Goal: Communication & Community: Connect with others

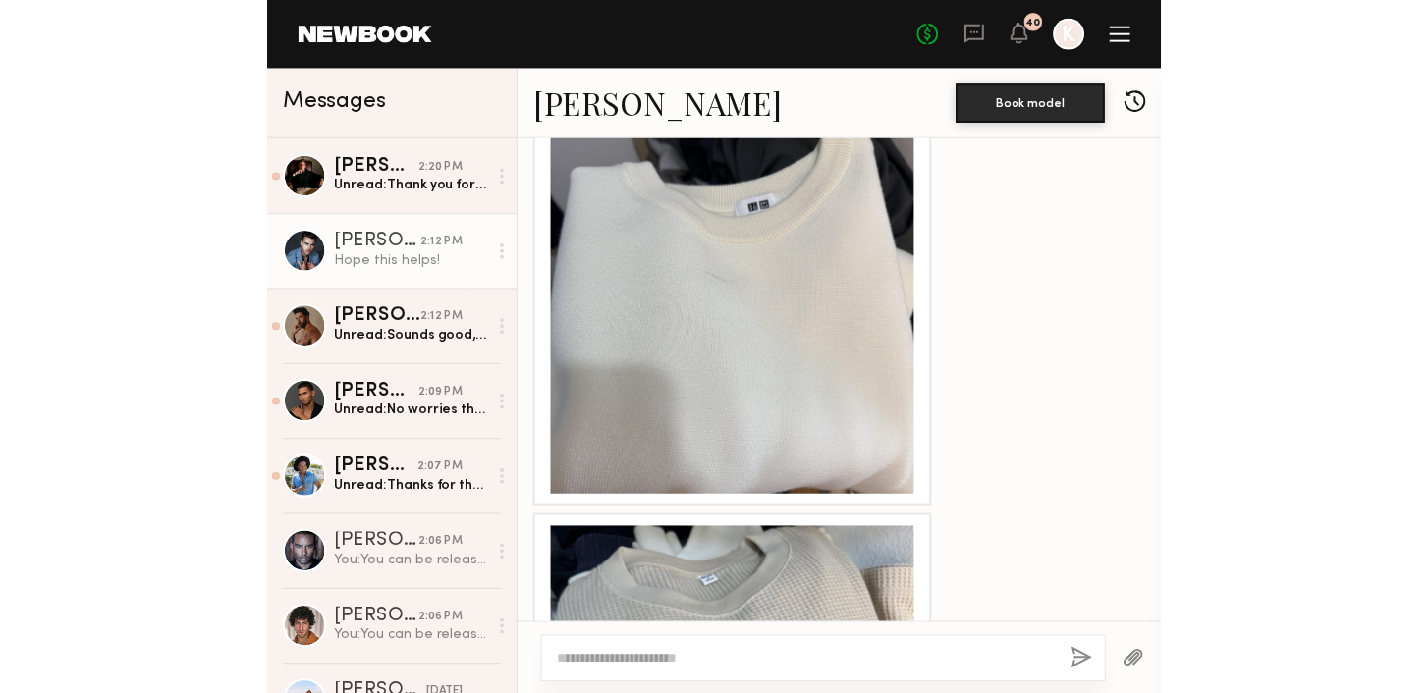
scroll to position [5029, 0]
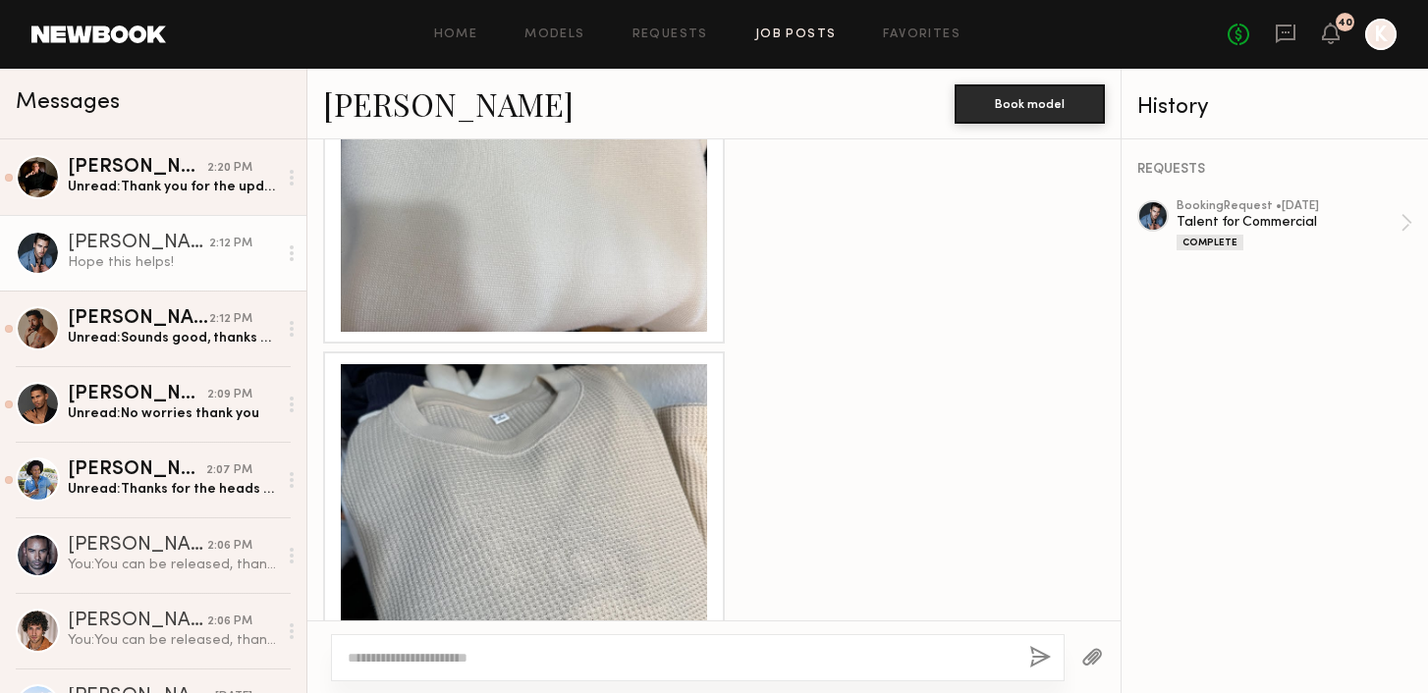
click at [710, 36] on link "Job Posts" at bounding box center [795, 34] width 81 height 13
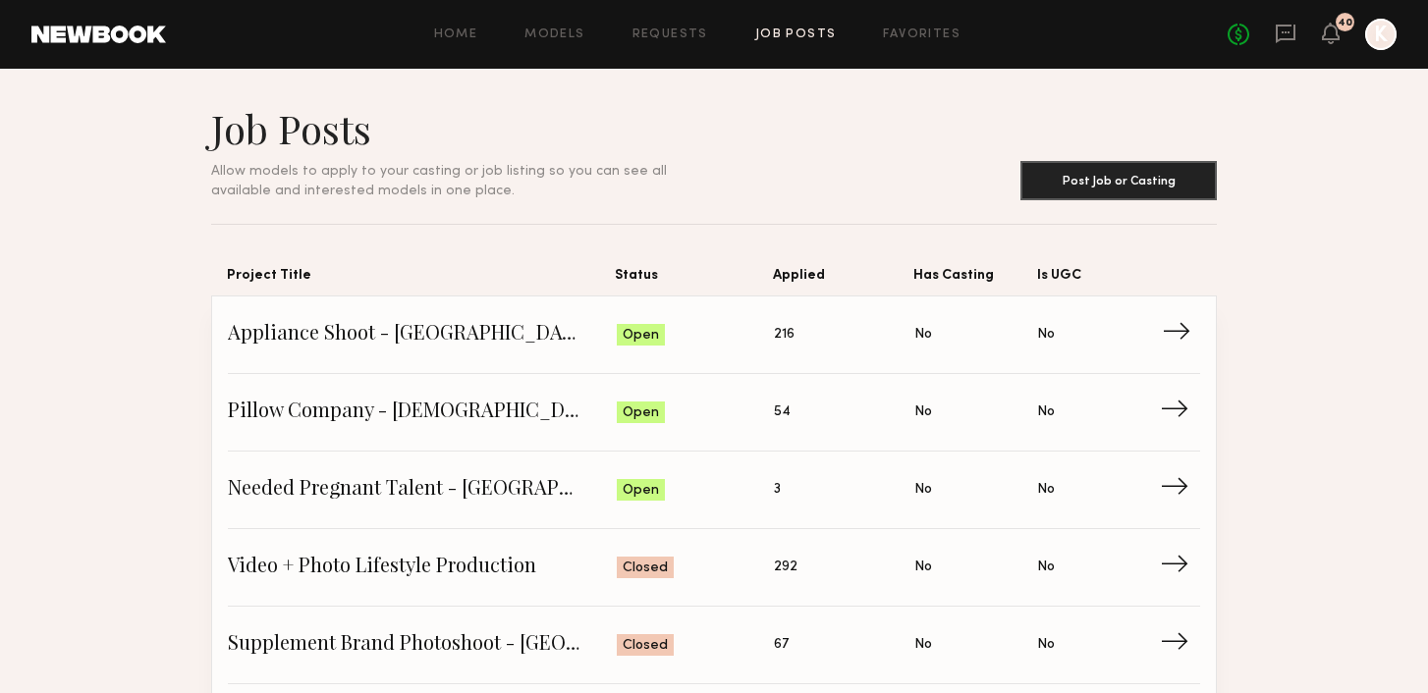
click at [460, 328] on span "Appliance Shoot - [GEOGRAPHIC_DATA]" at bounding box center [422, 334] width 389 height 29
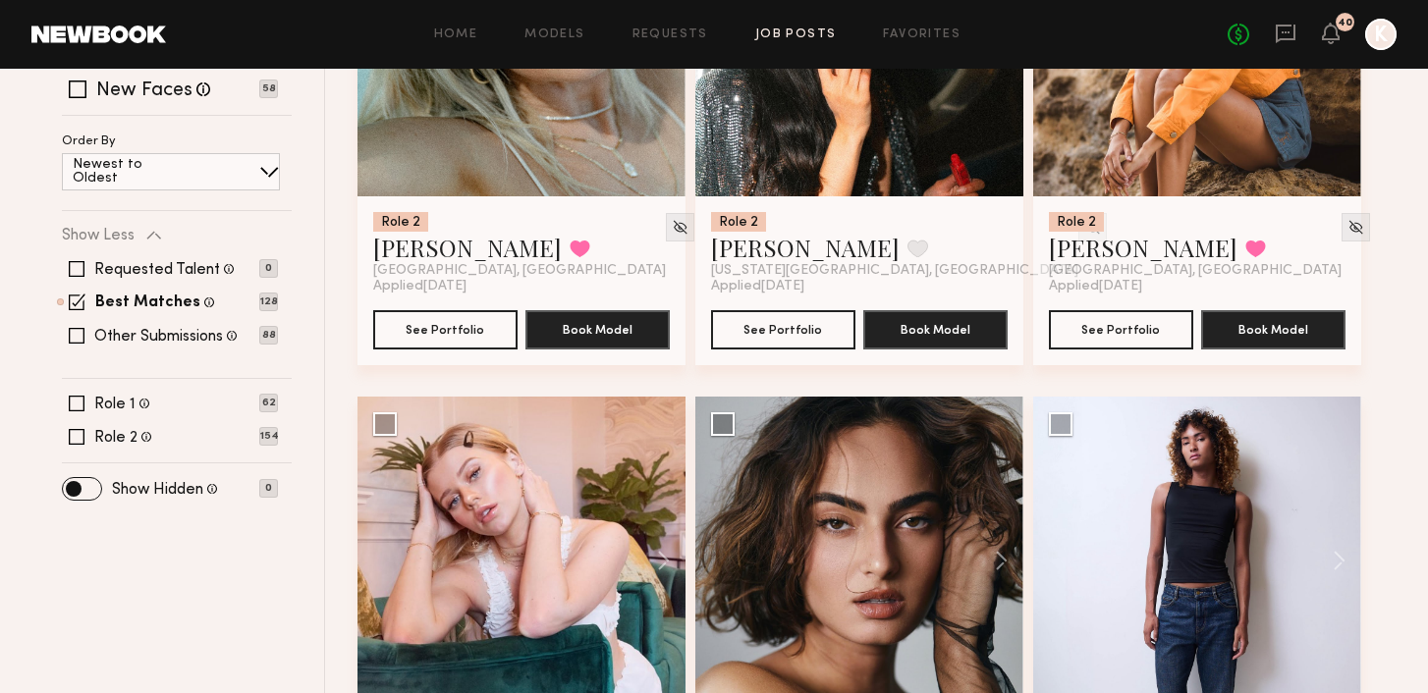
scroll to position [736, 0]
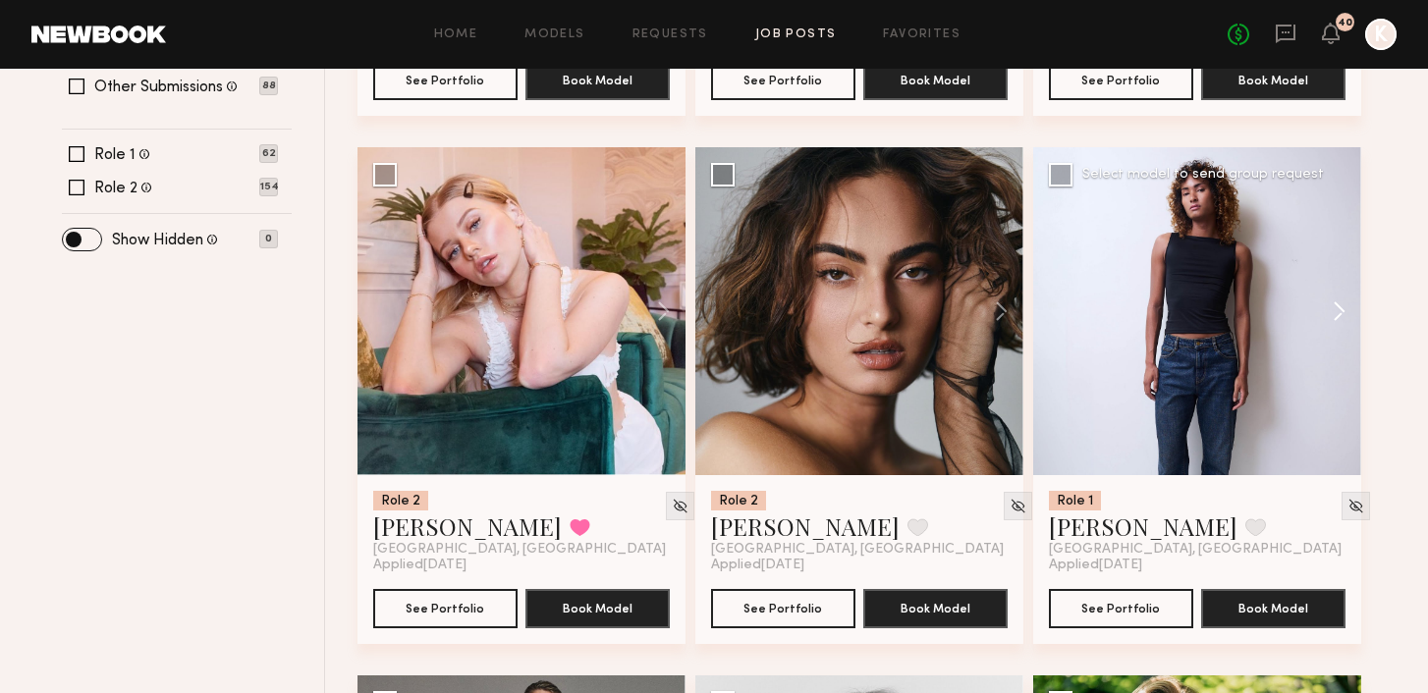
click at [710, 267] on button at bounding box center [1329, 311] width 63 height 328
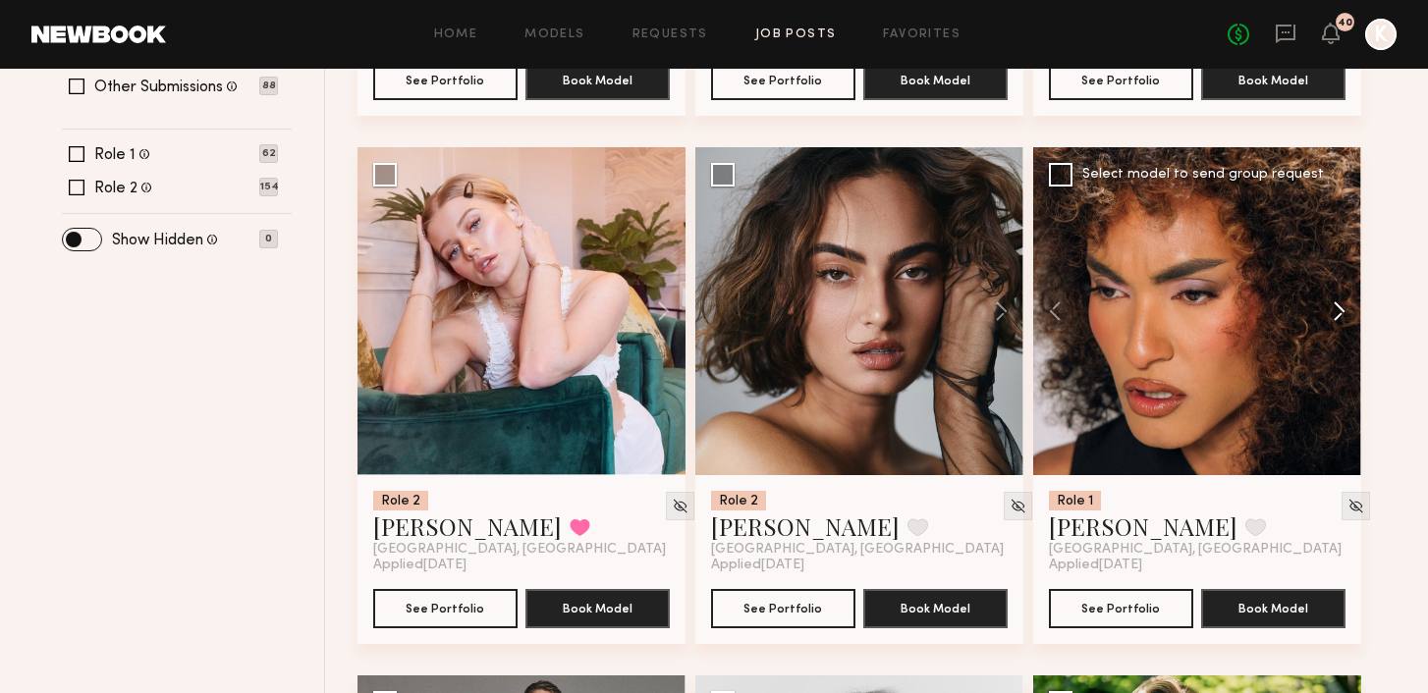
click at [710, 267] on button at bounding box center [1329, 311] width 63 height 328
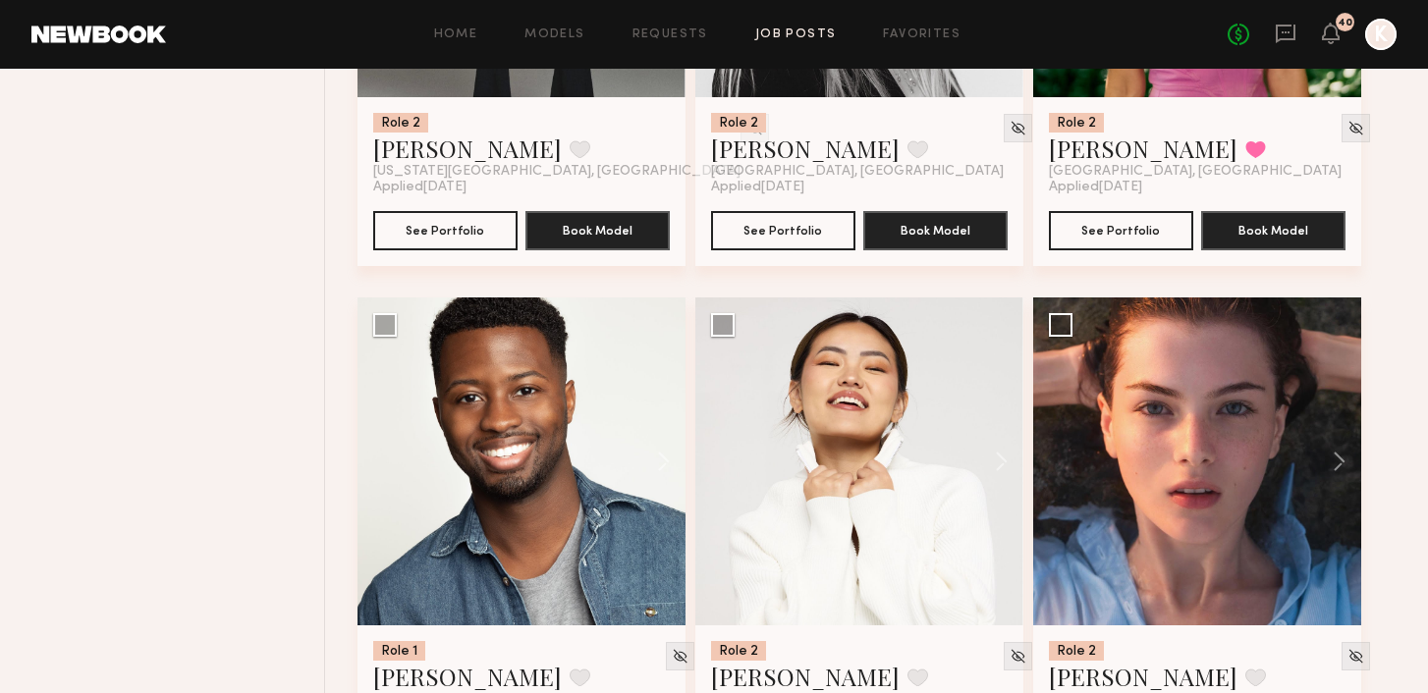
scroll to position [1728, 0]
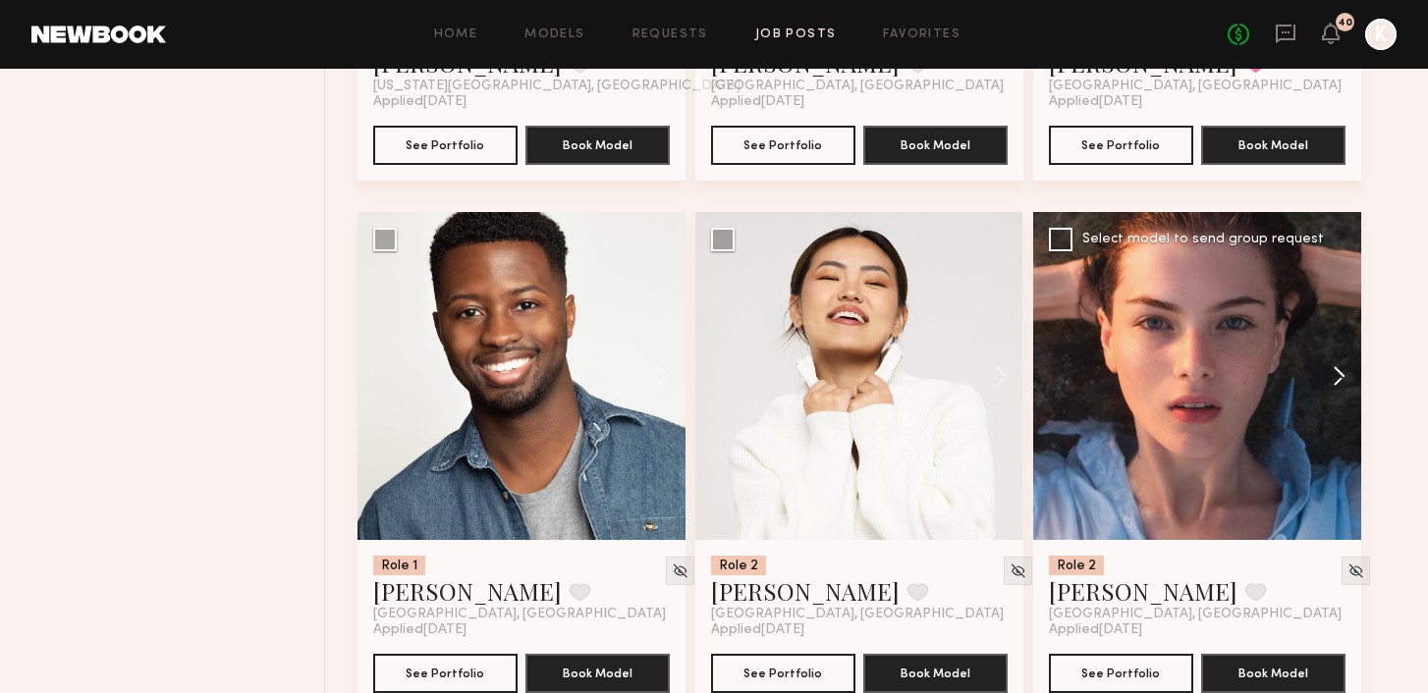
click at [710, 326] on button at bounding box center [1329, 376] width 63 height 328
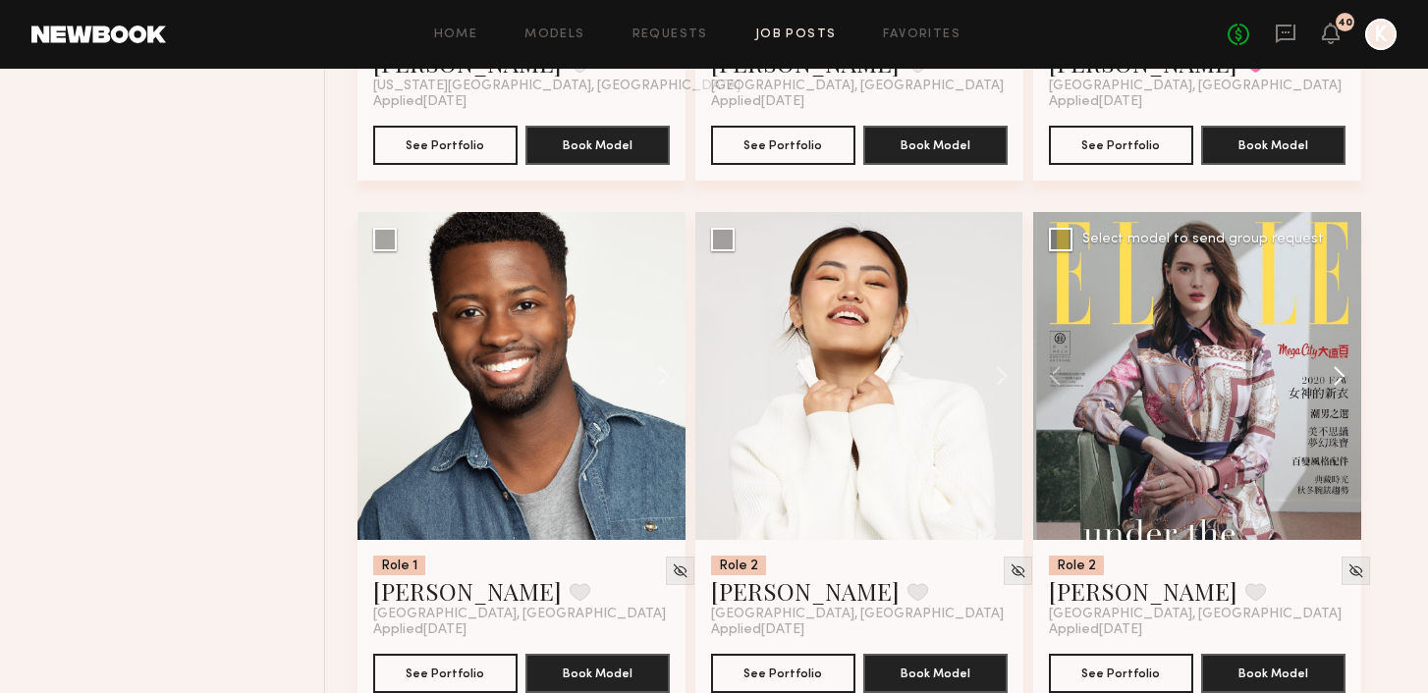
click at [710, 326] on button at bounding box center [1329, 376] width 63 height 328
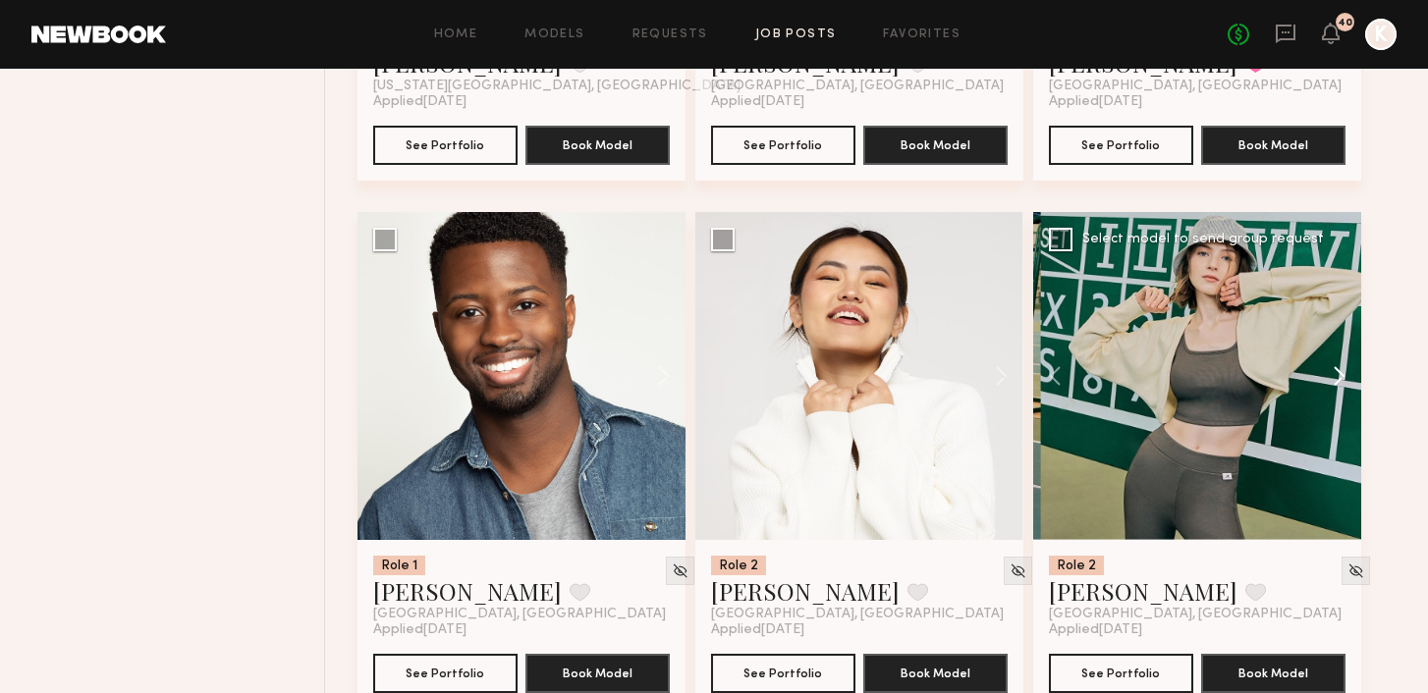
click at [710, 326] on button at bounding box center [1329, 376] width 63 height 328
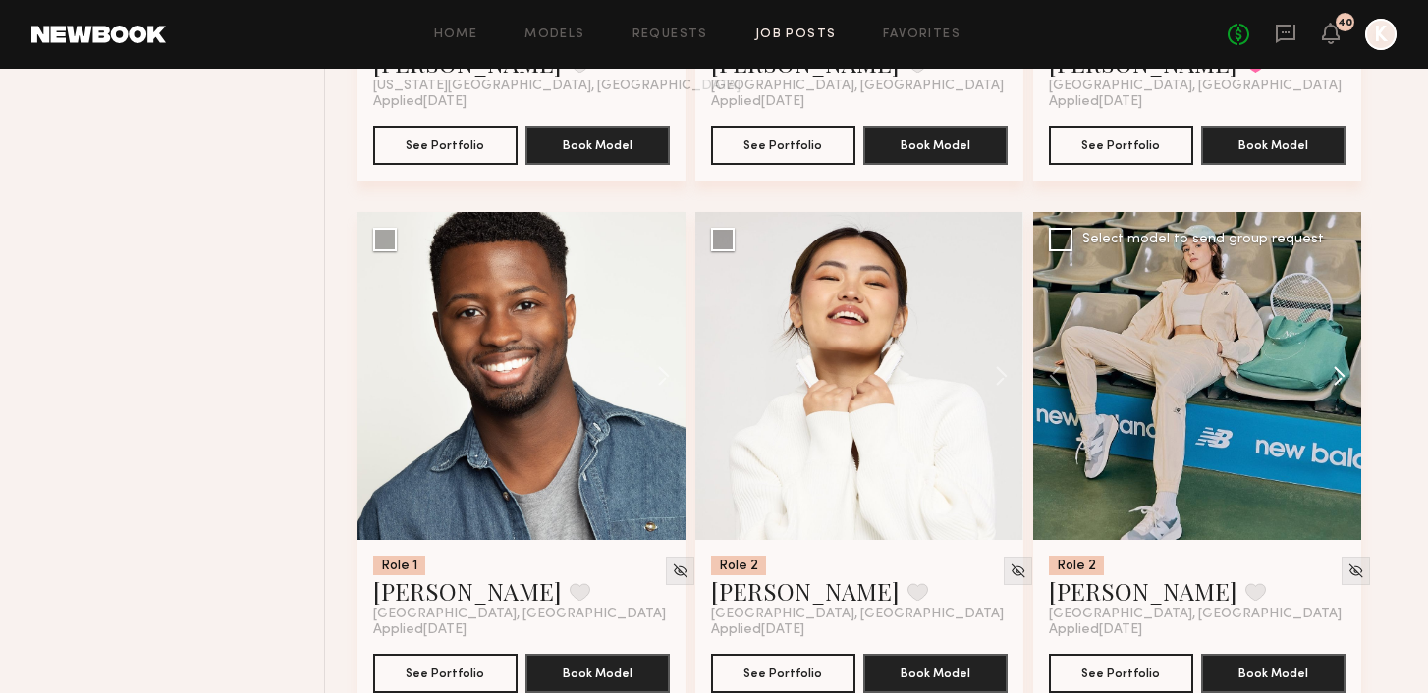
click at [710, 326] on button at bounding box center [1329, 376] width 63 height 328
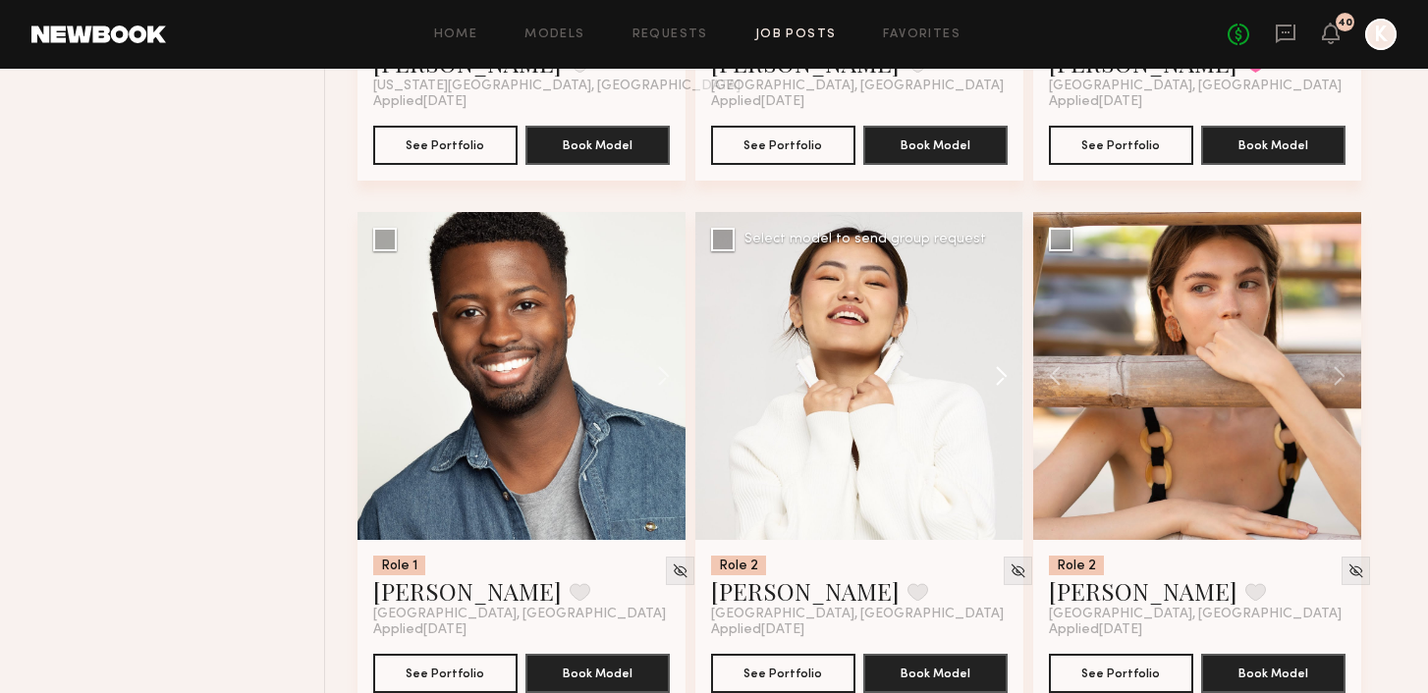
click at [710, 328] on button at bounding box center [991, 376] width 63 height 328
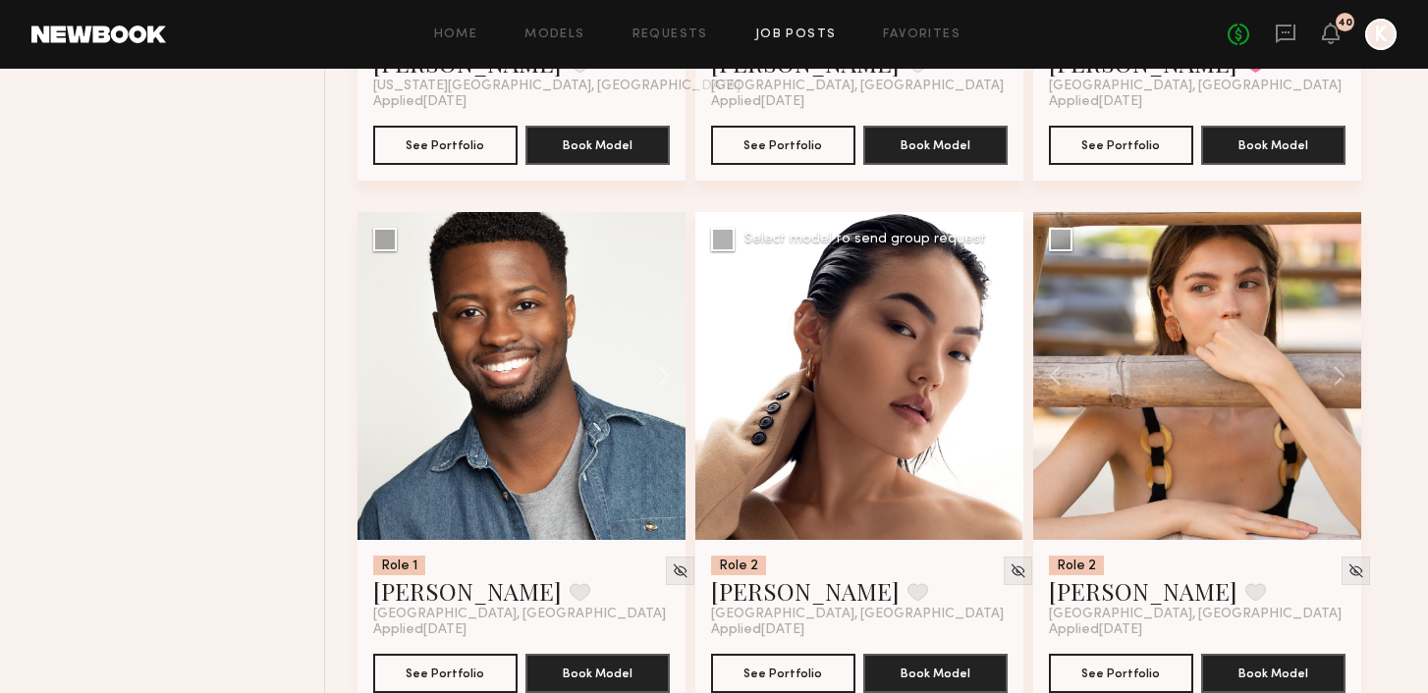
click at [710, 327] on button at bounding box center [991, 376] width 63 height 328
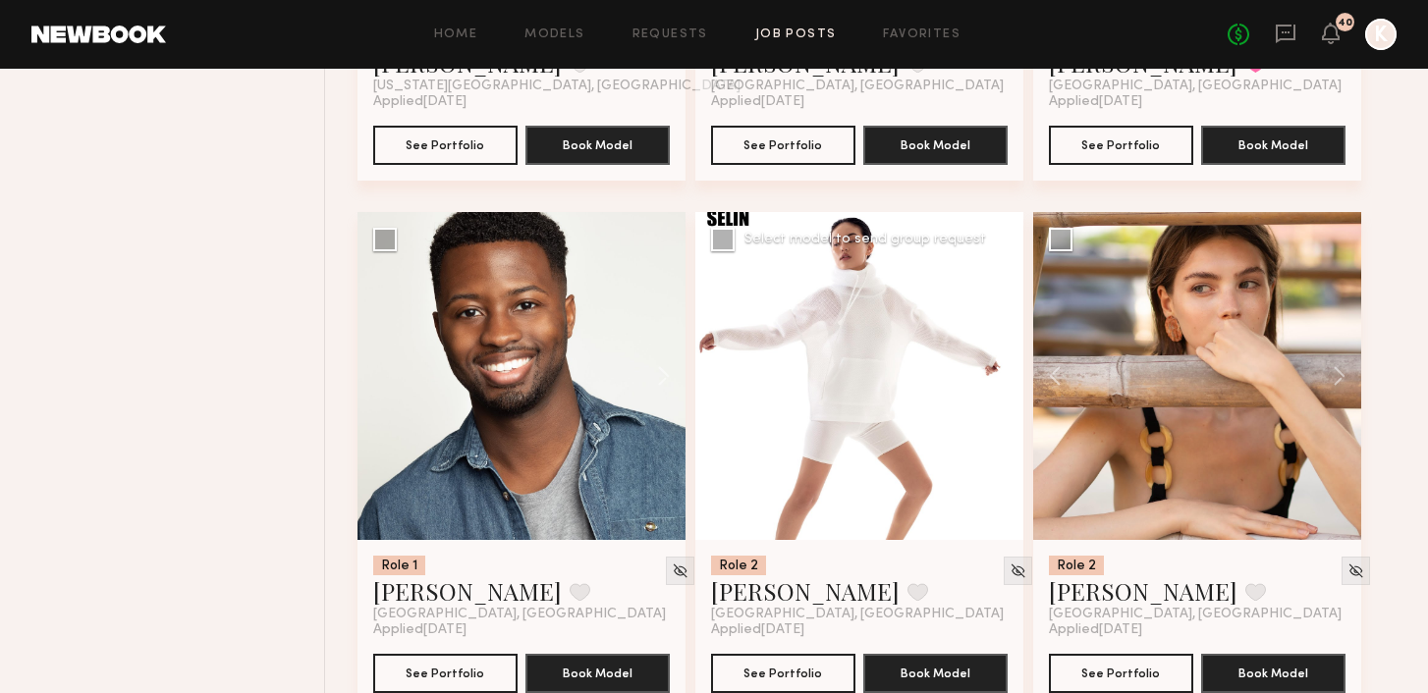
click at [710, 327] on button at bounding box center [991, 376] width 63 height 328
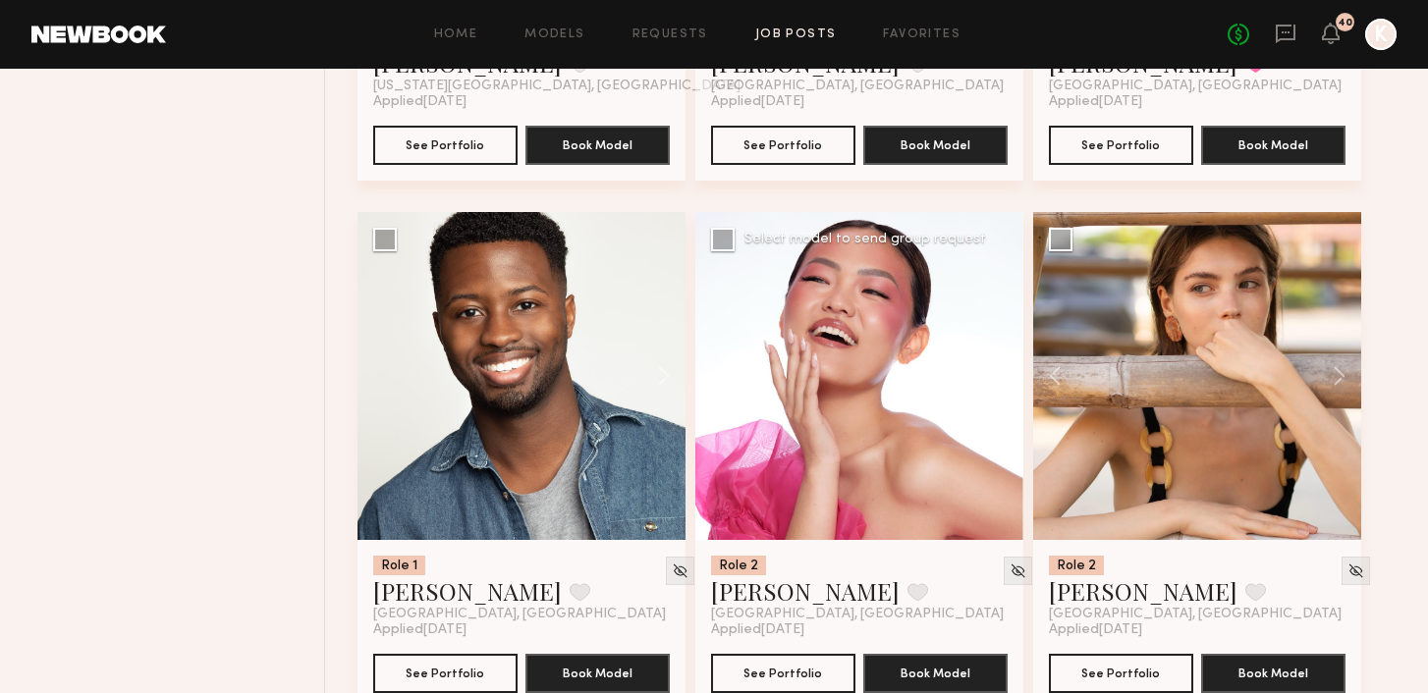
click at [710, 327] on button at bounding box center [991, 376] width 63 height 328
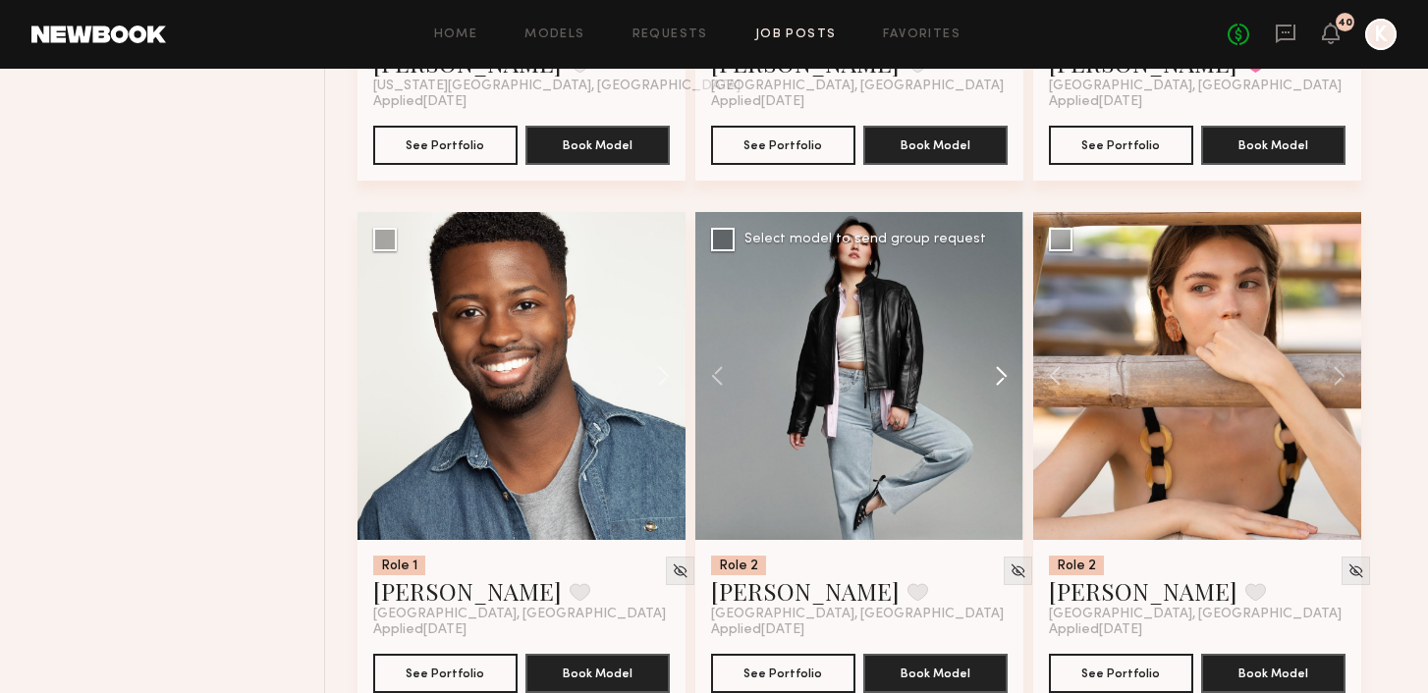
click at [710, 327] on button at bounding box center [991, 376] width 63 height 328
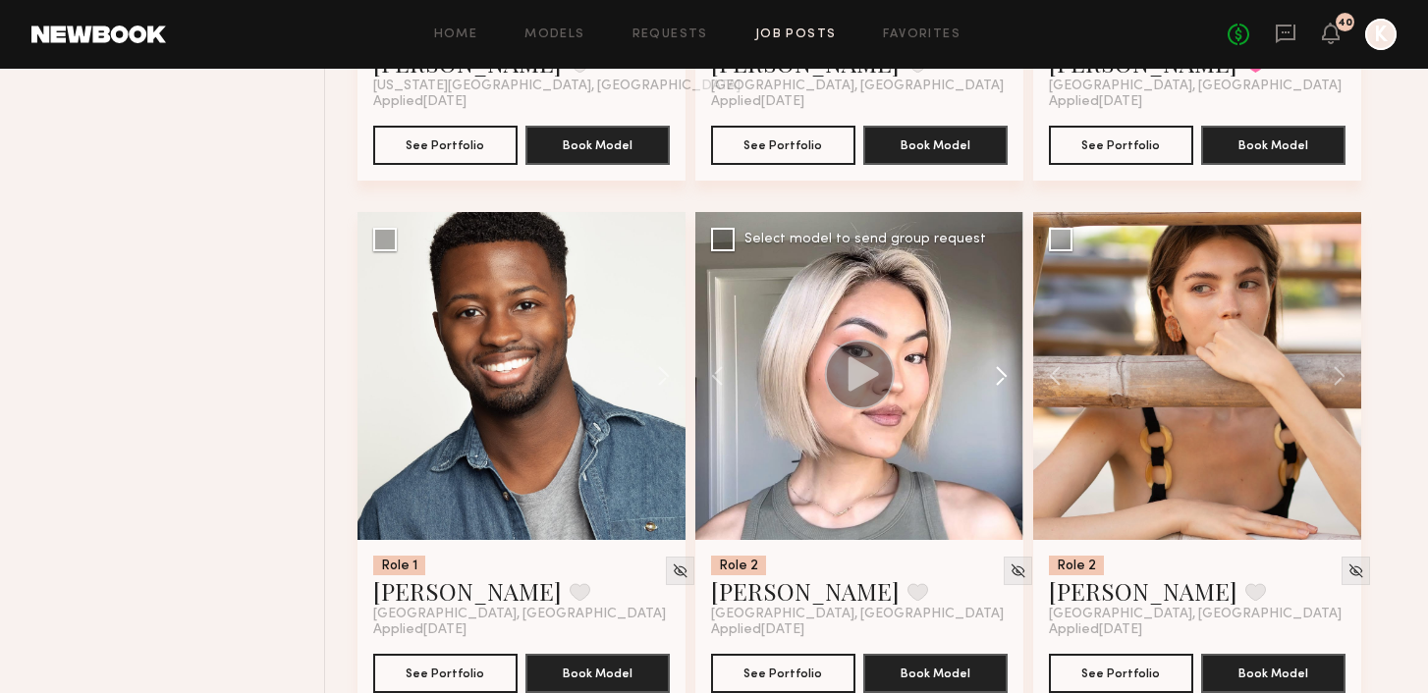
click at [710, 327] on button at bounding box center [991, 376] width 63 height 328
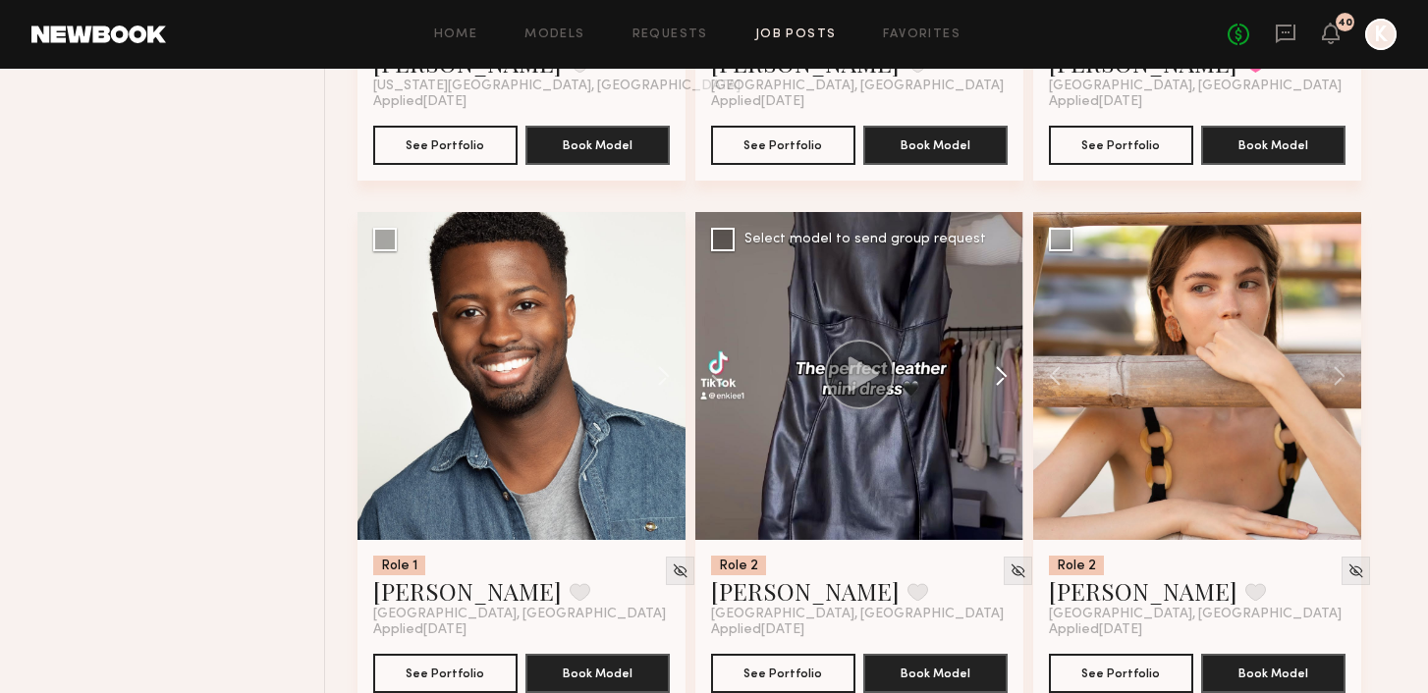
click at [710, 327] on button at bounding box center [991, 376] width 63 height 328
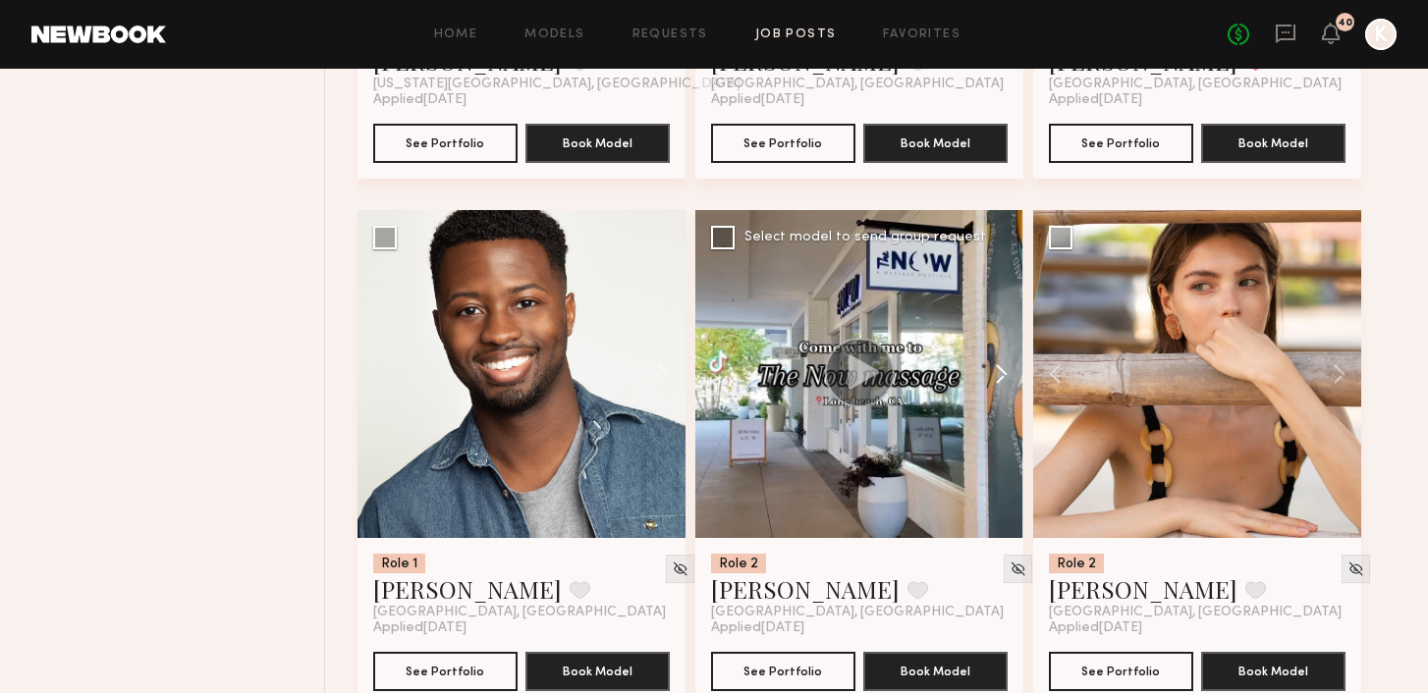
scroll to position [2306, 0]
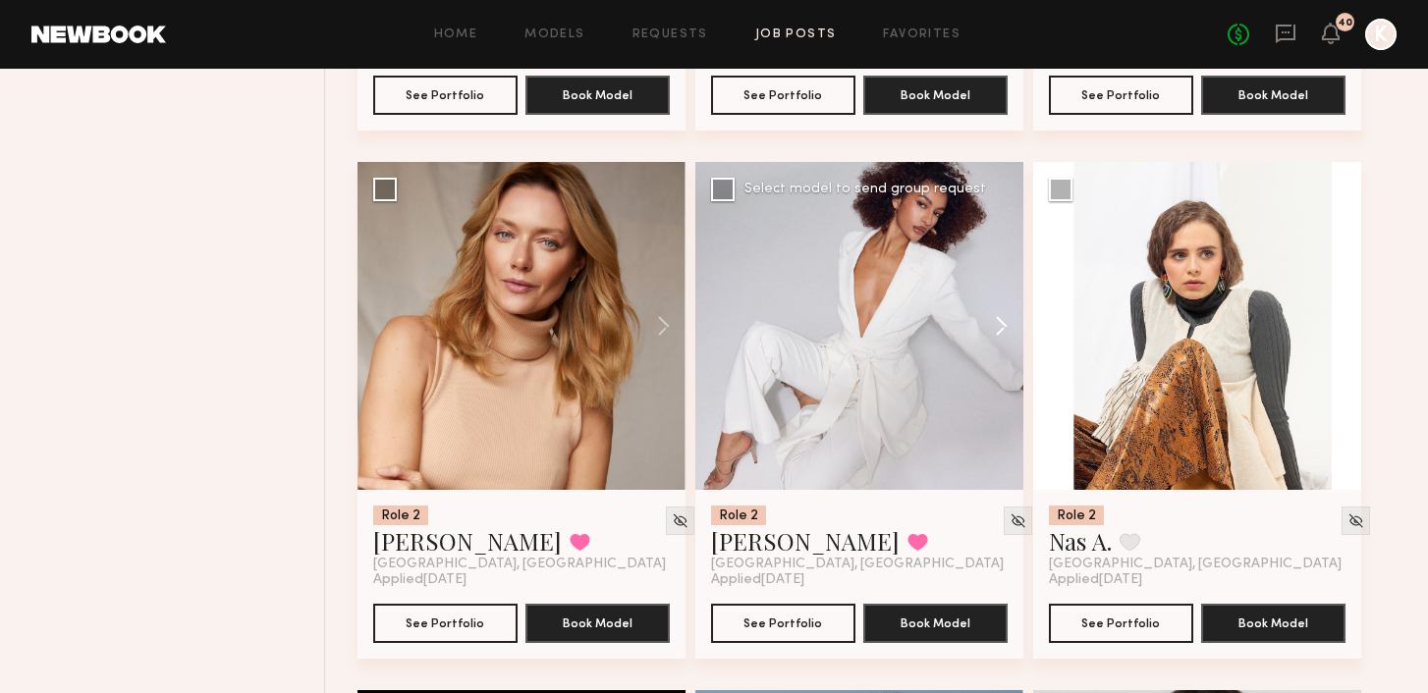
click at [710, 279] on button at bounding box center [991, 326] width 63 height 328
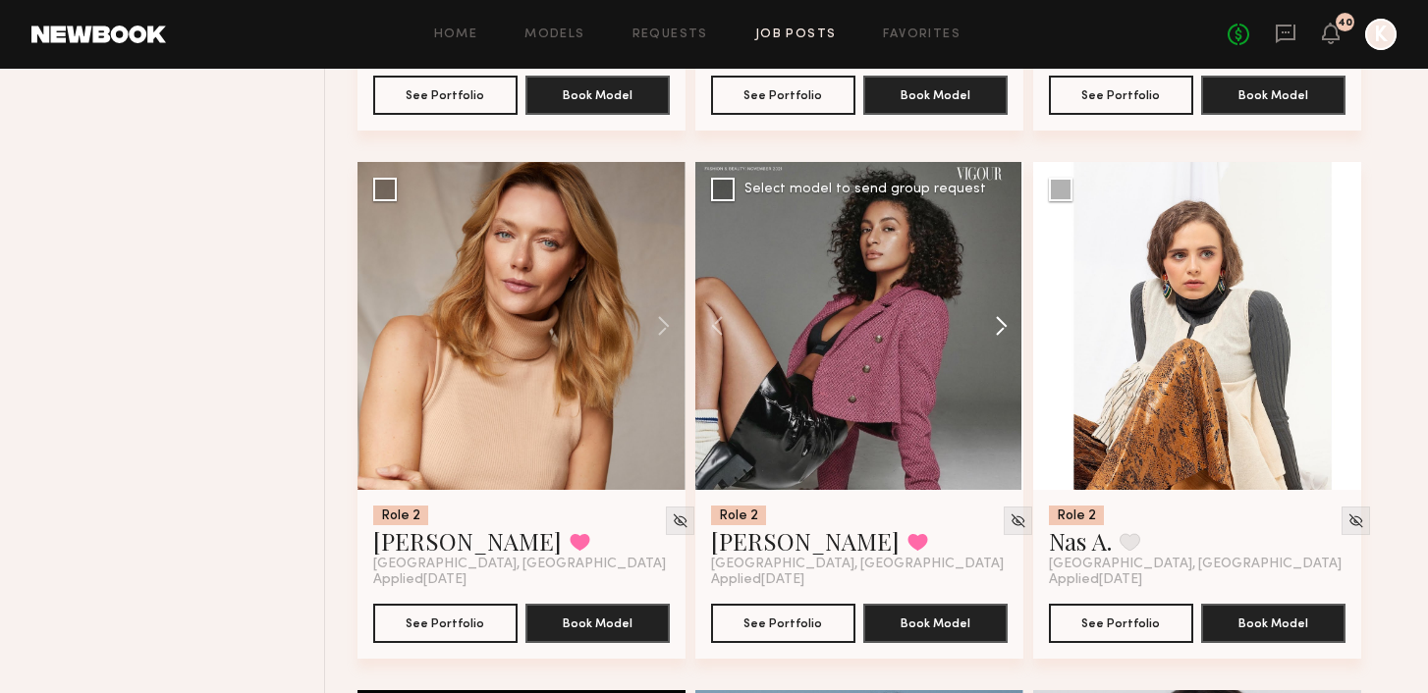
click at [710, 279] on button at bounding box center [991, 326] width 63 height 328
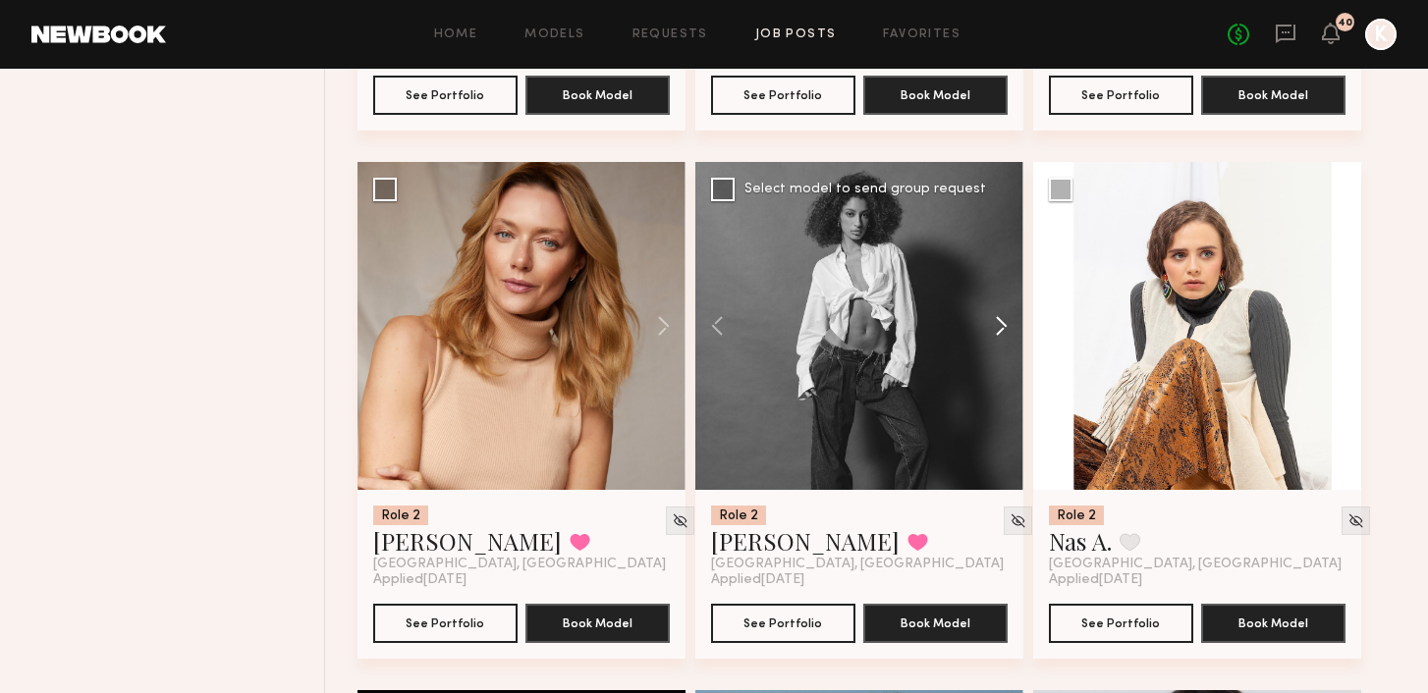
click at [710, 279] on button at bounding box center [991, 326] width 63 height 328
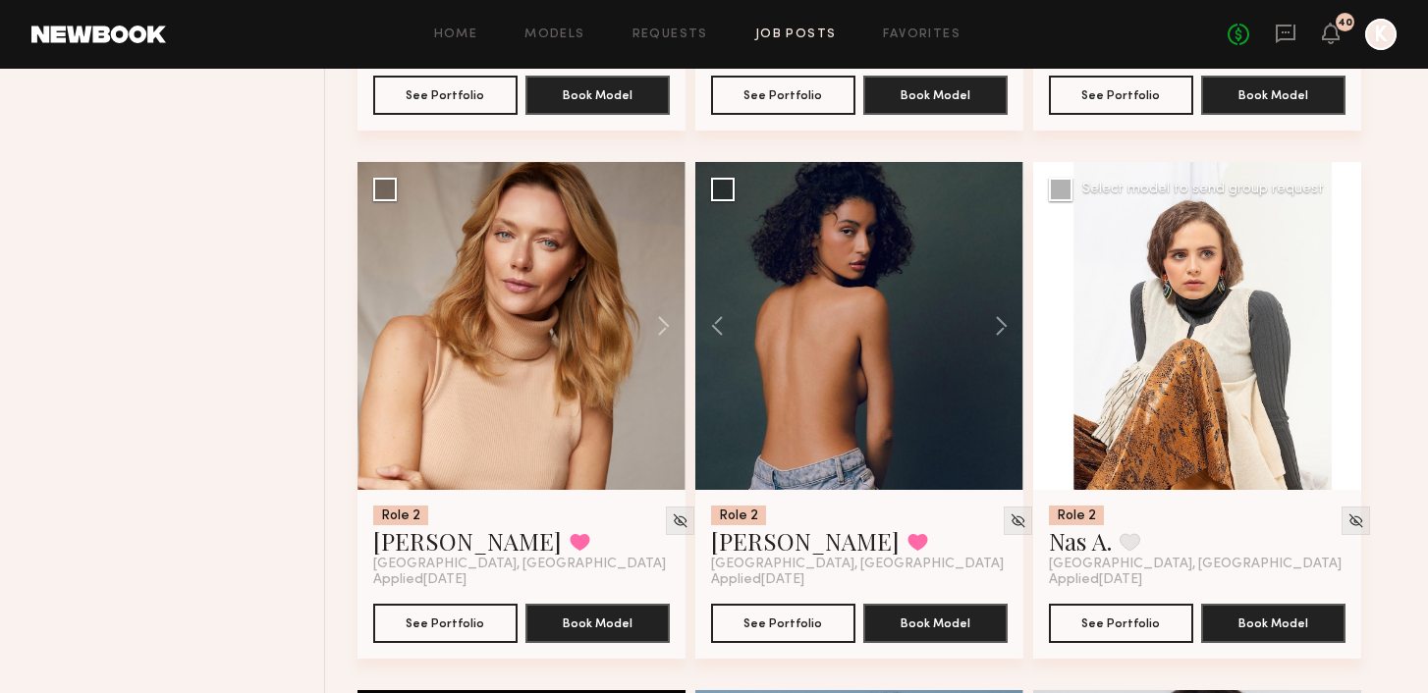
click at [710, 270] on button at bounding box center [1329, 326] width 63 height 328
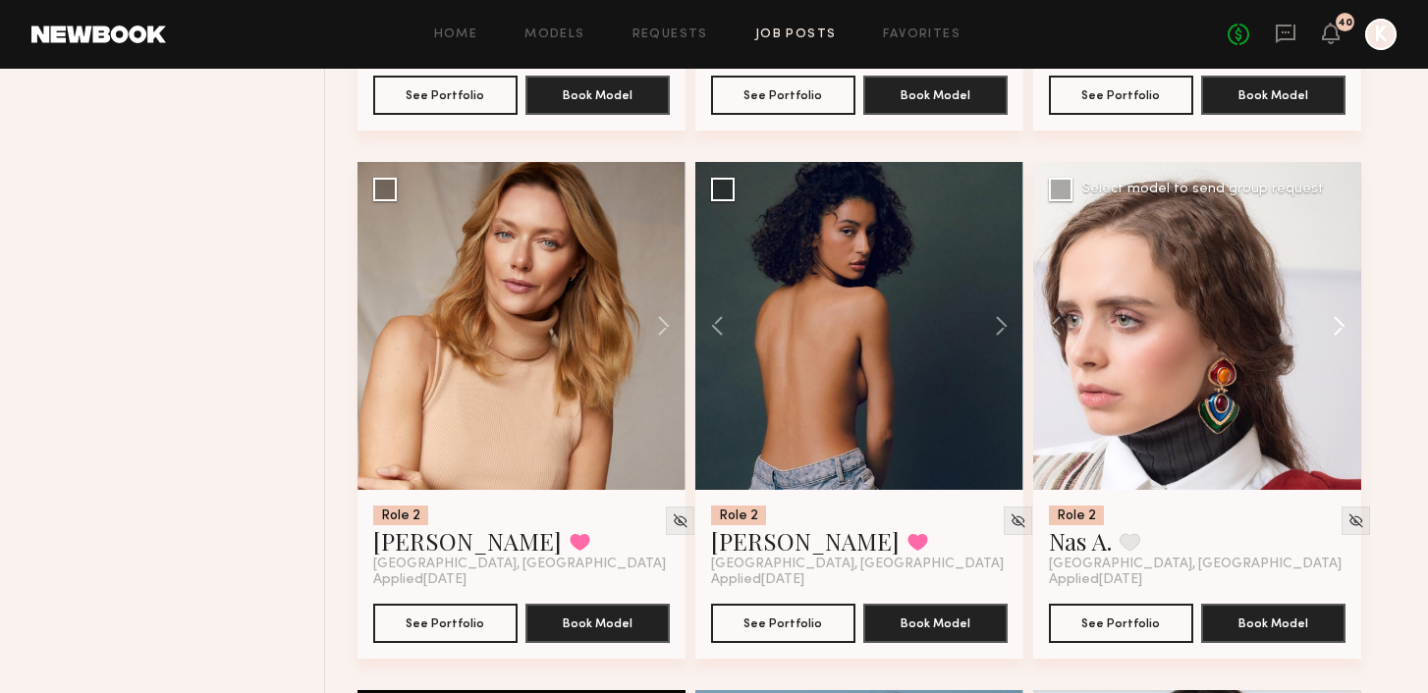
click at [710, 270] on button at bounding box center [1329, 326] width 63 height 328
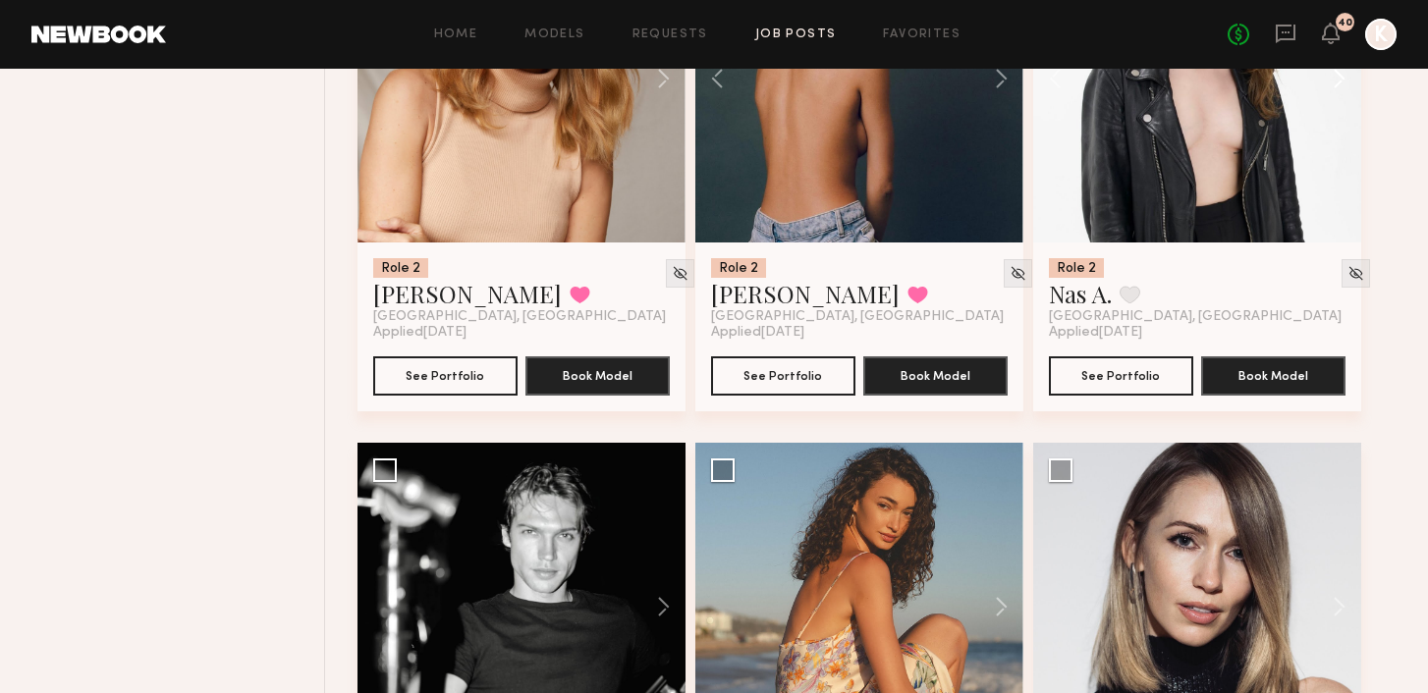
scroll to position [2671, 0]
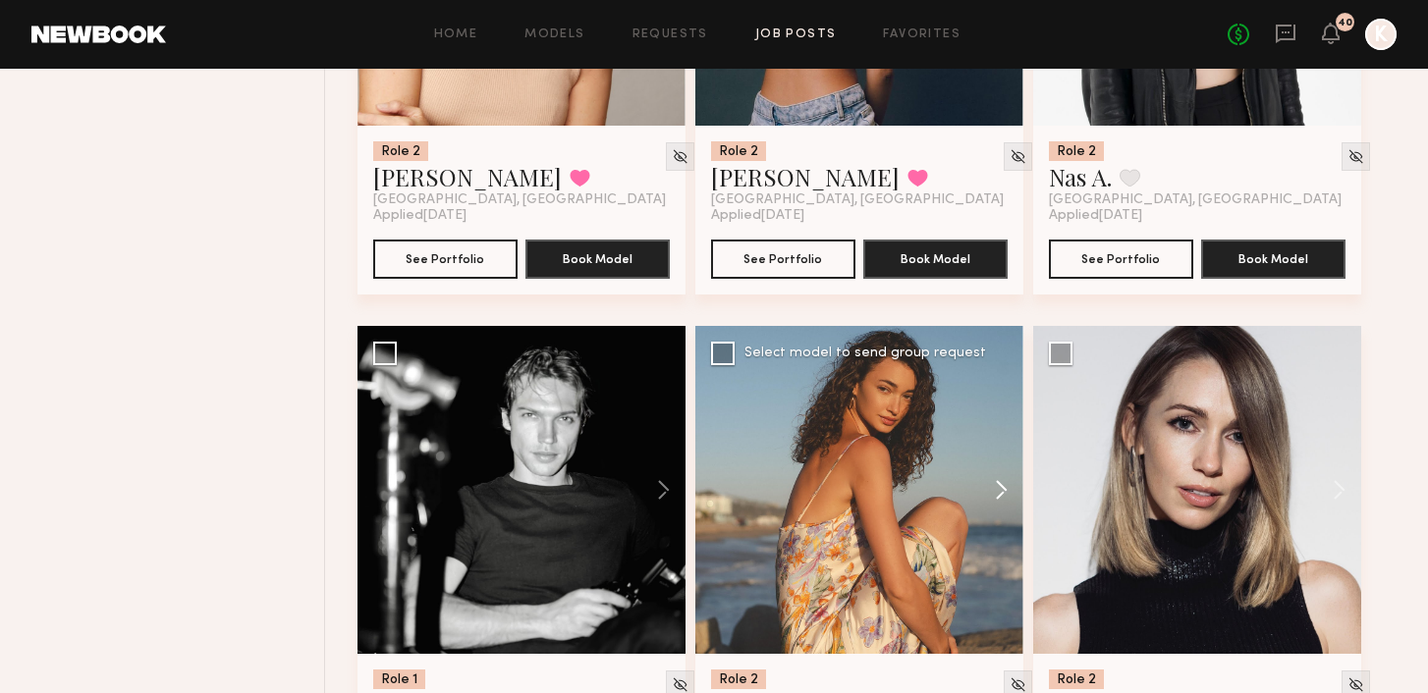
click at [710, 447] on button at bounding box center [991, 490] width 63 height 328
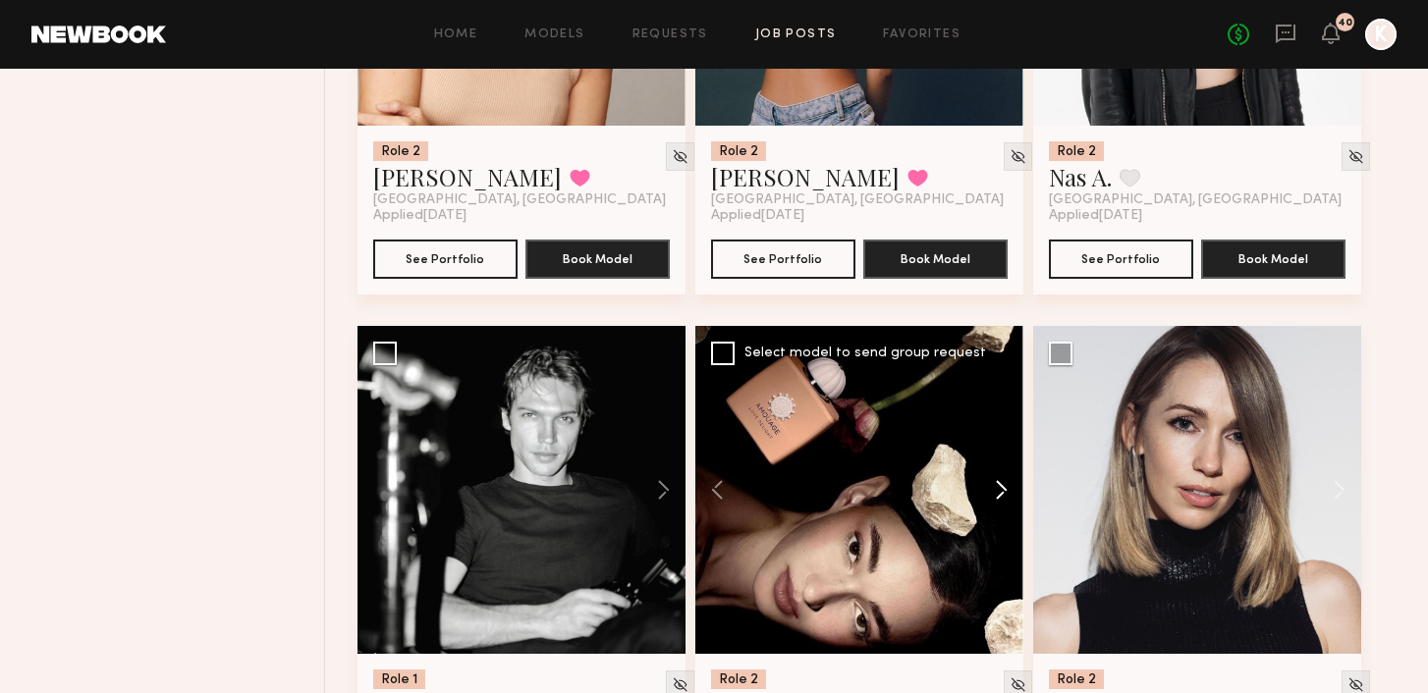
click at [710, 447] on button at bounding box center [991, 490] width 63 height 328
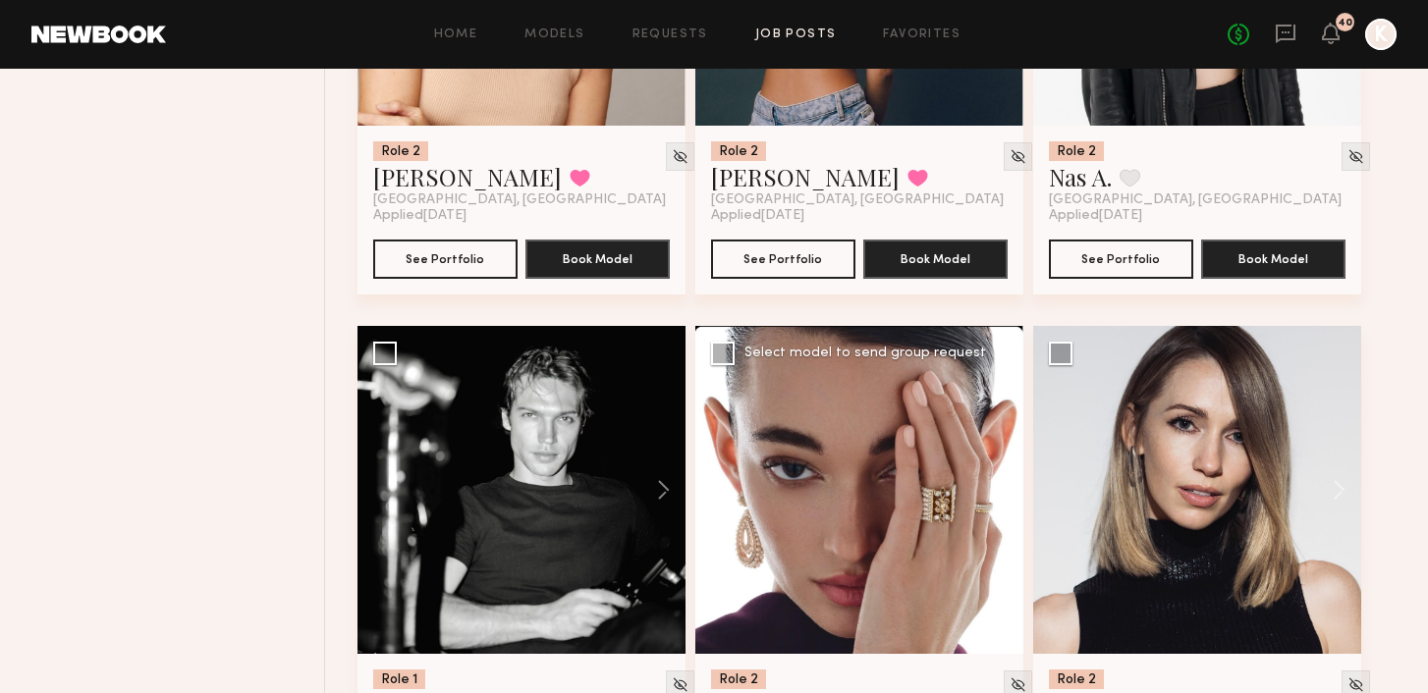
click at [710, 447] on button at bounding box center [991, 490] width 63 height 328
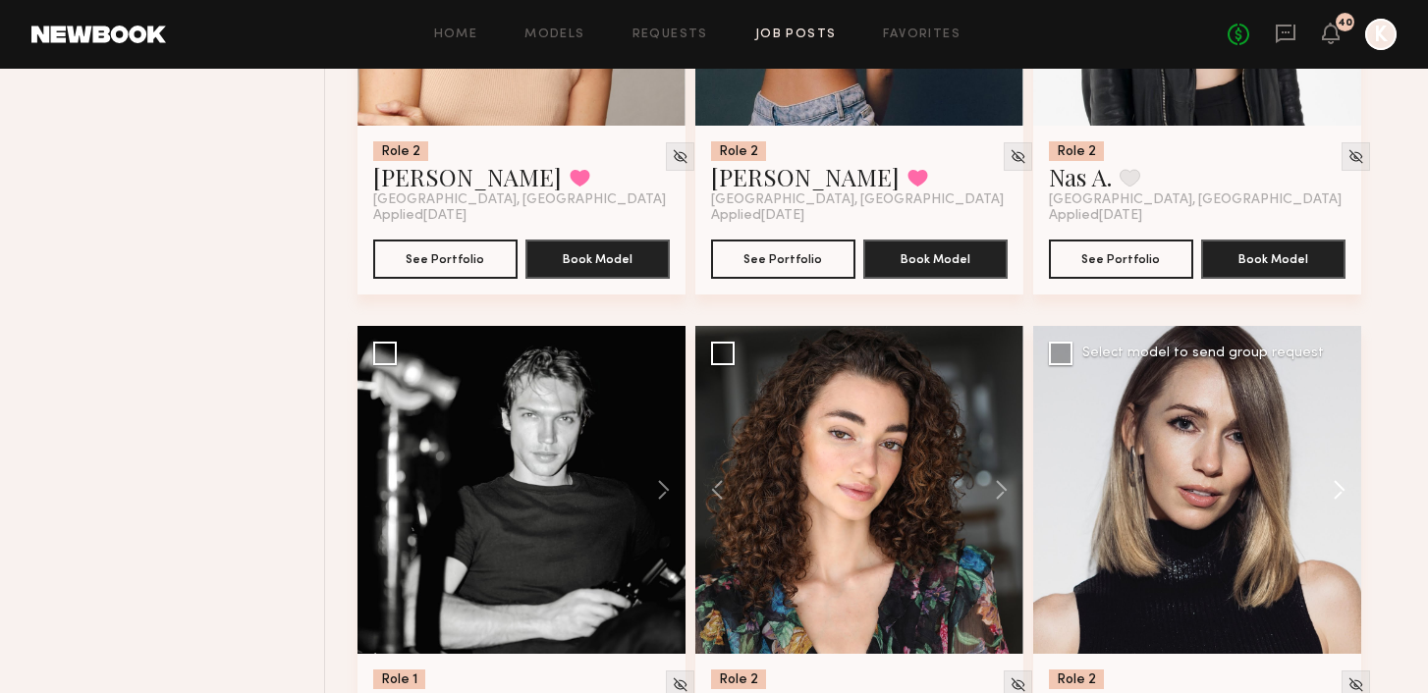
click at [710, 446] on button at bounding box center [1329, 490] width 63 height 328
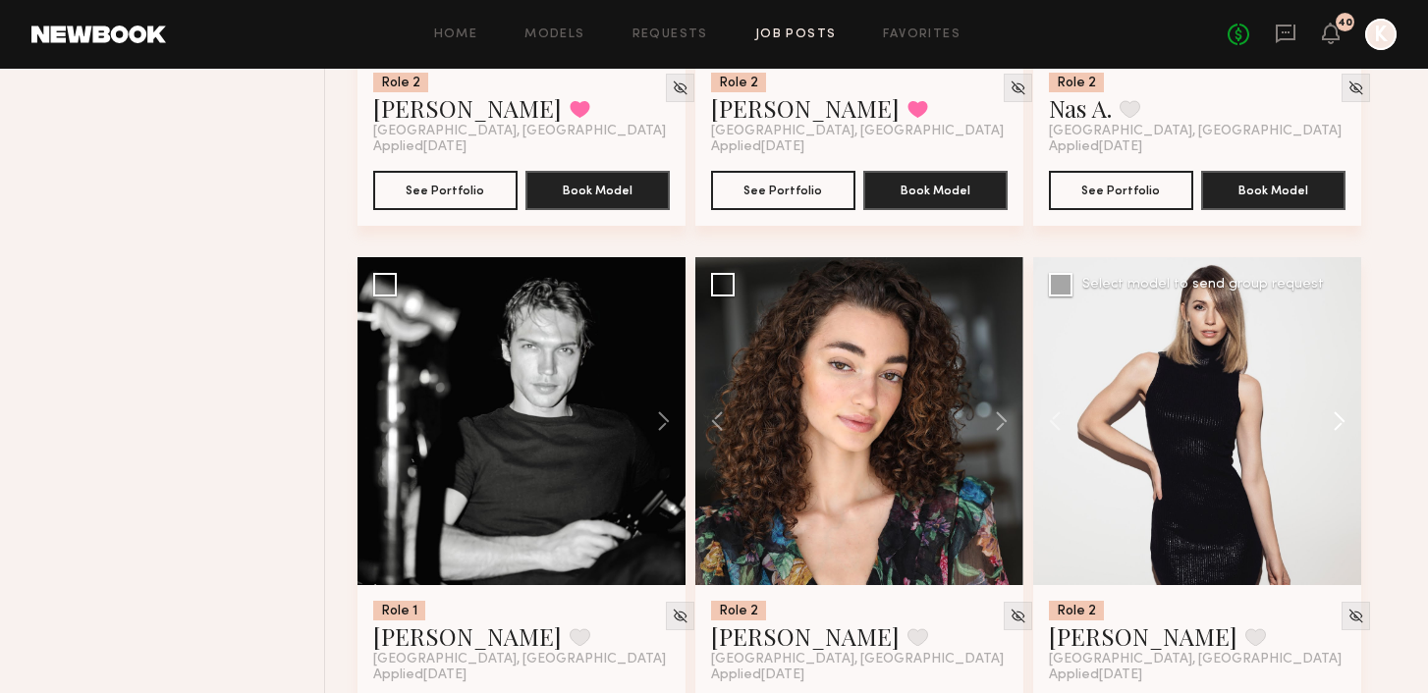
scroll to position [2799, 0]
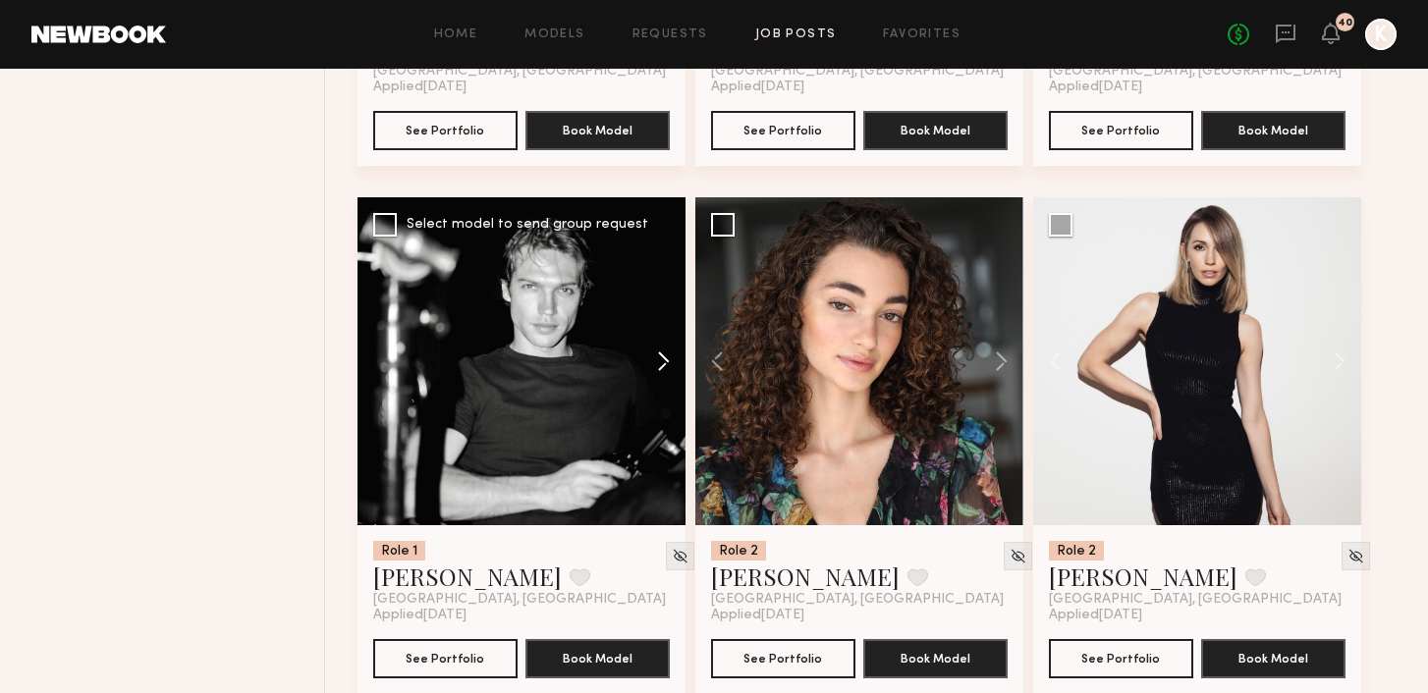
click at [665, 312] on button at bounding box center [653, 361] width 63 height 328
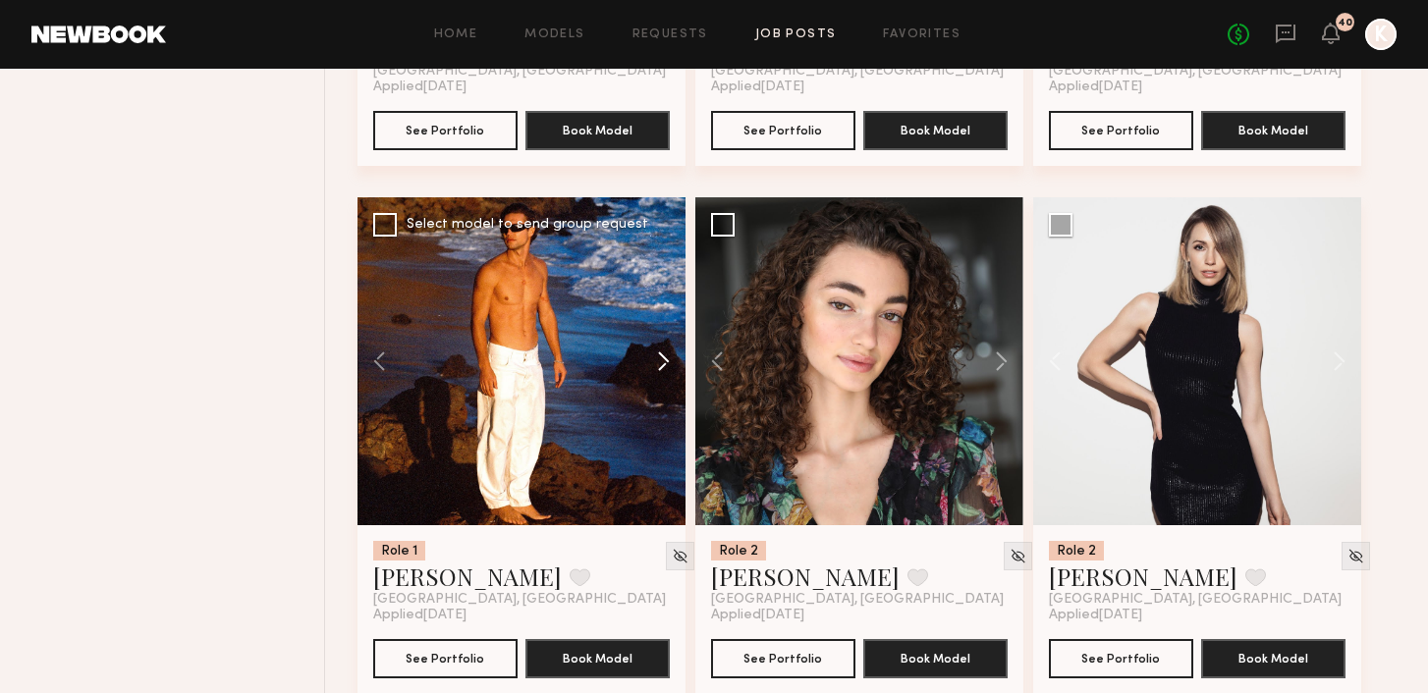
click at [665, 312] on button at bounding box center [653, 361] width 63 height 328
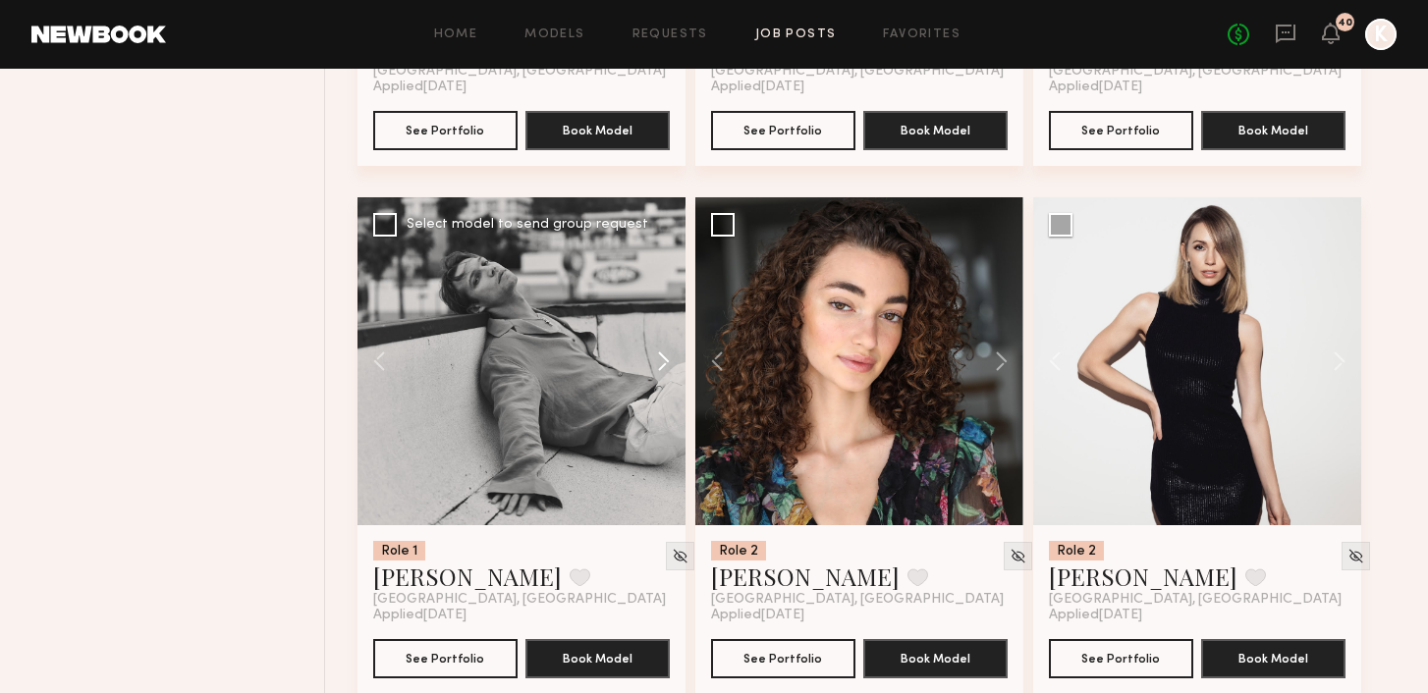
click at [665, 312] on button at bounding box center [653, 361] width 63 height 328
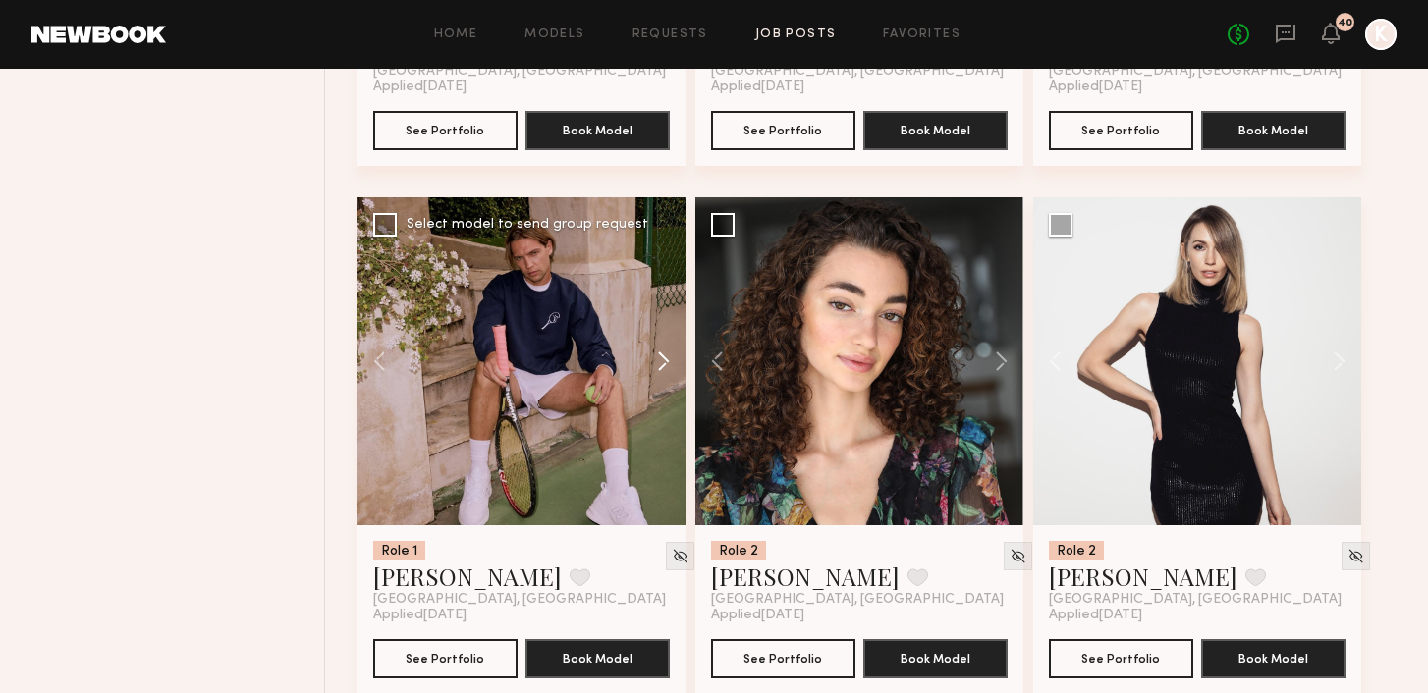
click at [665, 312] on button at bounding box center [653, 361] width 63 height 328
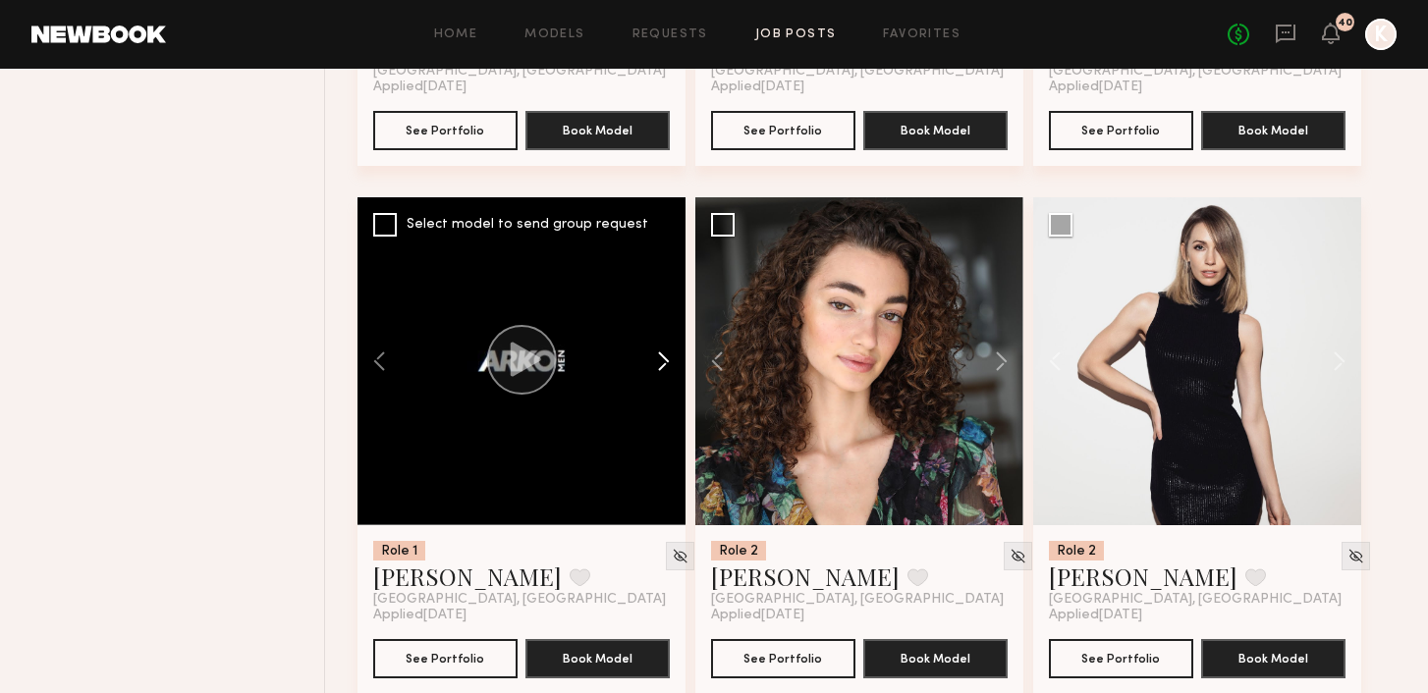
click at [665, 312] on button at bounding box center [653, 361] width 63 height 328
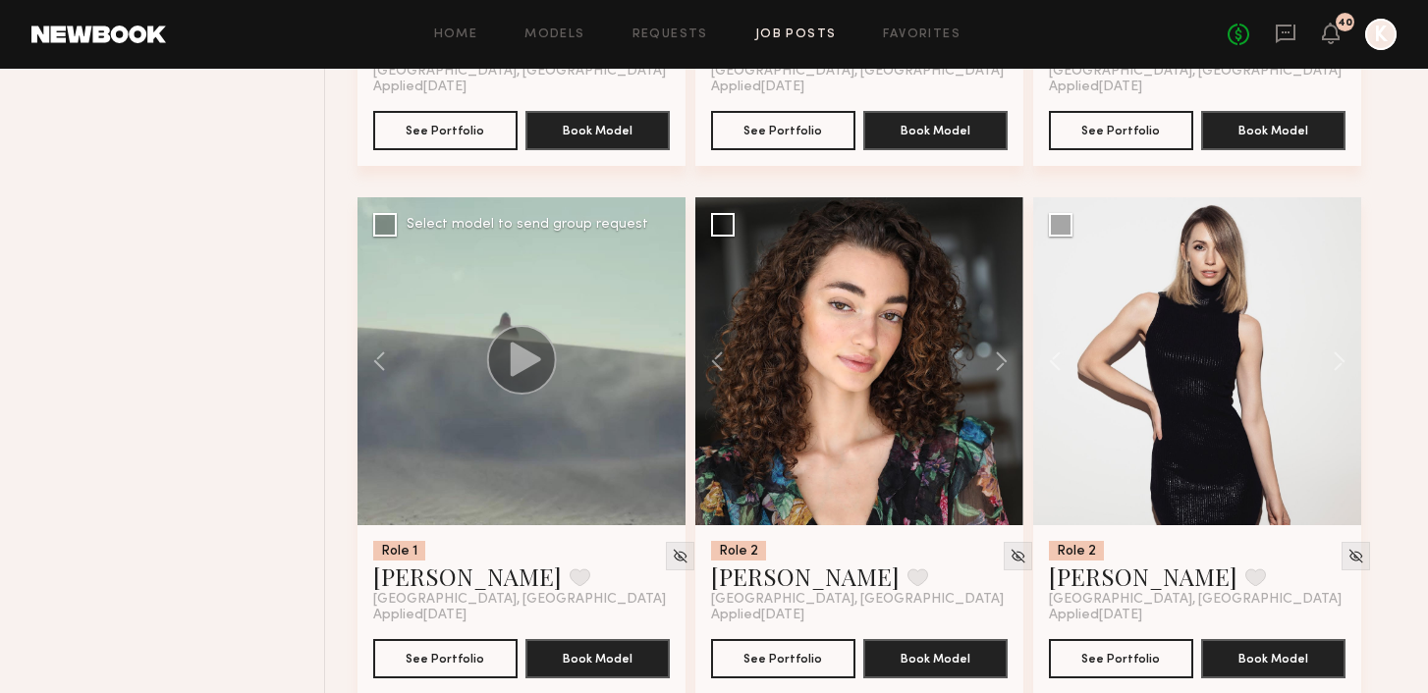
click at [665, 312] on div at bounding box center [521, 361] width 328 height 328
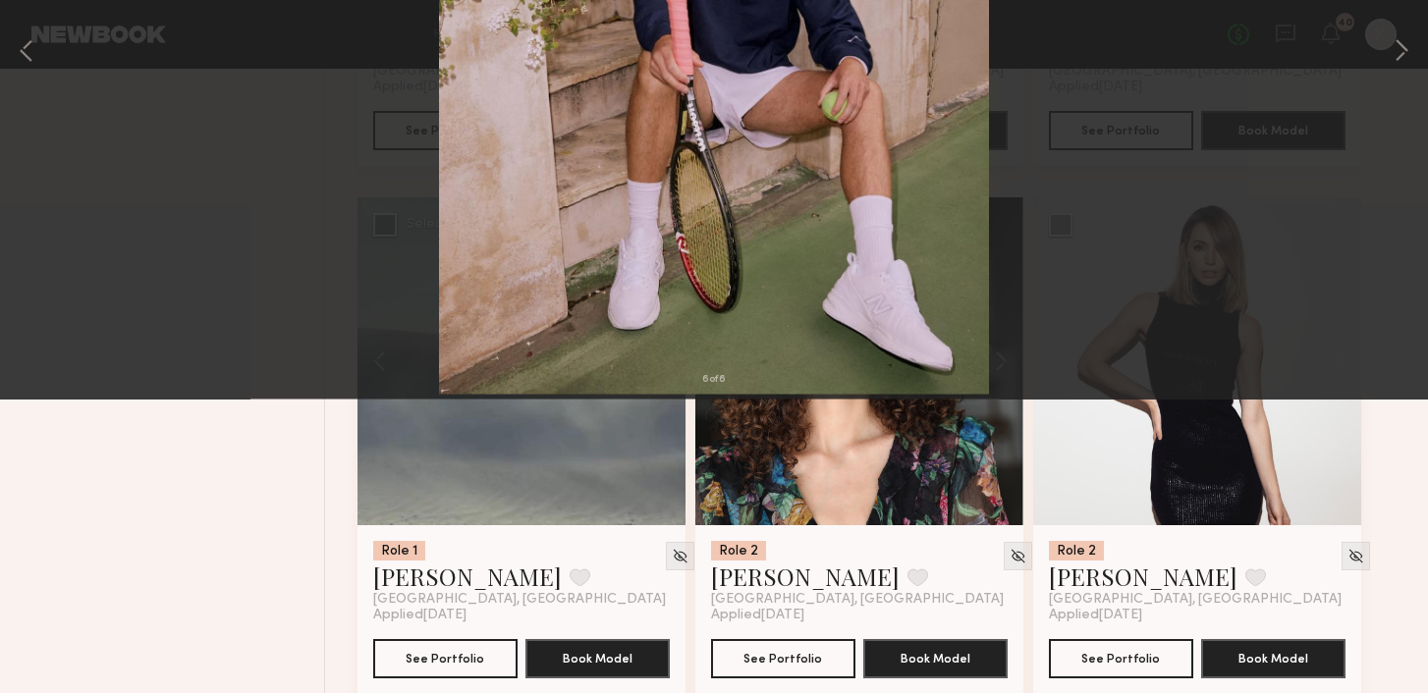
click at [51, 51] on button at bounding box center [44, 46] width 31 height 35
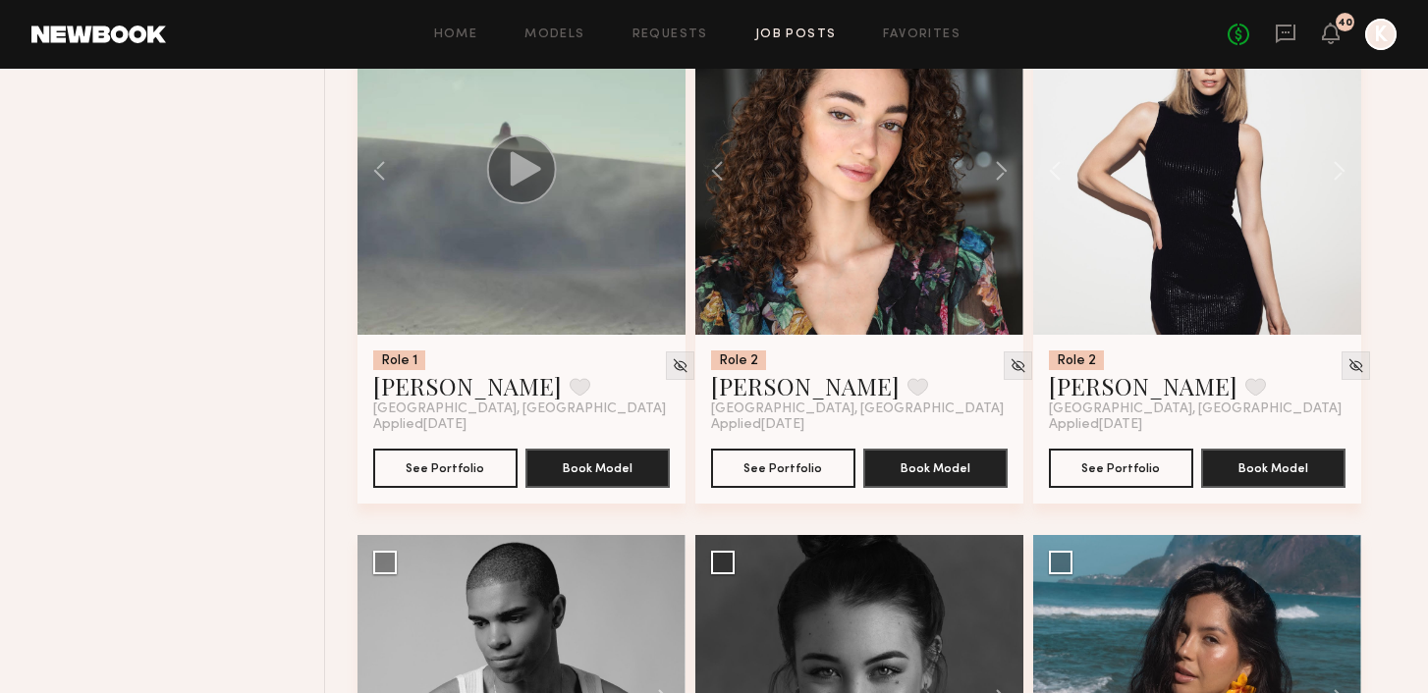
scroll to position [3215, 0]
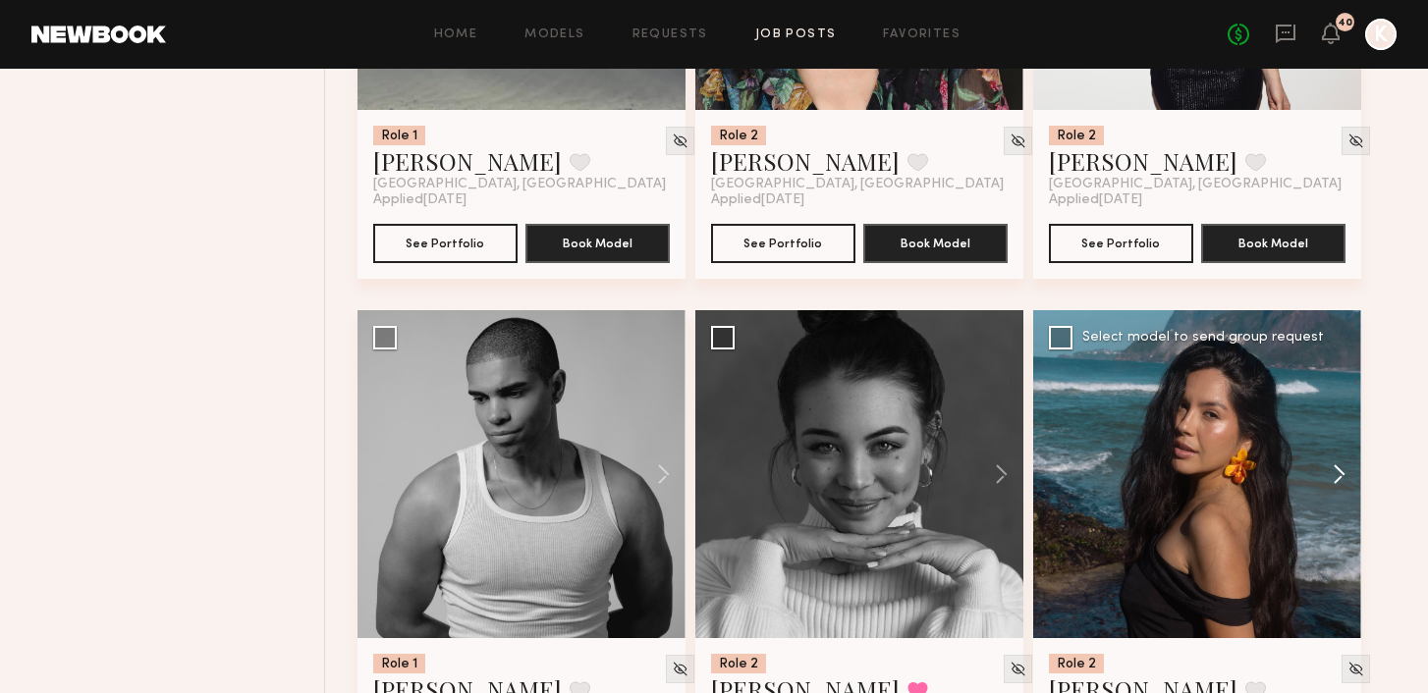
click at [710, 423] on button at bounding box center [1329, 474] width 63 height 328
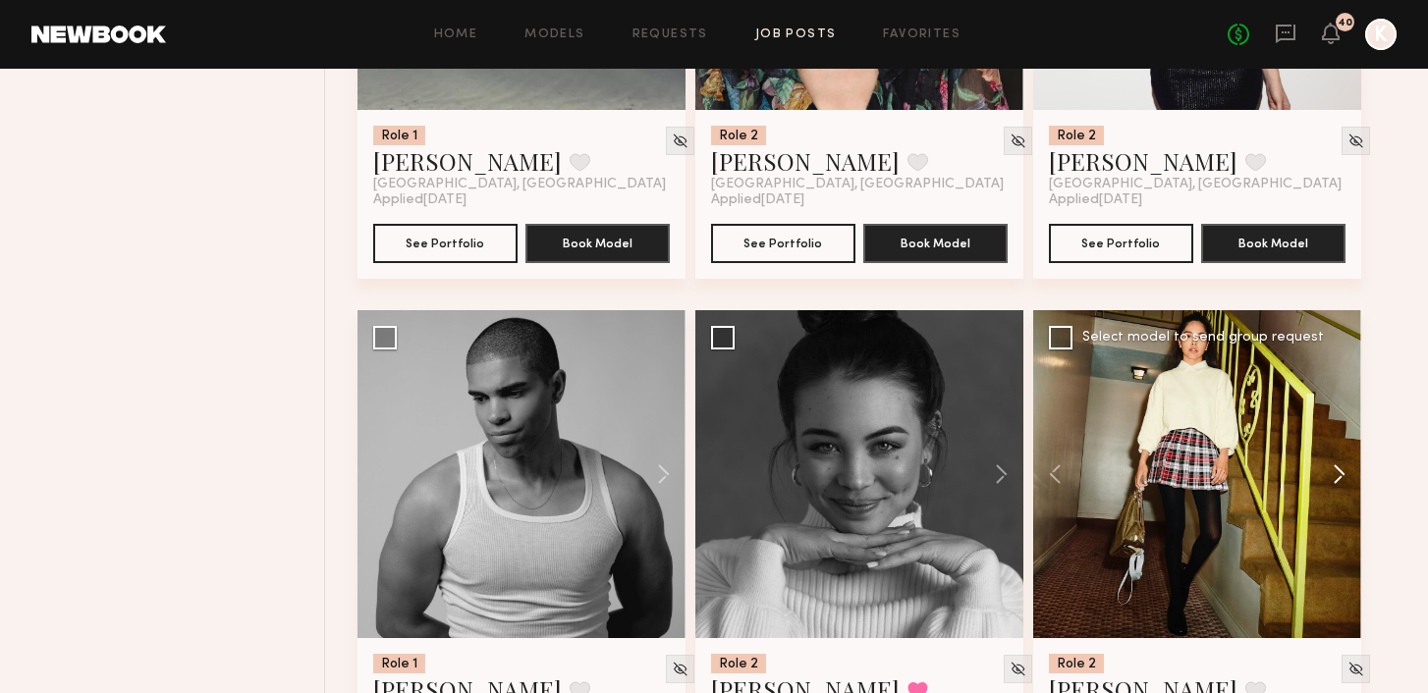
click at [710, 424] on button at bounding box center [1329, 474] width 63 height 328
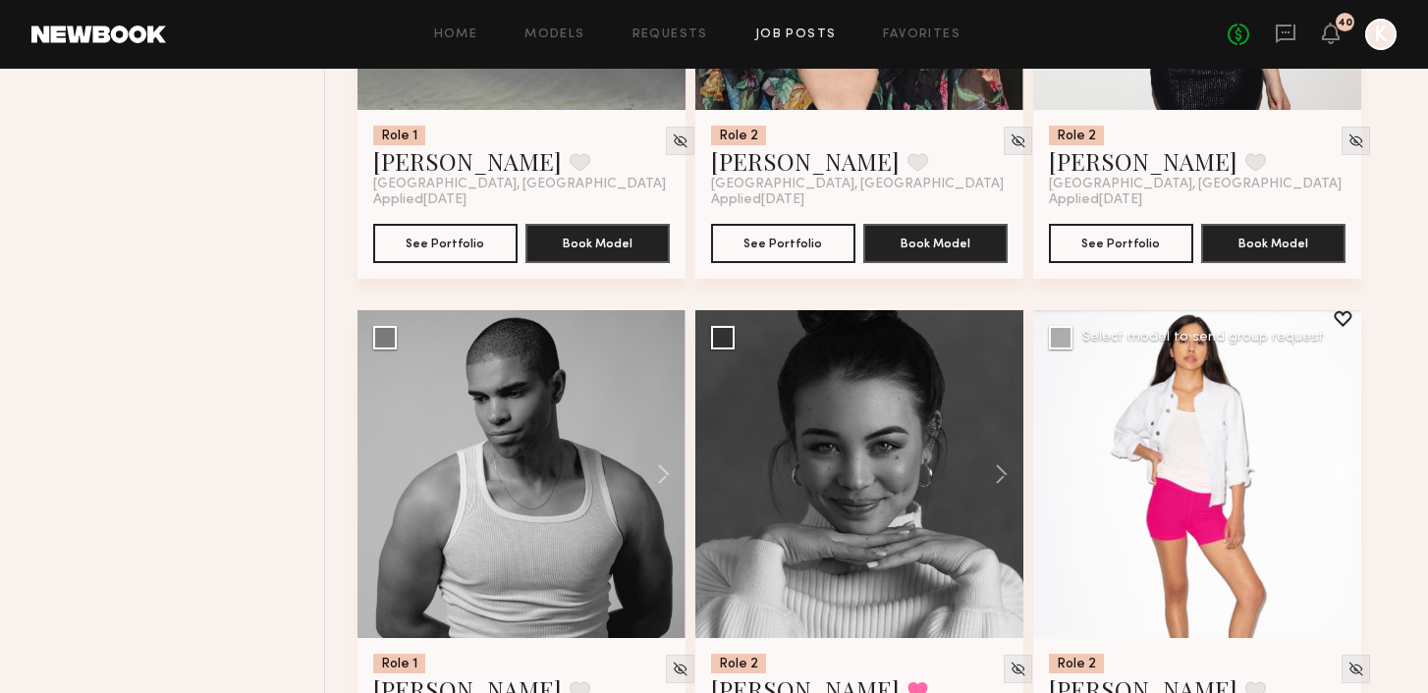
click at [710, 424] on button at bounding box center [1329, 474] width 63 height 328
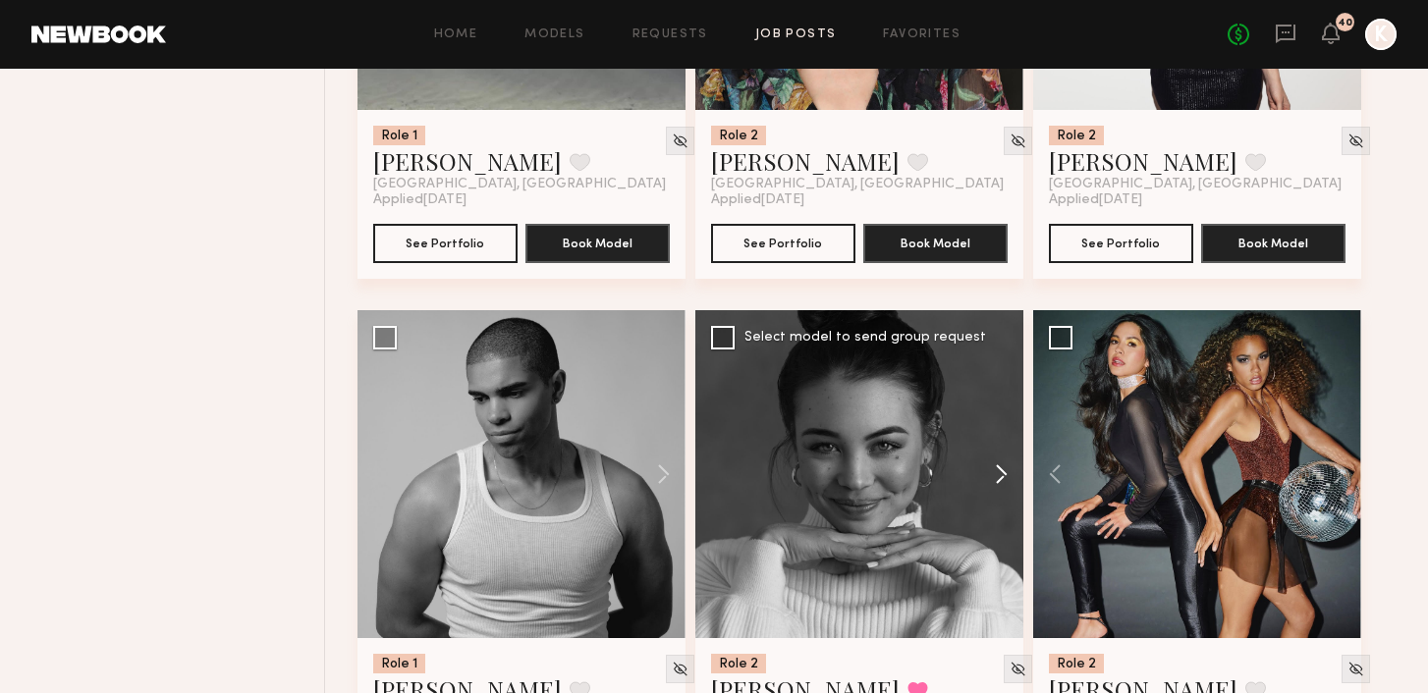
click at [710, 424] on button at bounding box center [991, 474] width 63 height 328
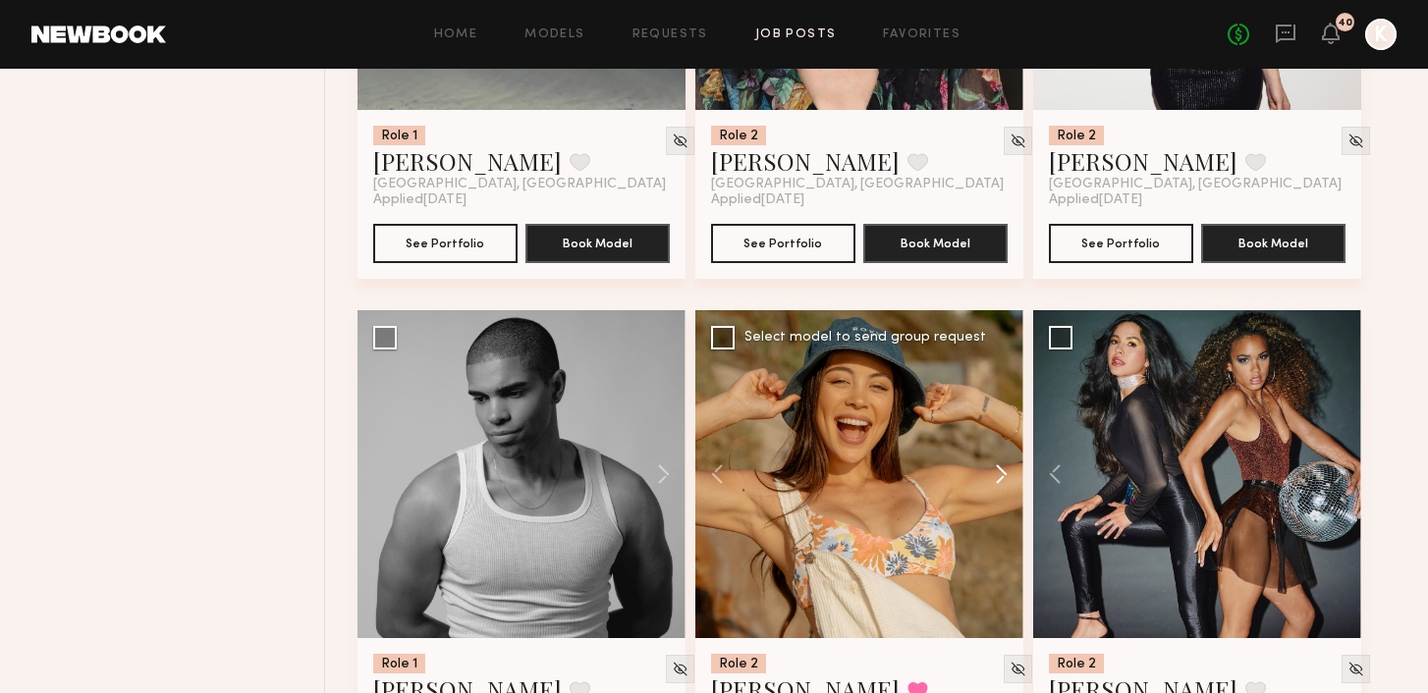
click at [710, 424] on button at bounding box center [991, 474] width 63 height 328
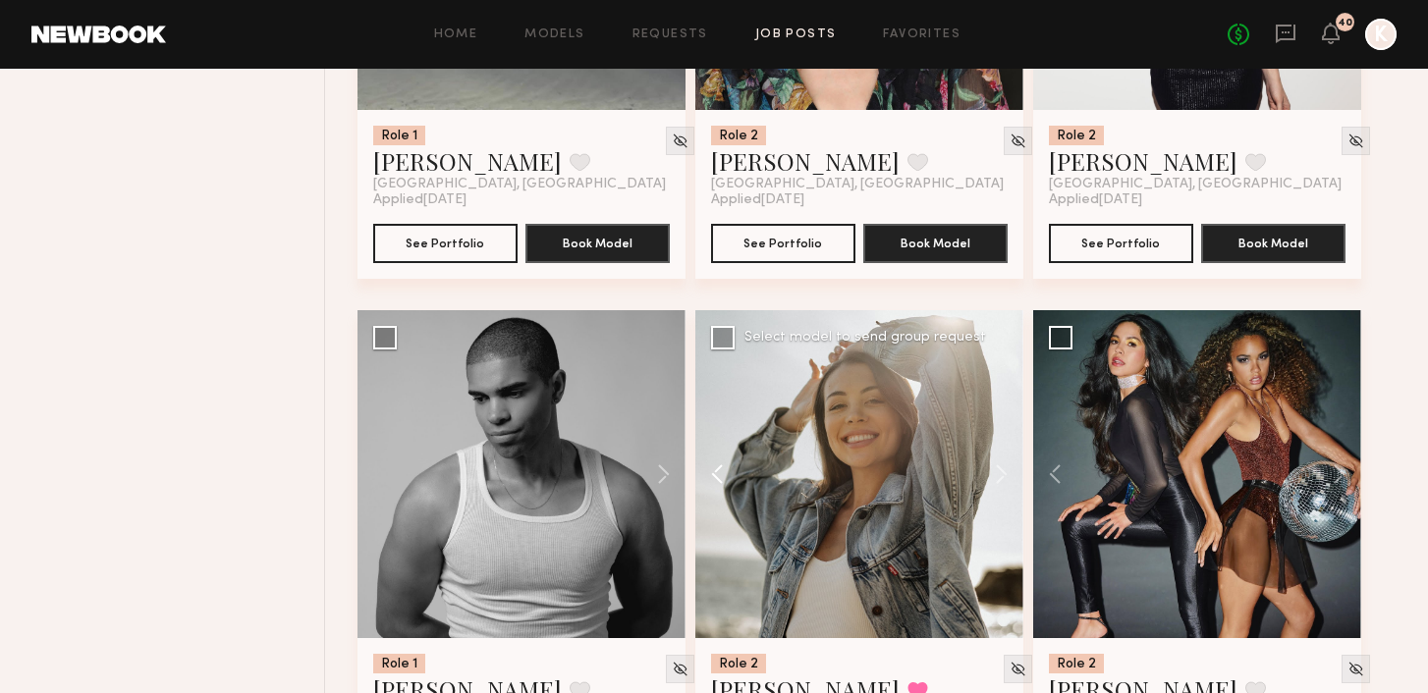
click at [710, 445] on button at bounding box center [726, 474] width 63 height 328
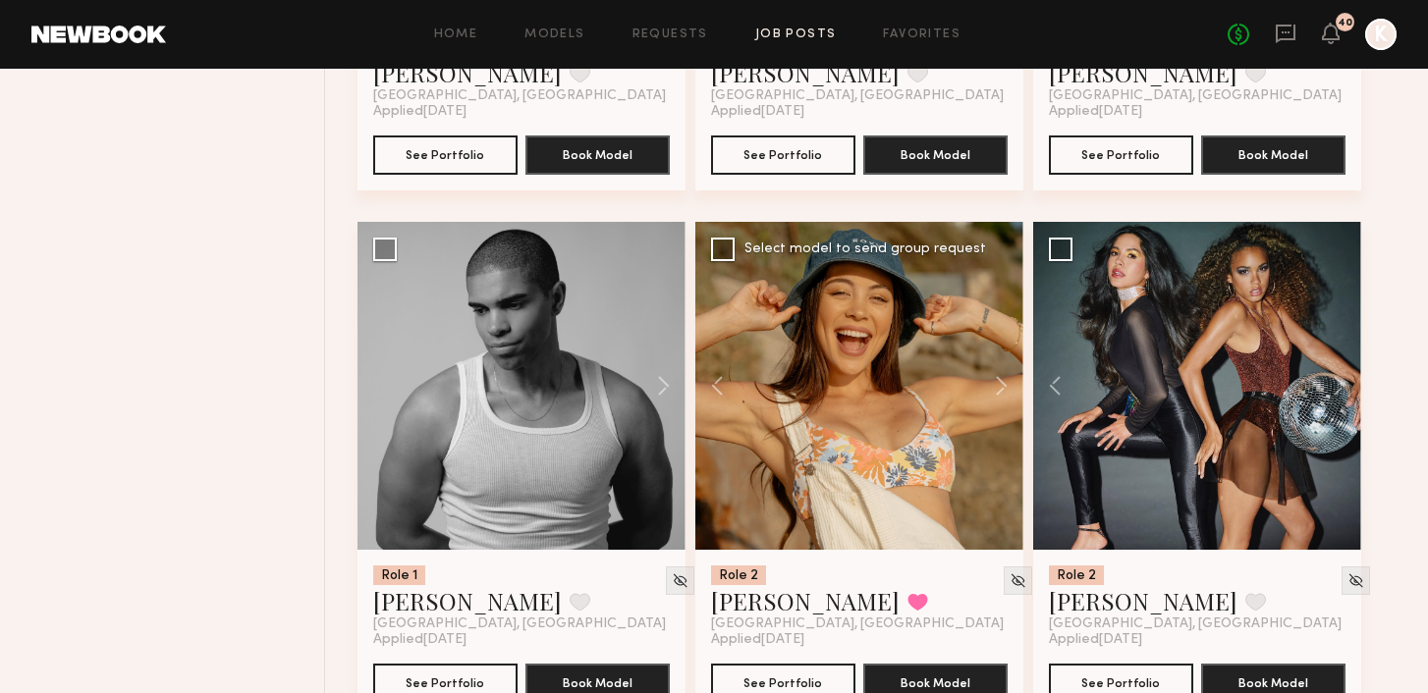
scroll to position [3380, 0]
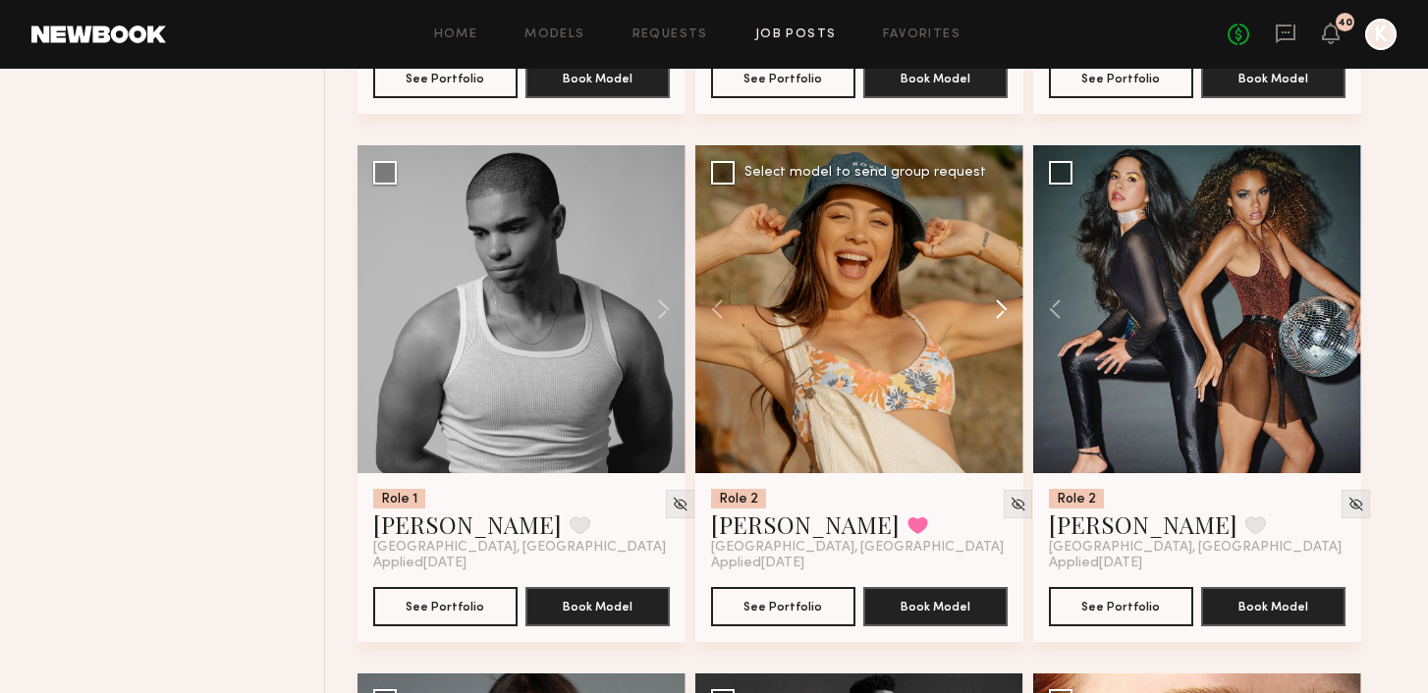
click at [710, 278] on button at bounding box center [991, 309] width 63 height 328
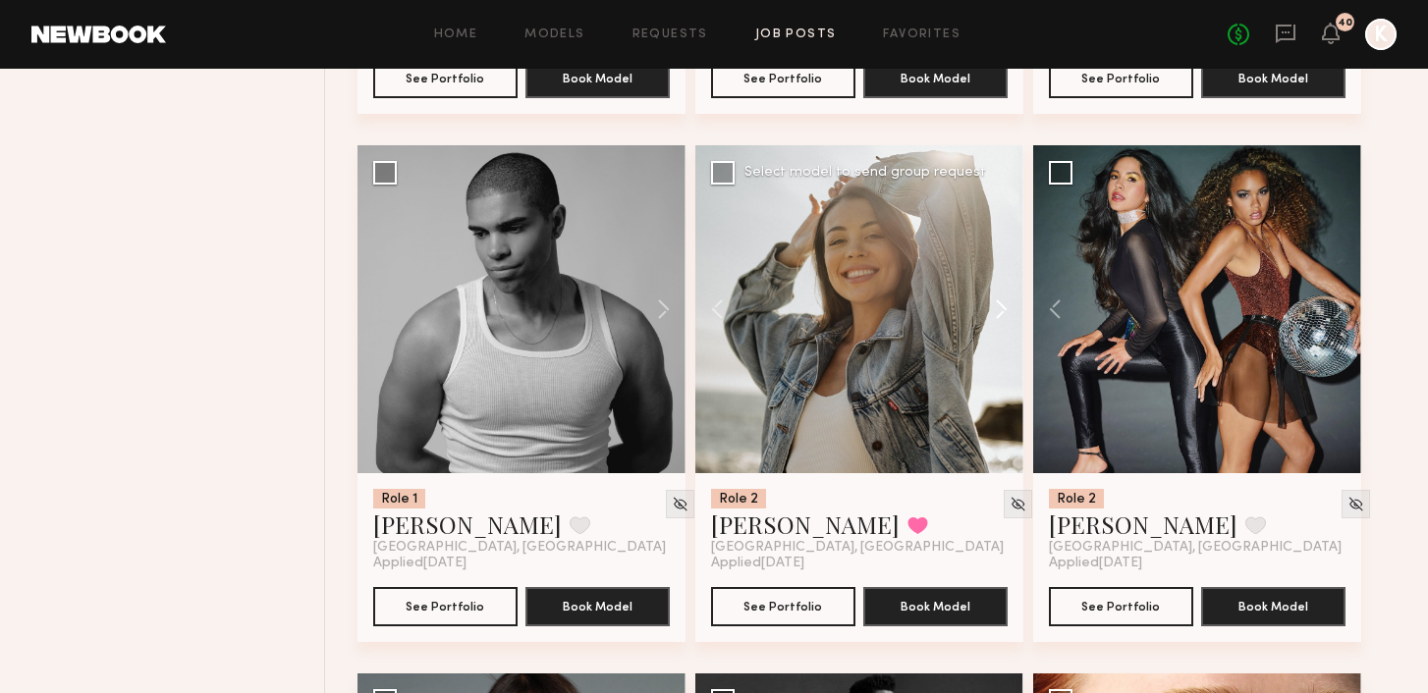
click at [710, 278] on button at bounding box center [991, 309] width 63 height 328
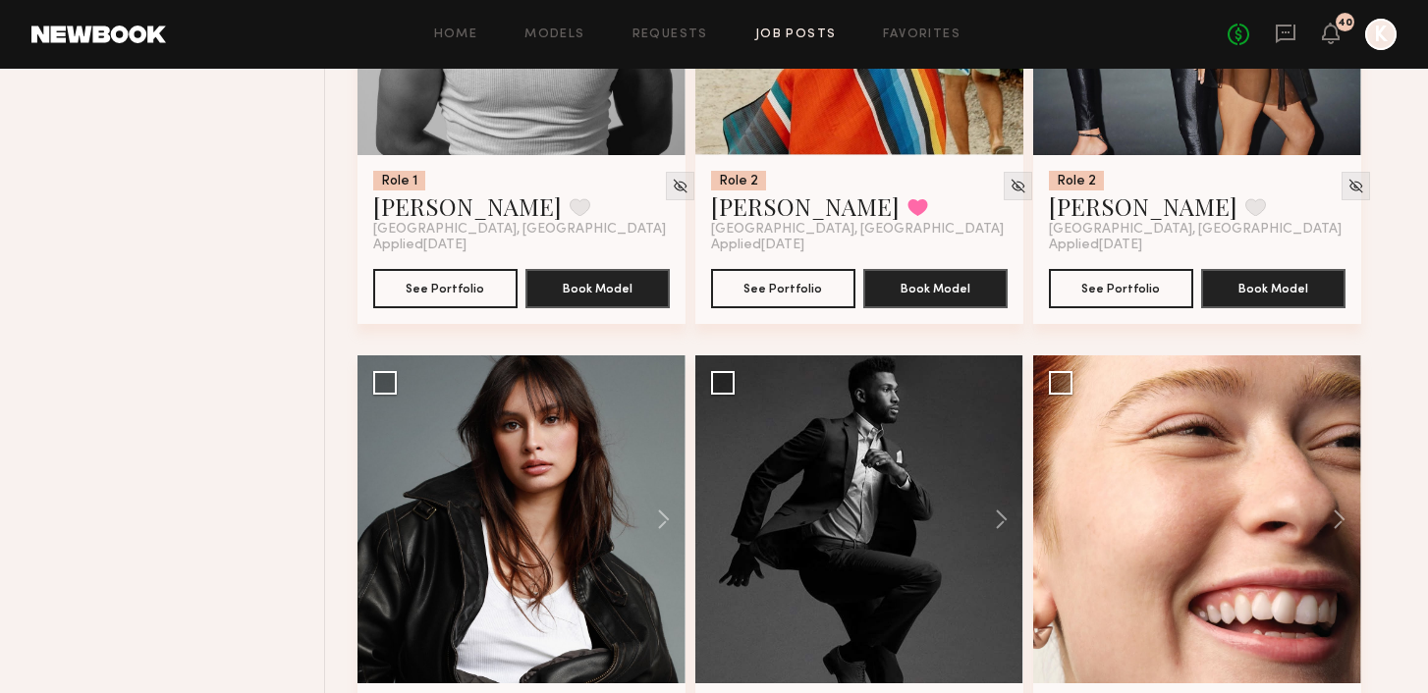
scroll to position [3783, 0]
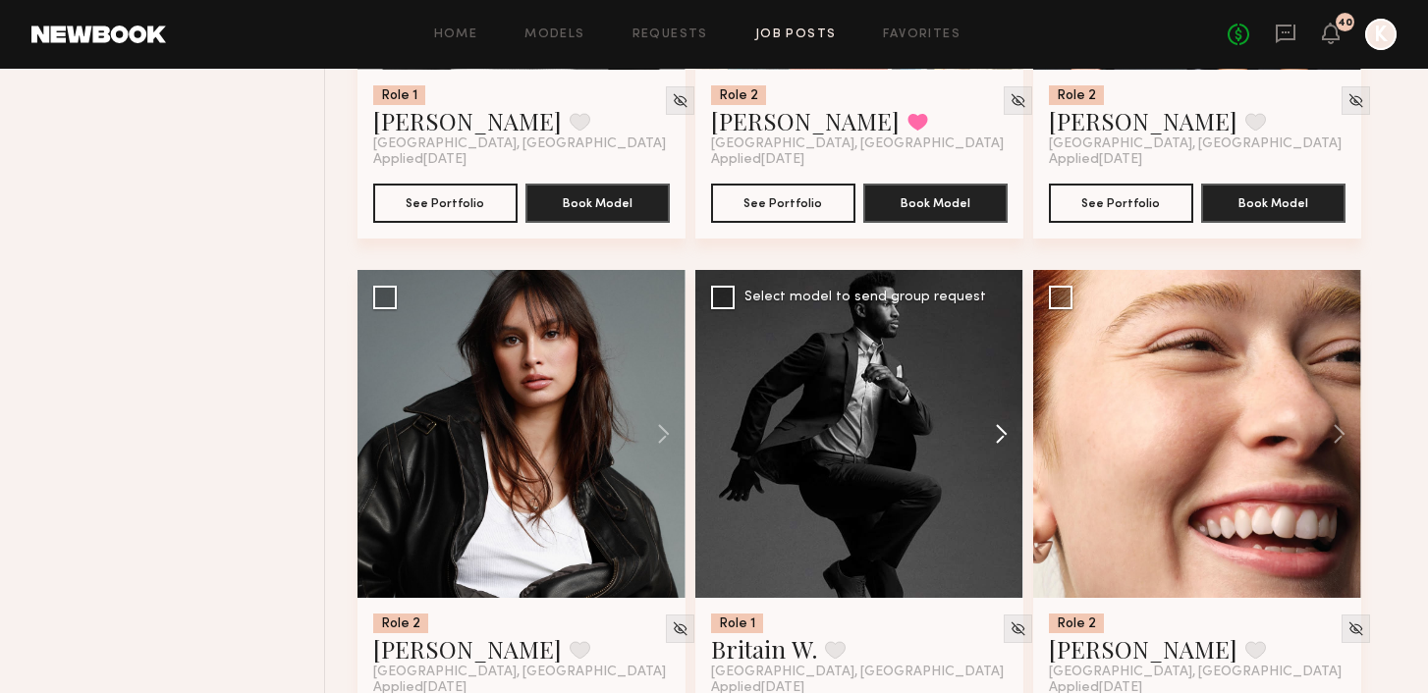
click at [710, 371] on button at bounding box center [991, 434] width 63 height 328
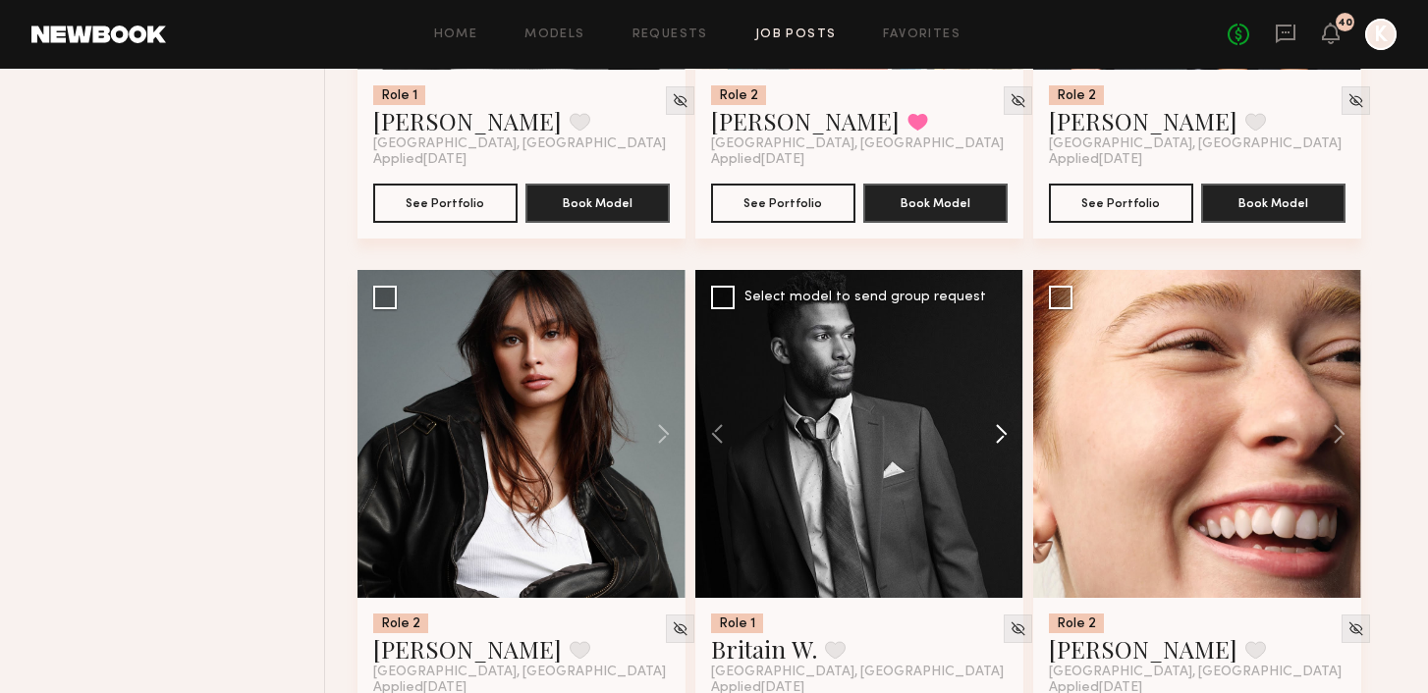
click at [710, 376] on button at bounding box center [991, 434] width 63 height 328
click at [710, 386] on button at bounding box center [991, 434] width 63 height 328
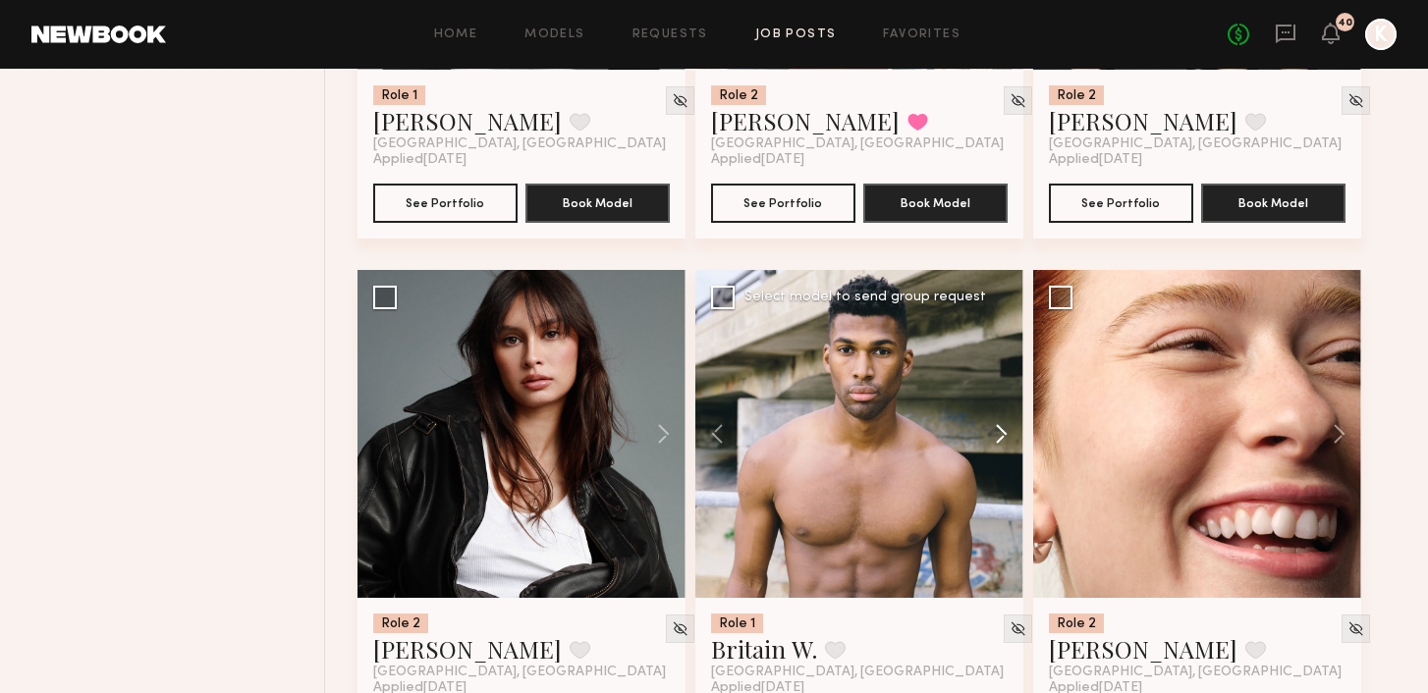
click at [710, 386] on button at bounding box center [991, 434] width 63 height 328
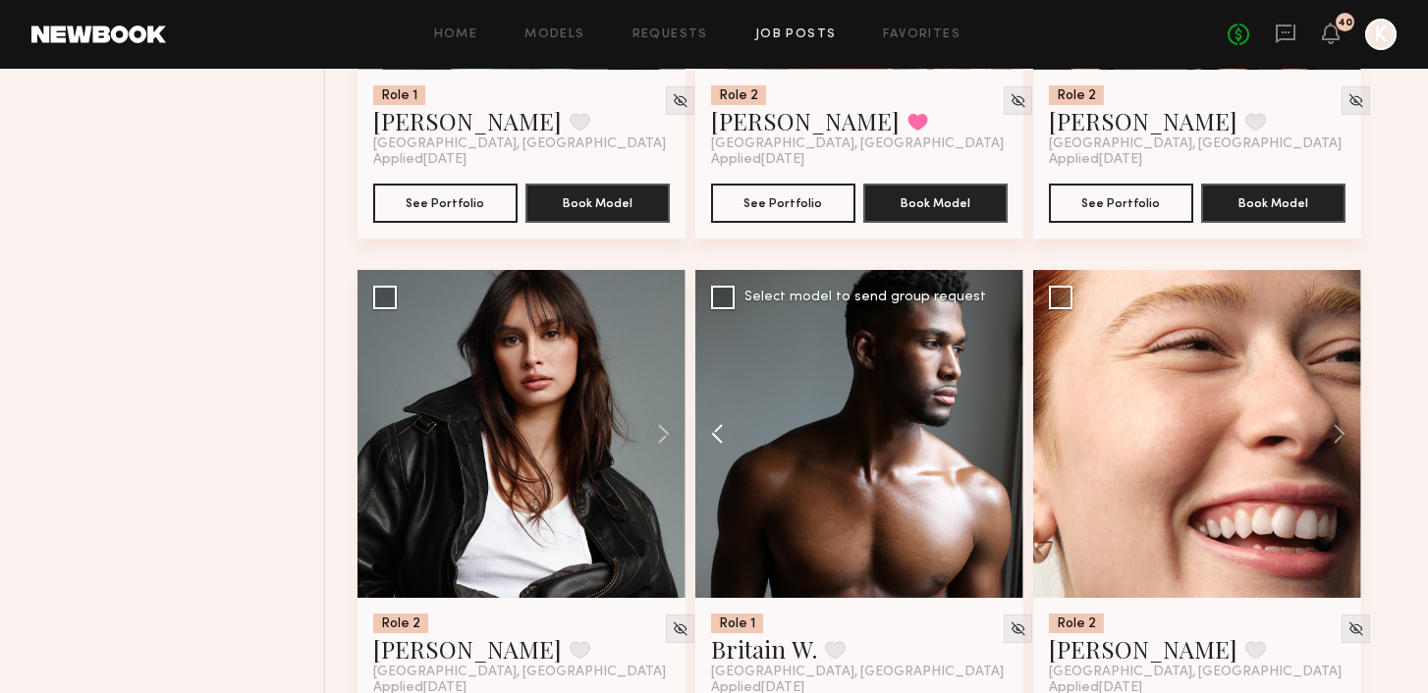
click at [708, 392] on button at bounding box center [726, 434] width 63 height 328
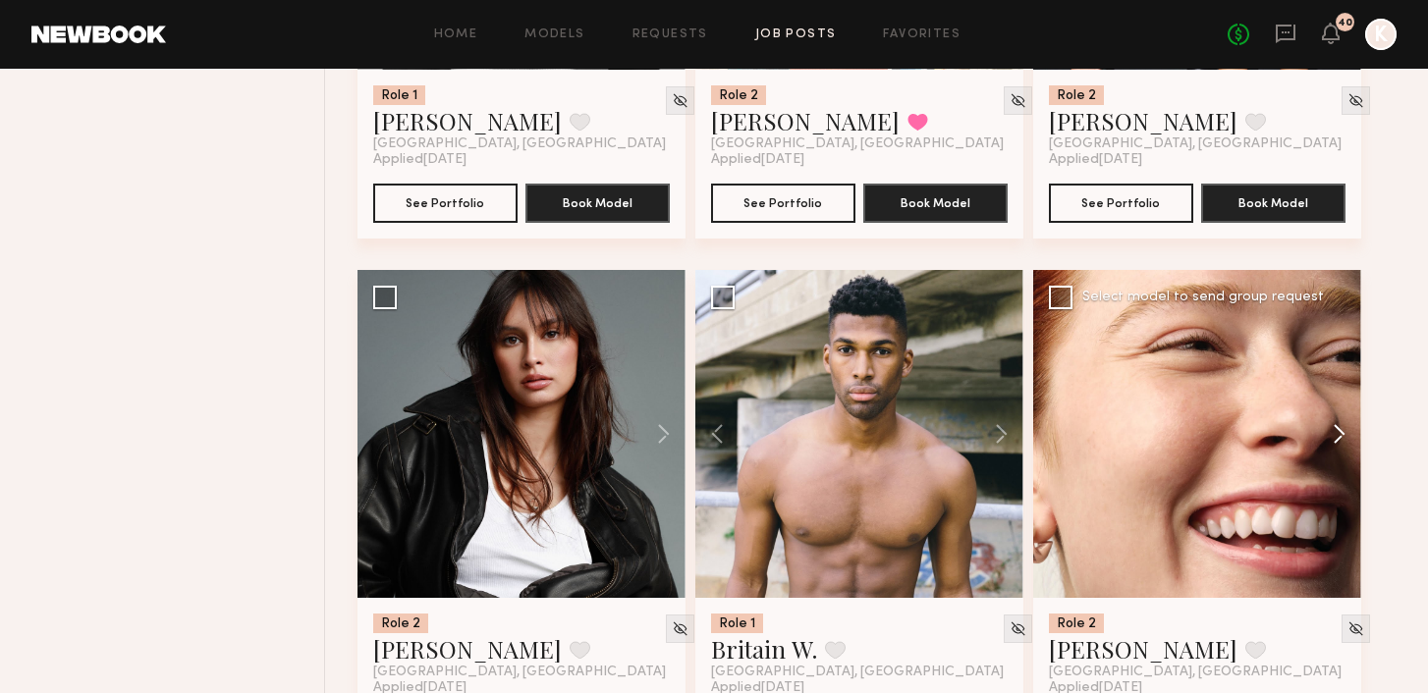
click at [710, 385] on button at bounding box center [1329, 434] width 63 height 328
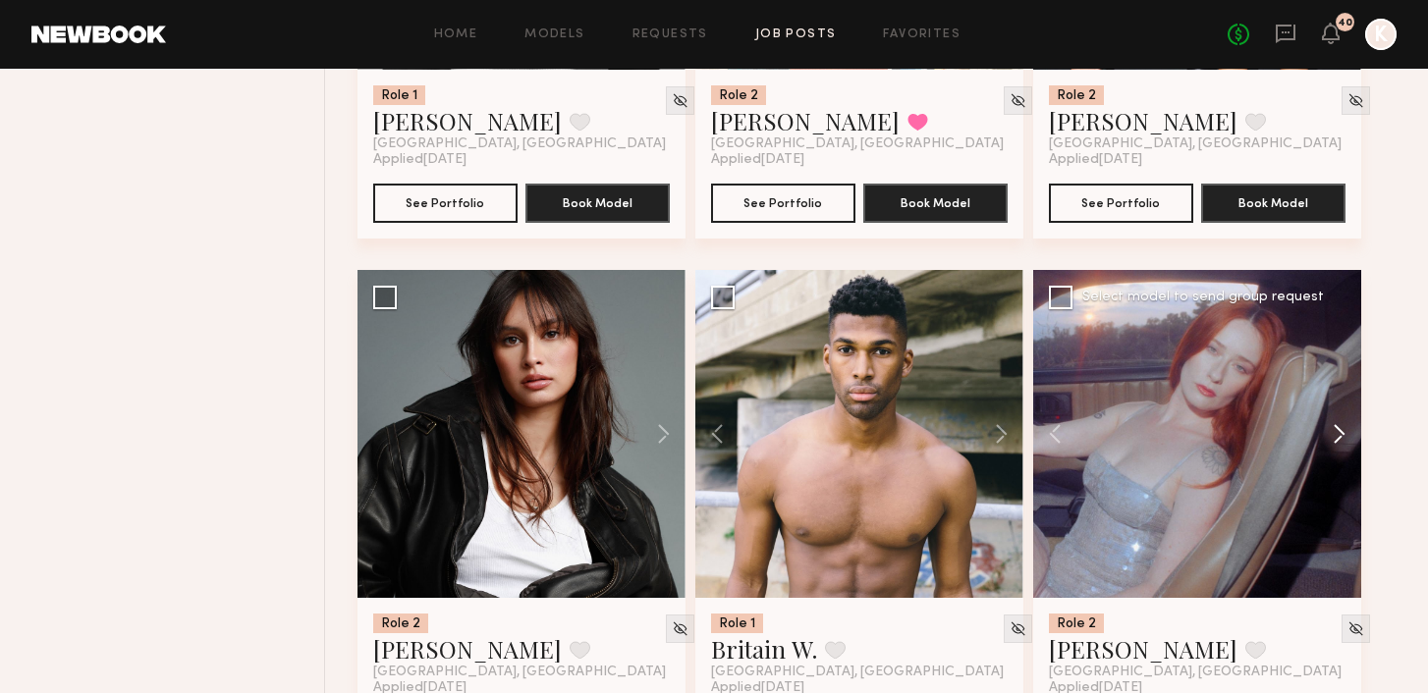
click at [710, 385] on button at bounding box center [1329, 434] width 63 height 328
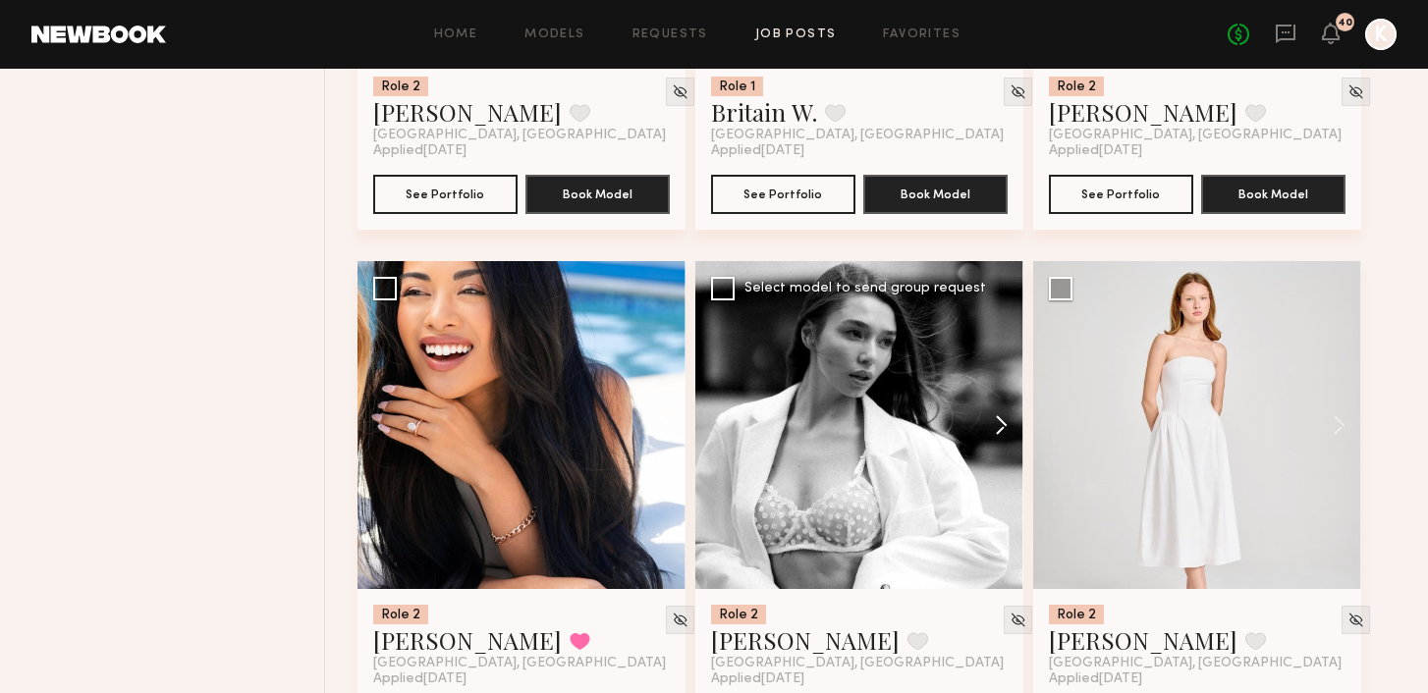
scroll to position [4322, 0]
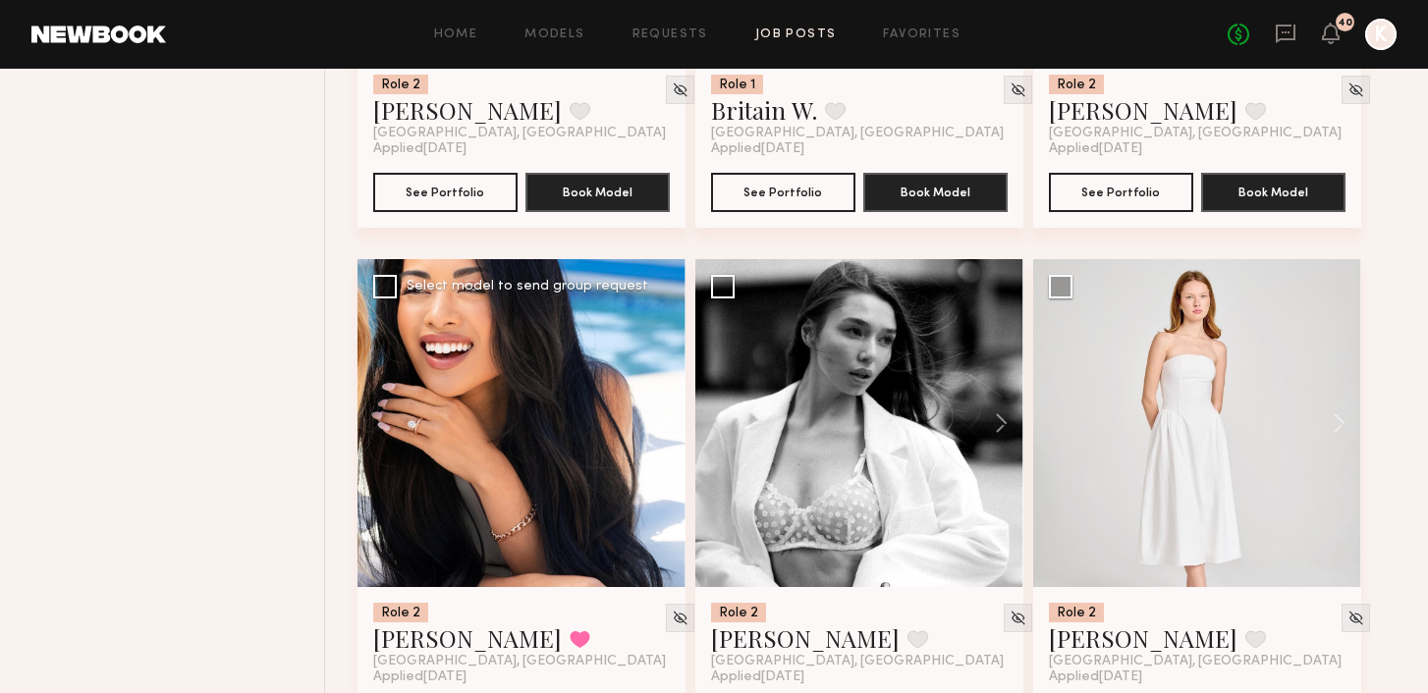
click at [665, 383] on button at bounding box center [653, 423] width 63 height 328
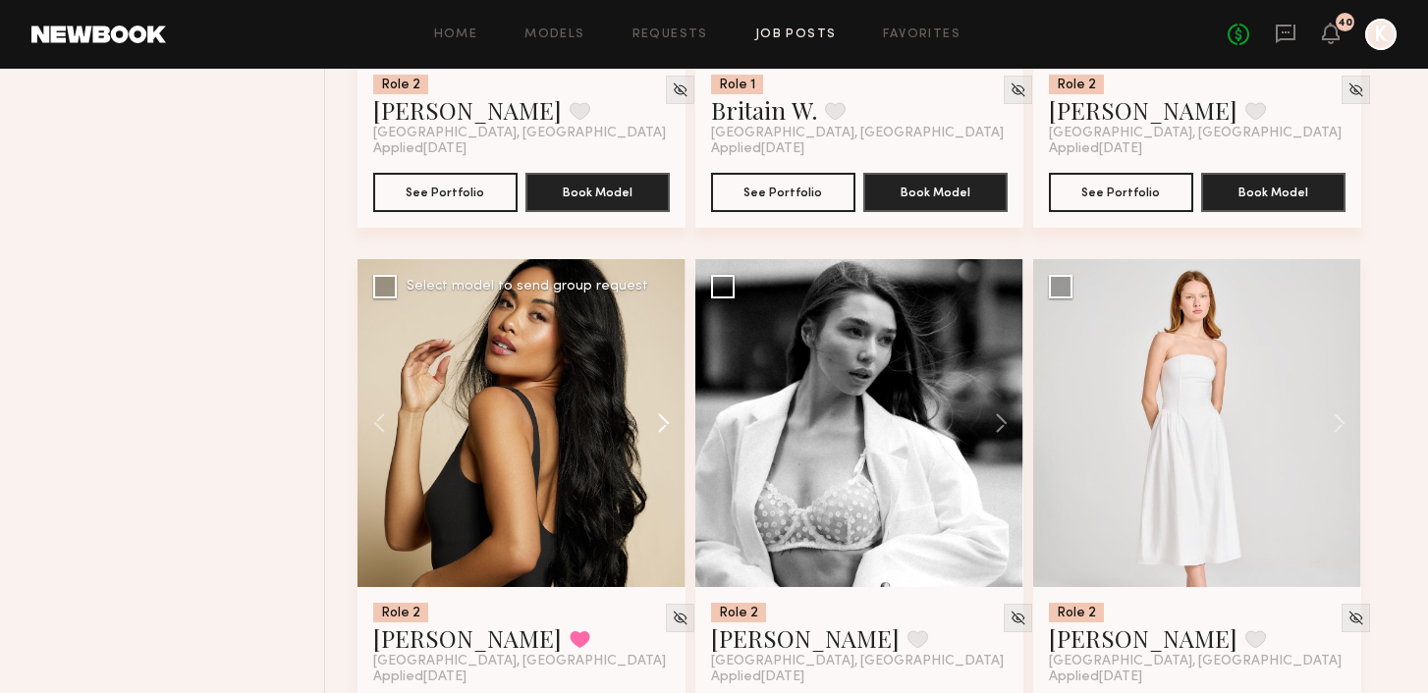
click at [665, 383] on button at bounding box center [653, 423] width 63 height 328
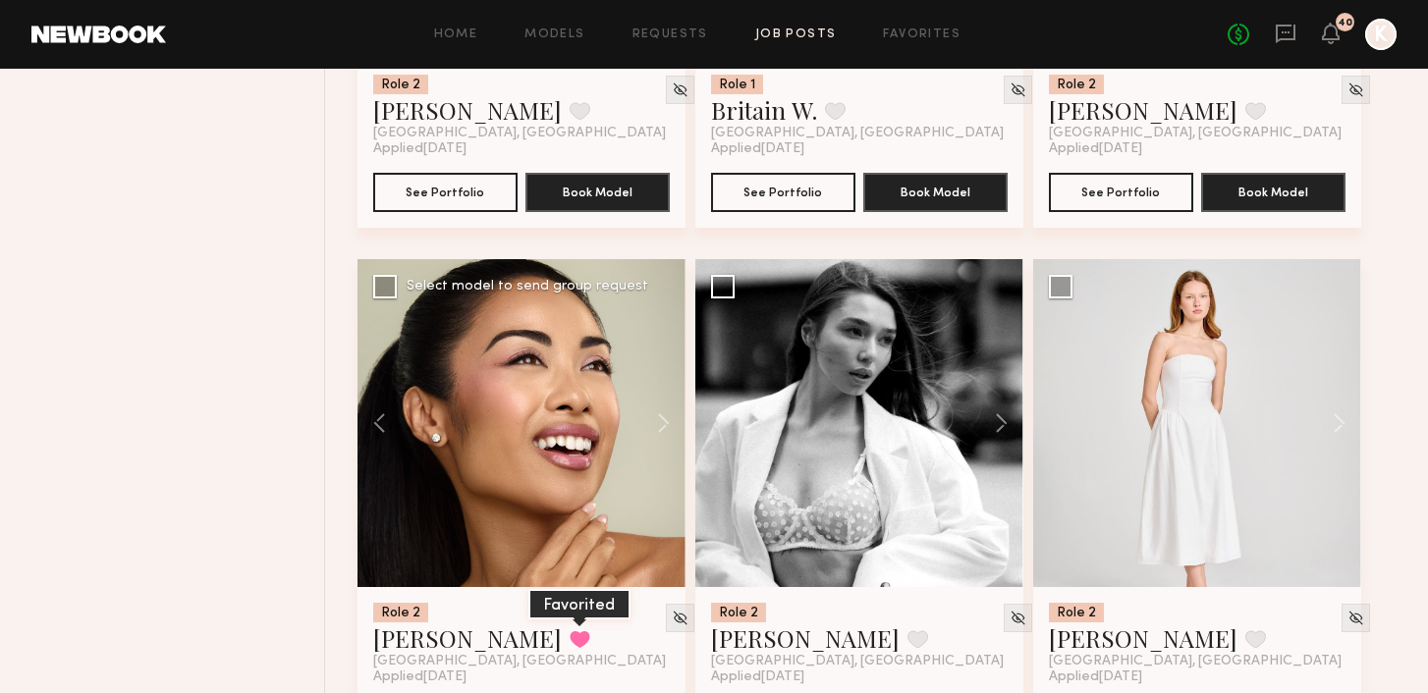
click at [569, 630] on button at bounding box center [579, 639] width 21 height 18
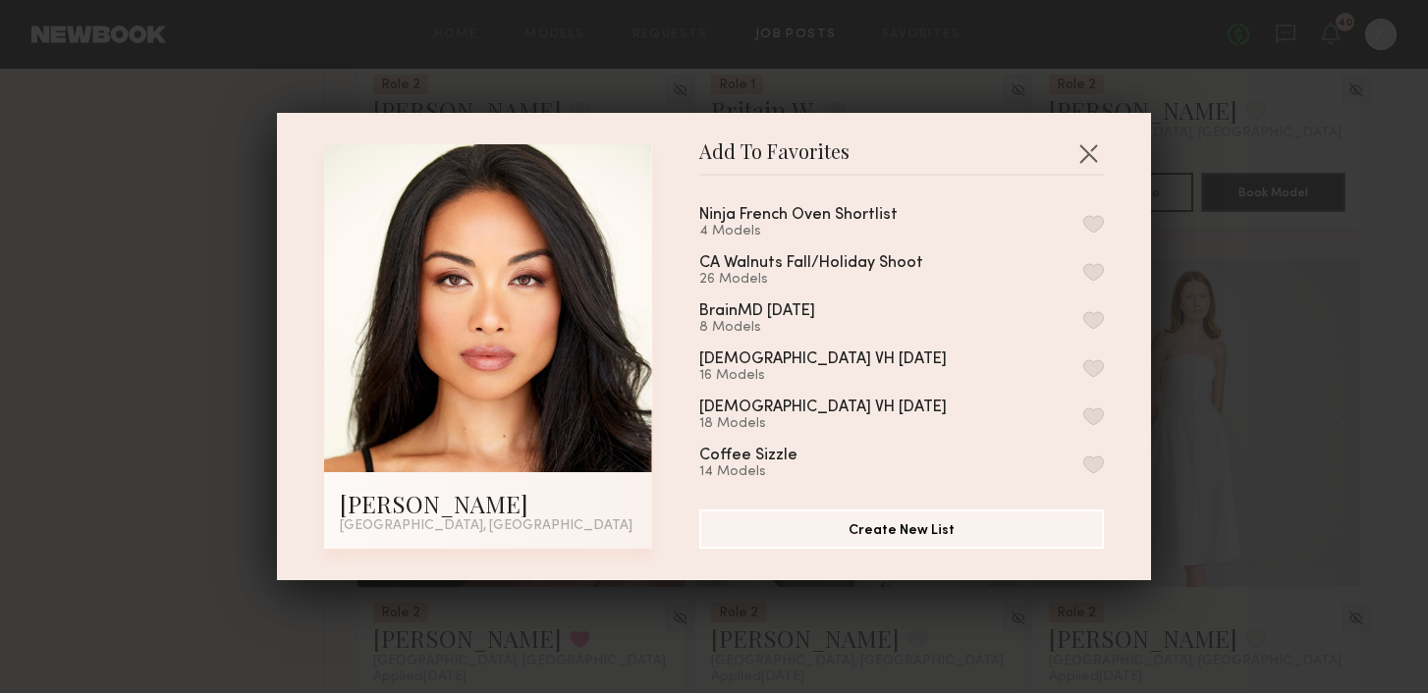
click at [710, 221] on button "button" at bounding box center [1093, 224] width 21 height 18
click at [710, 159] on button "button" at bounding box center [1087, 152] width 31 height 31
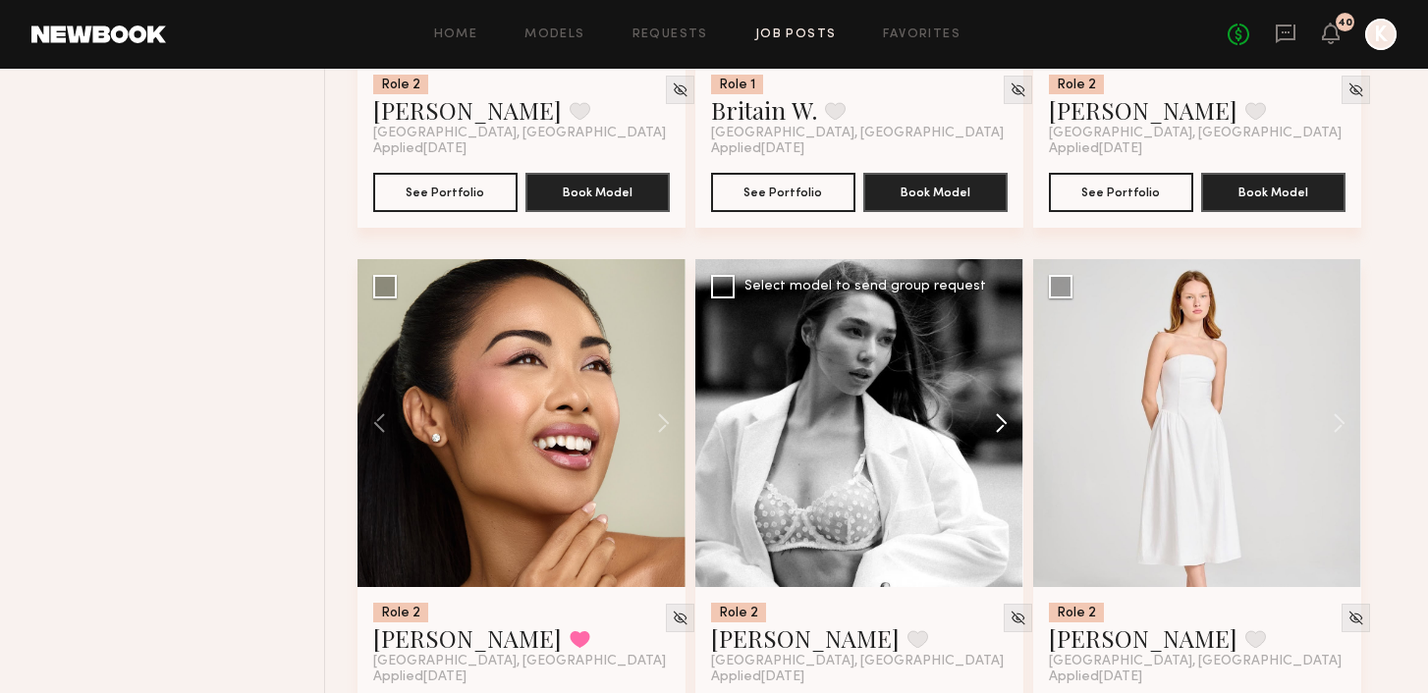
click at [710, 377] on button at bounding box center [991, 423] width 63 height 328
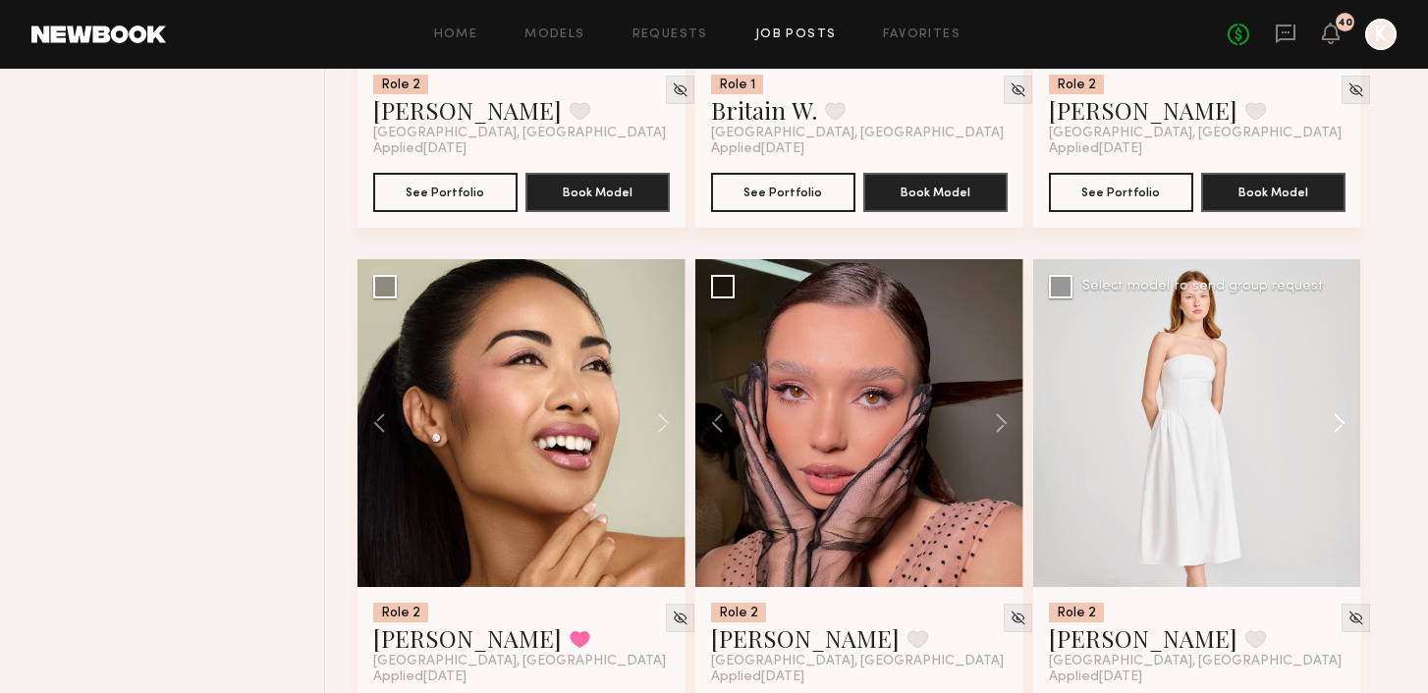
click at [710, 382] on button at bounding box center [1329, 423] width 63 height 328
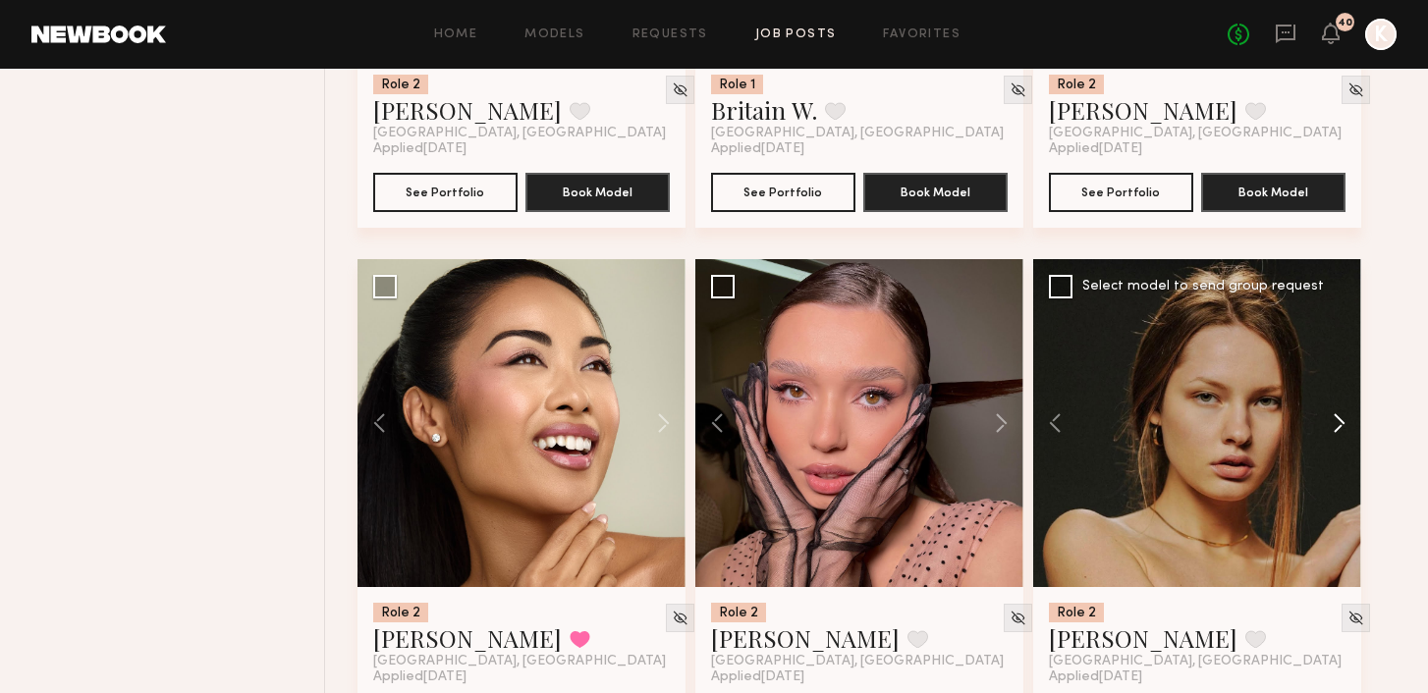
click at [710, 382] on button at bounding box center [1329, 423] width 63 height 328
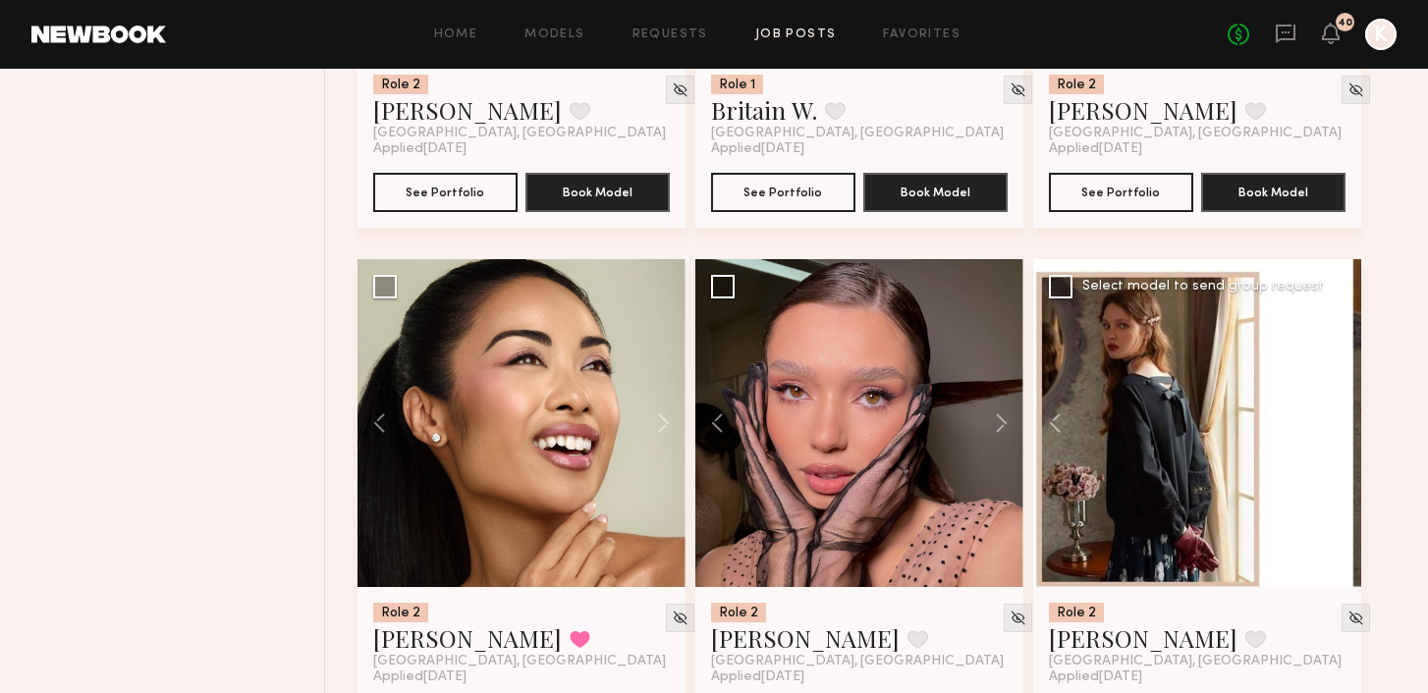
scroll to position [4453, 0]
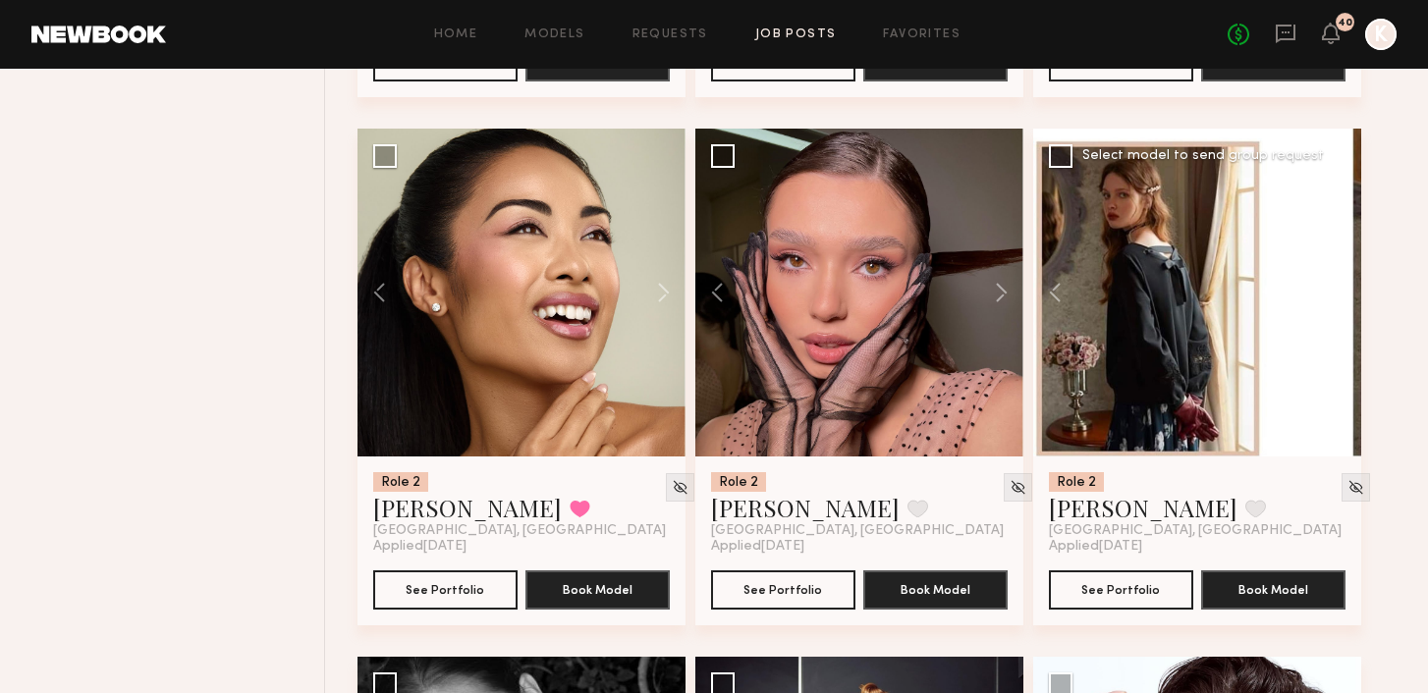
click at [710, 254] on button at bounding box center [1329, 293] width 63 height 328
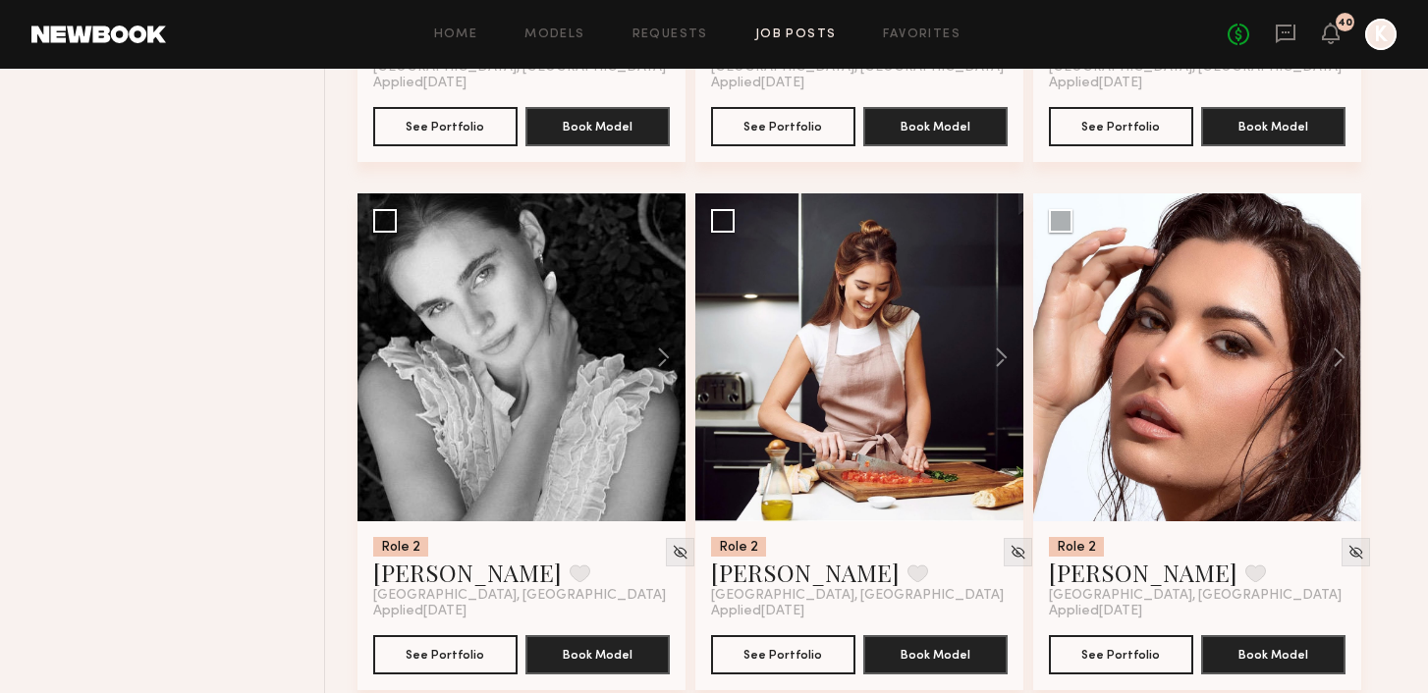
scroll to position [4962, 0]
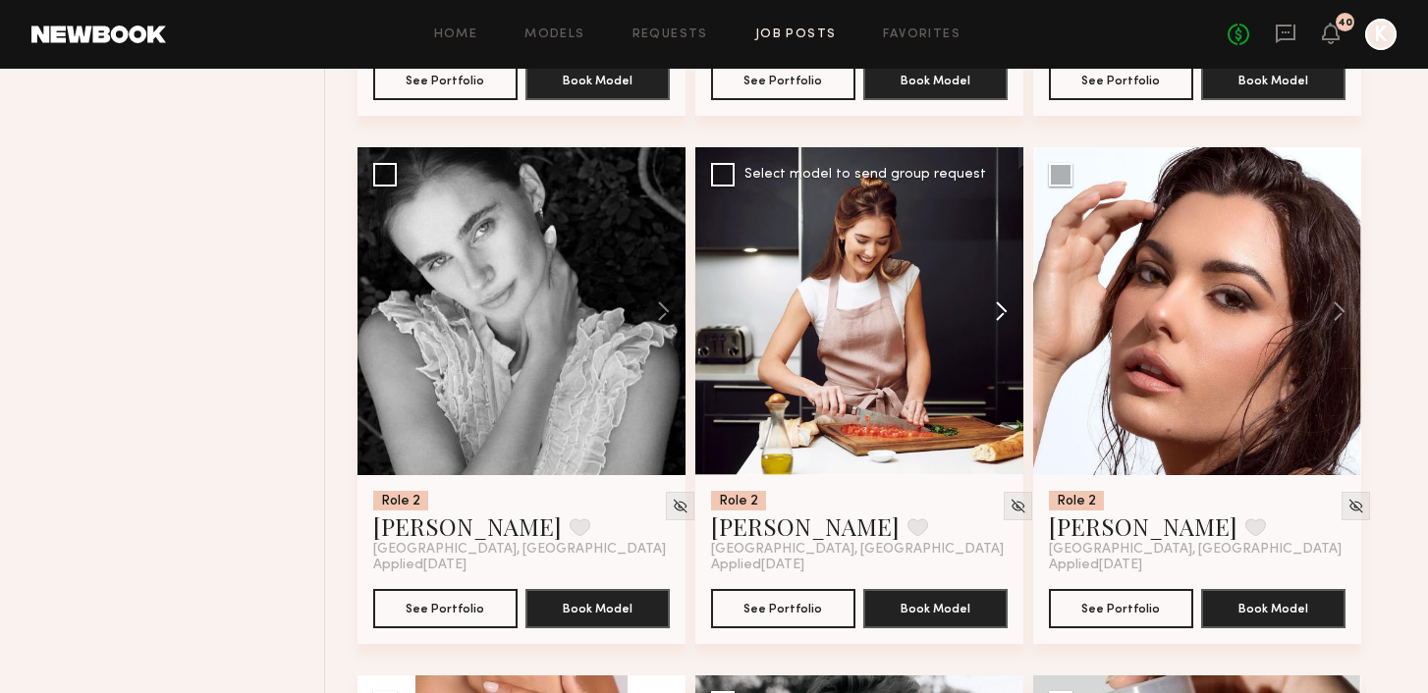
click at [710, 270] on button at bounding box center [991, 311] width 63 height 328
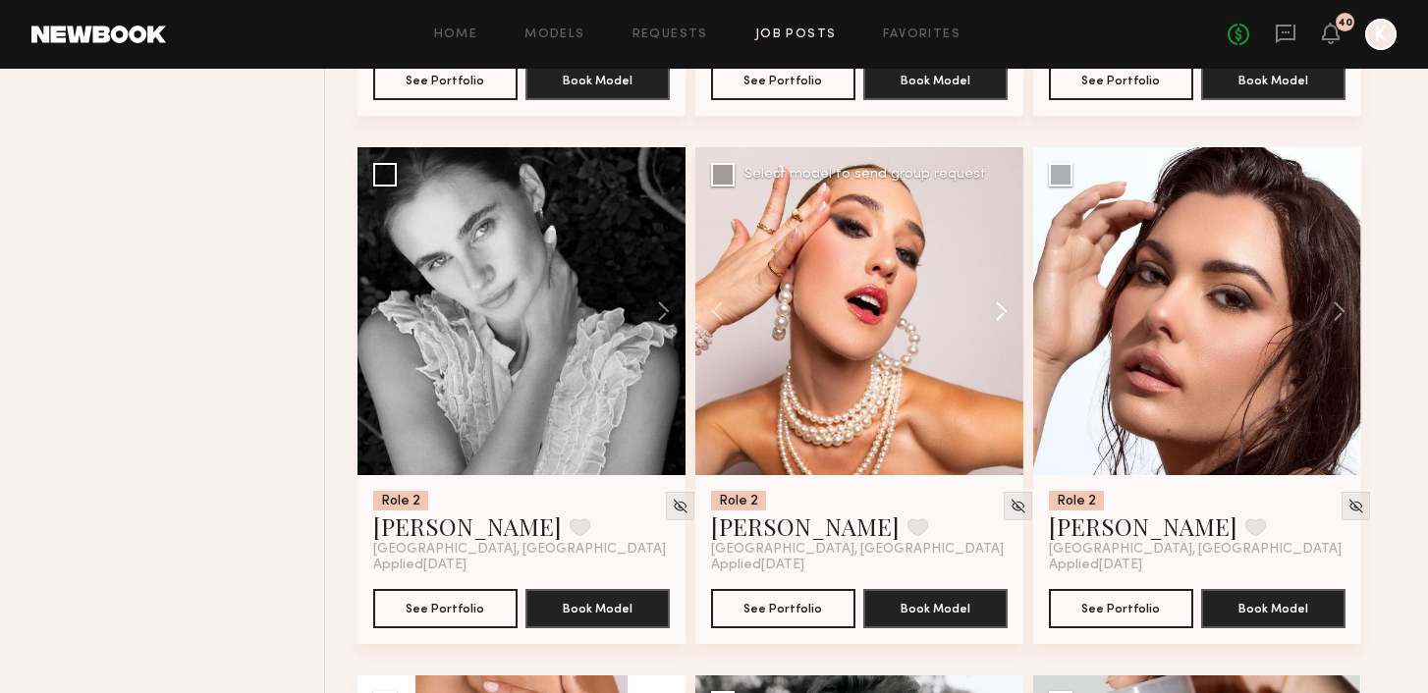
click at [710, 270] on button at bounding box center [991, 311] width 63 height 328
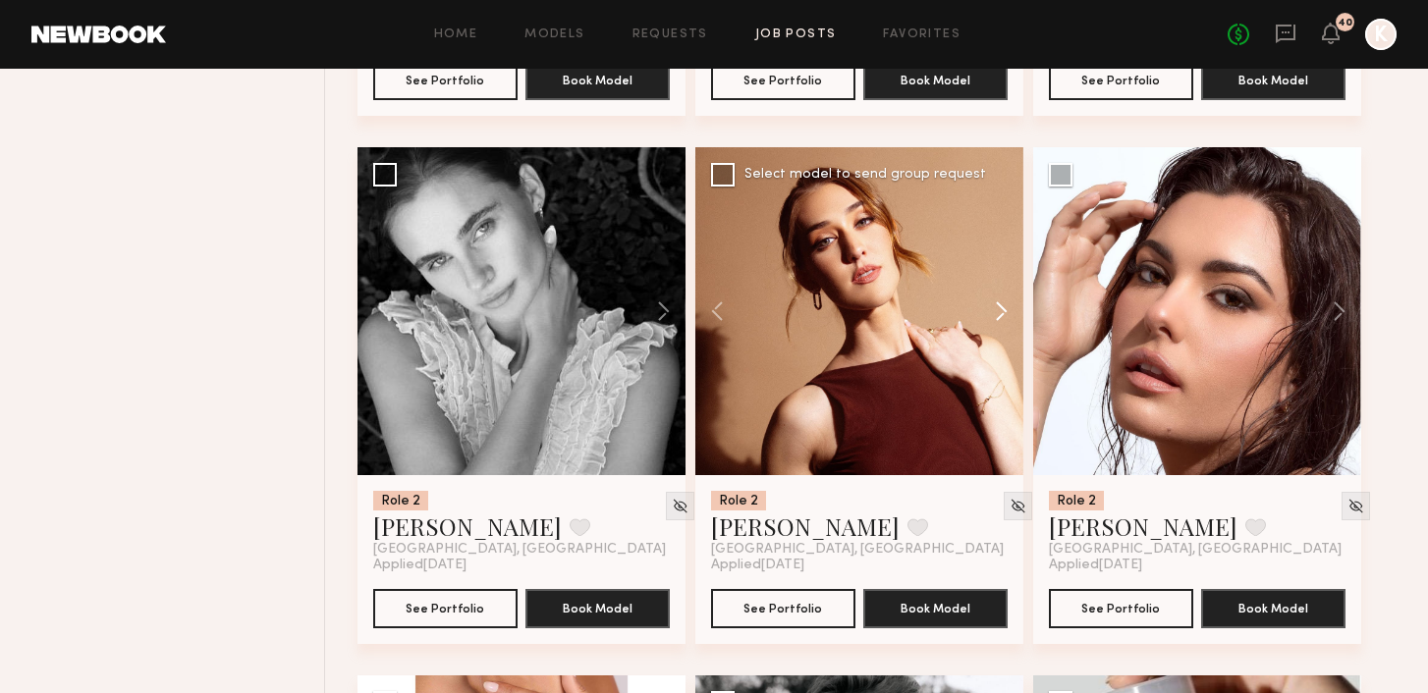
click at [710, 270] on button at bounding box center [991, 311] width 63 height 328
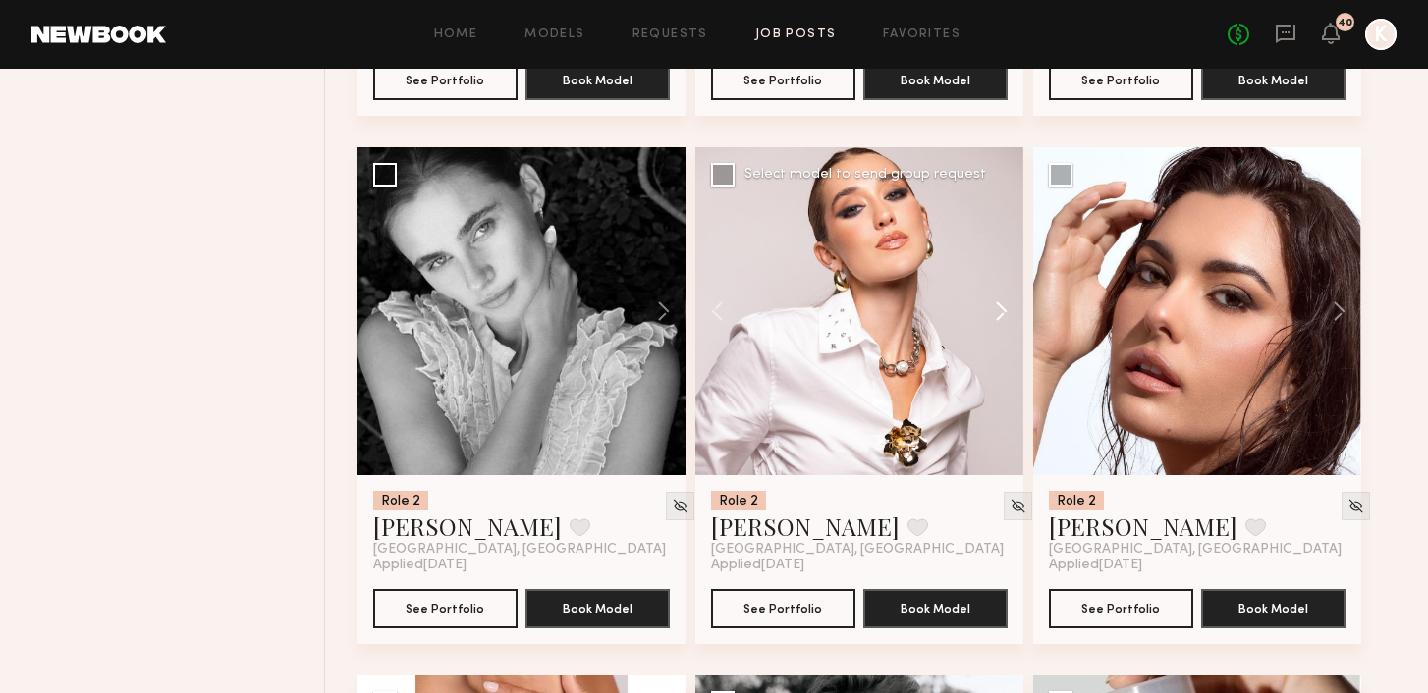
click at [710, 270] on button at bounding box center [991, 311] width 63 height 328
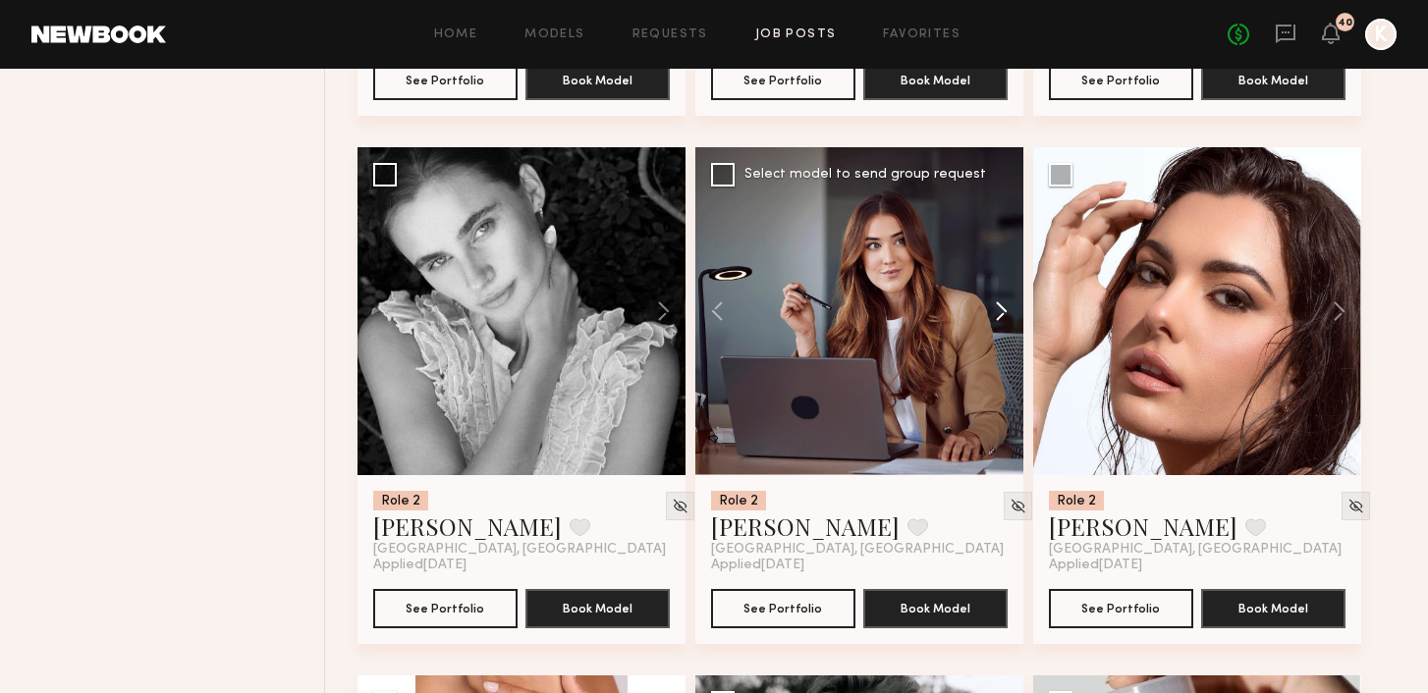
click at [710, 270] on button at bounding box center [991, 311] width 63 height 328
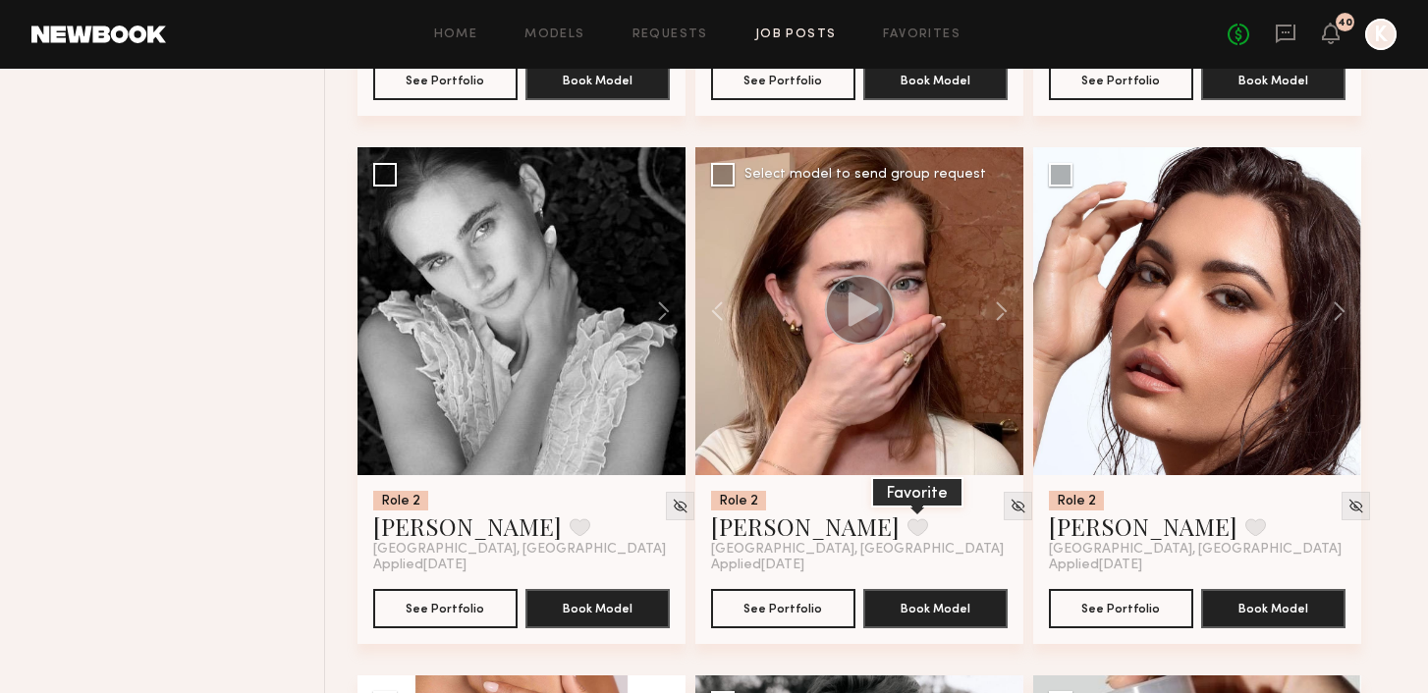
click at [710, 518] on button at bounding box center [917, 527] width 21 height 18
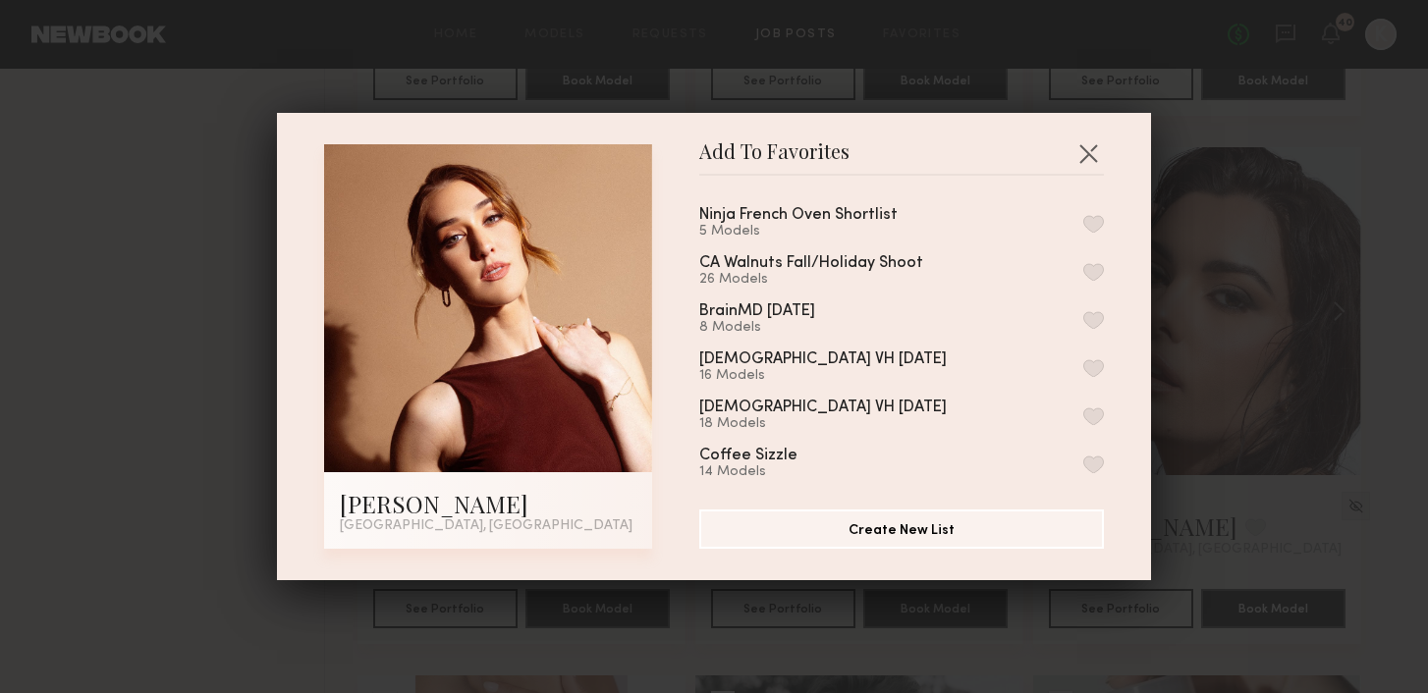
click at [710, 218] on button "button" at bounding box center [1093, 224] width 21 height 18
click at [710, 151] on button "button" at bounding box center [1087, 152] width 31 height 31
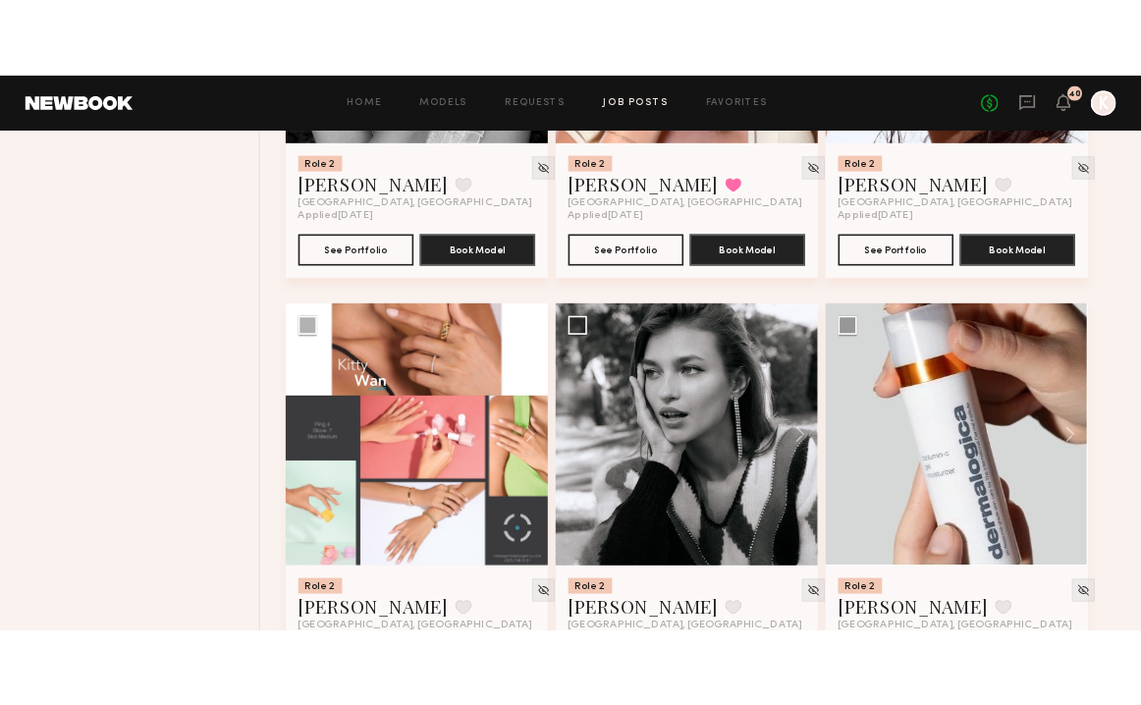
scroll to position [5442, 0]
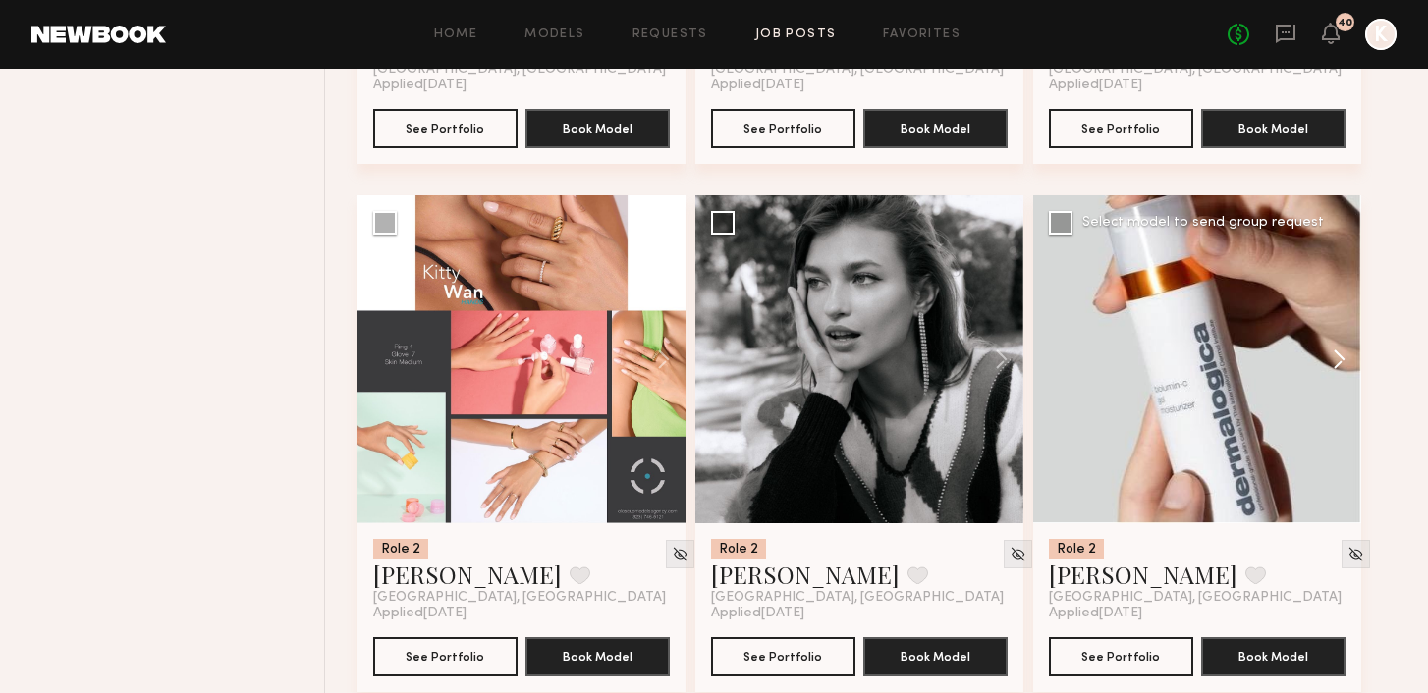
click at [710, 326] on button at bounding box center [1329, 359] width 63 height 328
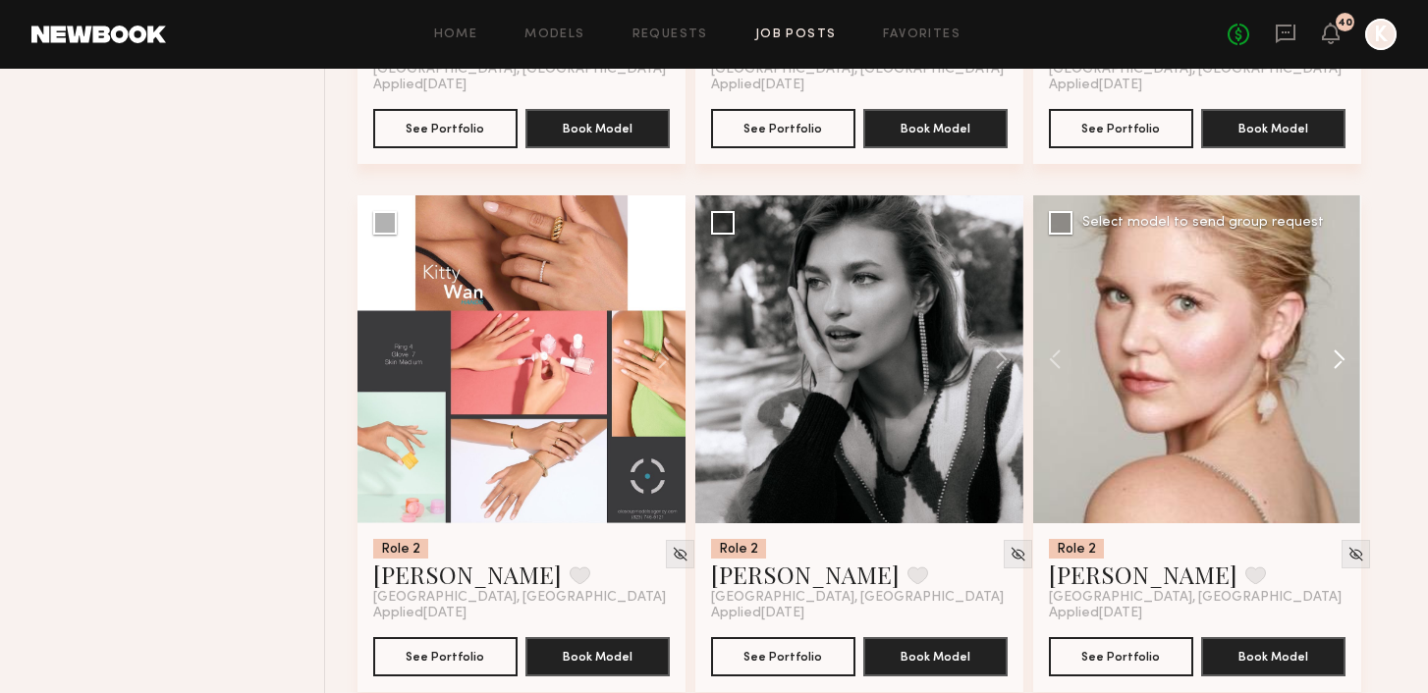
click at [710, 326] on button at bounding box center [1329, 359] width 63 height 328
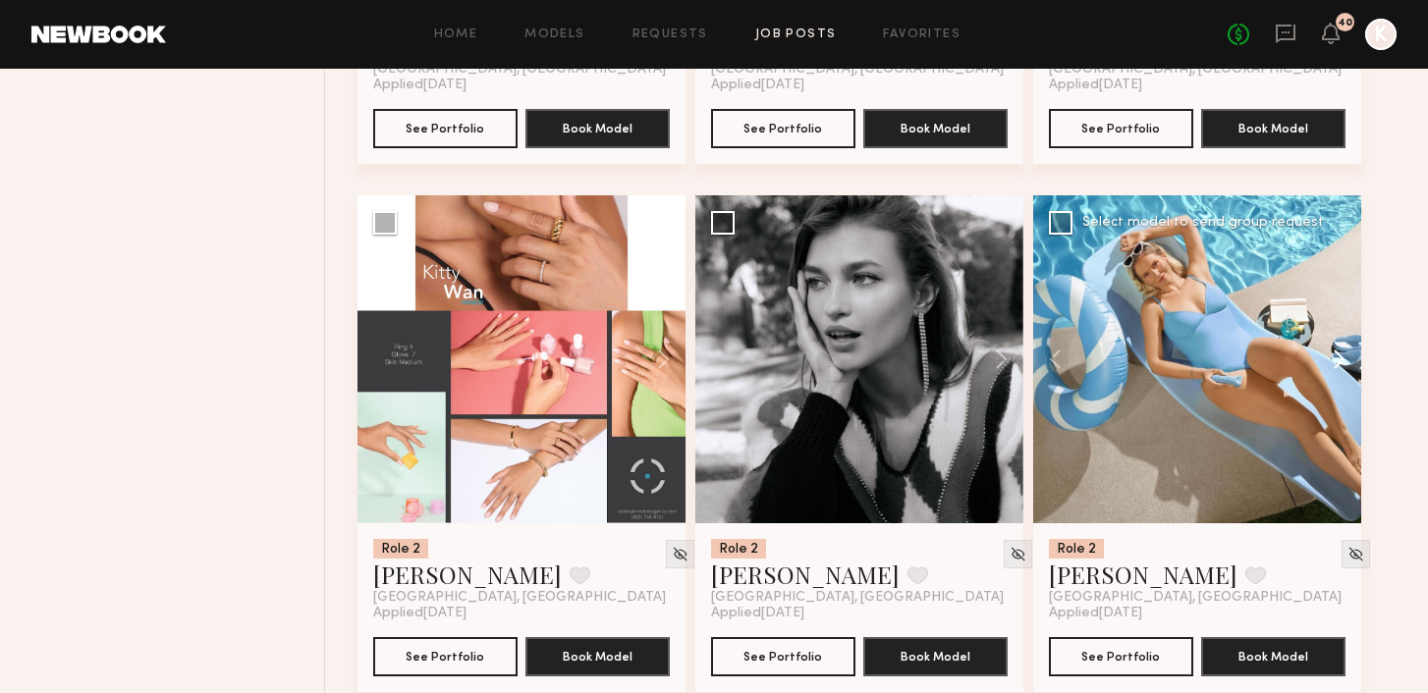
click at [710, 326] on button at bounding box center [1329, 359] width 63 height 328
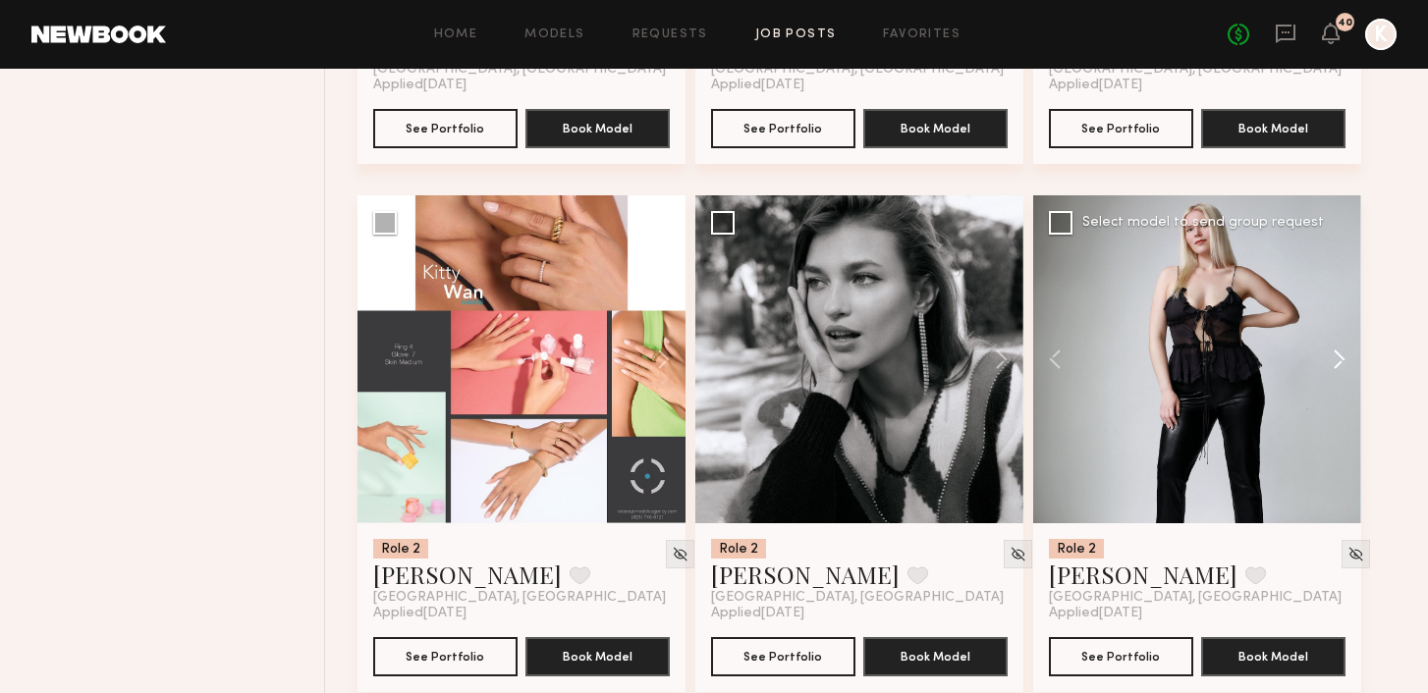
click at [710, 326] on button at bounding box center [1329, 359] width 63 height 328
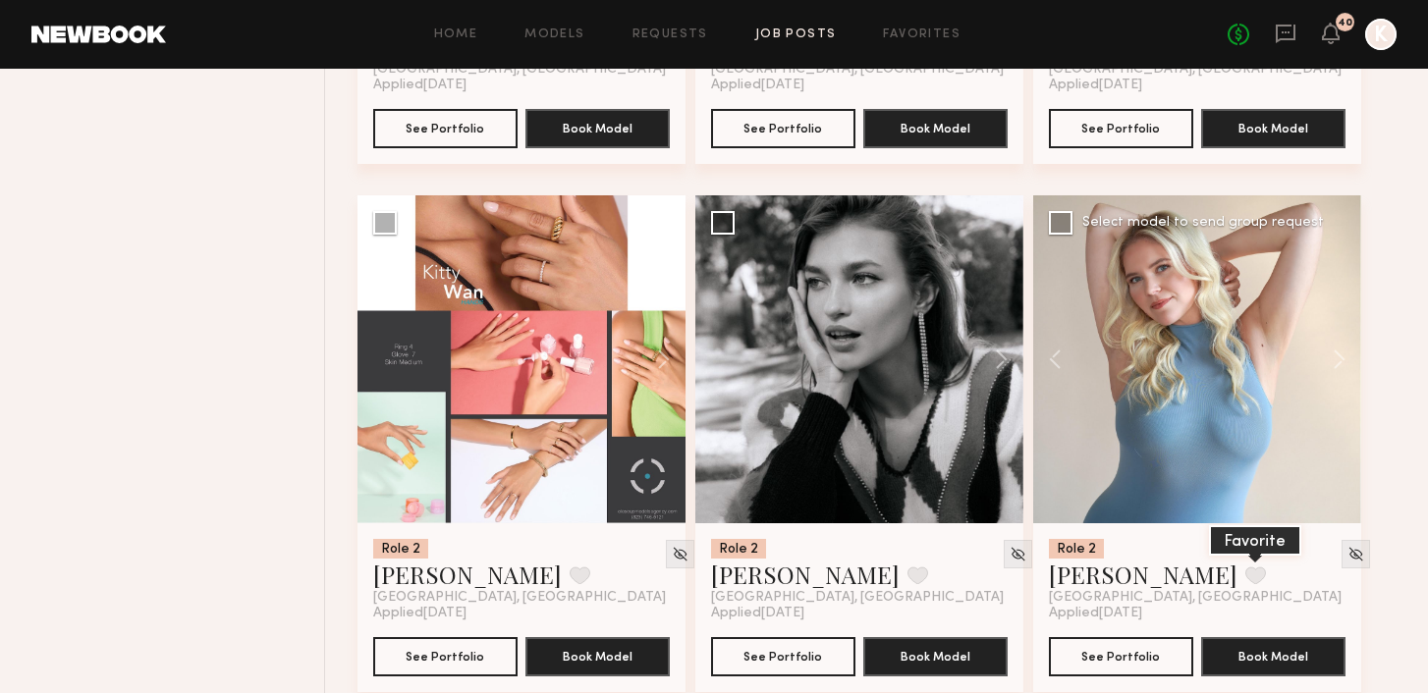
click at [710, 567] on button at bounding box center [1255, 576] width 21 height 18
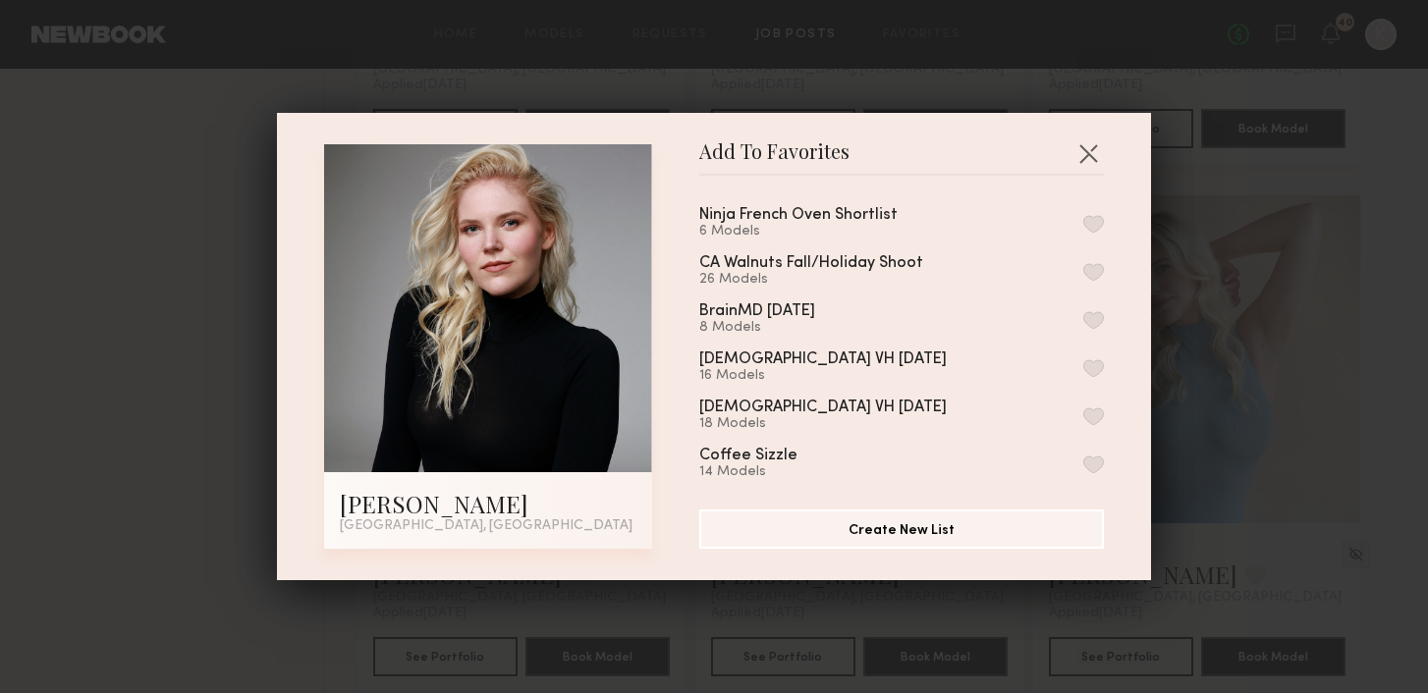
click at [710, 229] on div "Ninja French Oven Shortlist 6 Models CA Walnuts Fall/Holiday Shoot 26 Models Br…" at bounding box center [911, 334] width 424 height 287
click at [710, 223] on button "button" at bounding box center [1093, 224] width 21 height 18
click at [710, 148] on button "button" at bounding box center [1087, 152] width 31 height 31
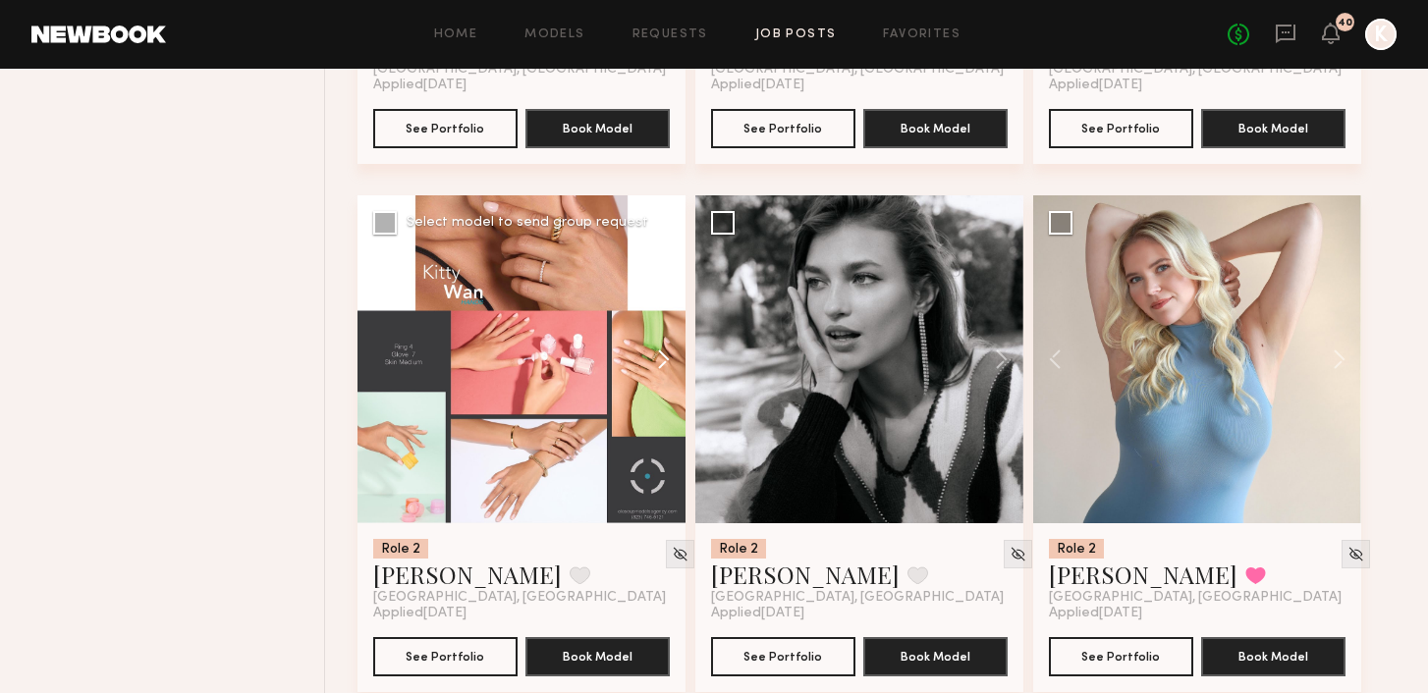
click at [663, 319] on button at bounding box center [653, 359] width 63 height 328
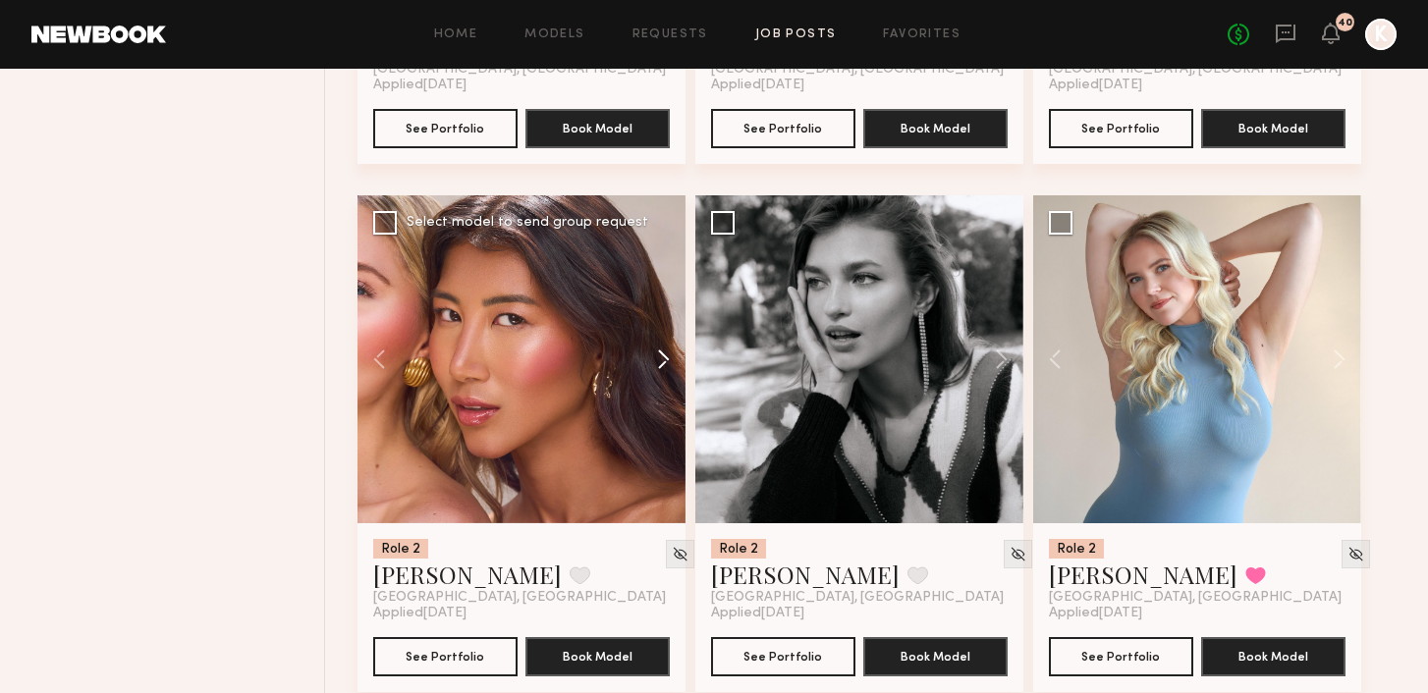
click at [663, 319] on button at bounding box center [653, 359] width 63 height 328
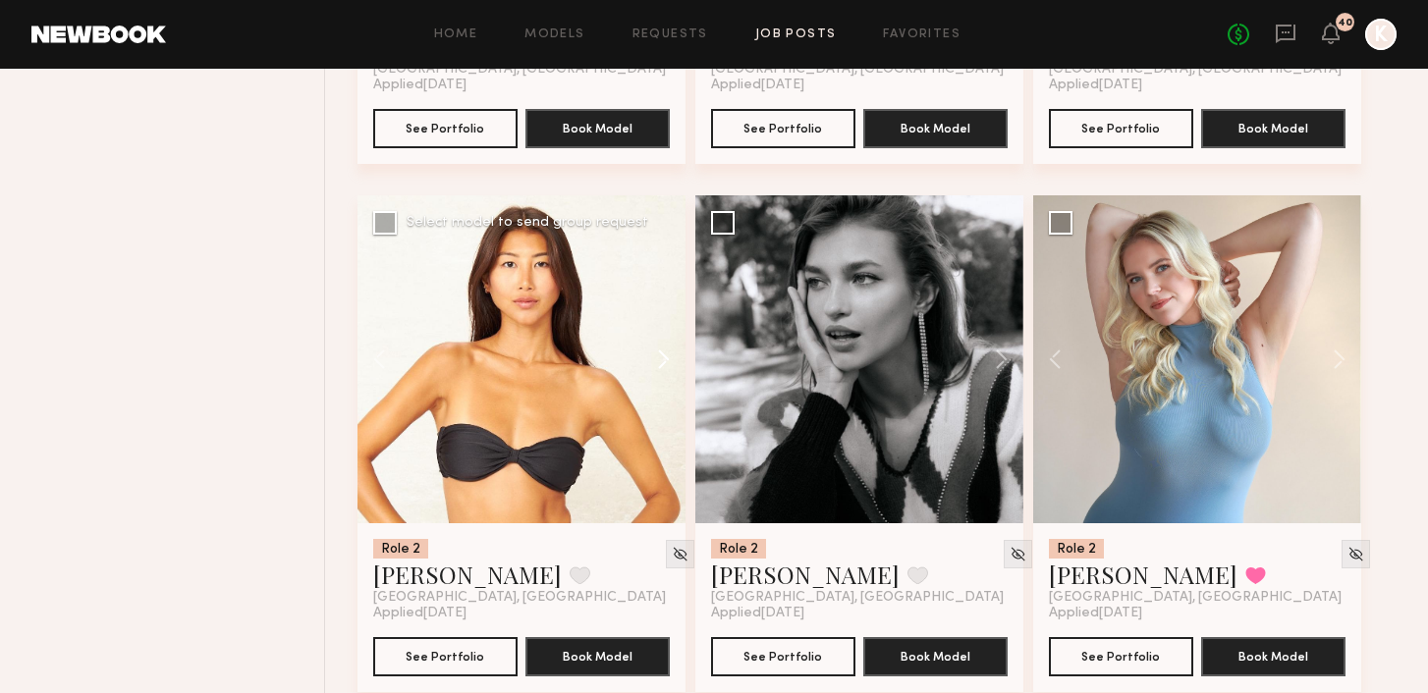
click at [663, 319] on button at bounding box center [653, 359] width 63 height 328
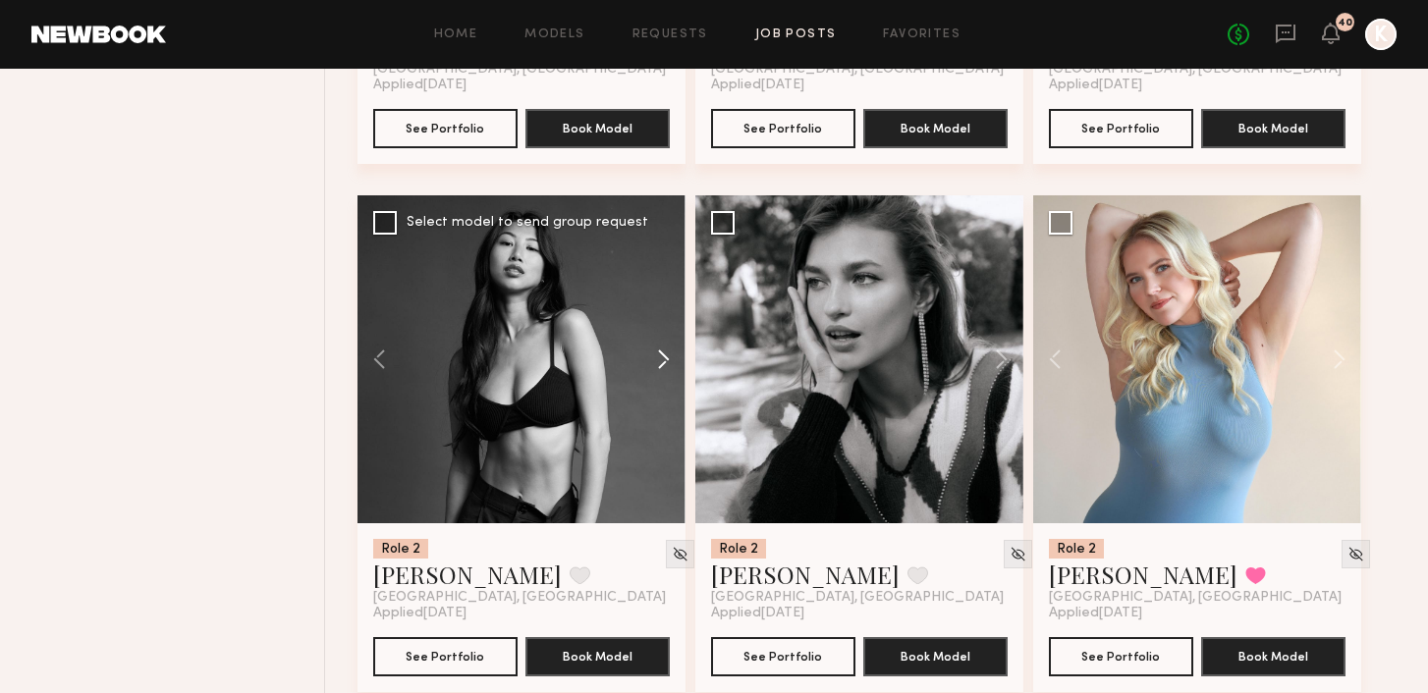
click at [663, 319] on button at bounding box center [653, 359] width 63 height 328
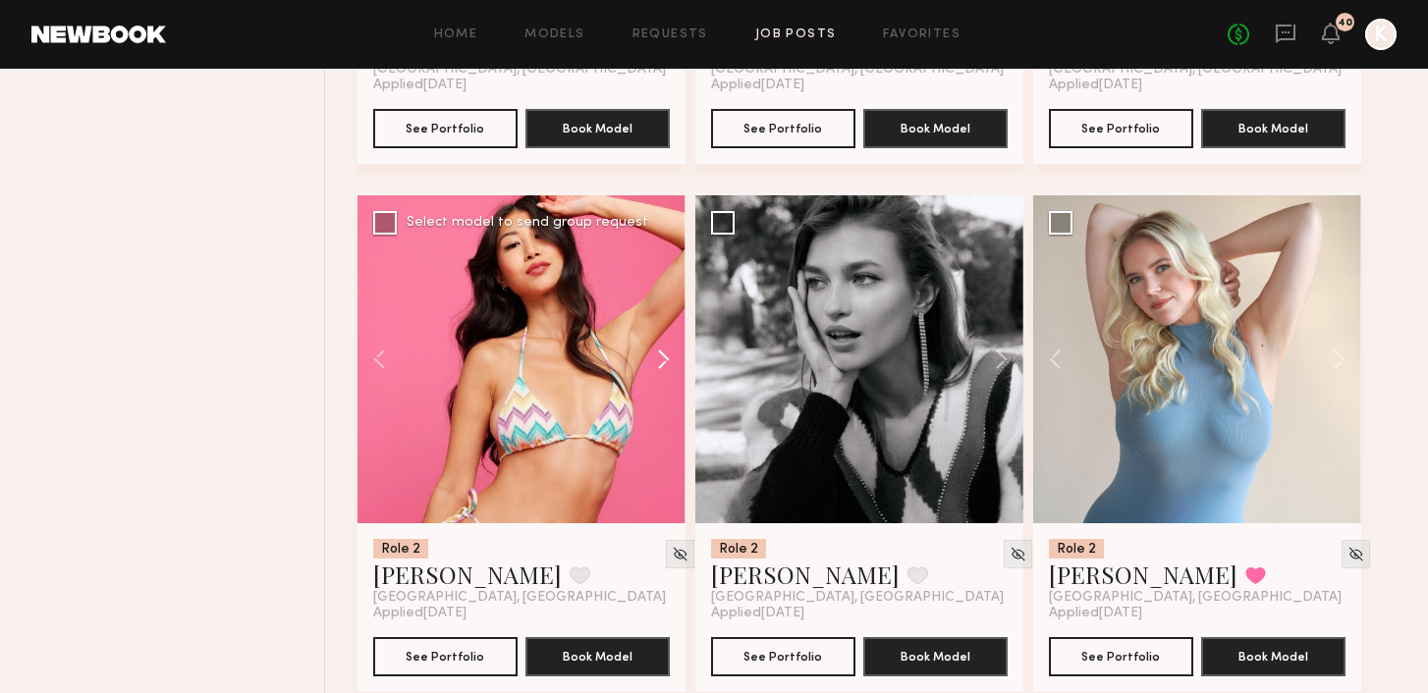
click at [663, 319] on button at bounding box center [653, 359] width 63 height 328
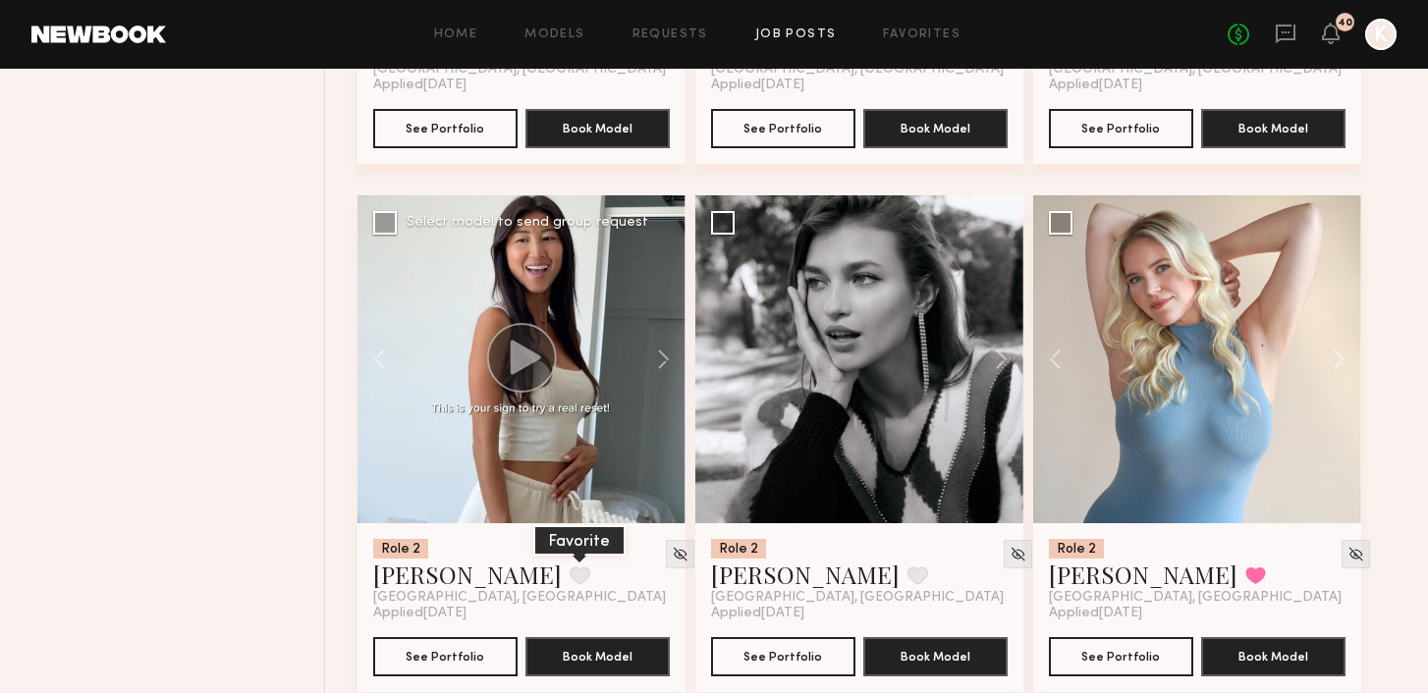
click at [569, 567] on button at bounding box center [579, 576] width 21 height 18
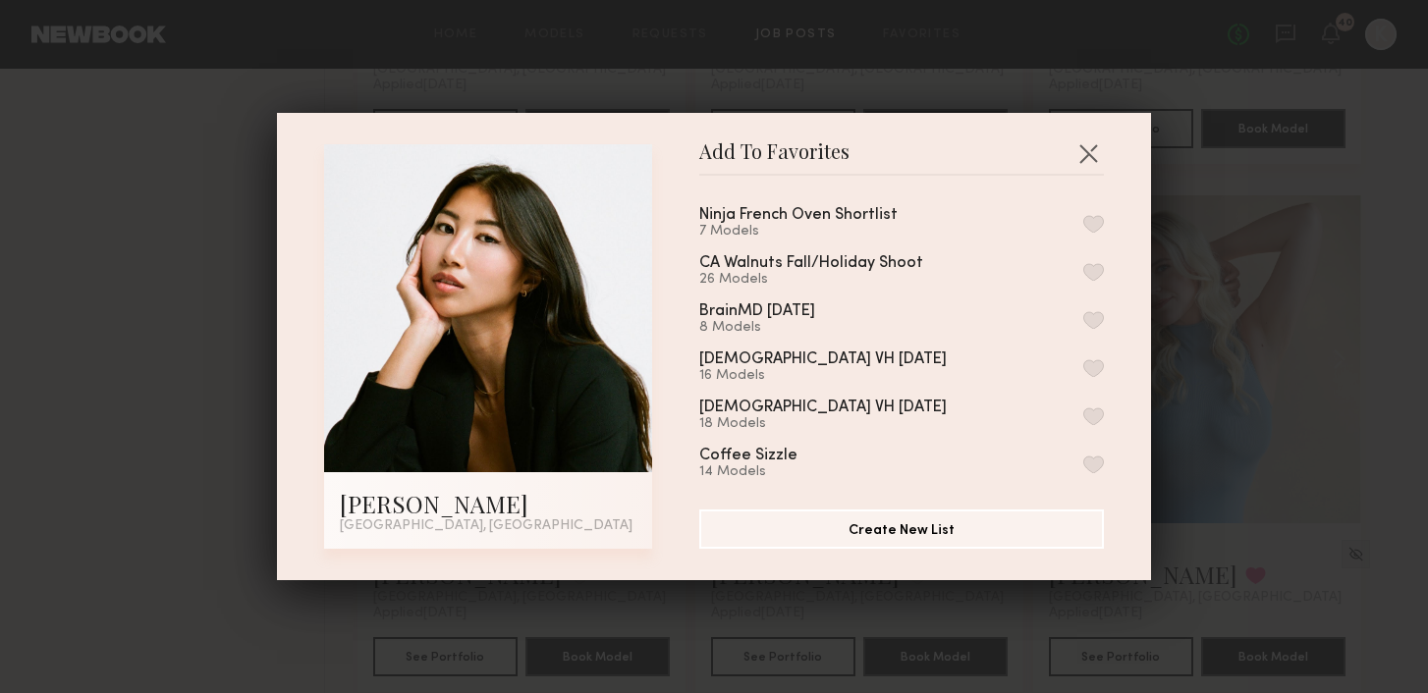
click at [710, 223] on button "button" at bounding box center [1093, 224] width 21 height 18
click at [710, 157] on button "button" at bounding box center [1087, 152] width 31 height 31
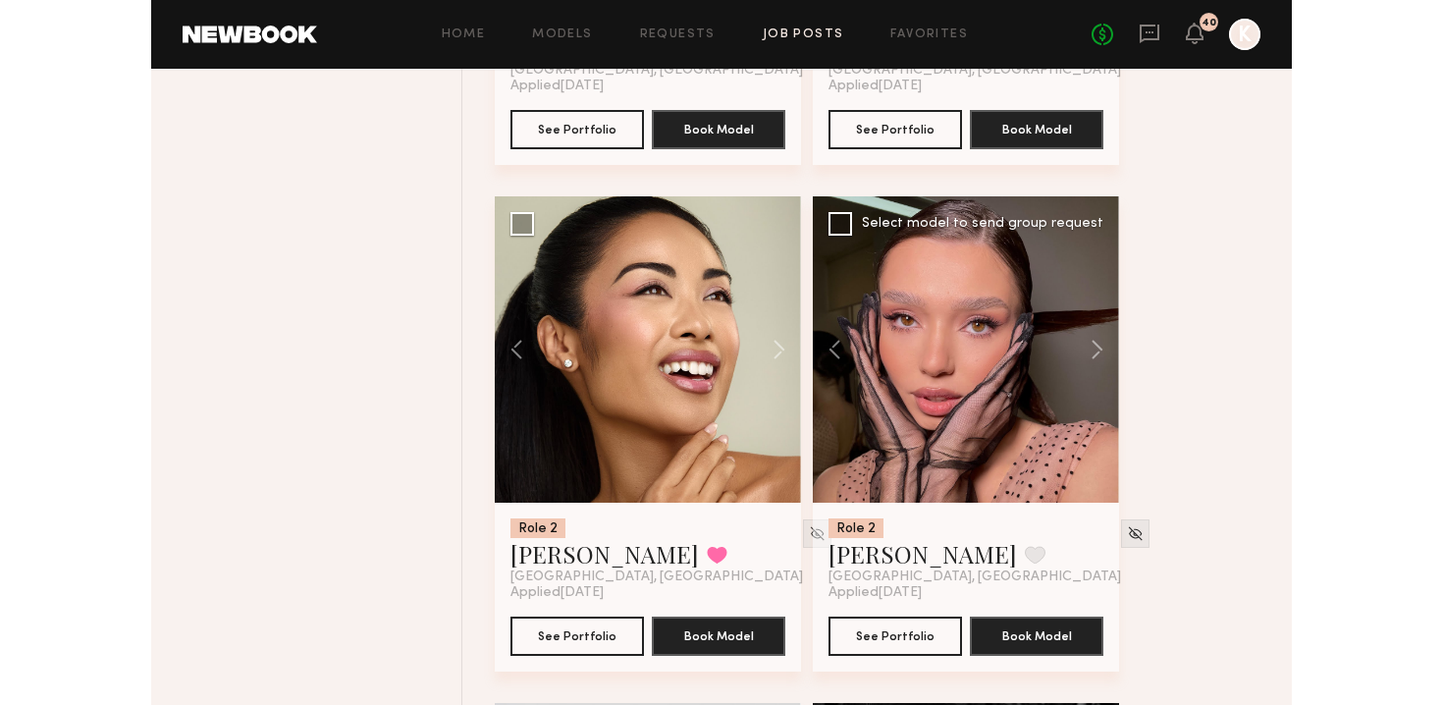
scroll to position [6709, 0]
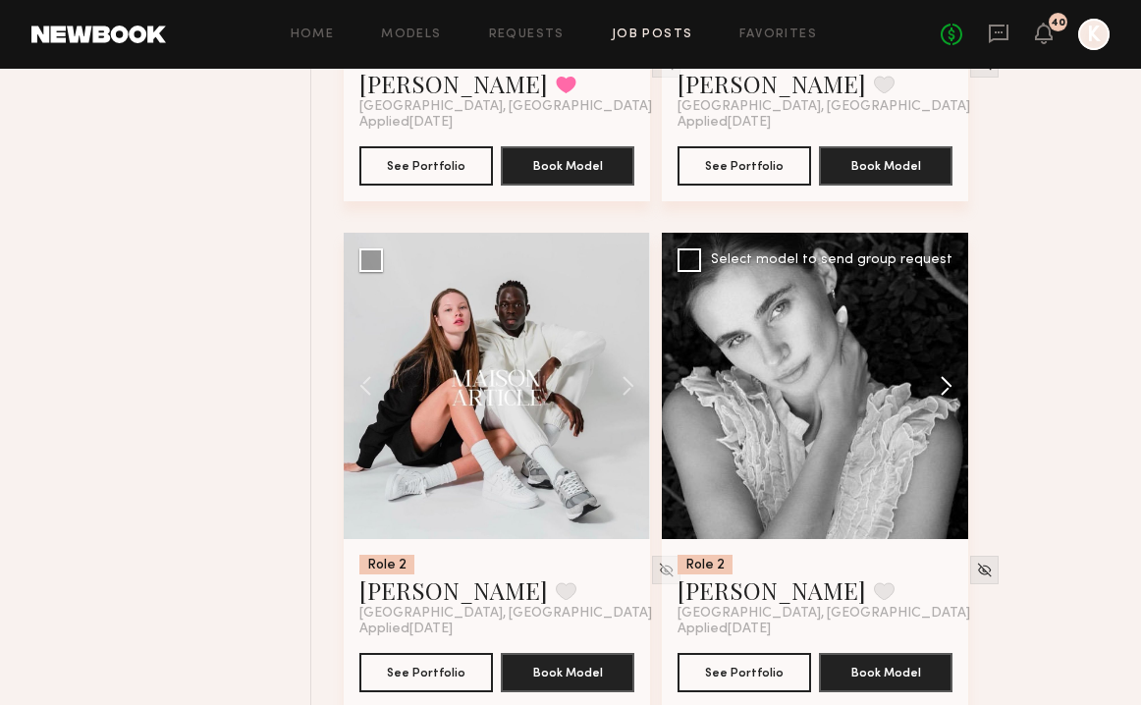
click at [710, 340] on button at bounding box center [936, 386] width 63 height 306
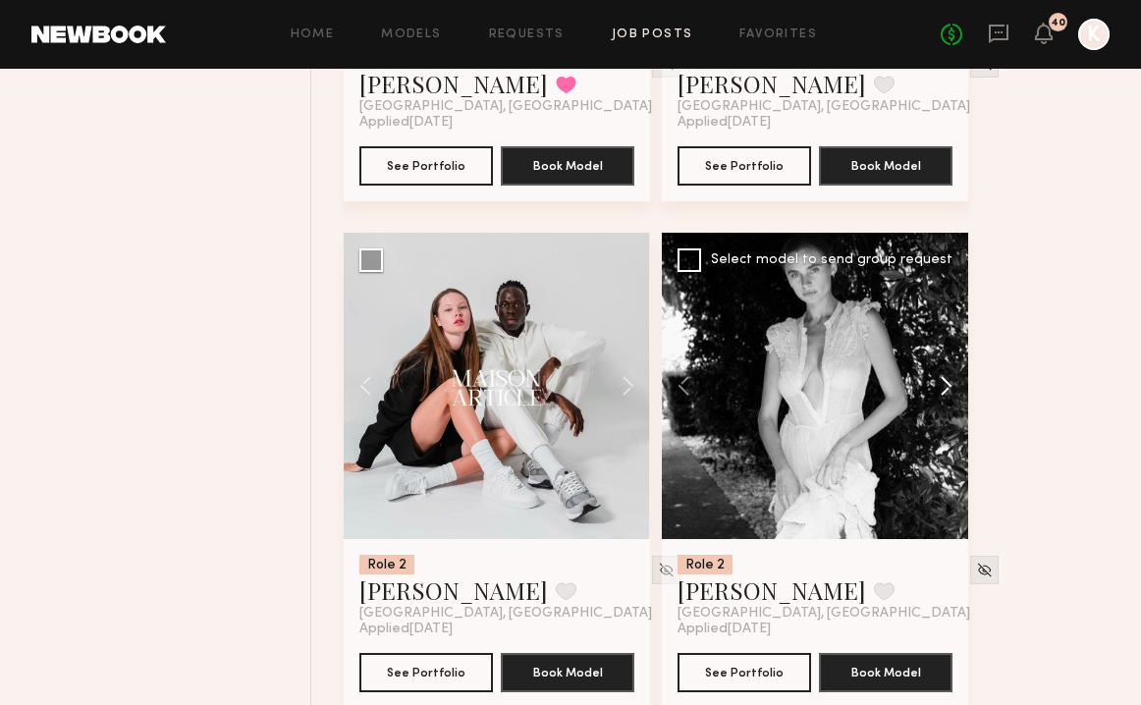
click at [710, 340] on button at bounding box center [936, 386] width 63 height 306
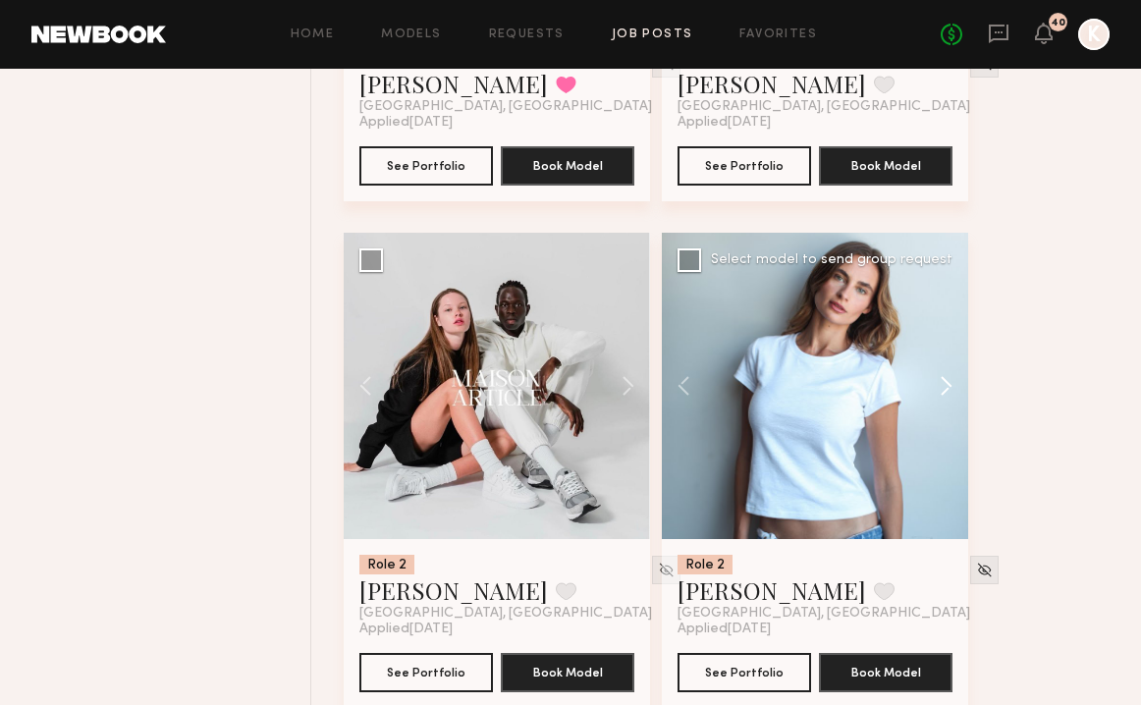
click at [710, 340] on button at bounding box center [936, 386] width 63 height 306
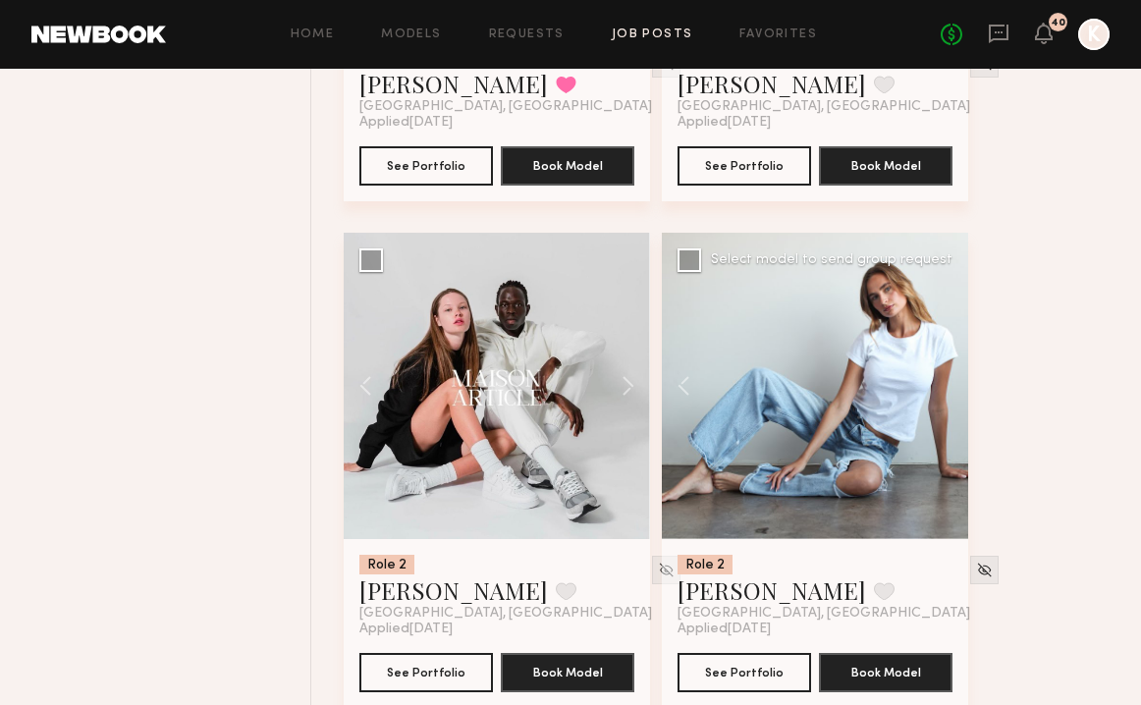
click at [710, 340] on div at bounding box center [815, 386] width 306 height 306
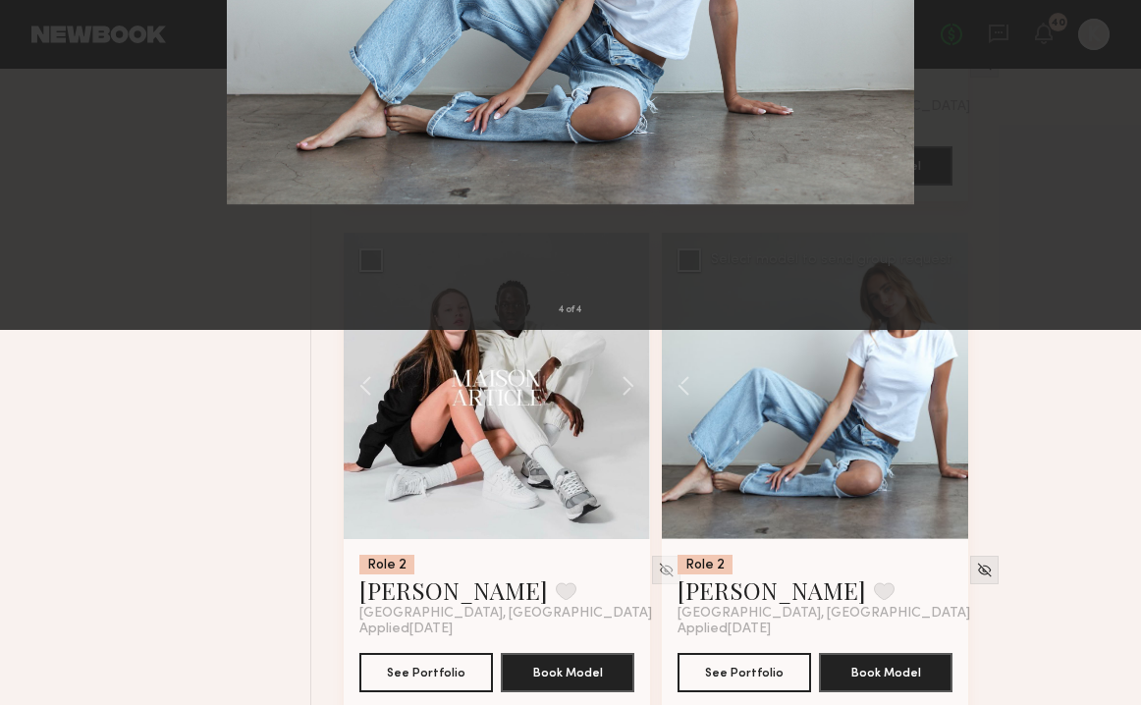
click at [710, 347] on button at bounding box center [1115, 353] width 24 height 564
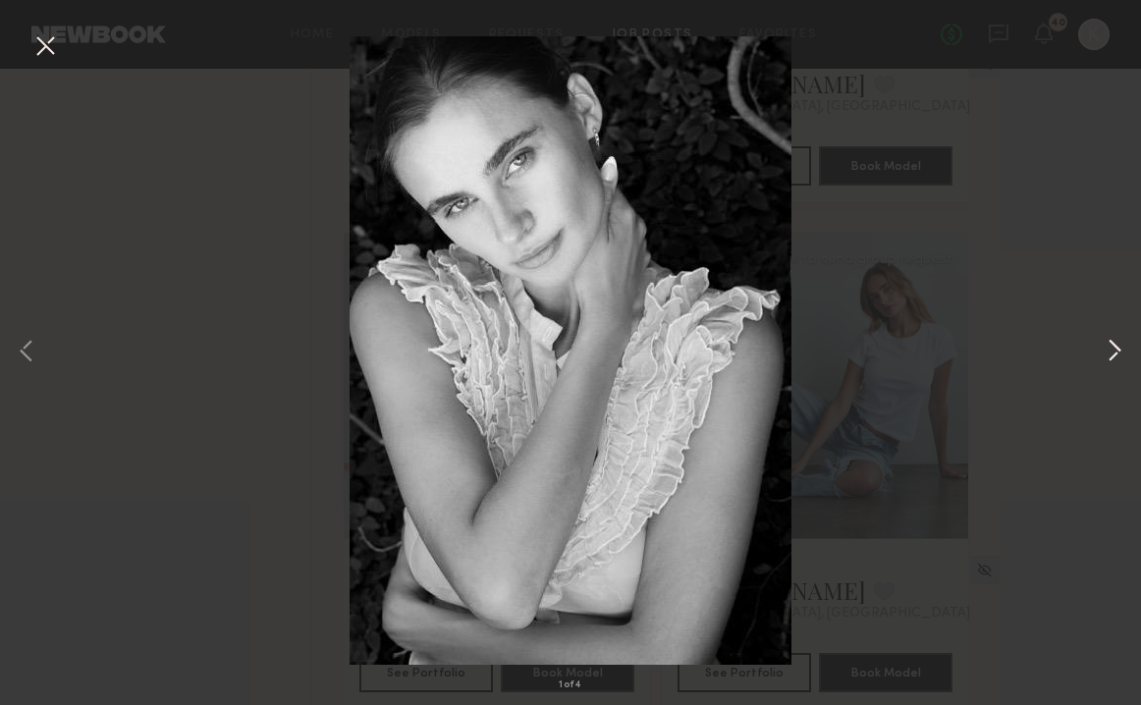
click at [710, 347] on button at bounding box center [1115, 353] width 24 height 564
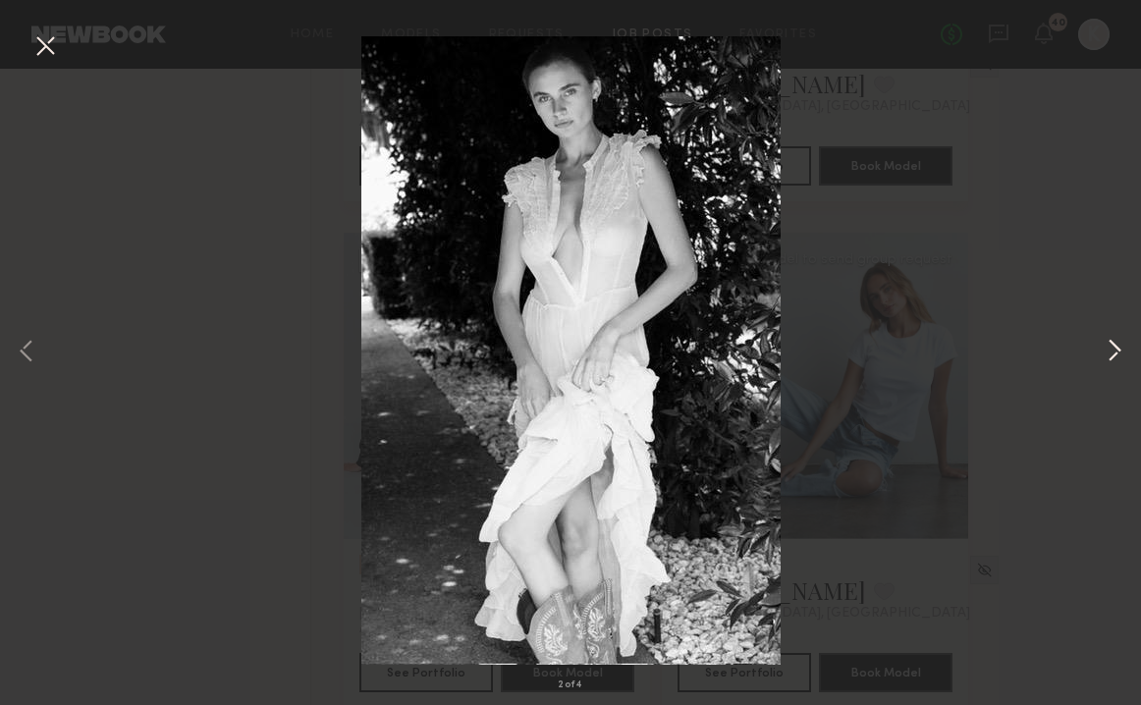
click at [710, 347] on button at bounding box center [1115, 353] width 24 height 564
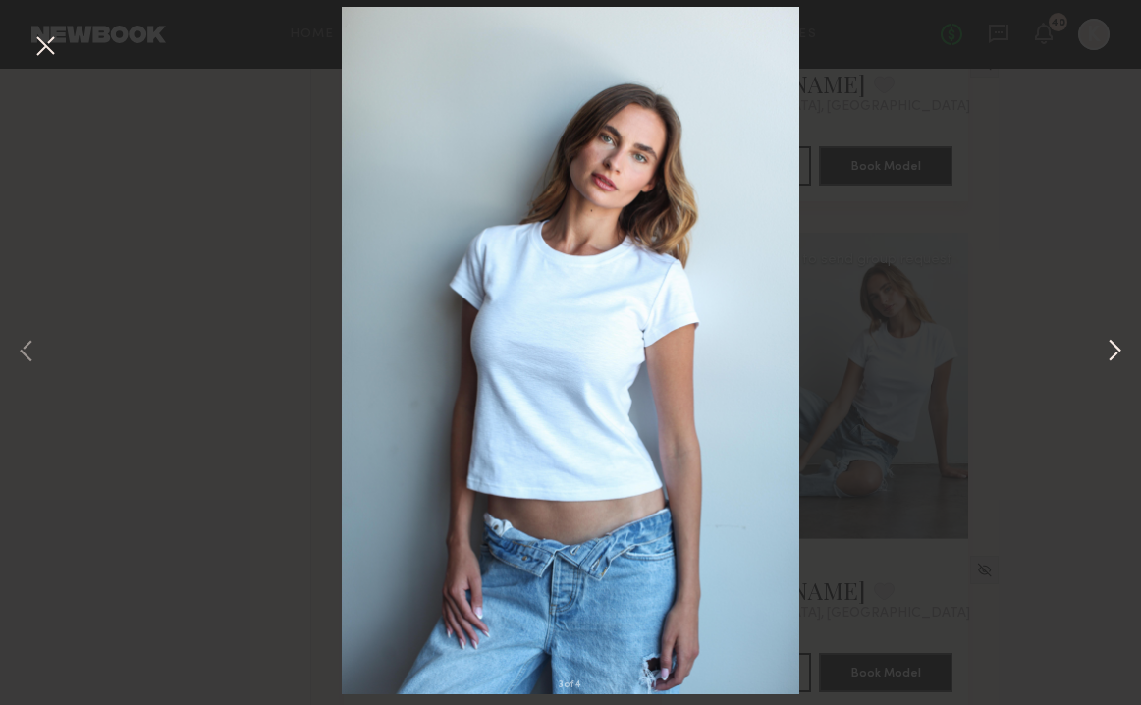
click at [710, 347] on button at bounding box center [1115, 353] width 24 height 564
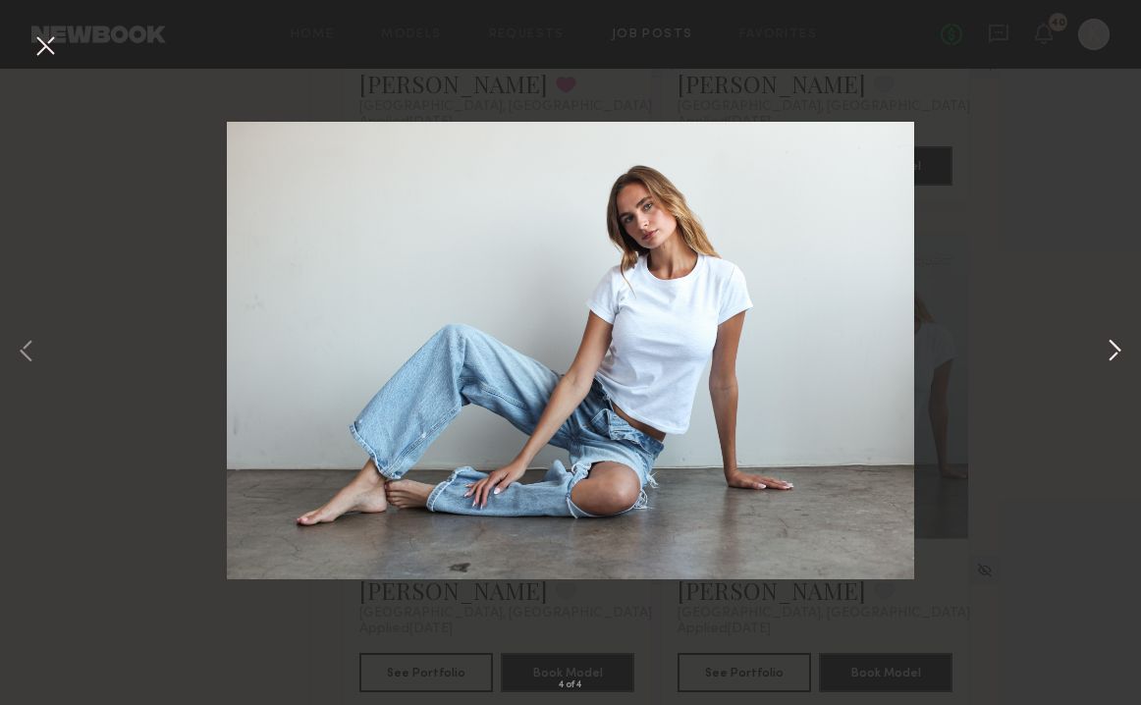
click at [710, 347] on button at bounding box center [1115, 353] width 24 height 564
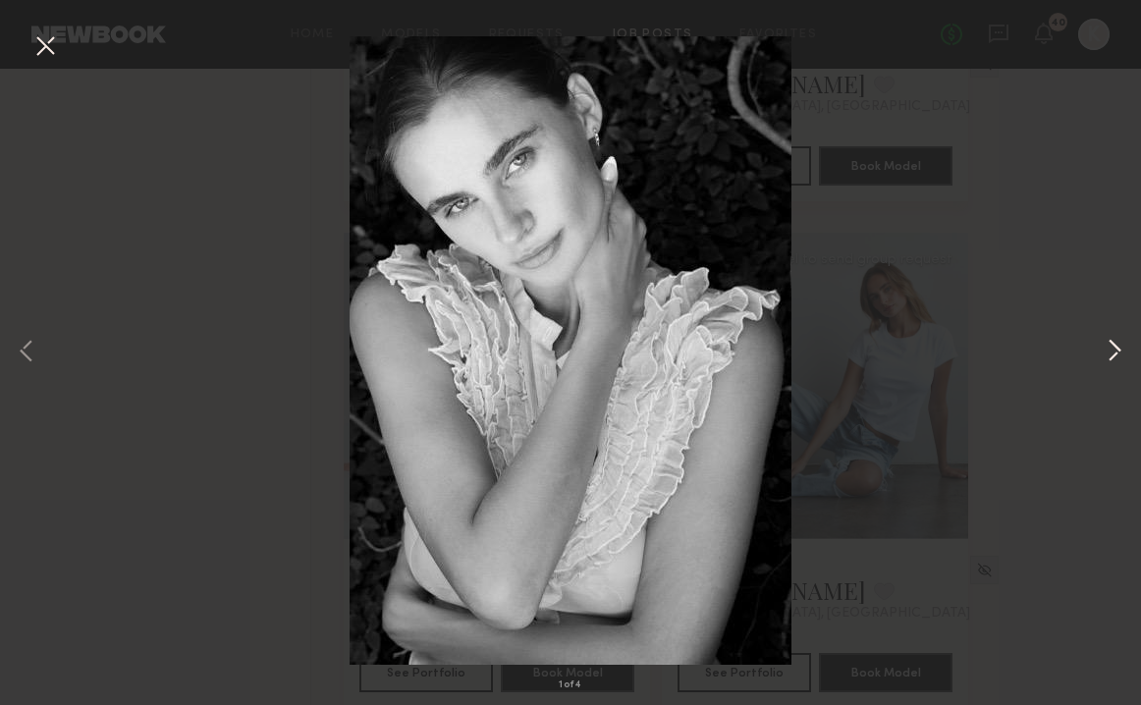
click at [710, 347] on button at bounding box center [1115, 353] width 24 height 564
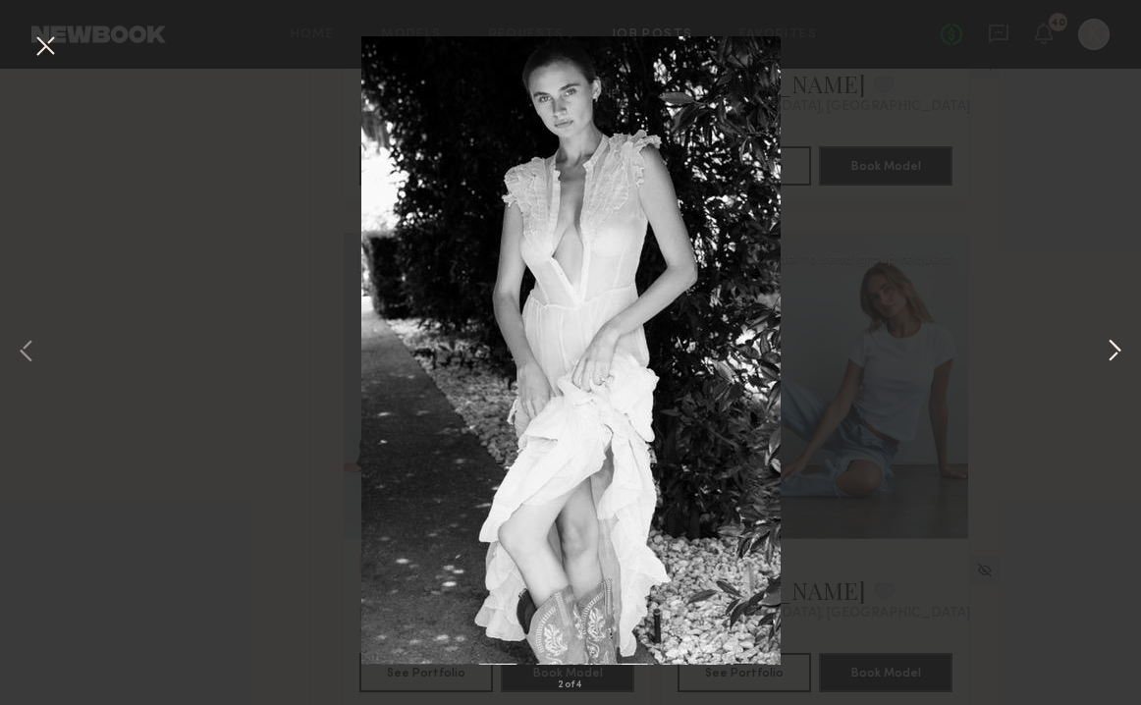
click at [710, 347] on button at bounding box center [1115, 353] width 24 height 564
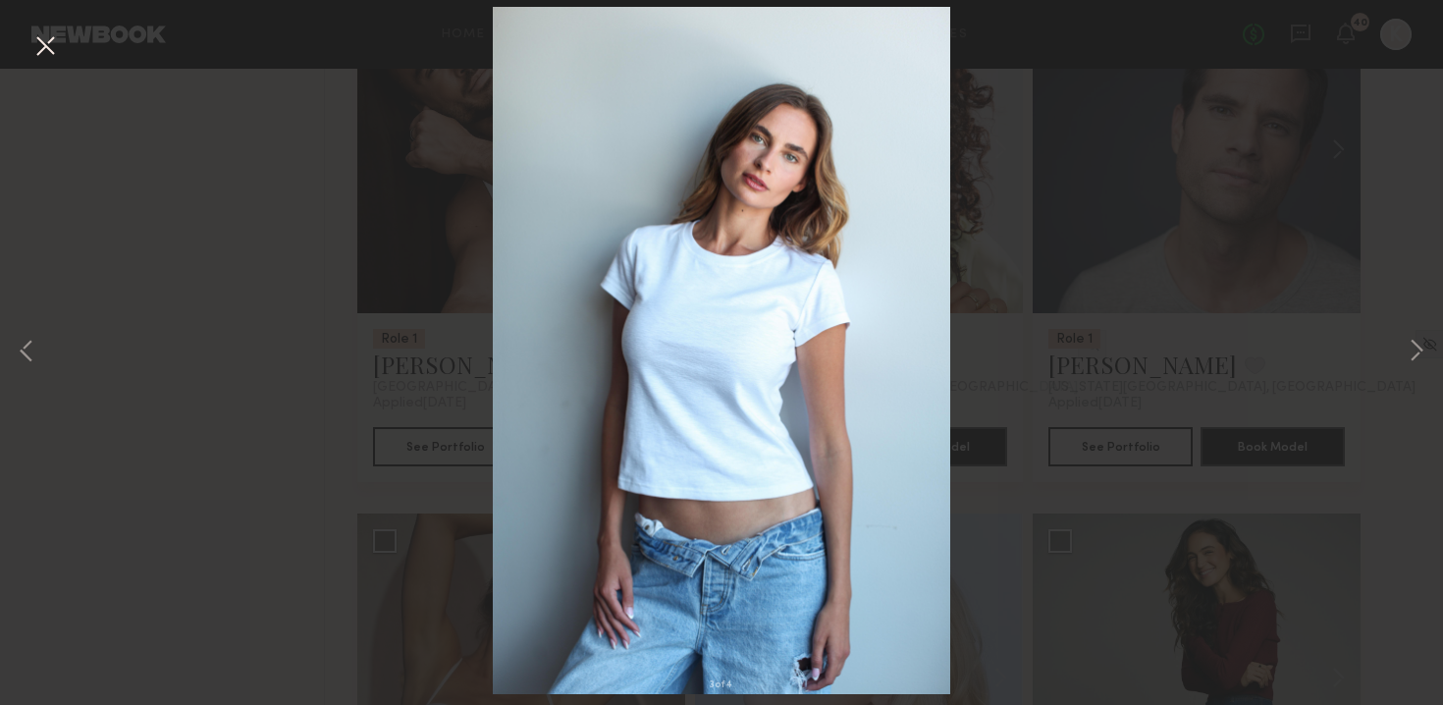
click at [45, 41] on button at bounding box center [44, 46] width 31 height 35
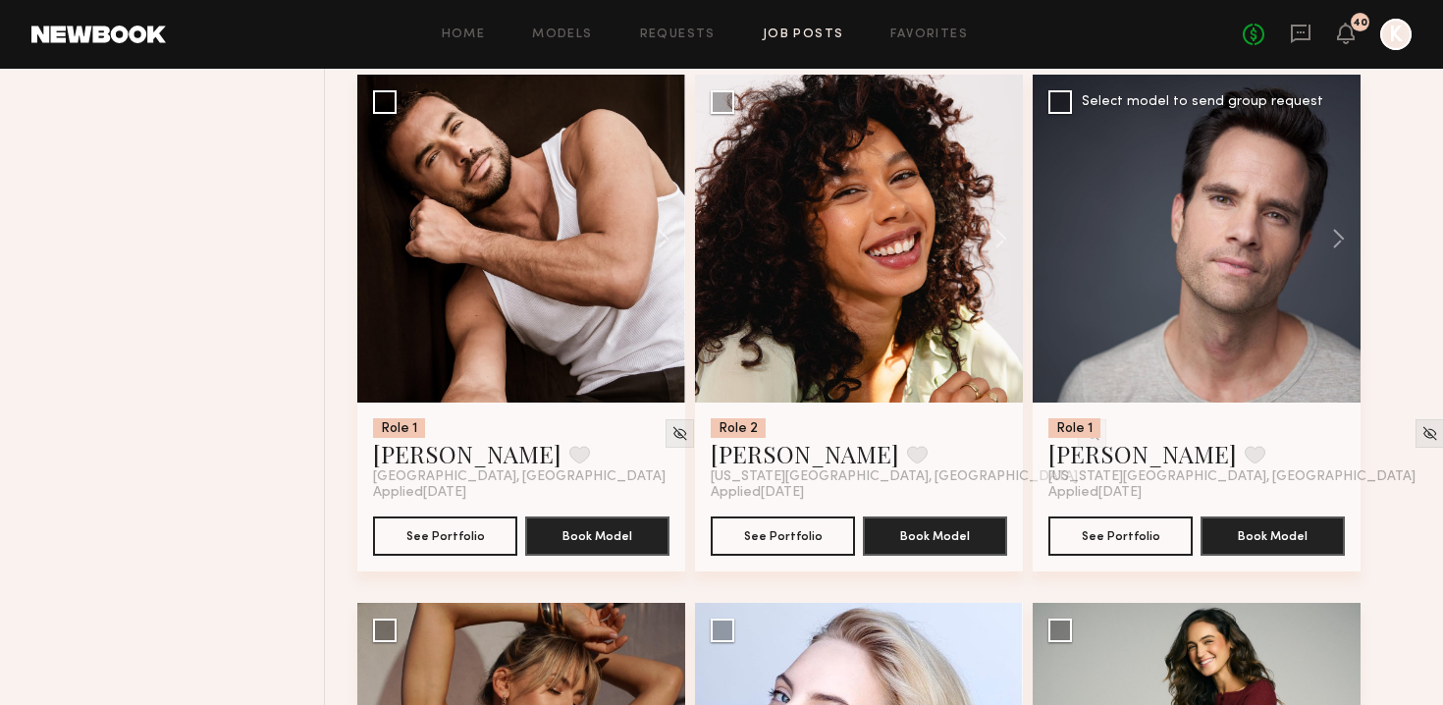
scroll to position [6555, 0]
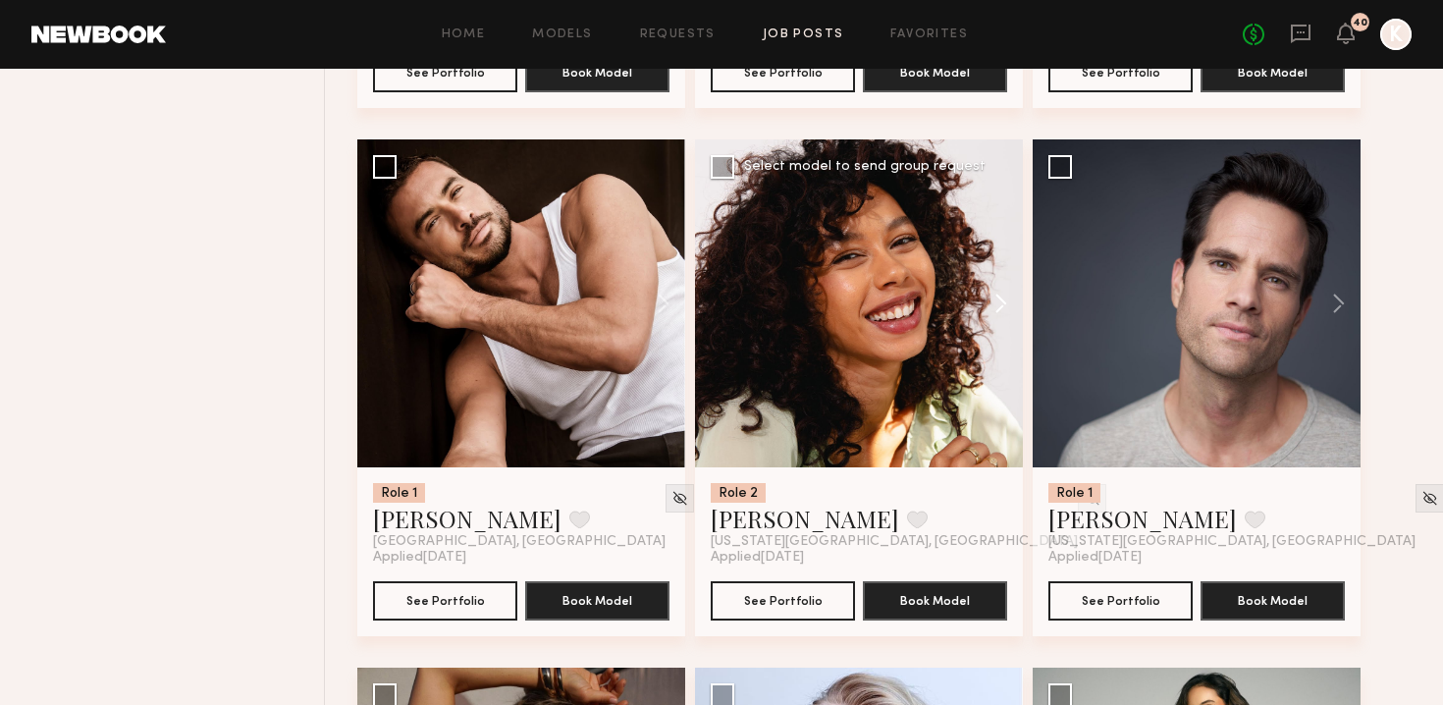
click at [710, 250] on button at bounding box center [991, 303] width 63 height 328
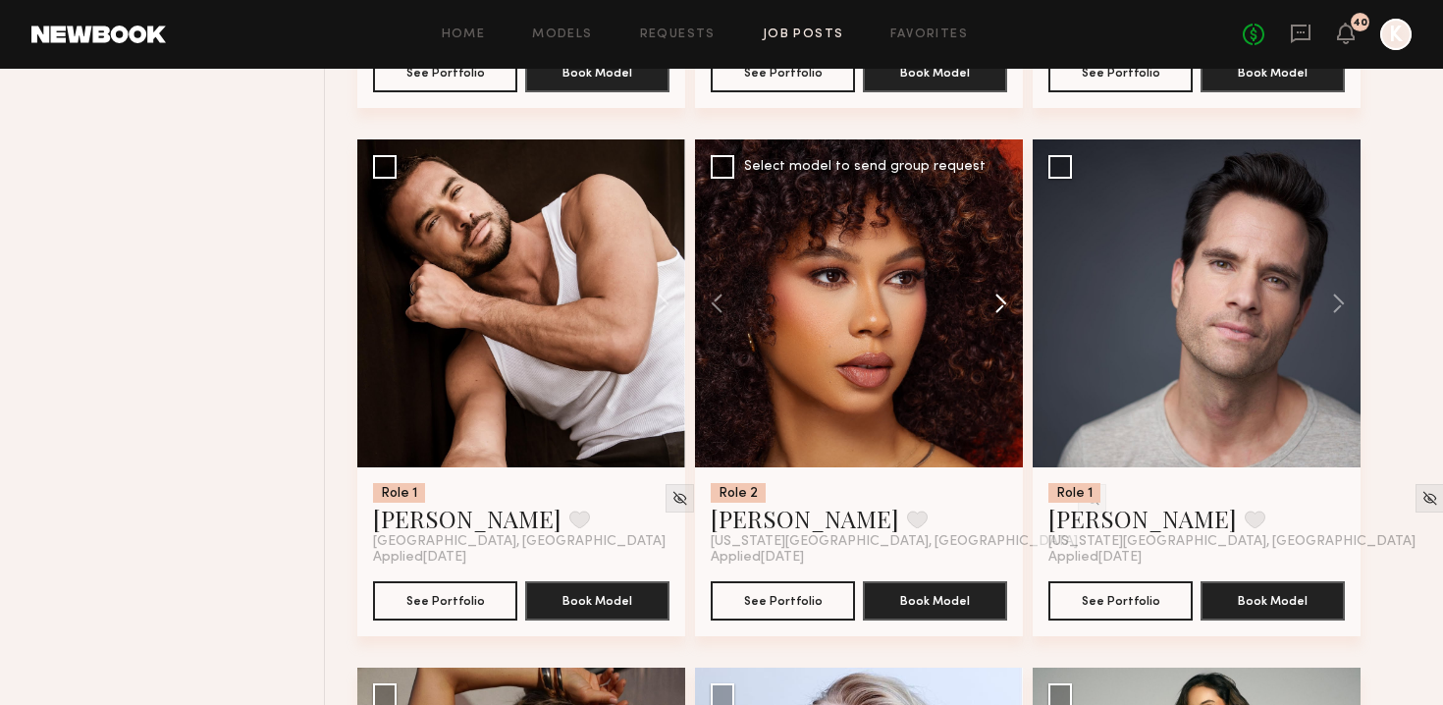
click at [710, 250] on button at bounding box center [991, 303] width 63 height 328
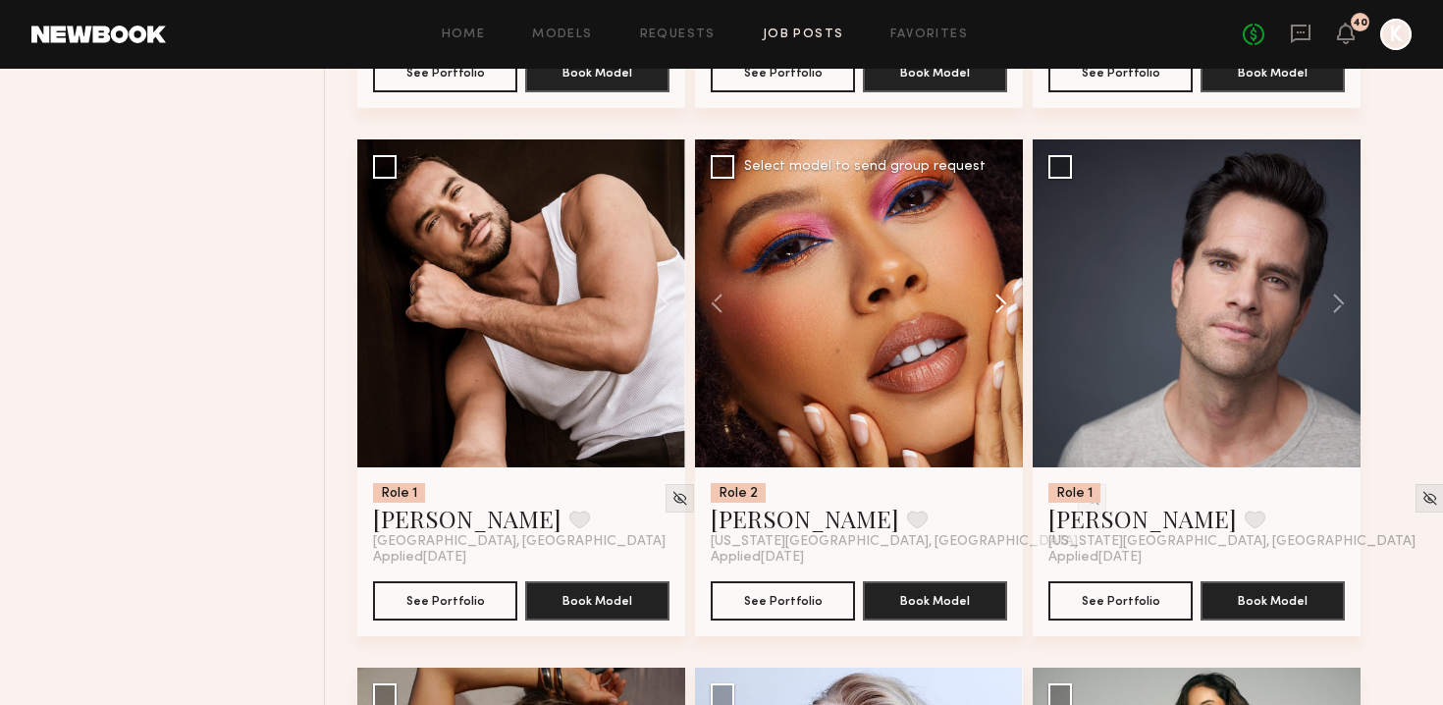
click at [710, 250] on button at bounding box center [991, 303] width 63 height 328
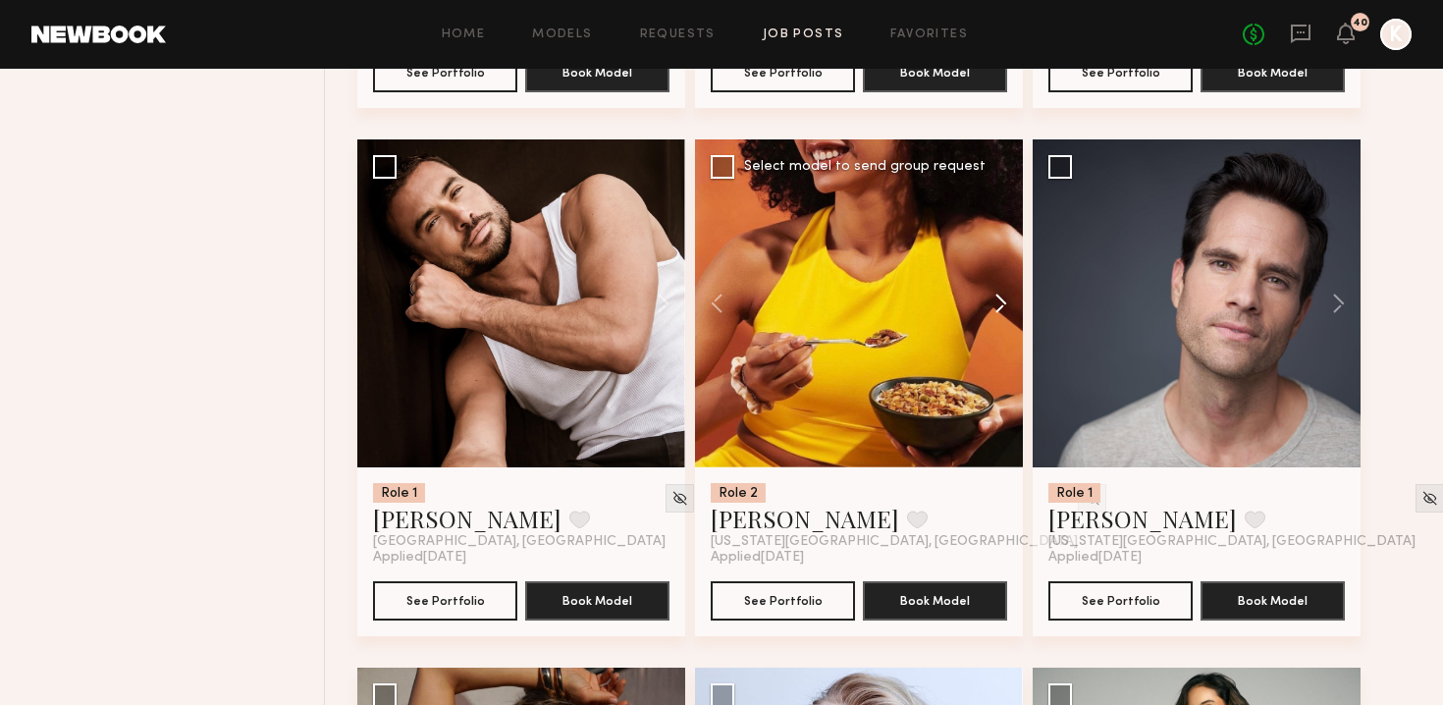
click at [710, 250] on button at bounding box center [991, 303] width 63 height 328
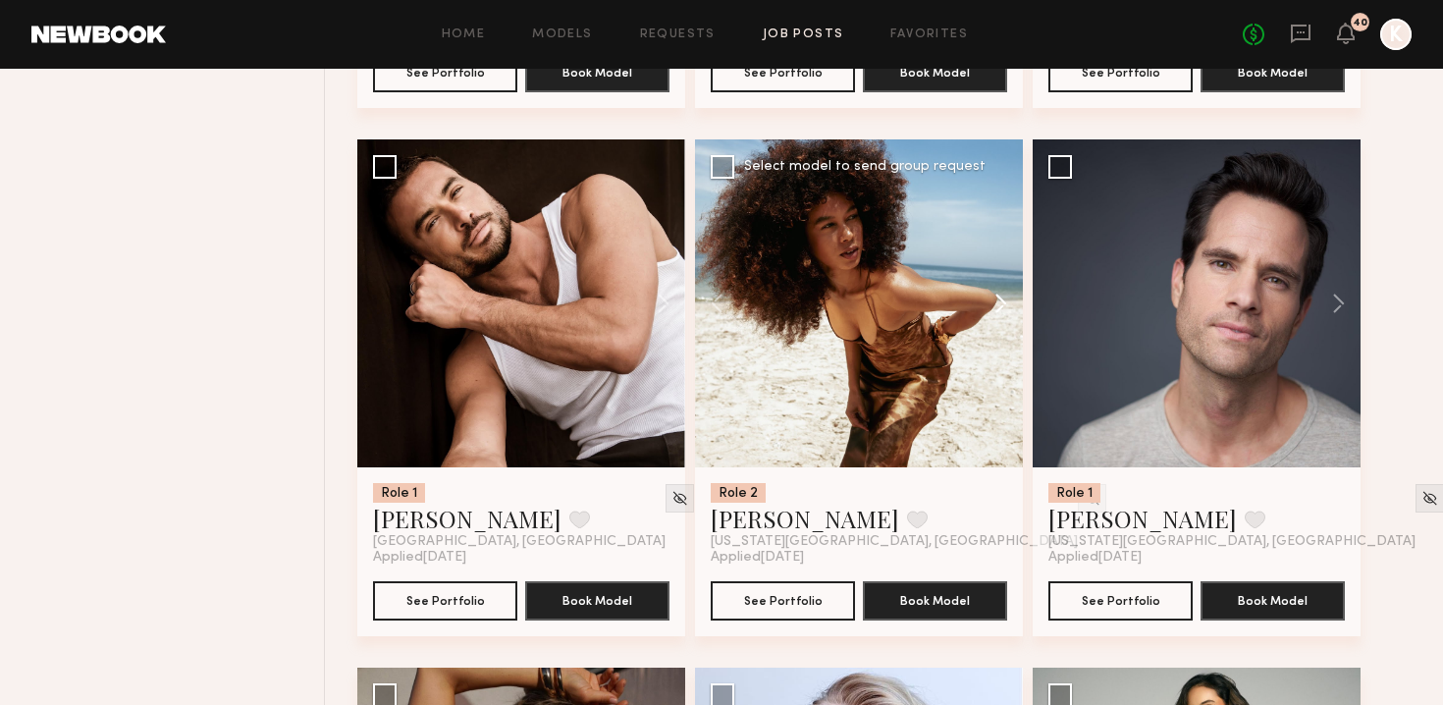
click at [710, 250] on button at bounding box center [991, 303] width 63 height 328
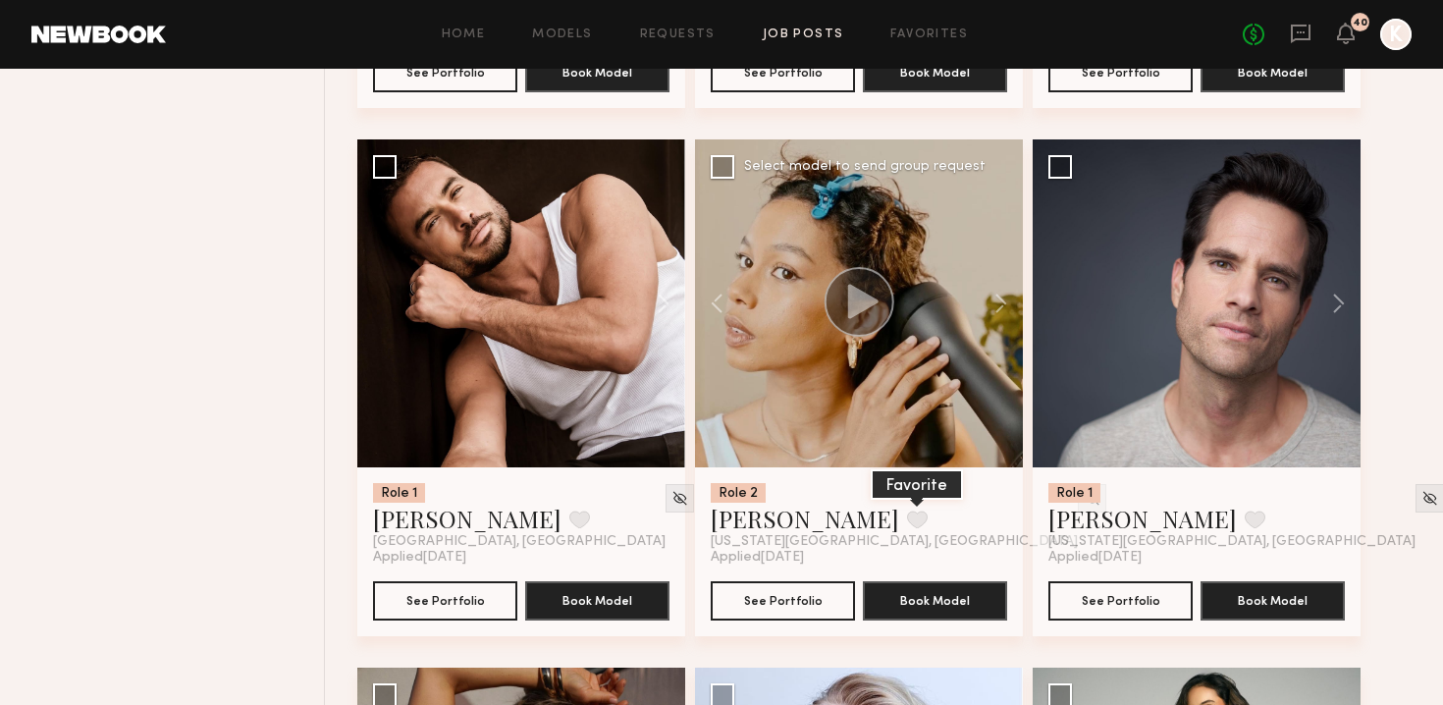
click at [710, 511] on button at bounding box center [917, 520] width 21 height 18
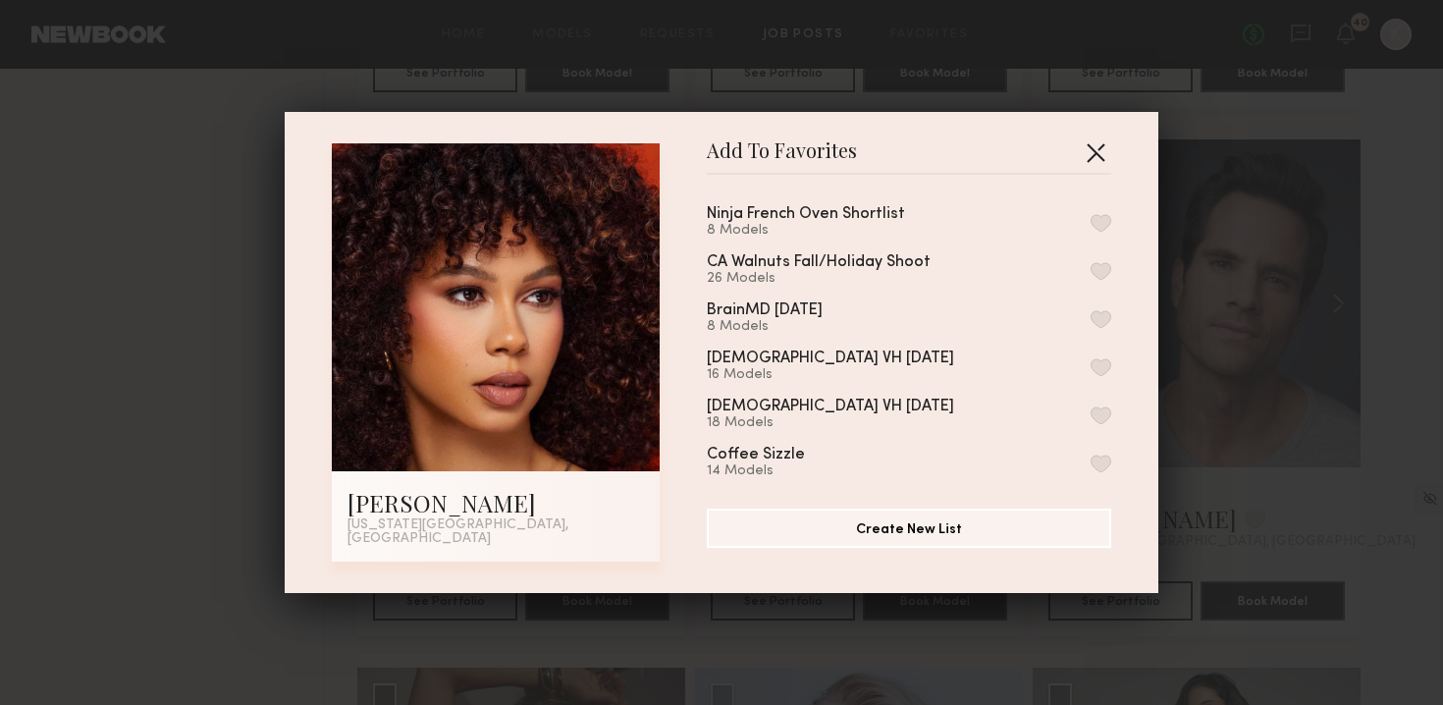
click at [710, 161] on button "button" at bounding box center [1095, 151] width 31 height 31
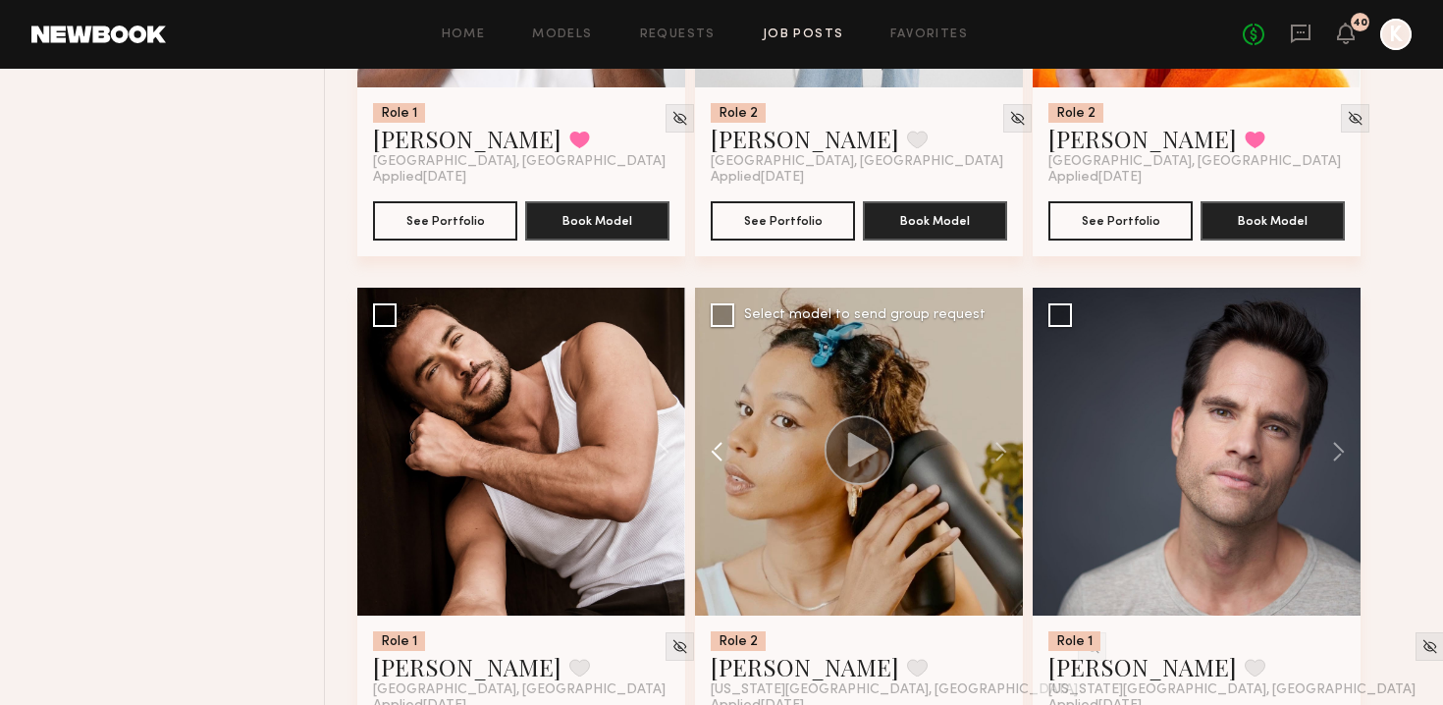
scroll to position [6391, 0]
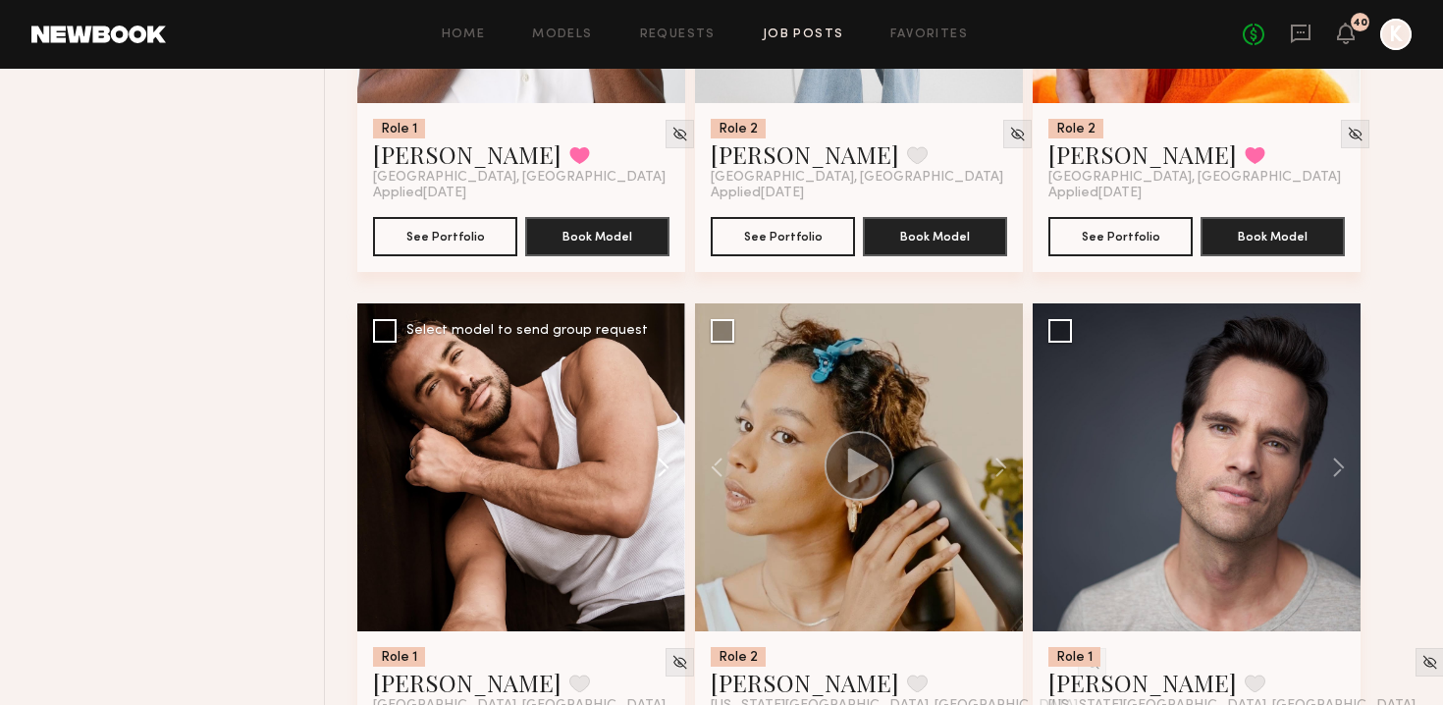
click at [675, 423] on button at bounding box center [653, 467] width 63 height 328
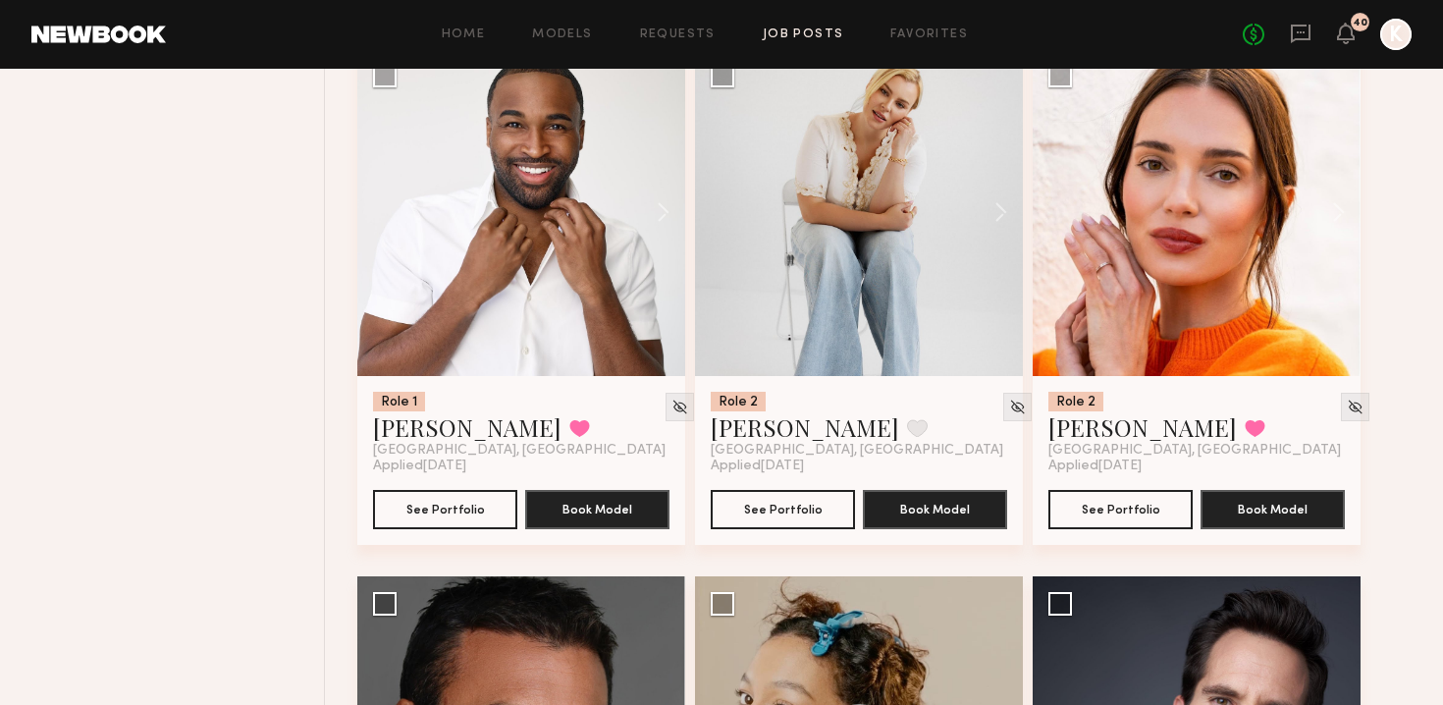
scroll to position [6001, 0]
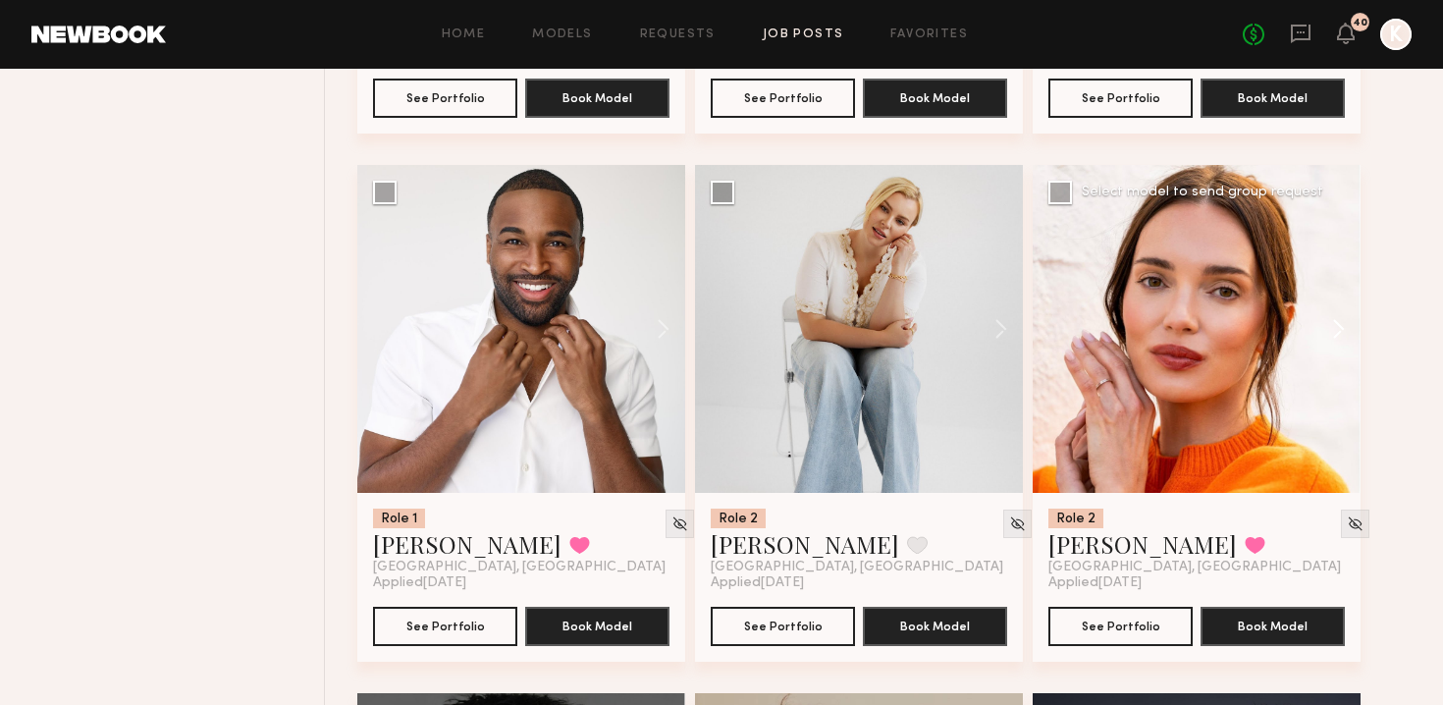
click at [710, 288] on button at bounding box center [1329, 329] width 63 height 328
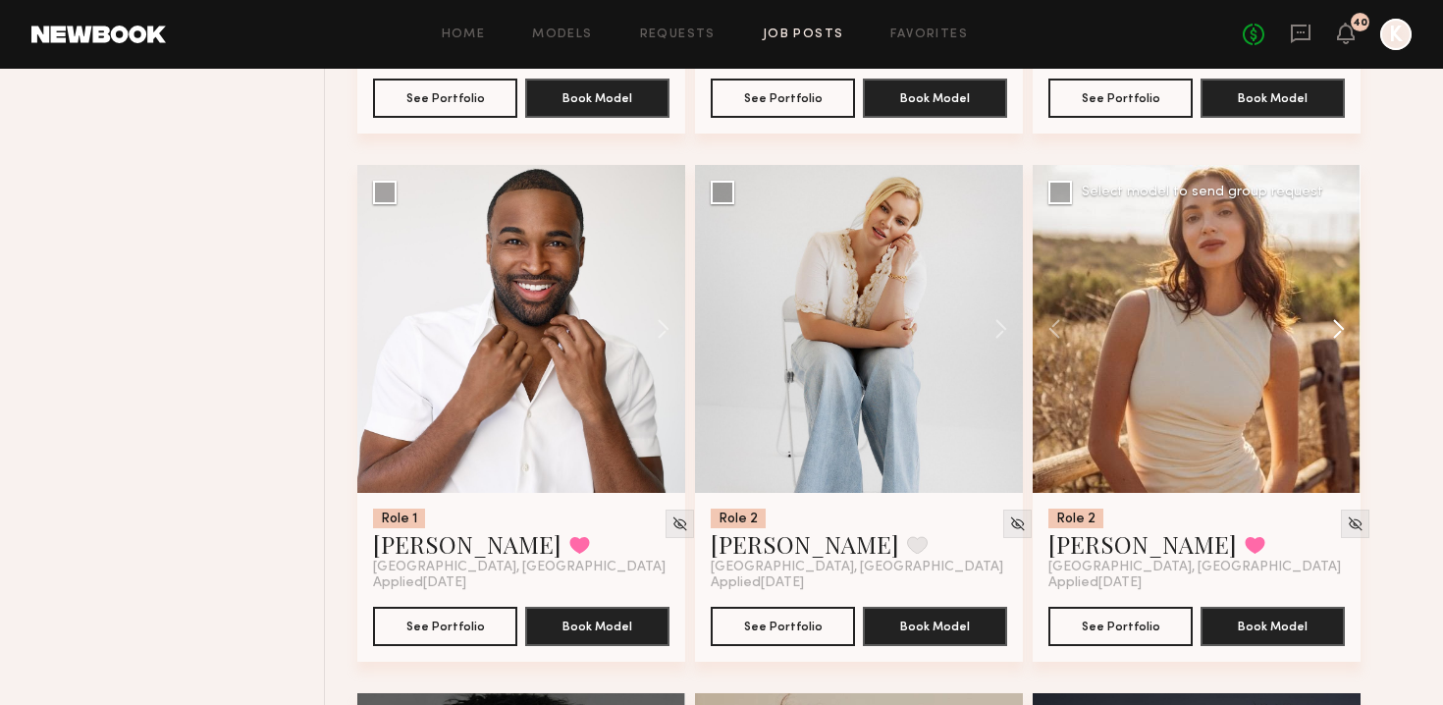
click at [710, 288] on button at bounding box center [1329, 329] width 63 height 328
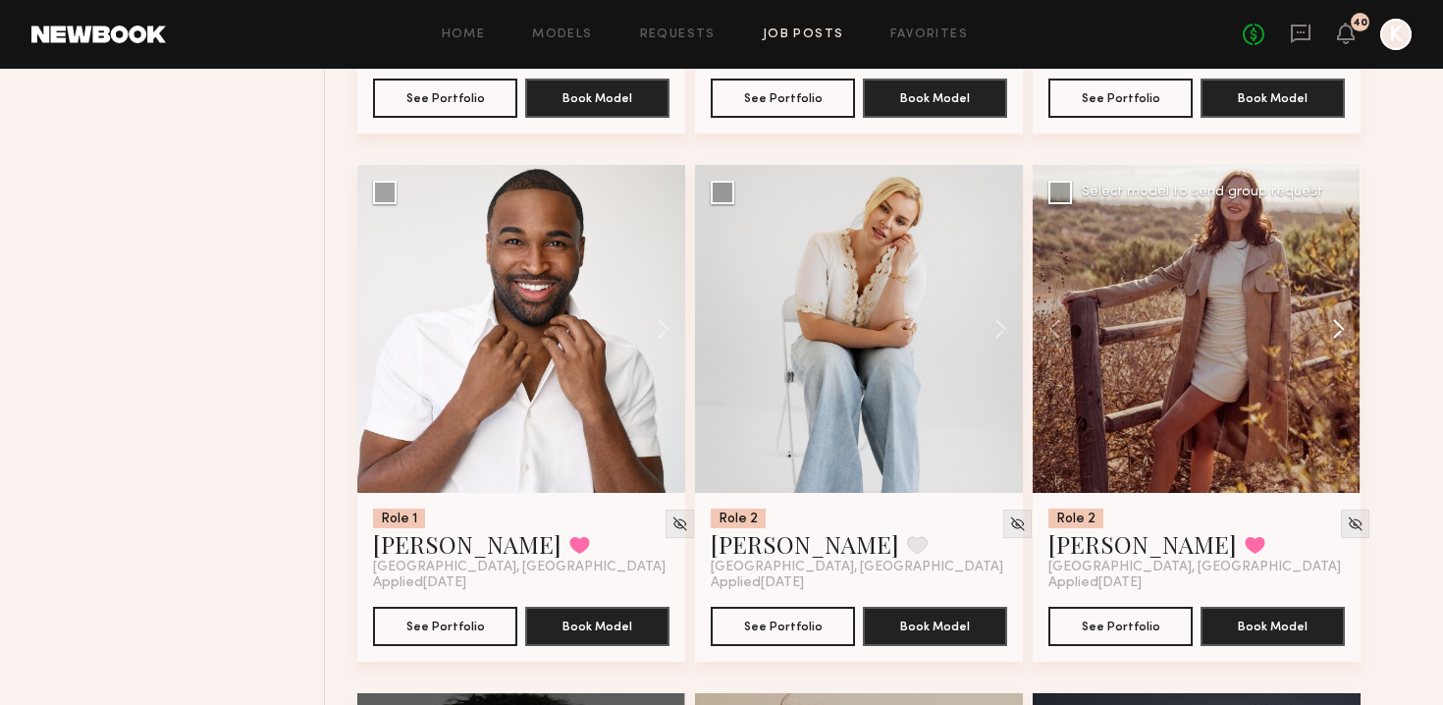
click at [710, 288] on button at bounding box center [1329, 329] width 63 height 328
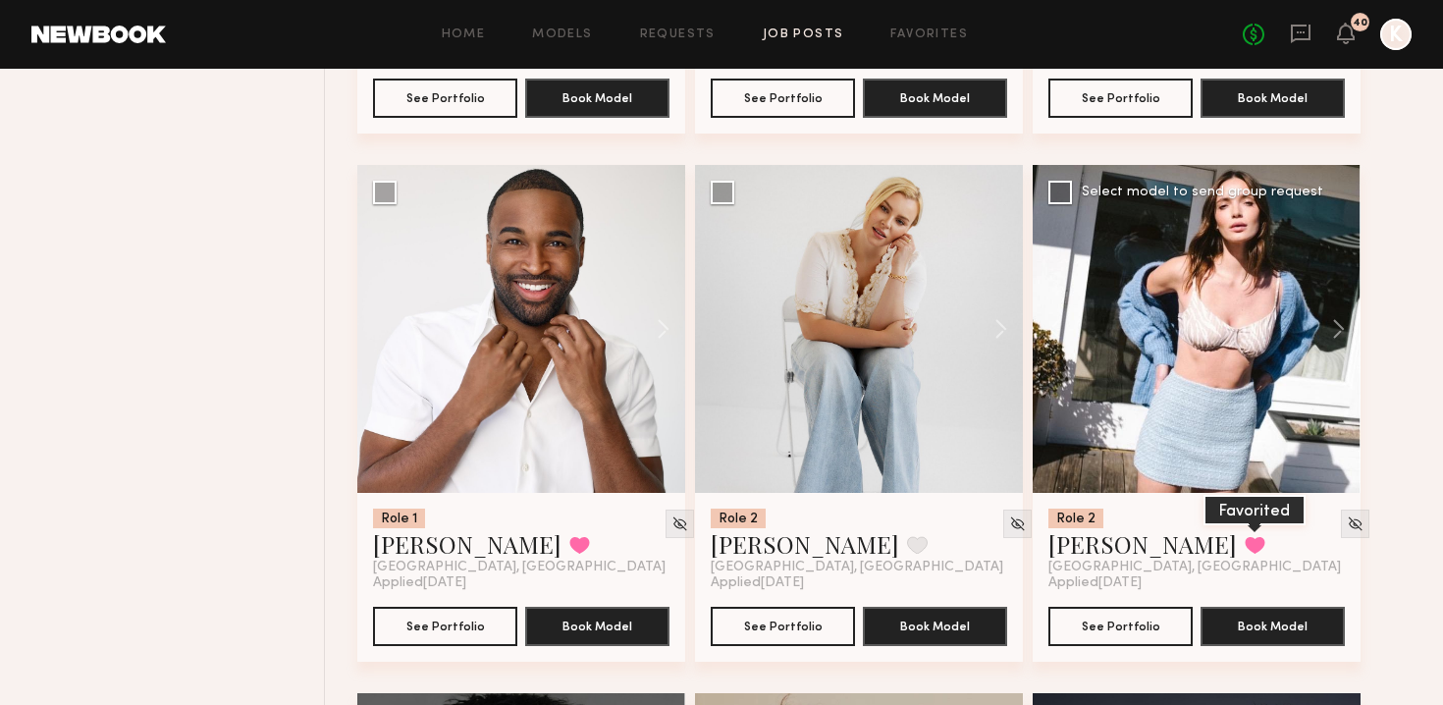
click at [710, 536] on button at bounding box center [1255, 545] width 21 height 18
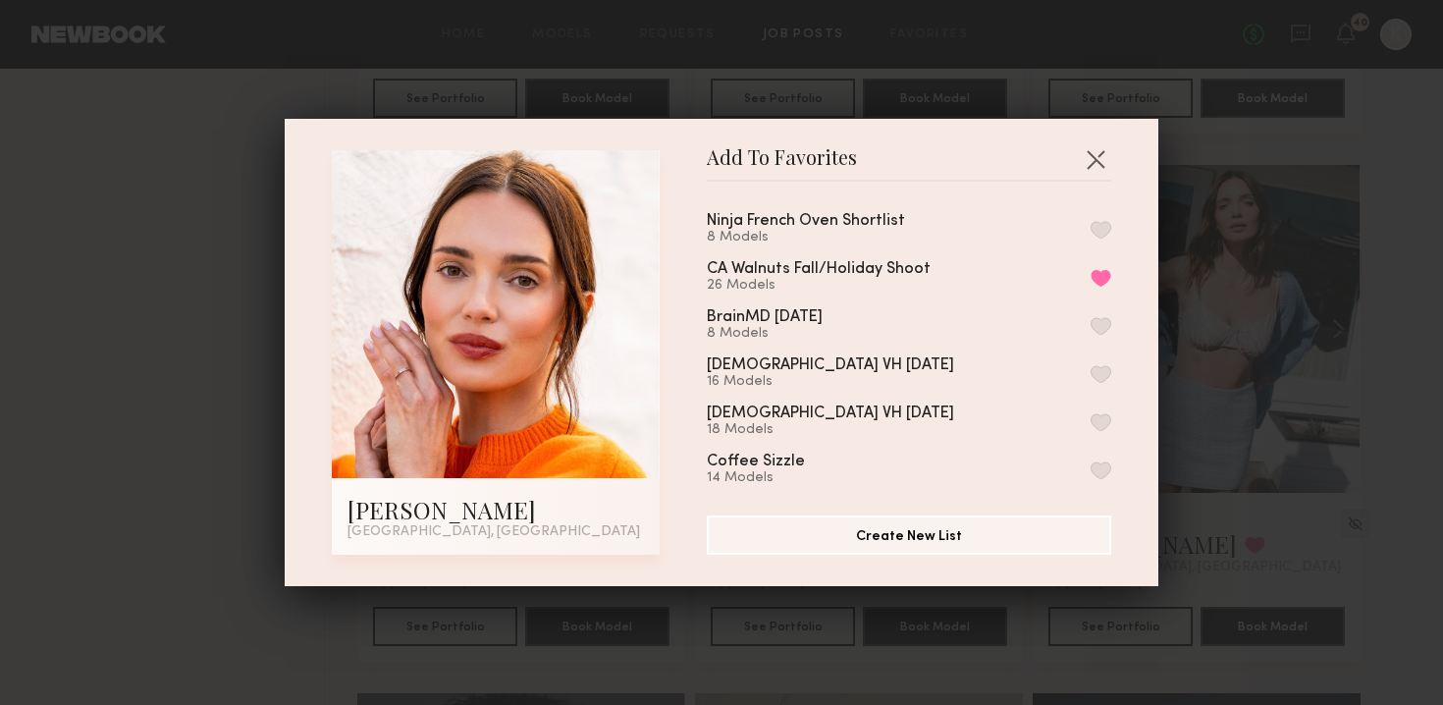
click at [710, 234] on button "button" at bounding box center [1101, 230] width 21 height 18
click at [710, 160] on button "button" at bounding box center [1095, 158] width 31 height 31
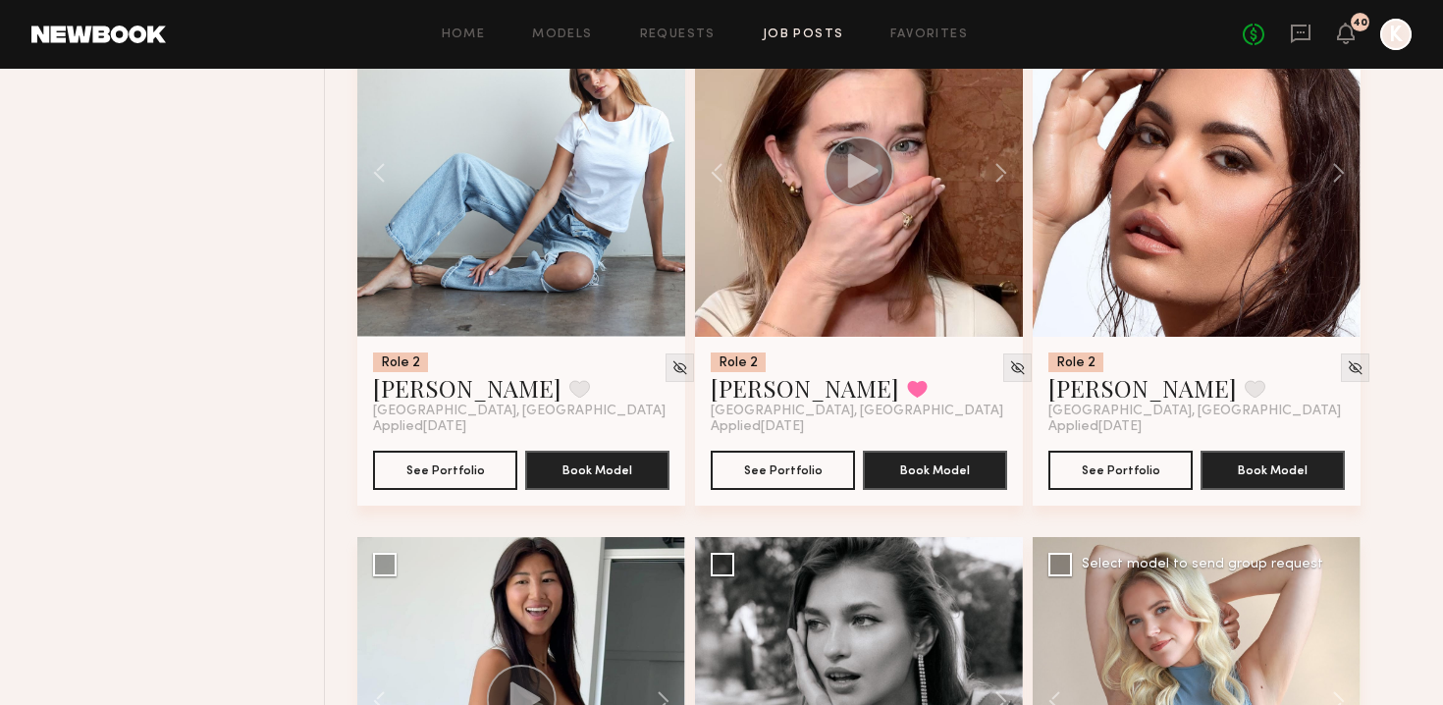
scroll to position [4834, 0]
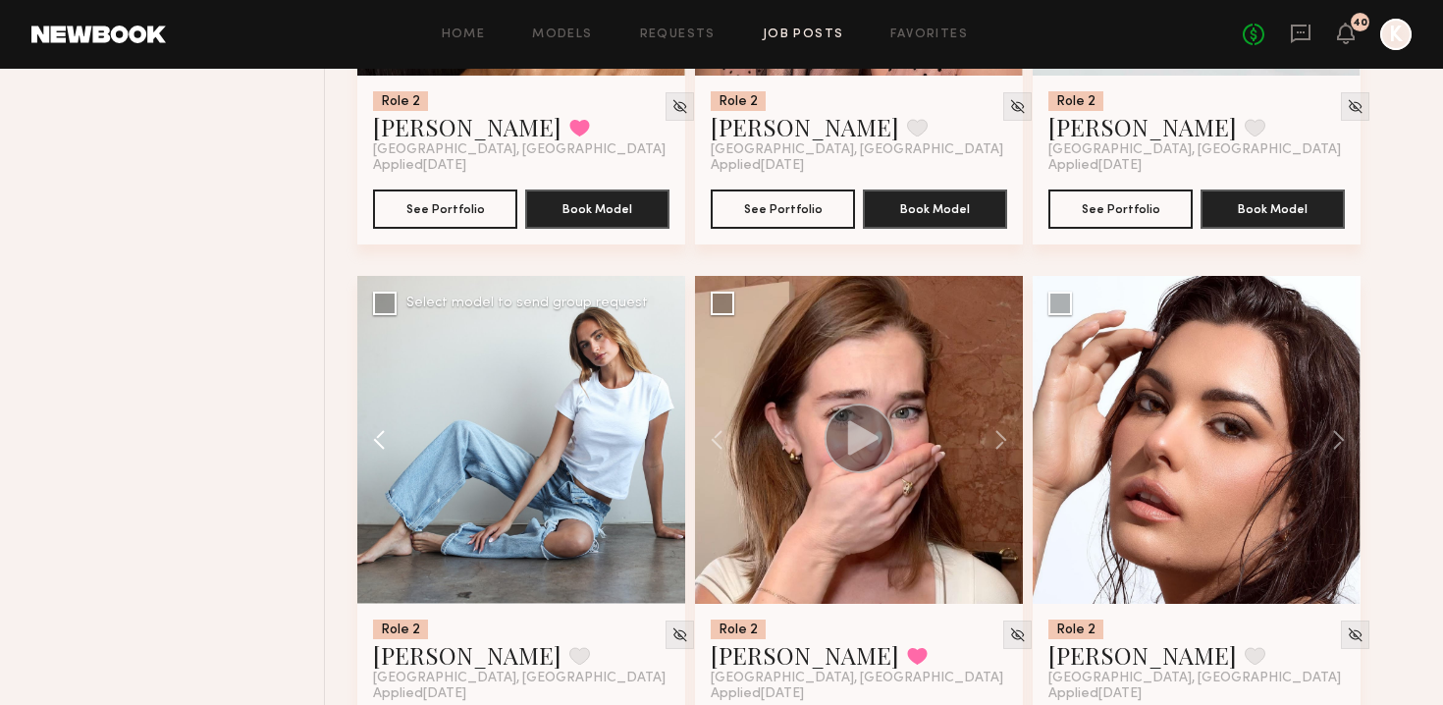
click at [391, 401] on button at bounding box center [388, 440] width 63 height 328
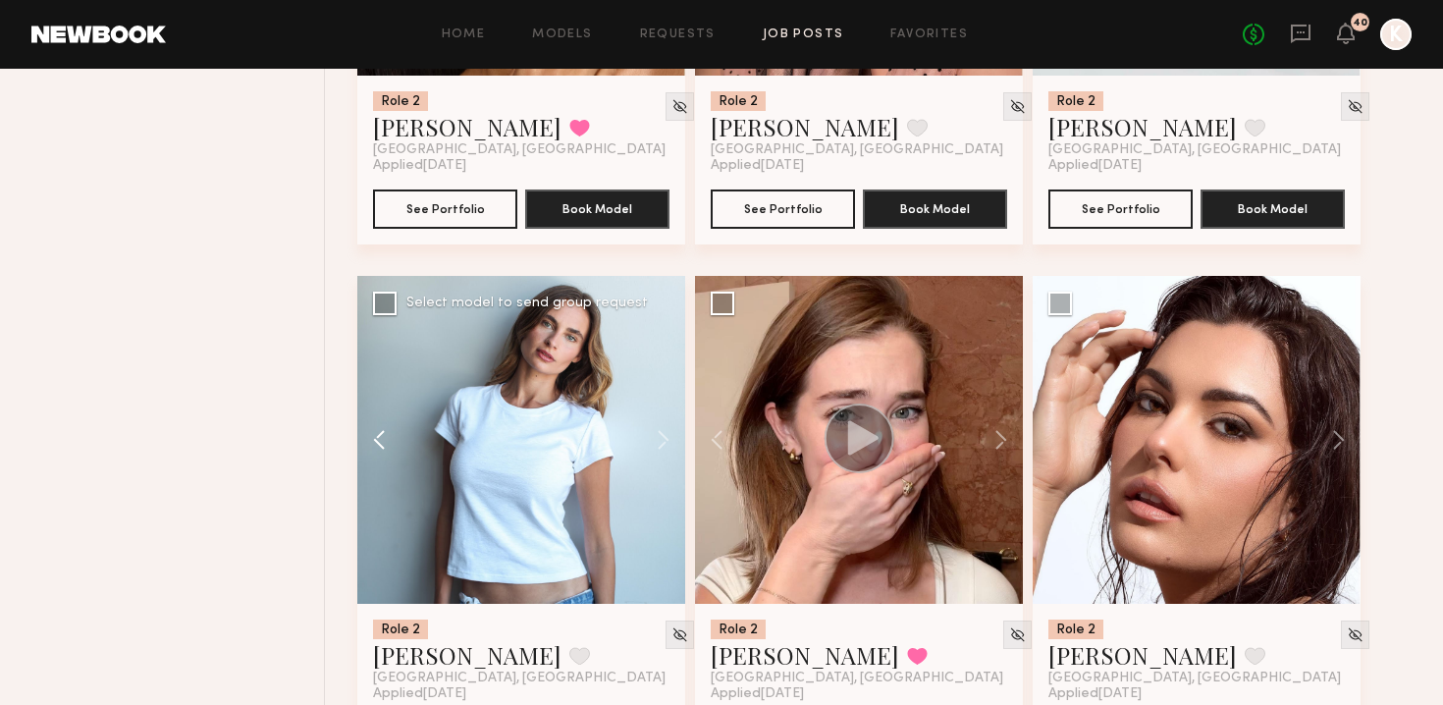
click at [375, 398] on button at bounding box center [388, 440] width 63 height 328
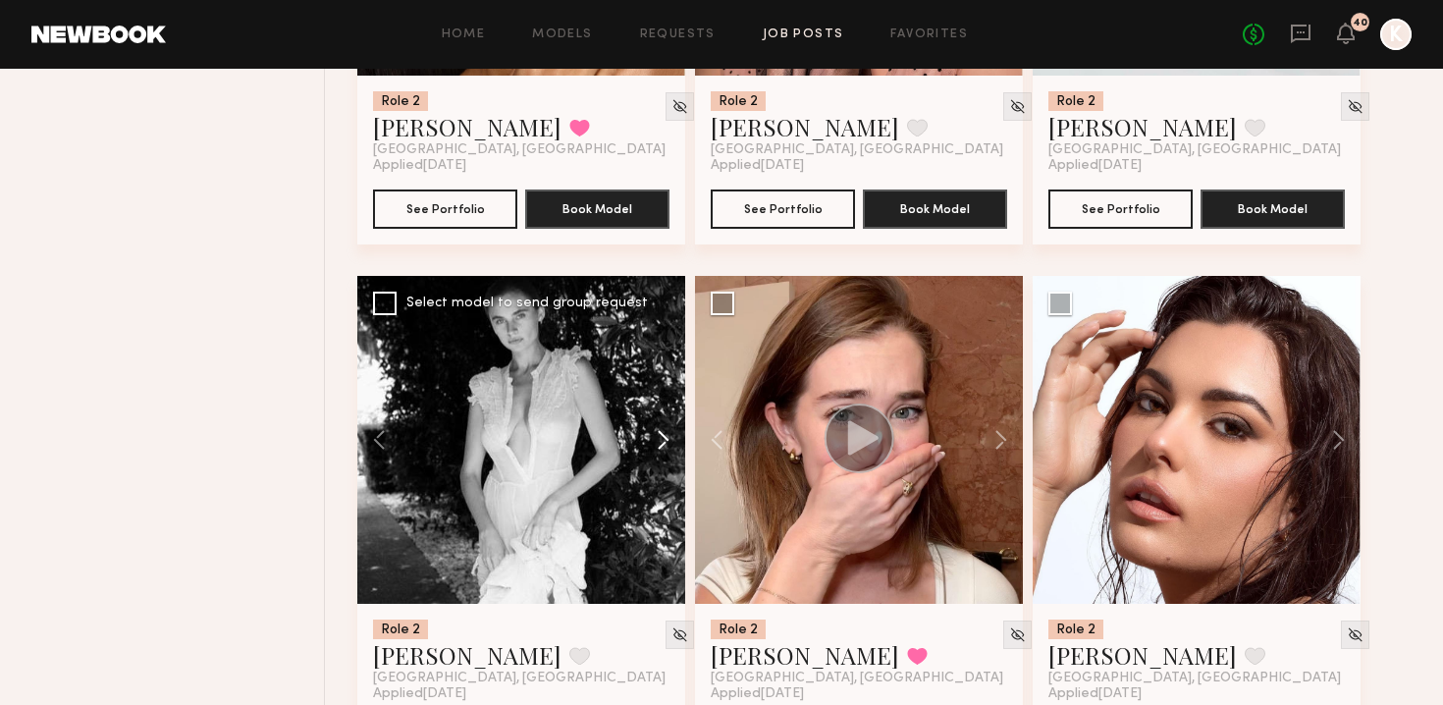
click at [654, 400] on button at bounding box center [653, 440] width 63 height 328
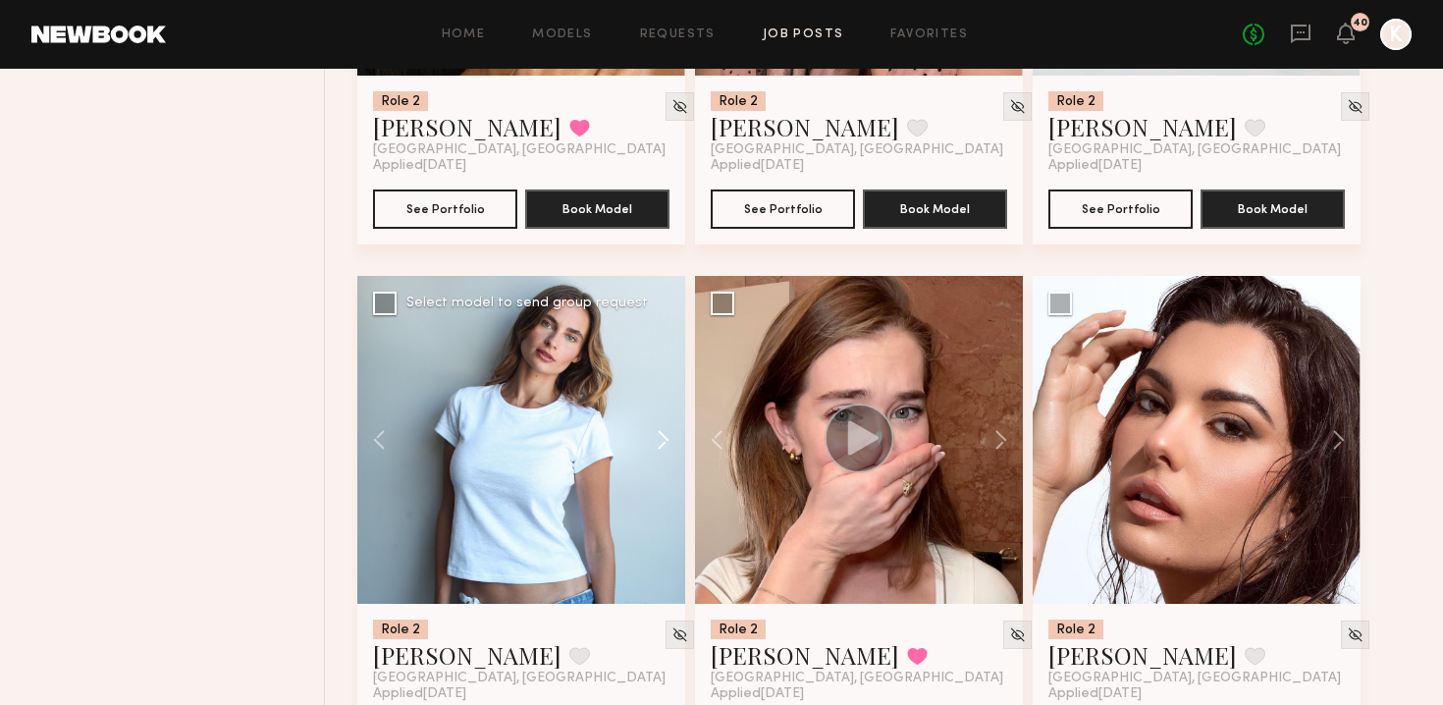
click at [654, 400] on button at bounding box center [653, 440] width 63 height 328
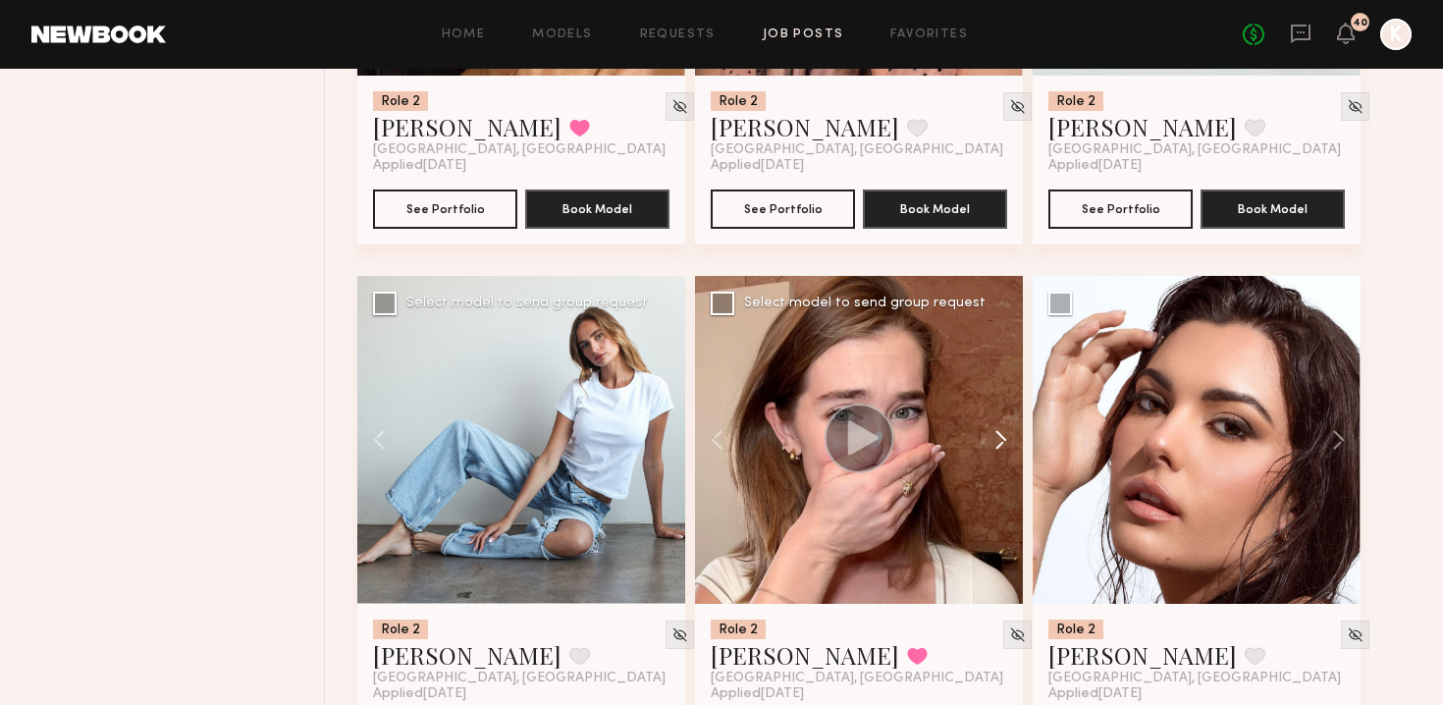
click at [710, 396] on button at bounding box center [991, 440] width 63 height 328
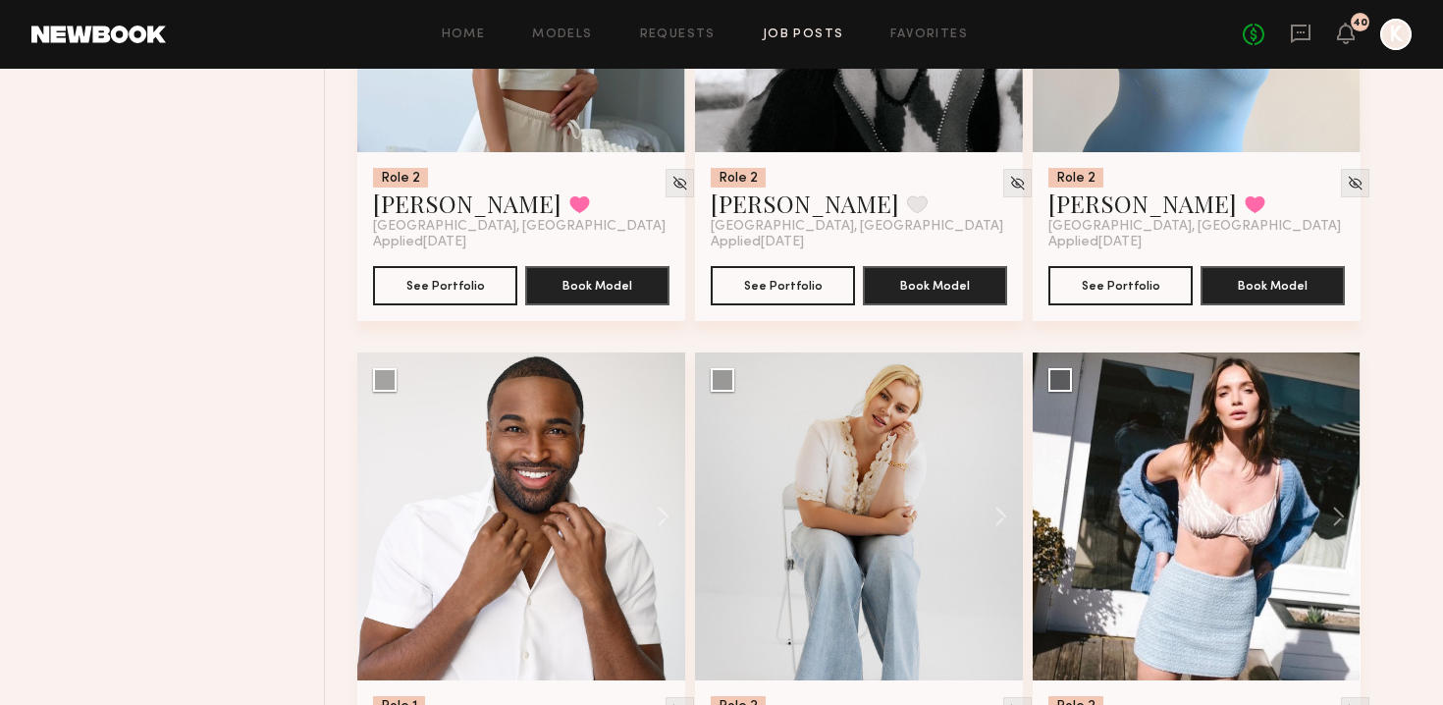
scroll to position [5870, 0]
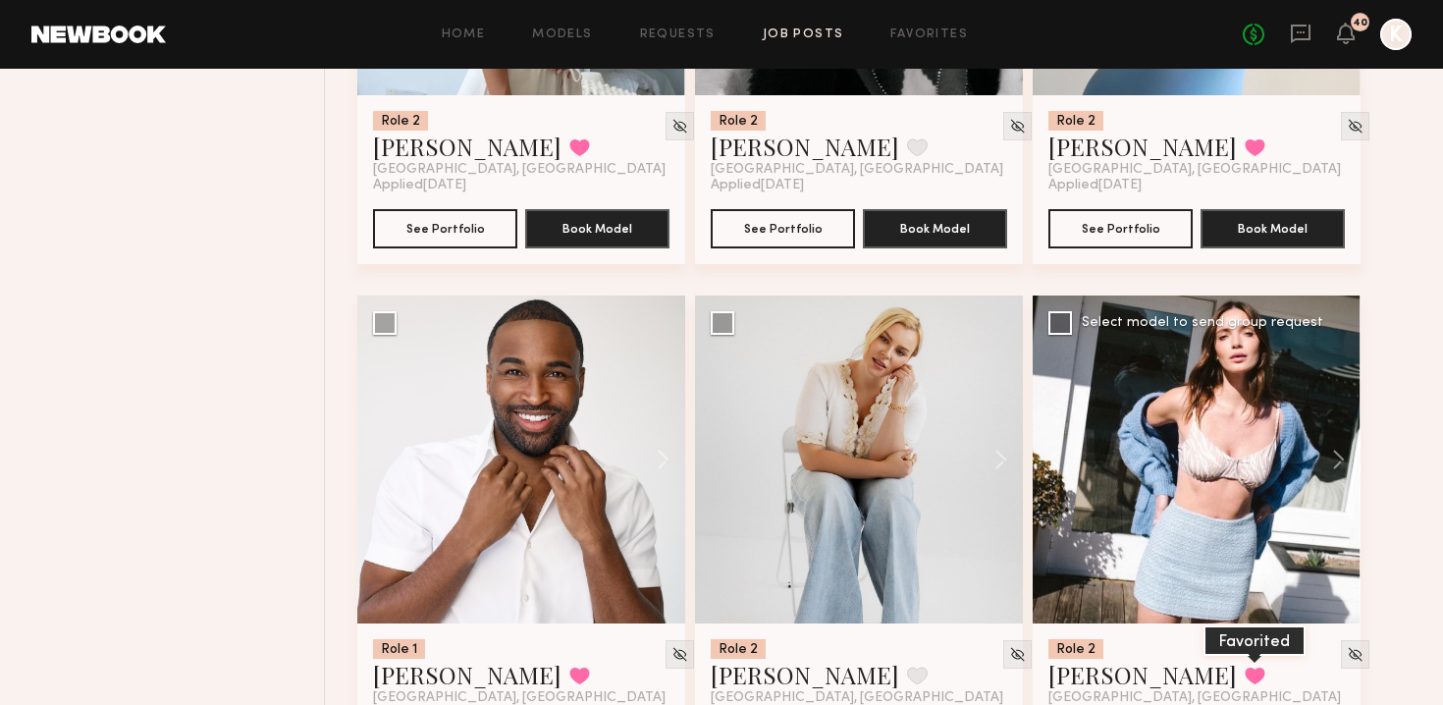
click at [710, 667] on button at bounding box center [1255, 676] width 21 height 18
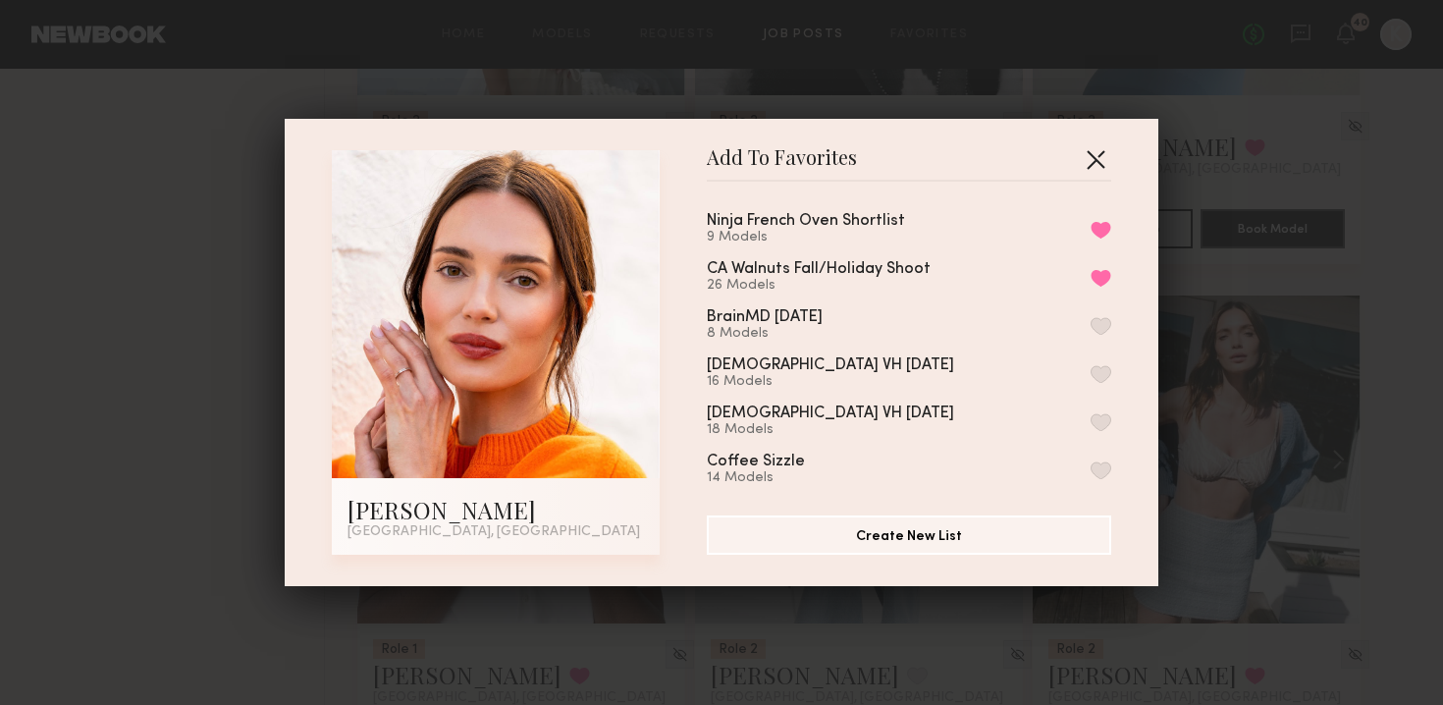
click at [710, 163] on button "button" at bounding box center [1095, 158] width 31 height 31
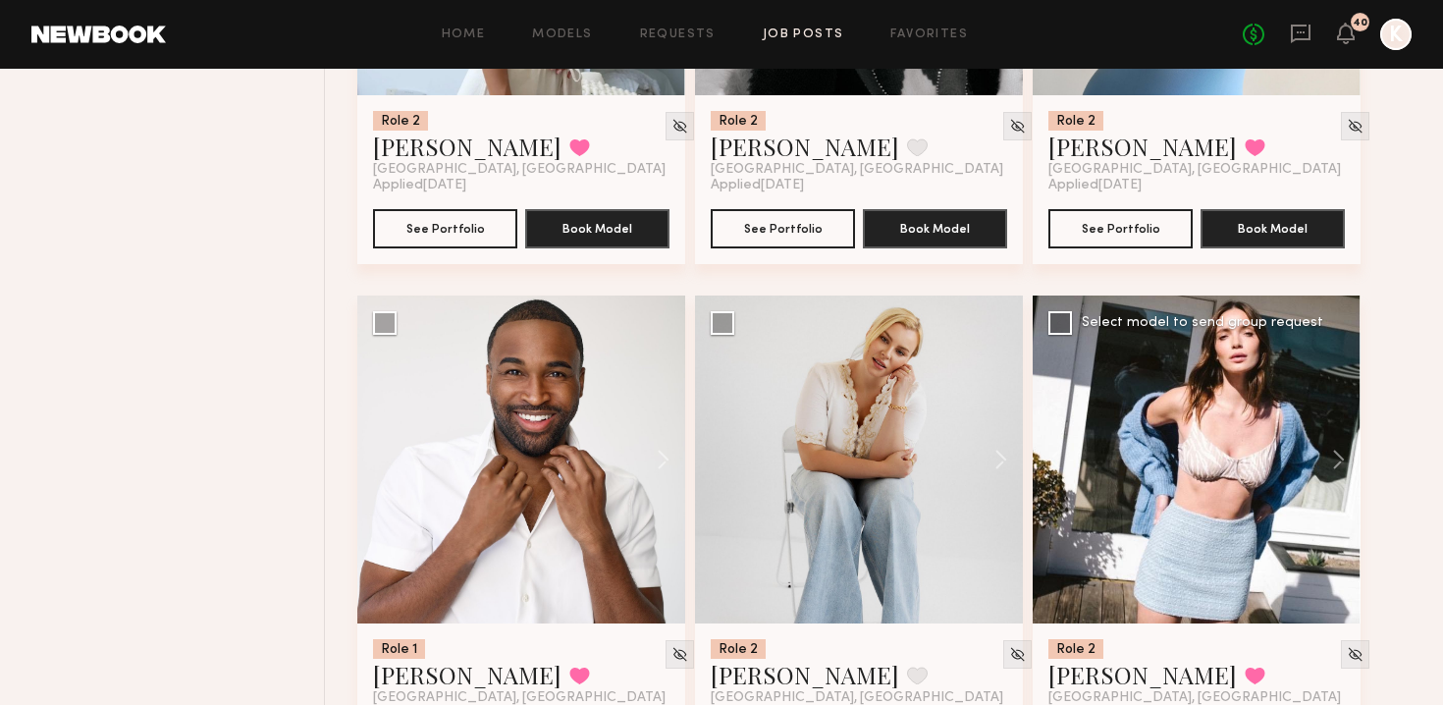
scroll to position [6461, 0]
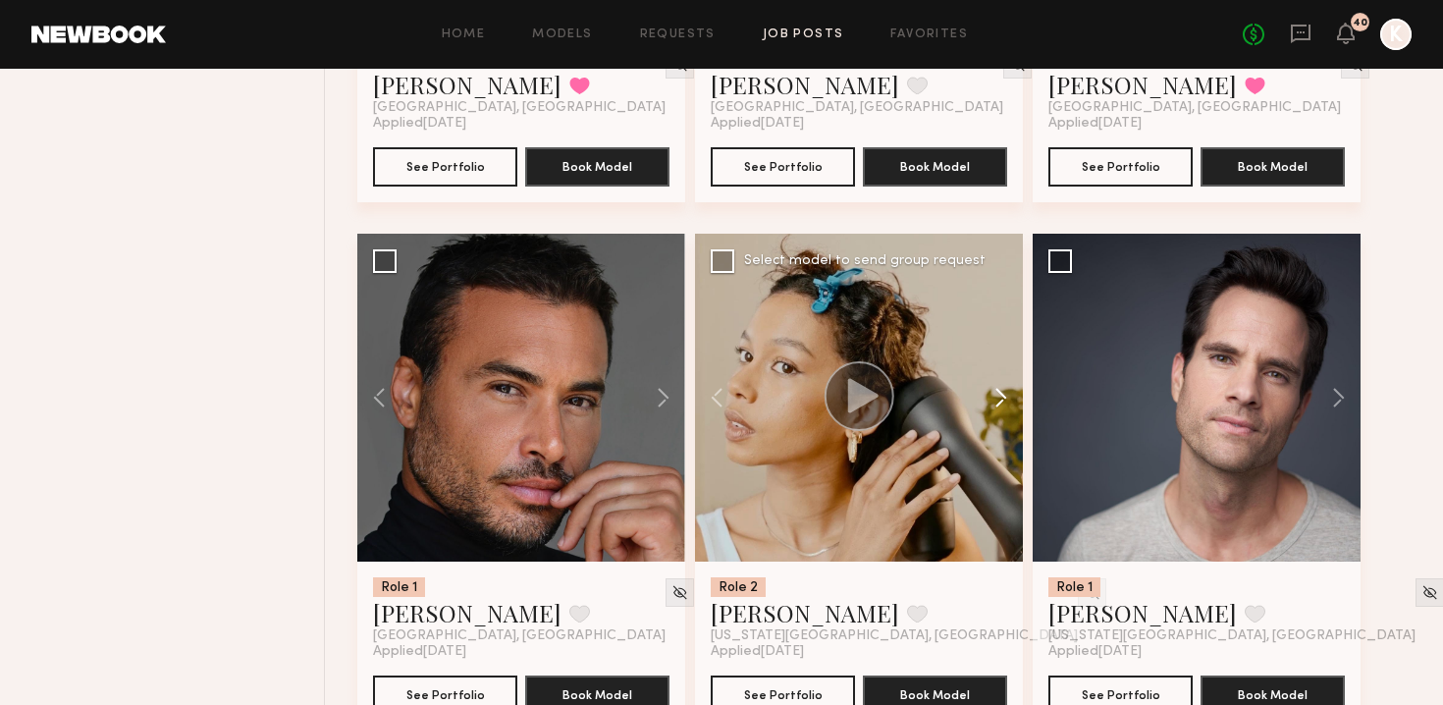
click at [710, 371] on button at bounding box center [991, 398] width 63 height 328
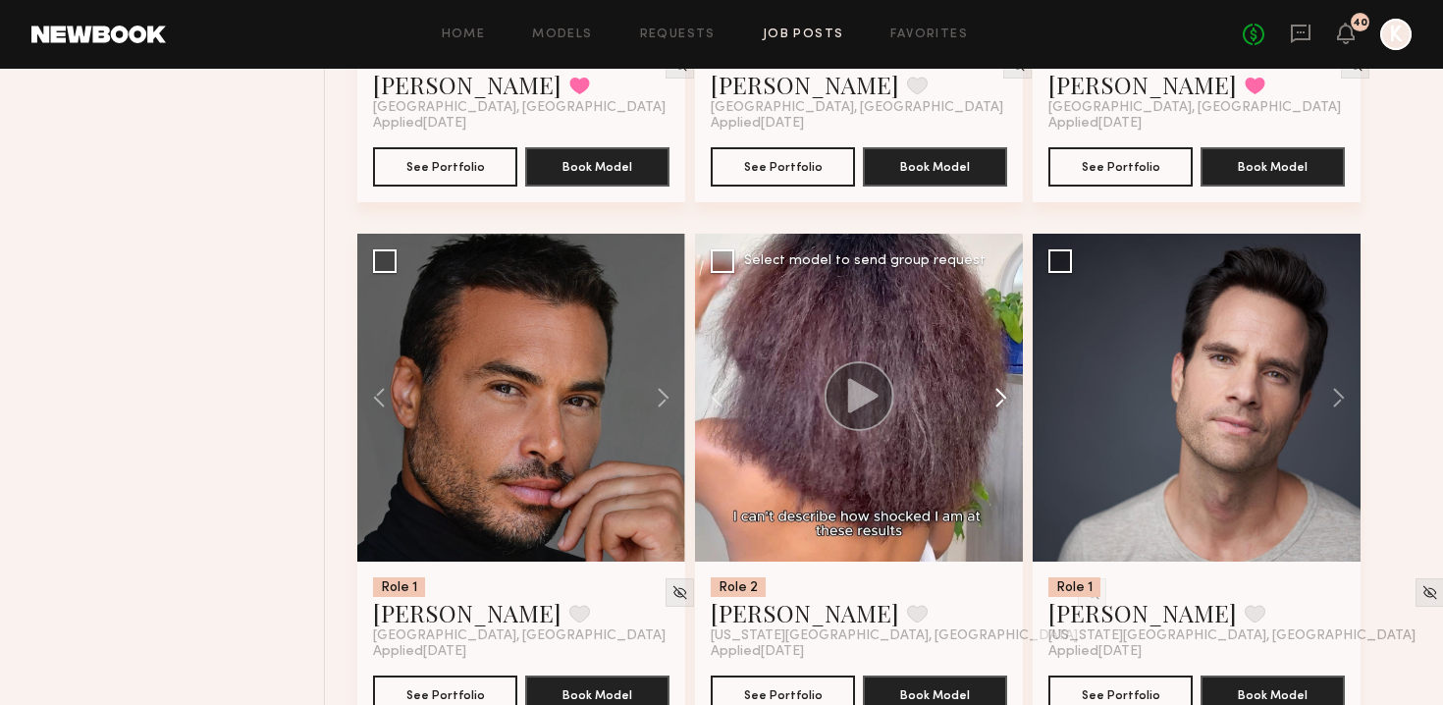
click at [710, 371] on button at bounding box center [991, 398] width 63 height 328
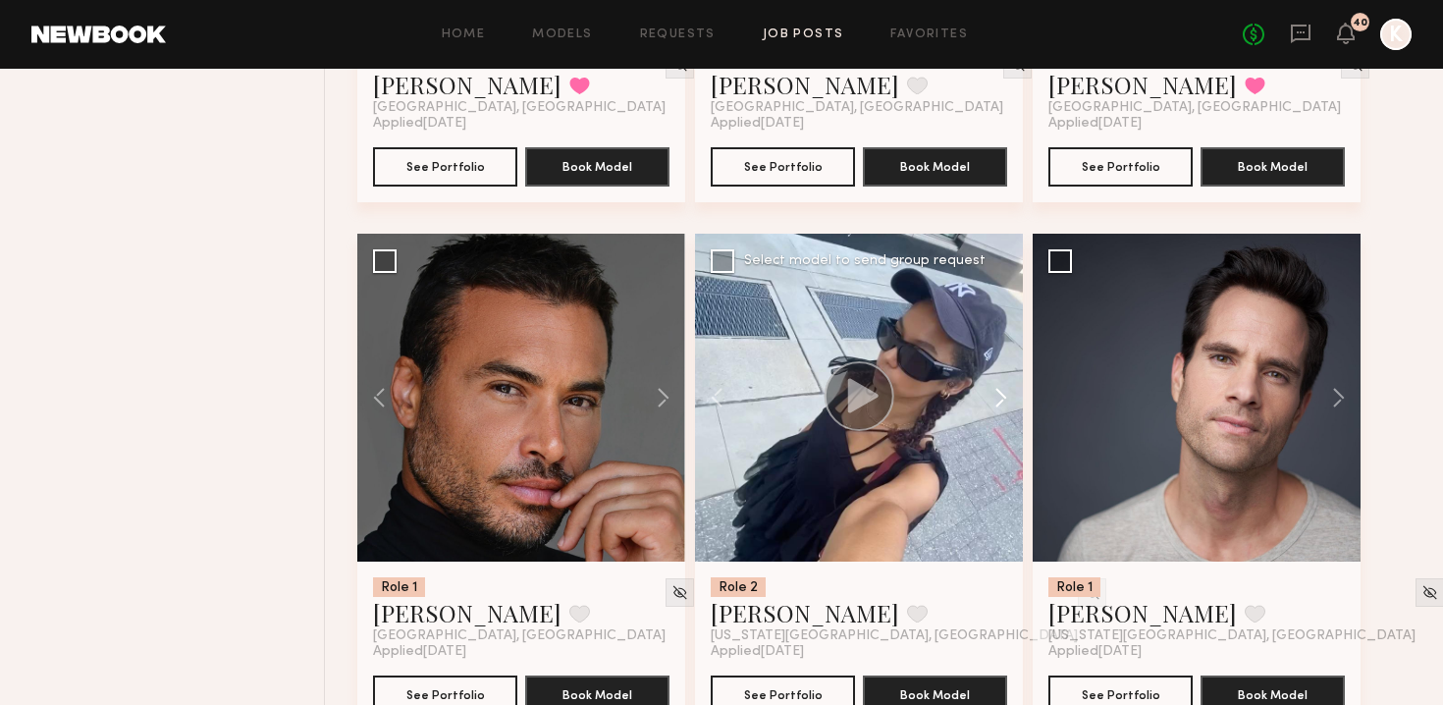
click at [710, 371] on button at bounding box center [991, 398] width 63 height 328
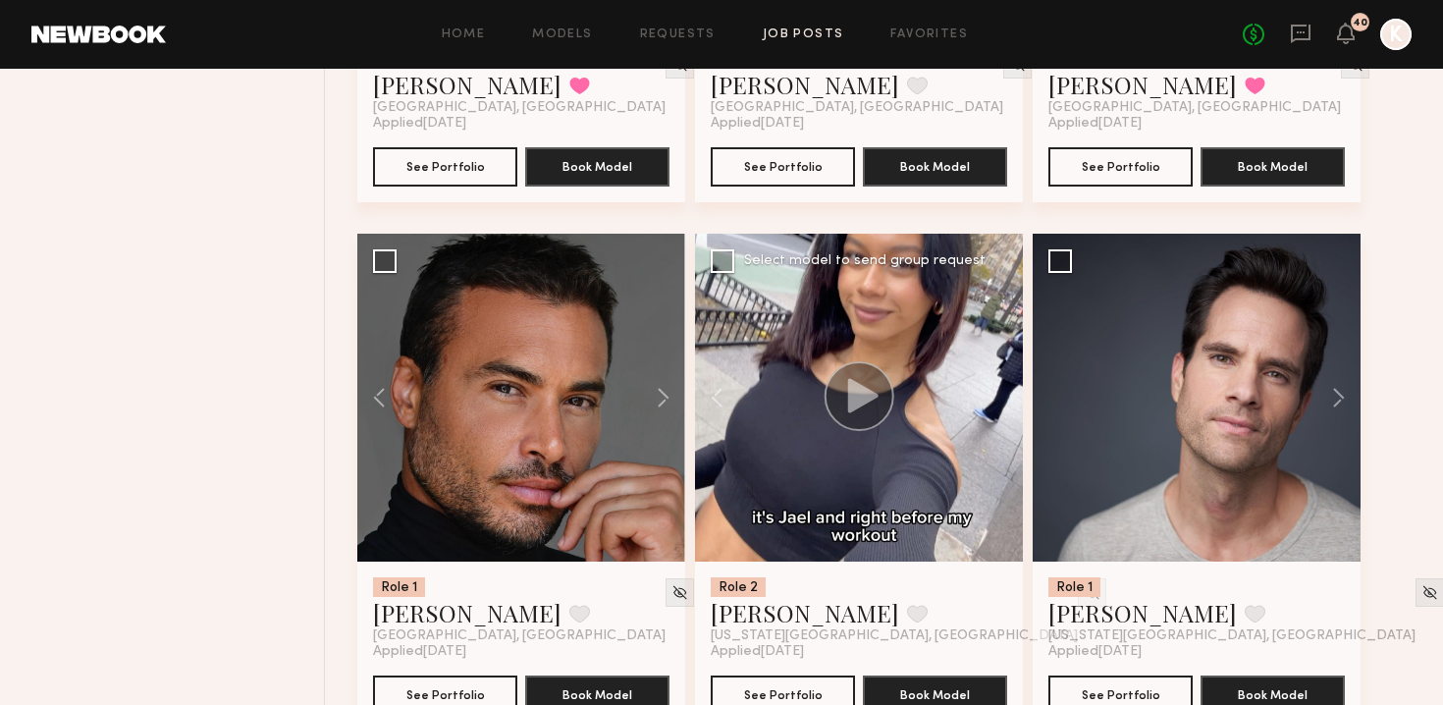
click at [710, 371] on div at bounding box center [859, 398] width 328 height 328
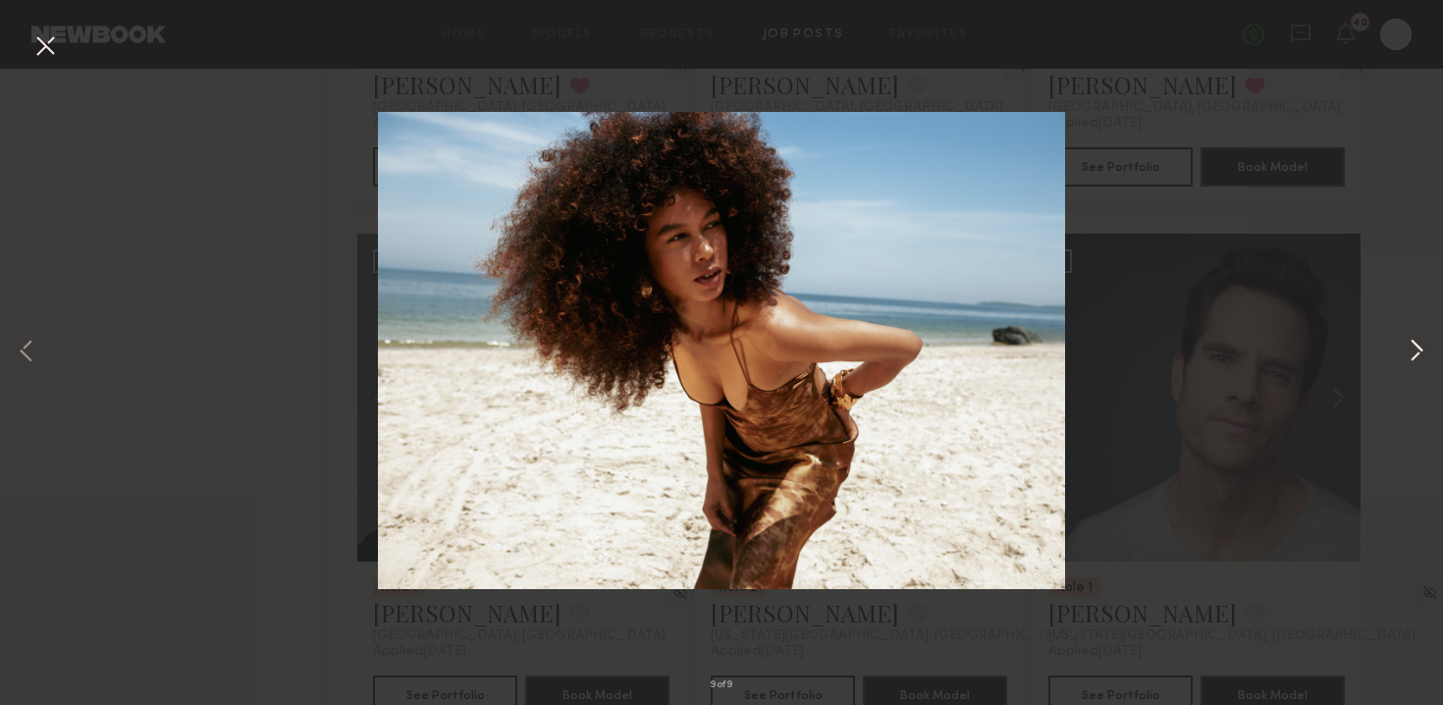
click at [710, 344] on button at bounding box center [1417, 353] width 24 height 564
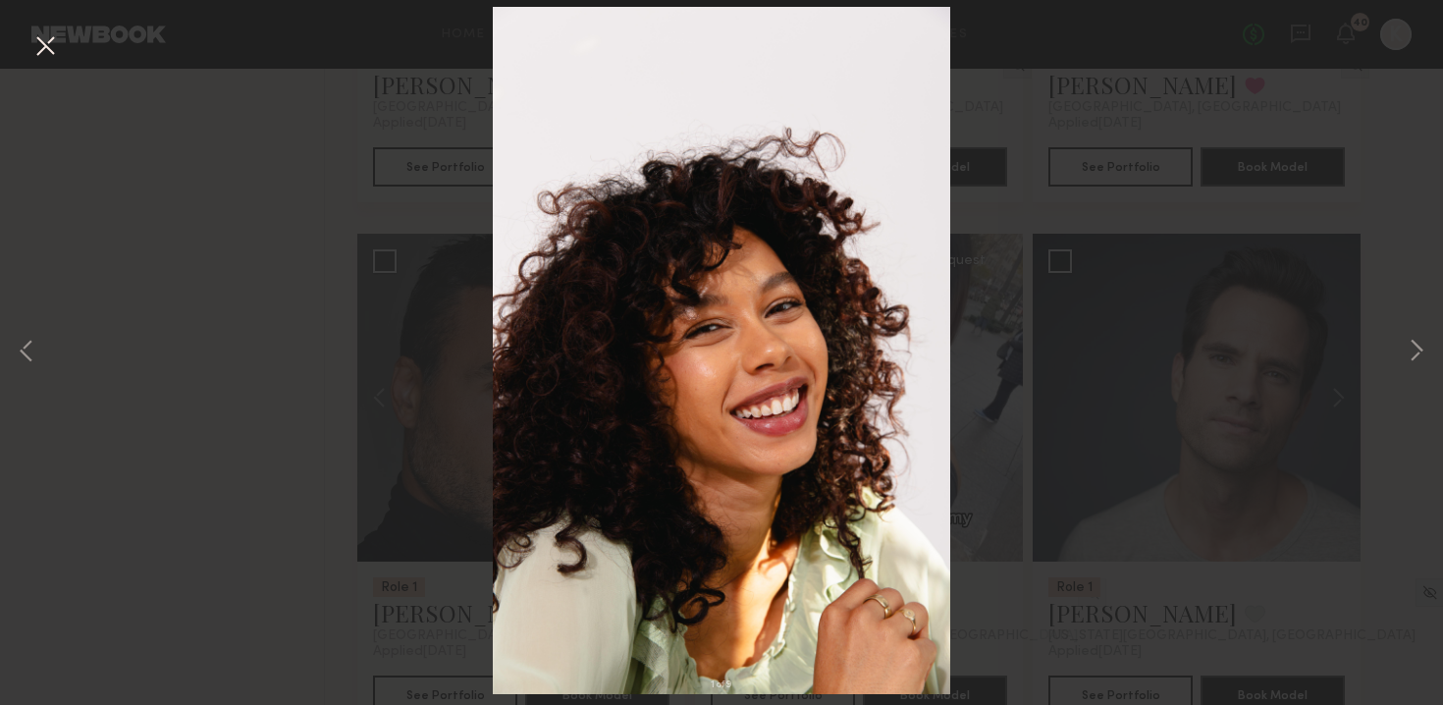
click at [41, 42] on button at bounding box center [44, 46] width 31 height 35
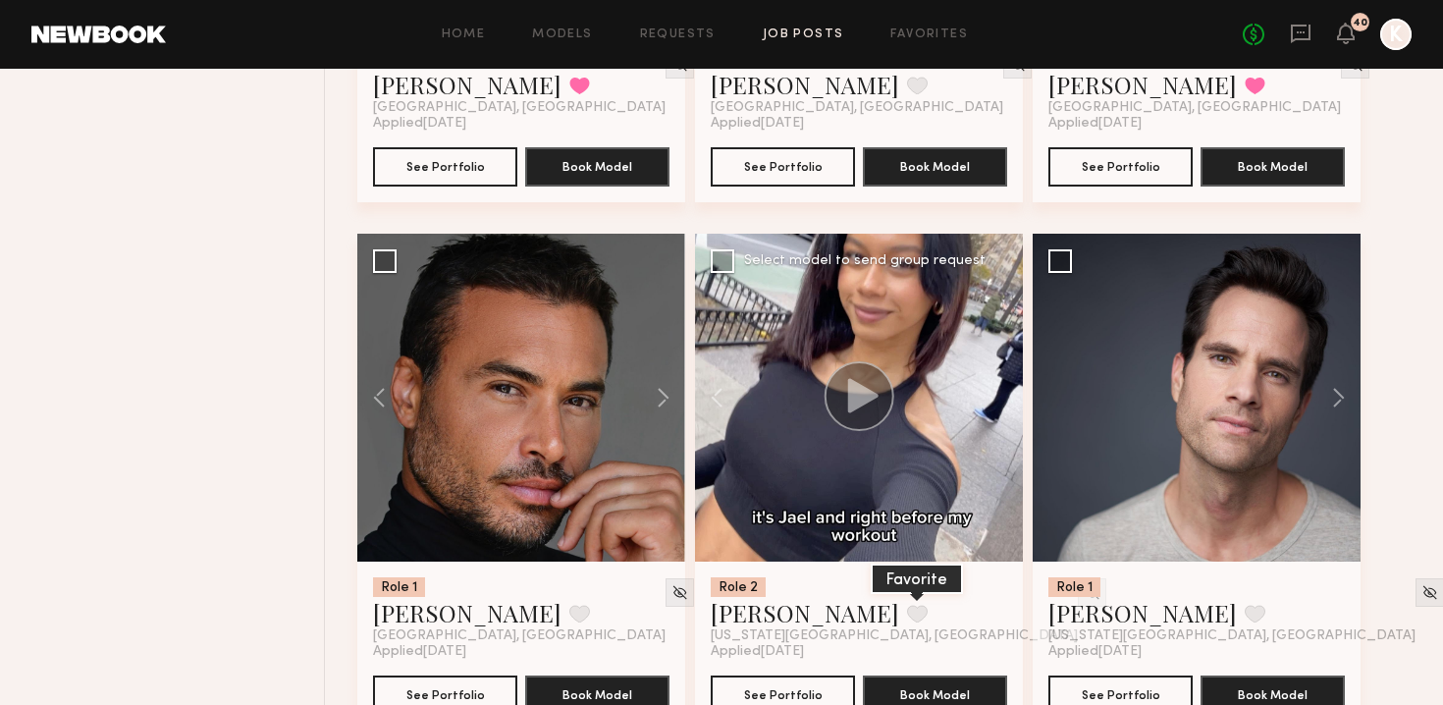
click at [710, 605] on button at bounding box center [917, 614] width 21 height 18
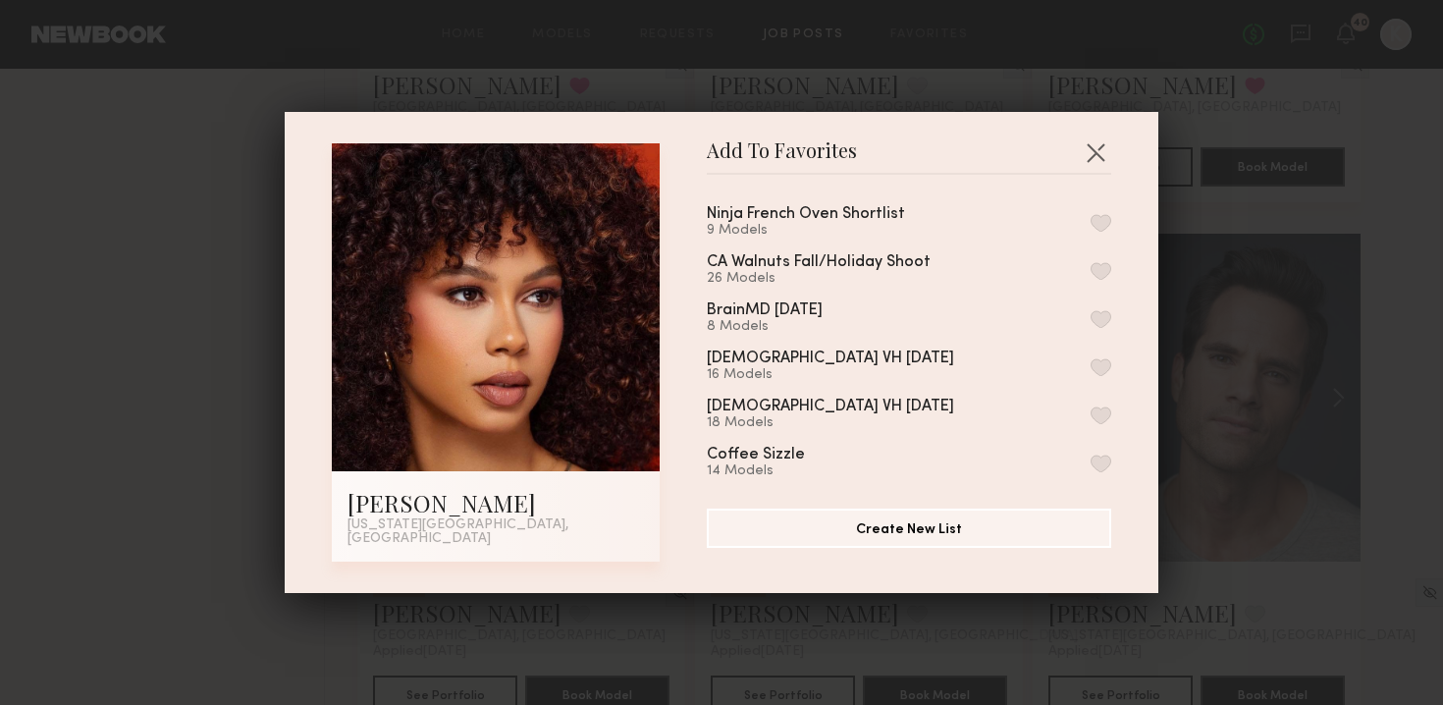
click at [710, 225] on button "button" at bounding box center [1101, 223] width 21 height 18
click at [710, 161] on button "button" at bounding box center [1095, 151] width 31 height 31
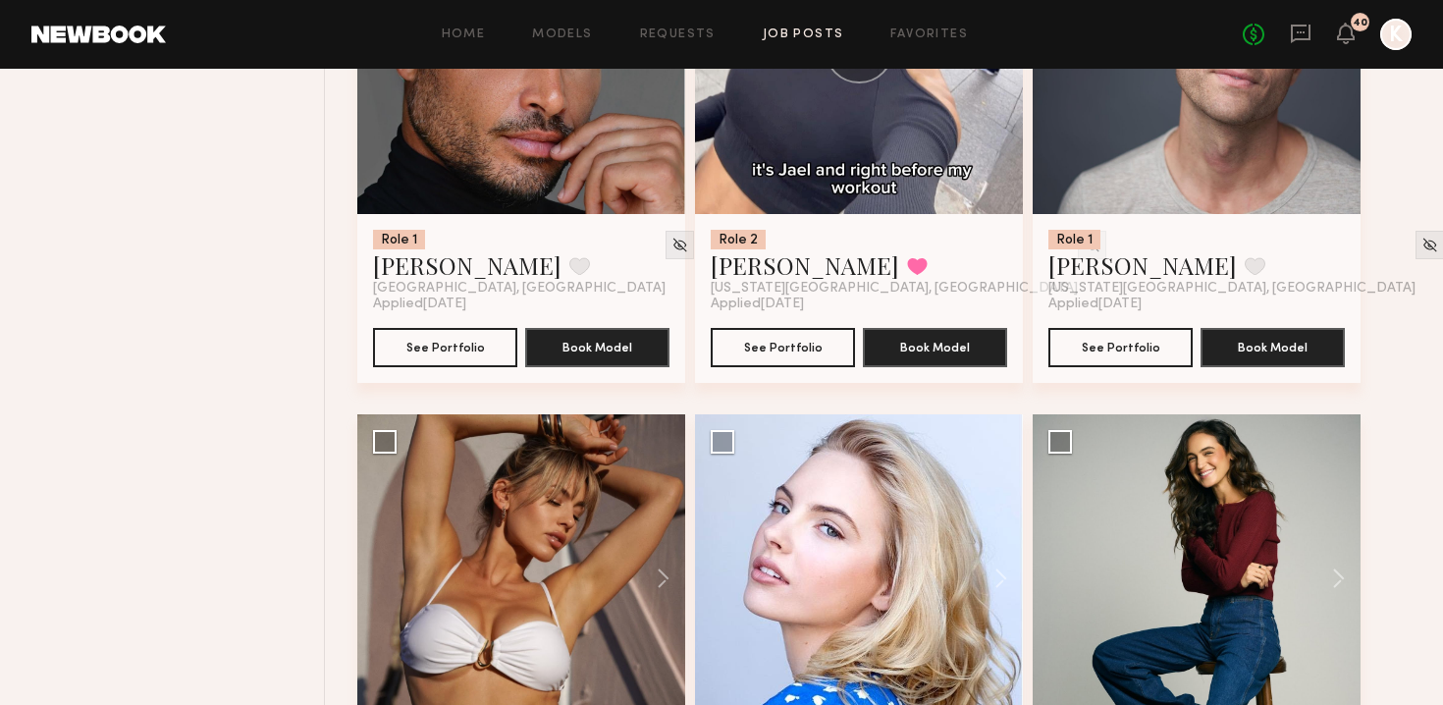
scroll to position [7018, 0]
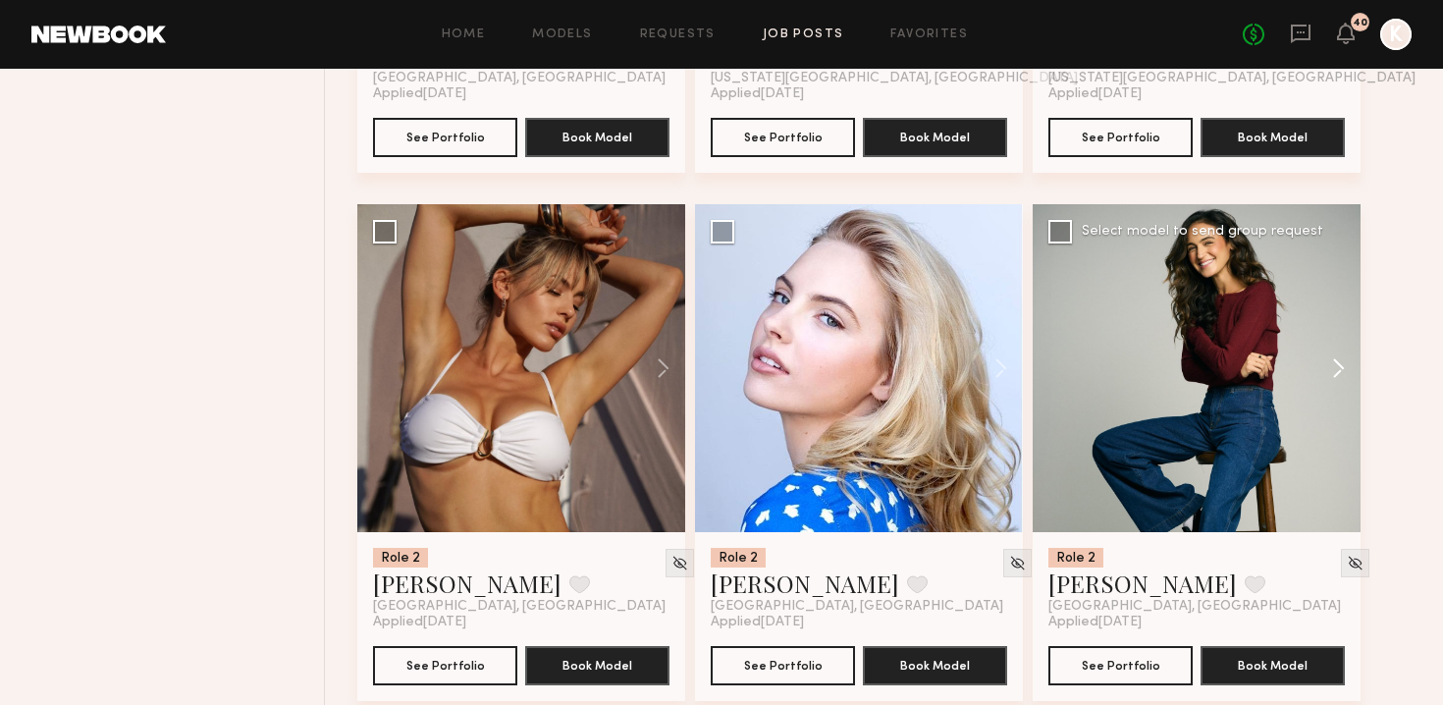
click at [710, 323] on button at bounding box center [1329, 368] width 63 height 328
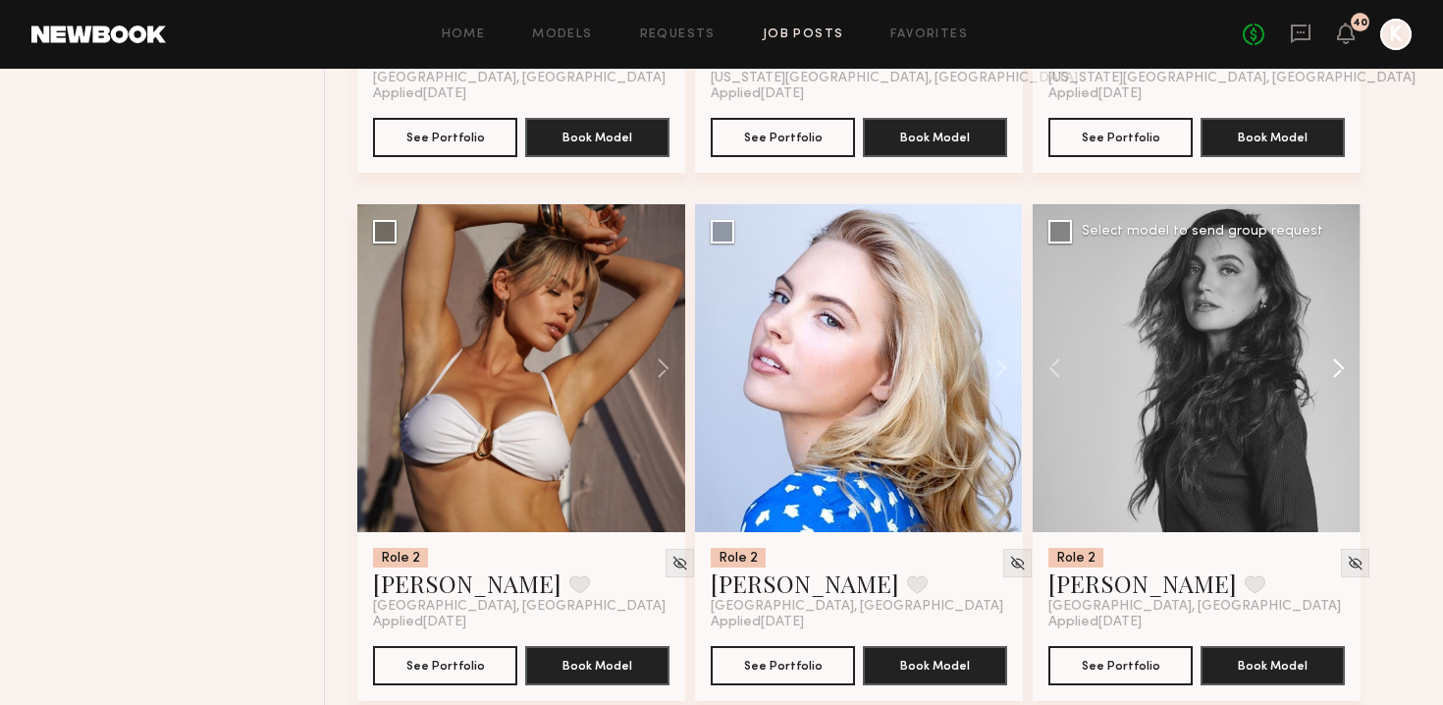
click at [710, 323] on button at bounding box center [1329, 368] width 63 height 328
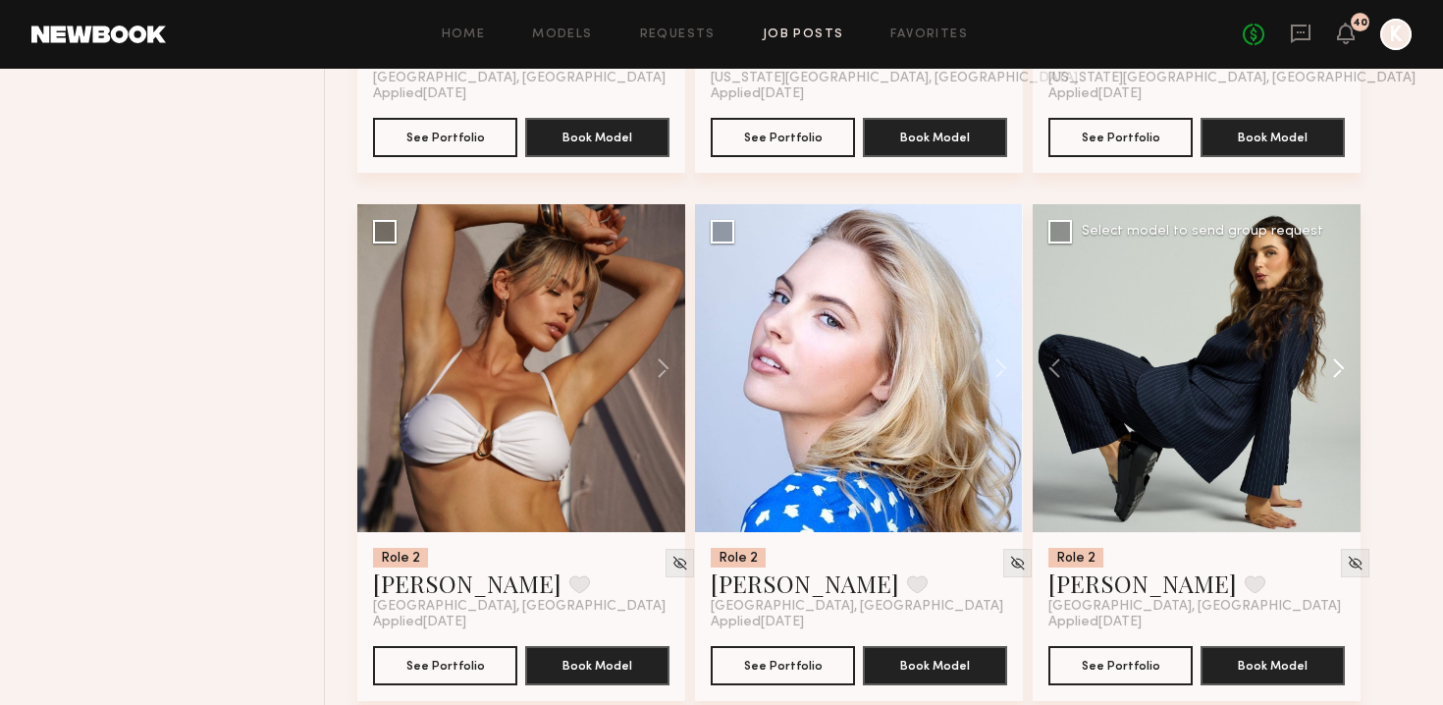
click at [710, 323] on button at bounding box center [1329, 368] width 63 height 328
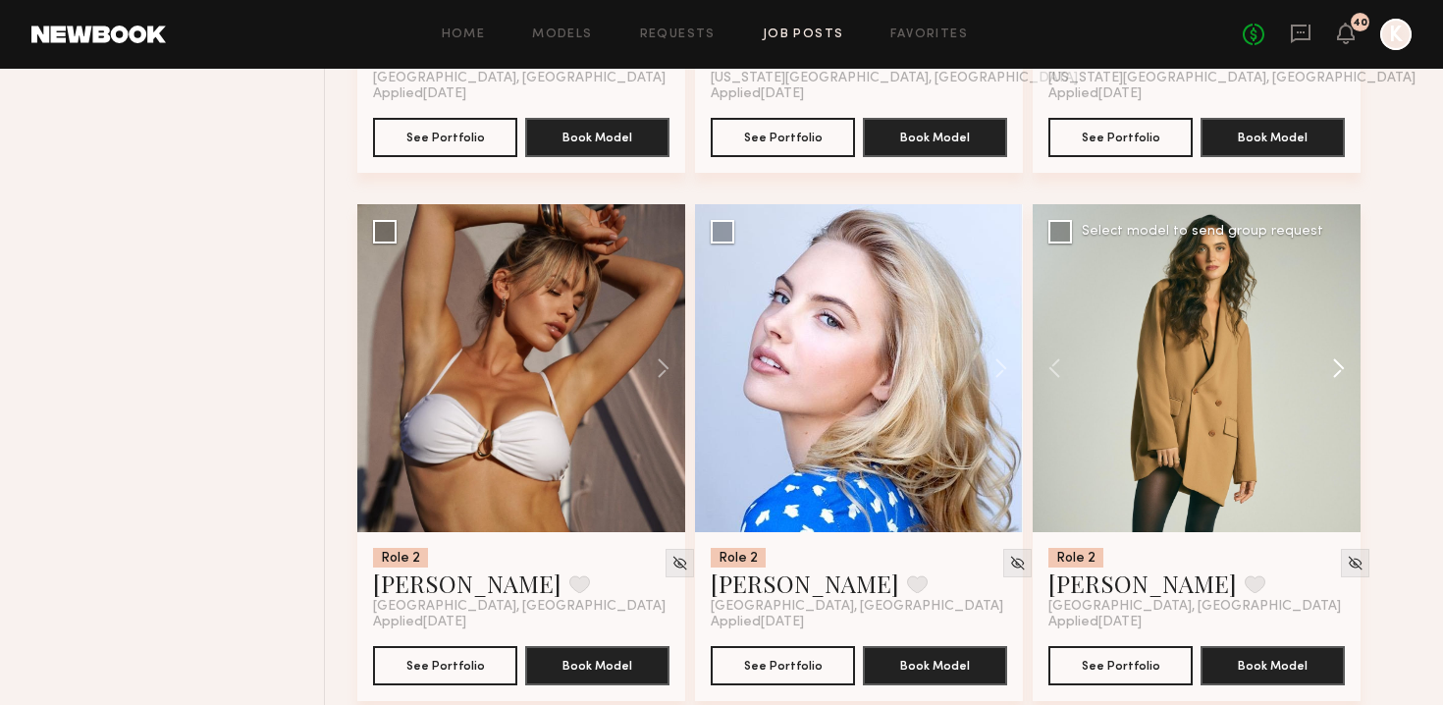
click at [710, 323] on button at bounding box center [1329, 368] width 63 height 328
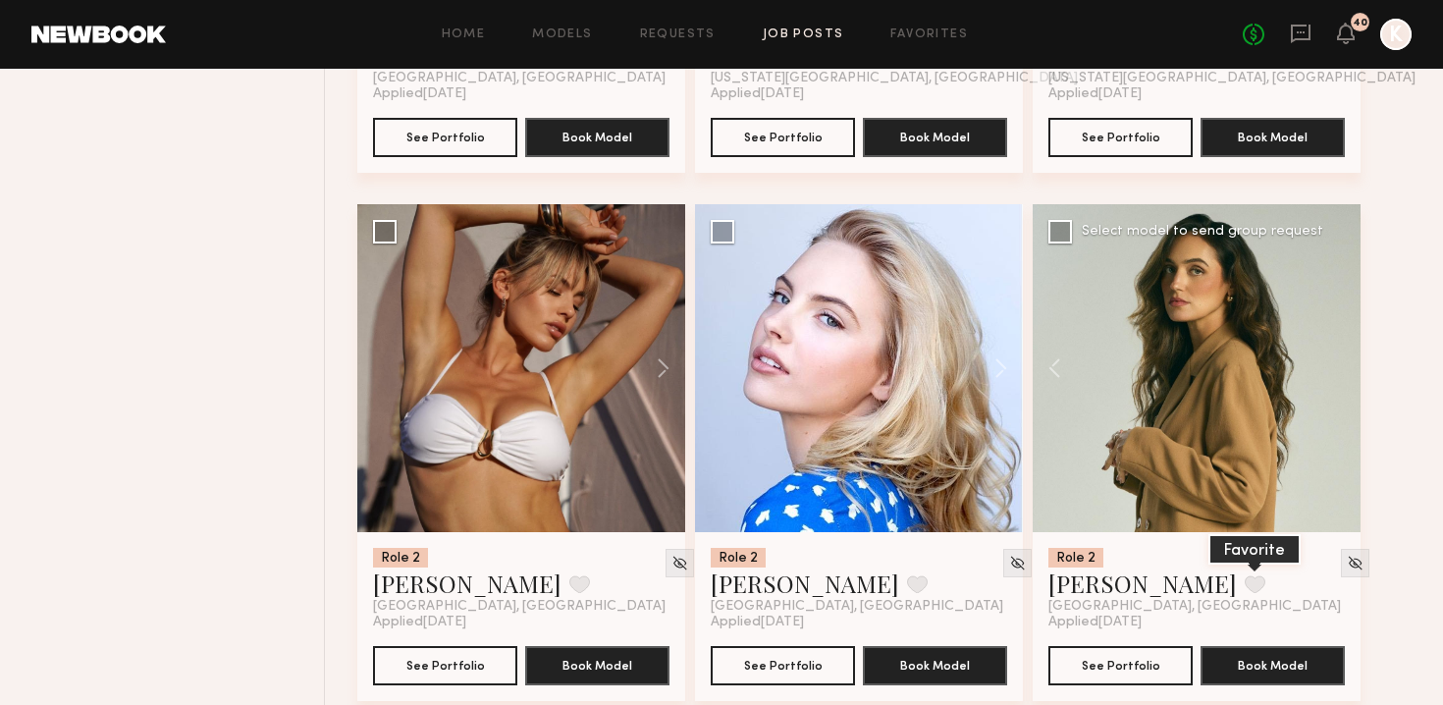
click at [710, 575] on button at bounding box center [1255, 584] width 21 height 18
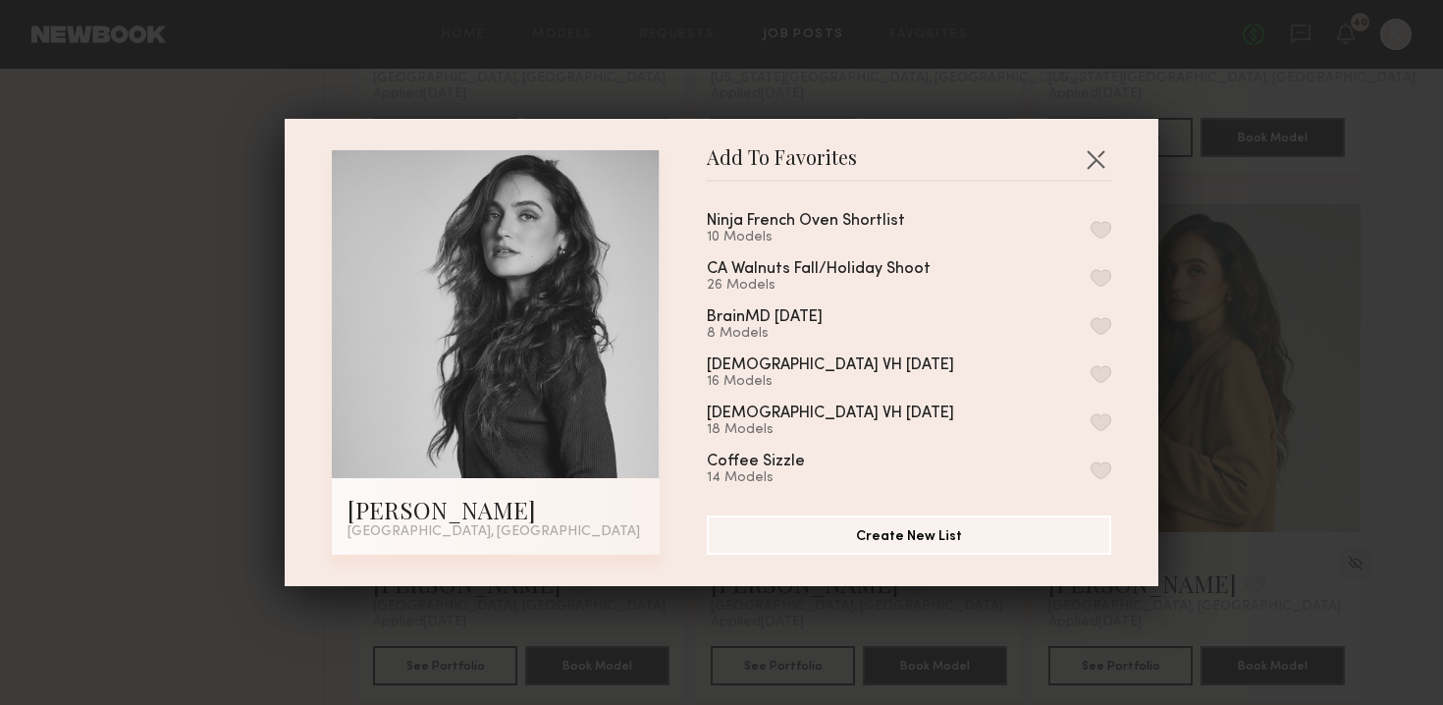
click at [710, 237] on button "button" at bounding box center [1101, 230] width 21 height 18
click at [710, 174] on button "button" at bounding box center [1095, 158] width 31 height 31
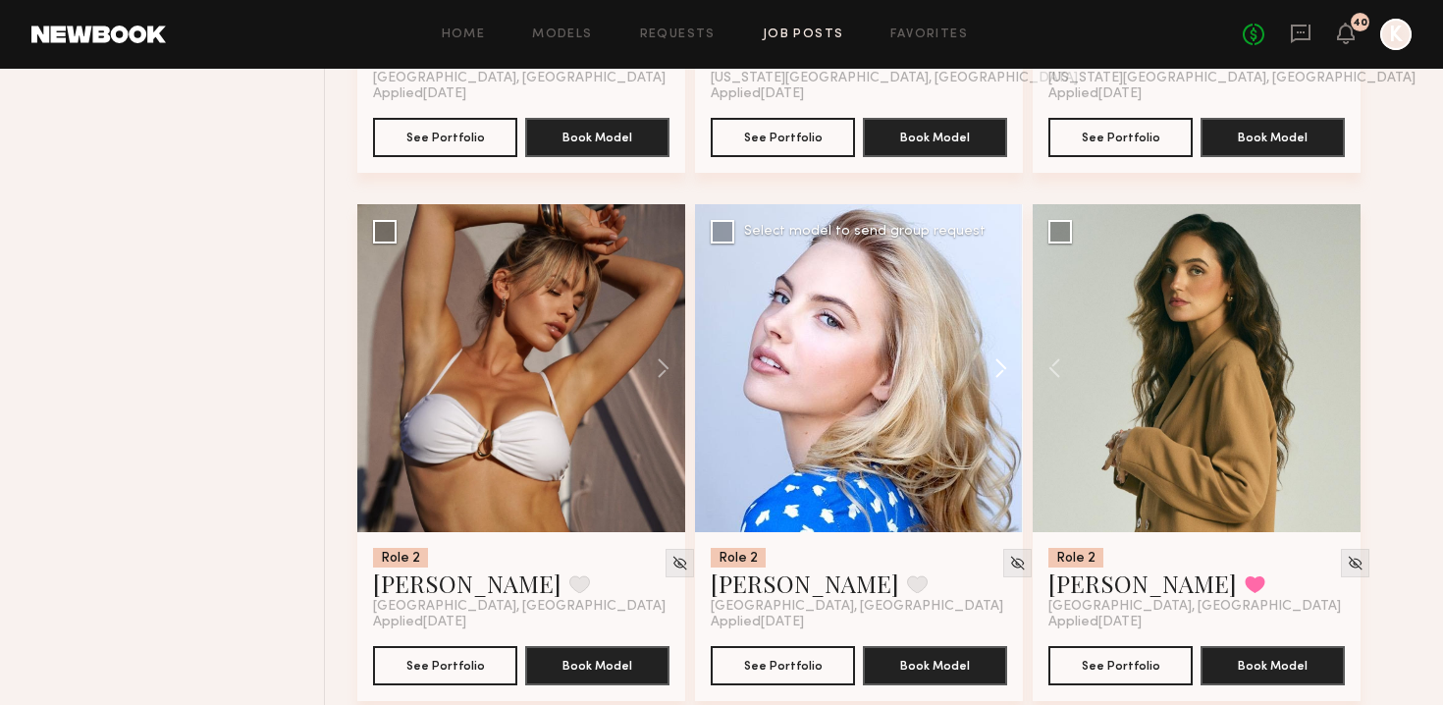
click at [710, 329] on button at bounding box center [991, 368] width 63 height 328
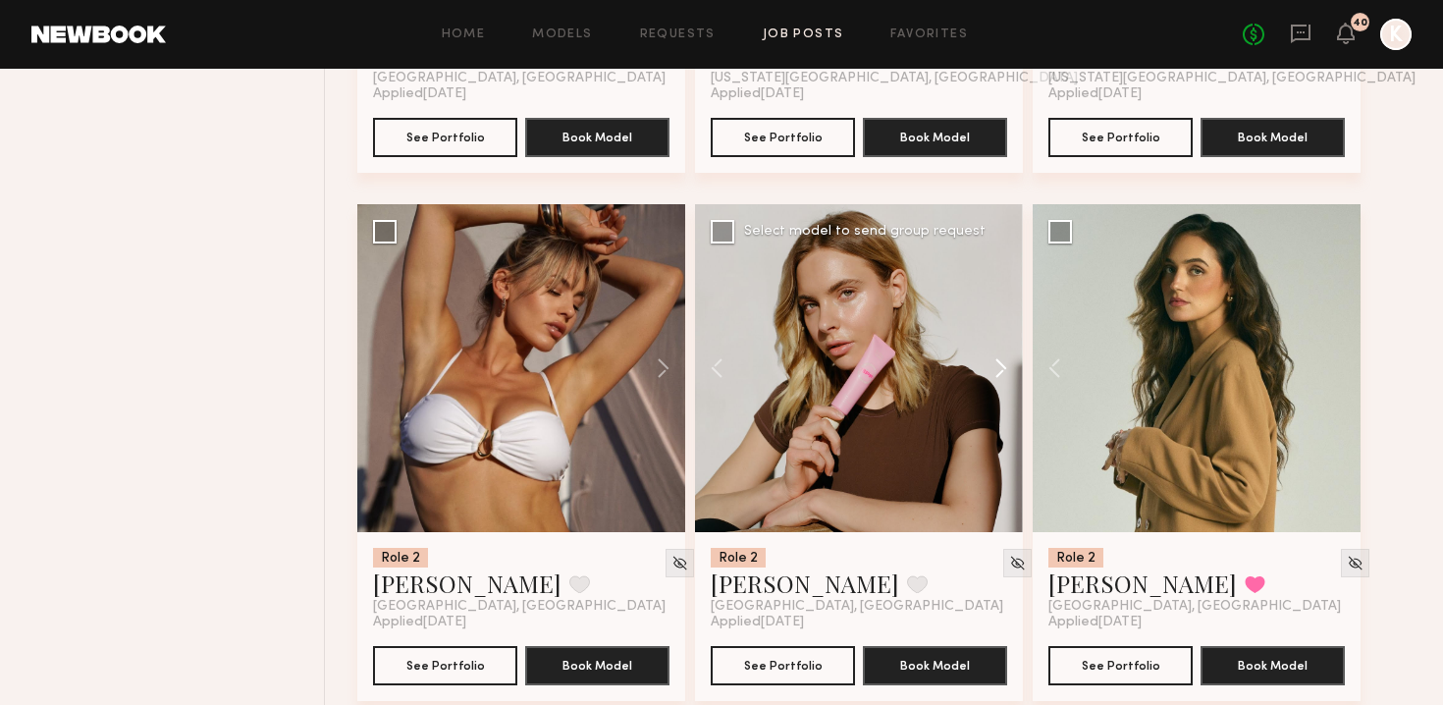
click at [710, 329] on button at bounding box center [991, 368] width 63 height 328
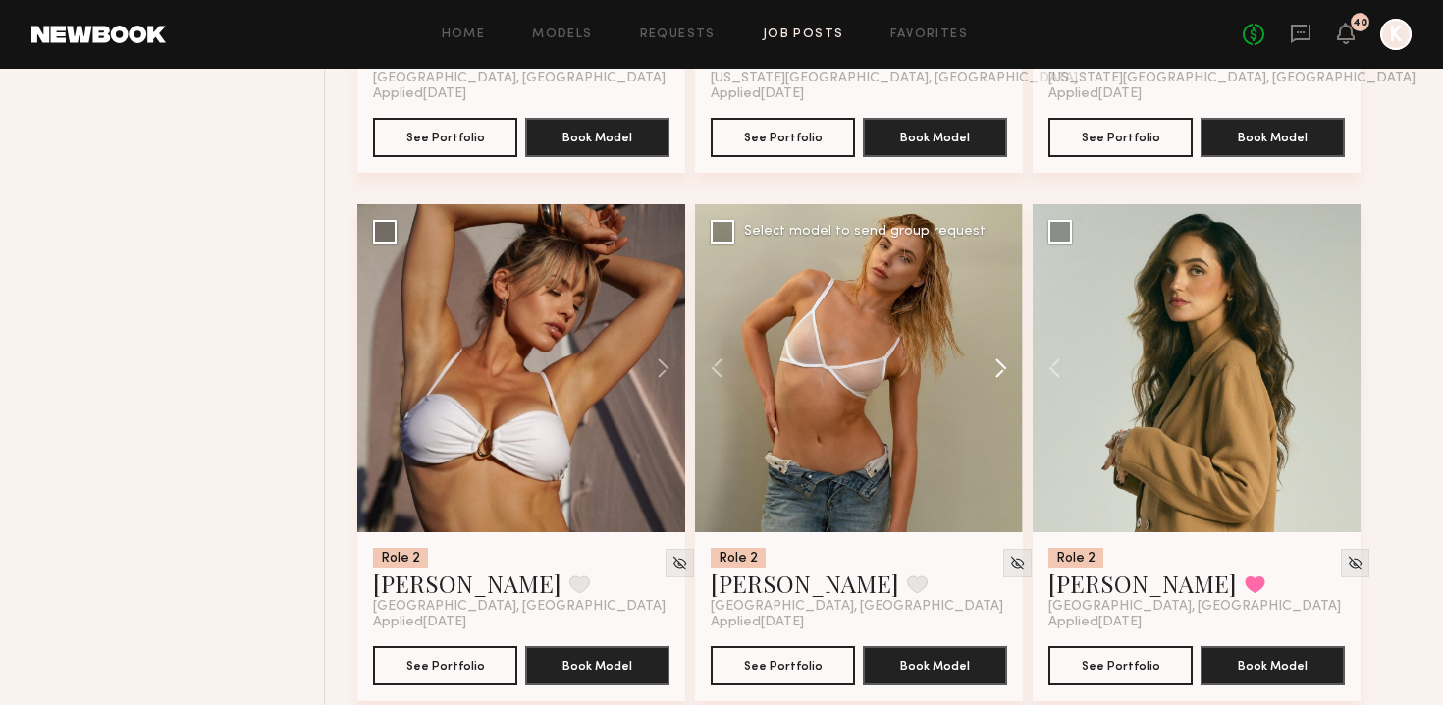
click at [710, 329] on button at bounding box center [991, 368] width 63 height 328
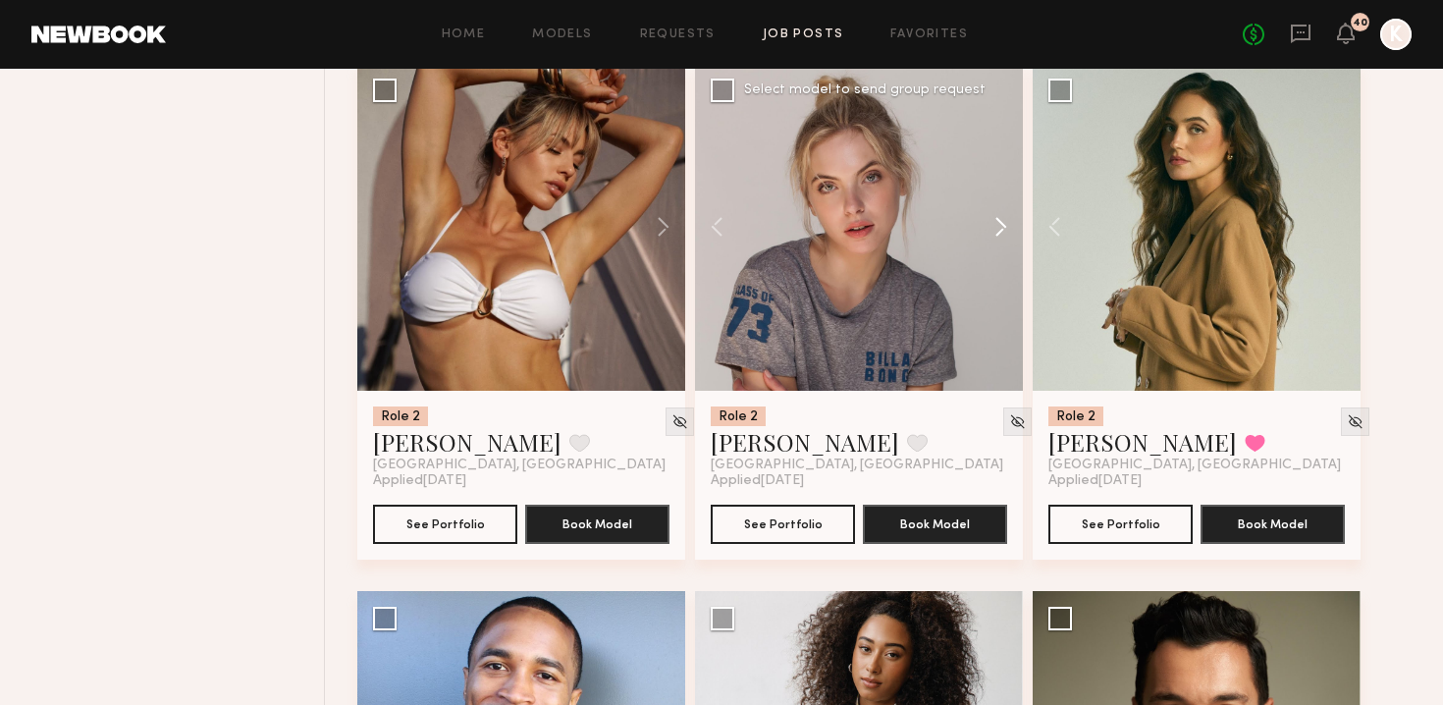
scroll to position [7514, 0]
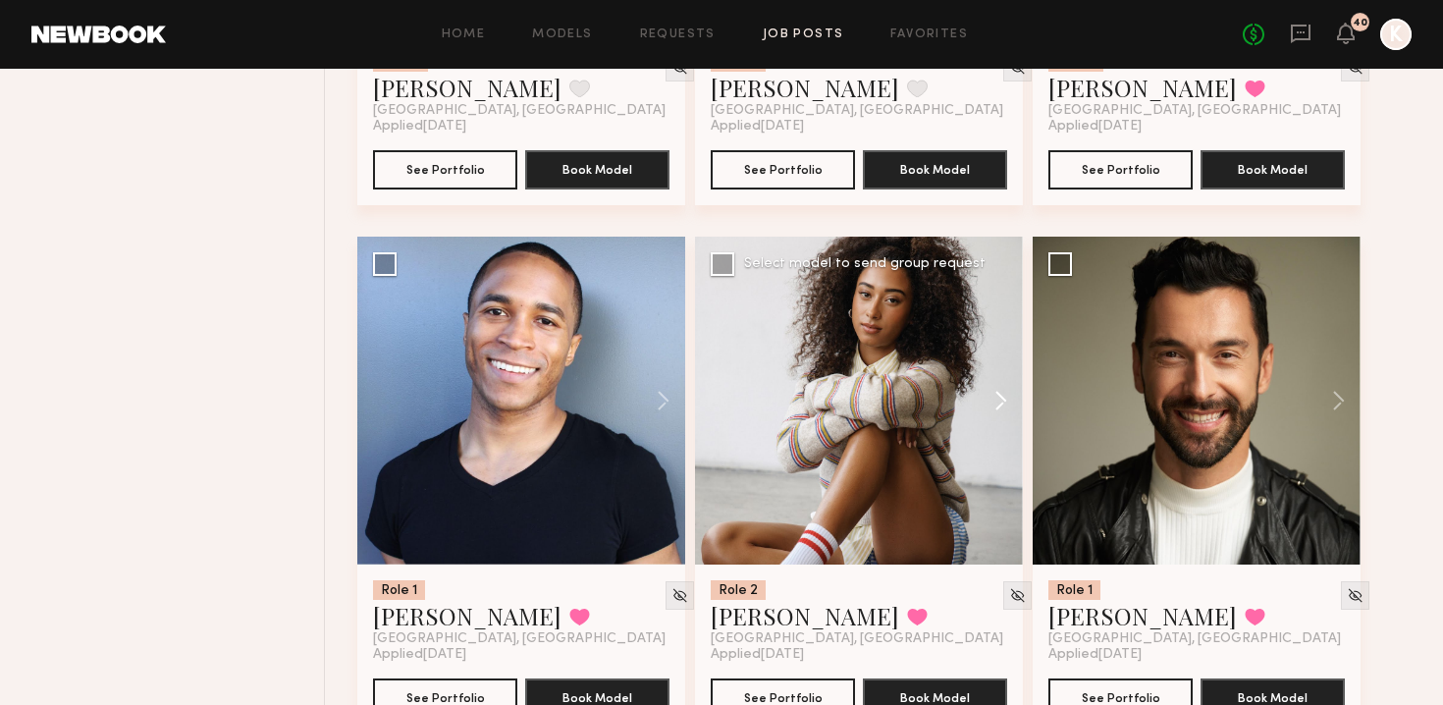
click at [710, 372] on button at bounding box center [991, 401] width 63 height 328
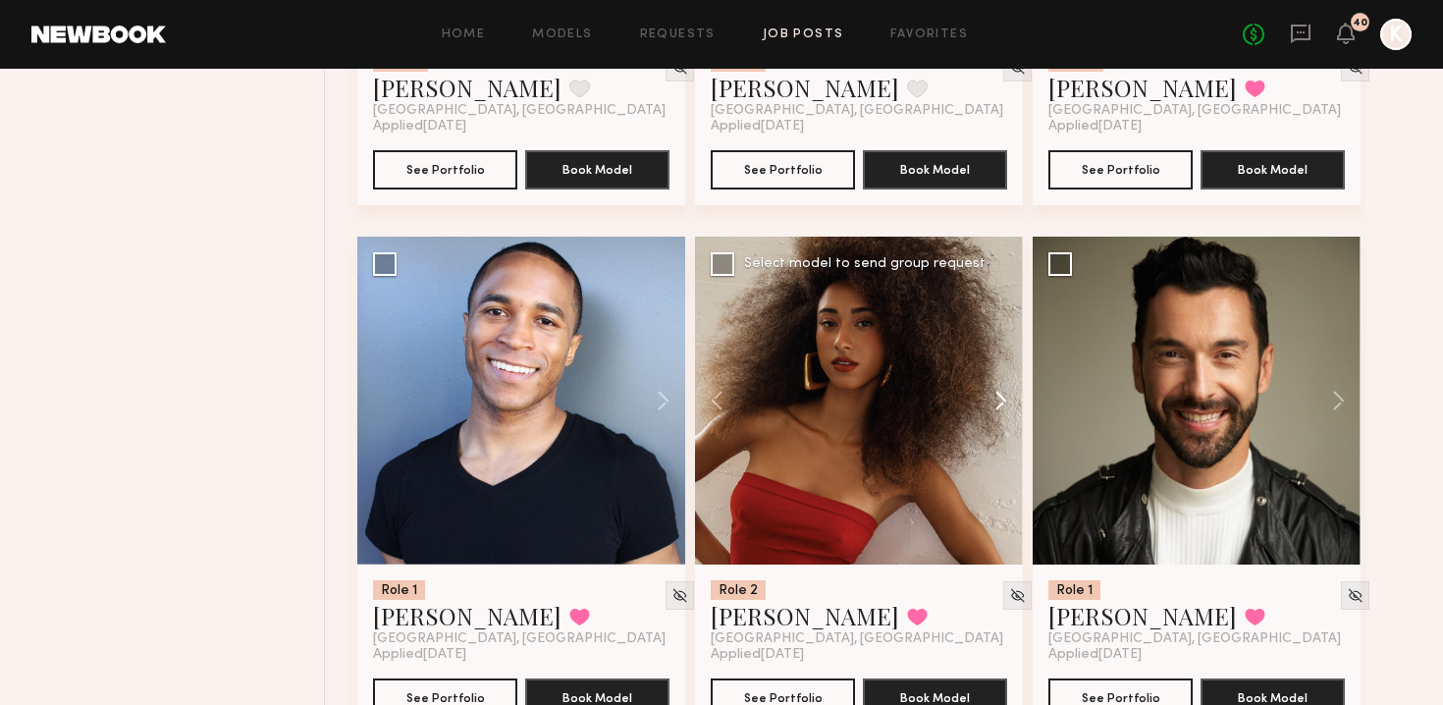
click at [710, 372] on button at bounding box center [991, 401] width 63 height 328
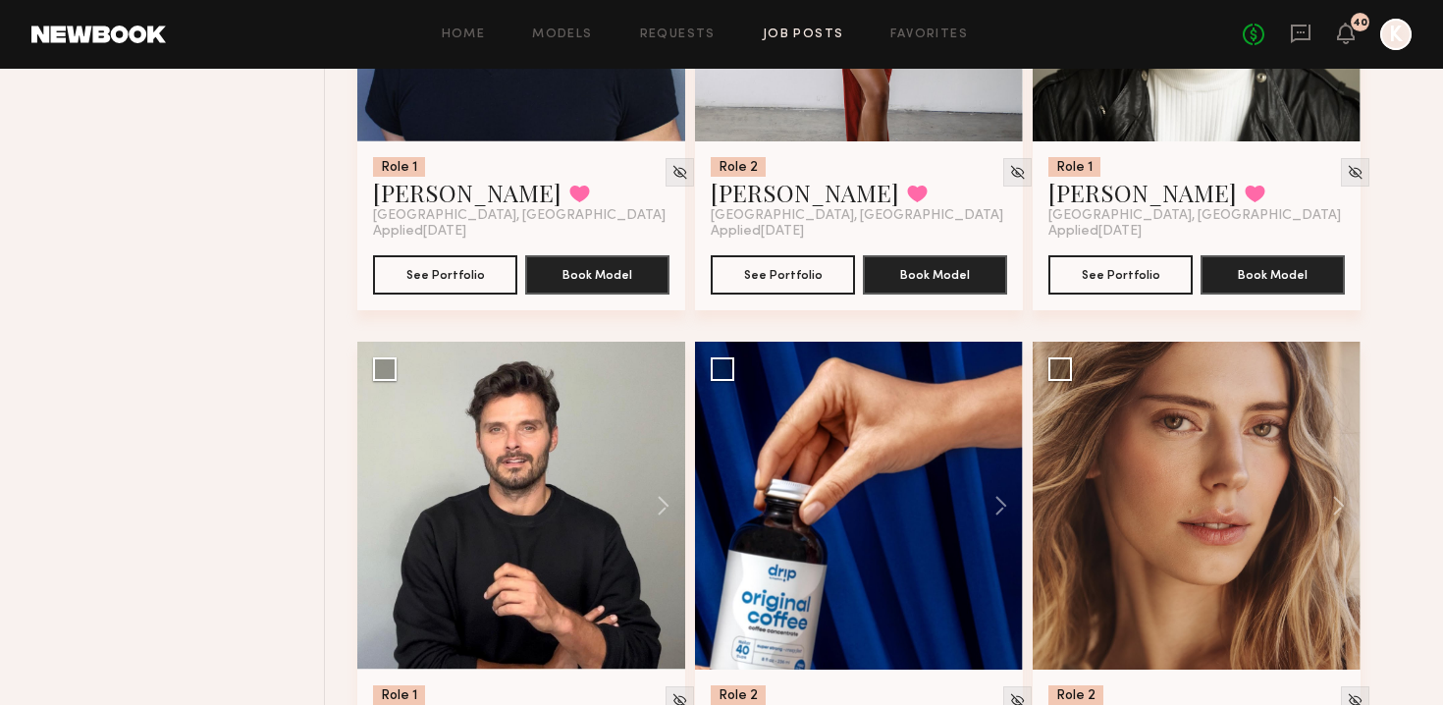
scroll to position [8000, 0]
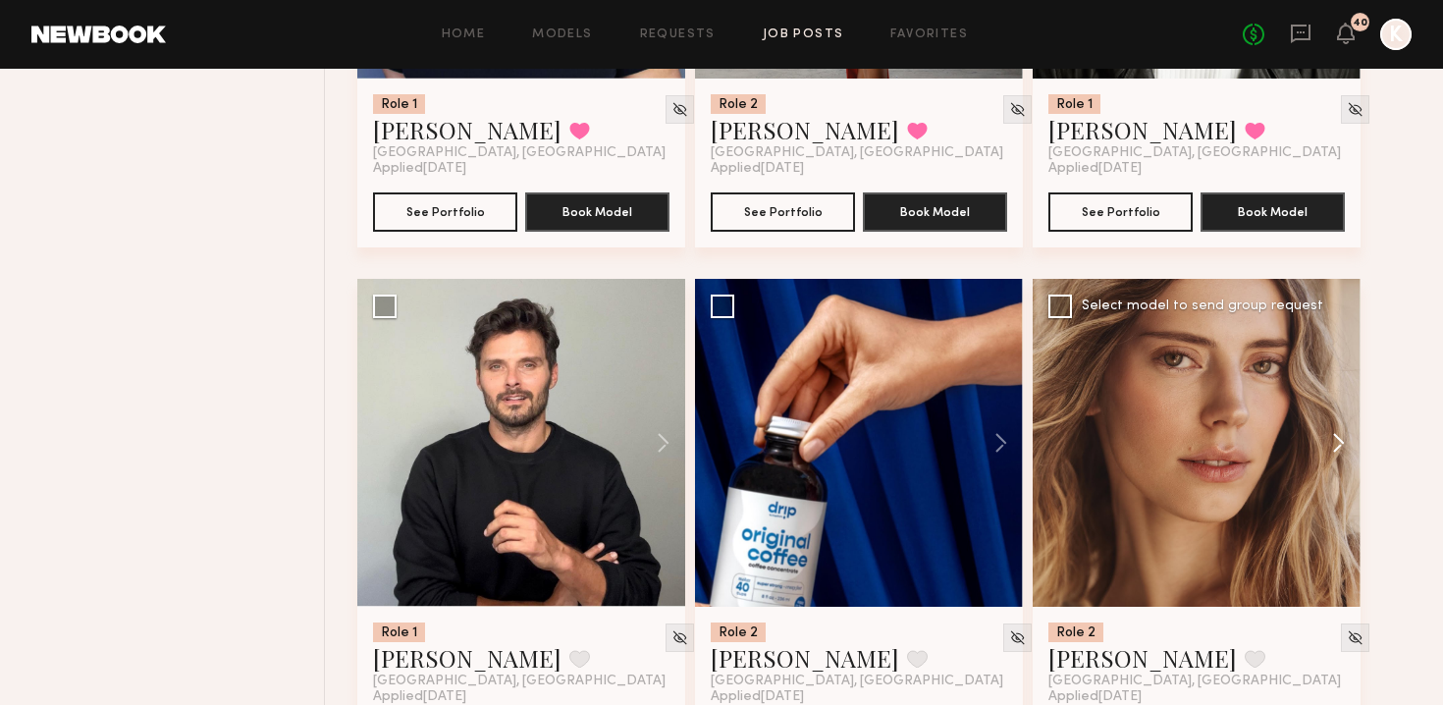
click at [710, 408] on button at bounding box center [1329, 443] width 63 height 328
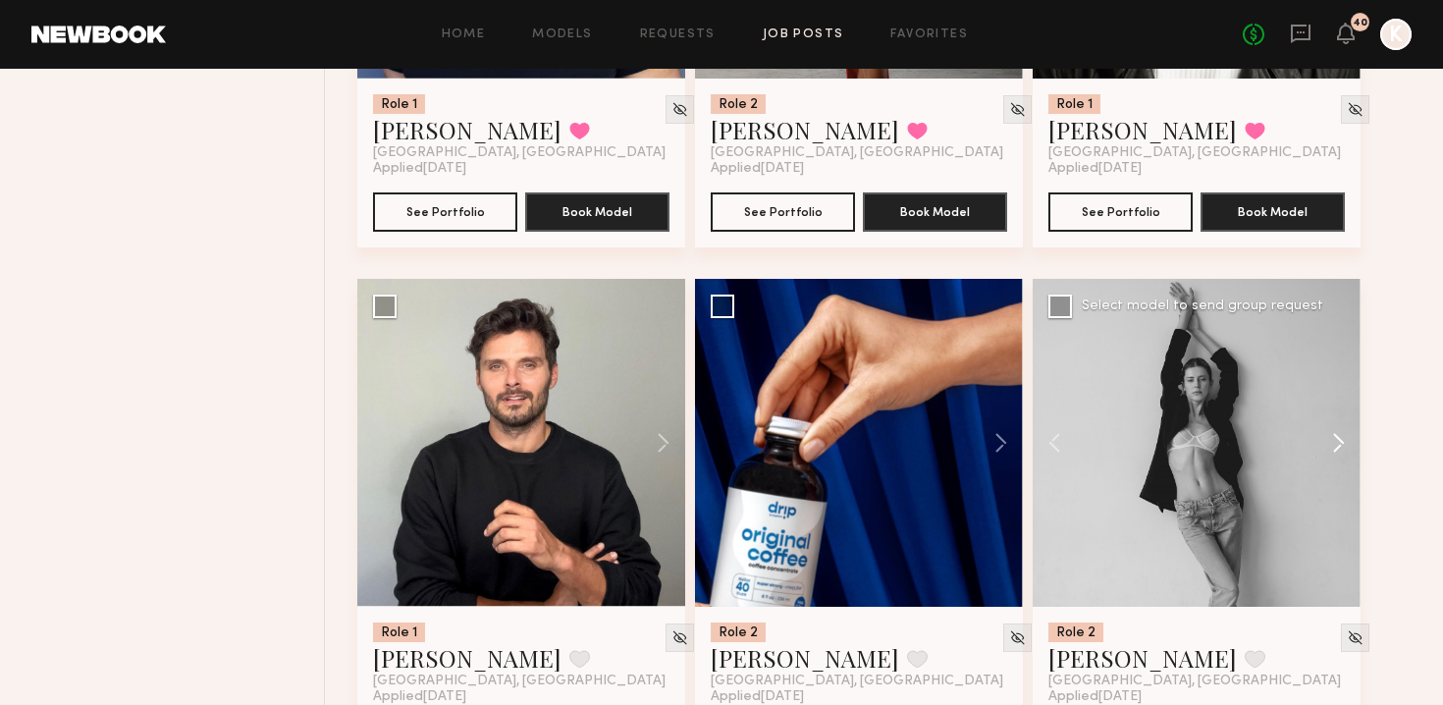
click at [710, 408] on button at bounding box center [1329, 443] width 63 height 328
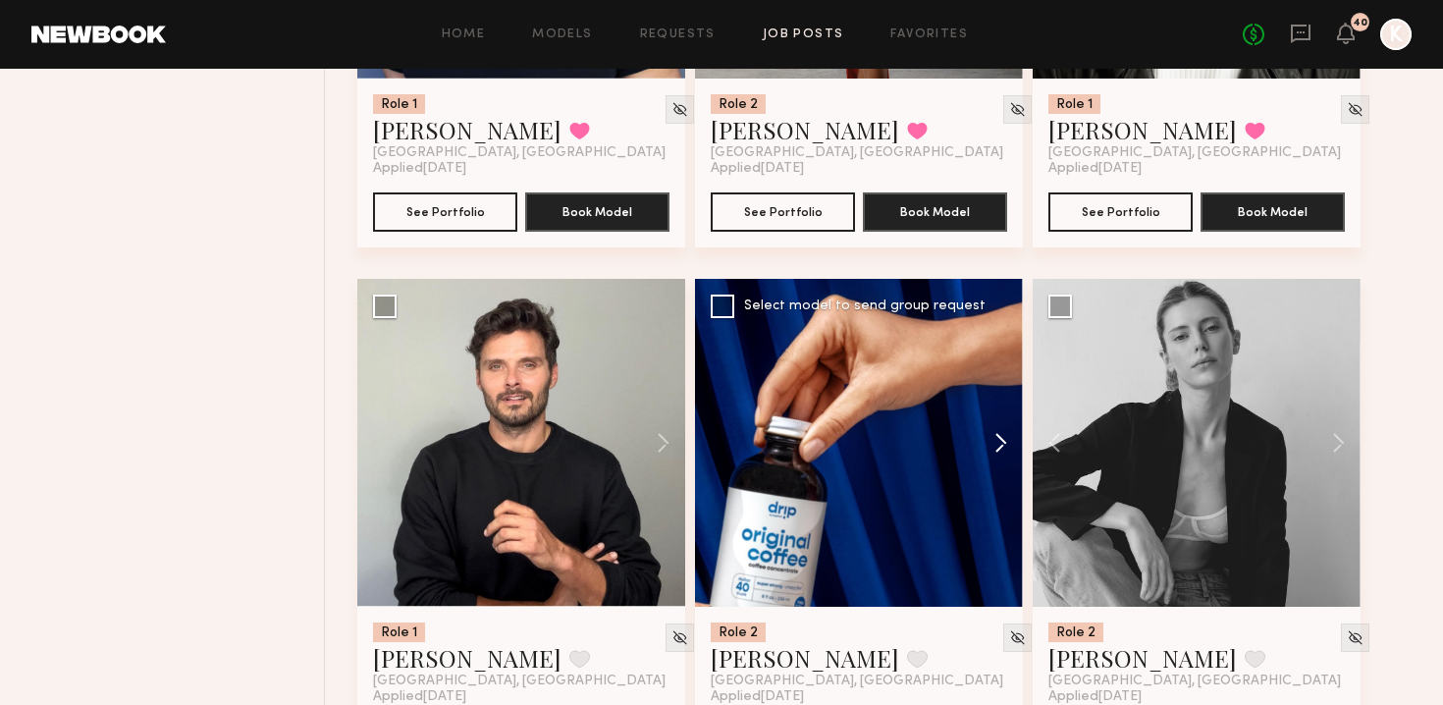
click at [710, 400] on button at bounding box center [991, 443] width 63 height 328
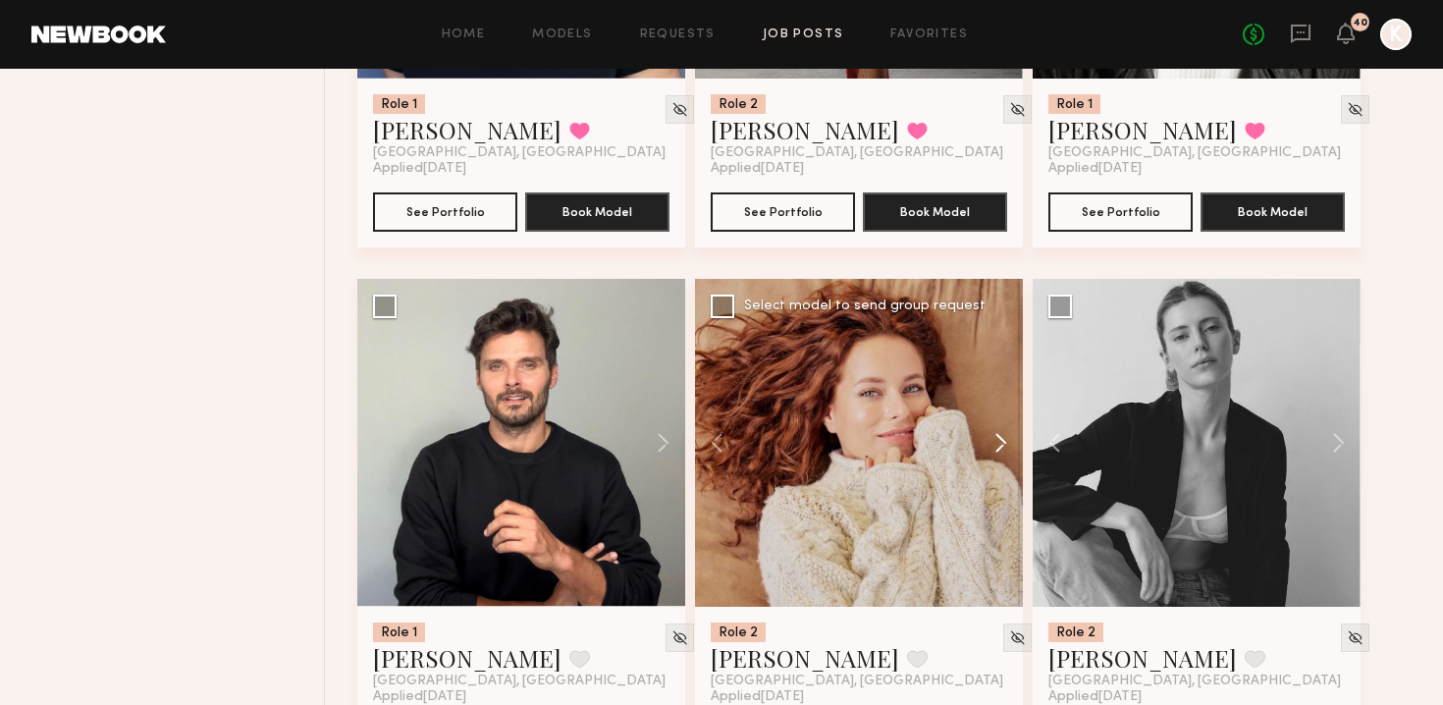
click at [710, 400] on button at bounding box center [991, 443] width 63 height 328
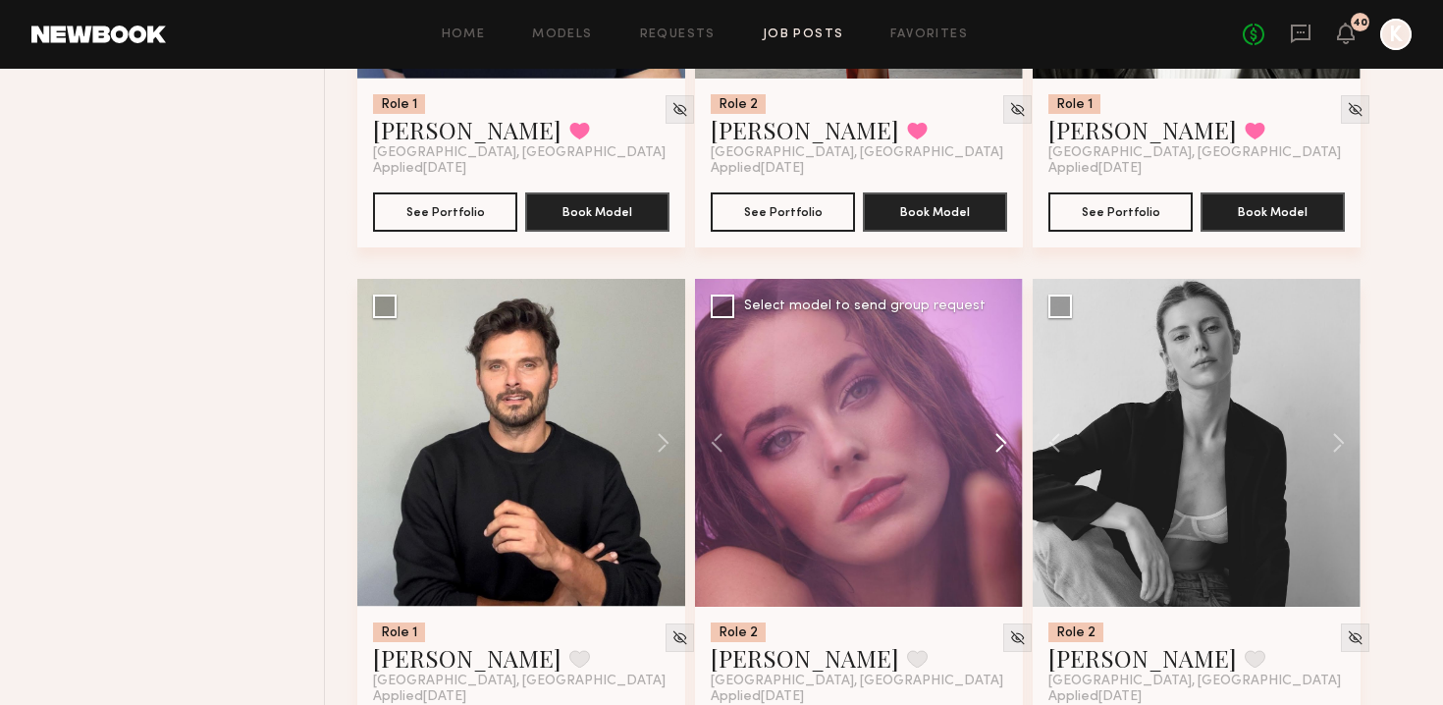
click at [710, 400] on button at bounding box center [991, 443] width 63 height 328
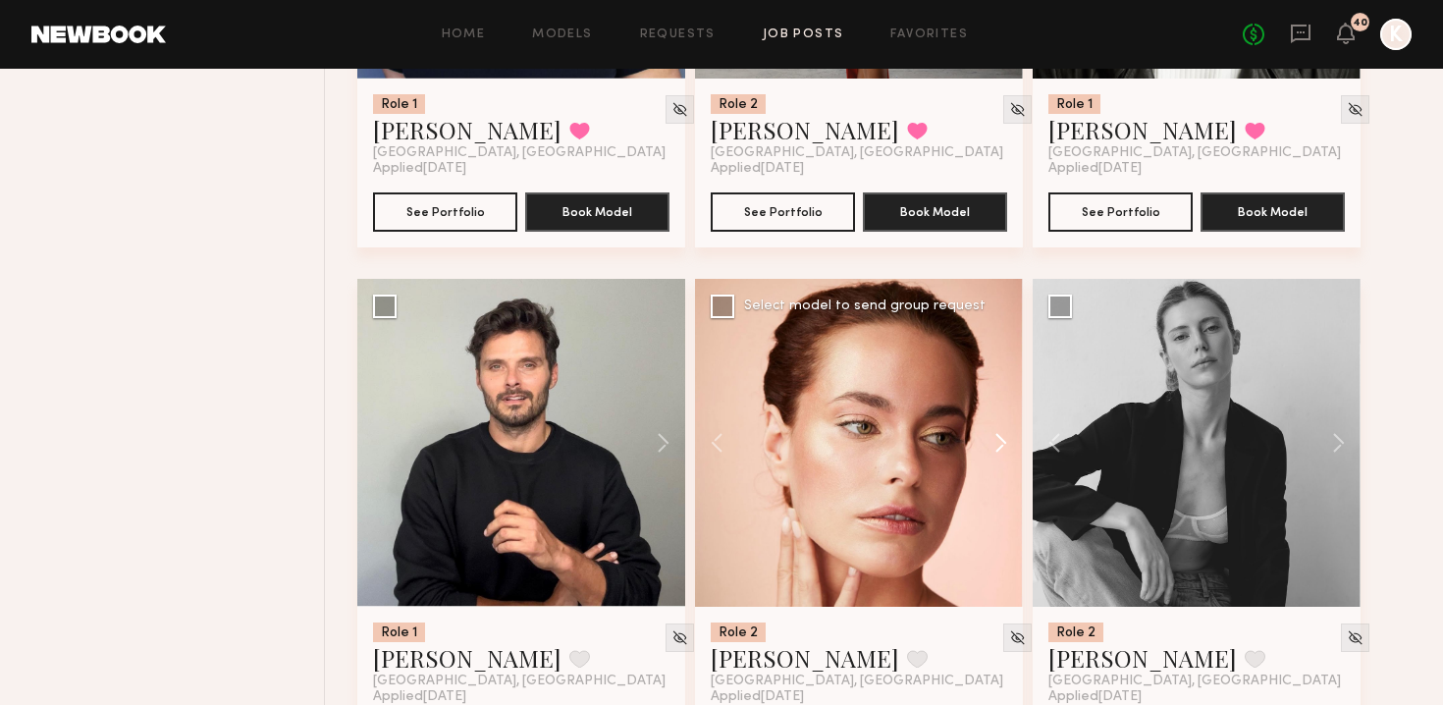
click at [710, 400] on button at bounding box center [991, 443] width 63 height 328
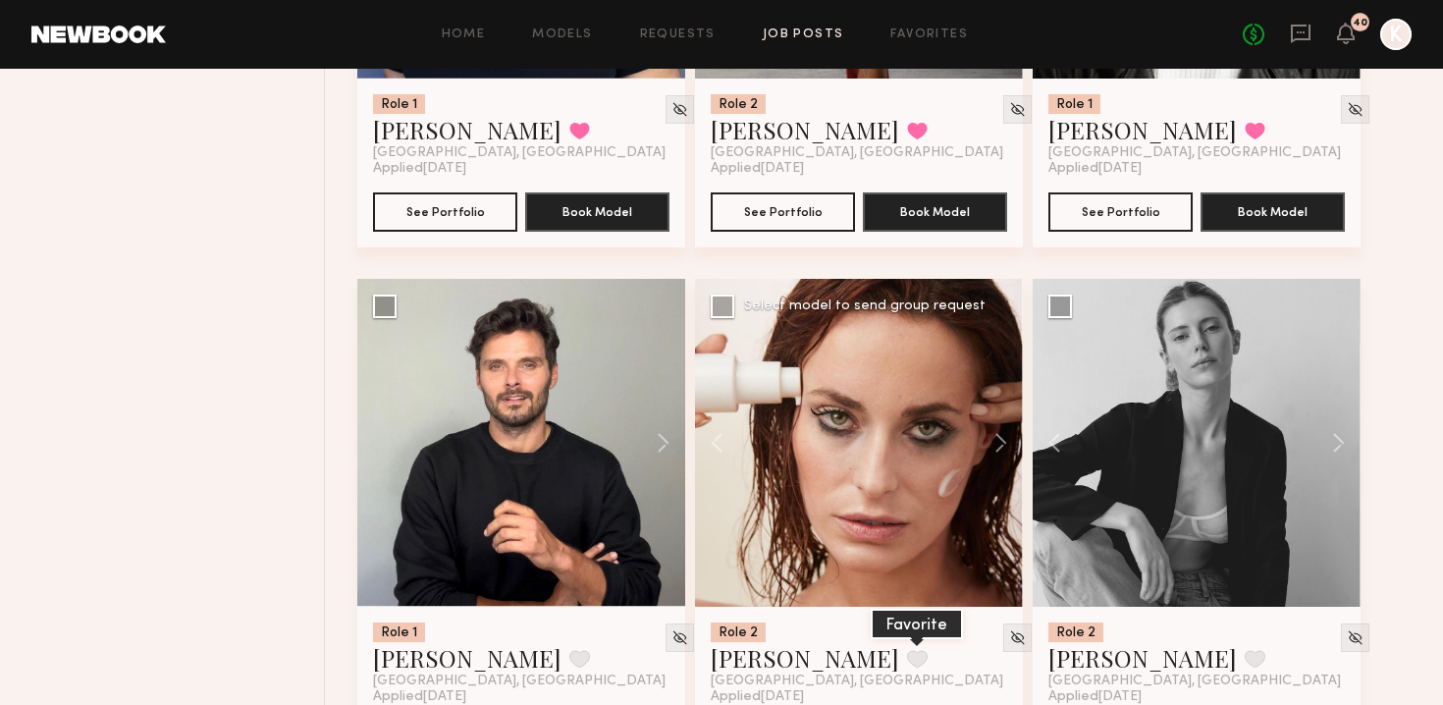
click at [710, 650] on button at bounding box center [917, 659] width 21 height 18
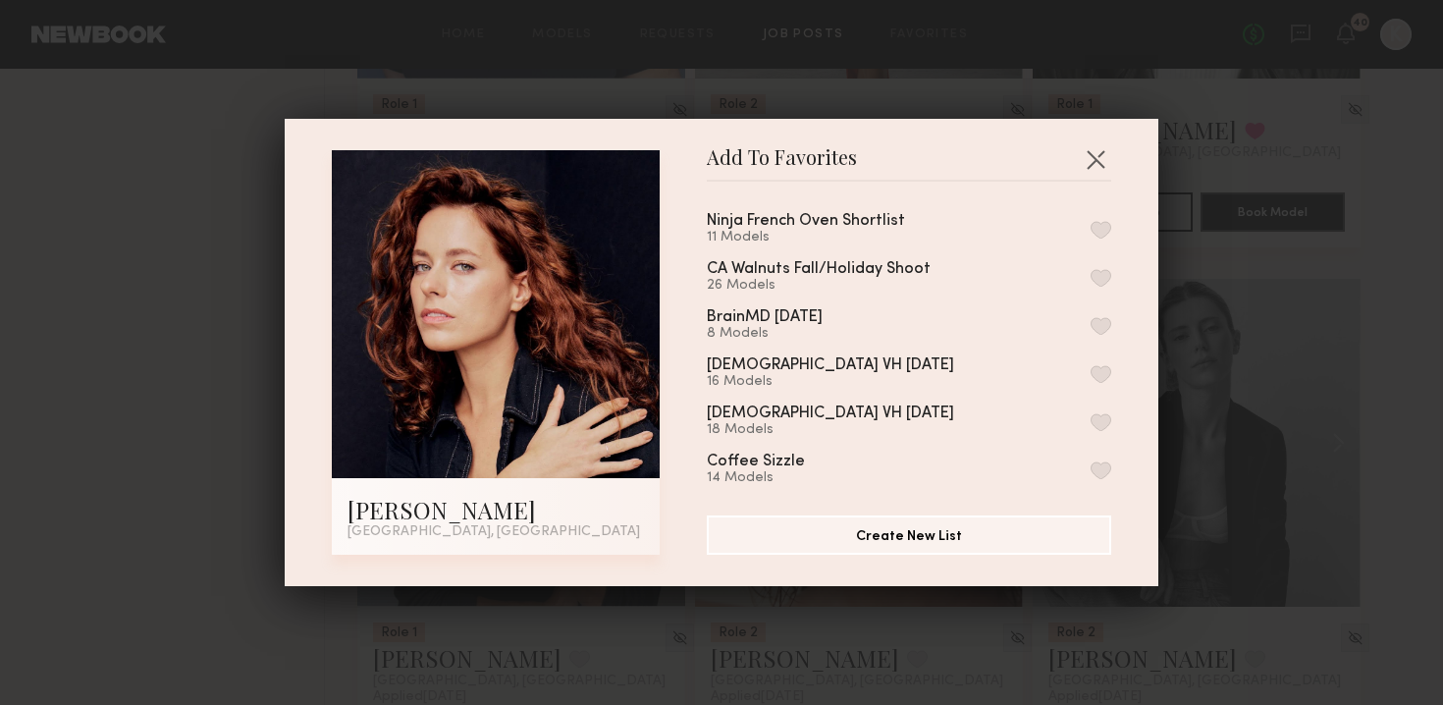
click at [710, 221] on button "button" at bounding box center [1101, 230] width 21 height 18
click at [710, 170] on button "button" at bounding box center [1095, 158] width 31 height 31
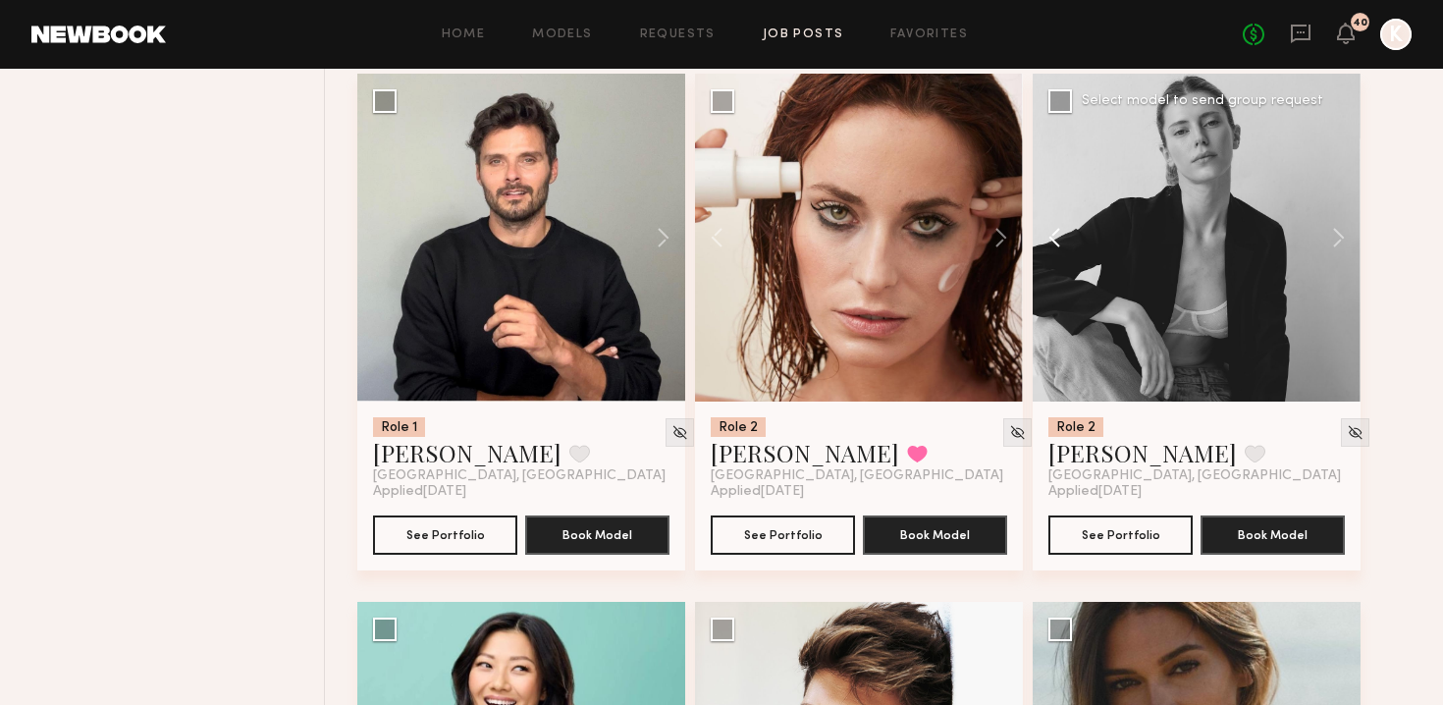
scroll to position [8518, 0]
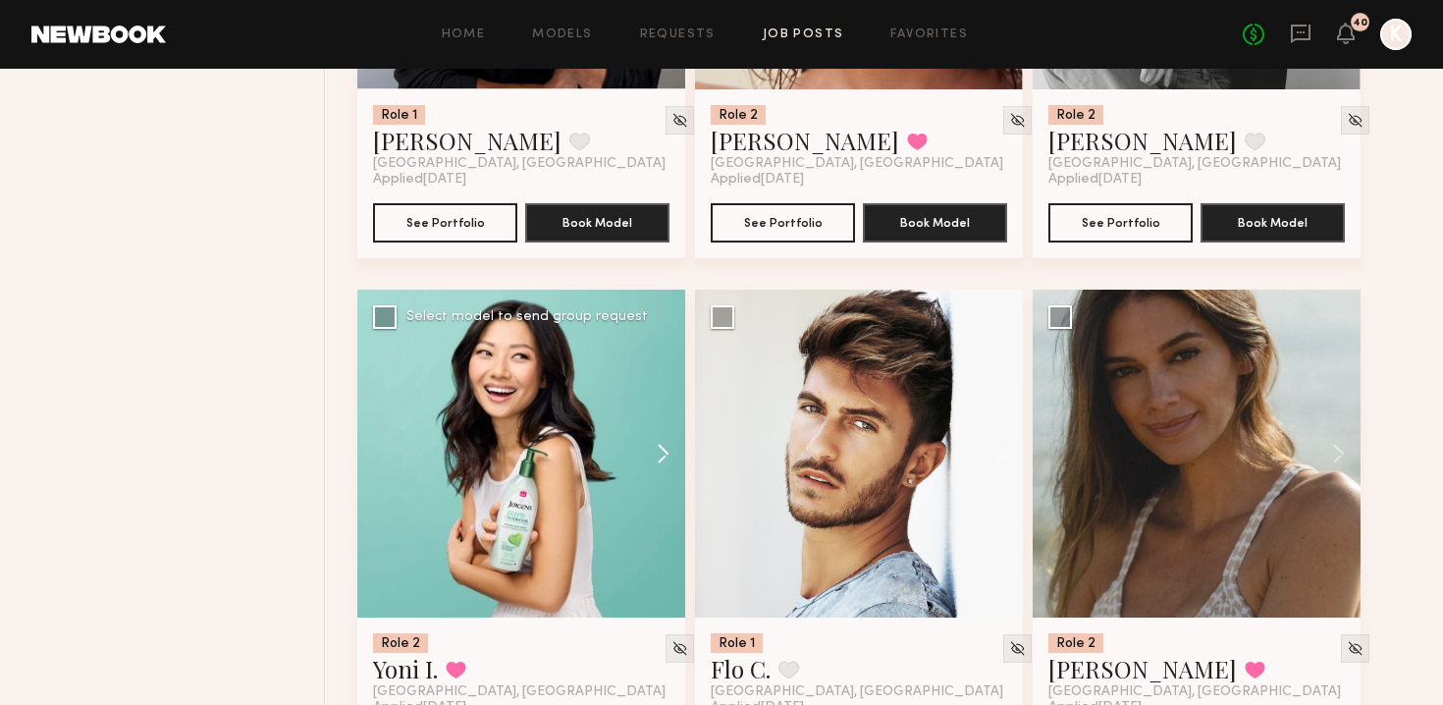
click at [643, 420] on button at bounding box center [653, 454] width 63 height 328
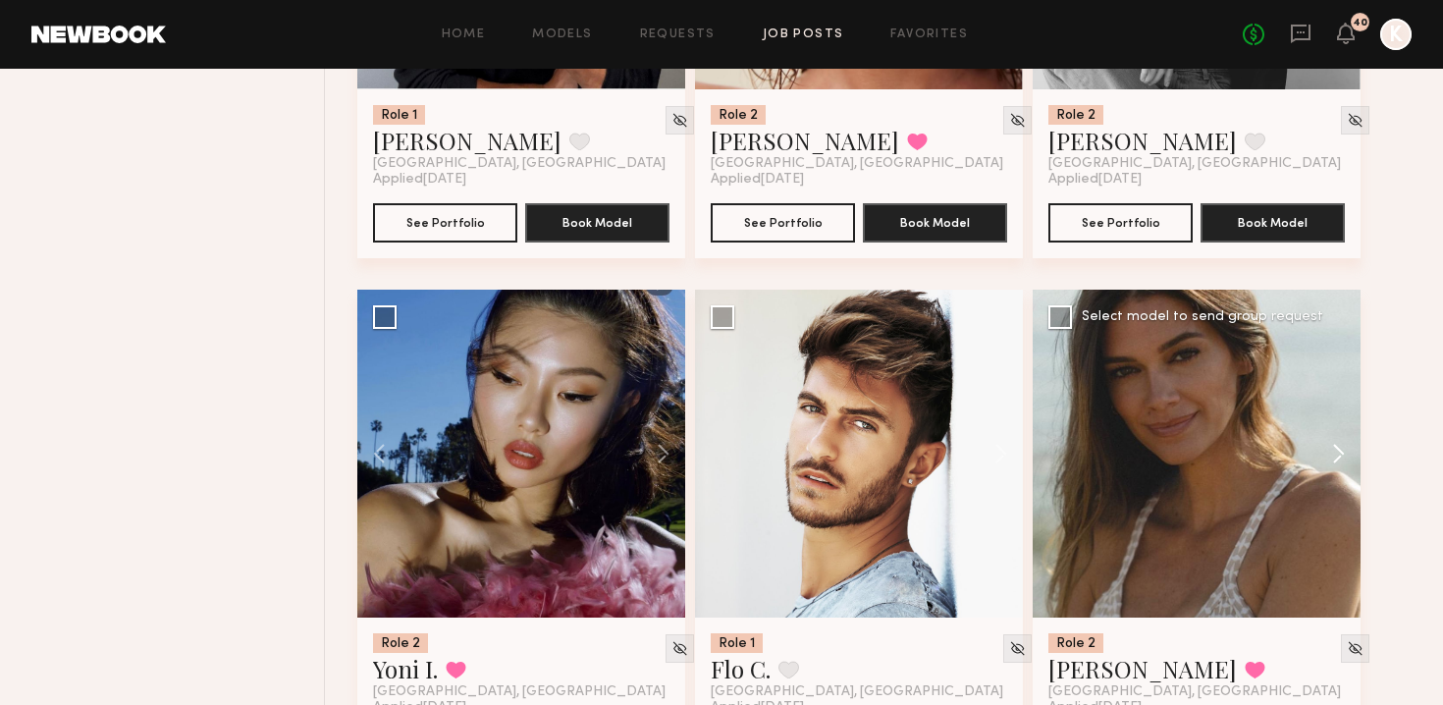
click at [710, 412] on button at bounding box center [1329, 454] width 63 height 328
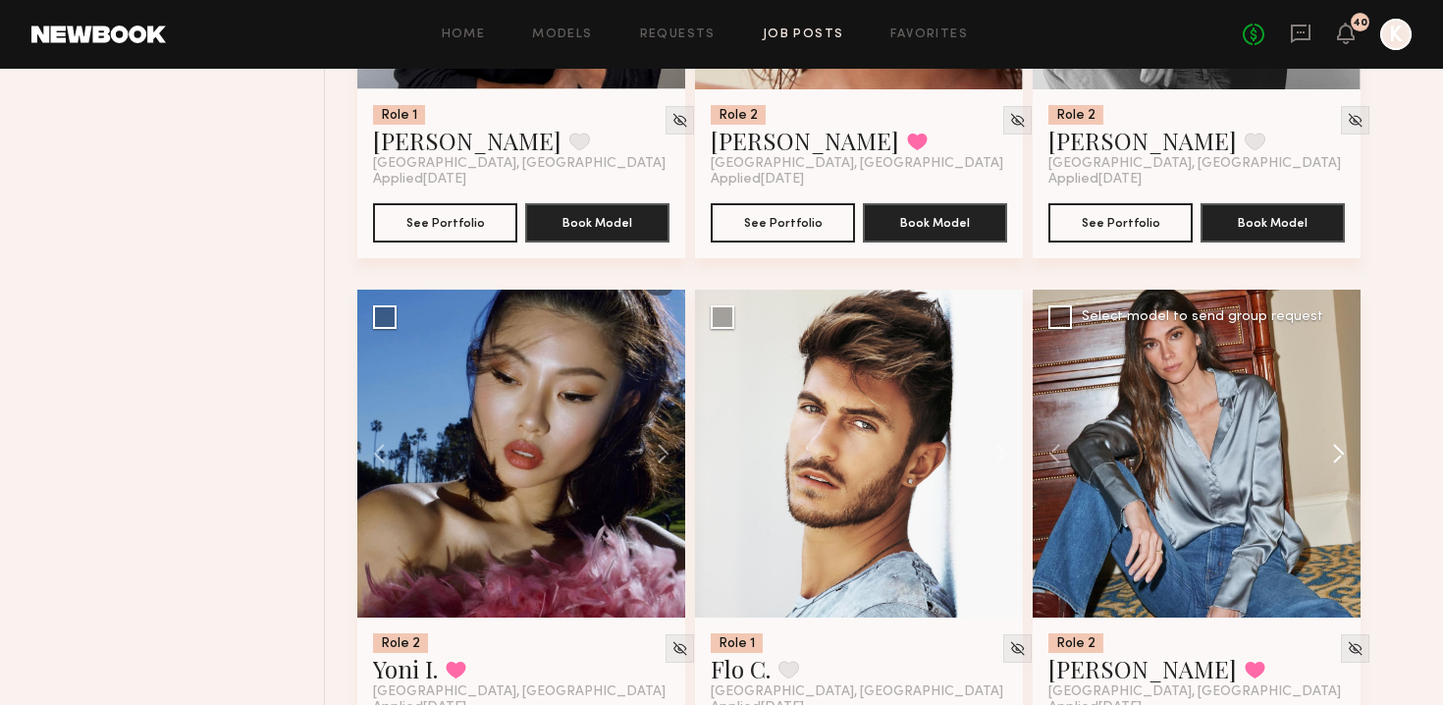
click at [710, 412] on button at bounding box center [1329, 454] width 63 height 328
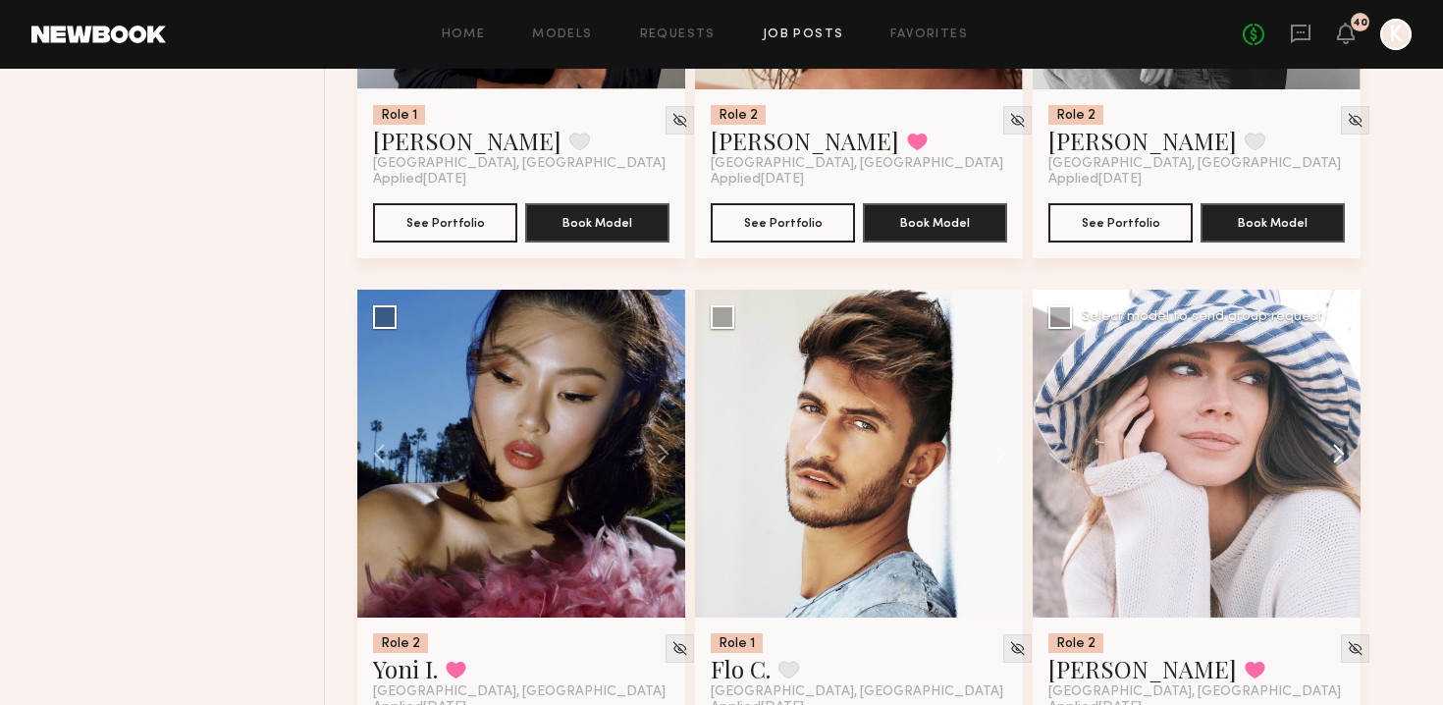
click at [710, 412] on button at bounding box center [1329, 454] width 63 height 328
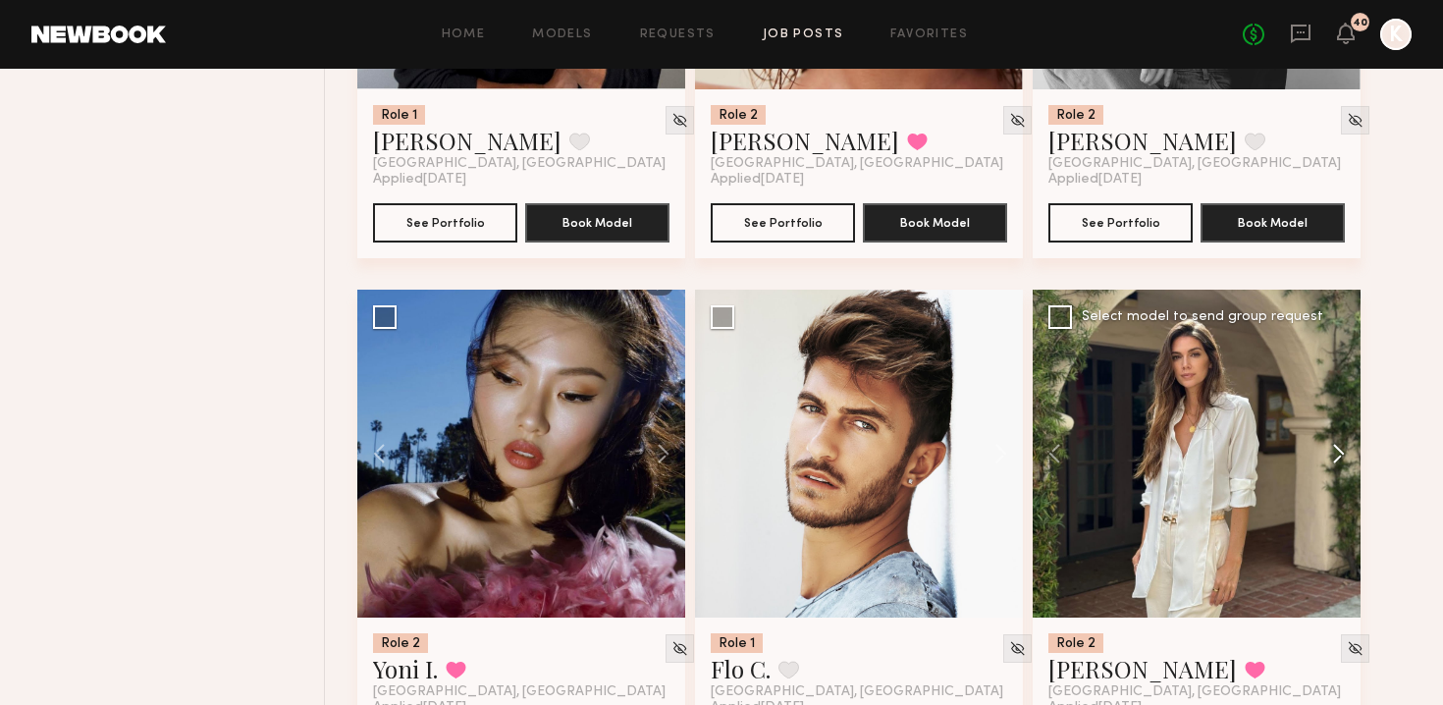
click at [710, 412] on button at bounding box center [1329, 454] width 63 height 328
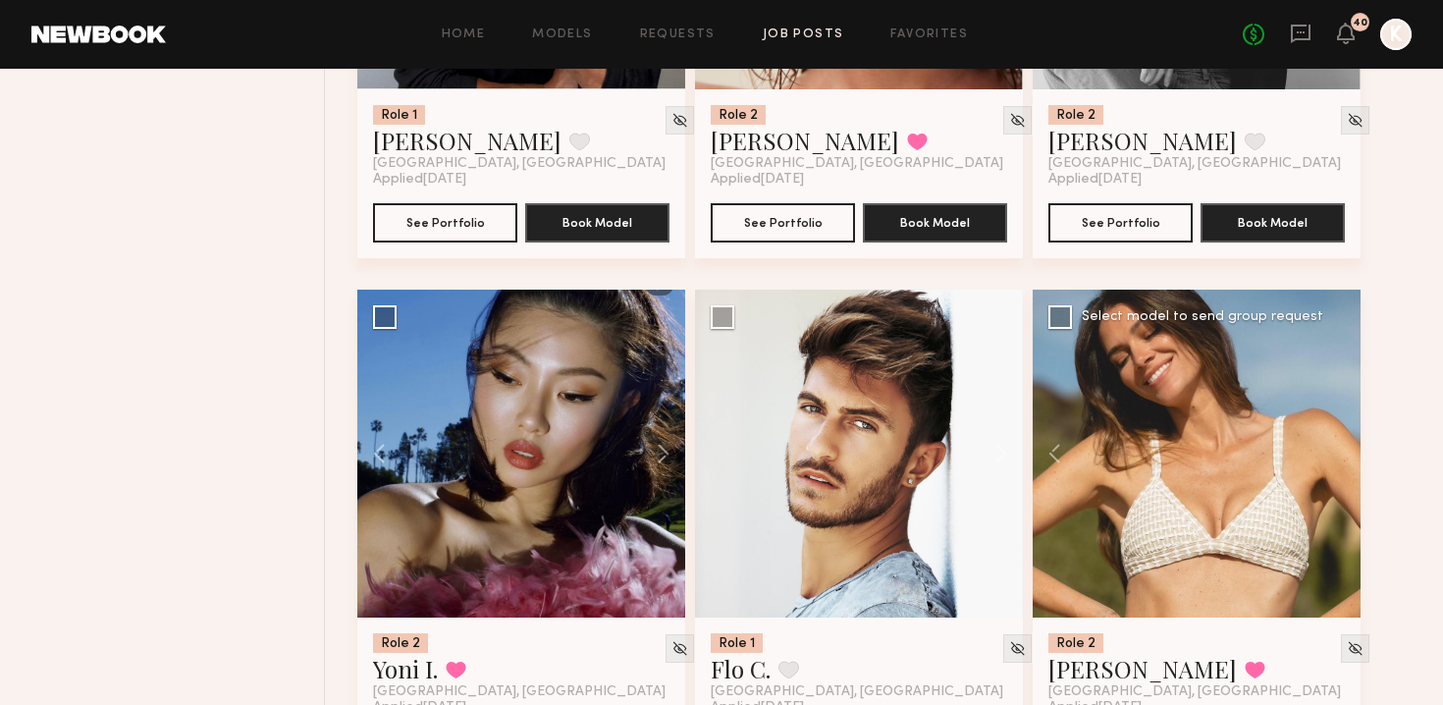
click at [710, 412] on div at bounding box center [1197, 454] width 328 height 328
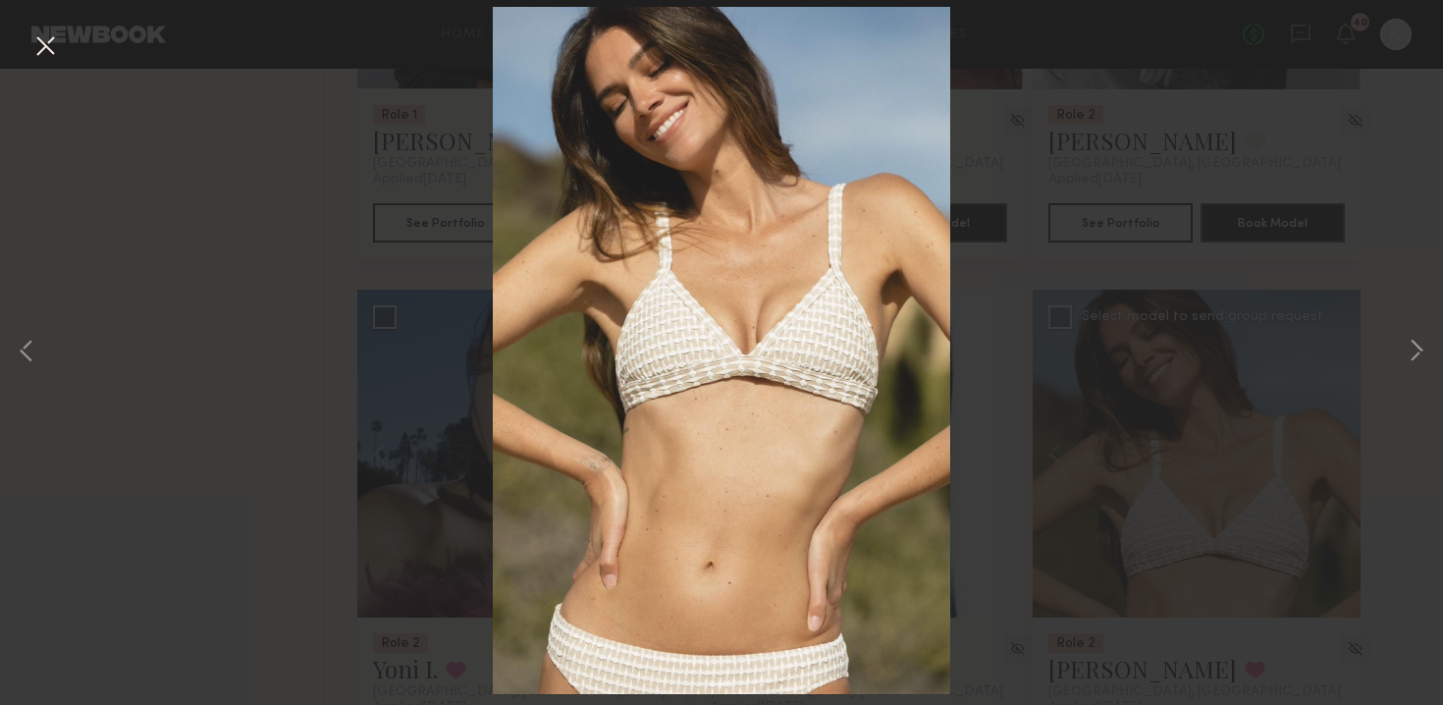
click at [37, 38] on button at bounding box center [44, 46] width 31 height 35
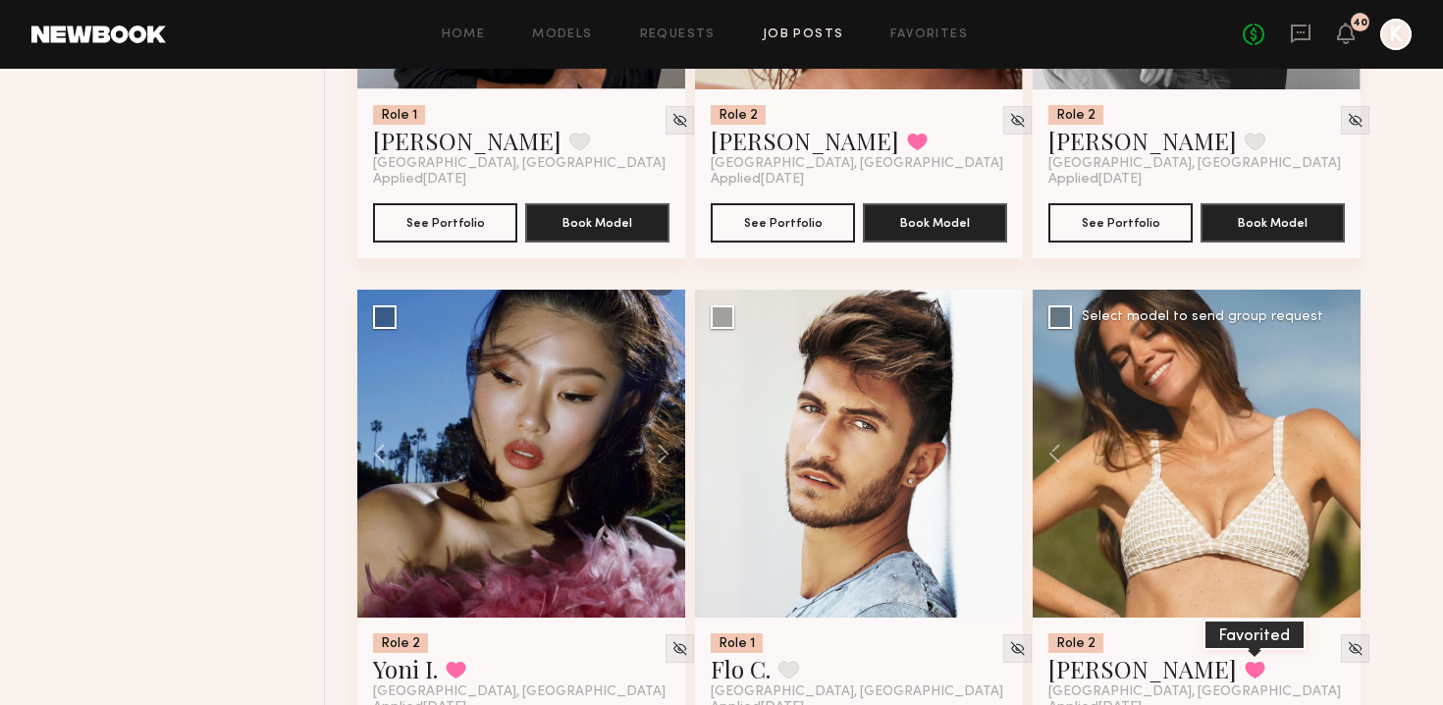
click at [710, 661] on button at bounding box center [1255, 670] width 21 height 18
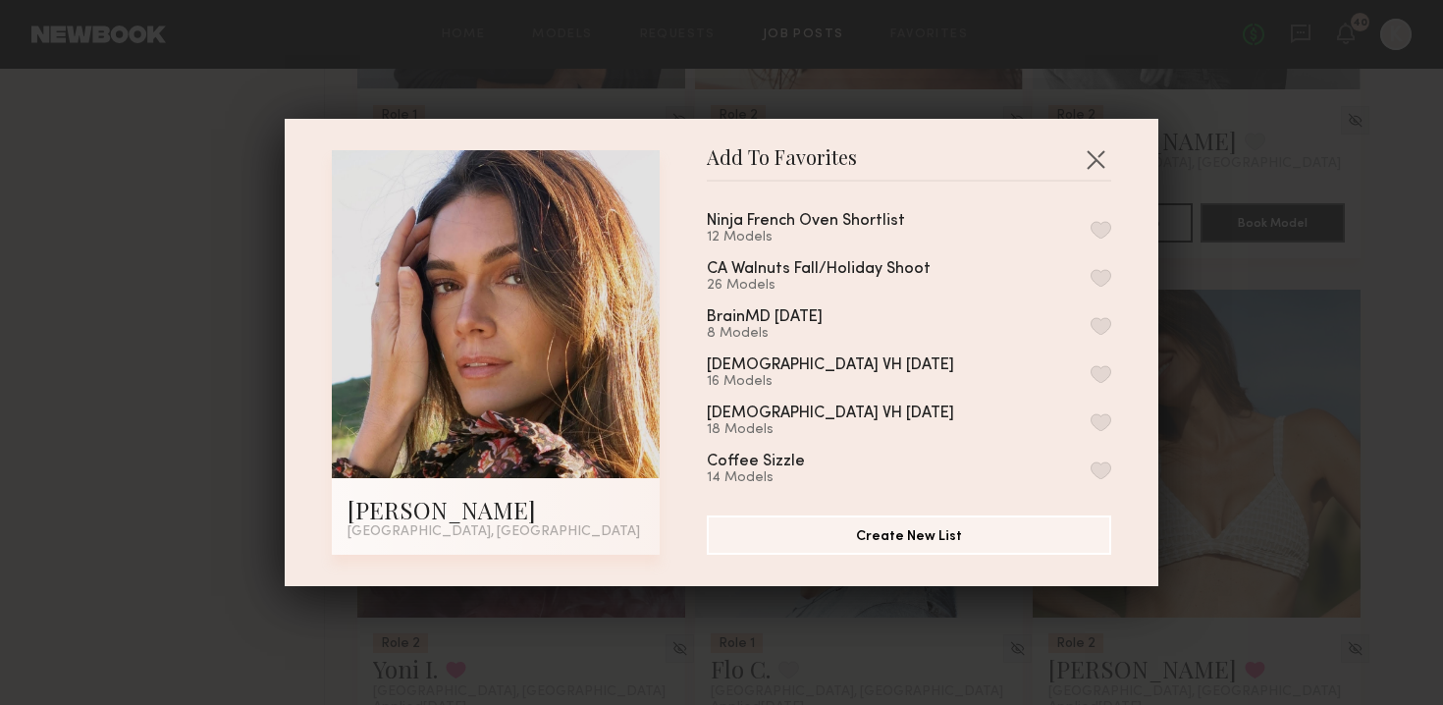
click at [710, 230] on button "button" at bounding box center [1101, 230] width 21 height 18
click at [710, 172] on button "button" at bounding box center [1095, 158] width 31 height 31
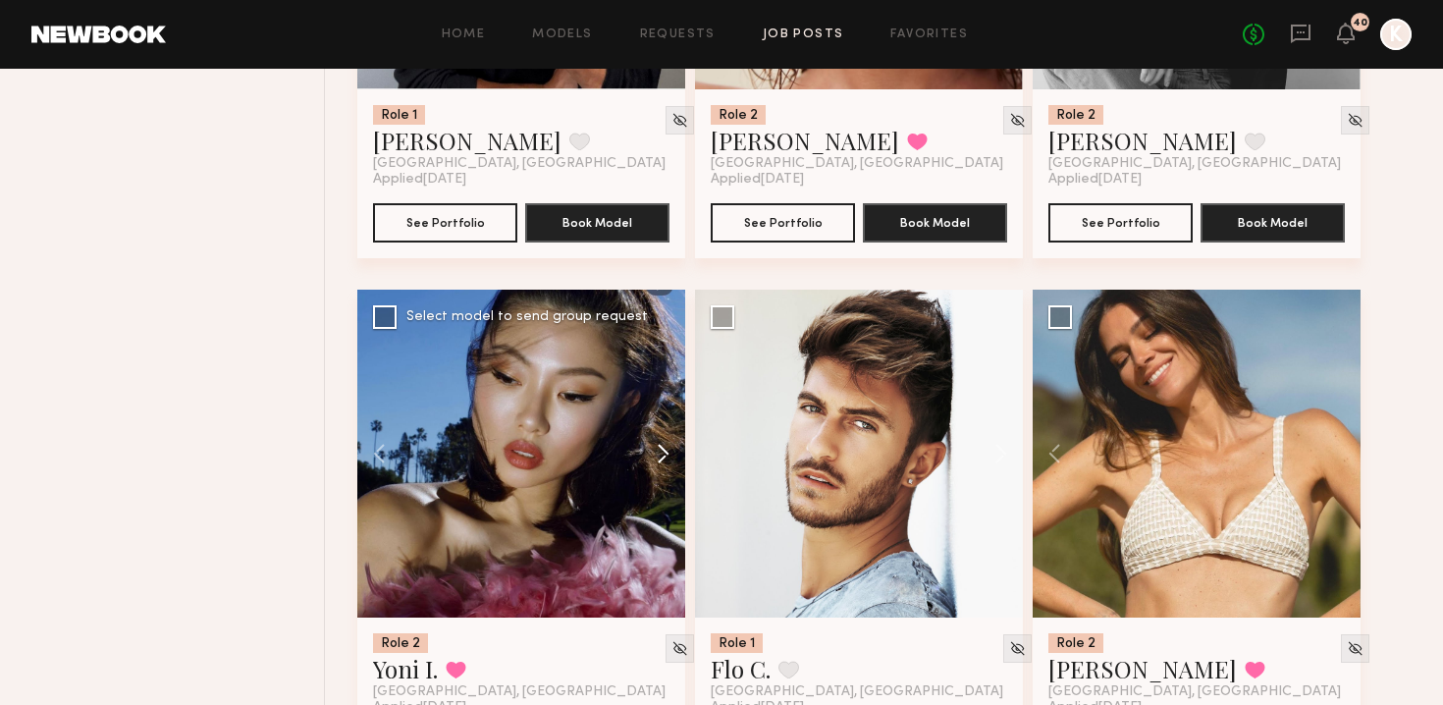
click at [649, 420] on button at bounding box center [653, 454] width 63 height 328
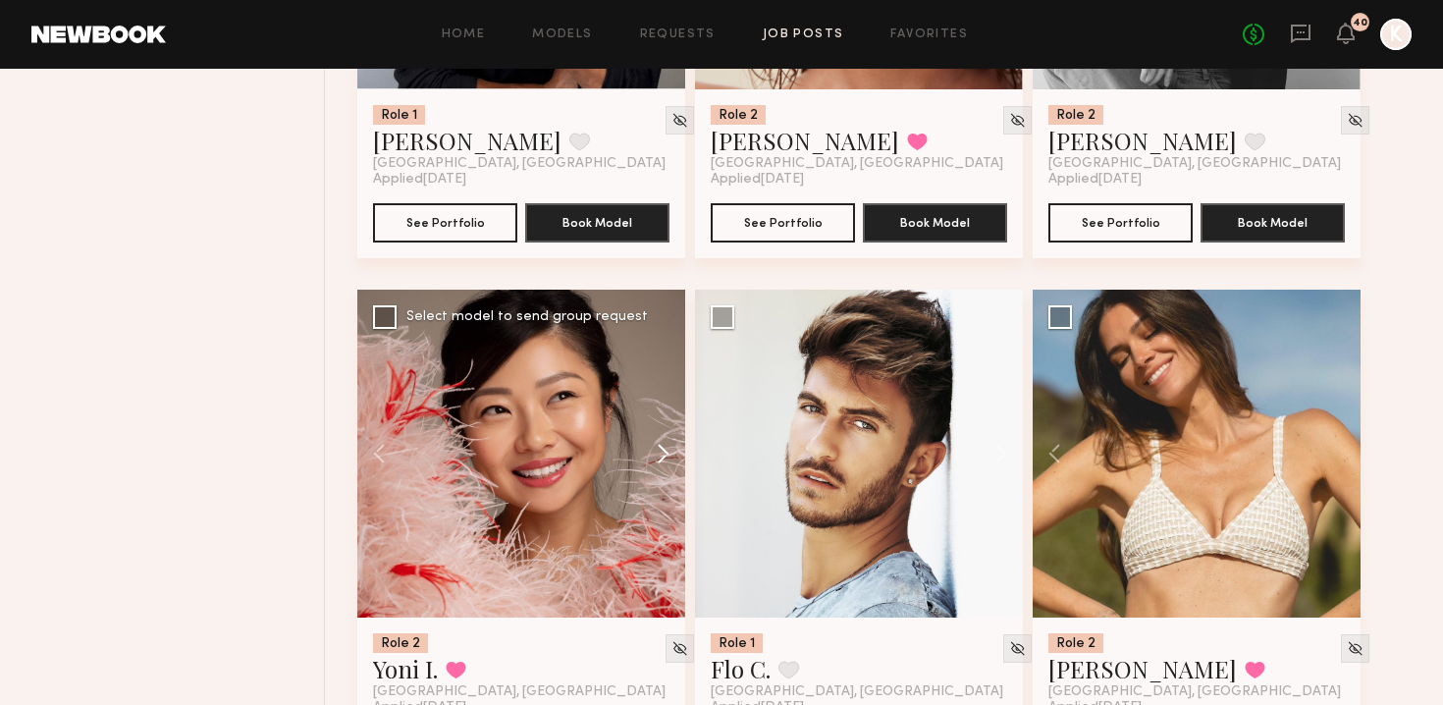
click at [649, 420] on button at bounding box center [653, 454] width 63 height 328
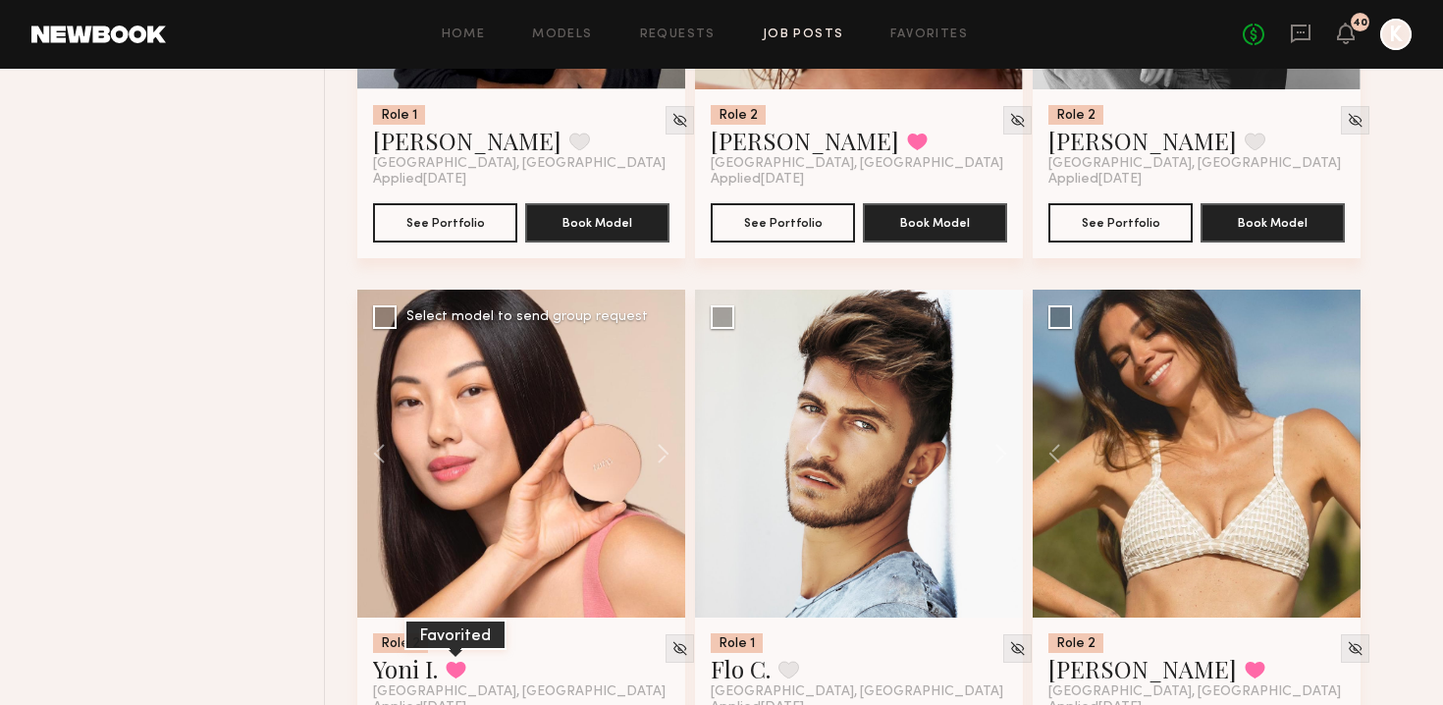
click at [465, 661] on button at bounding box center [456, 670] width 21 height 18
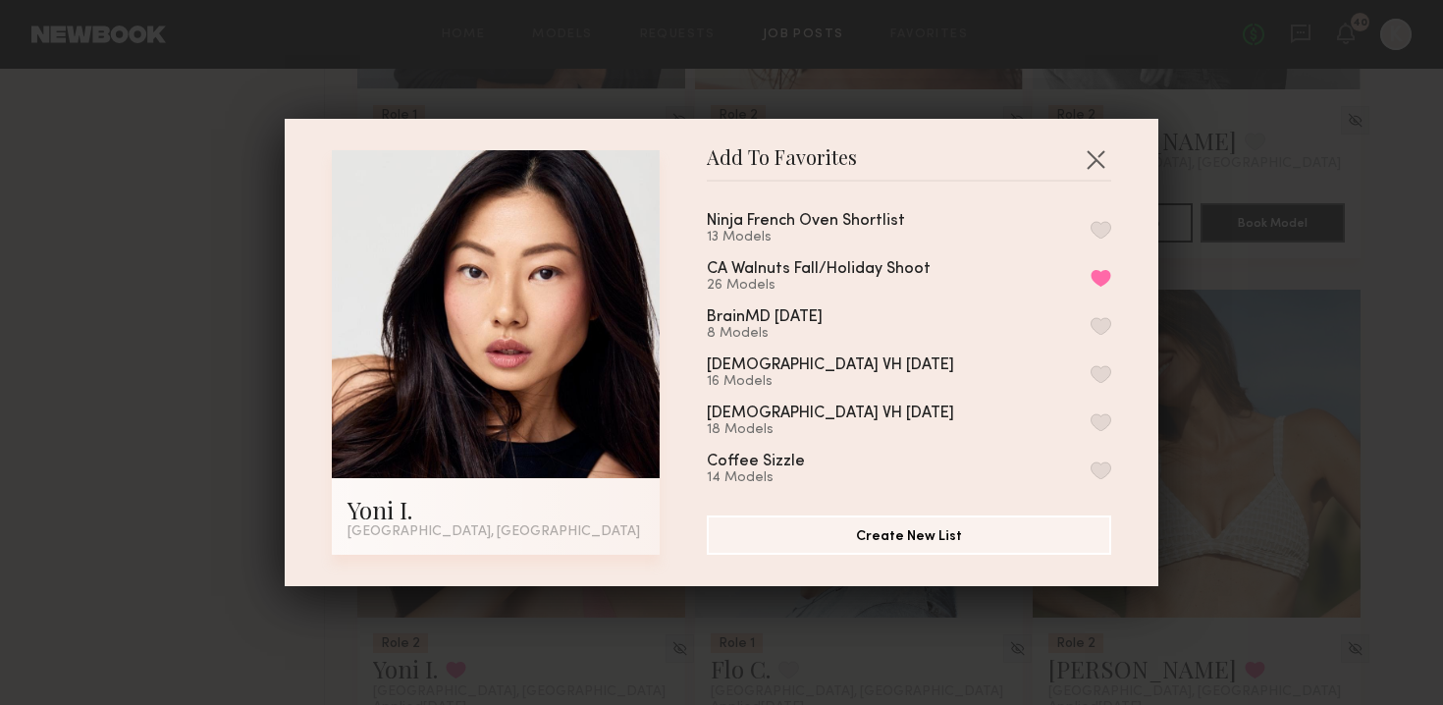
click at [710, 228] on button "button" at bounding box center [1101, 230] width 21 height 18
click at [710, 150] on button "button" at bounding box center [1095, 158] width 31 height 31
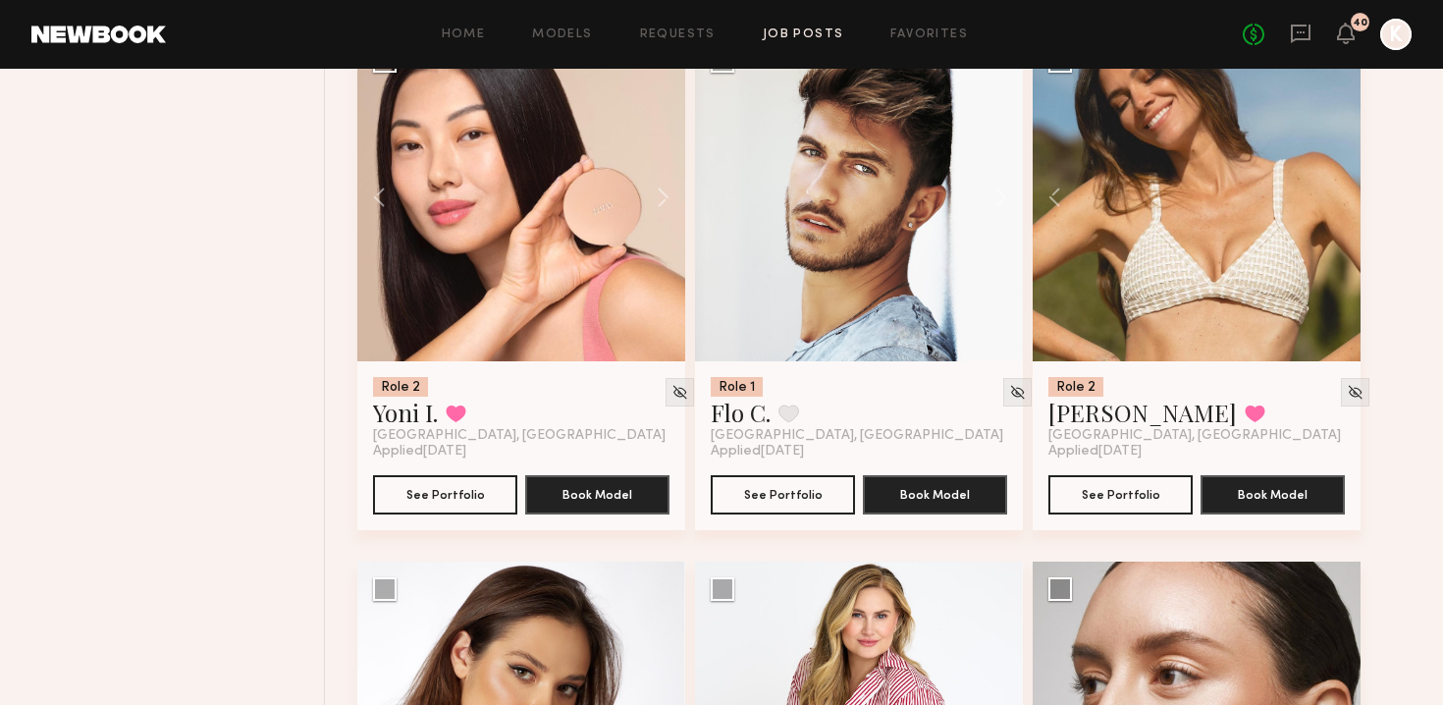
scroll to position [9121, 0]
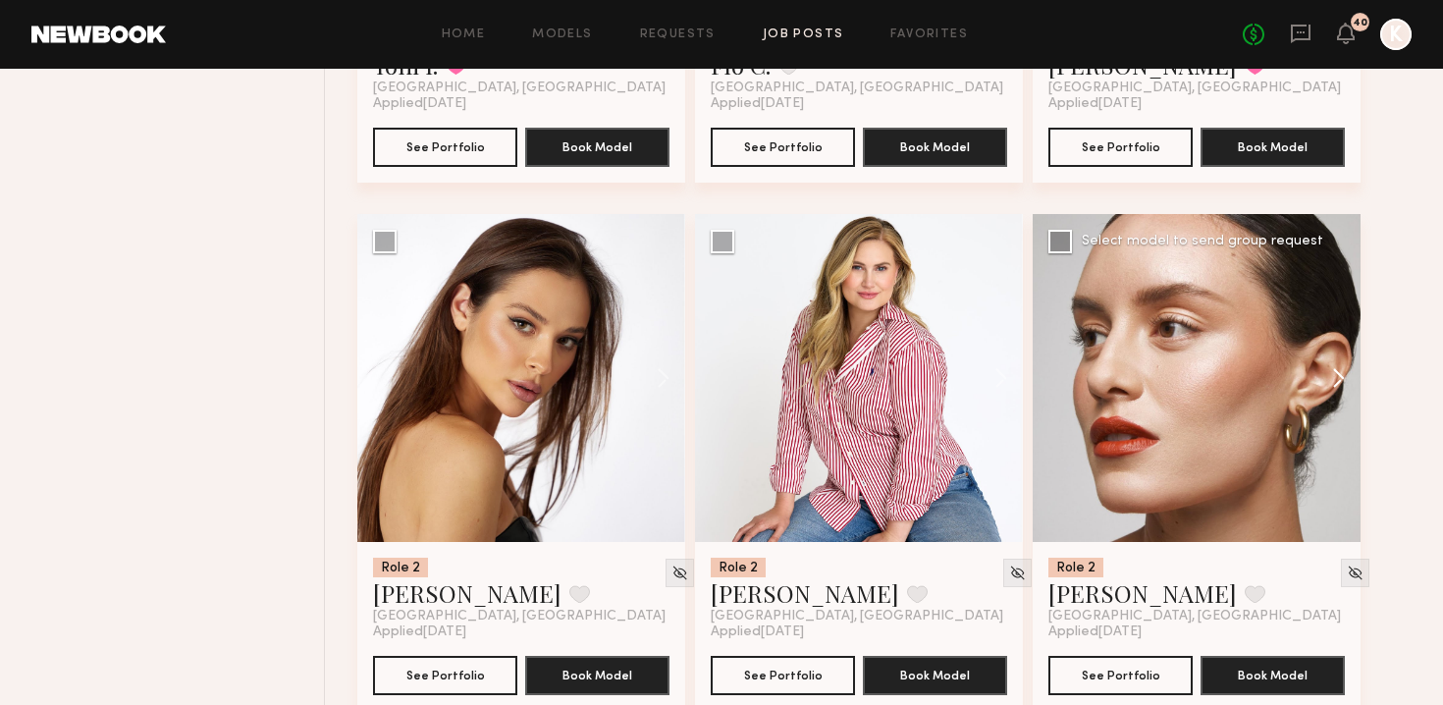
click at [710, 343] on button at bounding box center [1329, 378] width 63 height 328
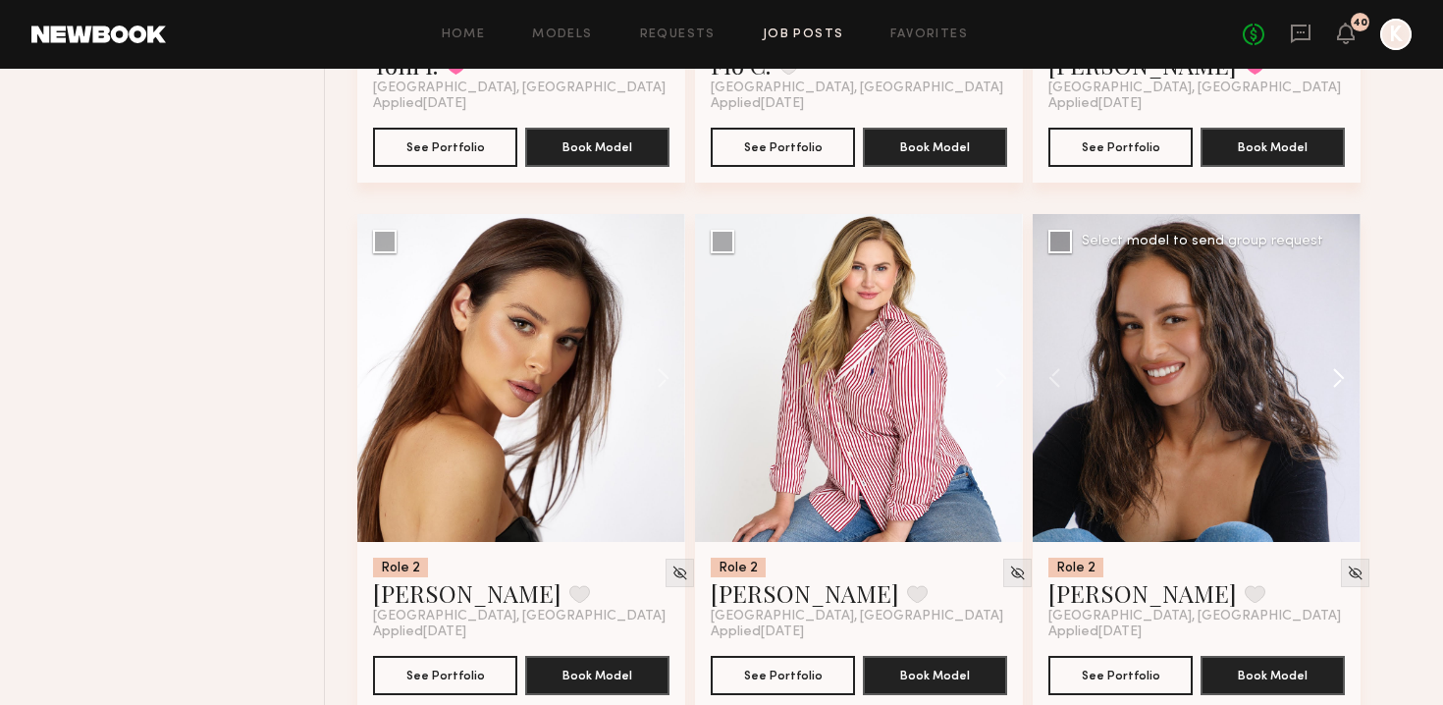
click at [710, 343] on button at bounding box center [1329, 378] width 63 height 328
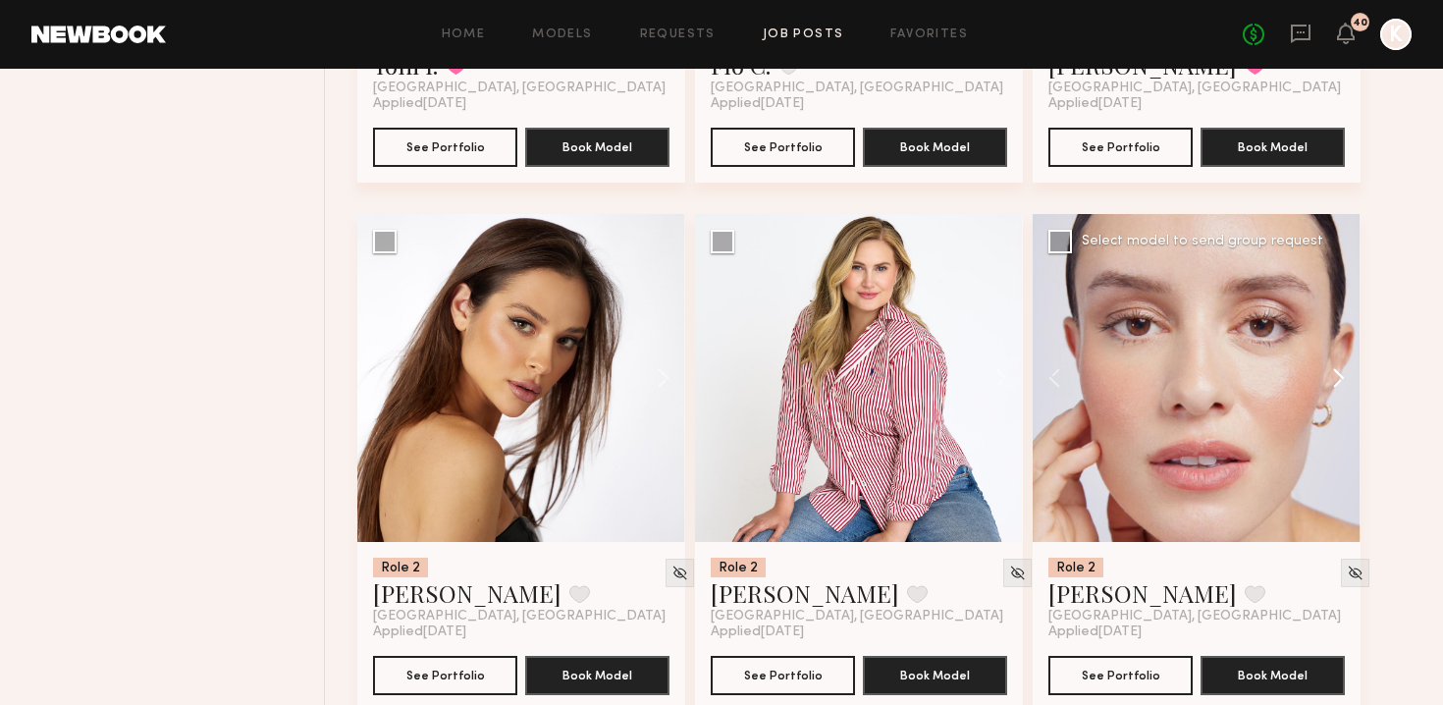
click at [710, 343] on button at bounding box center [1329, 378] width 63 height 328
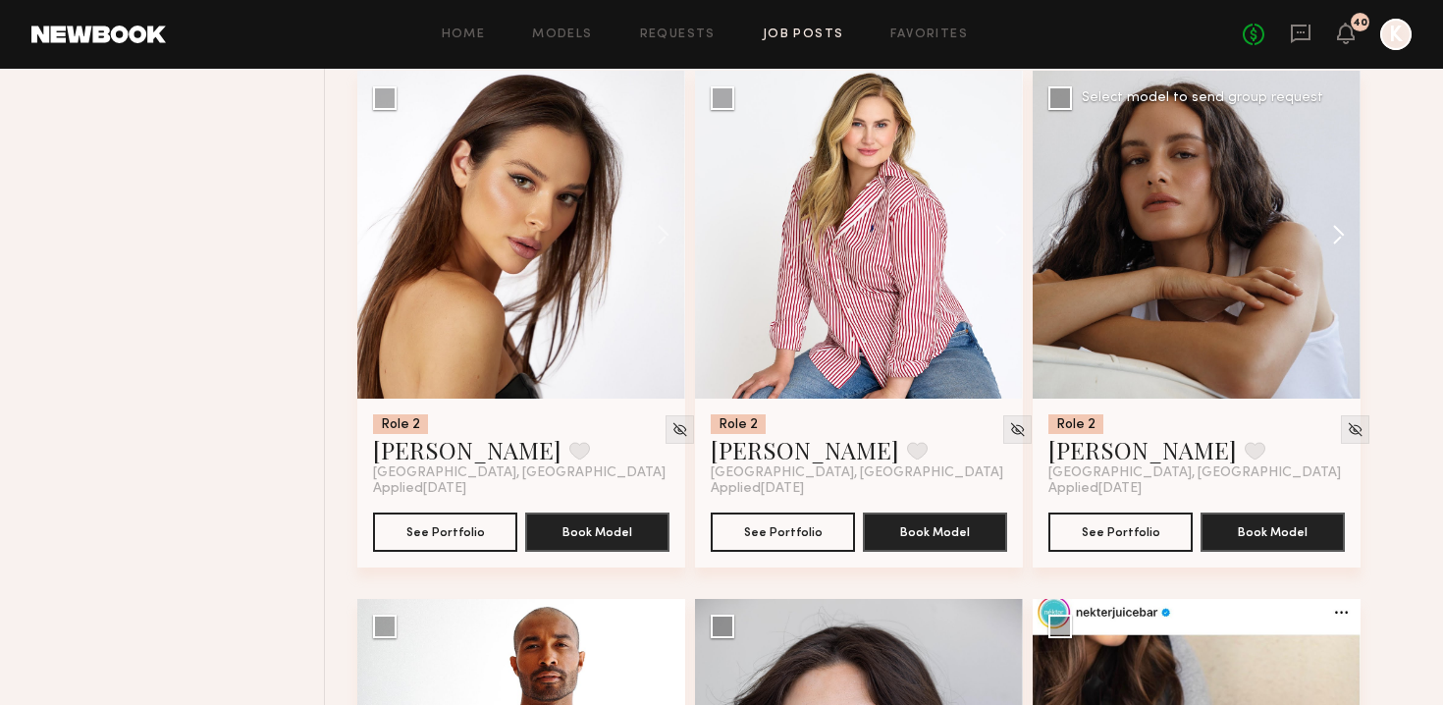
scroll to position [9717, 0]
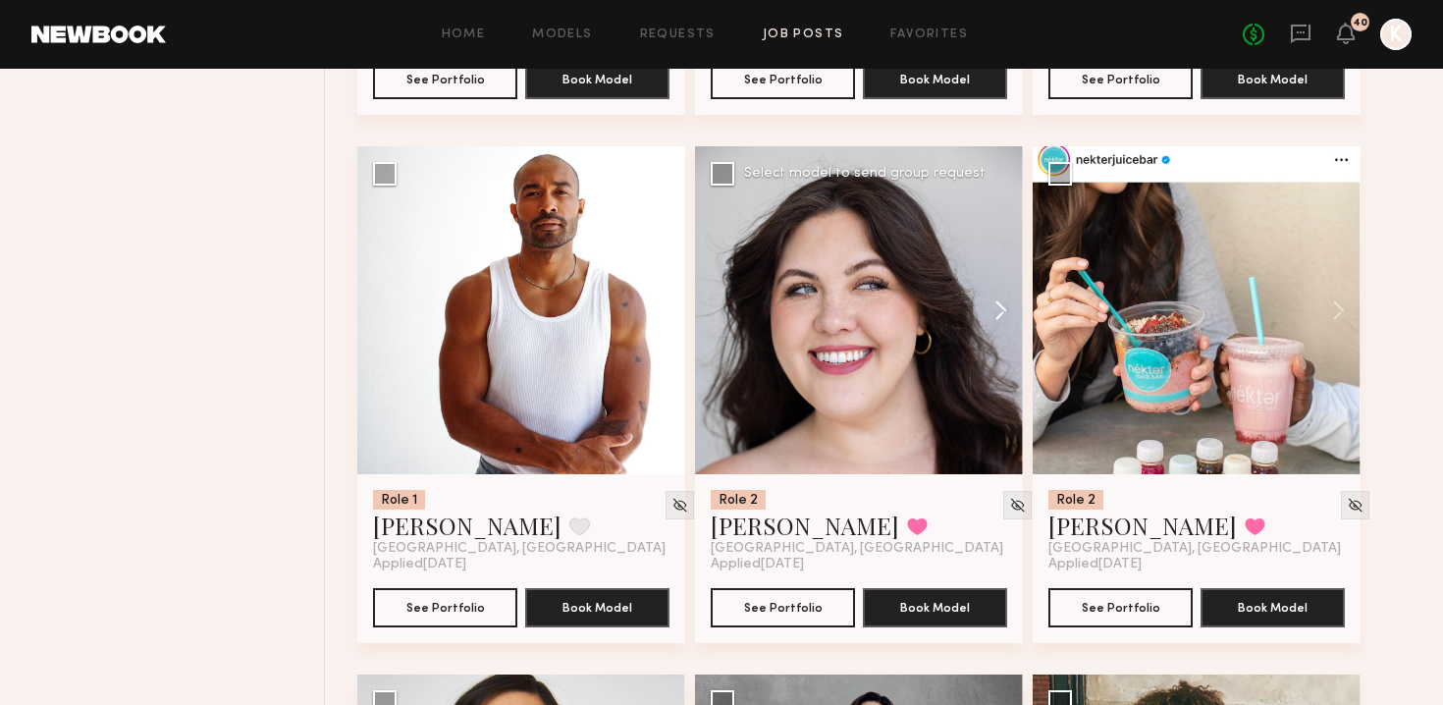
click at [710, 285] on button at bounding box center [991, 310] width 63 height 328
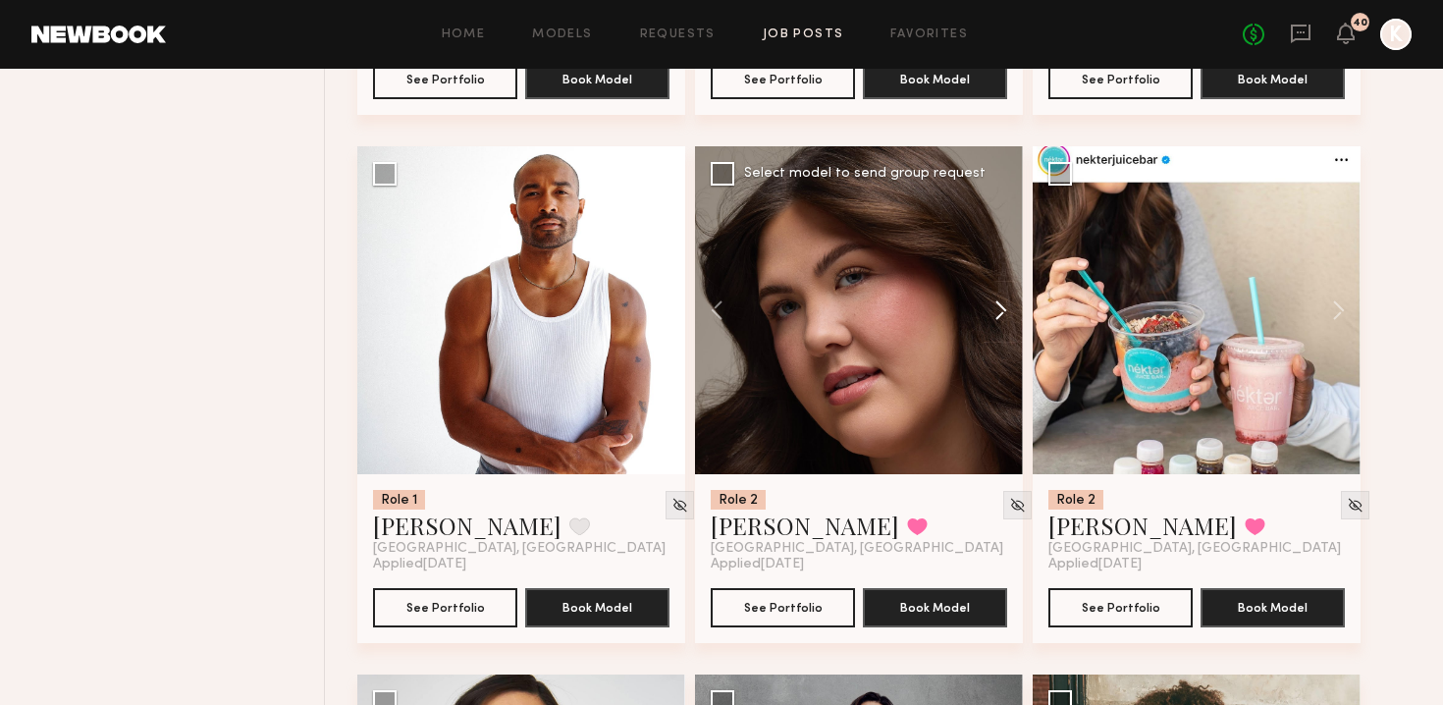
click at [710, 285] on button at bounding box center [991, 310] width 63 height 328
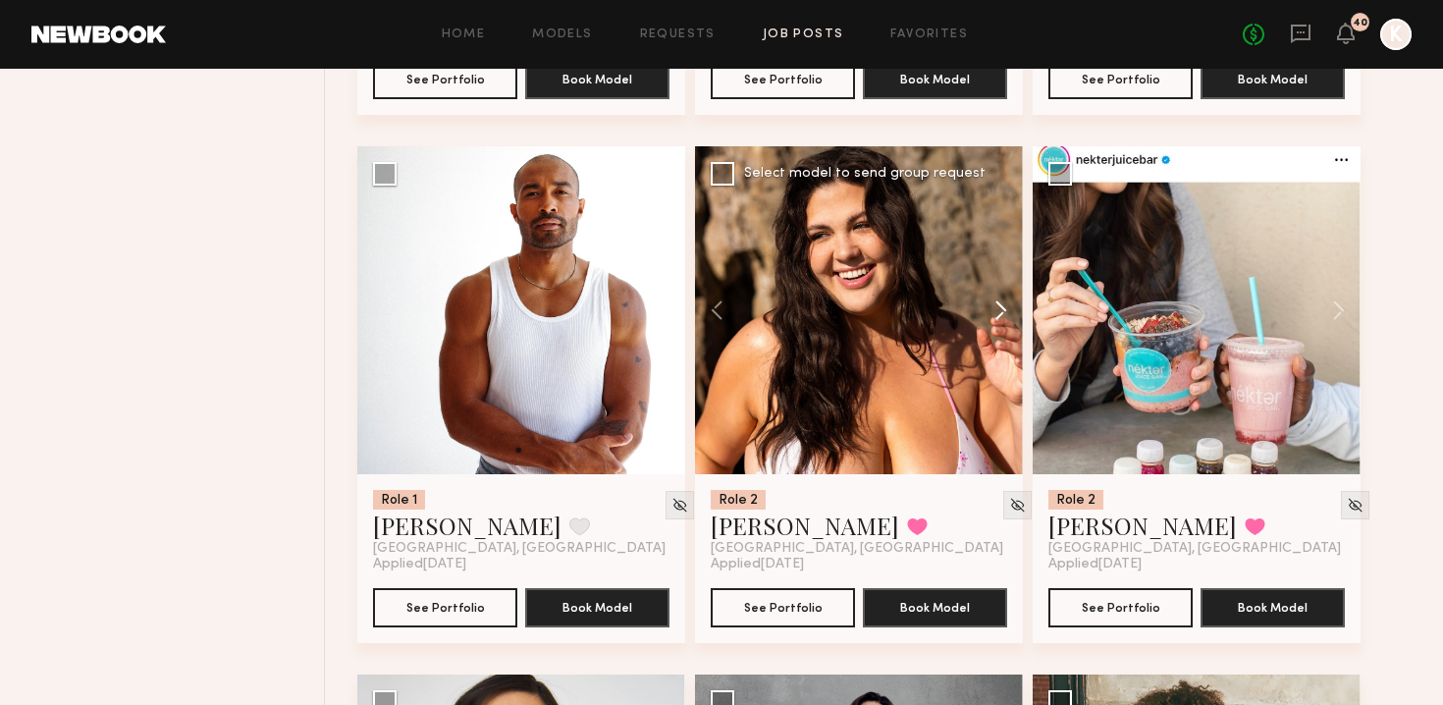
click at [710, 285] on button at bounding box center [991, 310] width 63 height 328
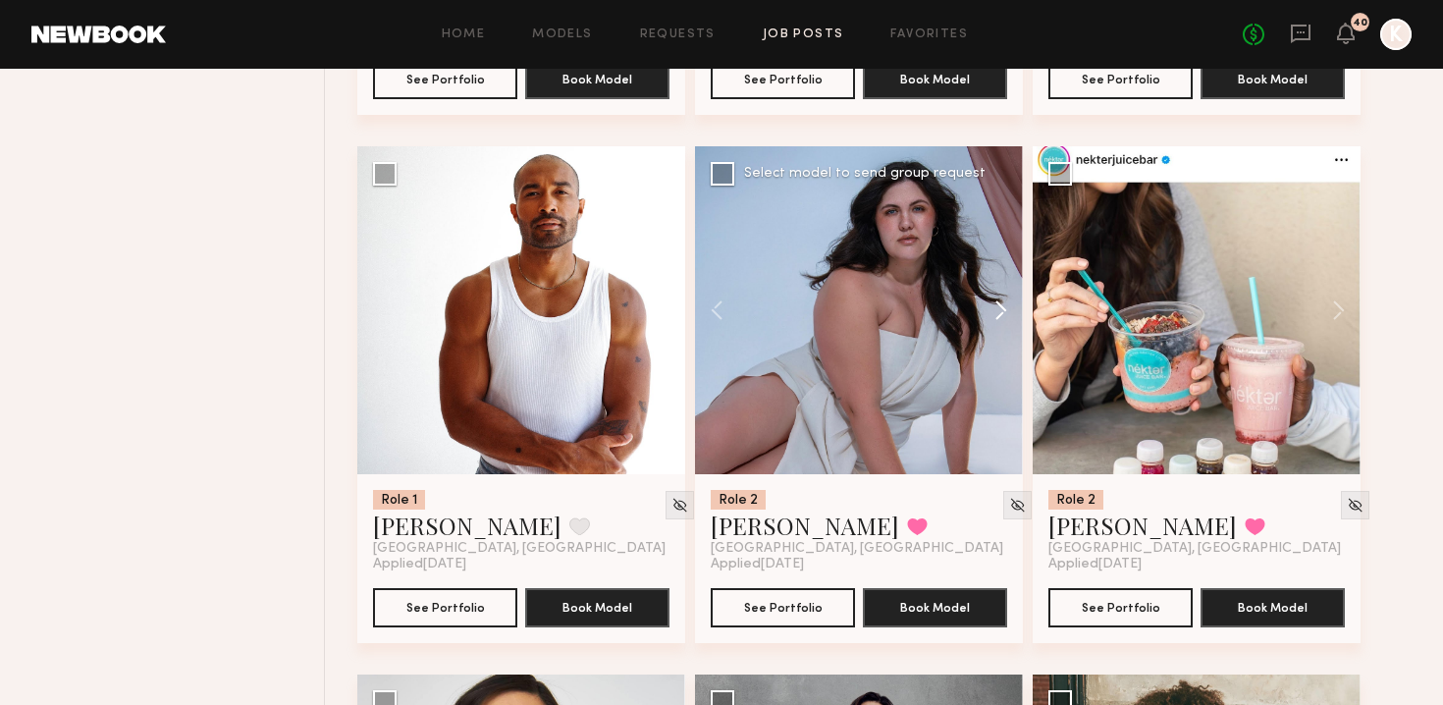
click at [710, 285] on button at bounding box center [991, 310] width 63 height 328
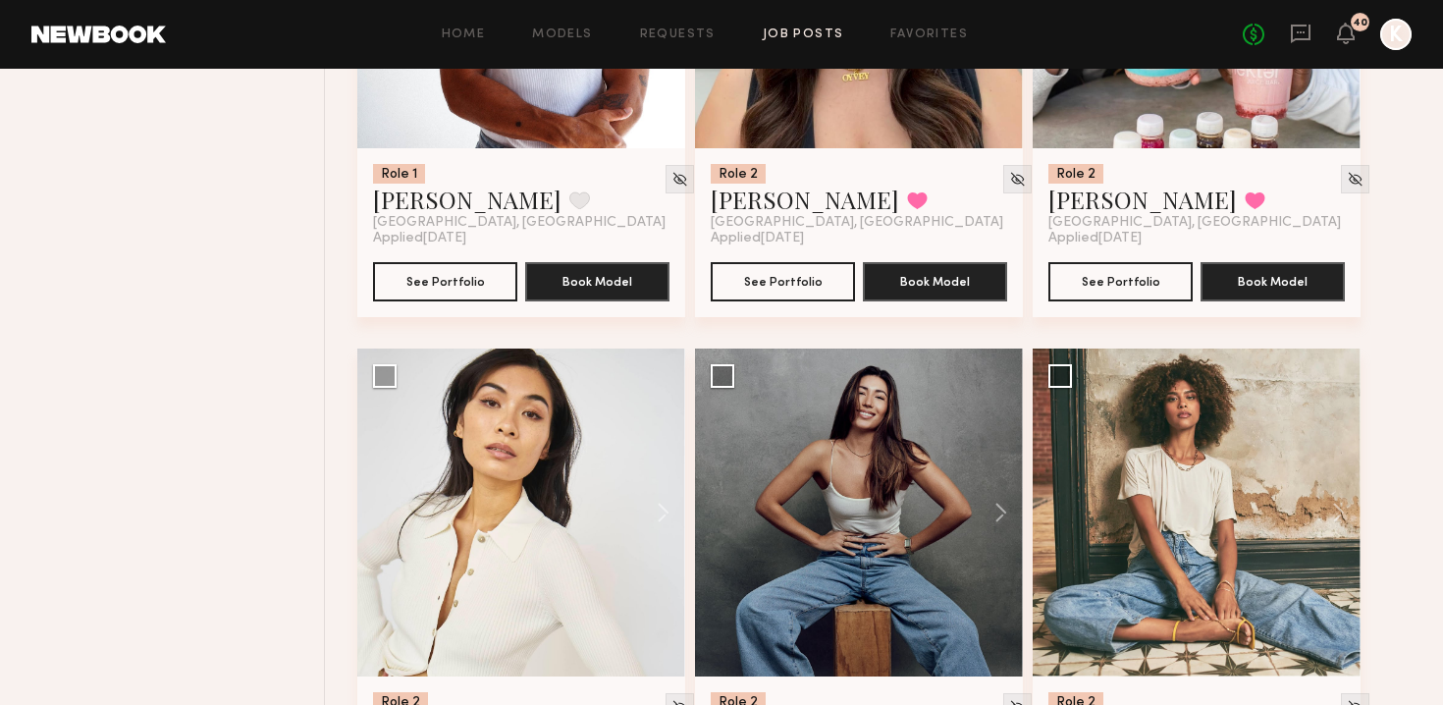
scroll to position [10090, 0]
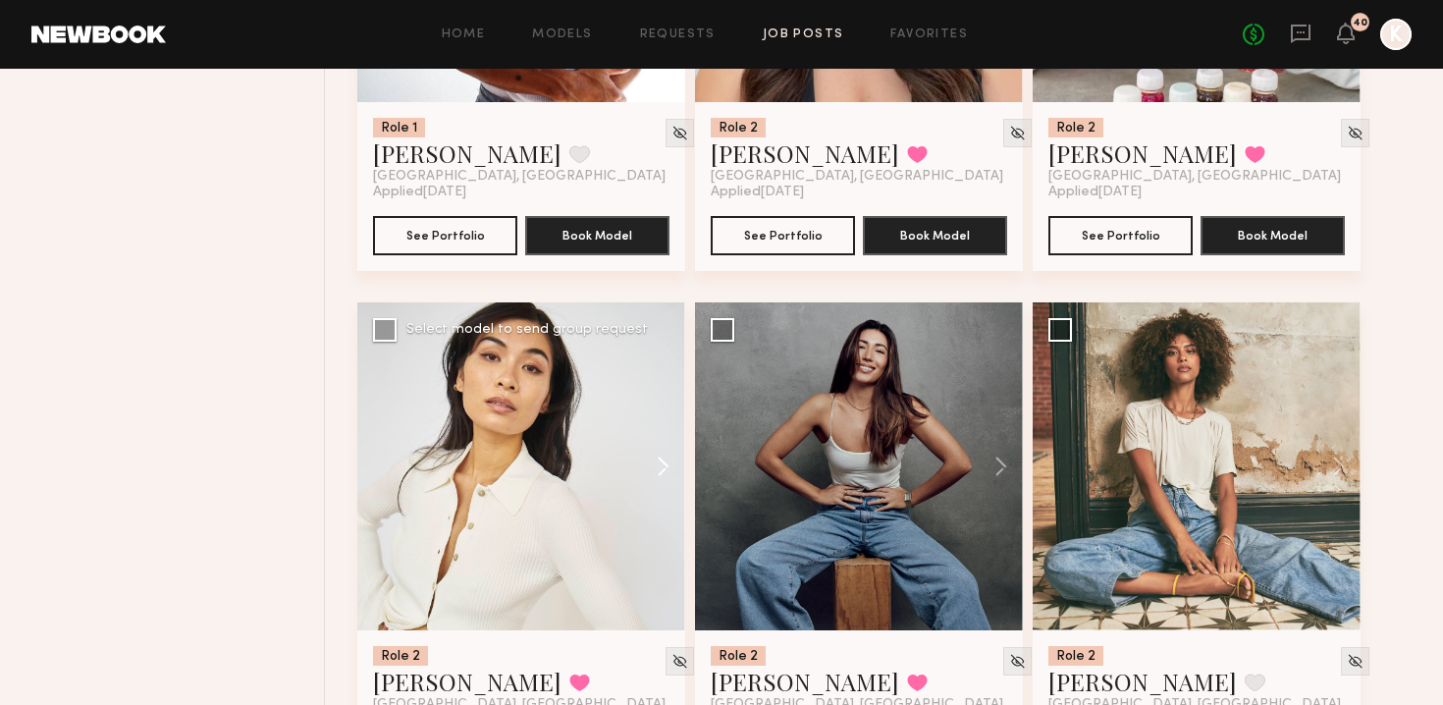
click at [659, 427] on button at bounding box center [653, 466] width 63 height 328
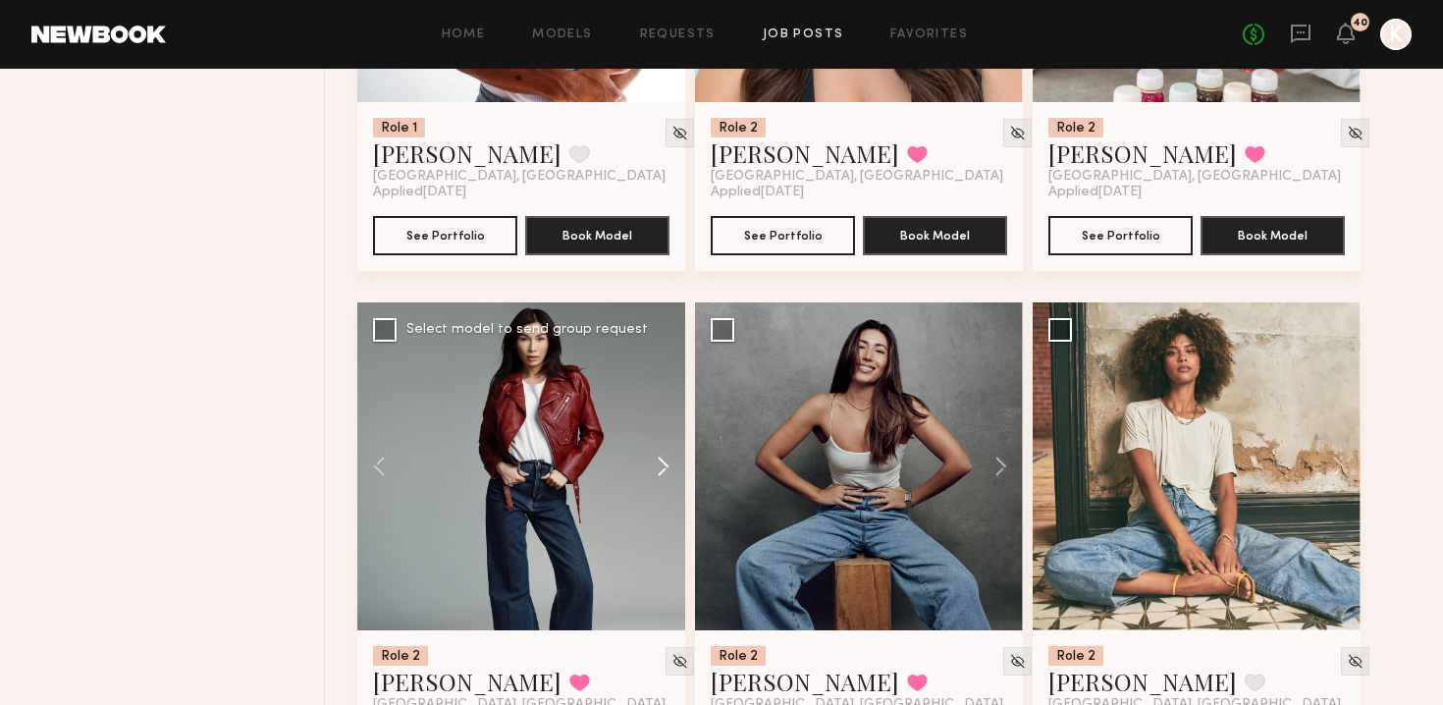
click at [659, 427] on button at bounding box center [653, 466] width 63 height 328
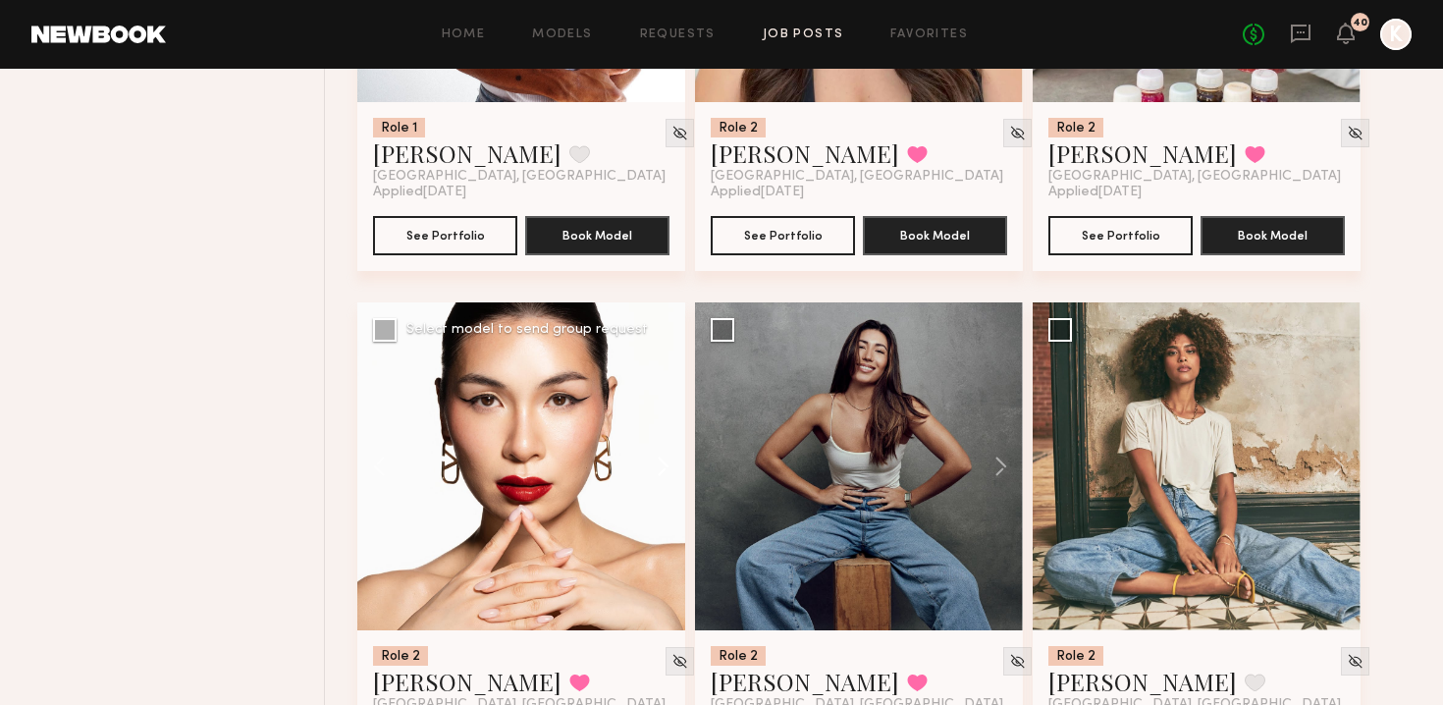
click at [659, 427] on button at bounding box center [653, 466] width 63 height 328
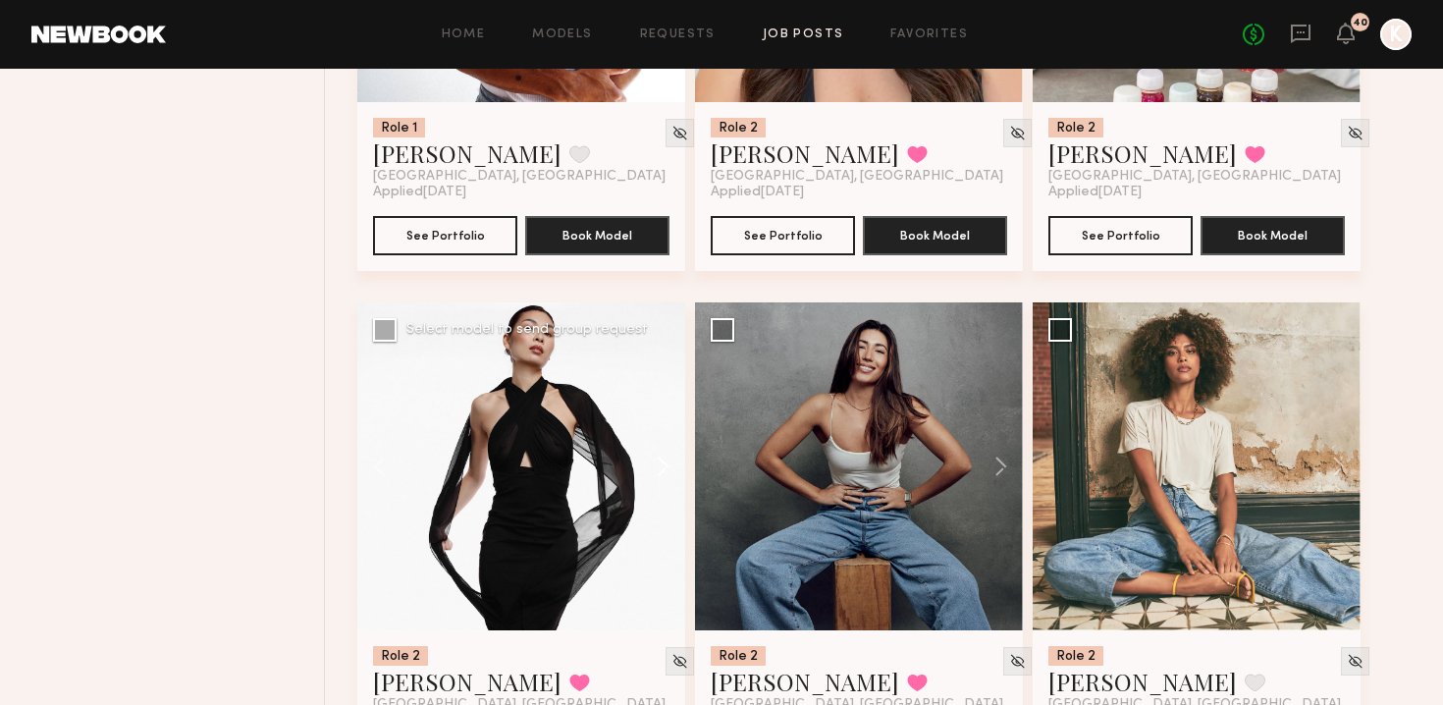
click at [659, 427] on button at bounding box center [653, 466] width 63 height 328
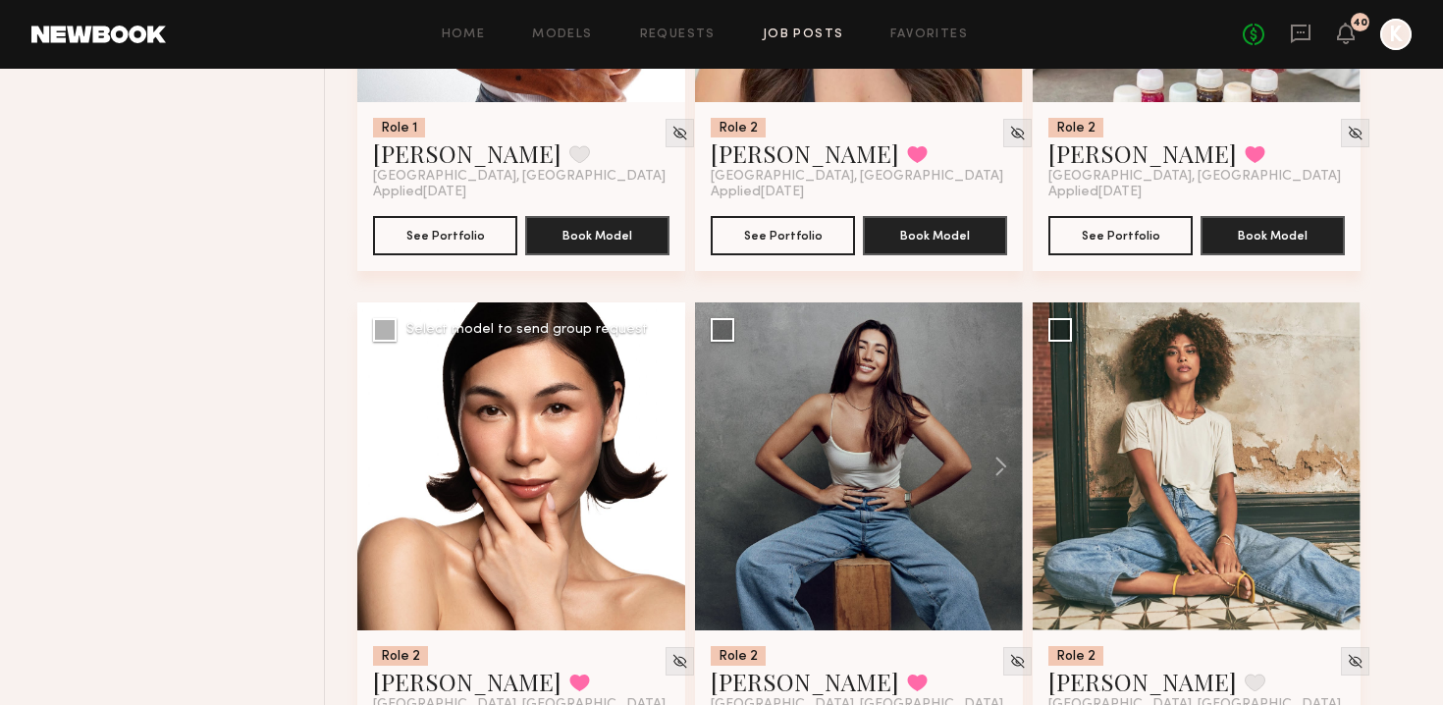
click at [659, 427] on button at bounding box center [653, 466] width 63 height 328
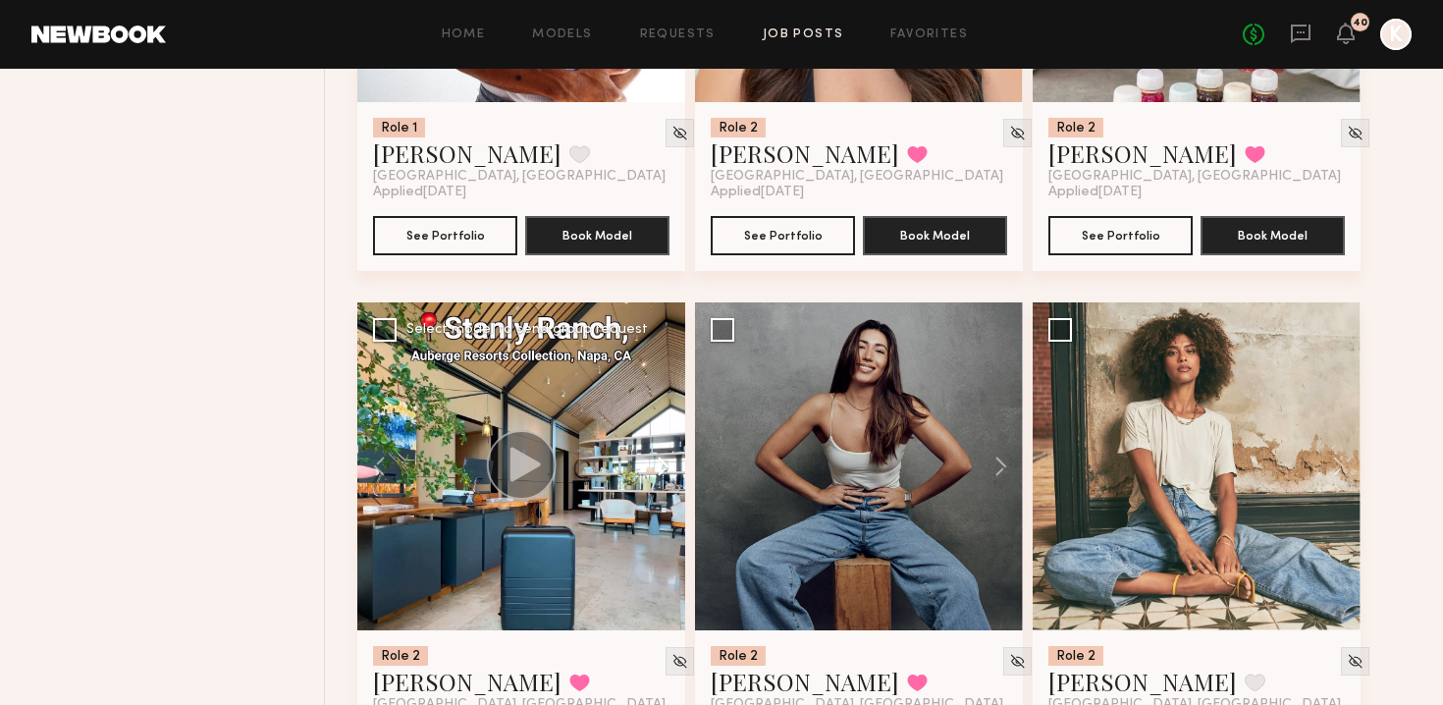
click at [659, 427] on button at bounding box center [653, 466] width 63 height 328
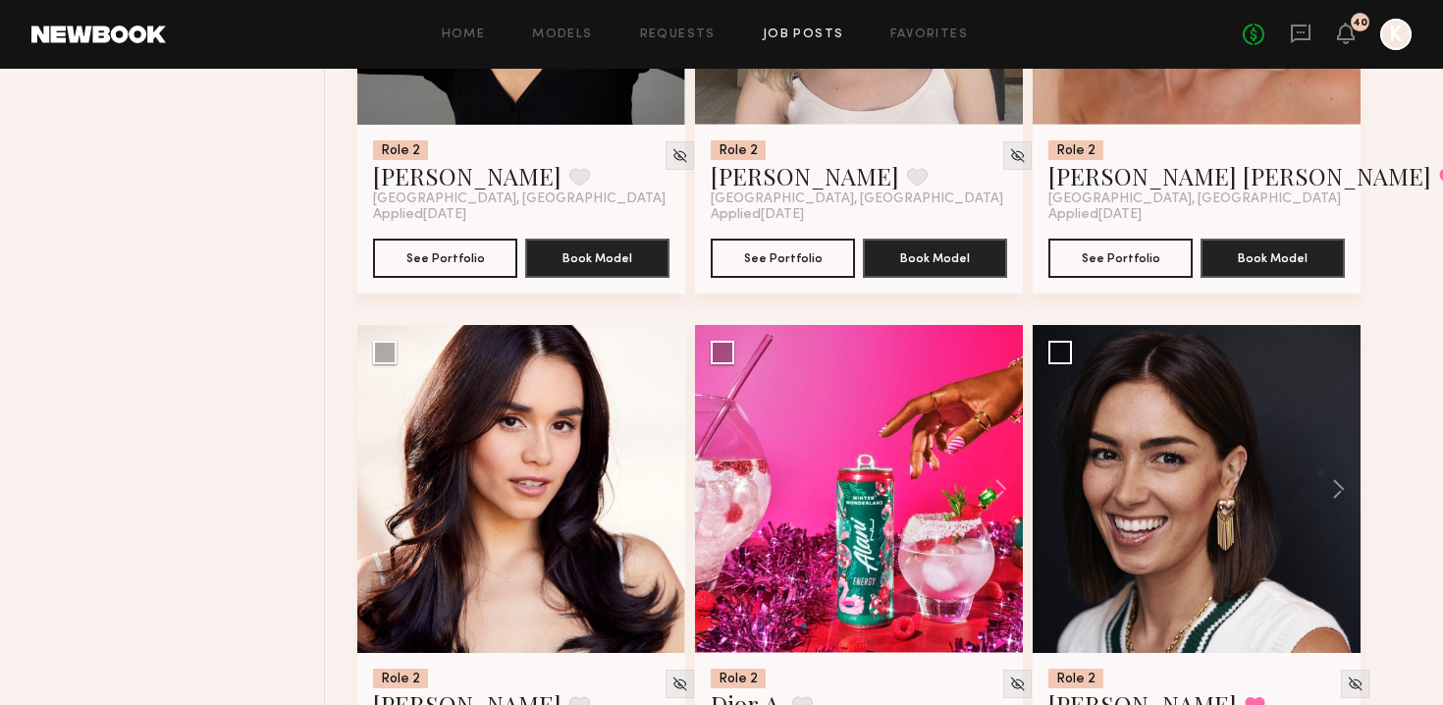
scroll to position [11808, 0]
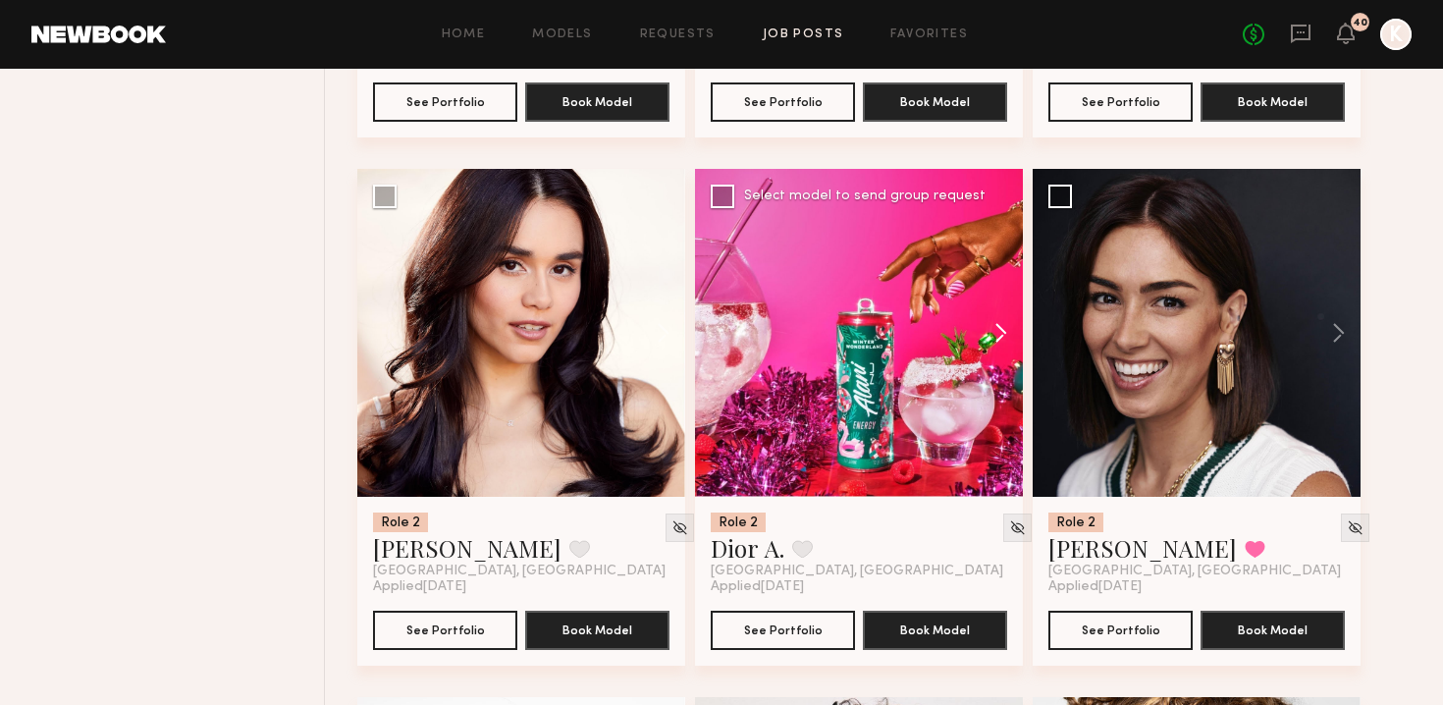
click at [710, 299] on button at bounding box center [991, 333] width 63 height 328
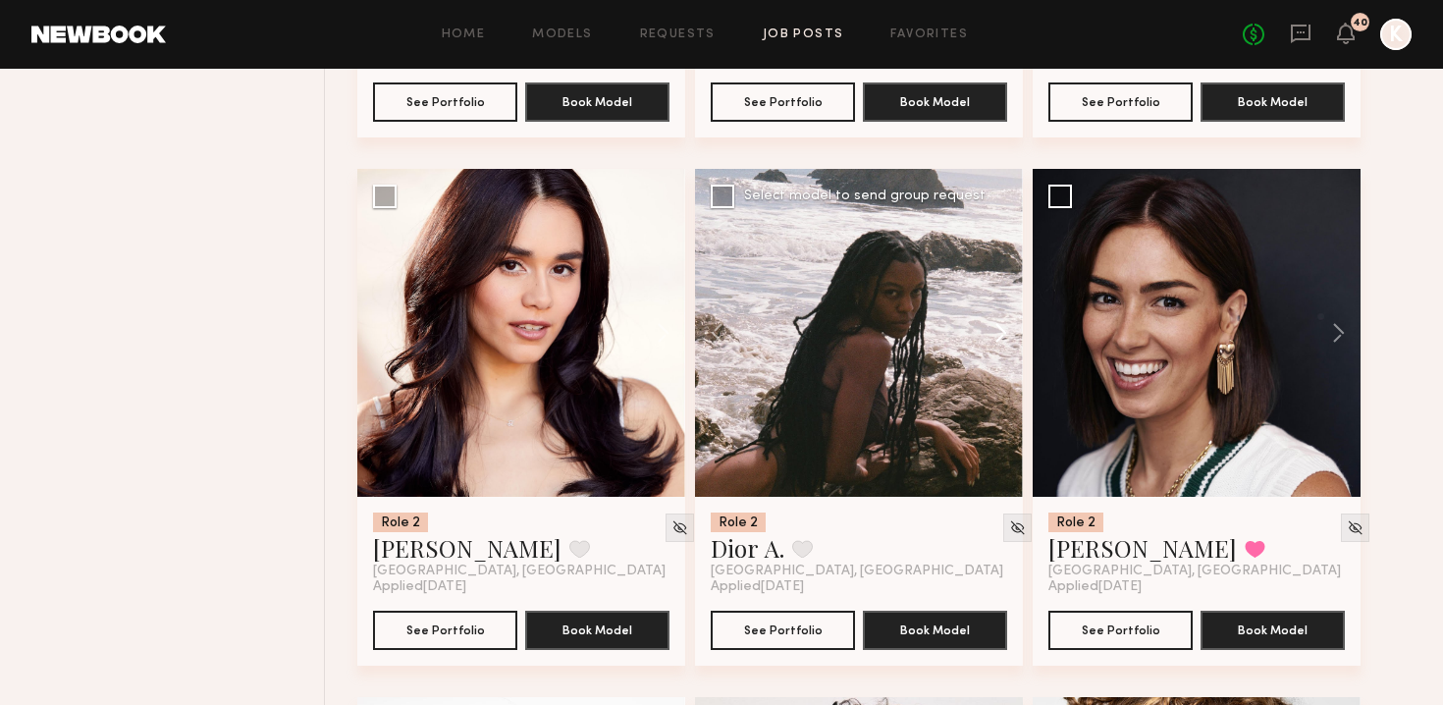
click at [710, 299] on button at bounding box center [991, 333] width 63 height 328
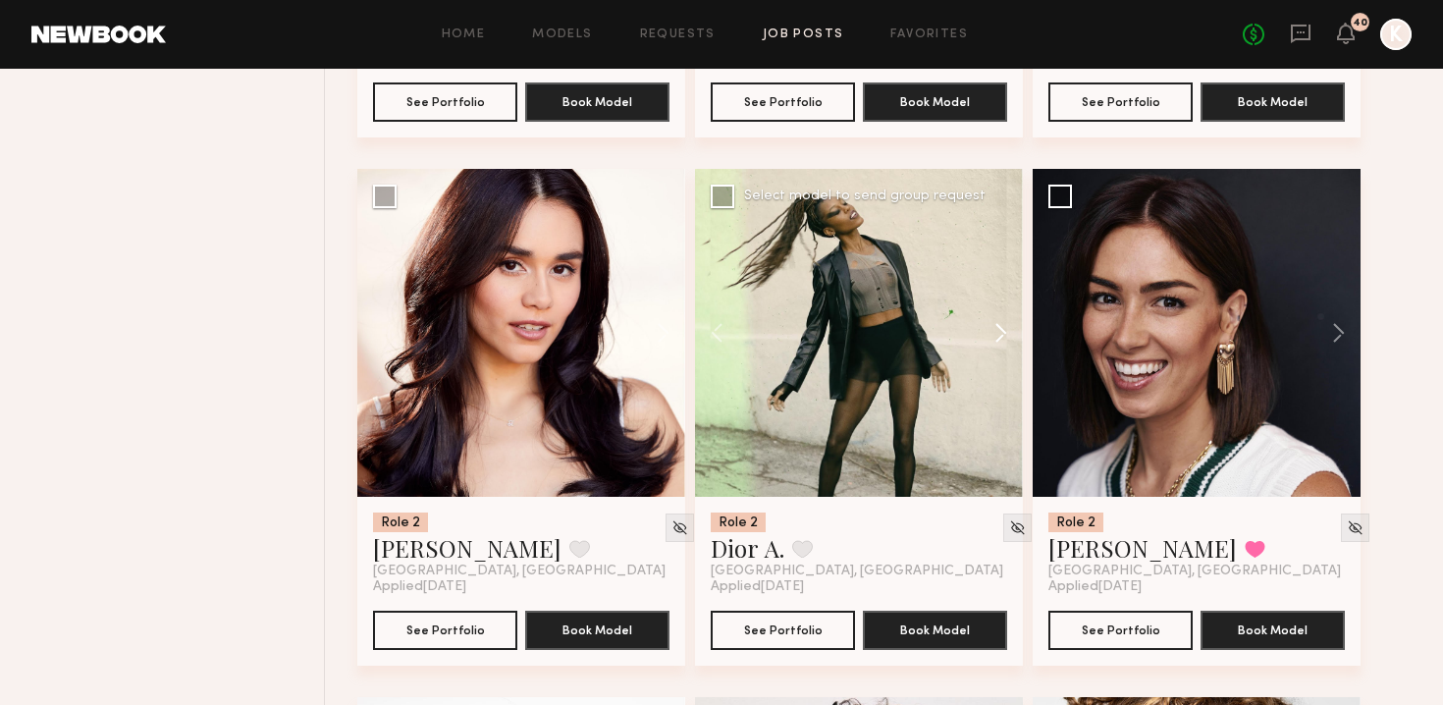
click at [710, 299] on button at bounding box center [991, 333] width 63 height 328
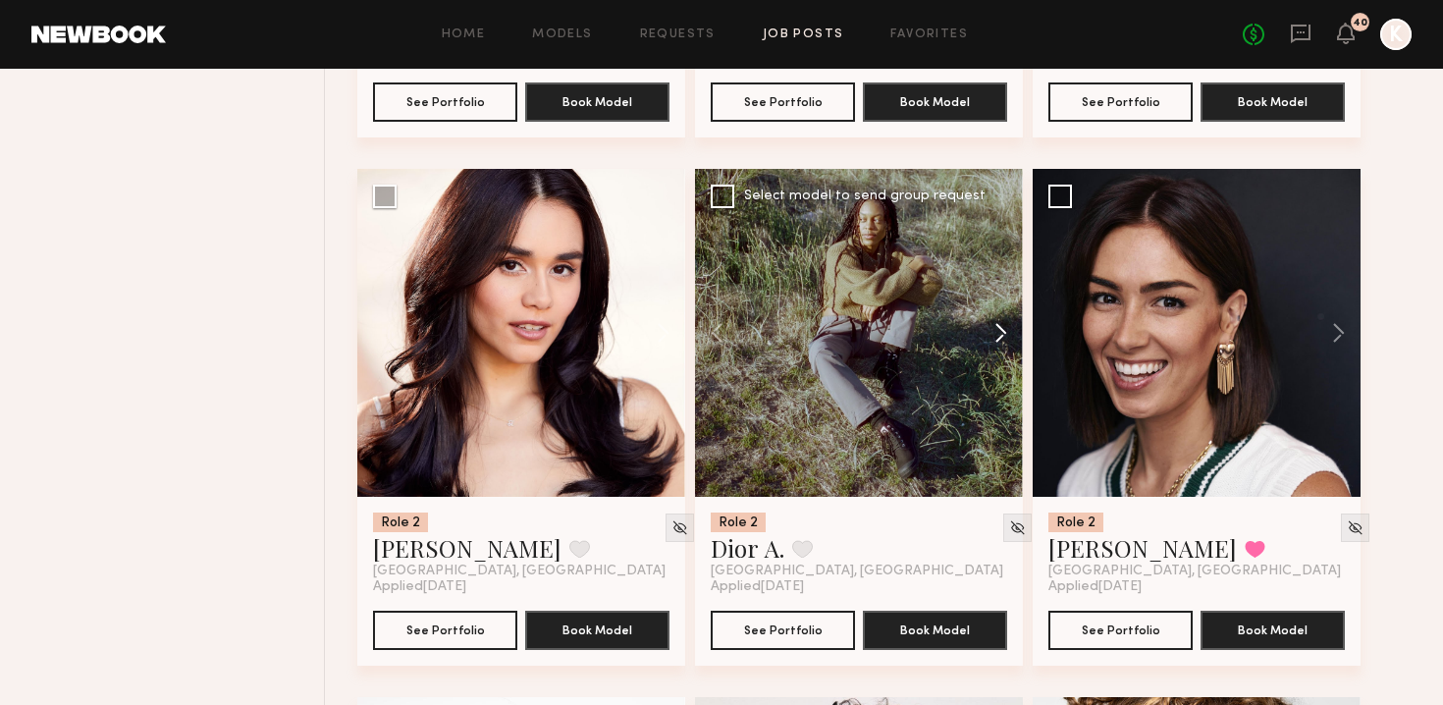
click at [710, 299] on button at bounding box center [991, 333] width 63 height 328
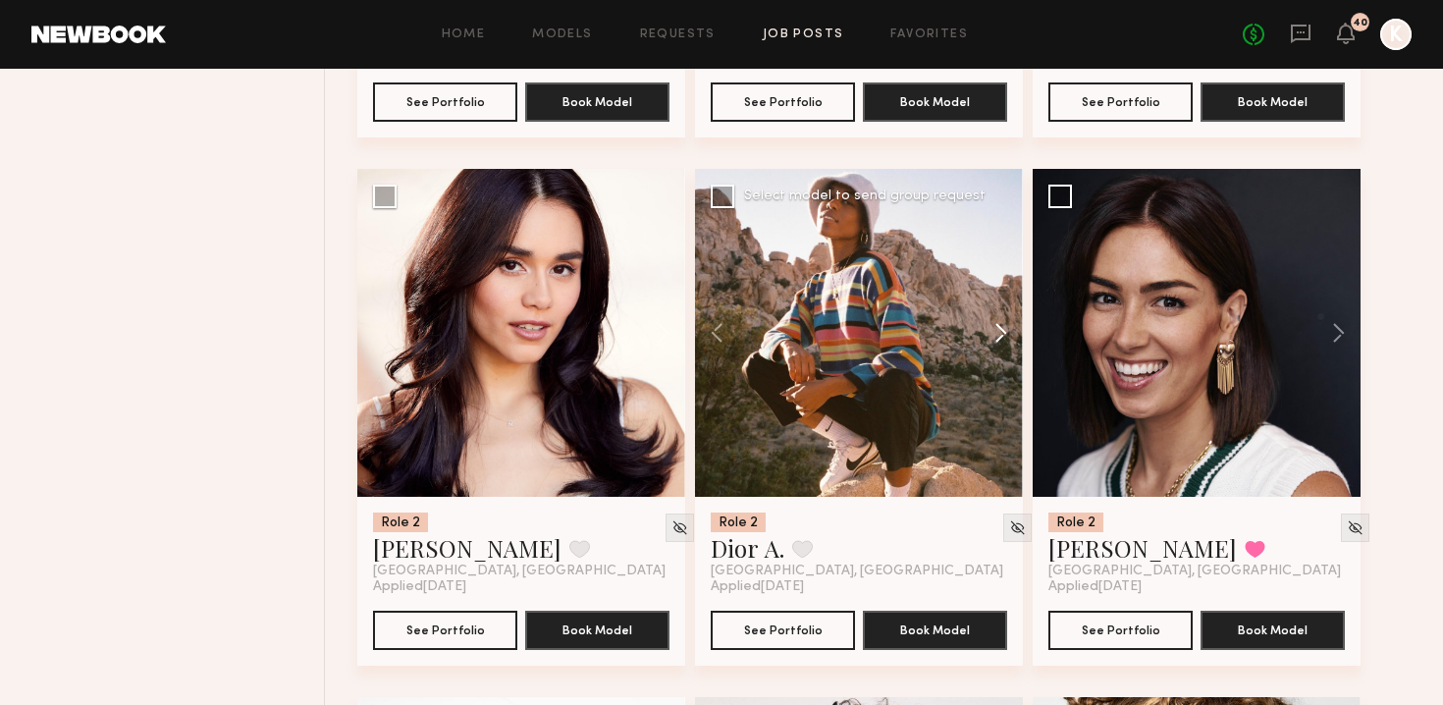
click at [710, 299] on button at bounding box center [991, 333] width 63 height 328
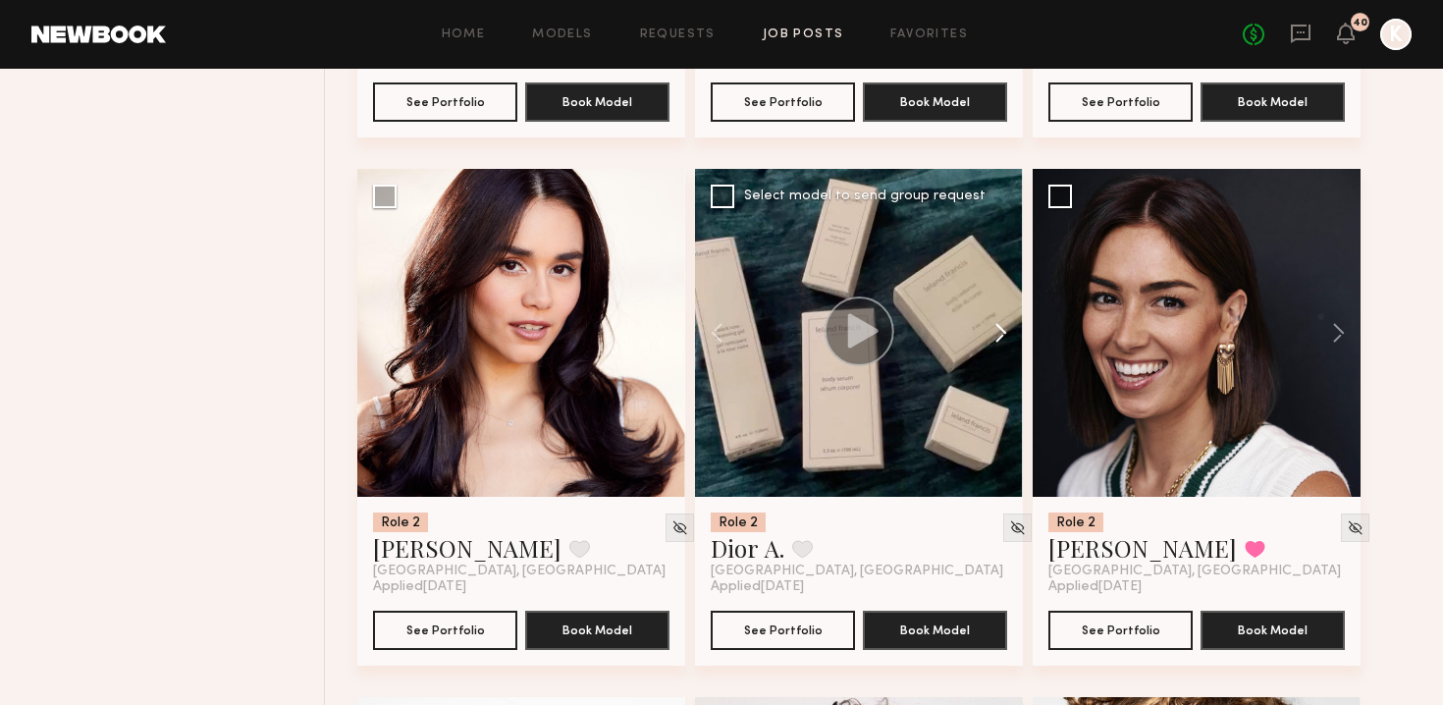
click at [710, 299] on button at bounding box center [991, 333] width 63 height 328
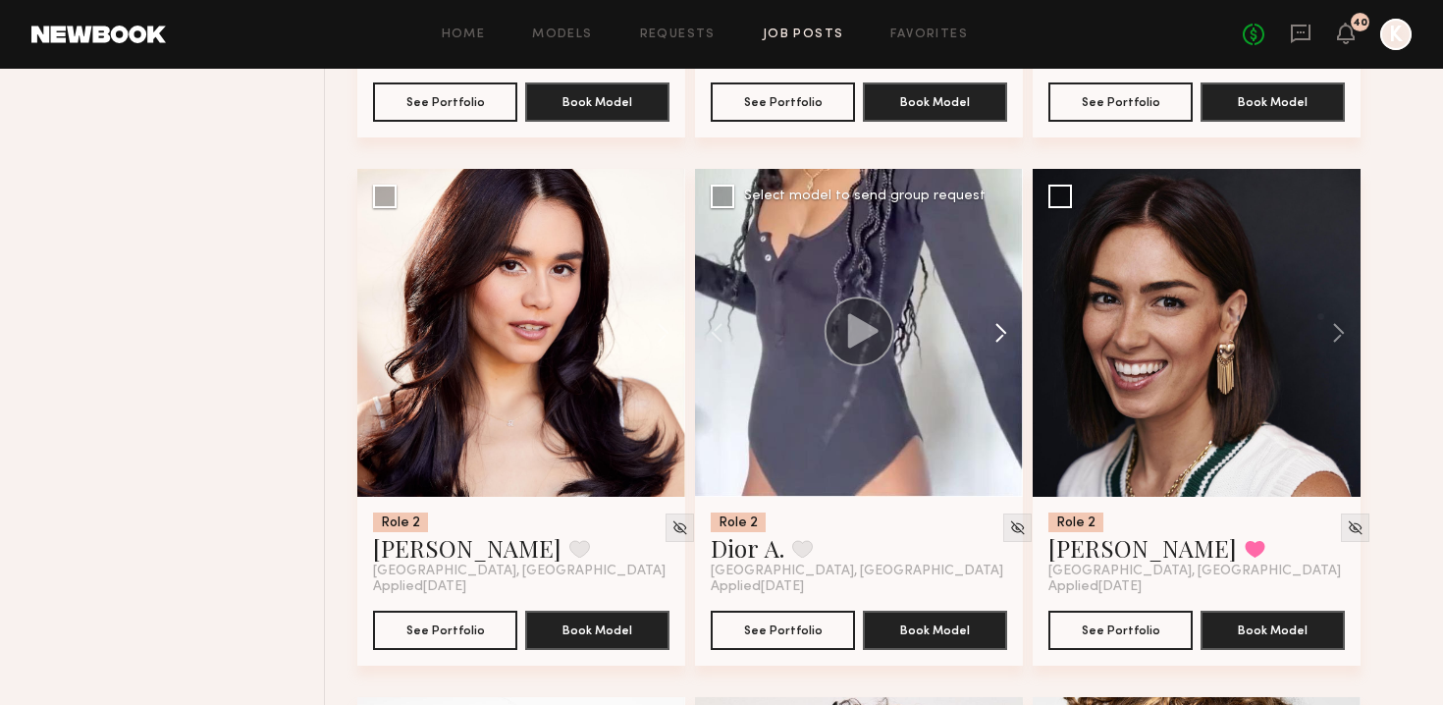
click at [710, 299] on button at bounding box center [991, 333] width 63 height 328
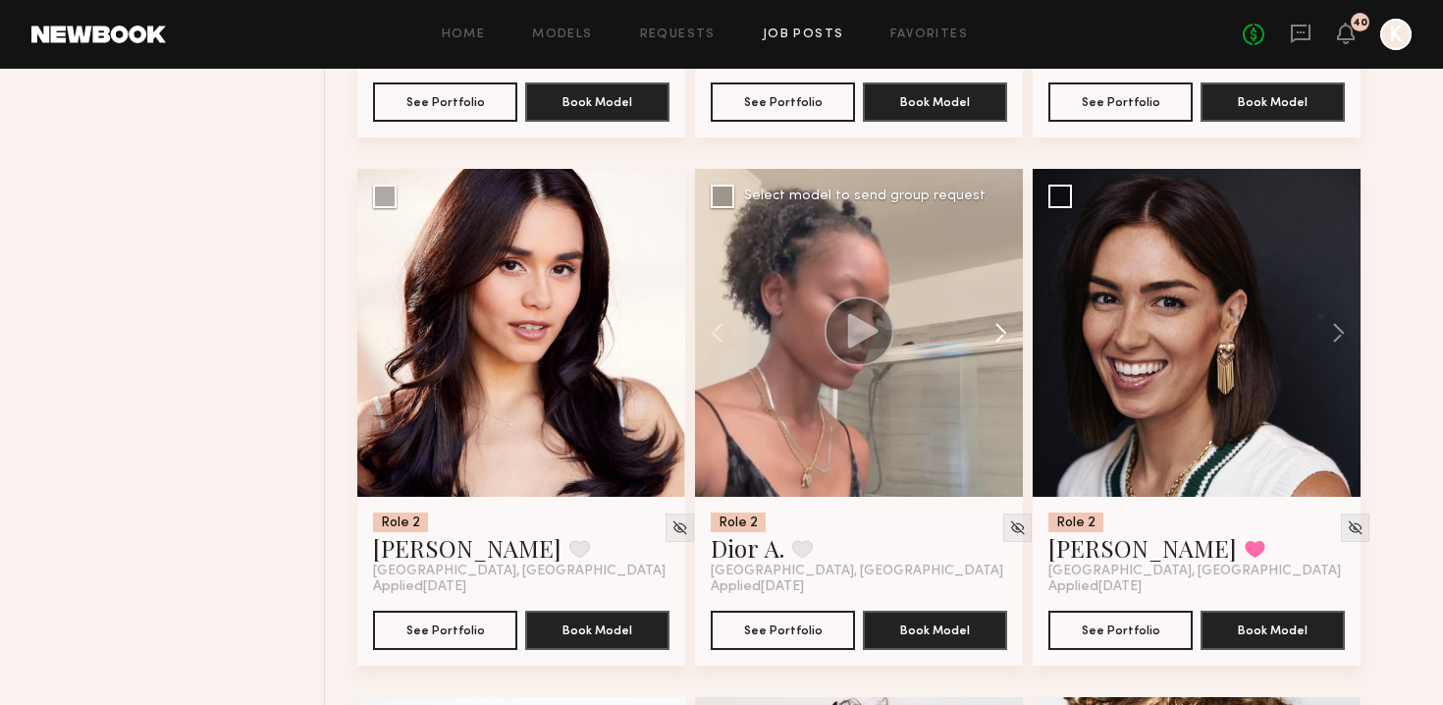
click at [710, 299] on button at bounding box center [991, 333] width 63 height 328
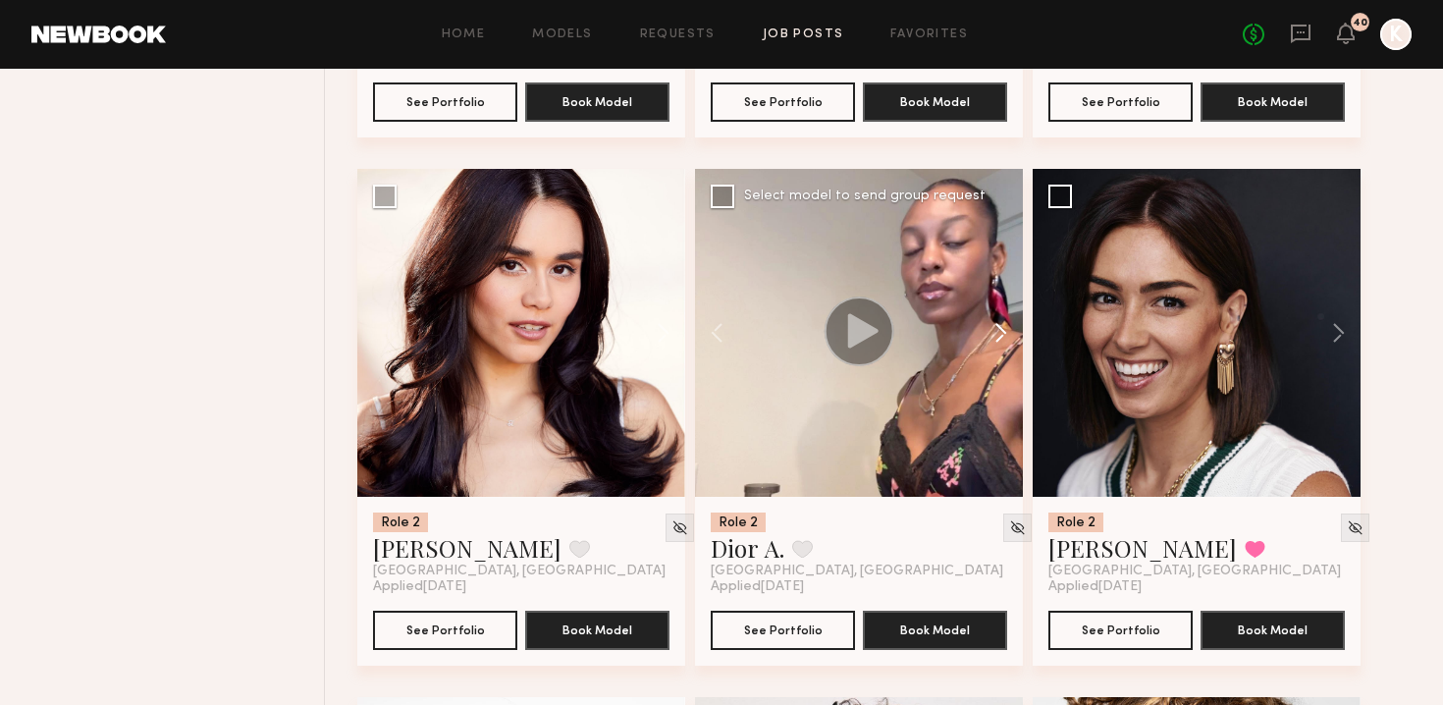
click at [710, 299] on button at bounding box center [991, 333] width 63 height 328
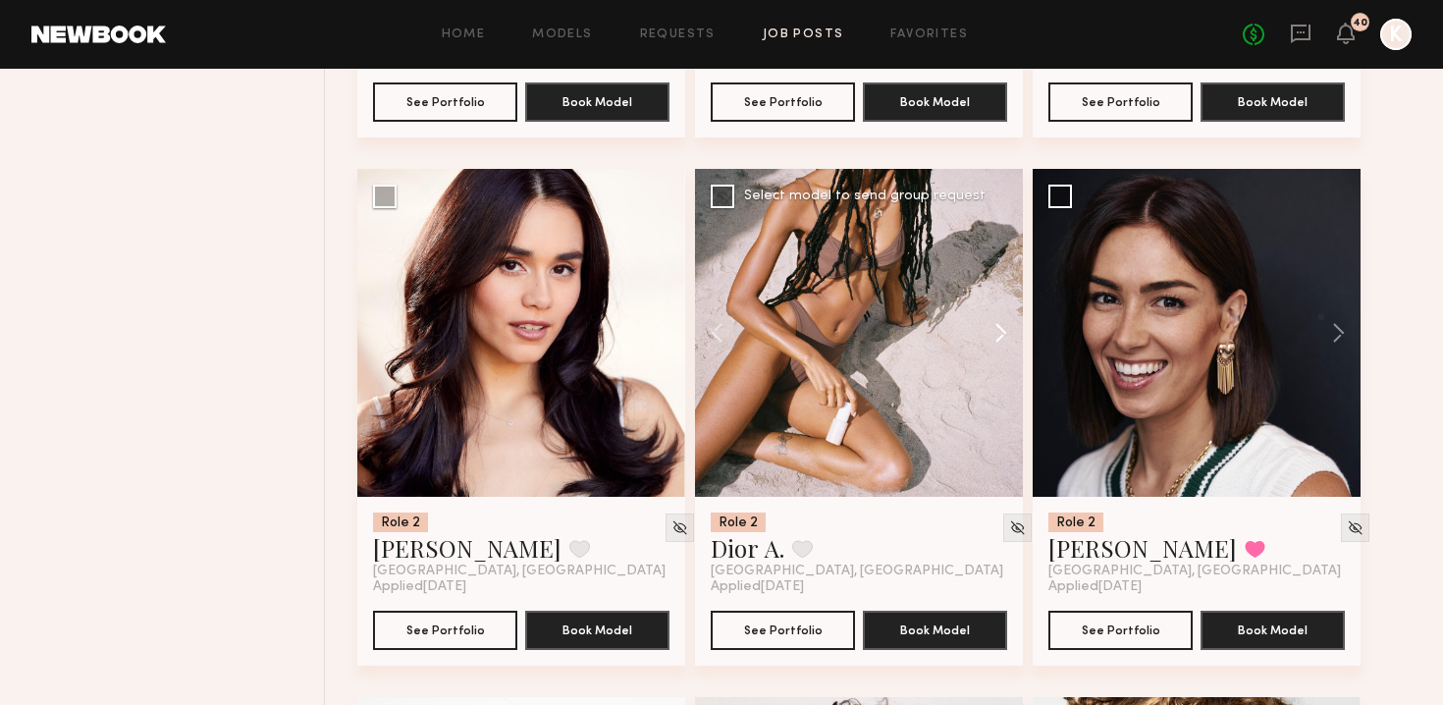
click at [710, 299] on button at bounding box center [991, 333] width 63 height 328
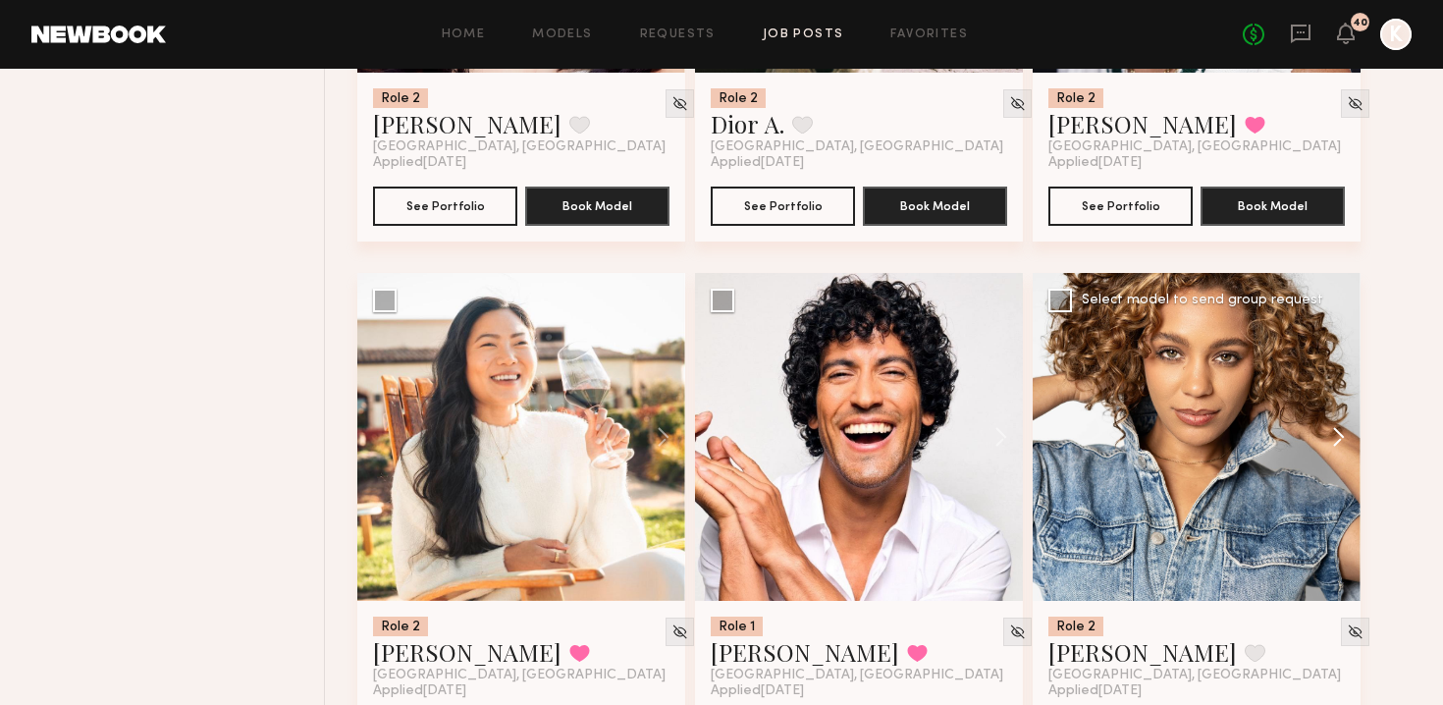
scroll to position [12276, 0]
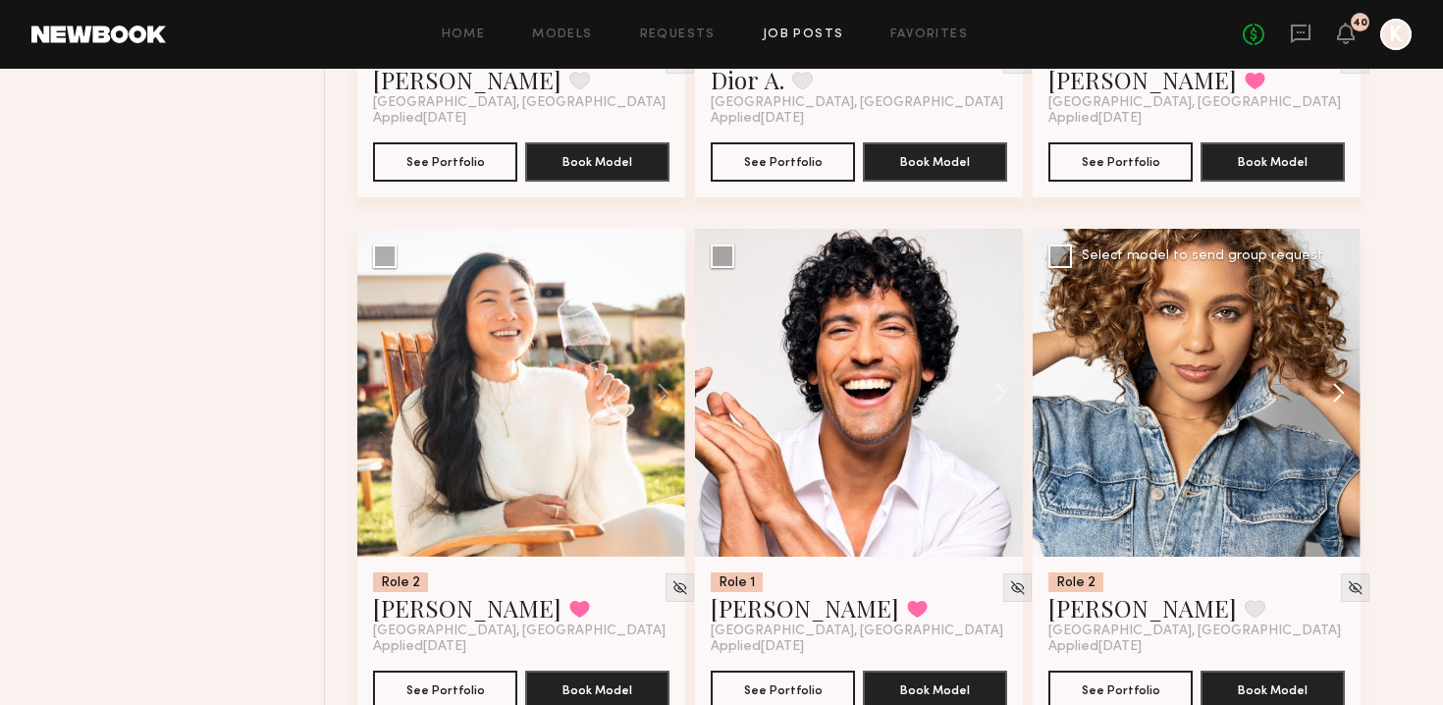
click at [710, 351] on button at bounding box center [1329, 393] width 63 height 328
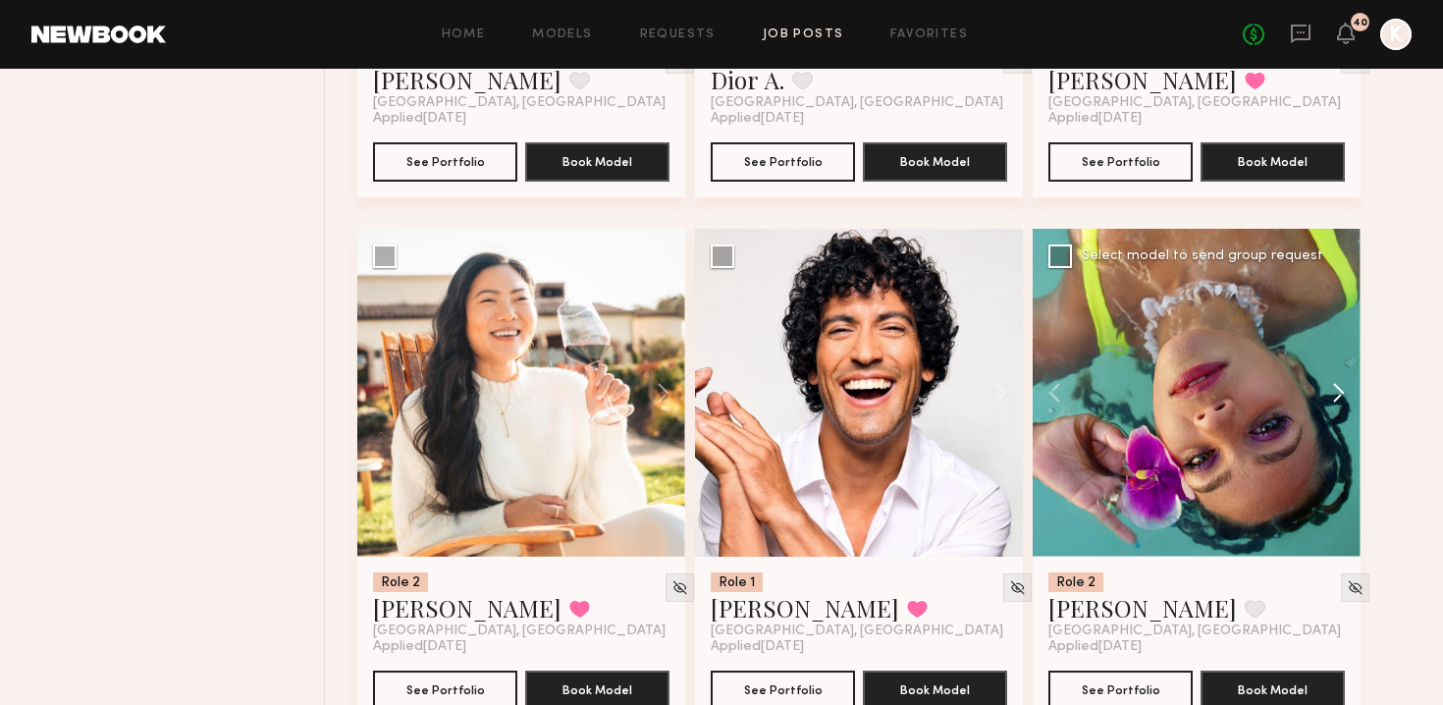
click at [710, 351] on button at bounding box center [1329, 393] width 63 height 328
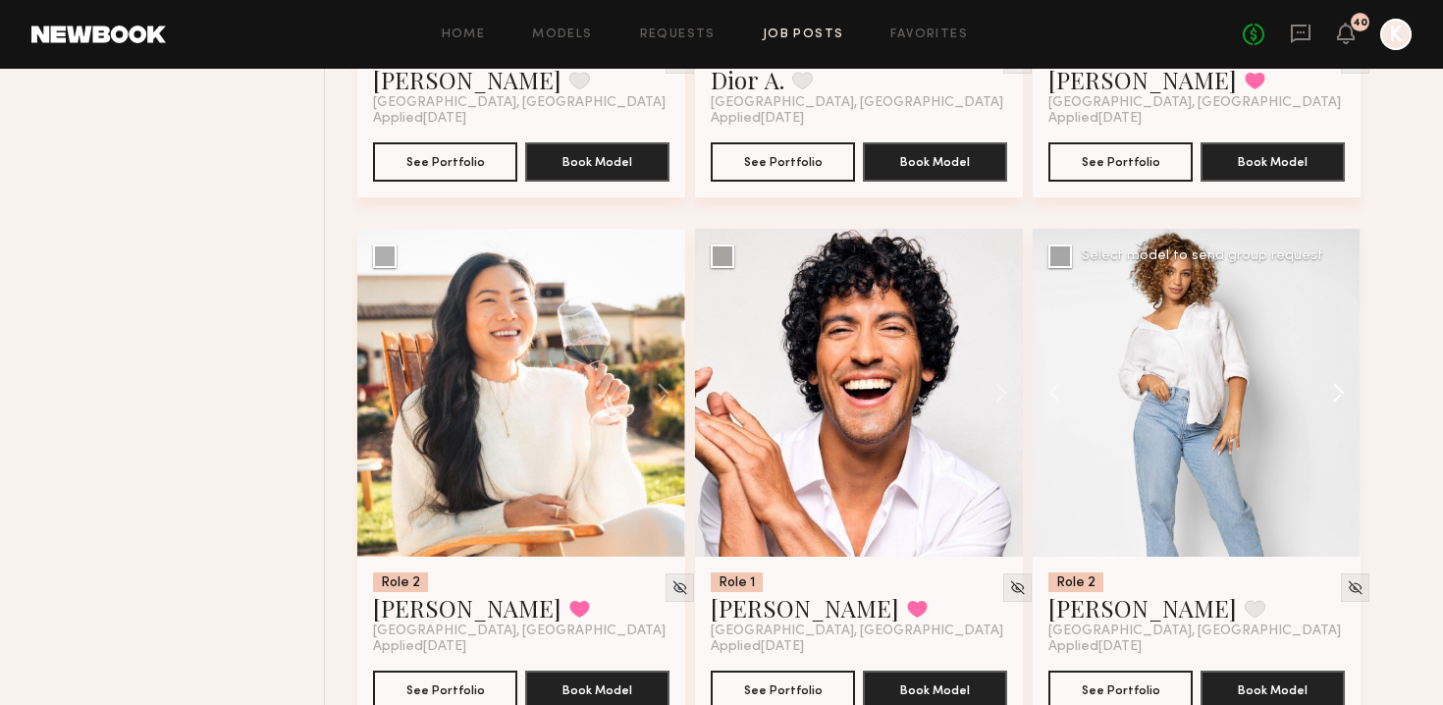
click at [710, 351] on button at bounding box center [1329, 393] width 63 height 328
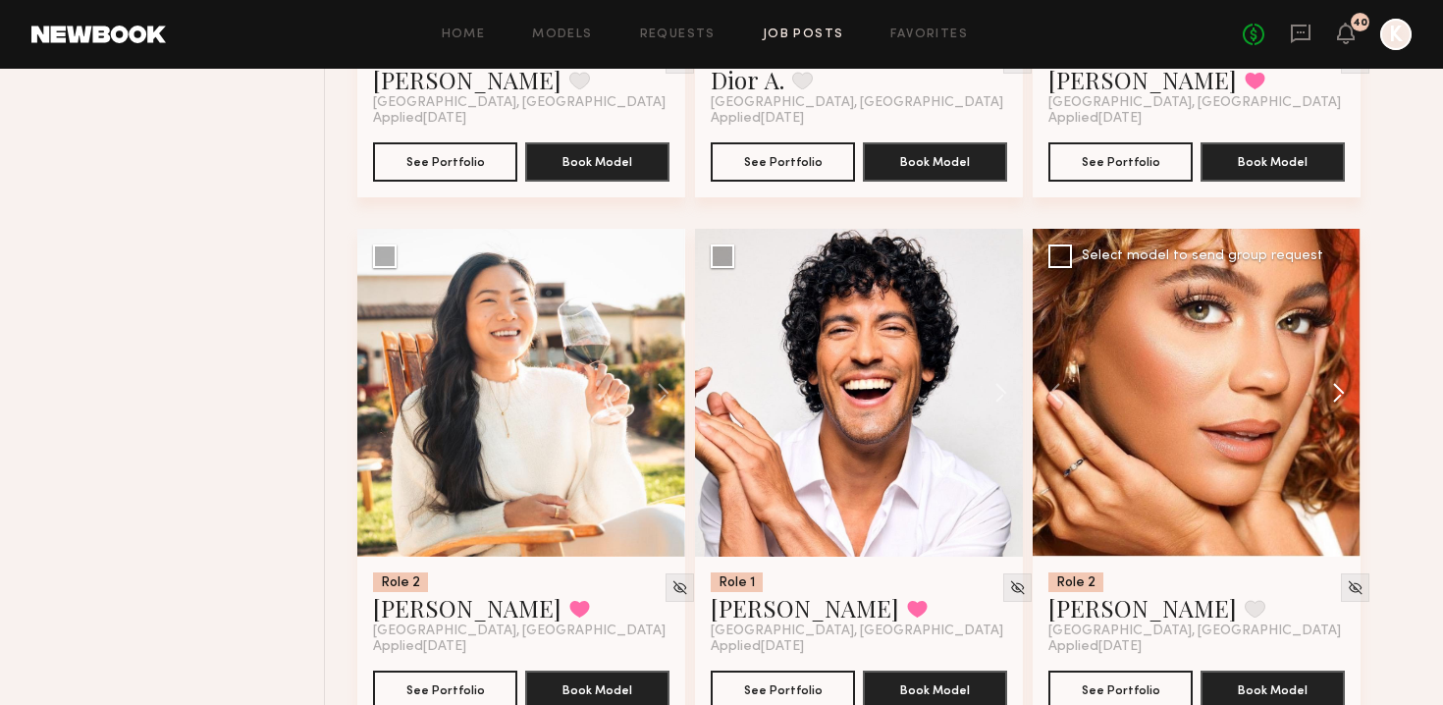
click at [710, 351] on button at bounding box center [1329, 393] width 63 height 328
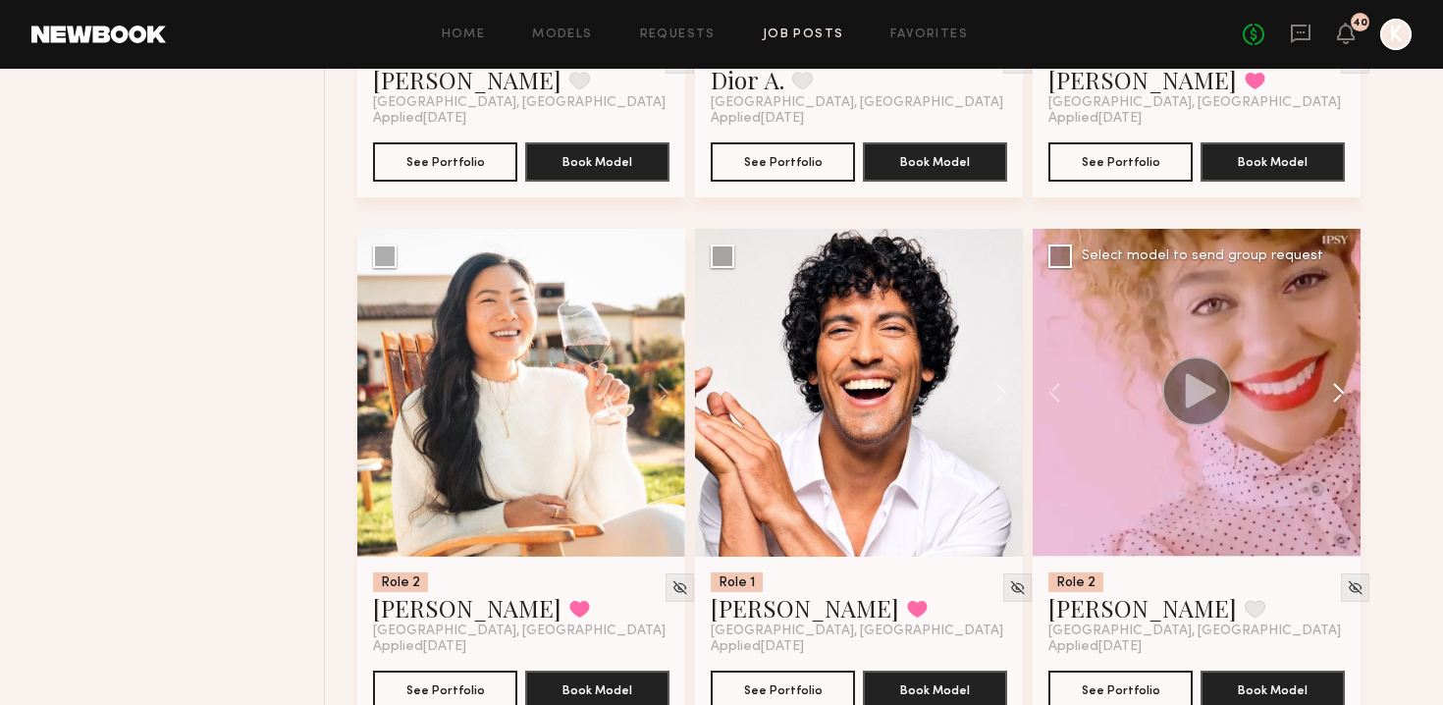
click at [710, 351] on button at bounding box center [1329, 393] width 63 height 328
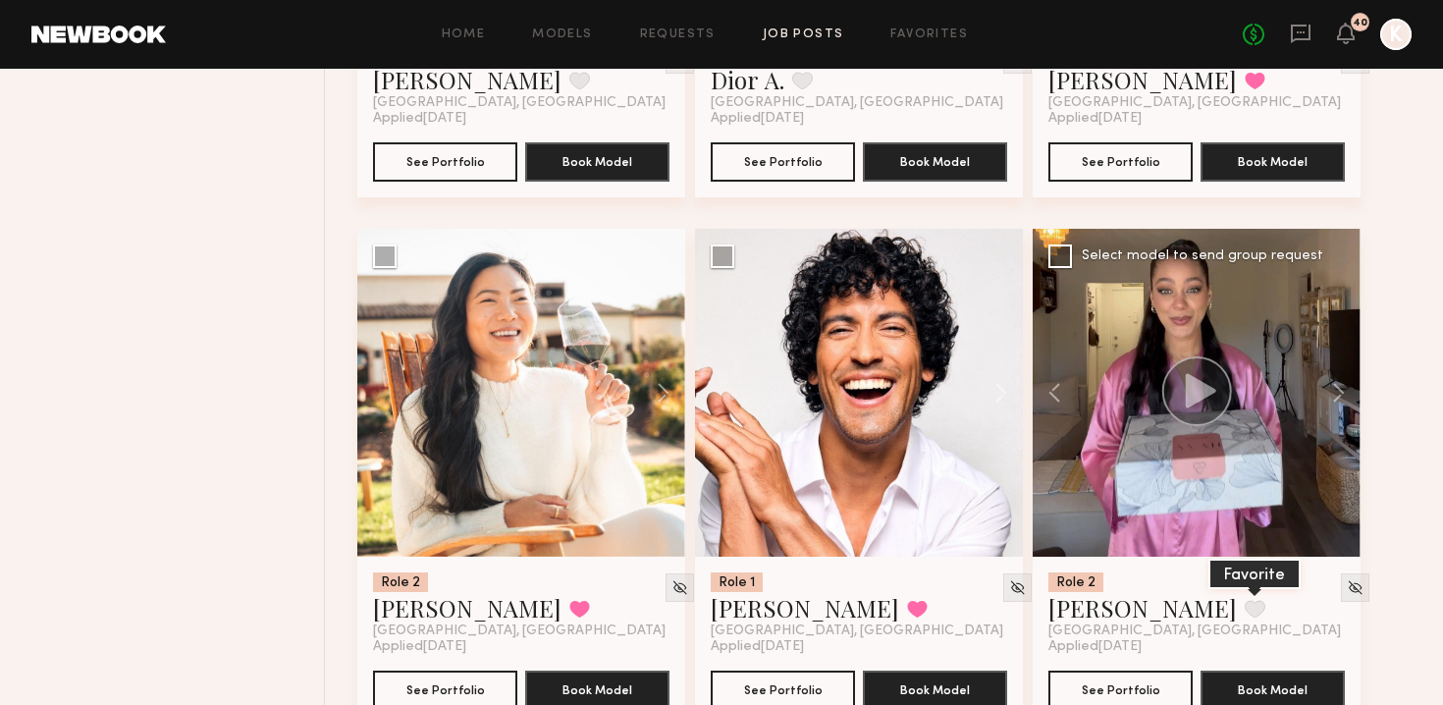
click at [710, 600] on button at bounding box center [1255, 609] width 21 height 18
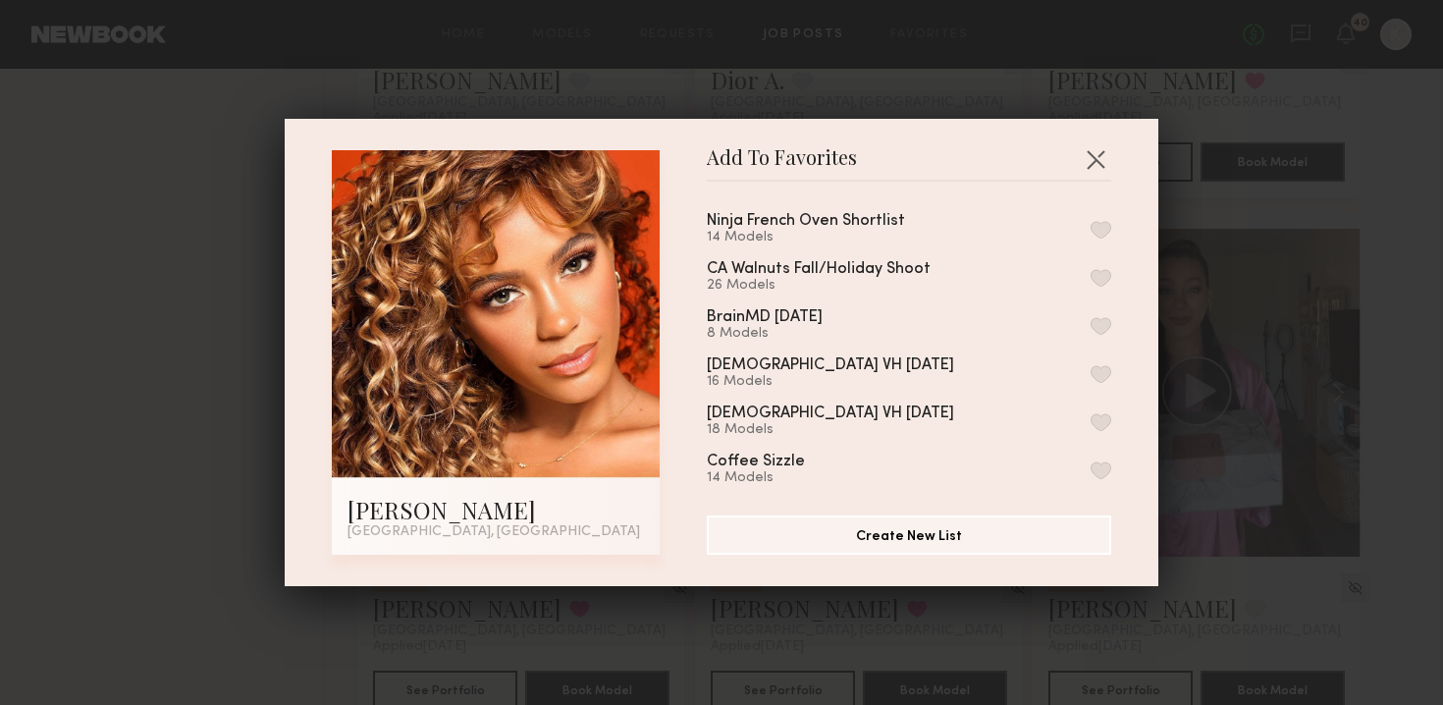
click at [710, 228] on button "button" at bounding box center [1101, 230] width 21 height 18
click at [710, 146] on button "button" at bounding box center [1095, 158] width 31 height 31
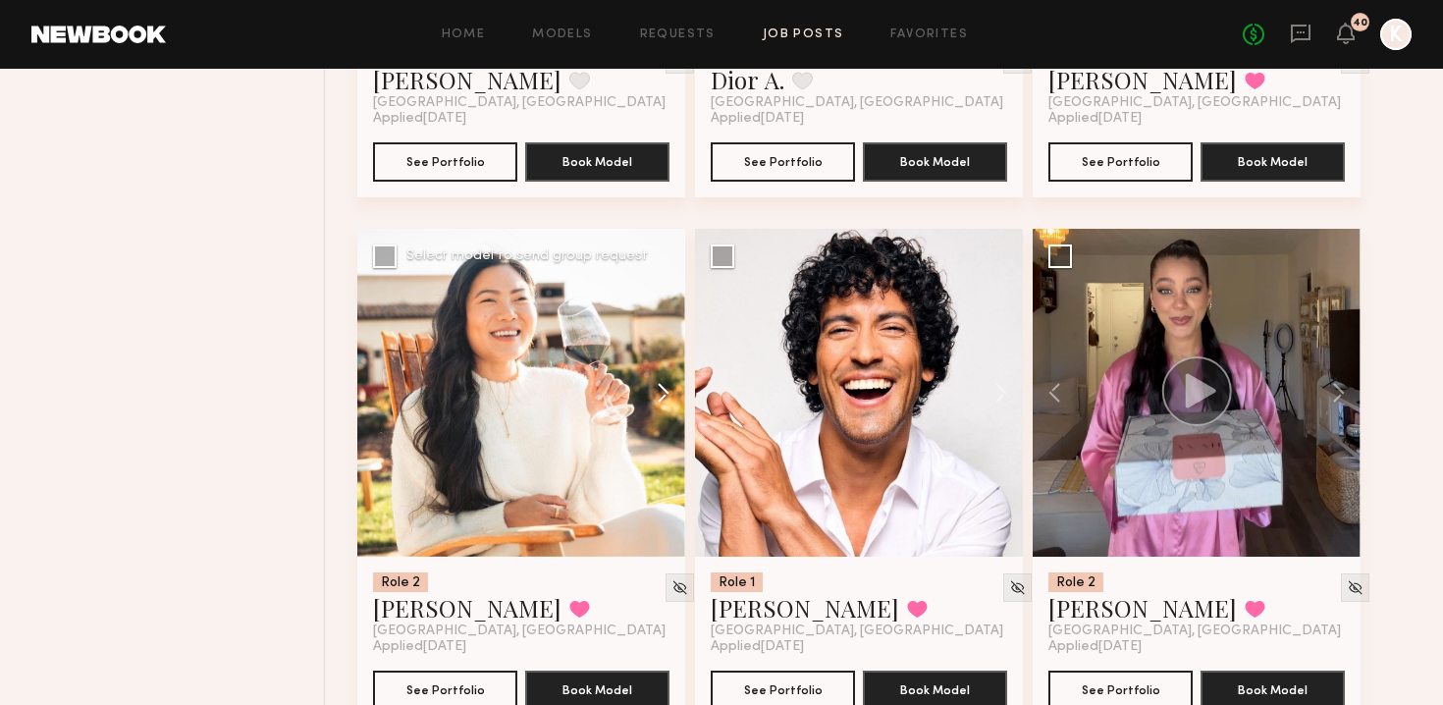
click at [659, 355] on button at bounding box center [653, 393] width 63 height 328
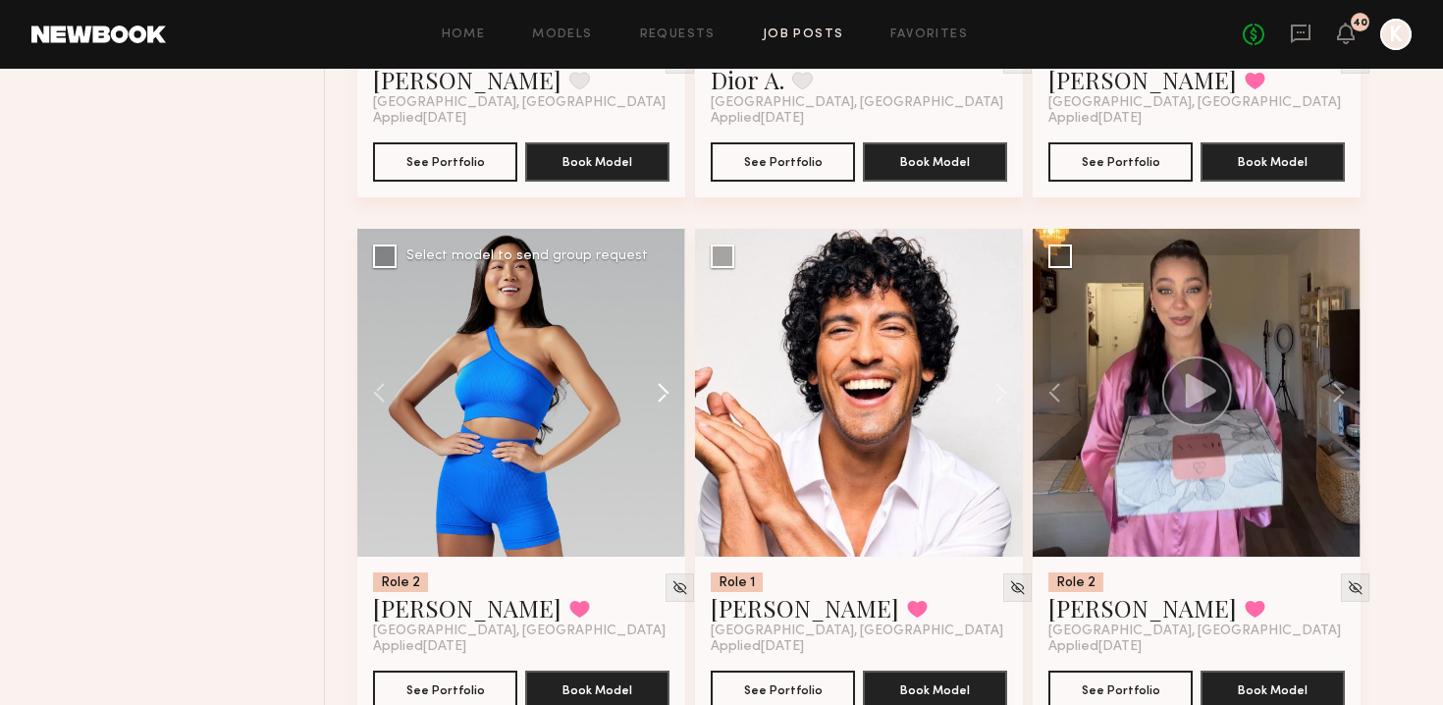
click at [659, 355] on button at bounding box center [653, 393] width 63 height 328
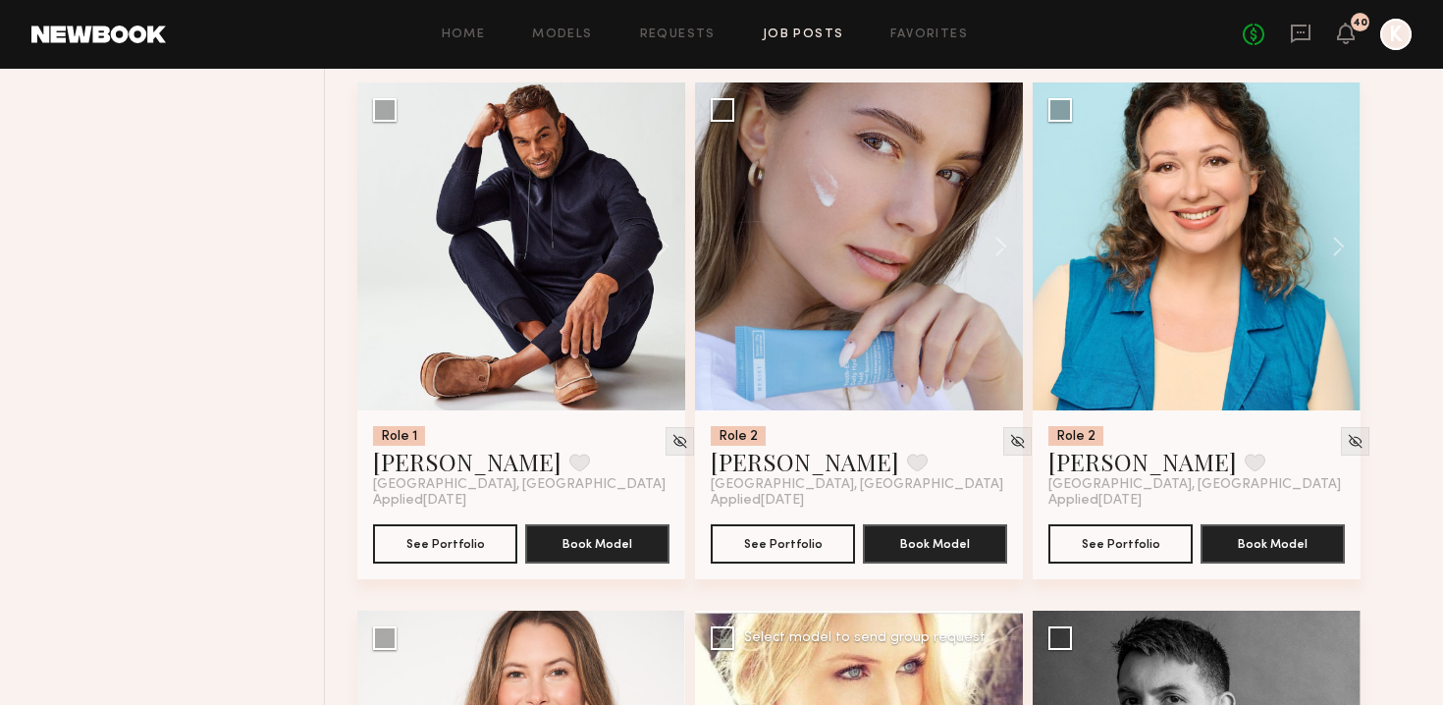
scroll to position [13962, 0]
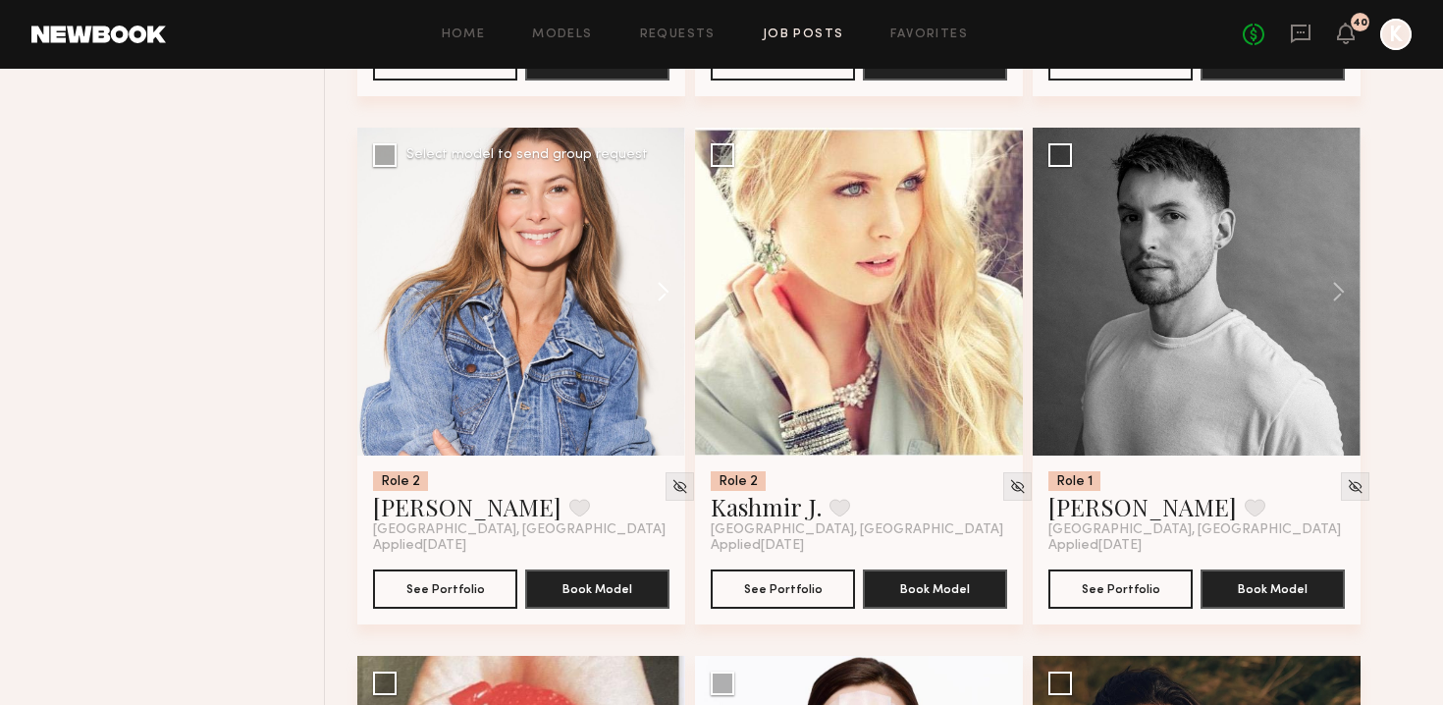
click at [654, 259] on button at bounding box center [653, 292] width 63 height 328
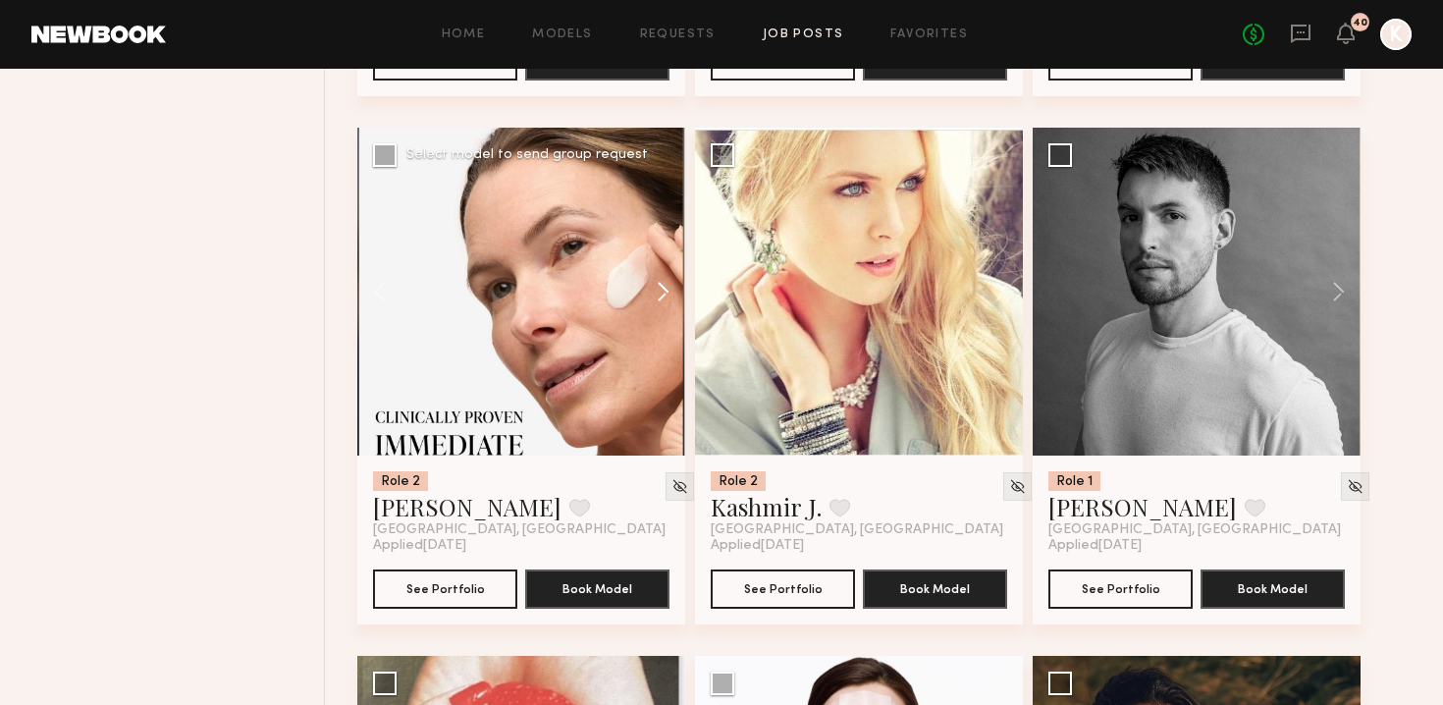
click at [654, 259] on button at bounding box center [653, 292] width 63 height 328
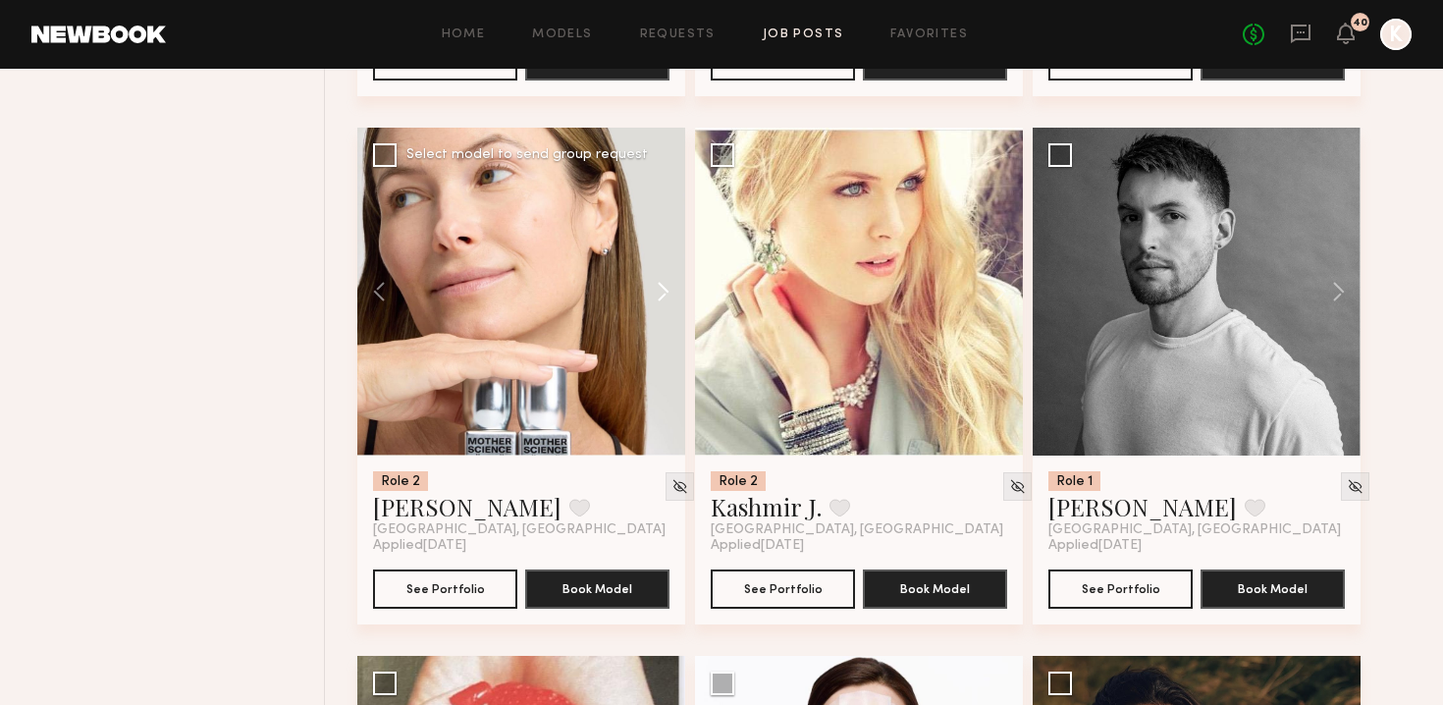
click at [654, 259] on button at bounding box center [653, 292] width 63 height 328
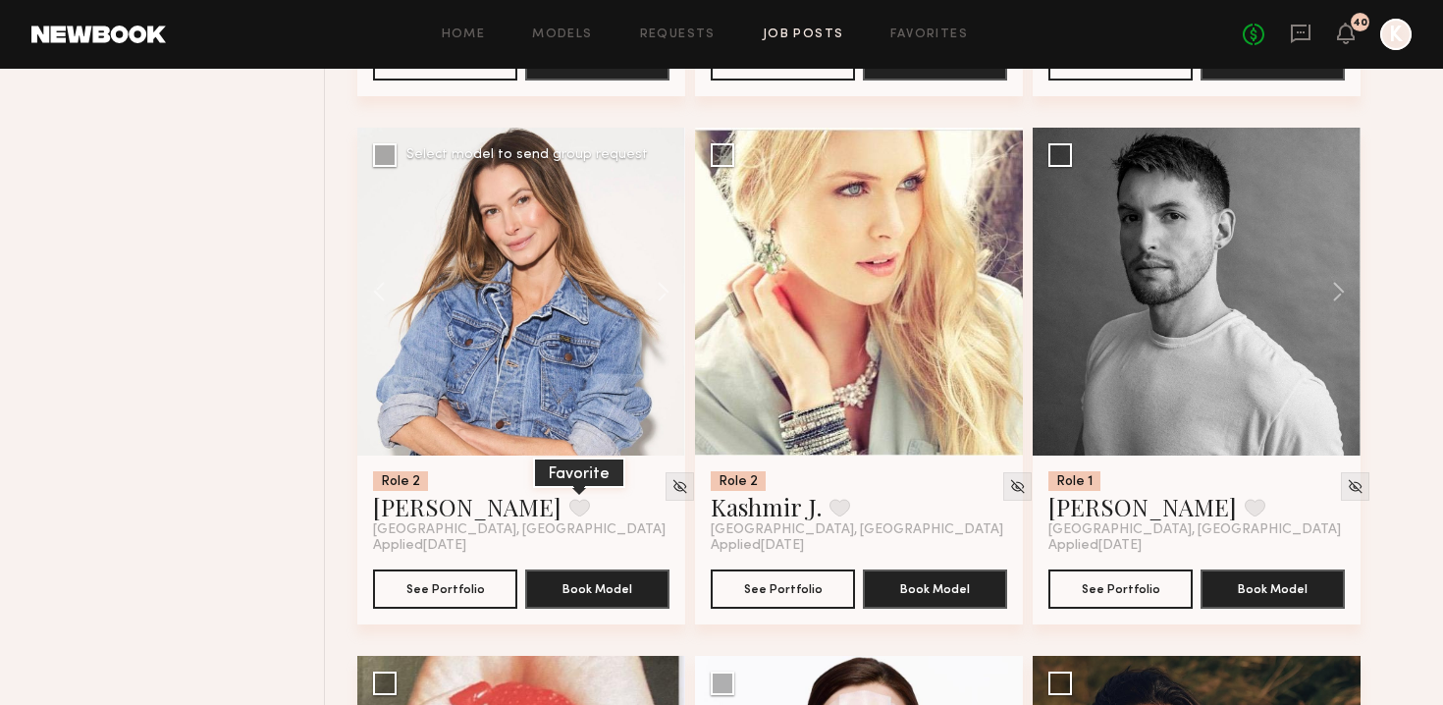
click at [569, 499] on button at bounding box center [579, 508] width 21 height 18
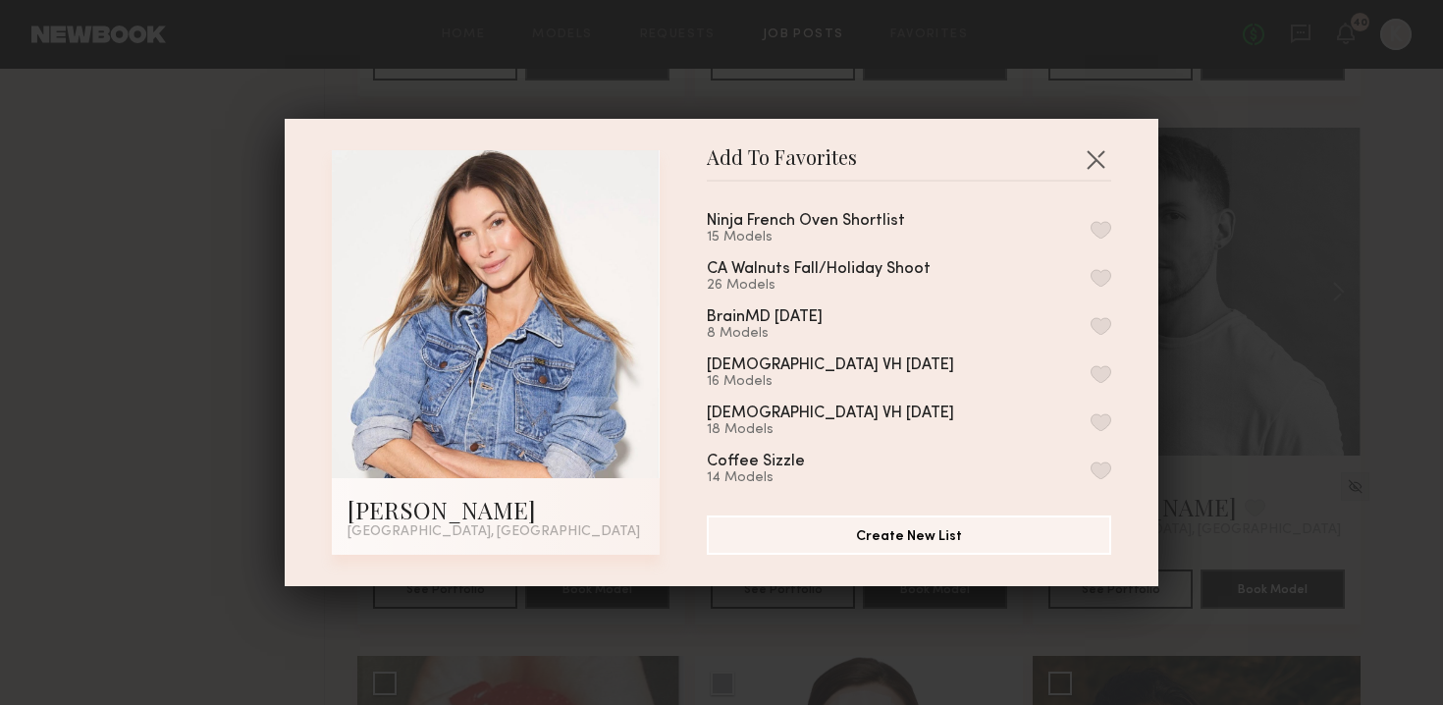
click at [710, 223] on button "button" at bounding box center [1101, 230] width 21 height 18
click at [710, 167] on button "button" at bounding box center [1095, 158] width 31 height 31
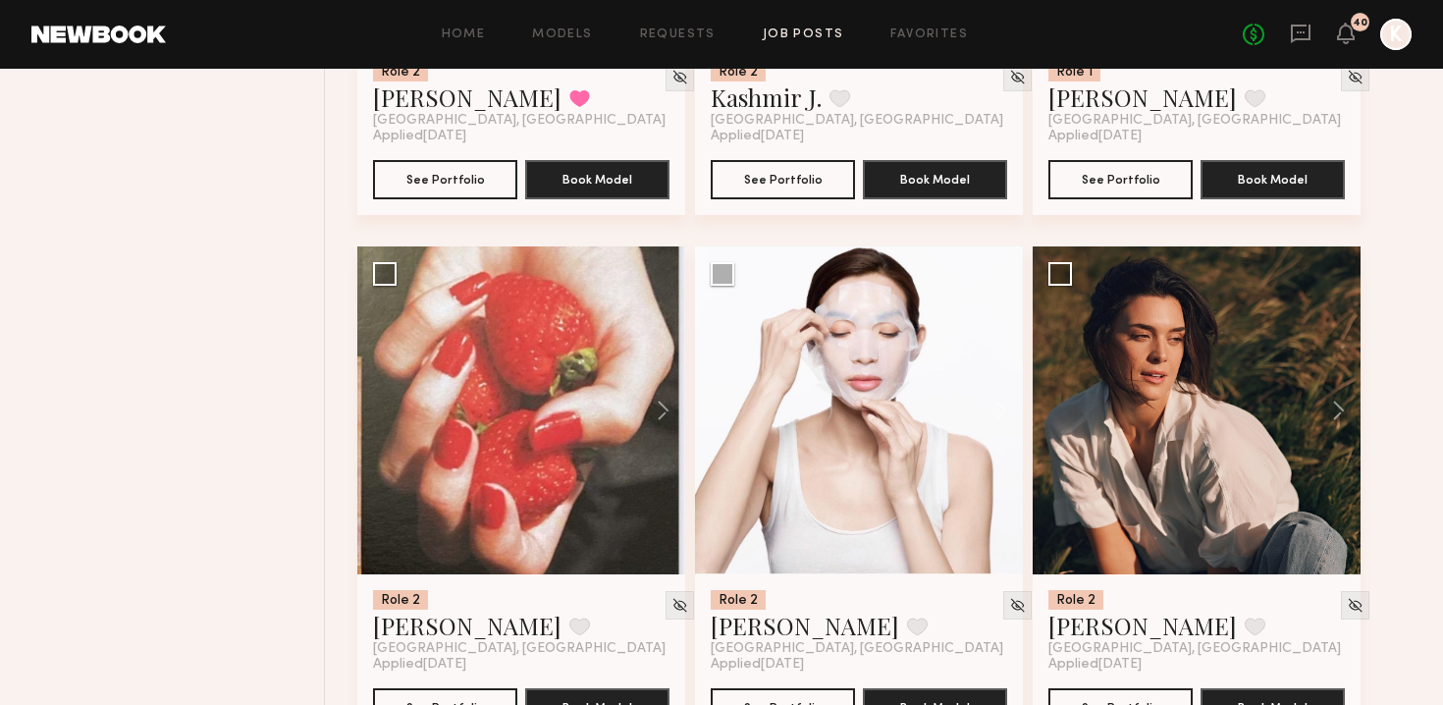
scroll to position [14518, 0]
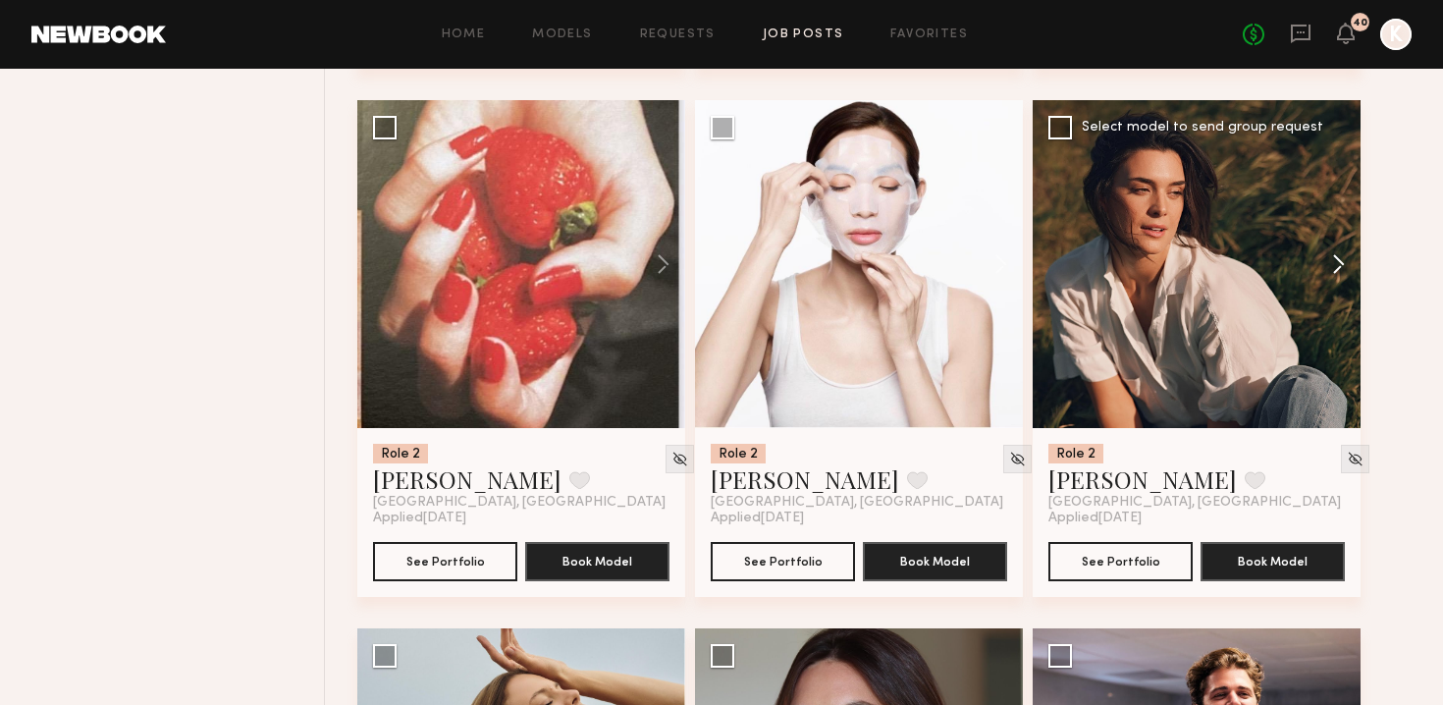
click at [710, 231] on button at bounding box center [1329, 264] width 63 height 328
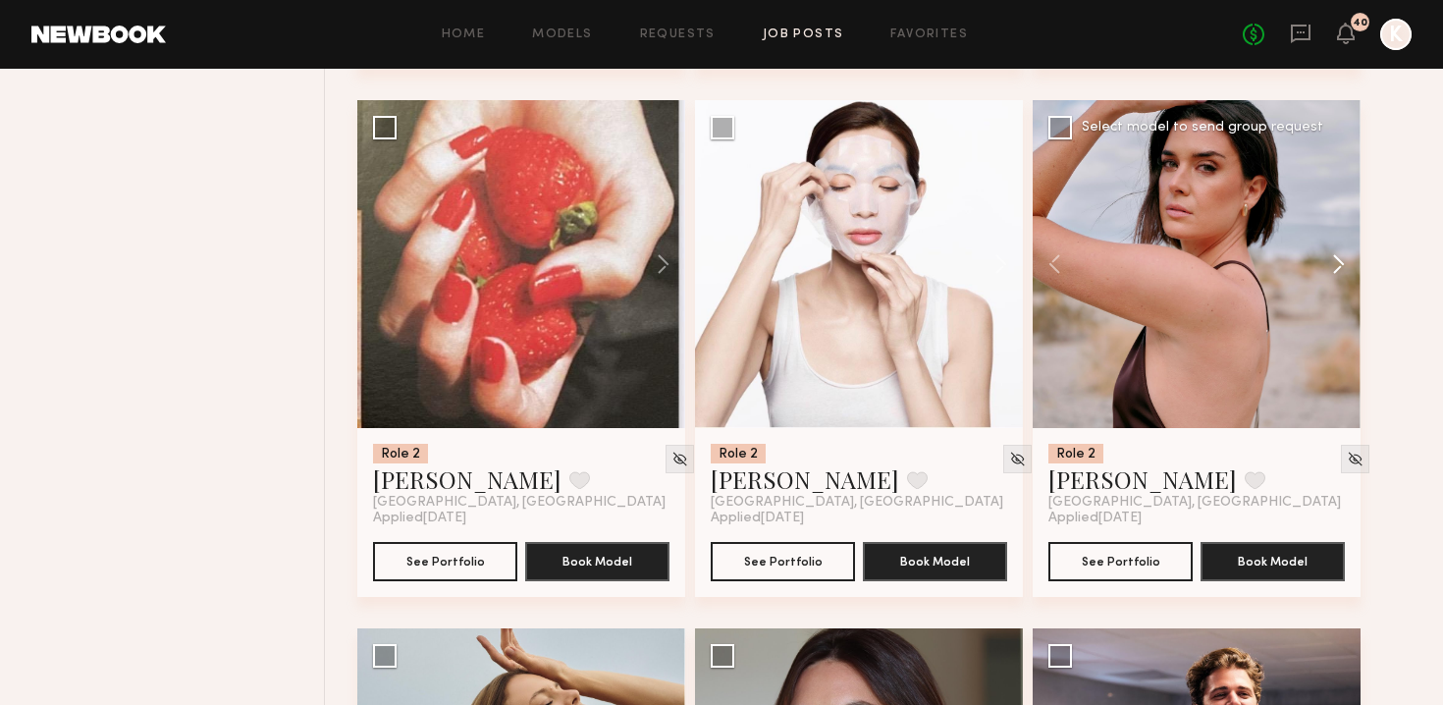
click at [710, 231] on button at bounding box center [1329, 264] width 63 height 328
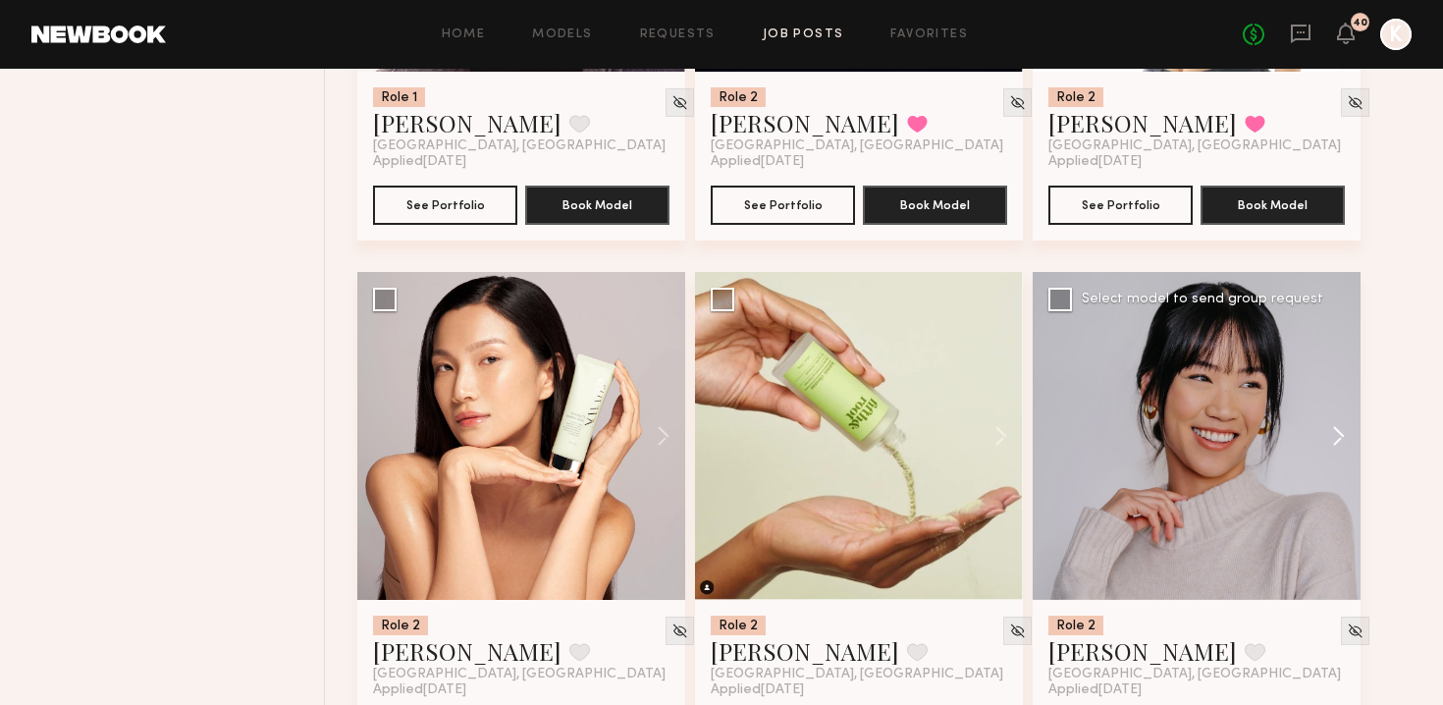
scroll to position [15956, 0]
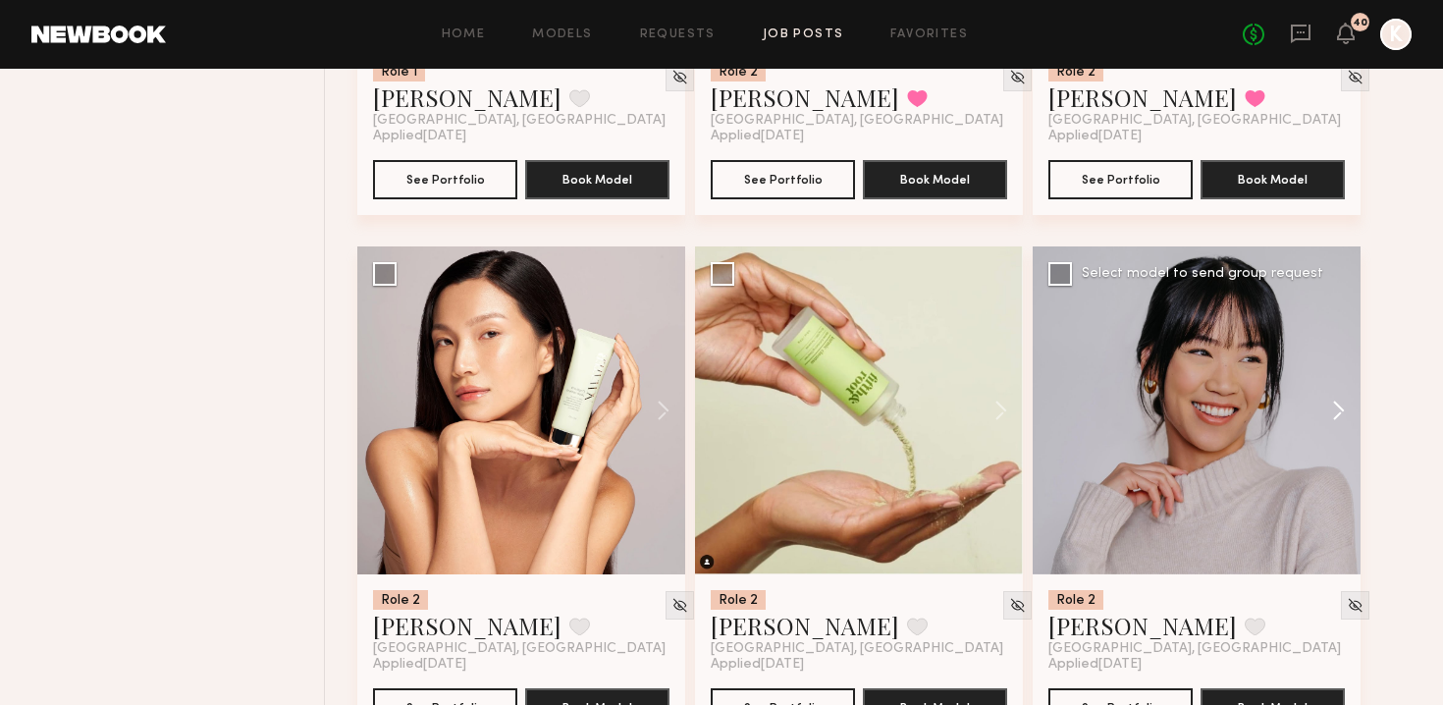
click at [710, 375] on button at bounding box center [1329, 410] width 63 height 328
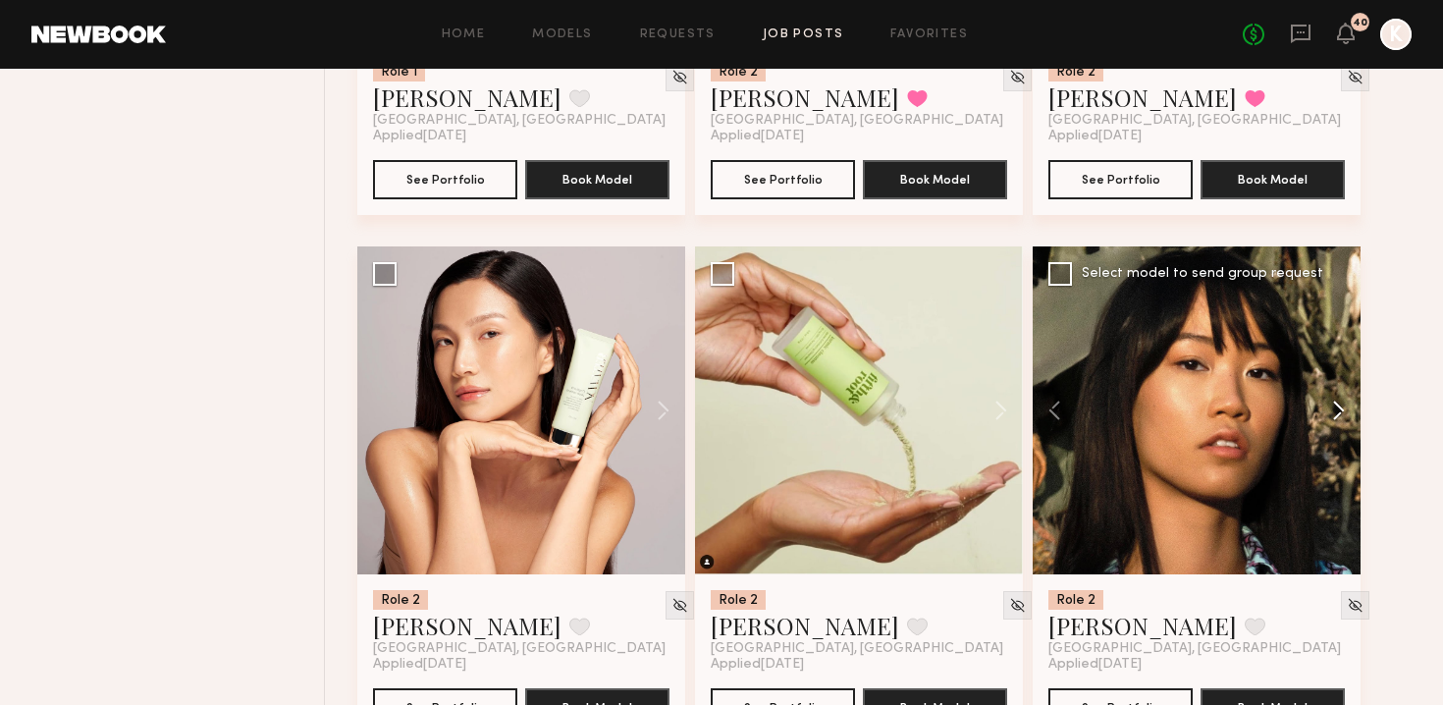
click at [710, 375] on button at bounding box center [1329, 410] width 63 height 328
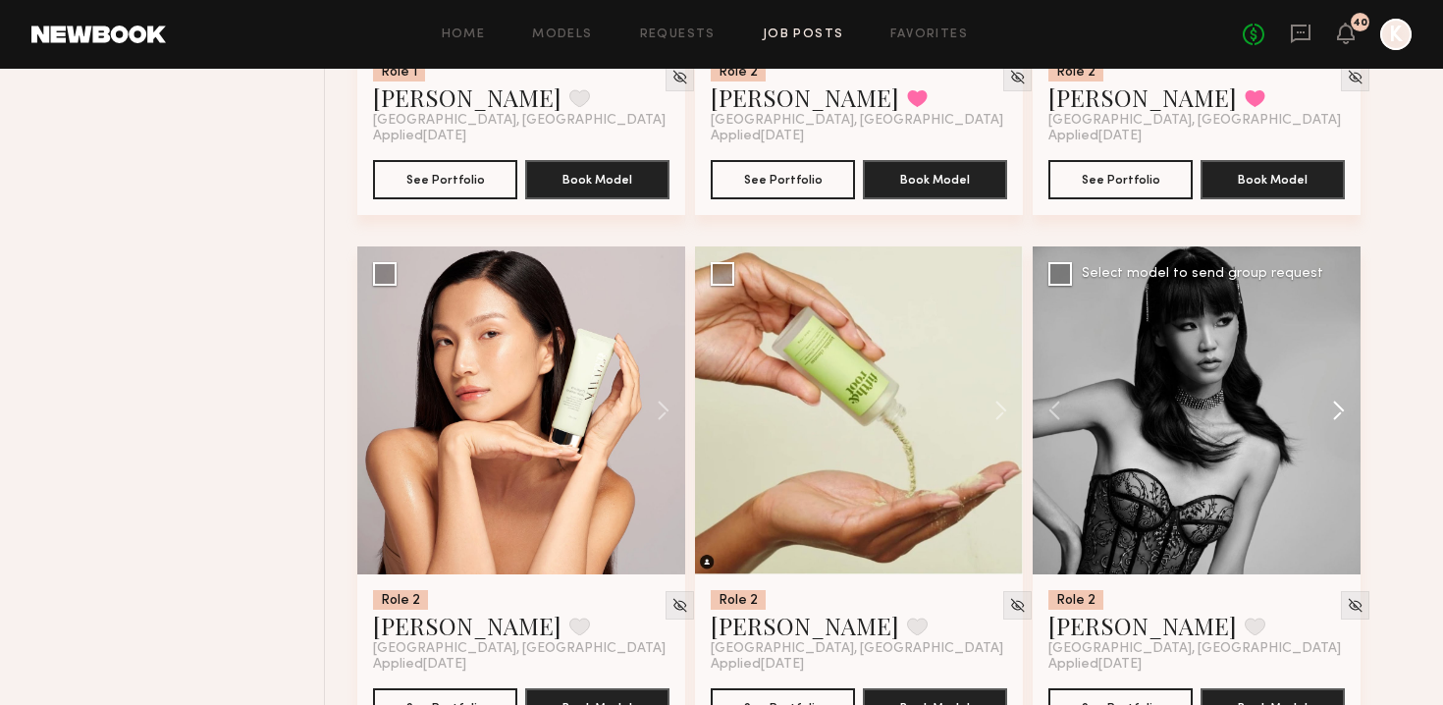
click at [710, 375] on button at bounding box center [1329, 410] width 63 height 328
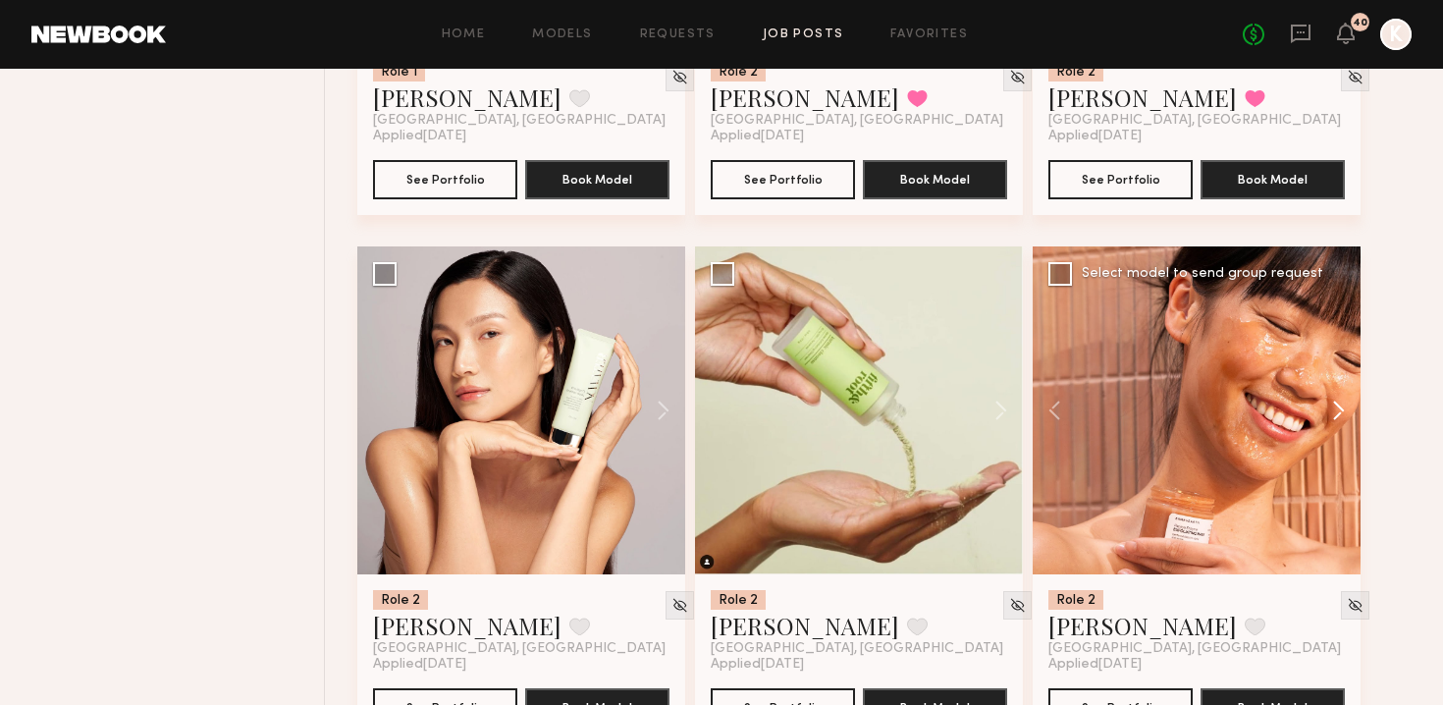
click at [710, 375] on button at bounding box center [1329, 410] width 63 height 328
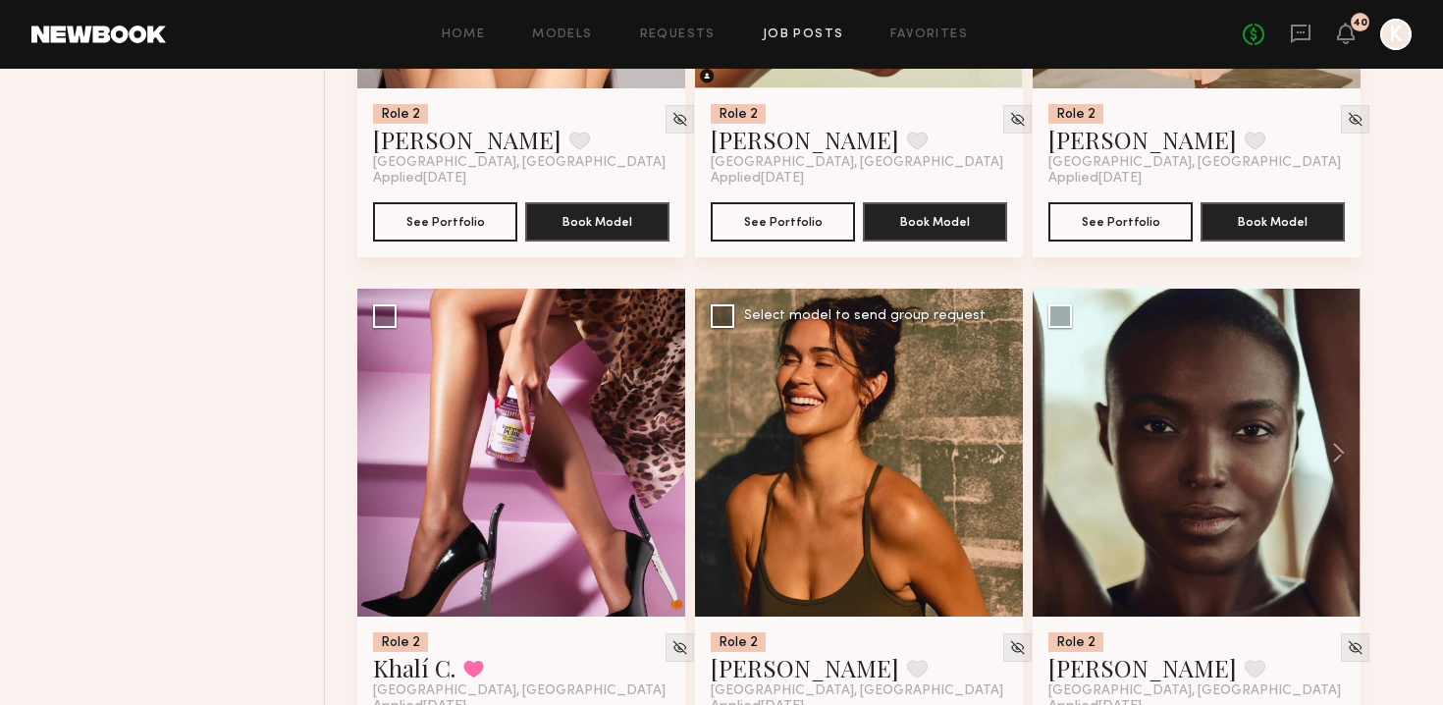
scroll to position [16480, 0]
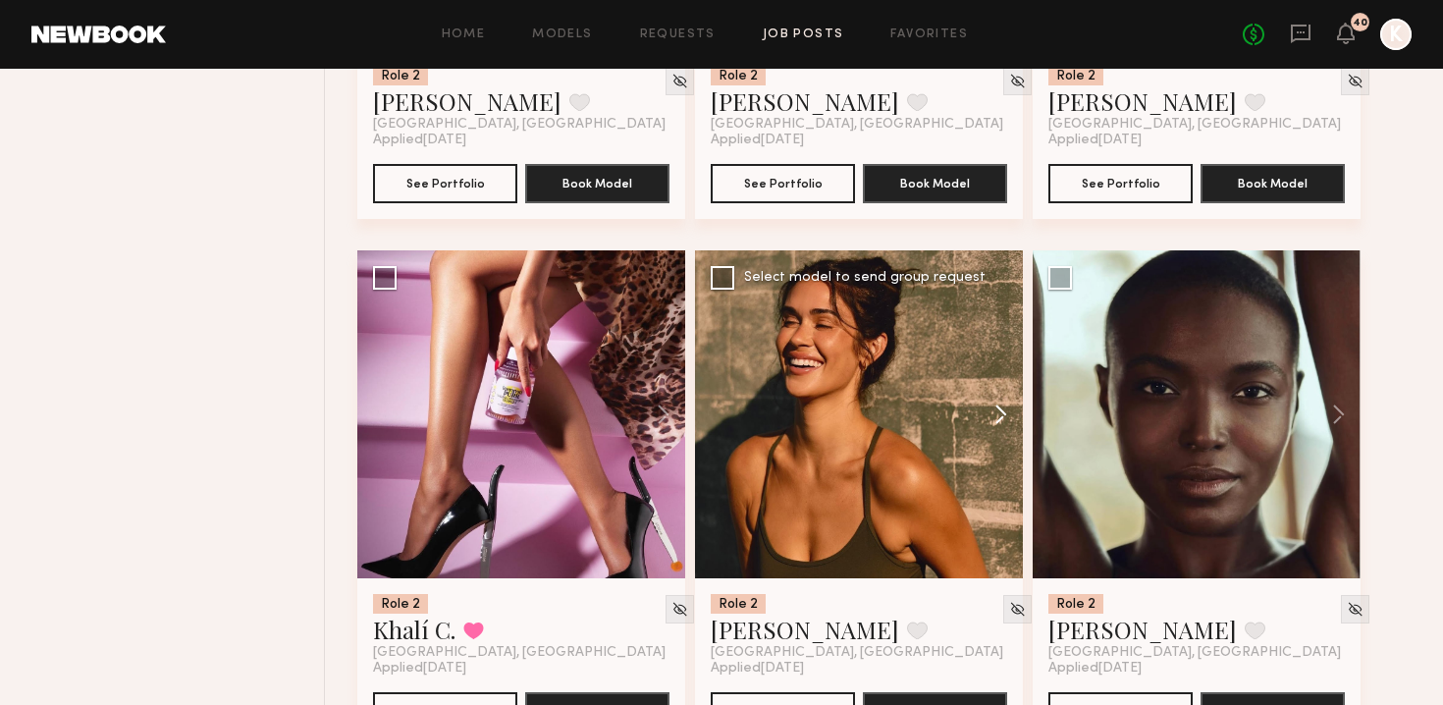
click at [710, 398] on button at bounding box center [991, 414] width 63 height 328
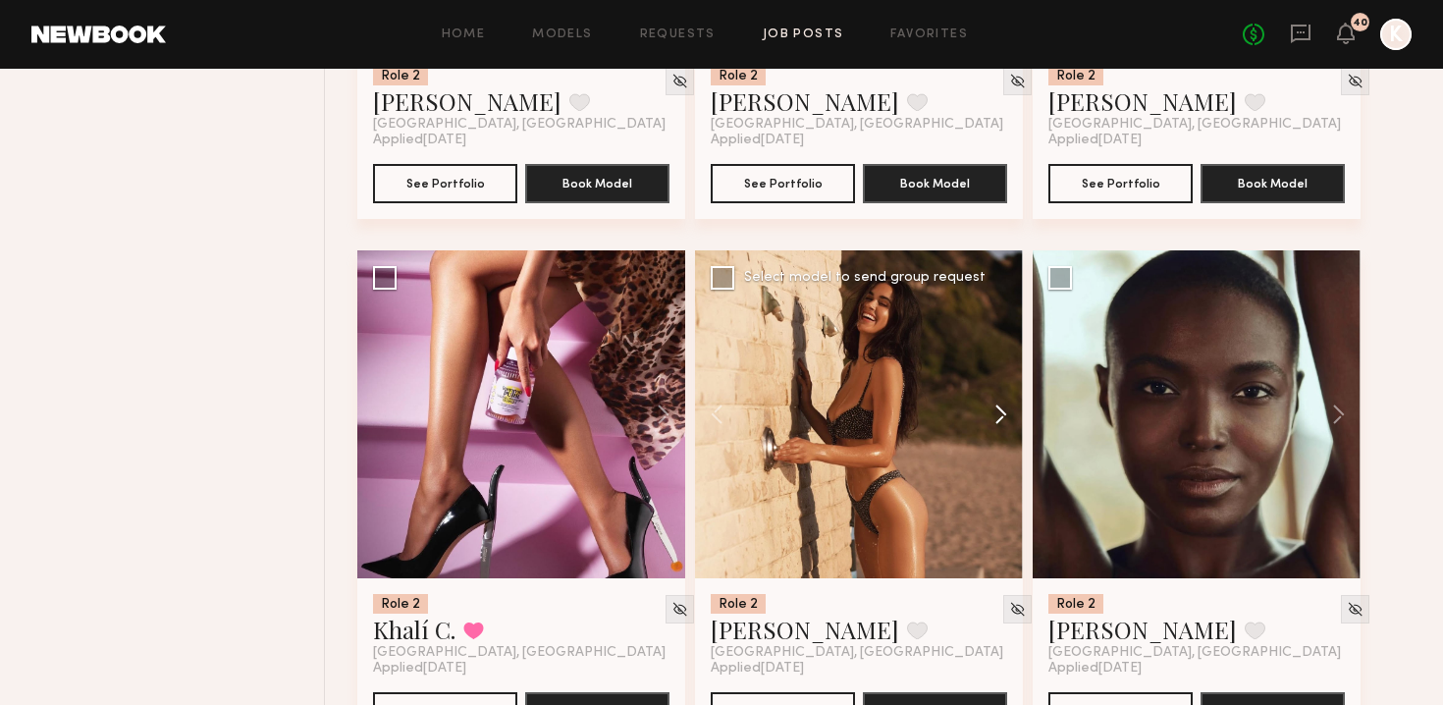
click at [710, 398] on button at bounding box center [991, 414] width 63 height 328
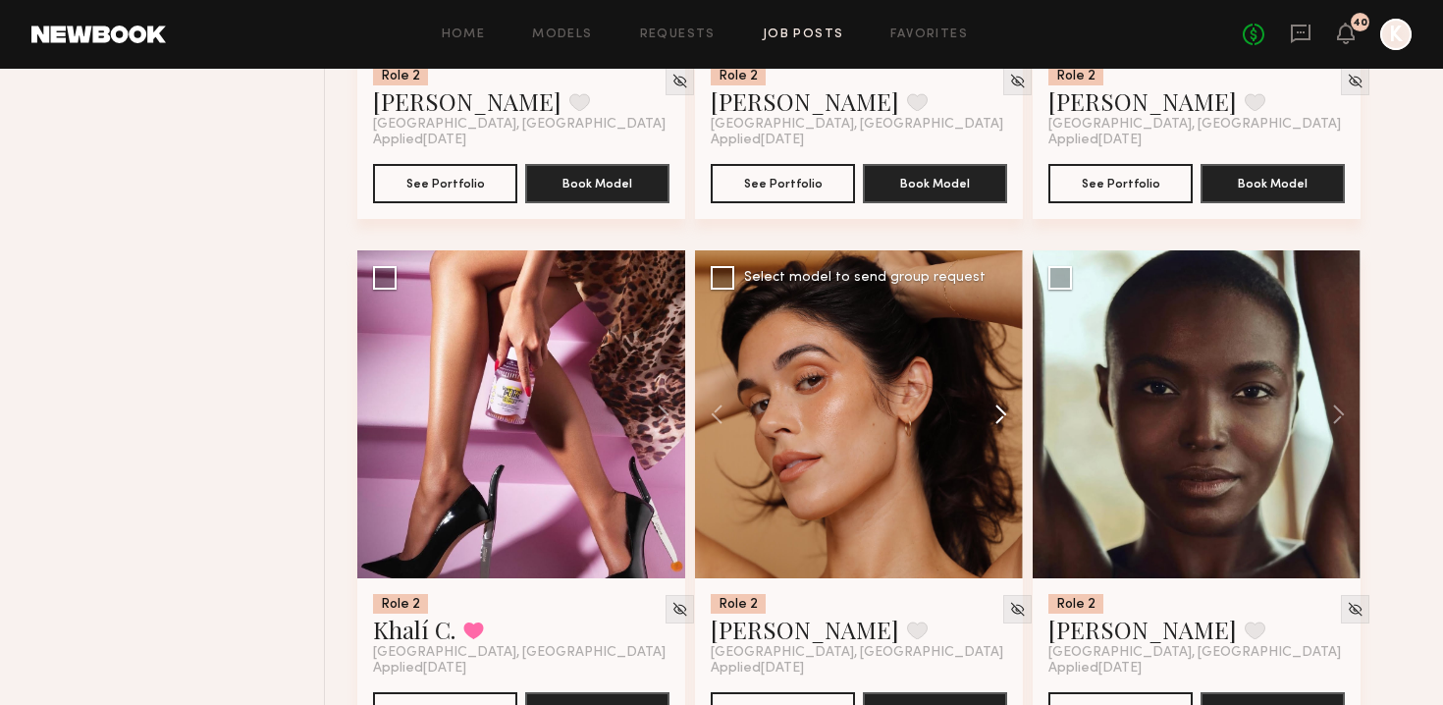
click at [710, 398] on button at bounding box center [991, 414] width 63 height 328
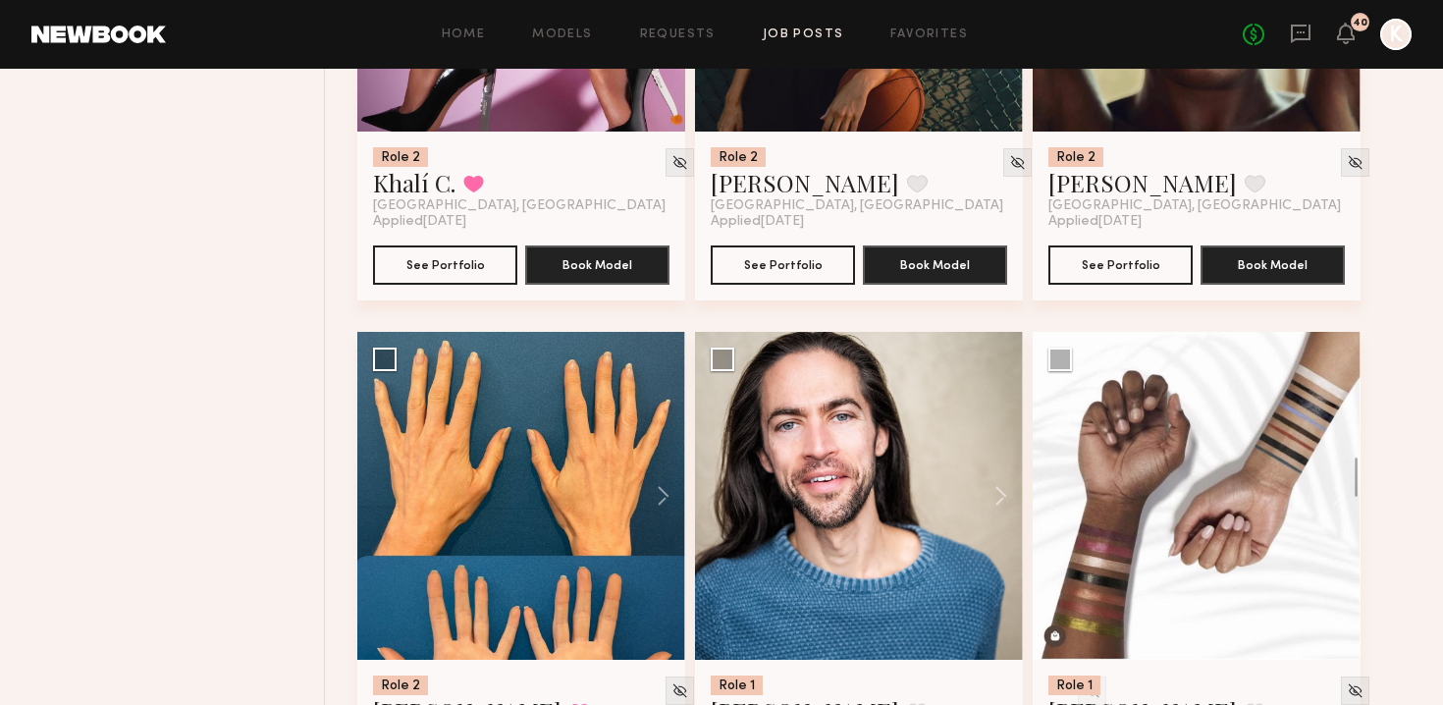
scroll to position [17063, 0]
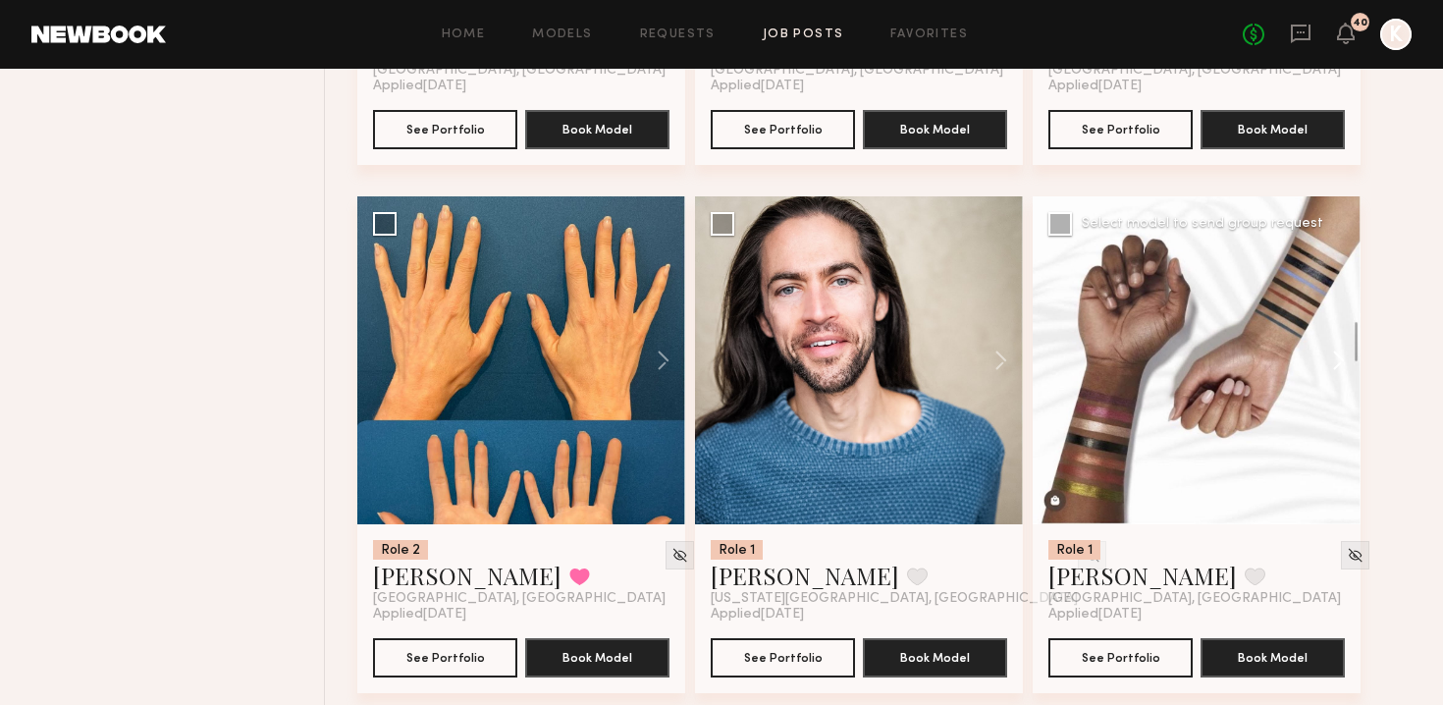
click at [710, 321] on button at bounding box center [1329, 360] width 63 height 328
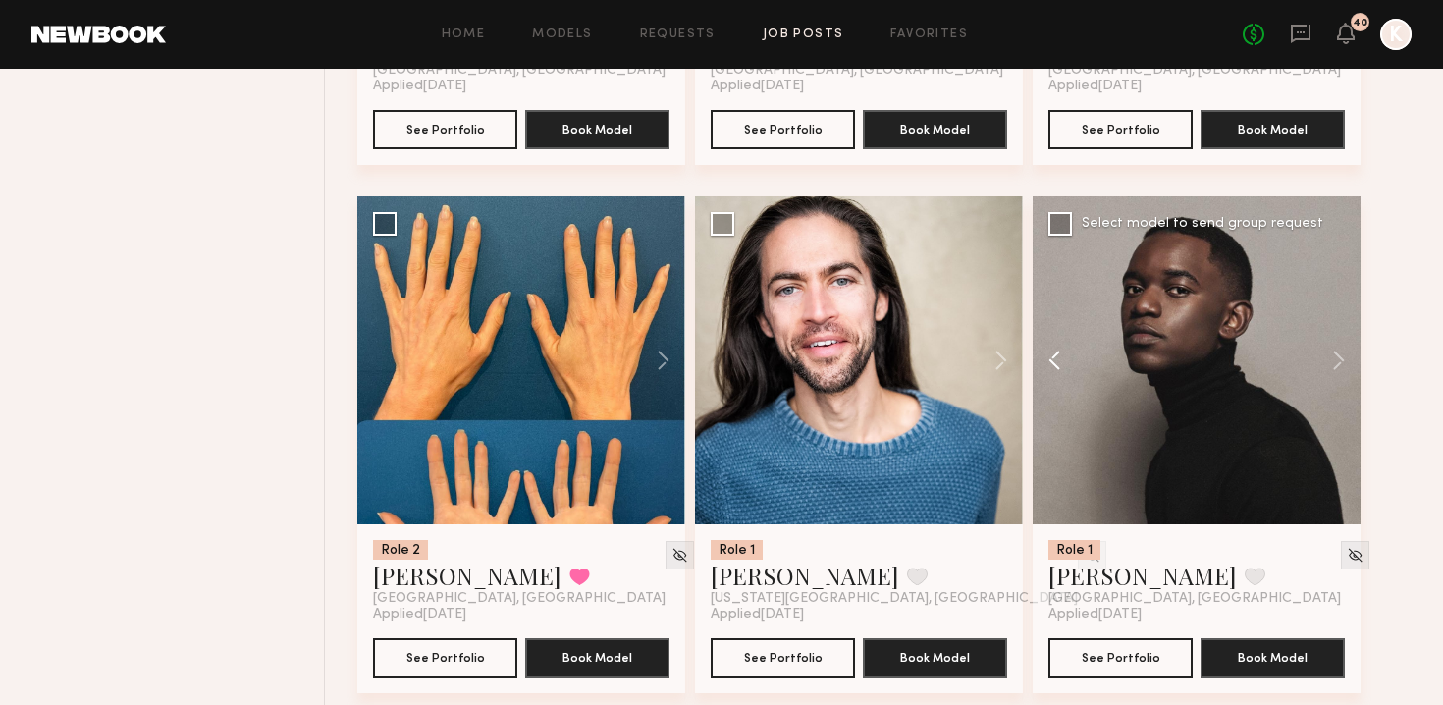
click at [710, 341] on button at bounding box center [1064, 360] width 63 height 328
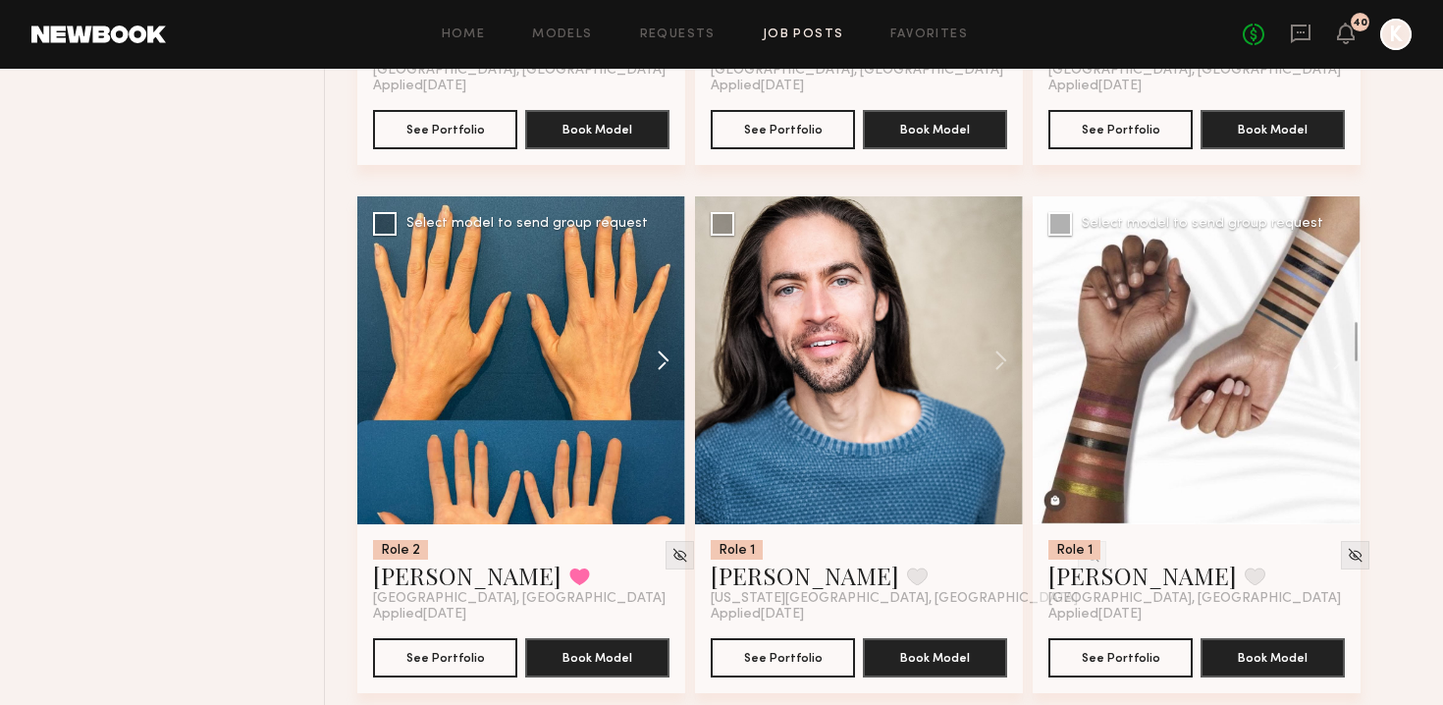
click at [653, 329] on button at bounding box center [653, 360] width 63 height 328
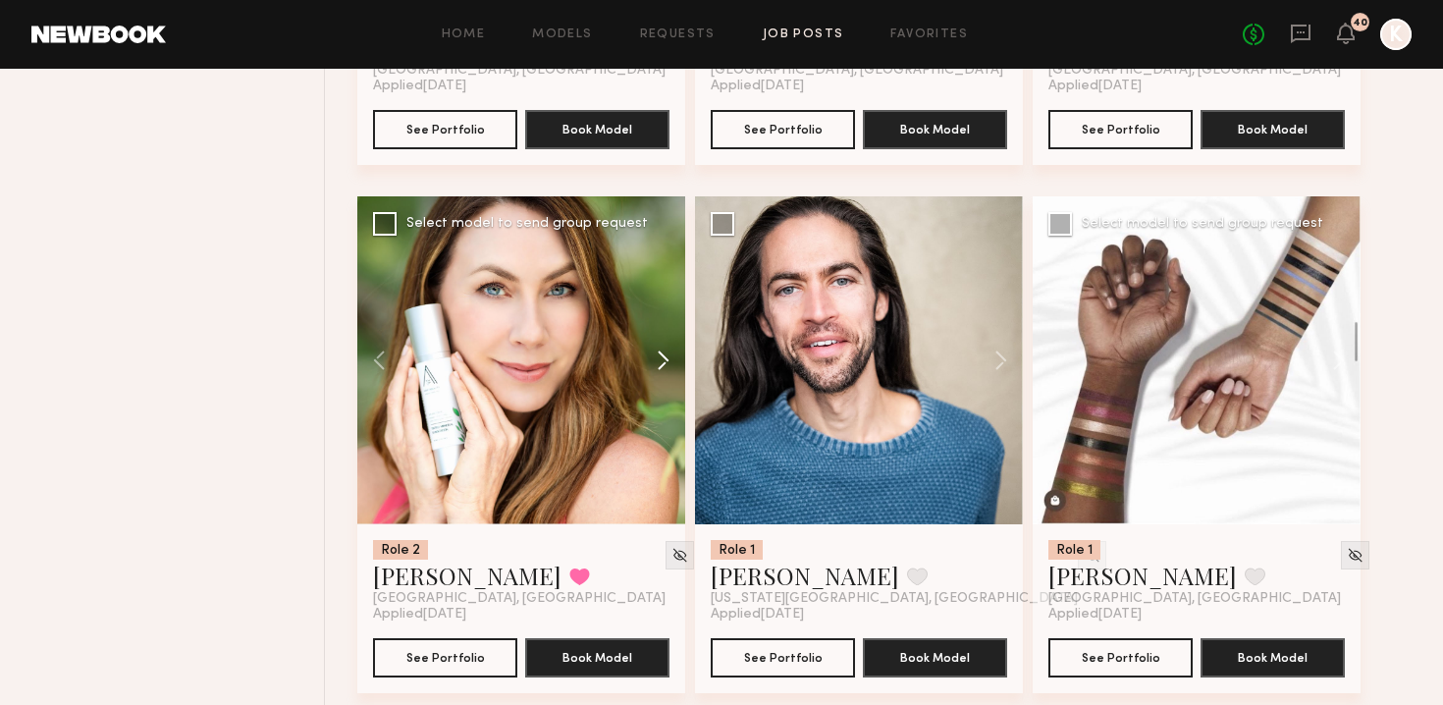
click at [653, 329] on button at bounding box center [653, 360] width 63 height 328
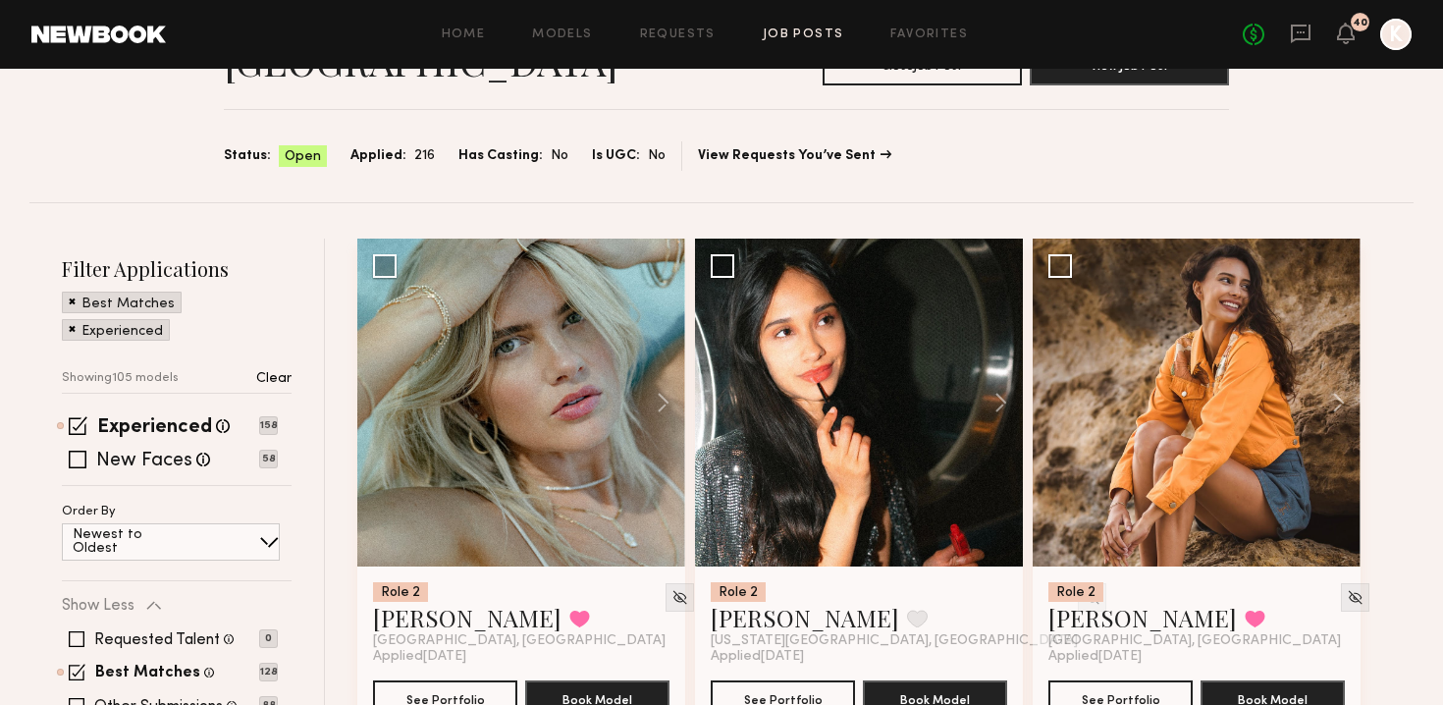
scroll to position [0, 0]
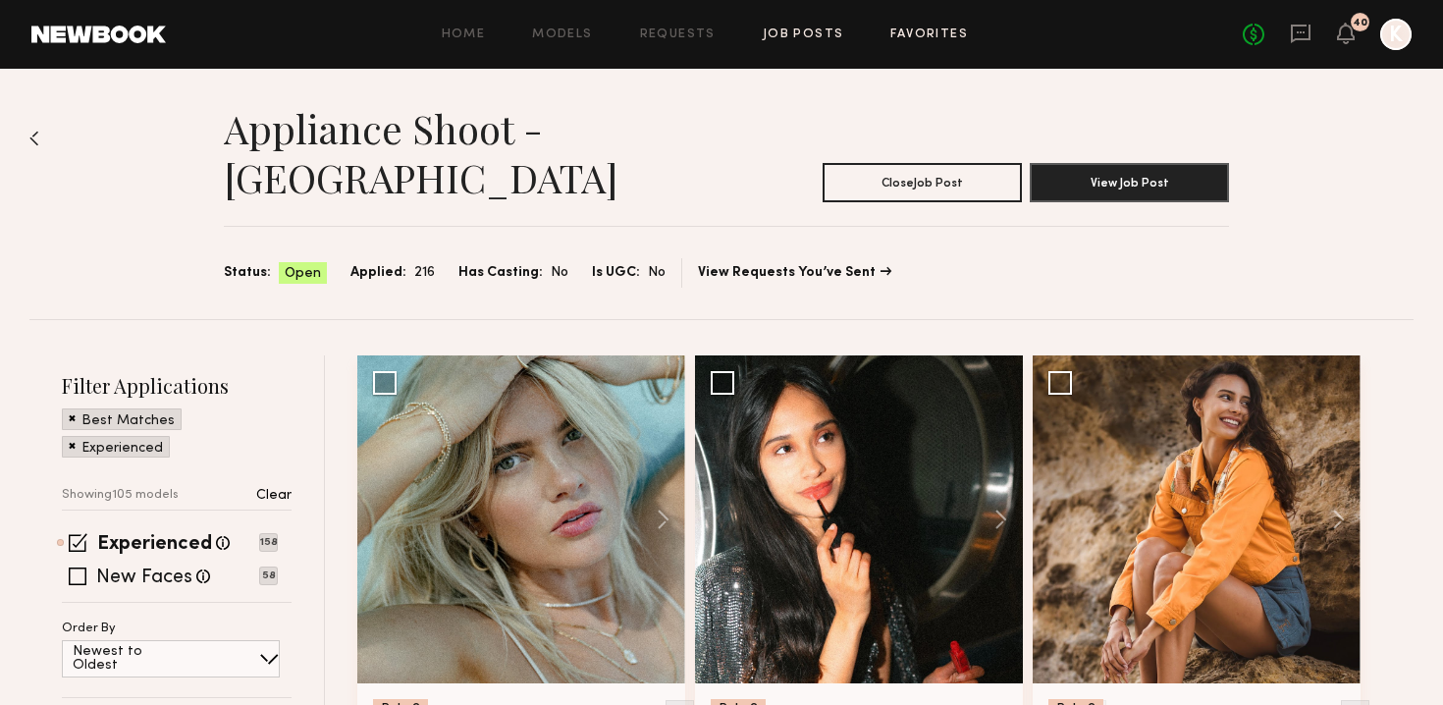
click at [710, 36] on link "Favorites" at bounding box center [930, 34] width 78 height 13
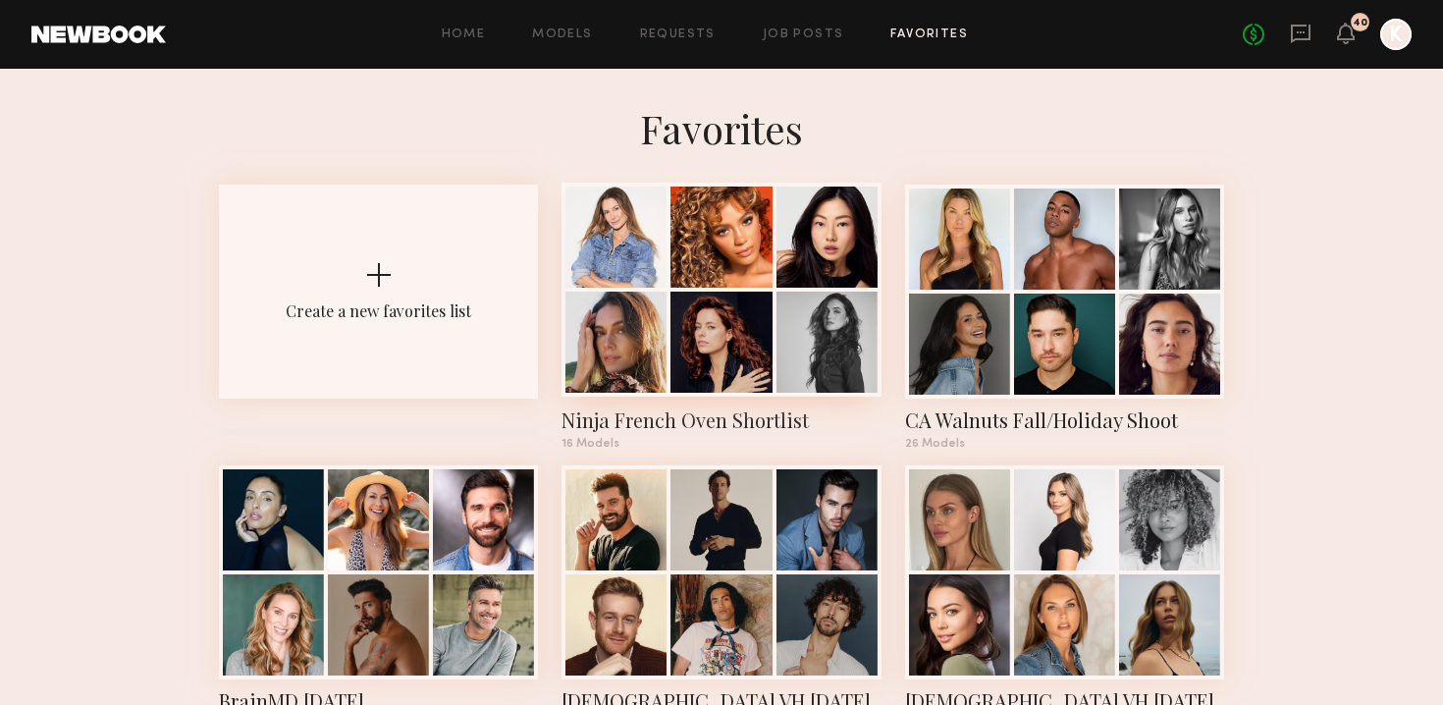
click at [710, 375] on div at bounding box center [721, 342] width 101 height 101
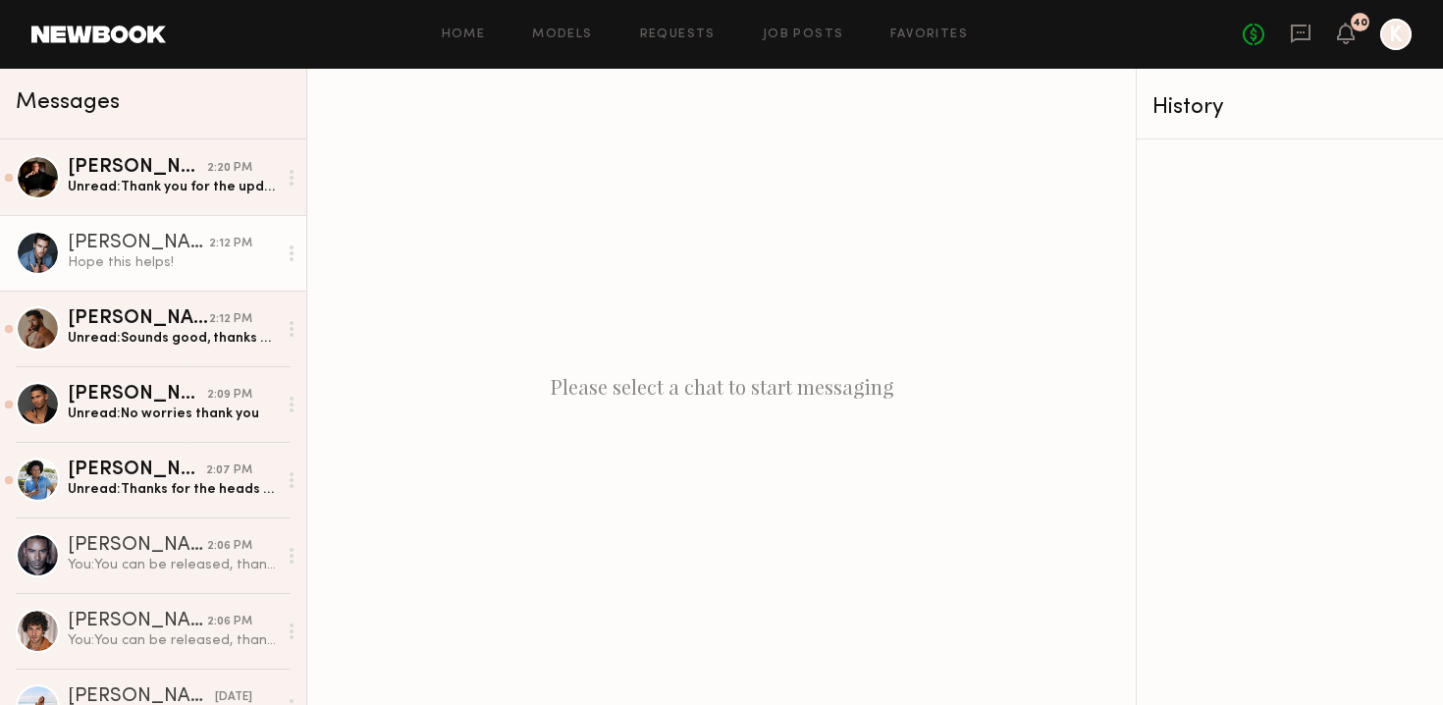
click at [118, 234] on div "[PERSON_NAME]" at bounding box center [138, 244] width 141 height 20
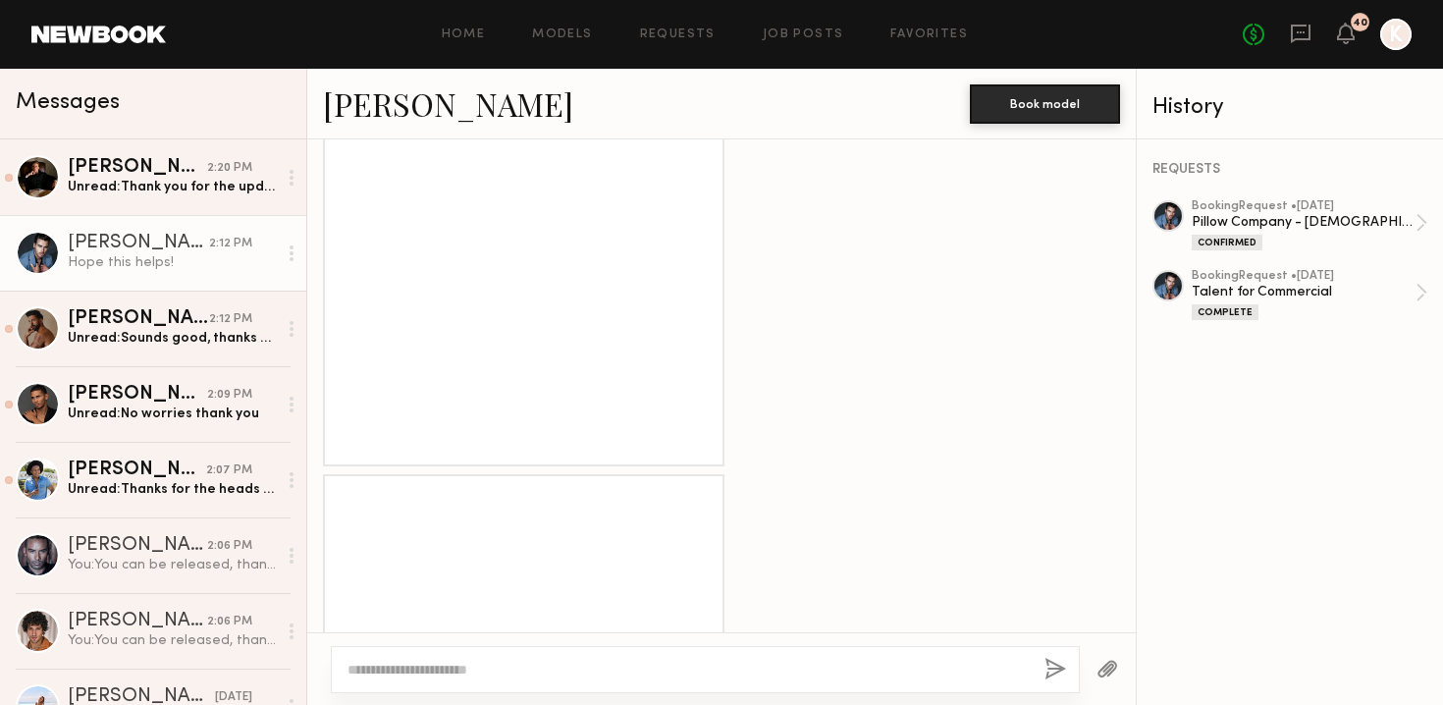
scroll to position [1399, 0]
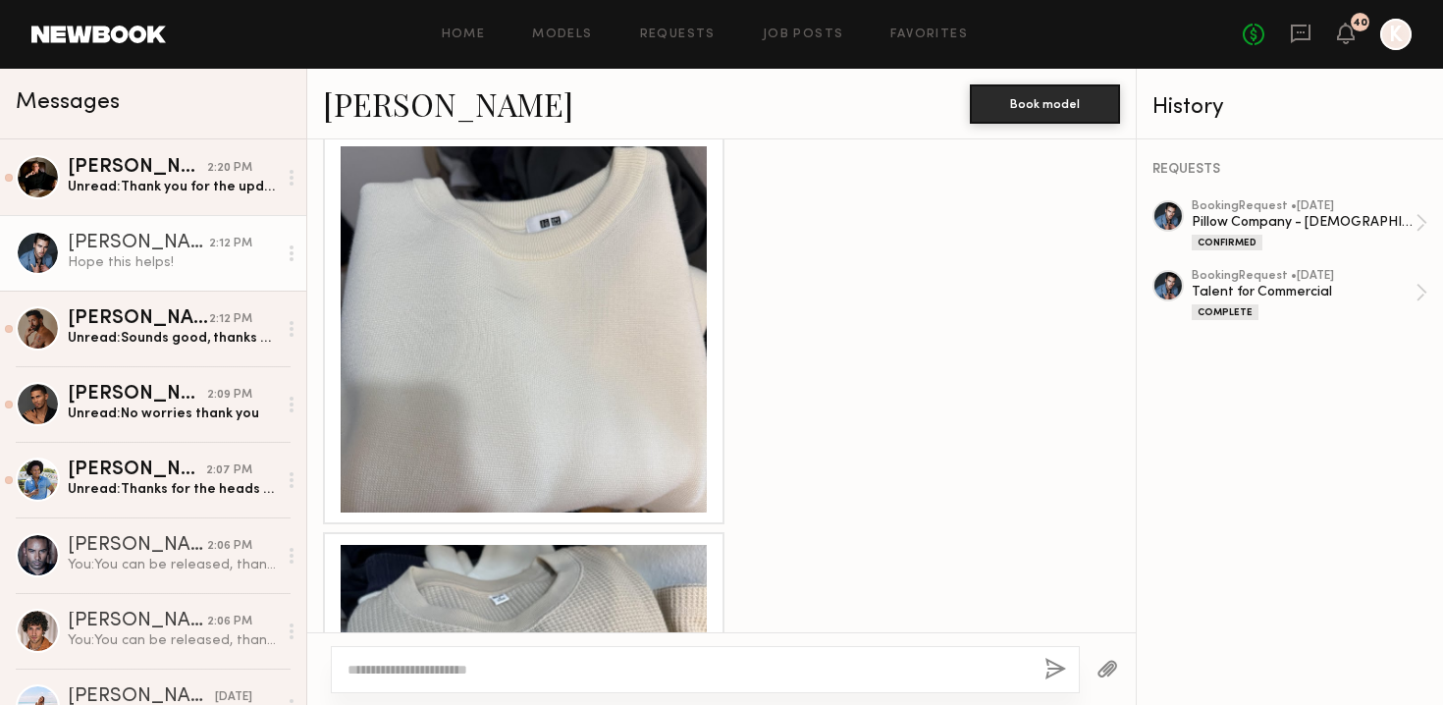
click at [472, 663] on textarea at bounding box center [688, 670] width 681 height 20
type textarea "**********"
click at [1040, 665] on div "**********" at bounding box center [705, 669] width 749 height 47
click at [1049, 666] on button "button" at bounding box center [1056, 670] width 22 height 25
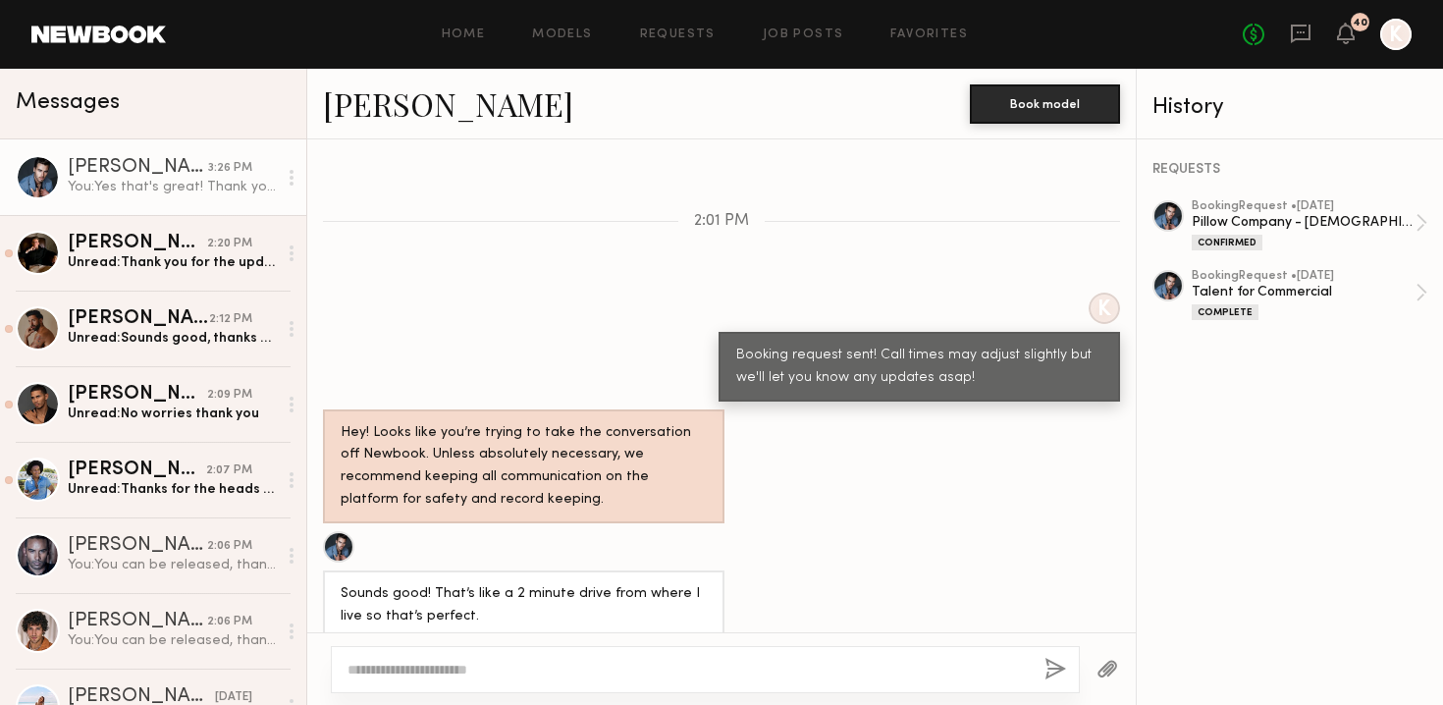
scroll to position [2624, 0]
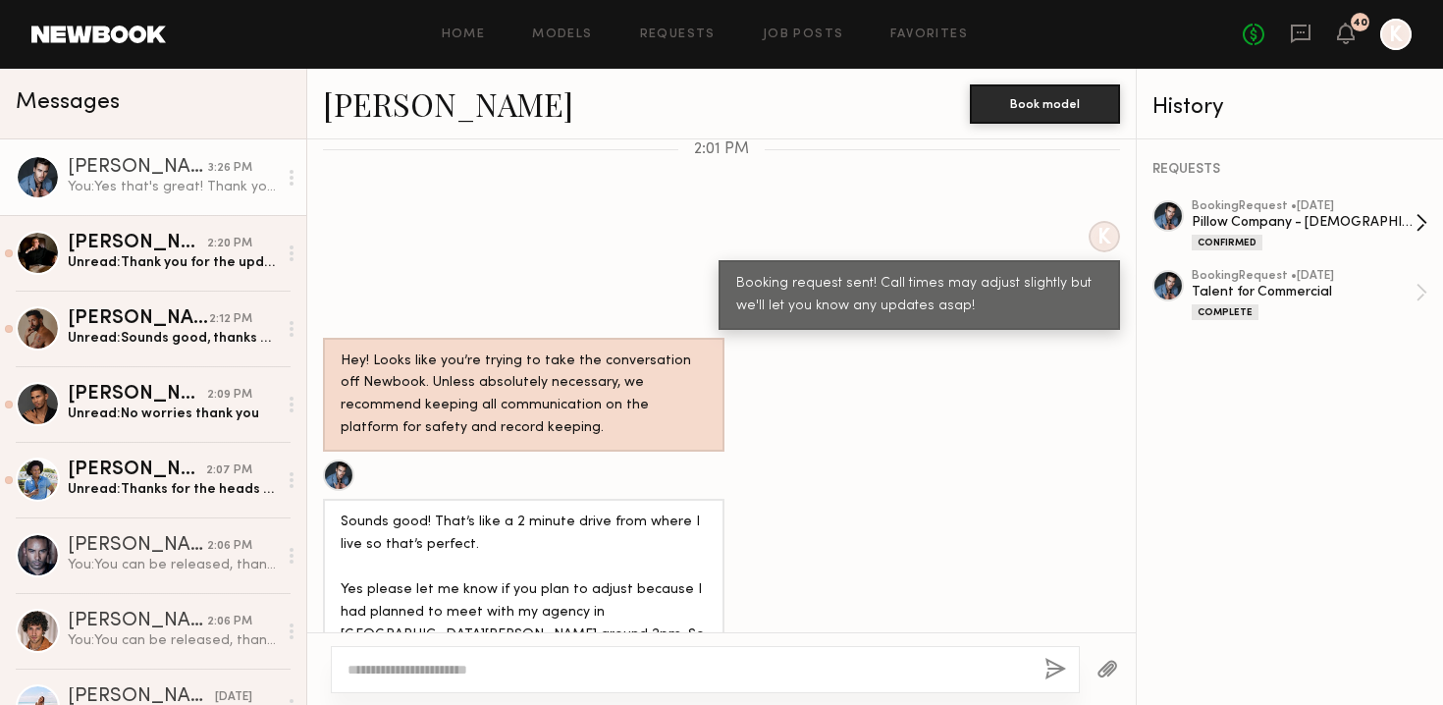
click at [1276, 222] on div "Pillow Company - [DEMOGRAPHIC_DATA] Model Needed - [GEOGRAPHIC_DATA]" at bounding box center [1304, 222] width 224 height 19
click at [782, 34] on link "Job Posts" at bounding box center [803, 34] width 81 height 13
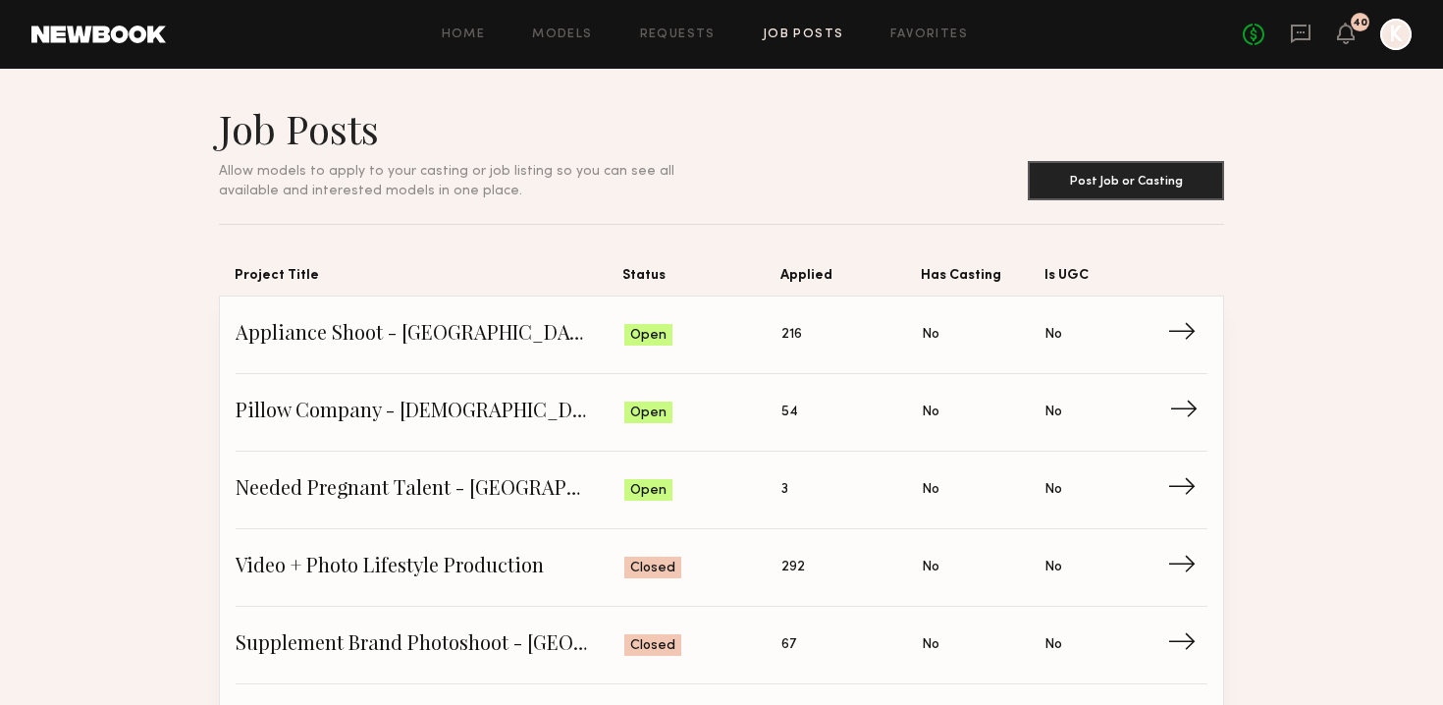
click at [396, 413] on span "Pillow Company - [DEMOGRAPHIC_DATA] Model Needed - [GEOGRAPHIC_DATA]" at bounding box center [430, 412] width 389 height 29
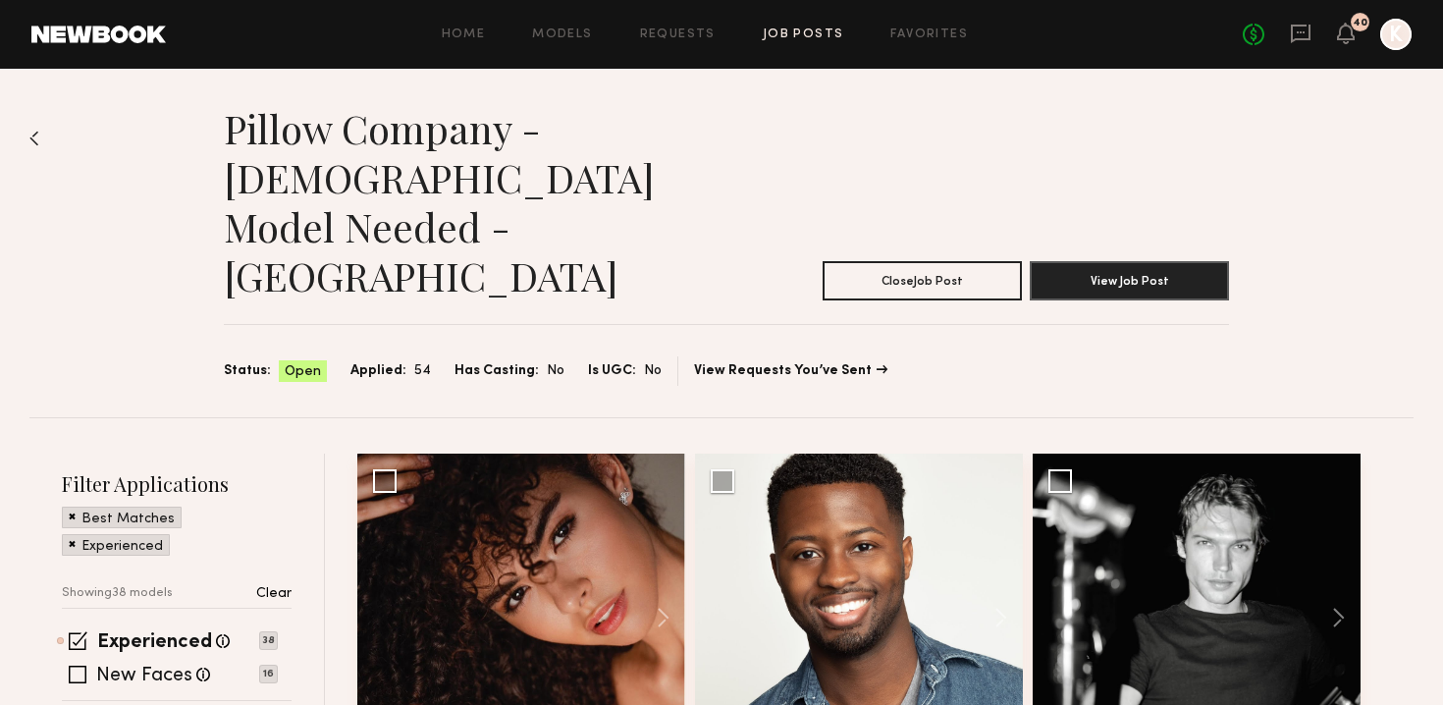
click at [37, 139] on img at bounding box center [34, 139] width 10 height 16
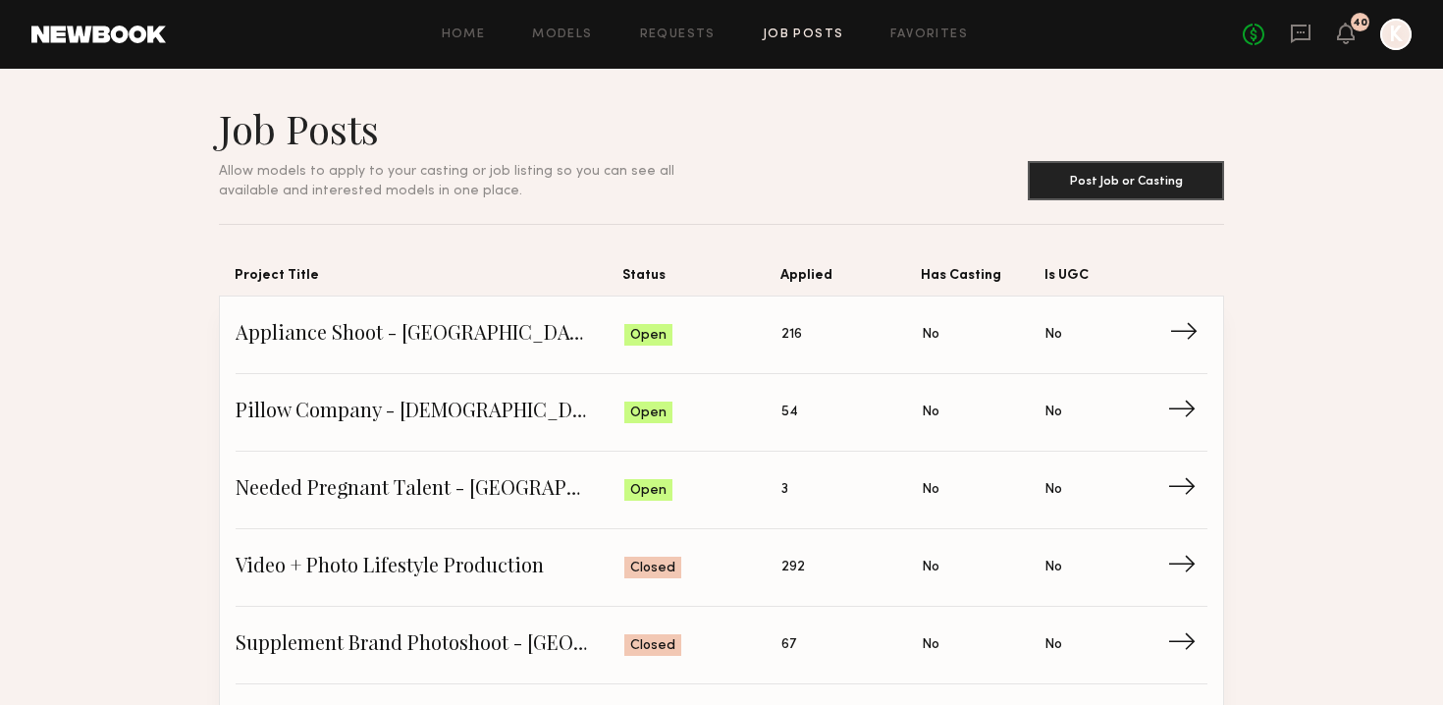
click at [486, 352] on link "Appliance Shoot - [GEOGRAPHIC_DATA] Status: Open Applied: 216 Has Casting: No I…" at bounding box center [722, 336] width 972 height 78
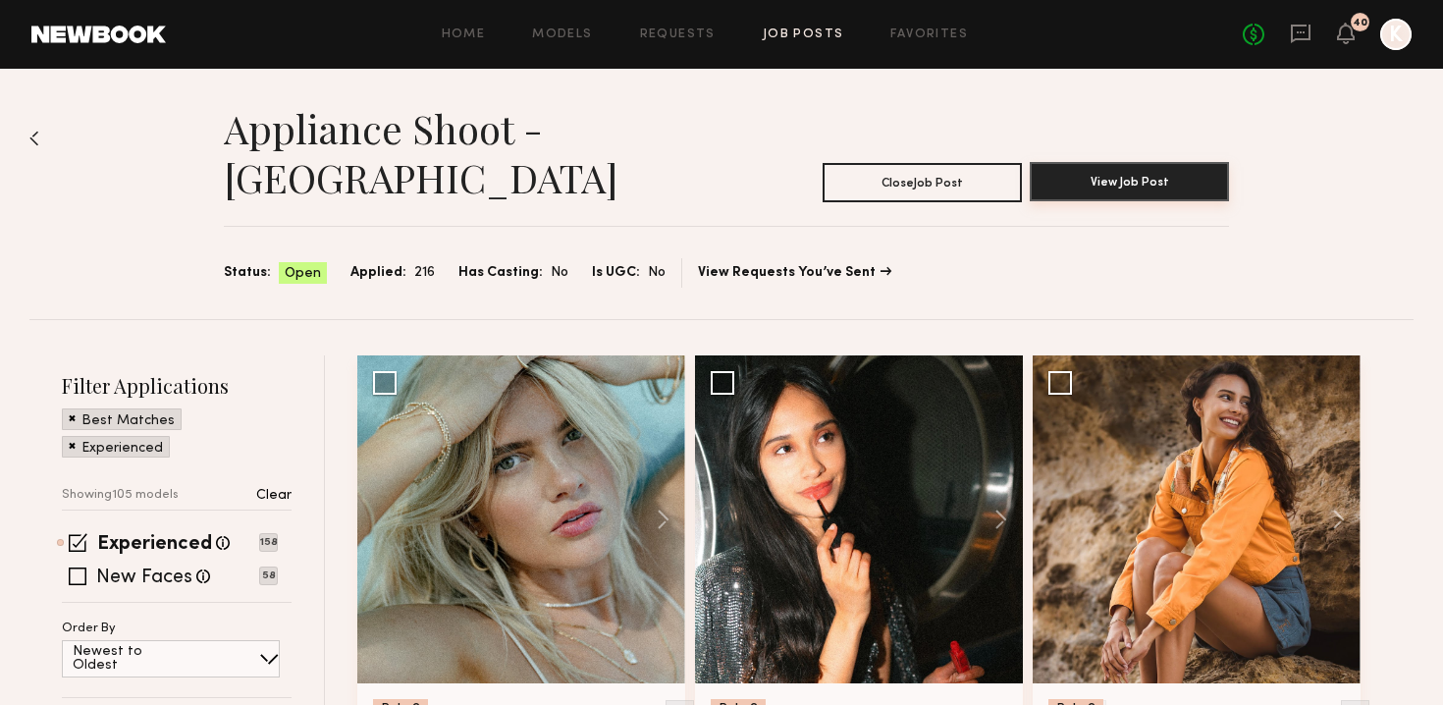
click at [1072, 162] on button "View Job Post" at bounding box center [1129, 181] width 199 height 39
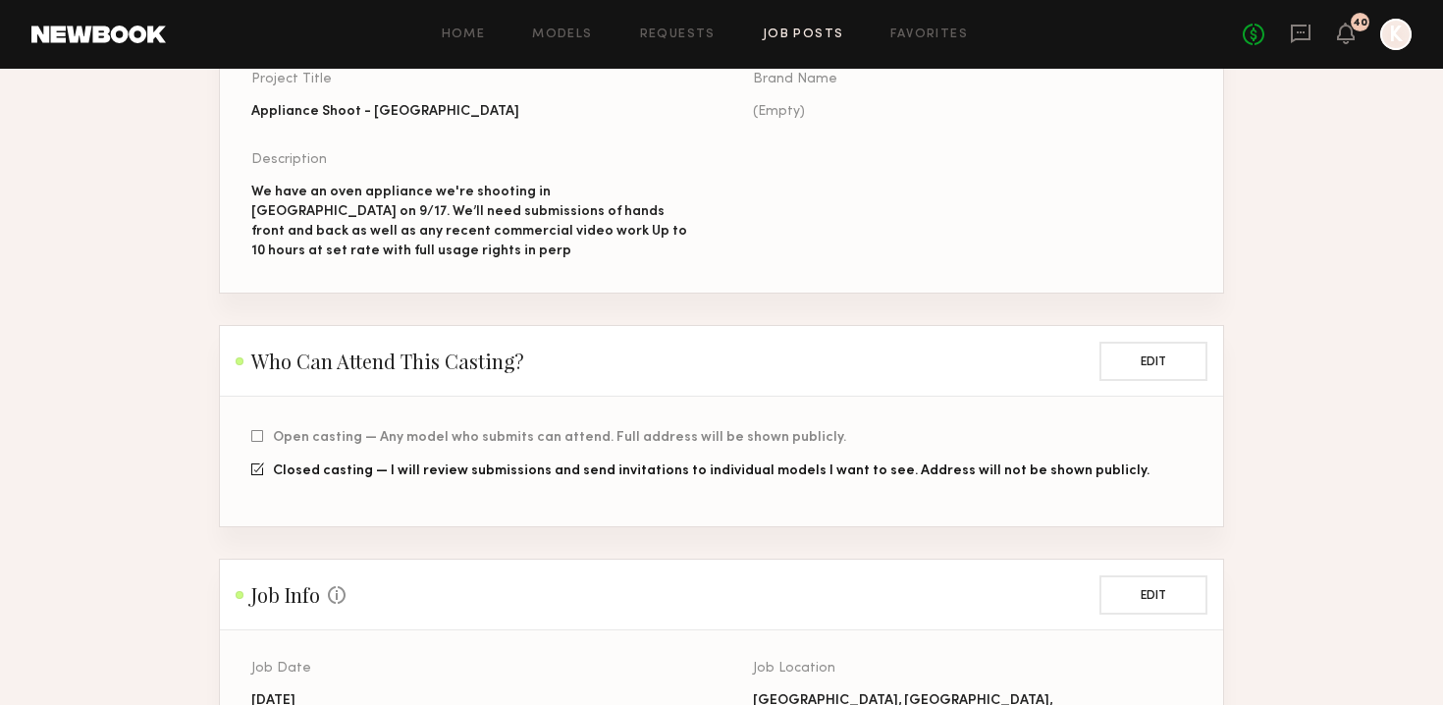
scroll to position [577, 0]
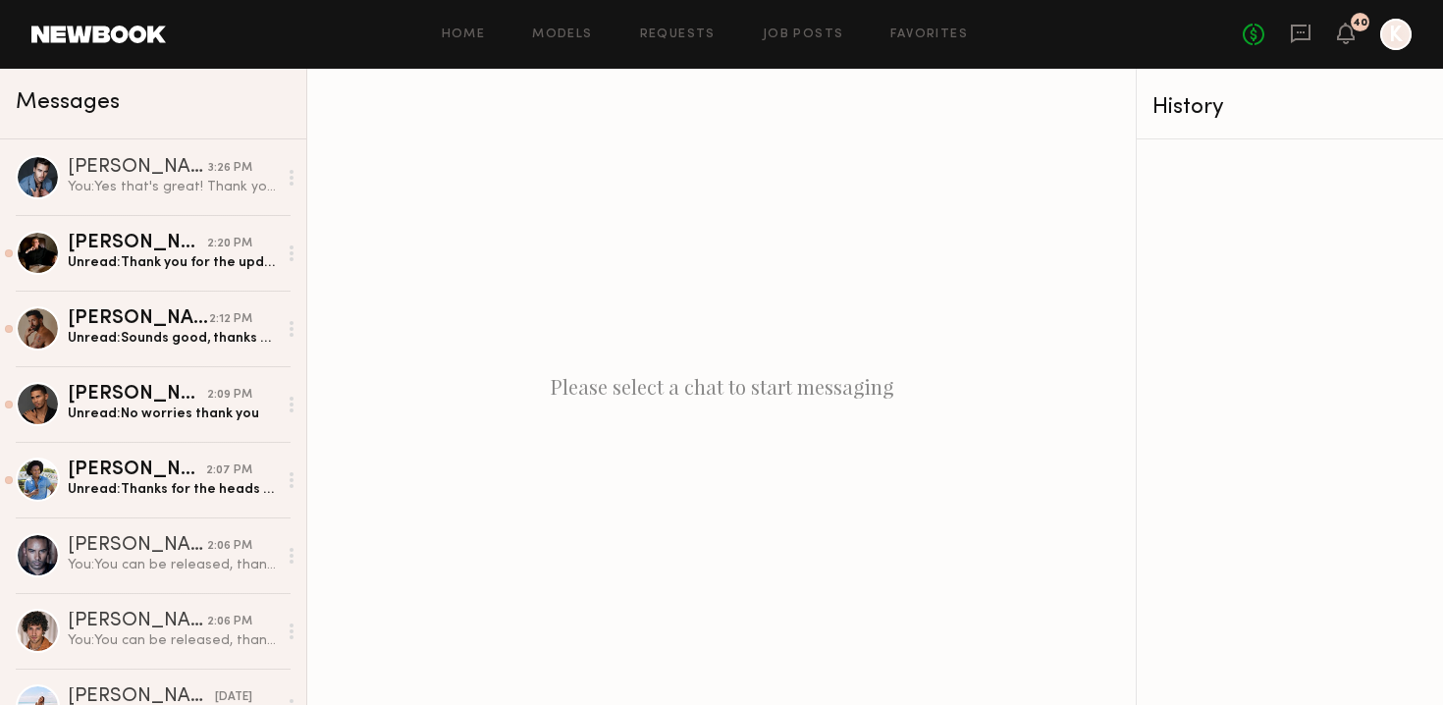
click at [928, 27] on div "Home Models Requests Job Posts Favorites Sign Out No fees up to $5,000 40 K" at bounding box center [789, 34] width 1246 height 31
click at [925, 37] on link "Favorites" at bounding box center [930, 34] width 78 height 13
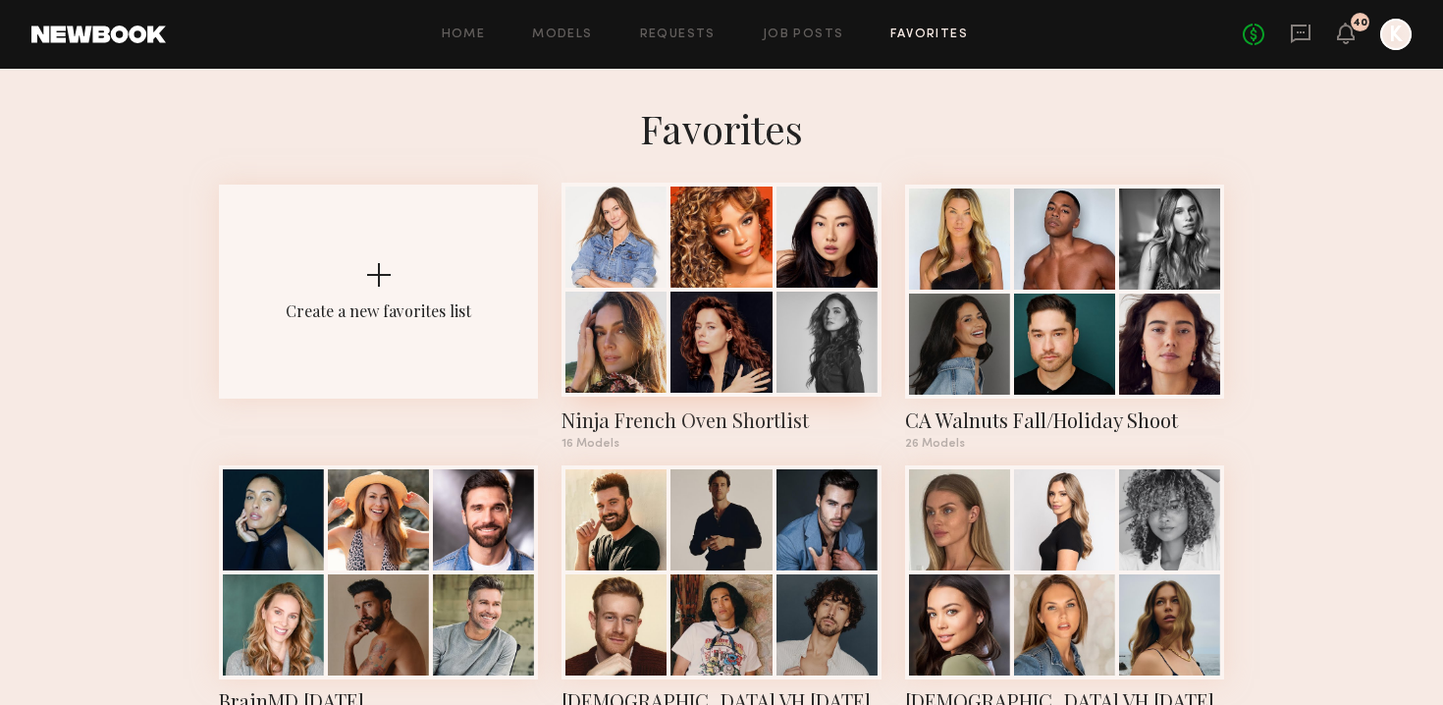
click at [731, 280] on div at bounding box center [721, 237] width 101 height 101
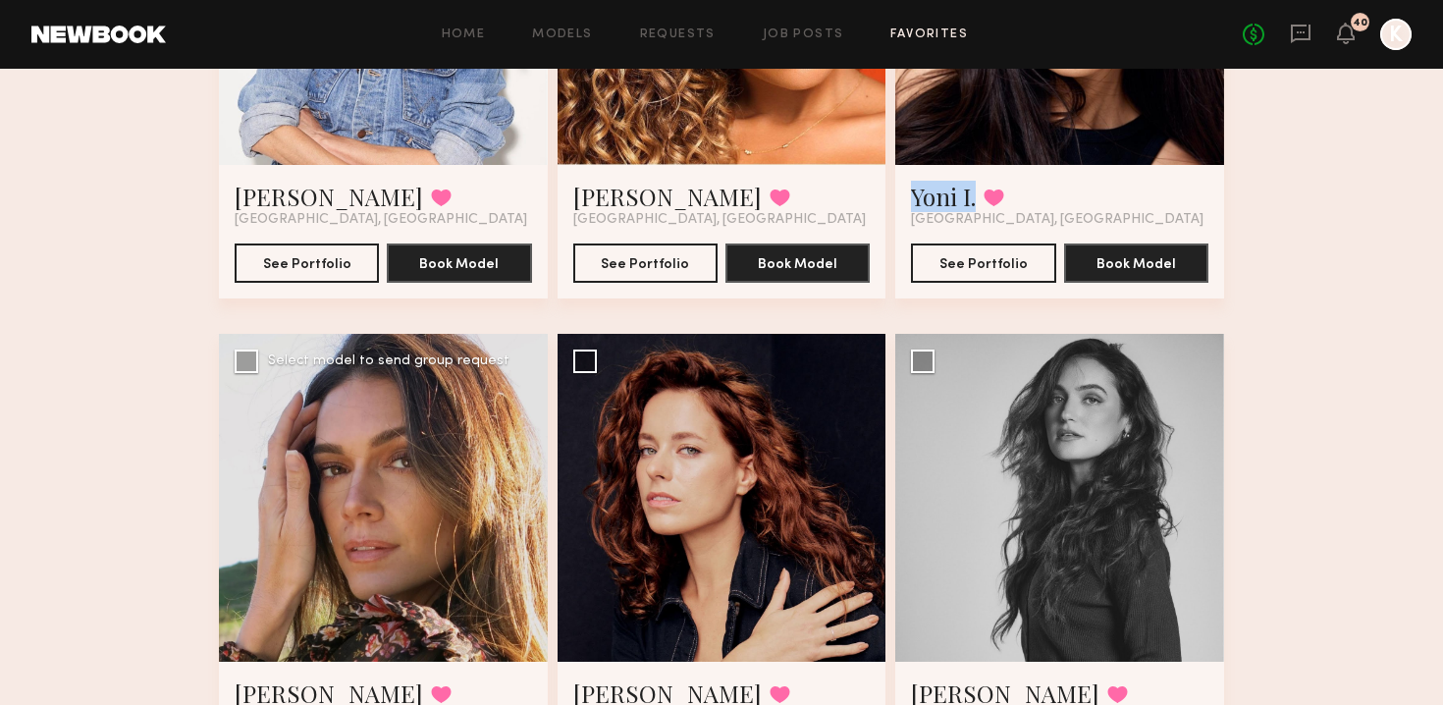
scroll to position [573, 0]
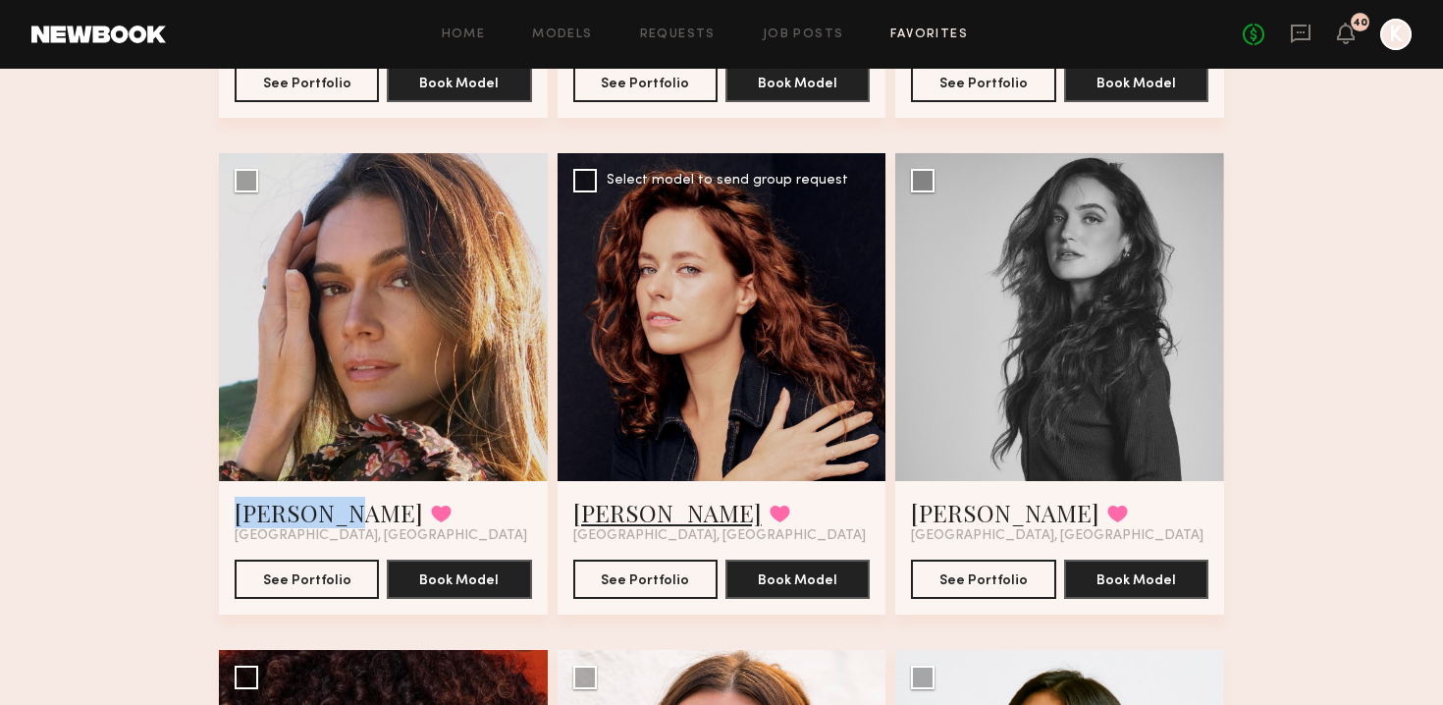
click at [647, 500] on link "[PERSON_NAME]" at bounding box center [667, 512] width 189 height 31
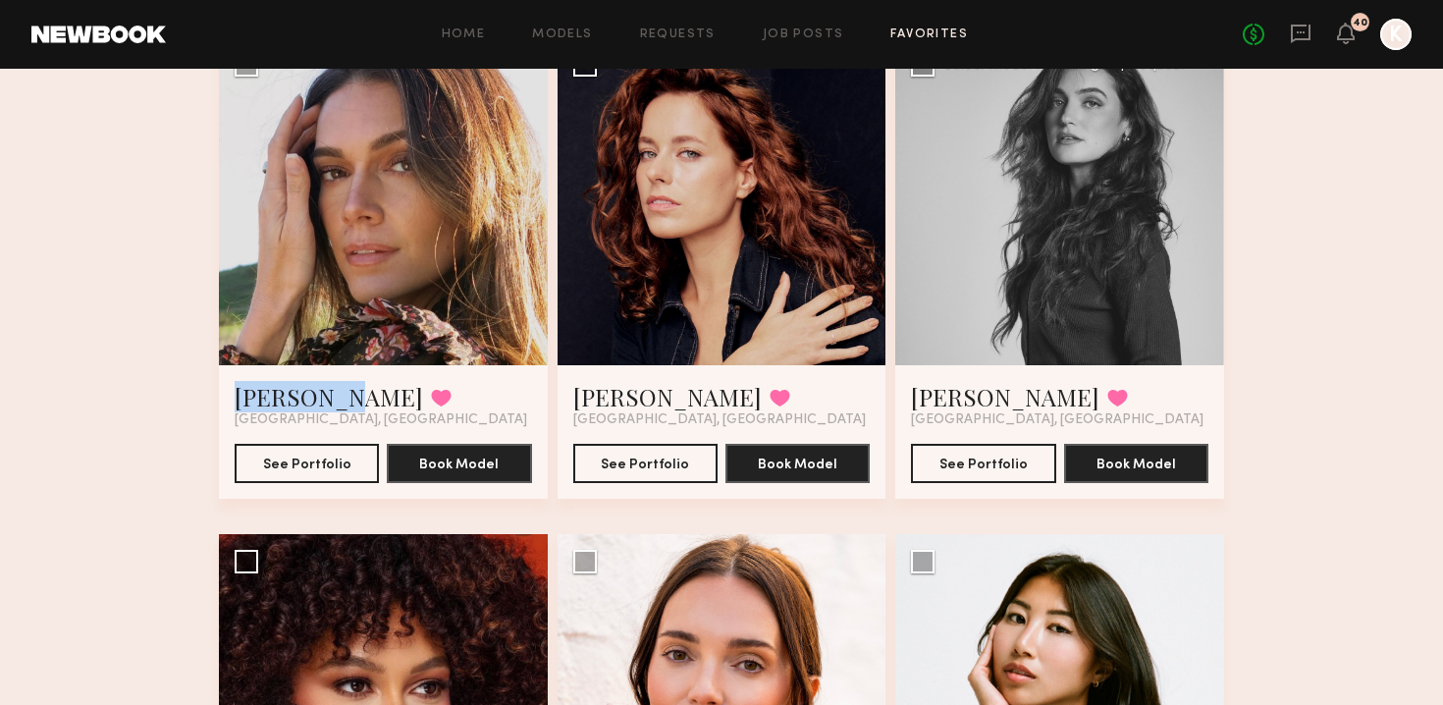
scroll to position [654, 0]
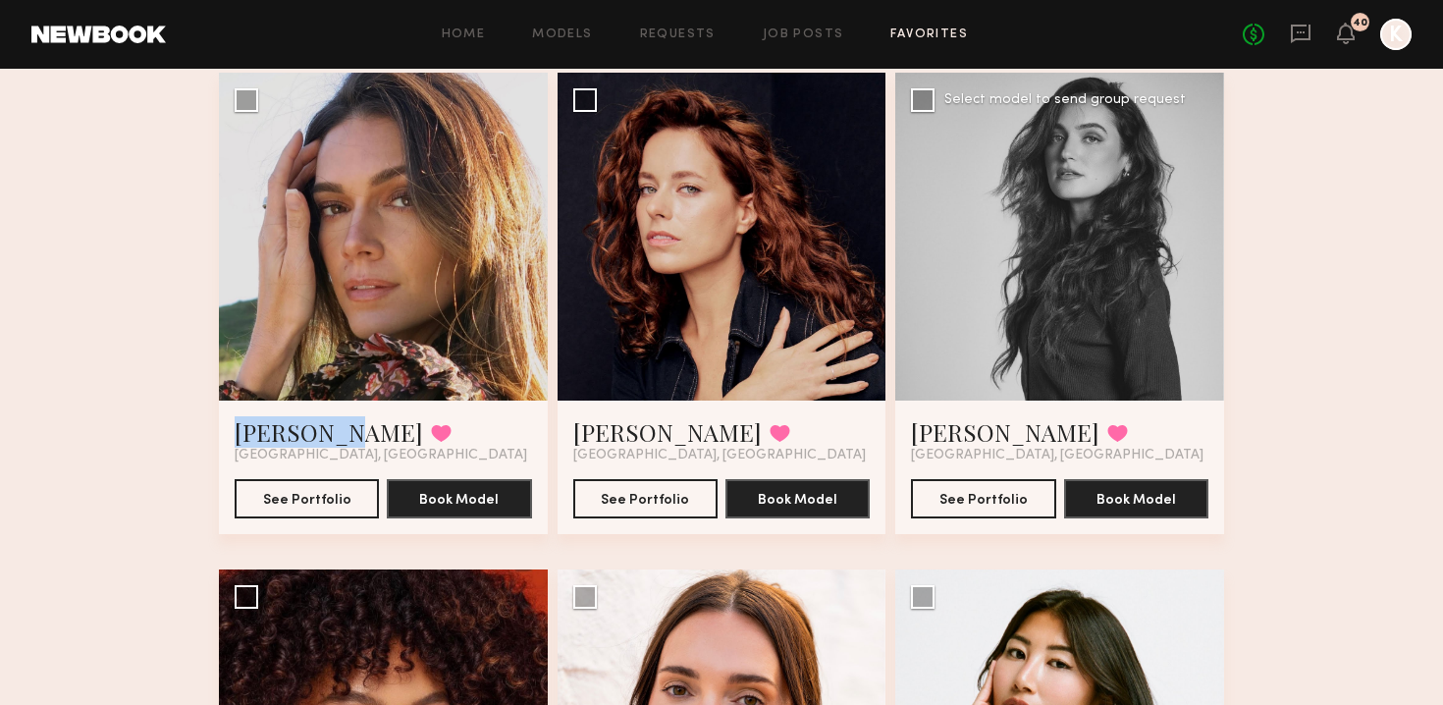
click at [1133, 278] on div at bounding box center [1059, 237] width 329 height 329
click at [935, 445] on link "Nicole Z." at bounding box center [1005, 431] width 189 height 31
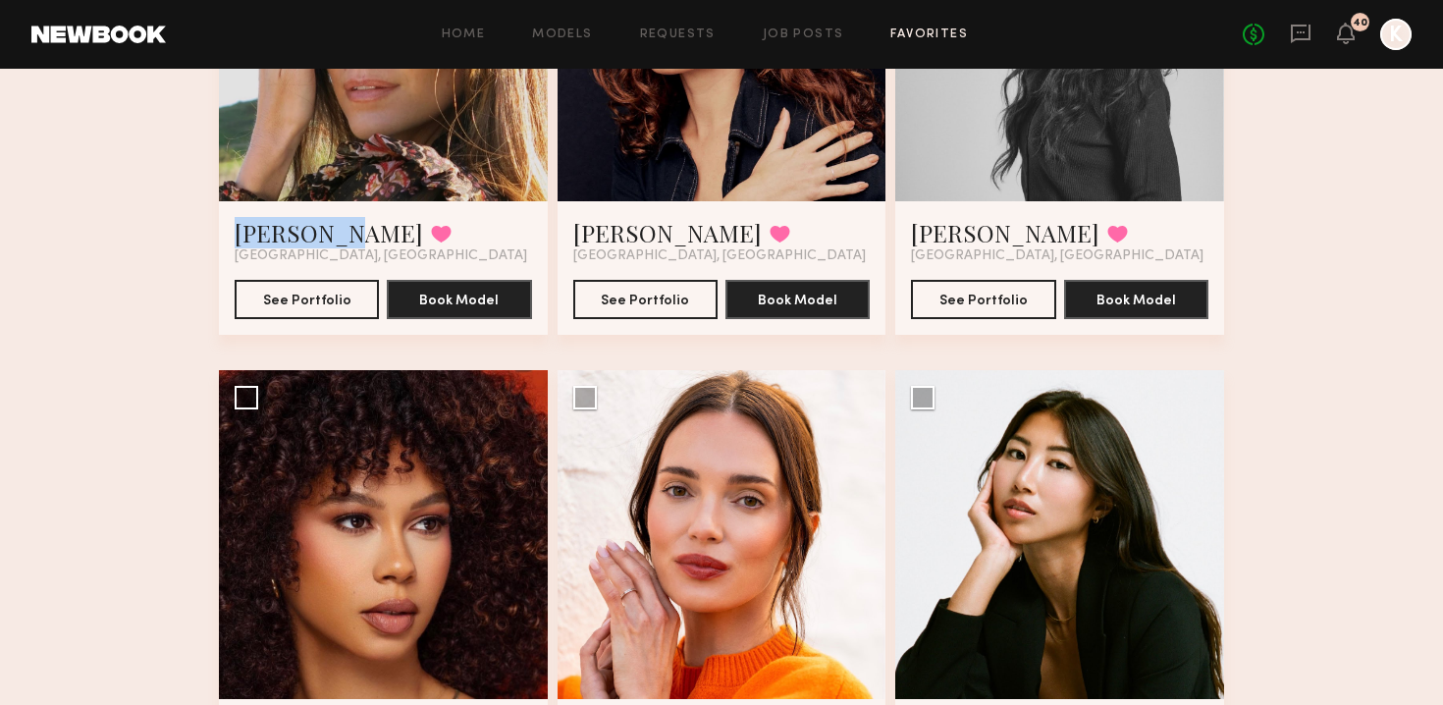
scroll to position [1092, 0]
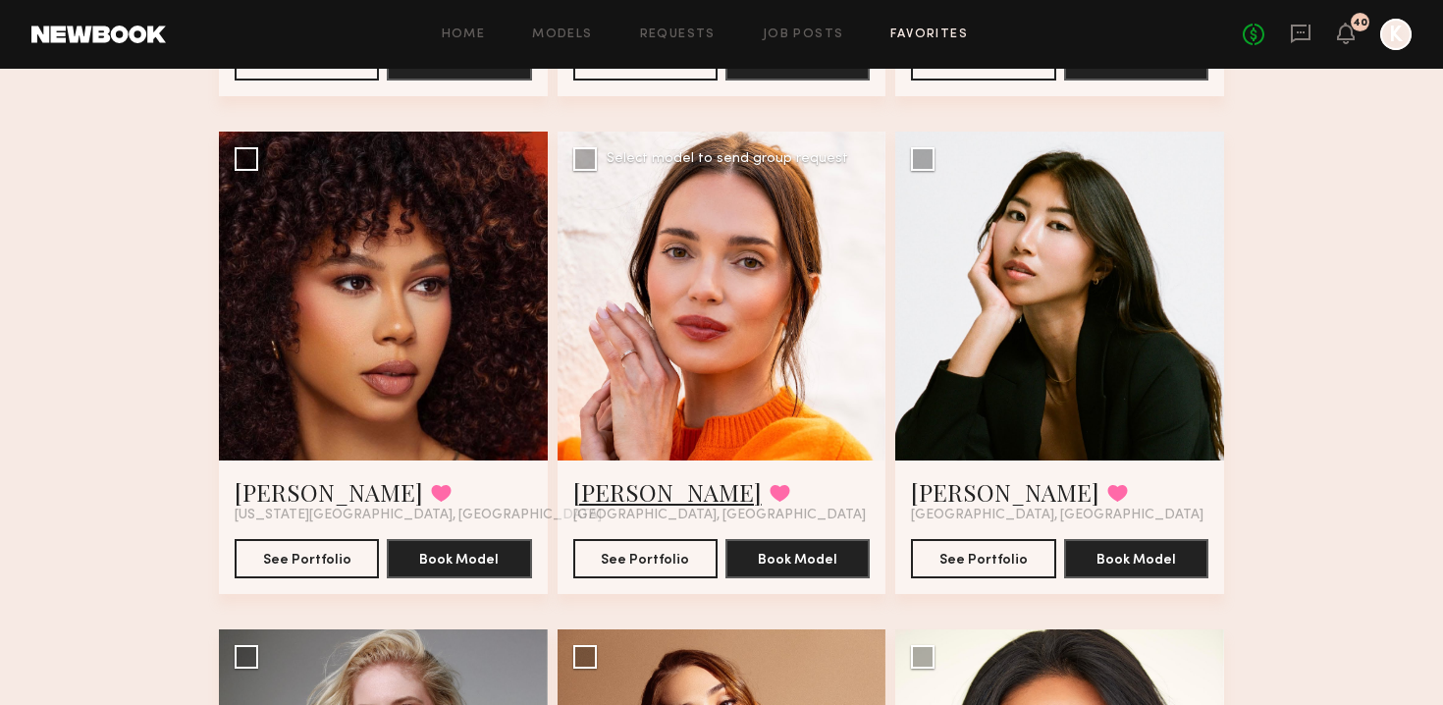
click at [593, 491] on link "Jules H." at bounding box center [667, 491] width 189 height 31
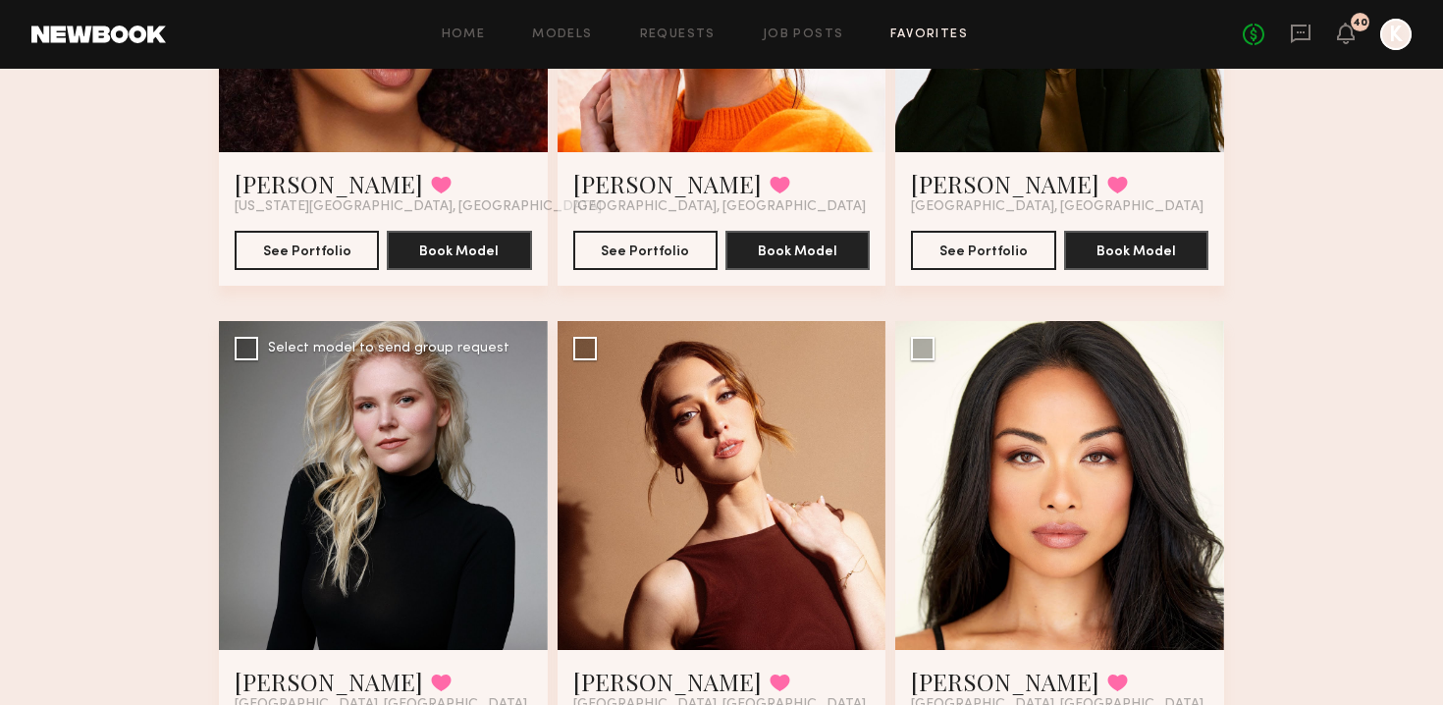
scroll to position [1283, 0]
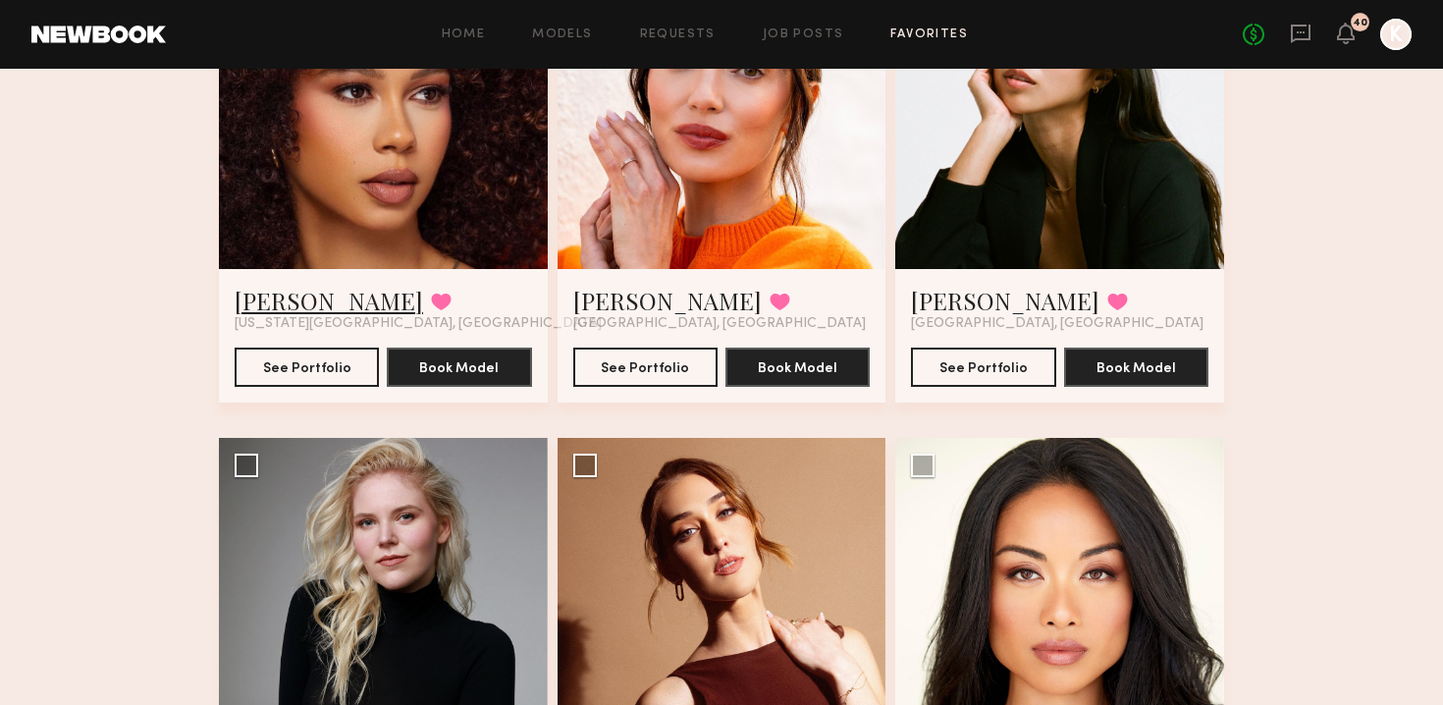
click at [290, 300] on link "Jael H." at bounding box center [329, 300] width 189 height 31
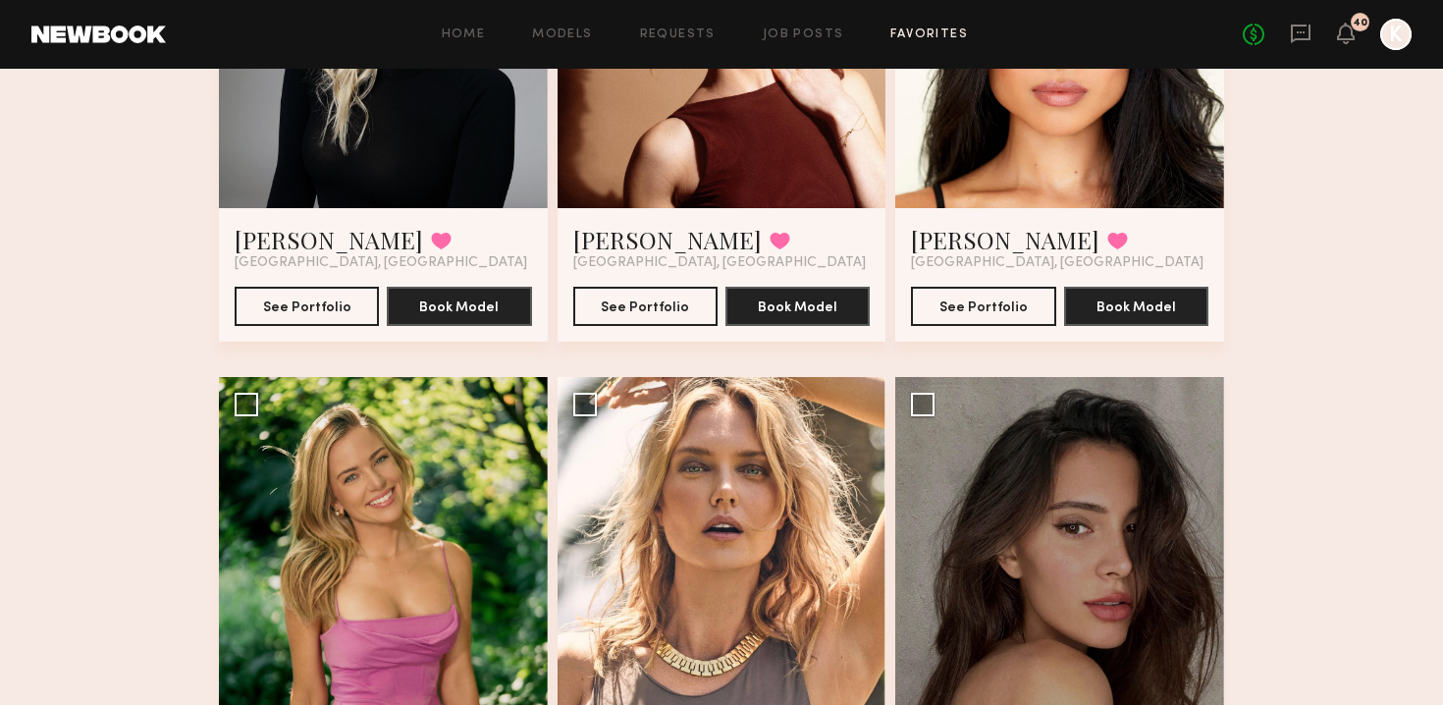
scroll to position [1627, 0]
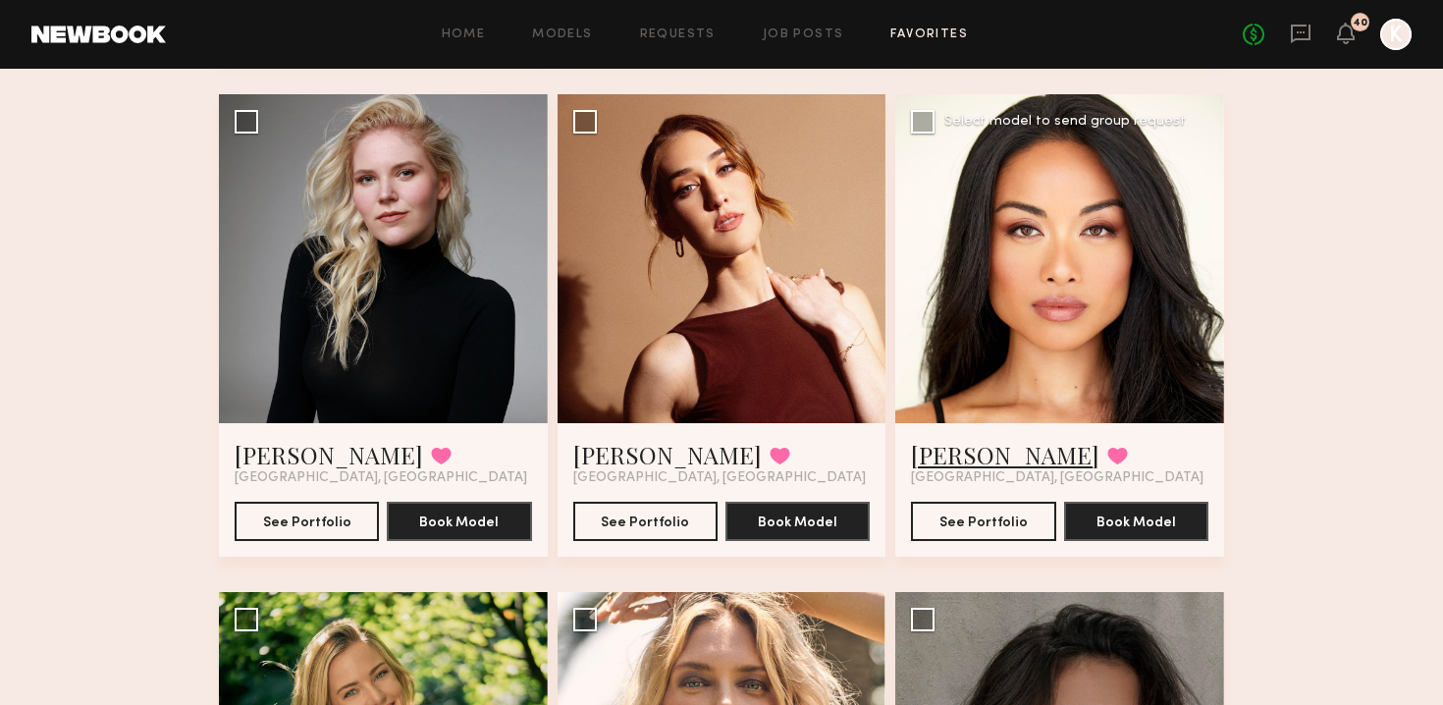
click at [949, 442] on link "Jules A." at bounding box center [1005, 454] width 189 height 31
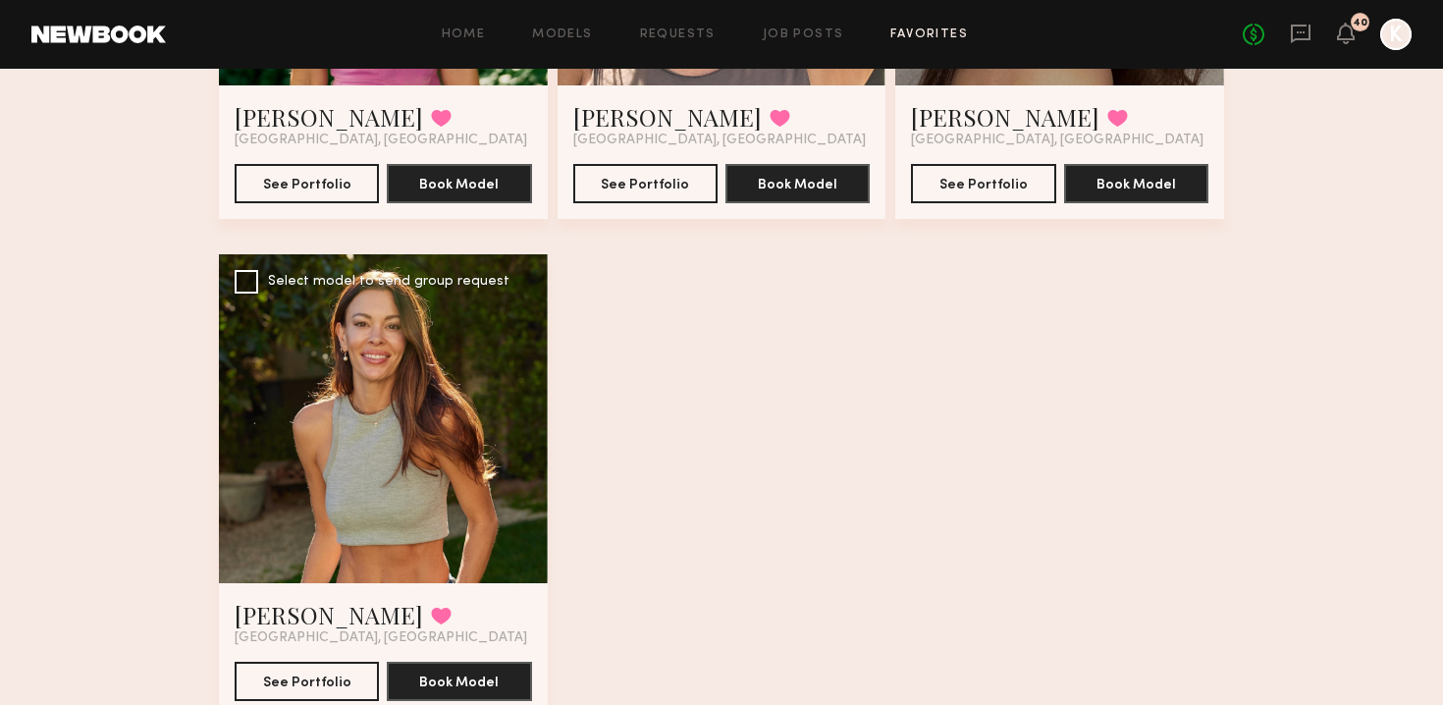
scroll to position [2538, 0]
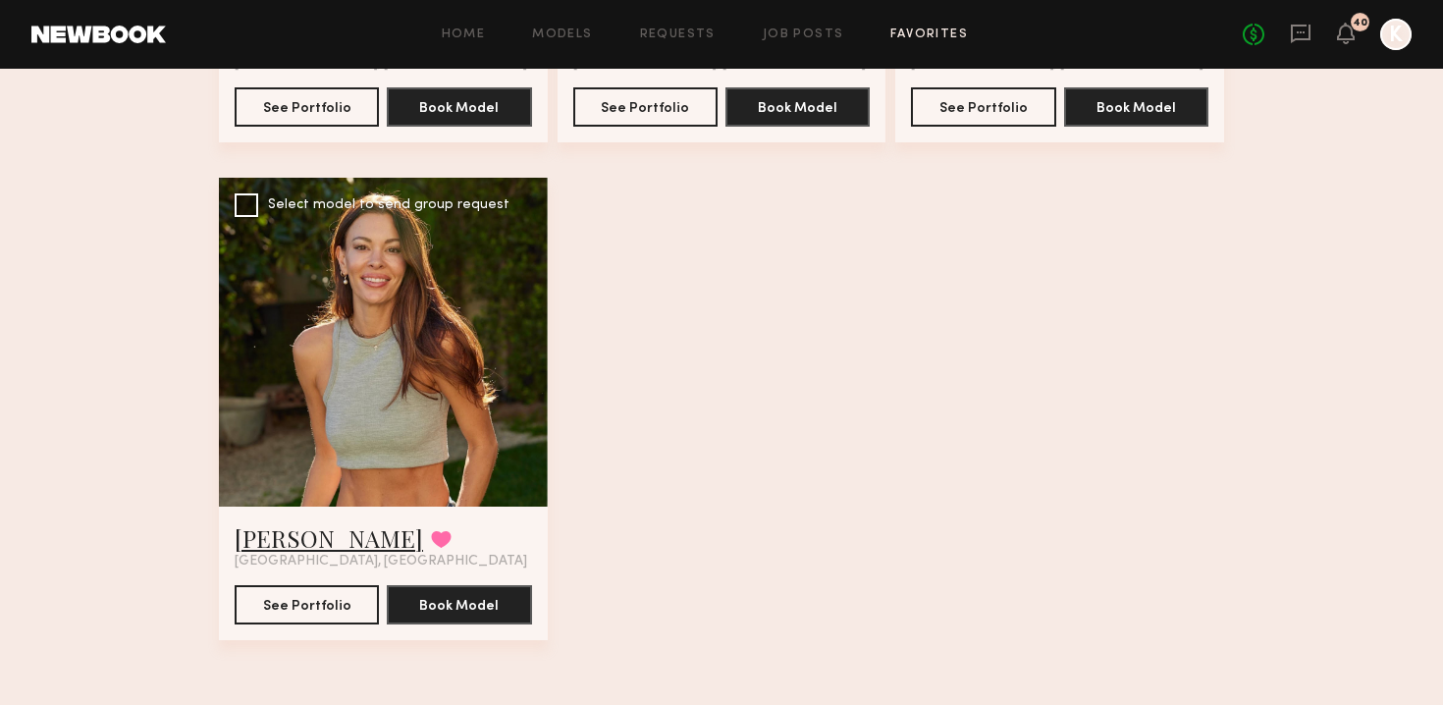
click at [322, 524] on link "Madison R." at bounding box center [329, 537] width 189 height 31
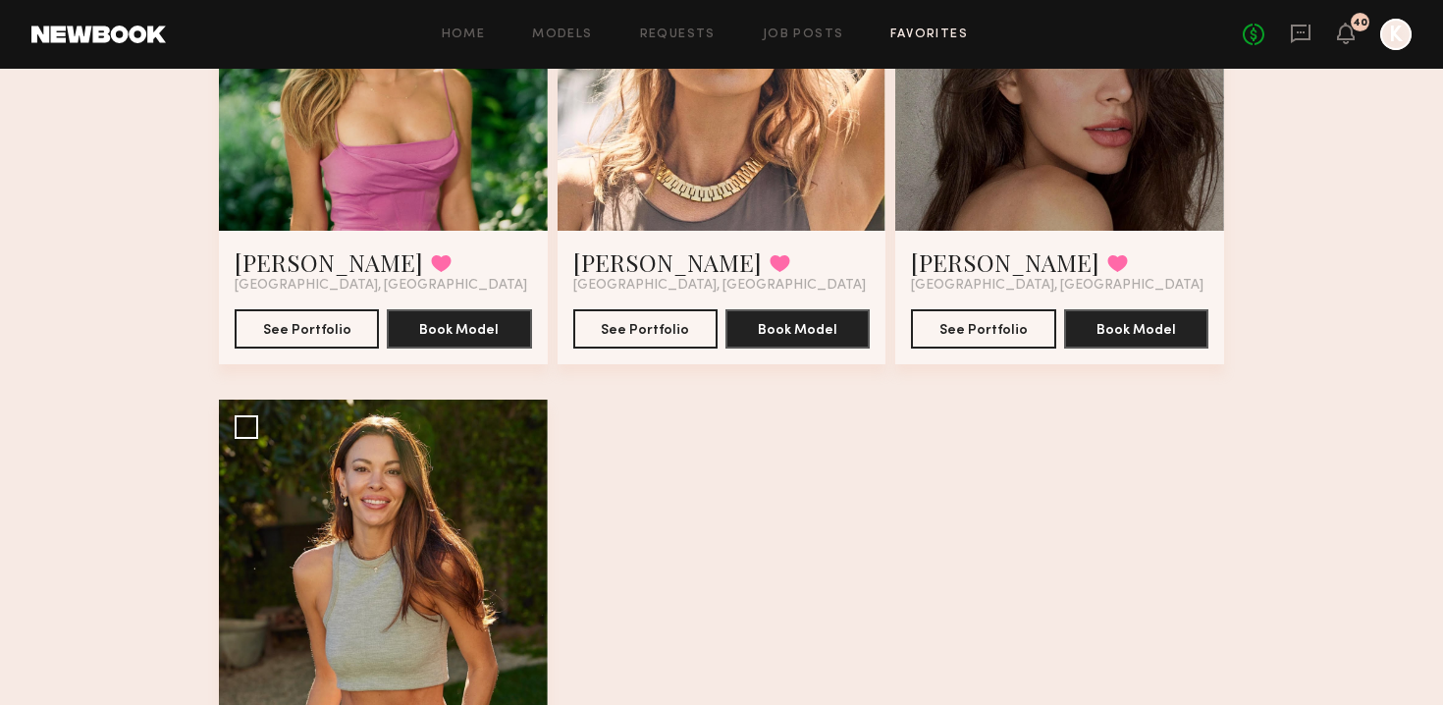
scroll to position [2032, 0]
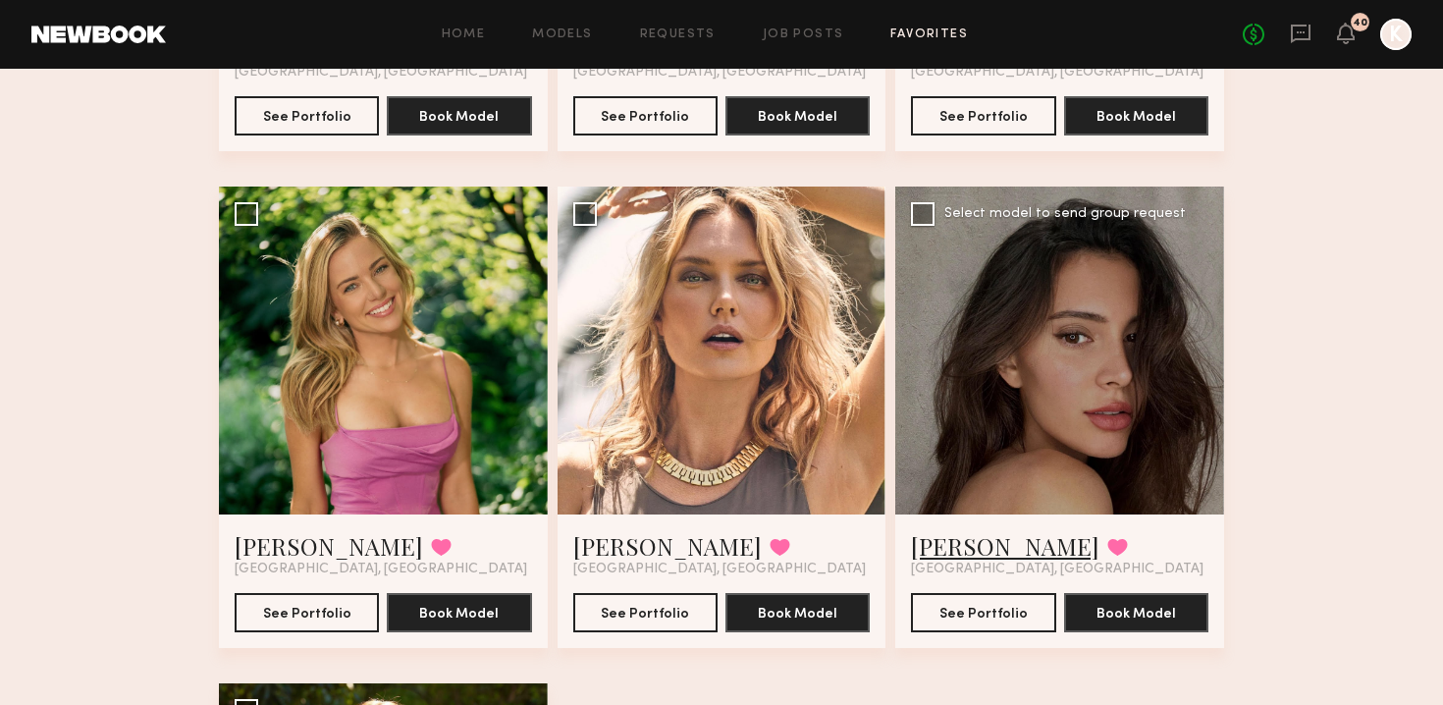
click at [942, 544] on link "Briane J." at bounding box center [1005, 545] width 189 height 31
click at [306, 536] on link "Chelsea G." at bounding box center [329, 545] width 189 height 31
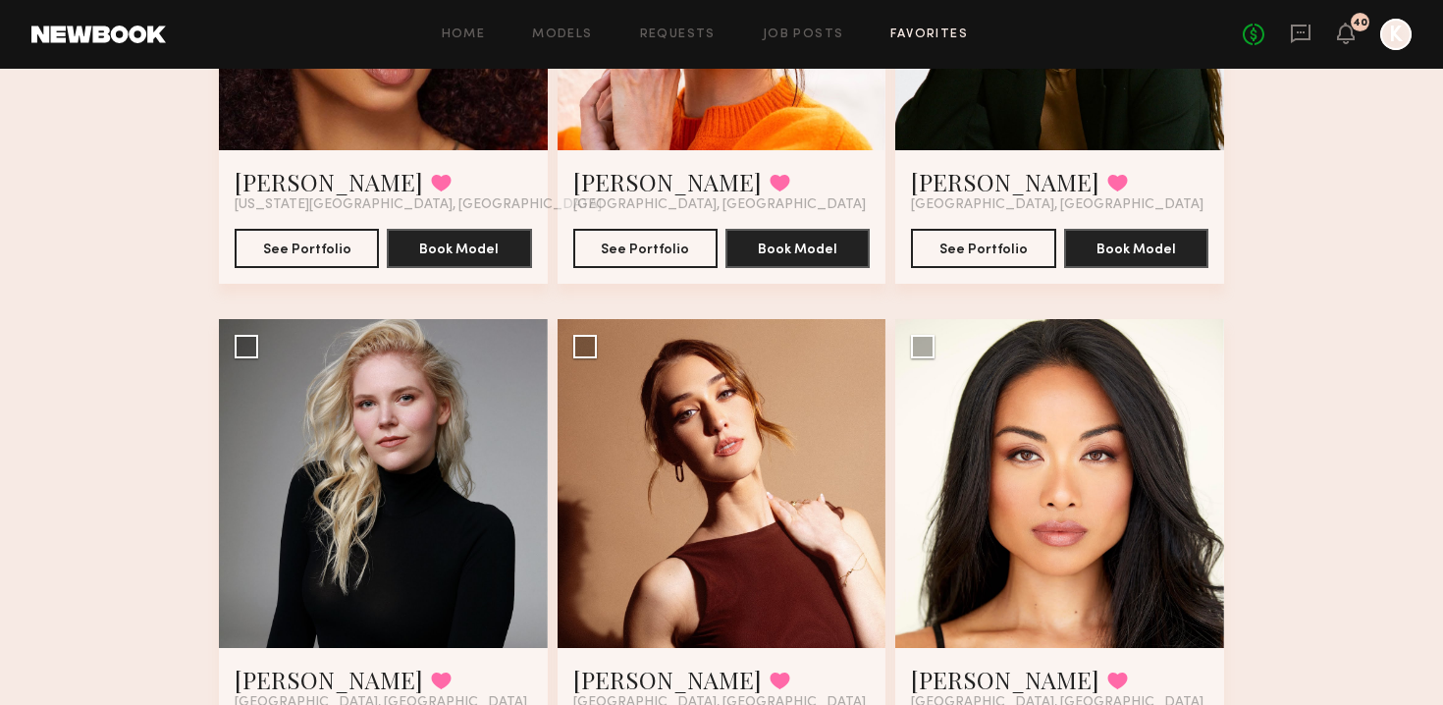
scroll to position [1643, 0]
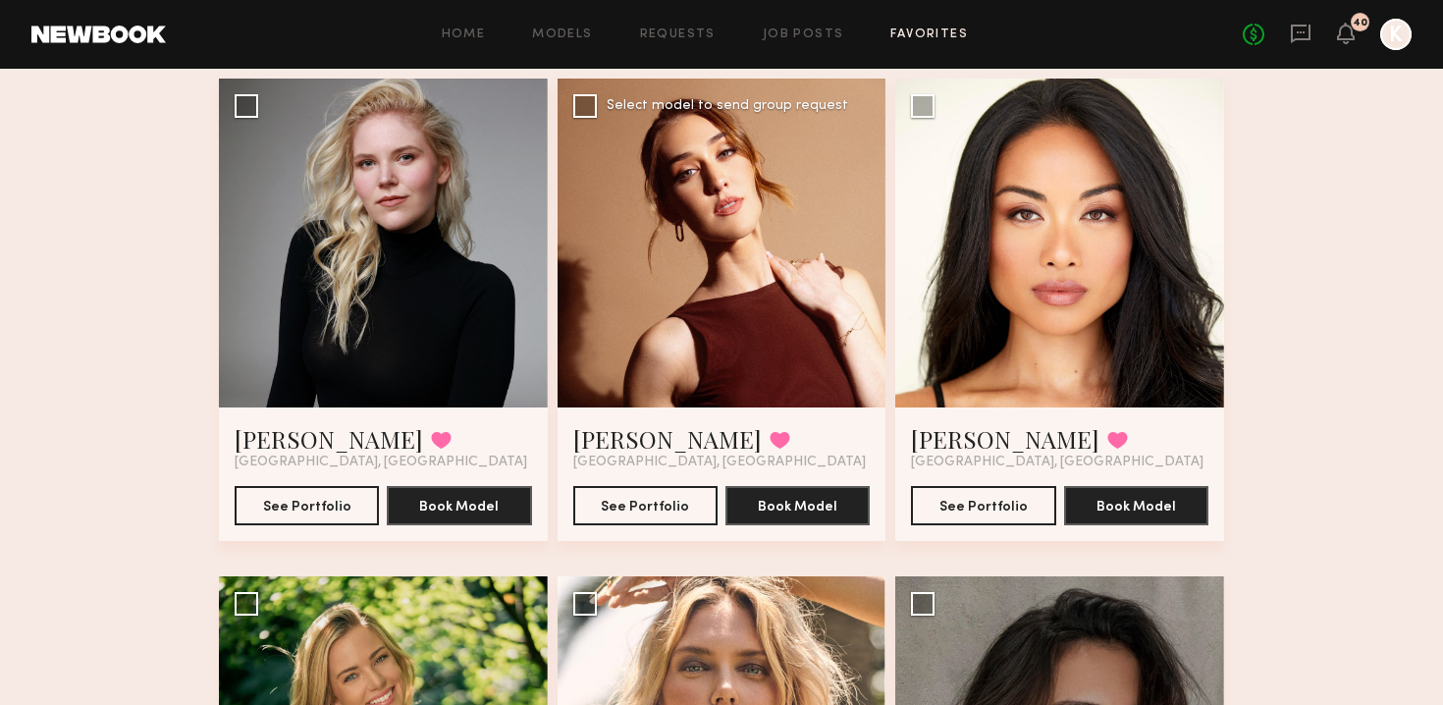
click at [838, 244] on div at bounding box center [722, 243] width 329 height 329
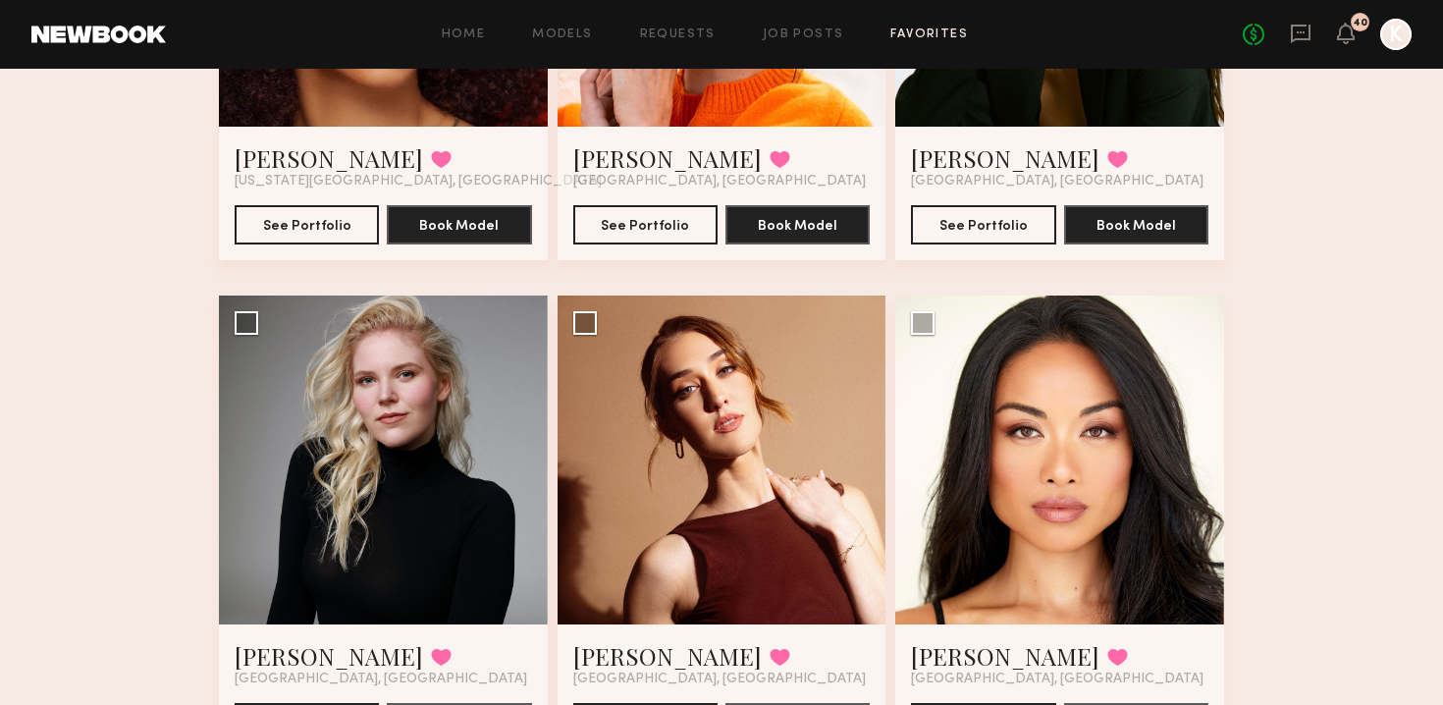
scroll to position [0, 0]
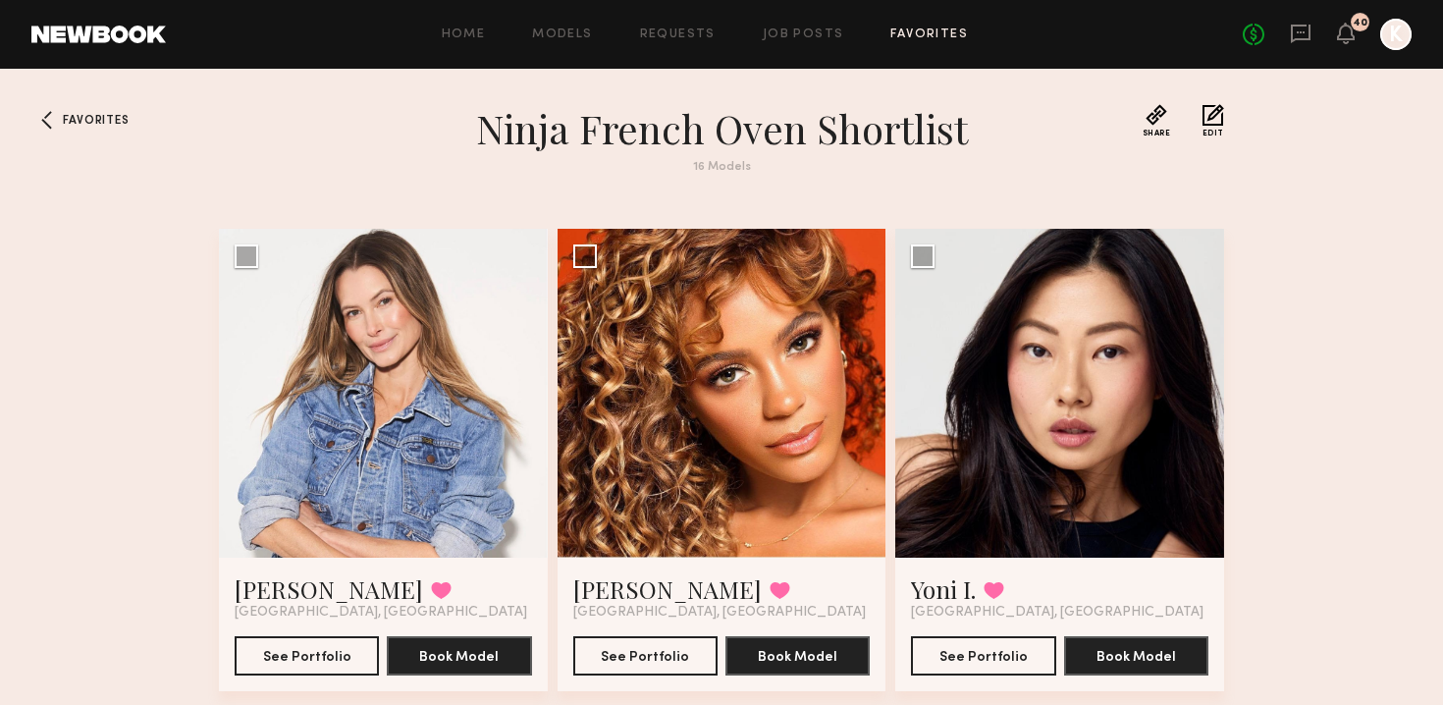
click at [787, 25] on div "Home Models Requests Job Posts Favorites Sign Out No fees up to $5,000 40 K" at bounding box center [789, 34] width 1246 height 31
click at [791, 36] on link "Job Posts" at bounding box center [803, 34] width 81 height 13
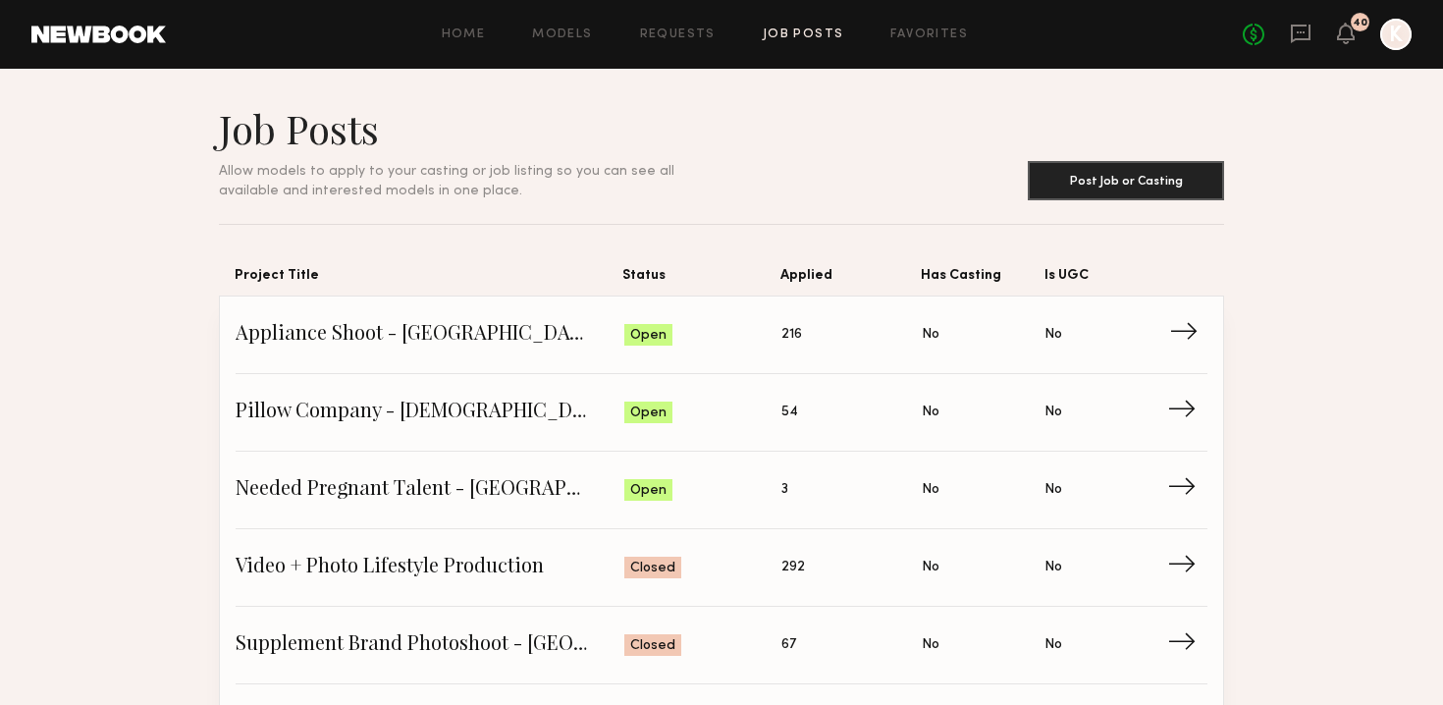
click at [481, 339] on span "Appliance Shoot - San Diego" at bounding box center [430, 334] width 389 height 29
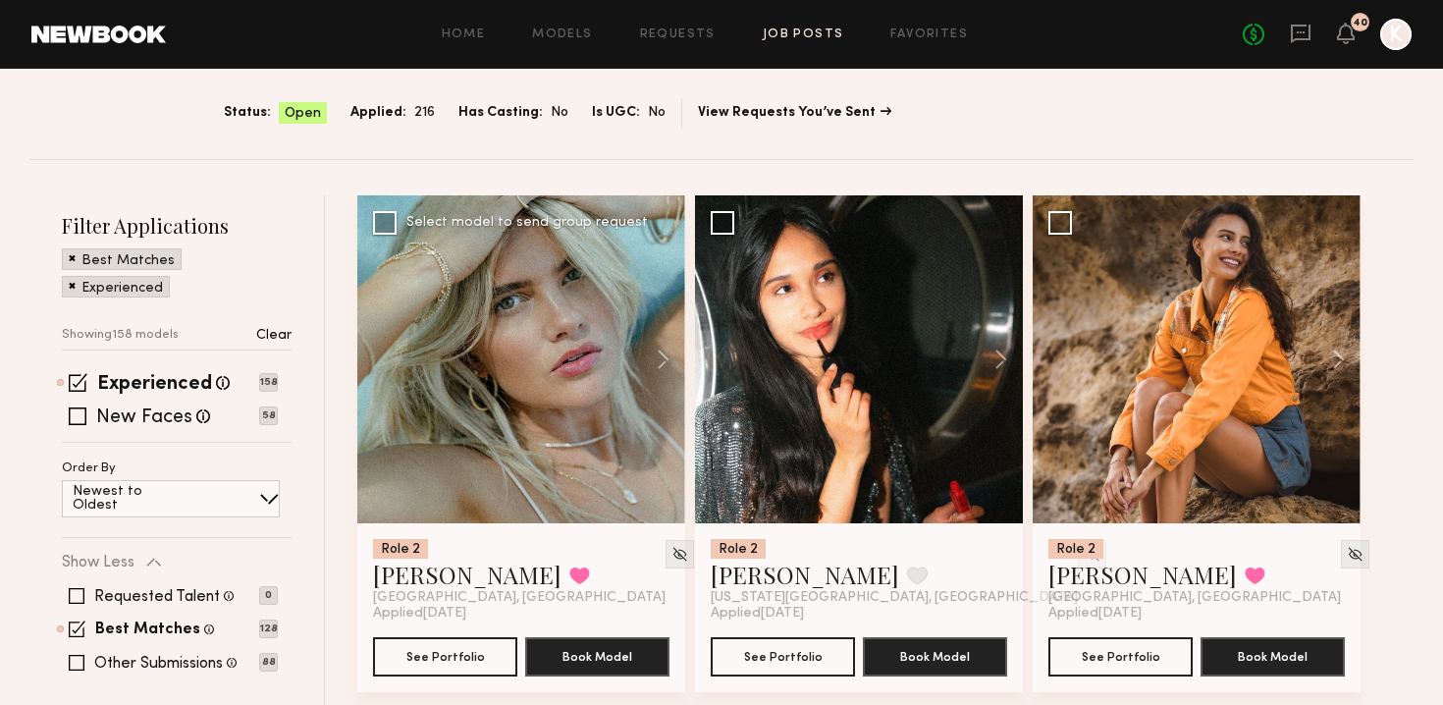
scroll to position [253, 0]
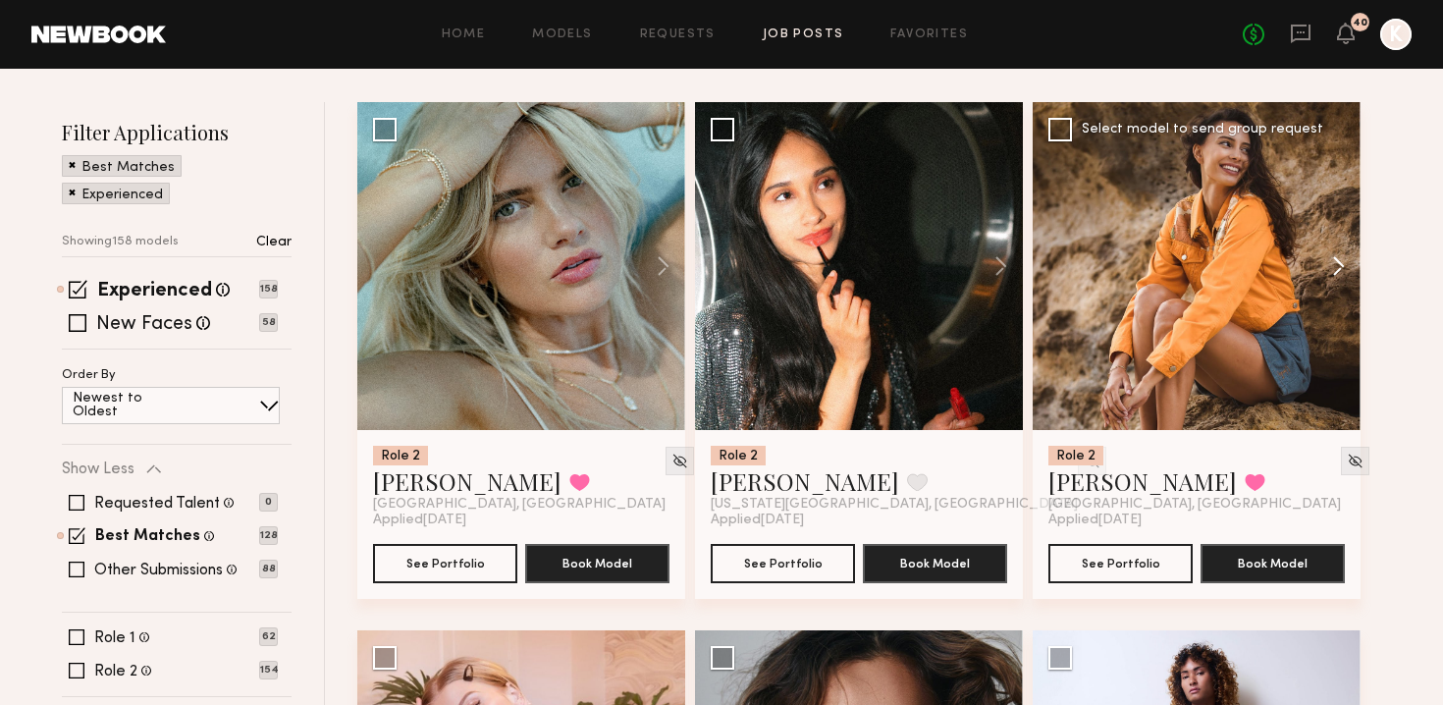
click at [1330, 216] on button at bounding box center [1329, 266] width 63 height 328
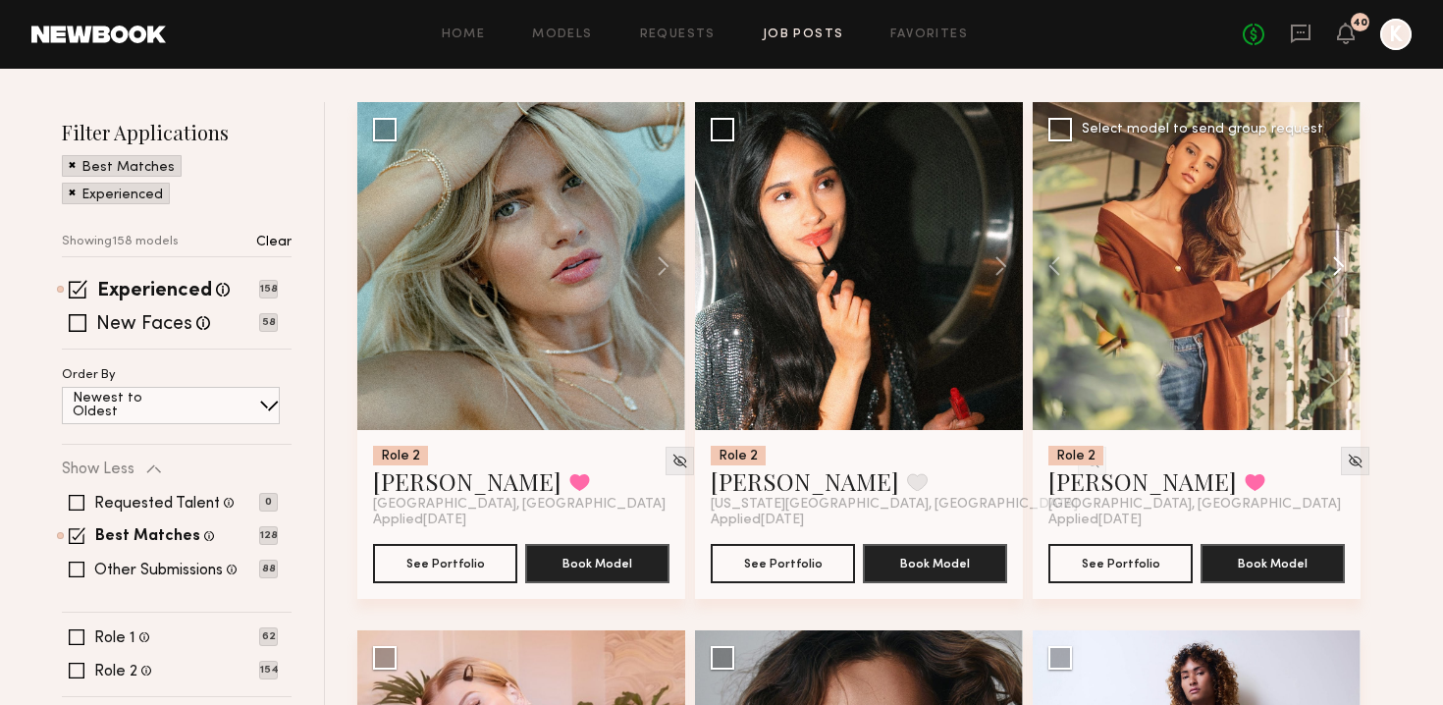
click at [1330, 216] on button at bounding box center [1329, 266] width 63 height 328
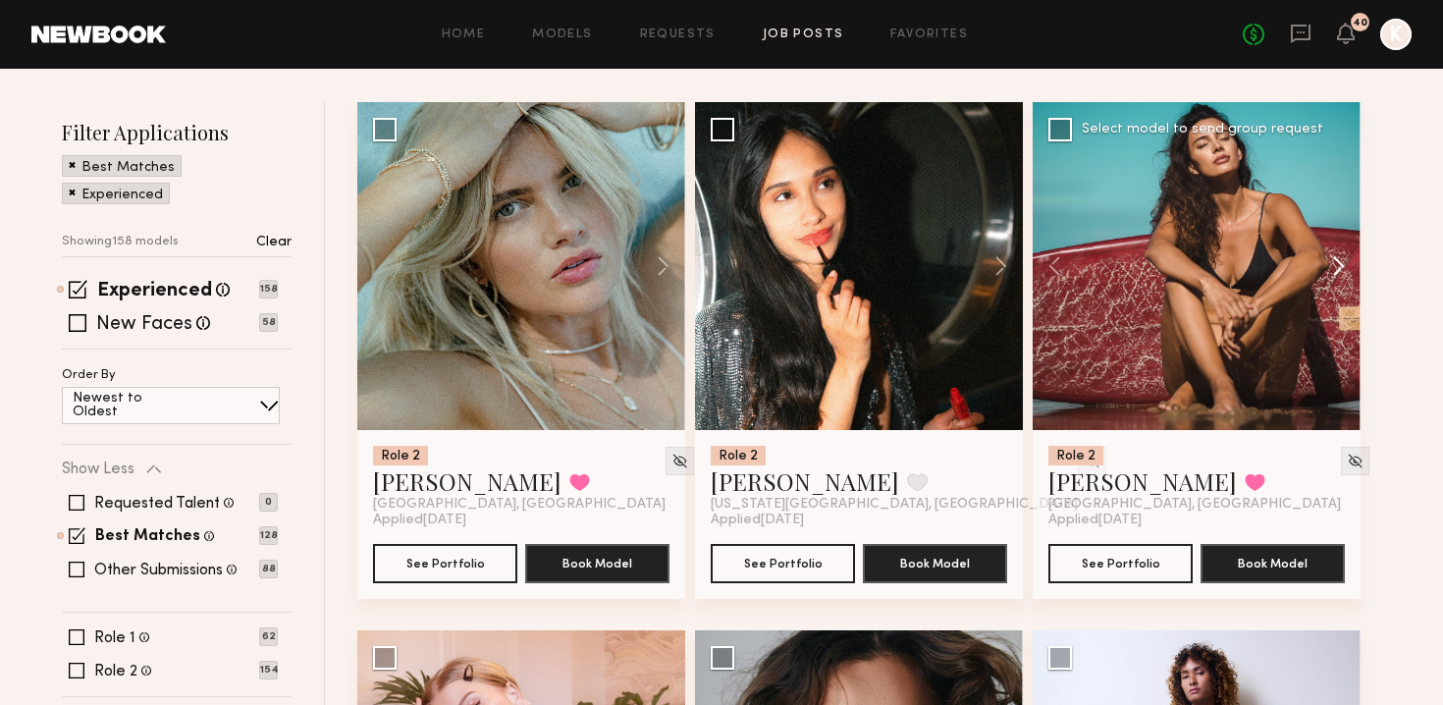
click at [1330, 216] on button at bounding box center [1329, 266] width 63 height 328
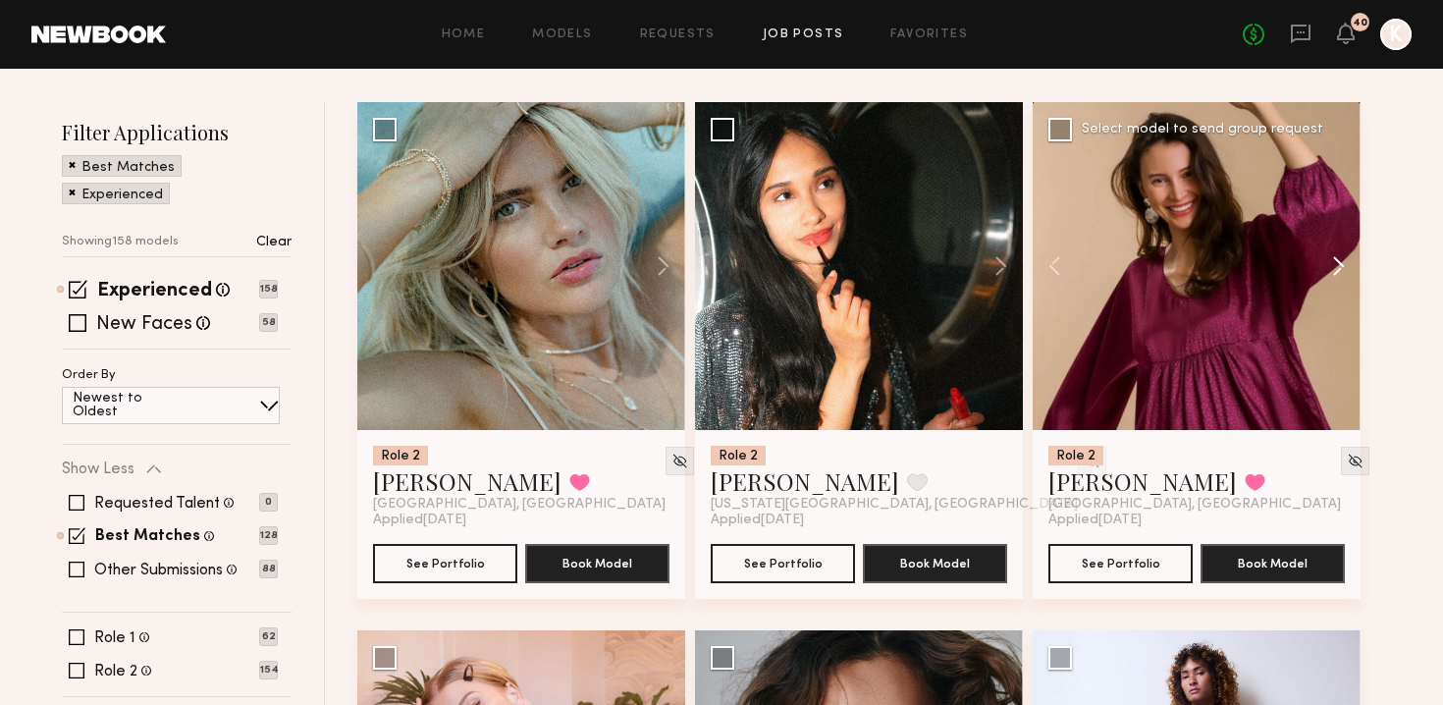
click at [1330, 216] on button at bounding box center [1329, 266] width 63 height 328
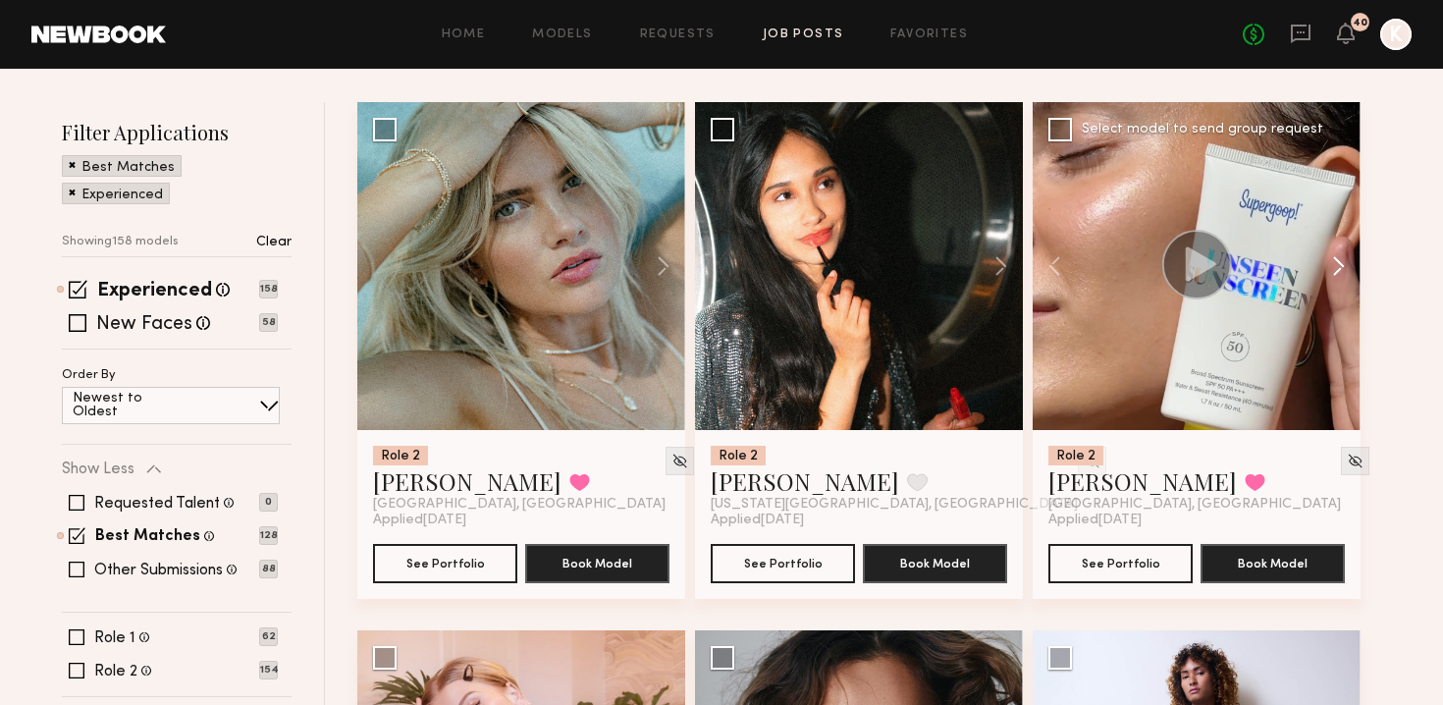
click at [1330, 216] on button at bounding box center [1329, 266] width 63 height 328
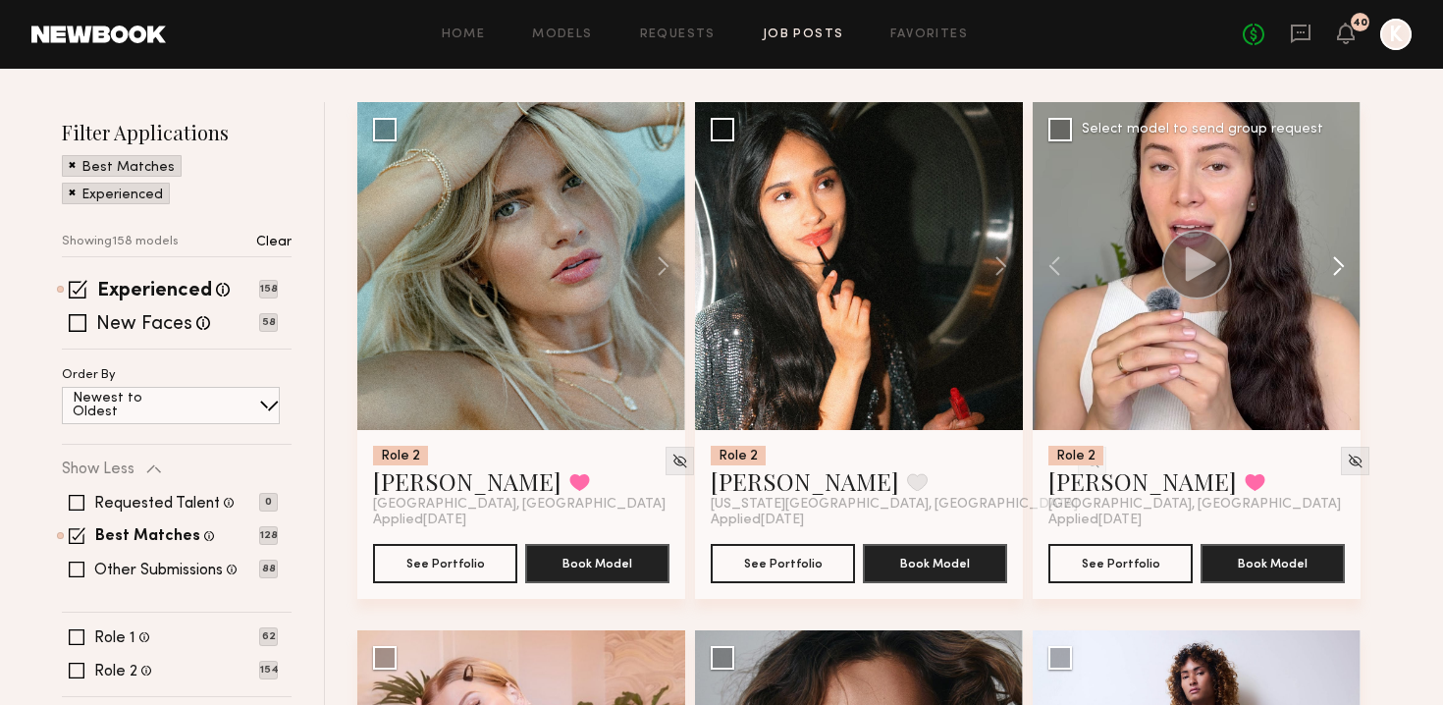
click at [1330, 216] on button at bounding box center [1329, 266] width 63 height 328
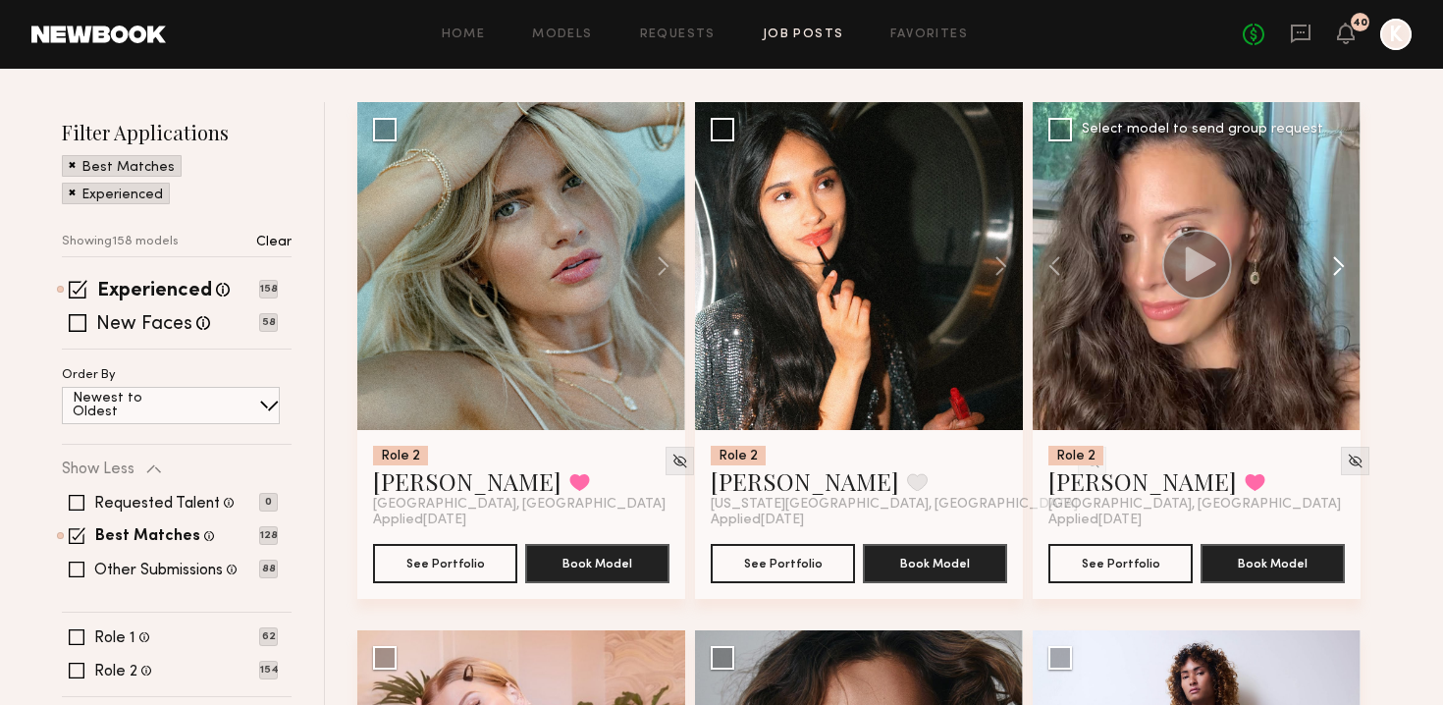
click at [1330, 216] on button at bounding box center [1329, 266] width 63 height 328
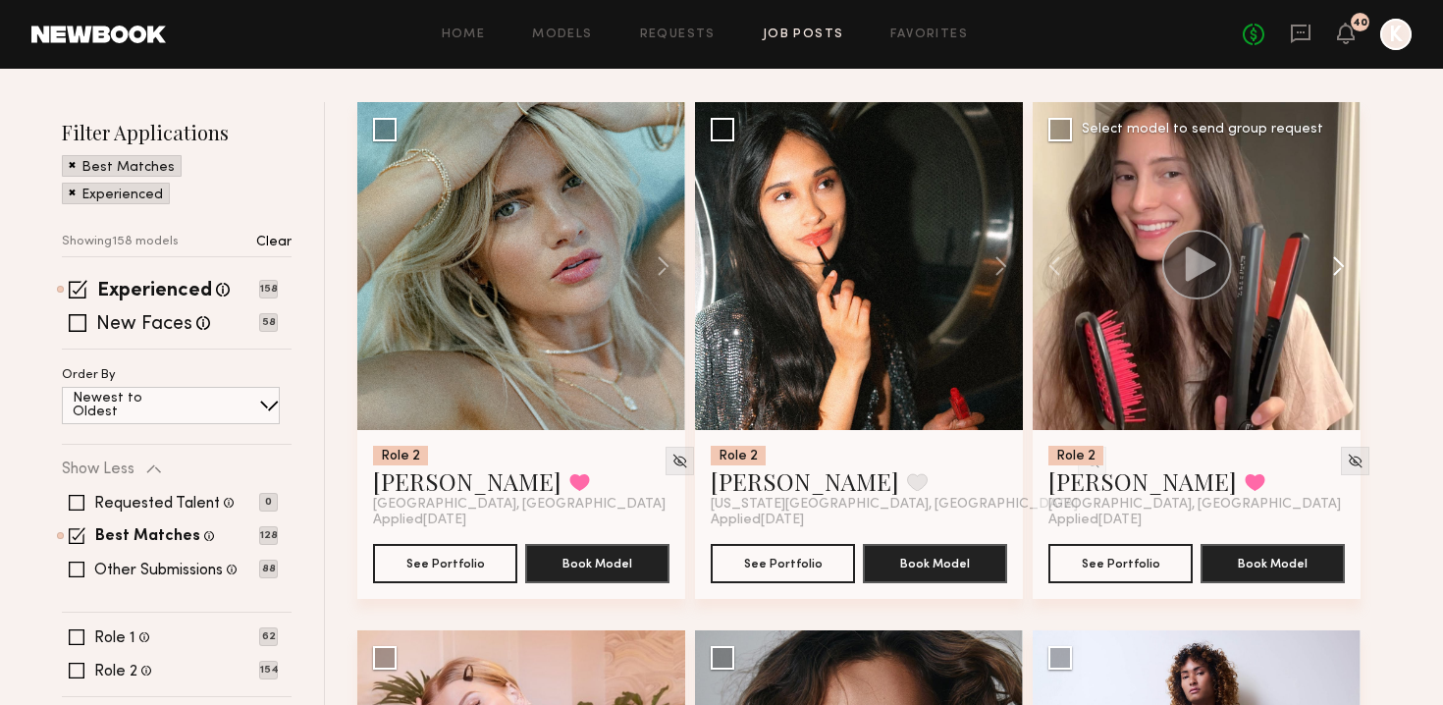
click at [1330, 216] on button at bounding box center [1329, 266] width 63 height 328
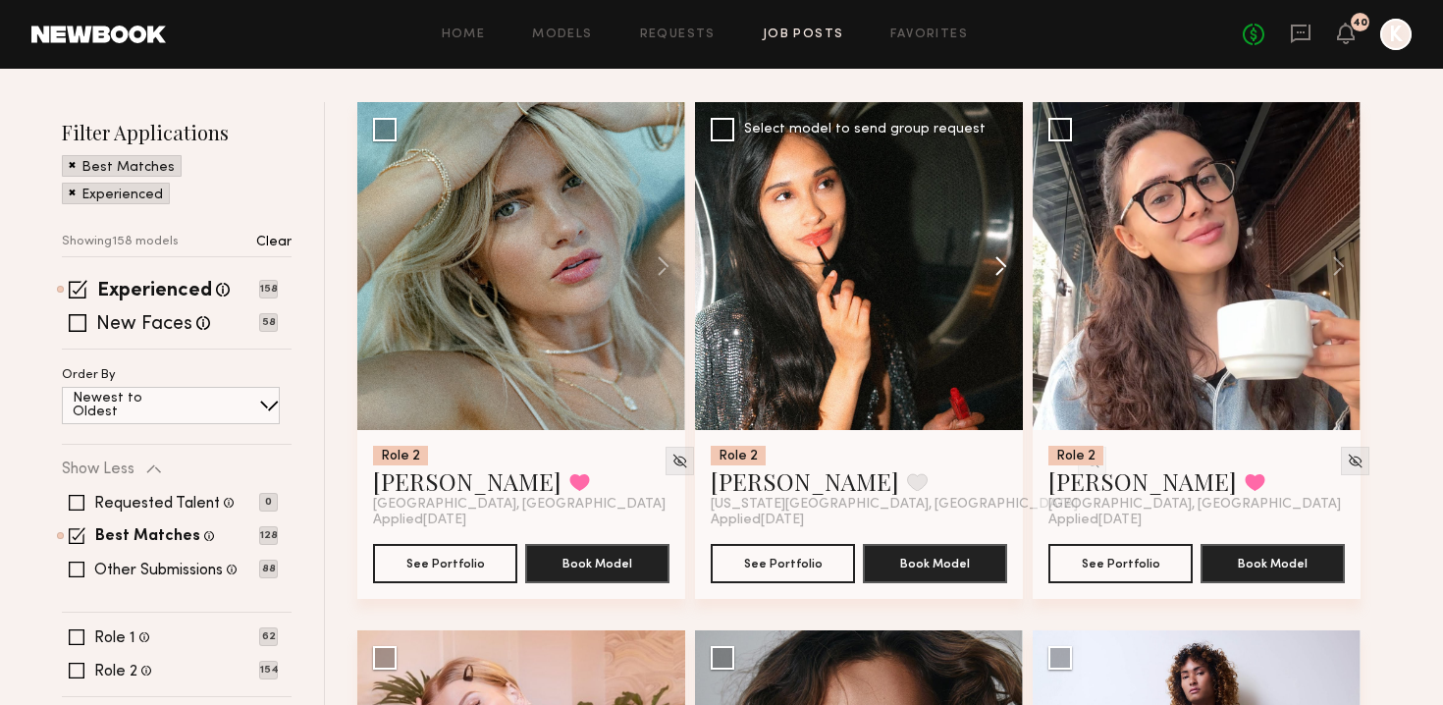
click at [1001, 217] on button at bounding box center [991, 266] width 63 height 328
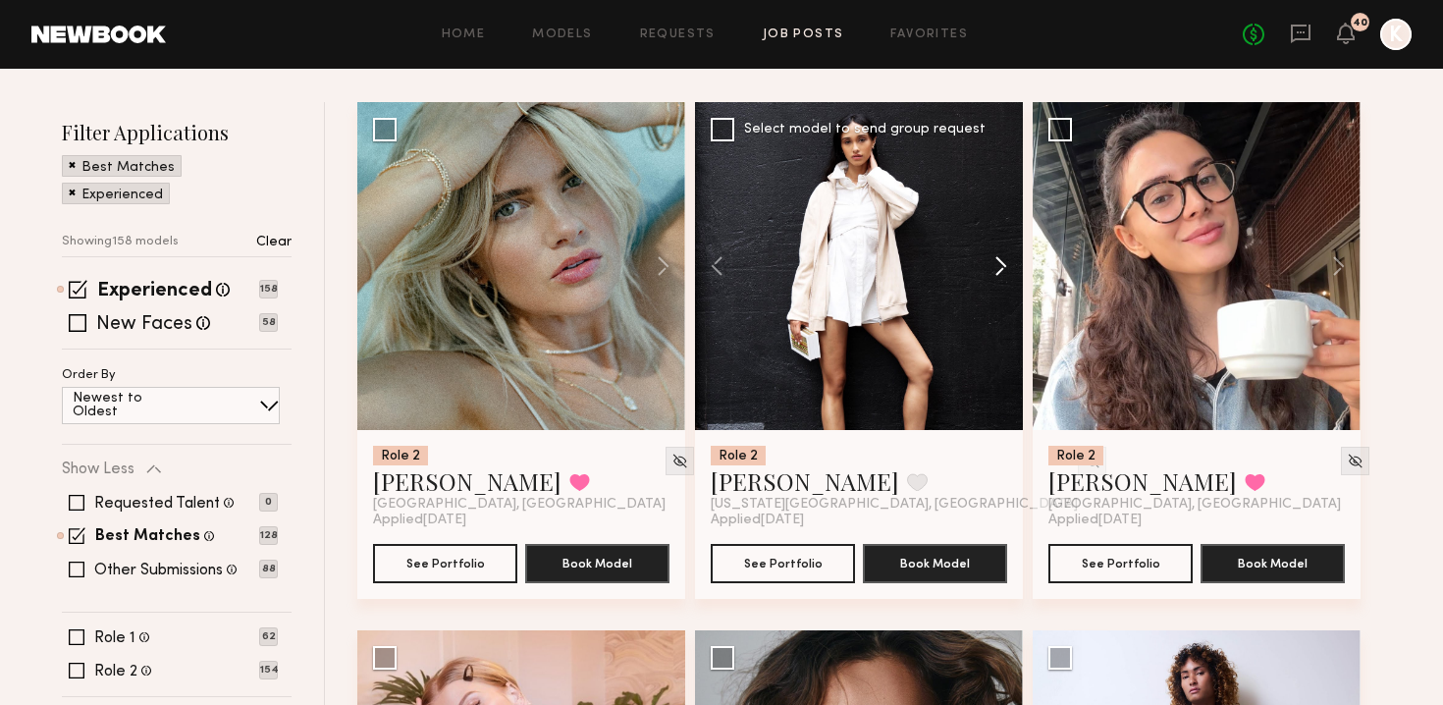
click at [1001, 217] on button at bounding box center [991, 266] width 63 height 328
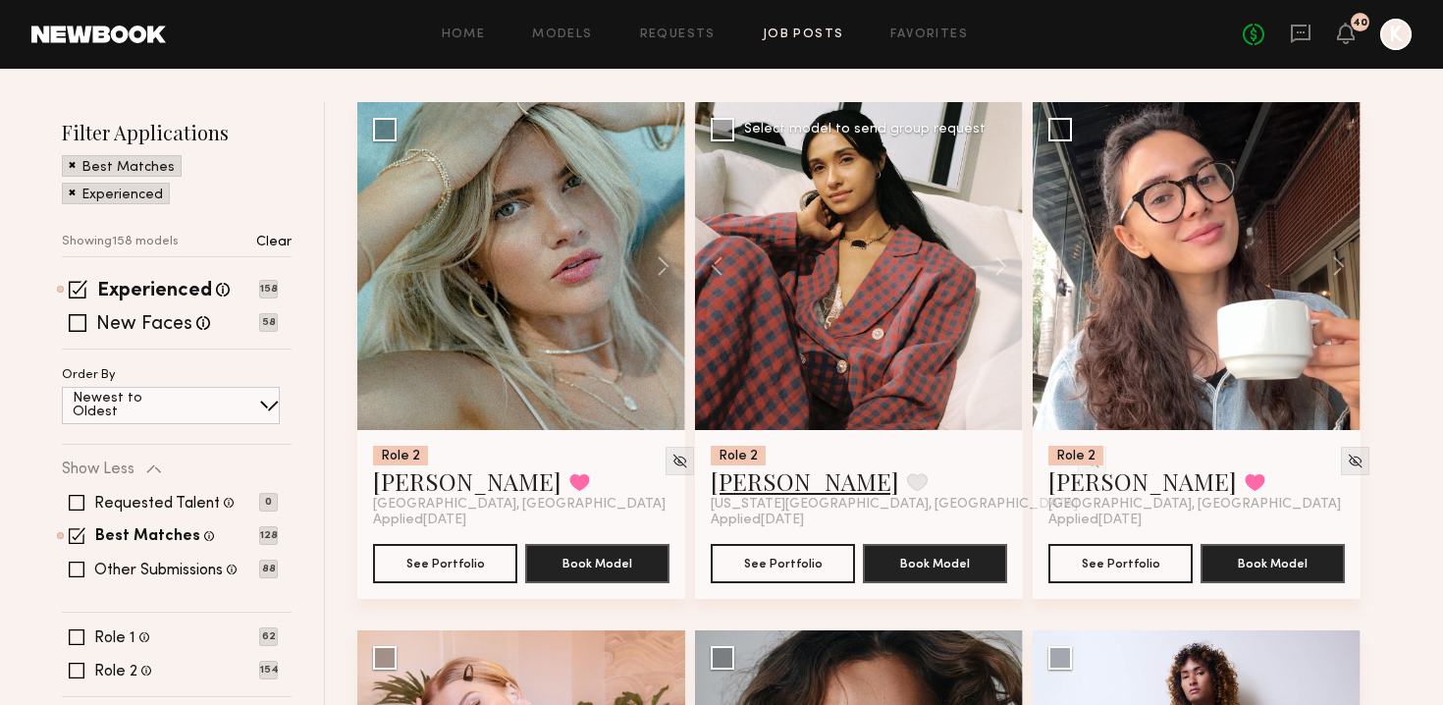
click at [752, 465] on link "Laura A." at bounding box center [805, 480] width 189 height 31
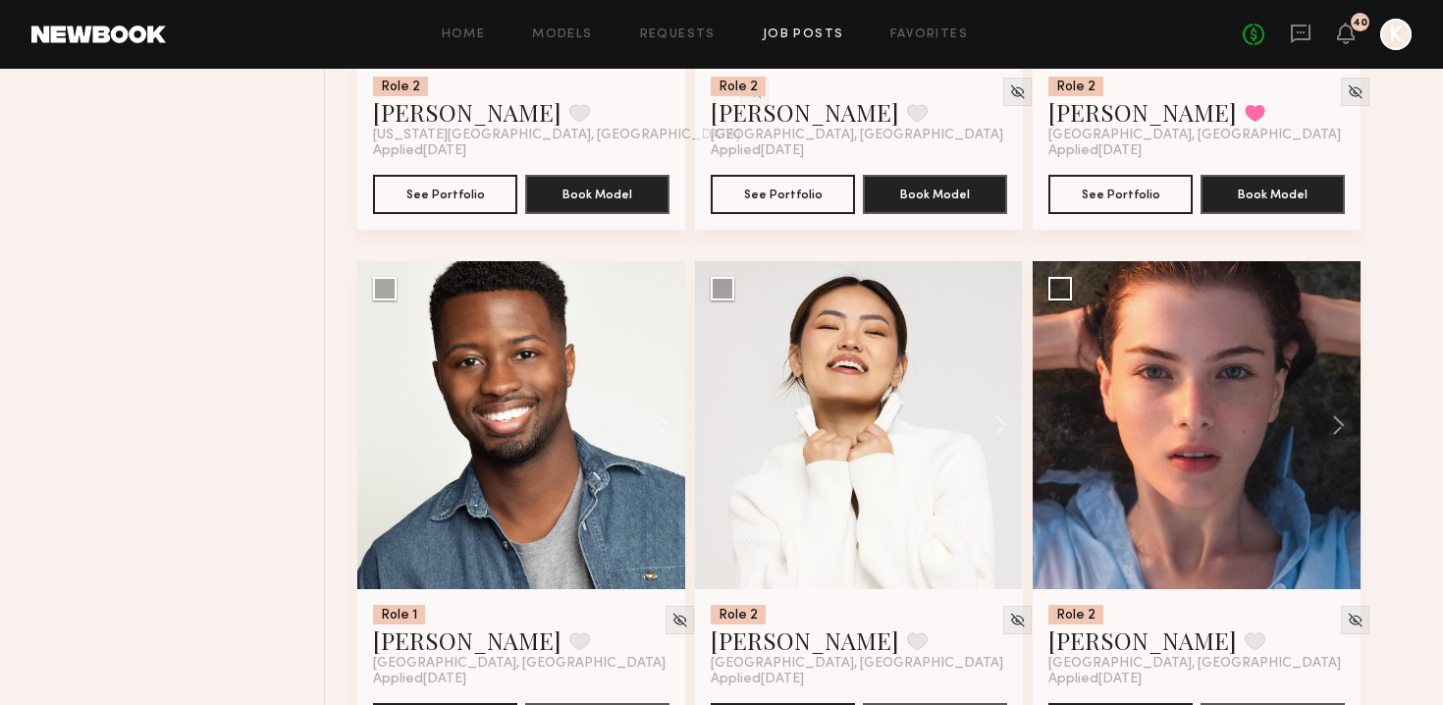
scroll to position [1743, 0]
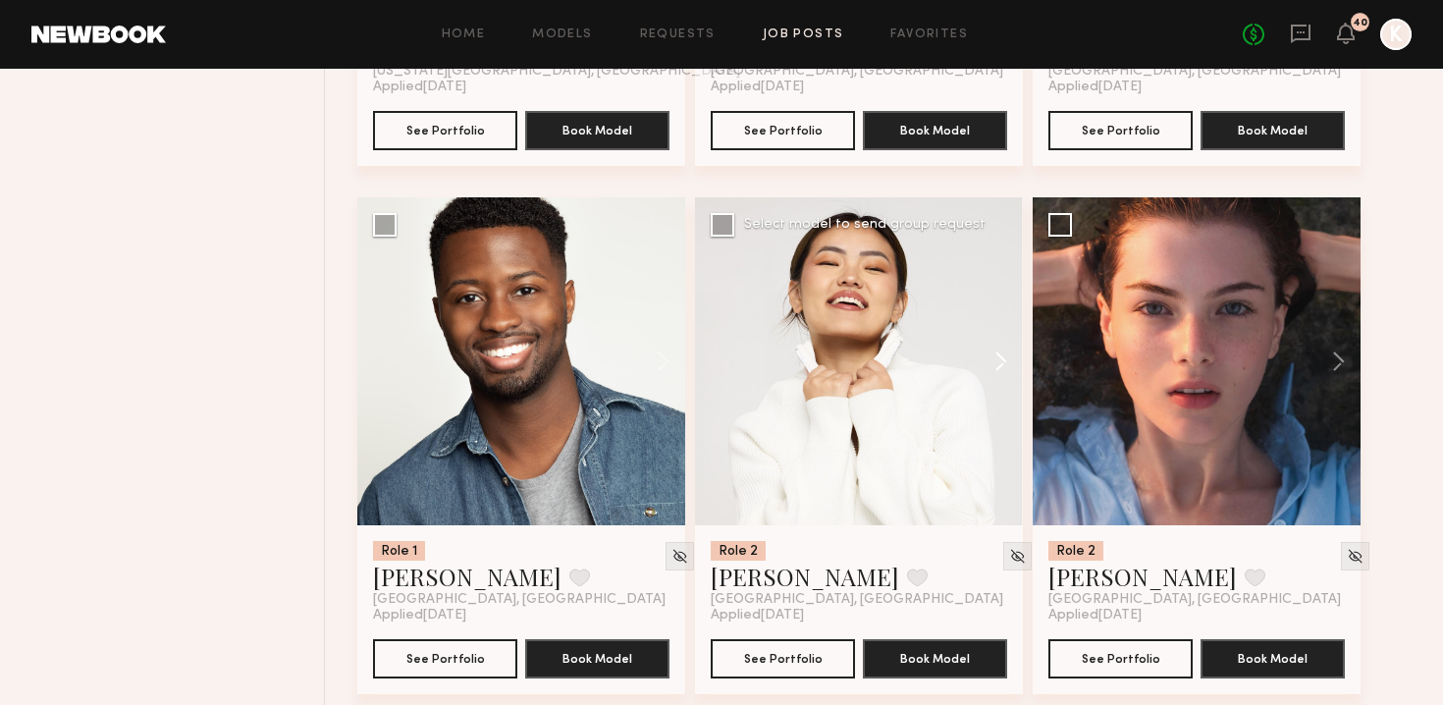
click at [1003, 312] on button at bounding box center [991, 361] width 63 height 328
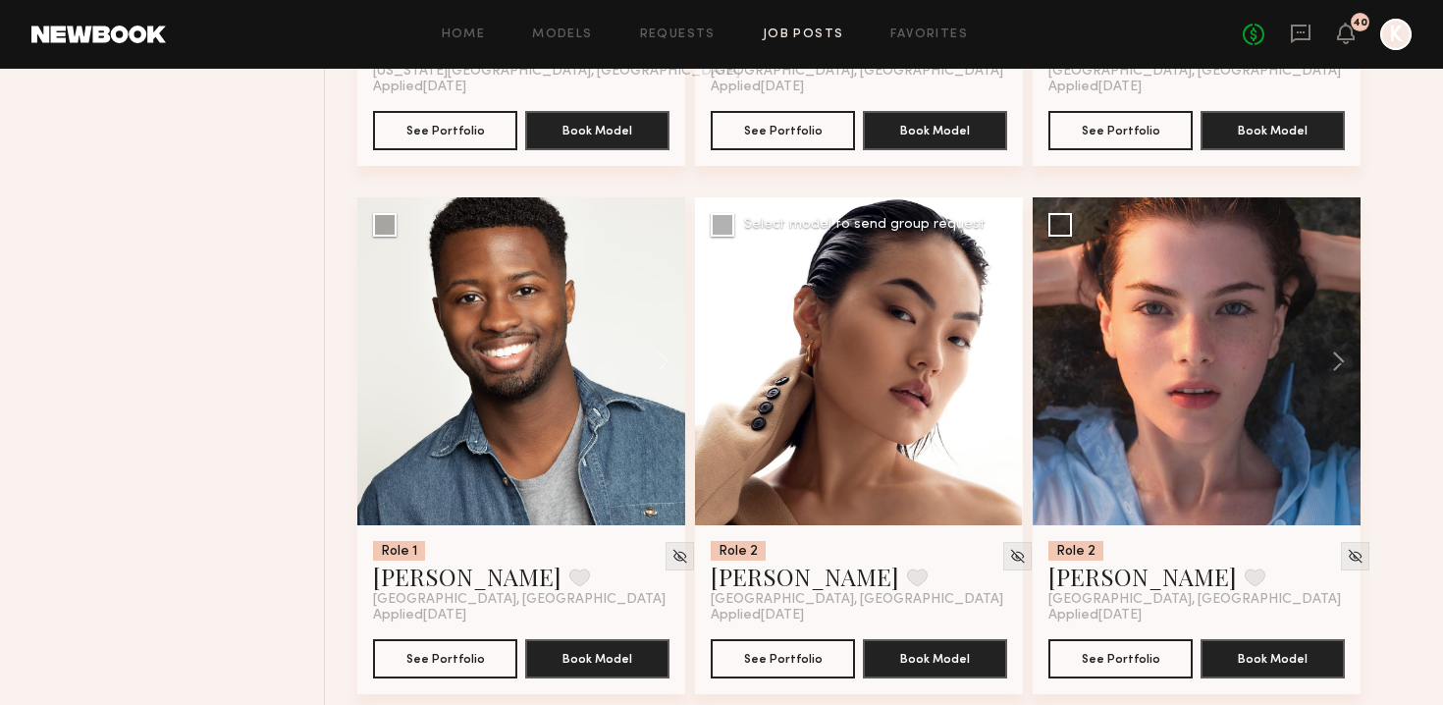
click at [1003, 312] on button at bounding box center [991, 361] width 63 height 328
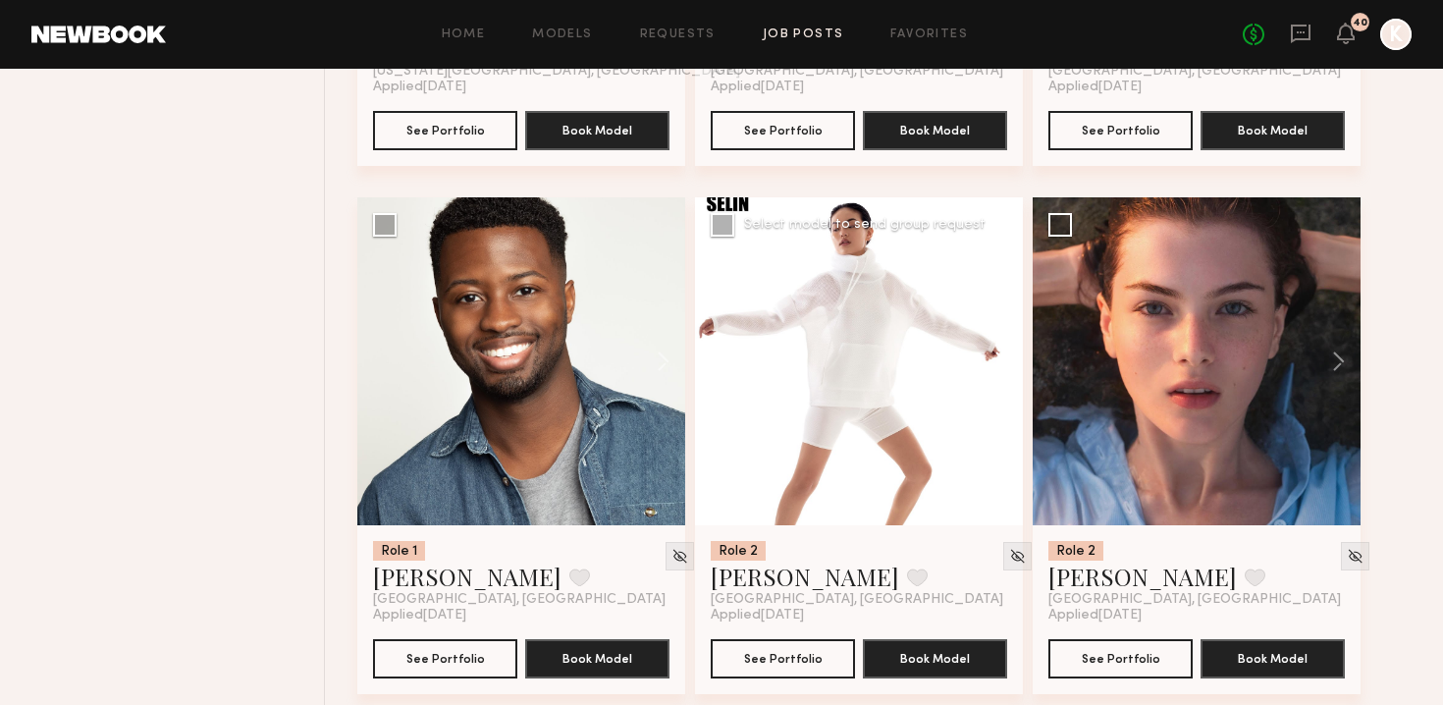
click at [1003, 312] on button at bounding box center [991, 361] width 63 height 328
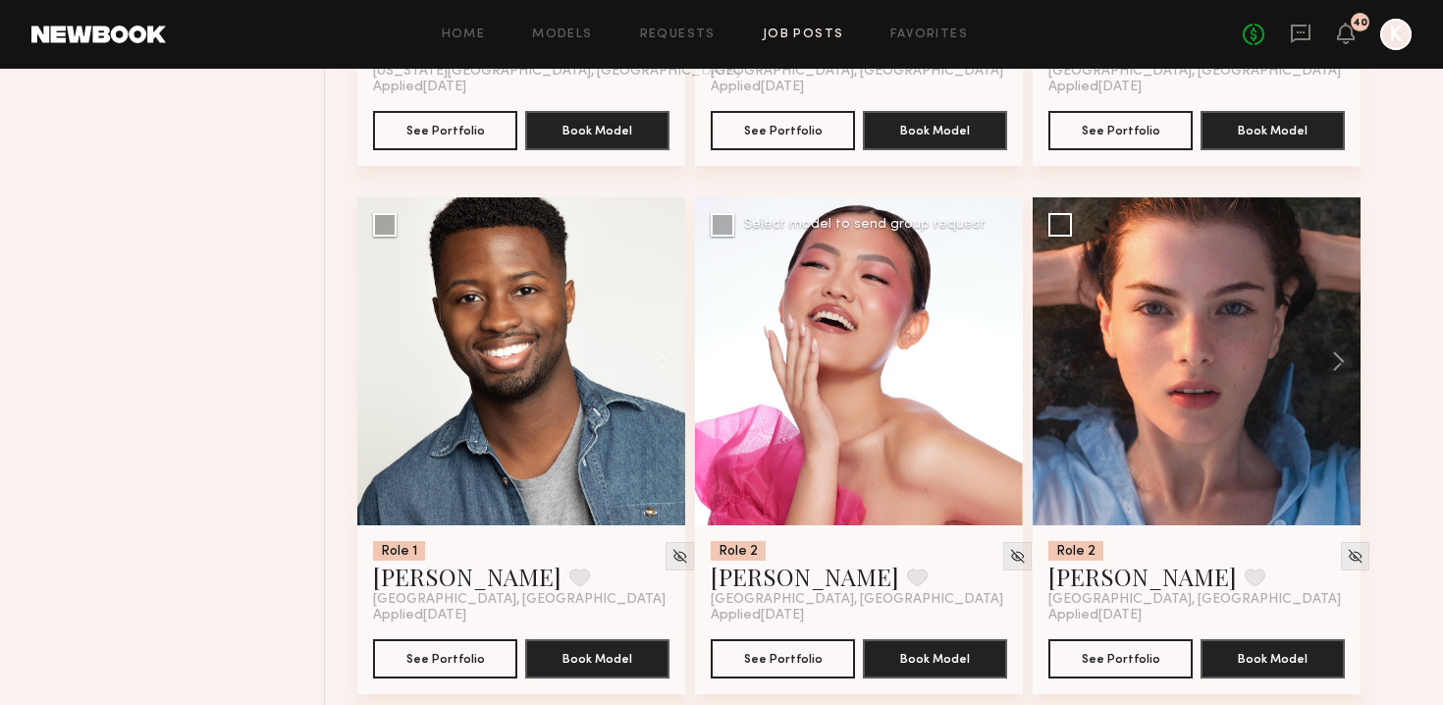
click at [1003, 312] on button at bounding box center [991, 361] width 63 height 328
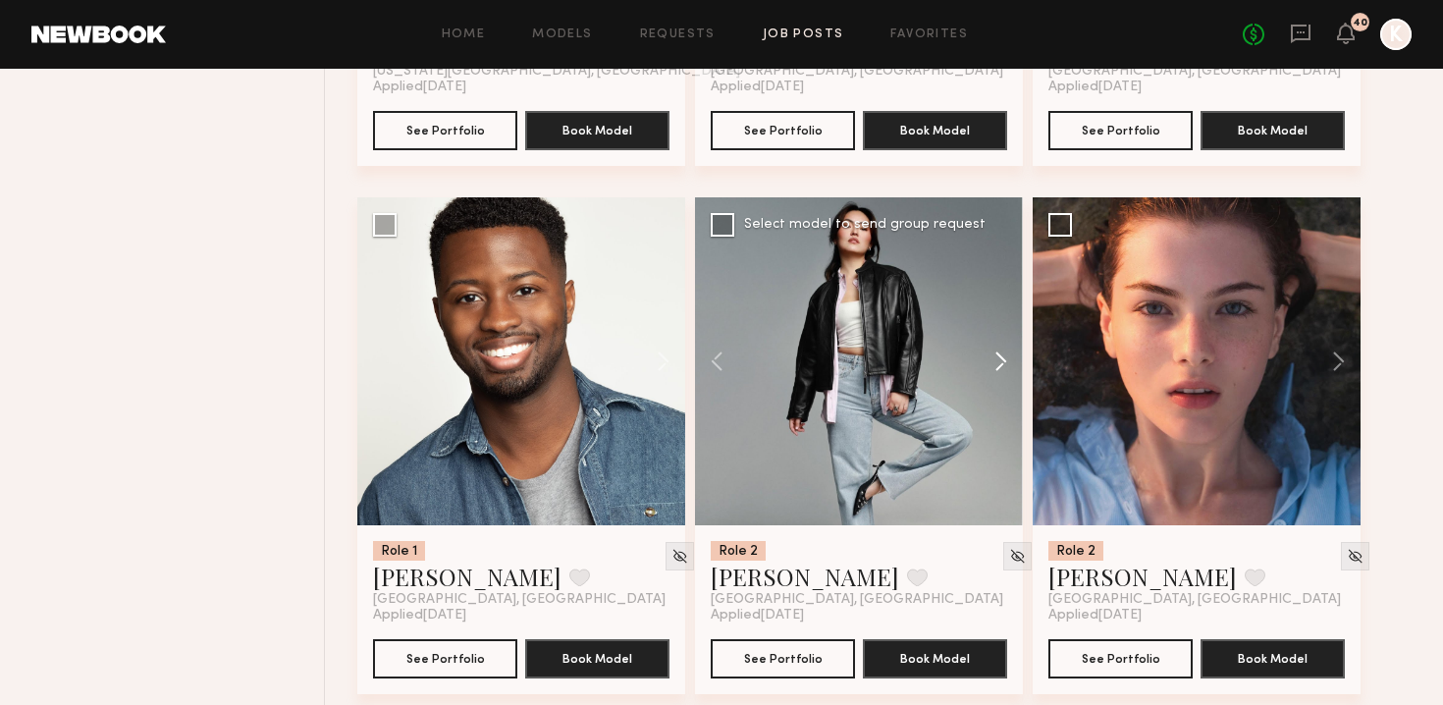
click at [1003, 312] on button at bounding box center [991, 361] width 63 height 328
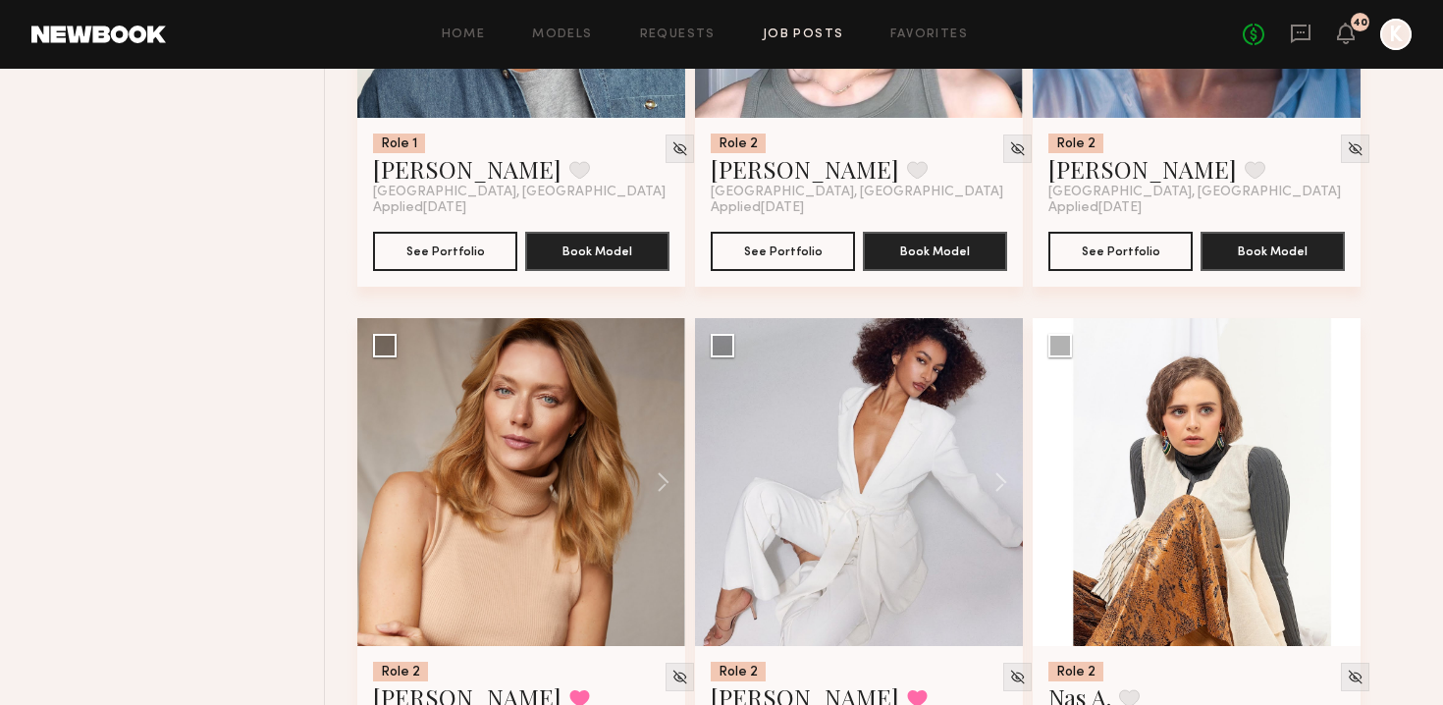
scroll to position [2244, 0]
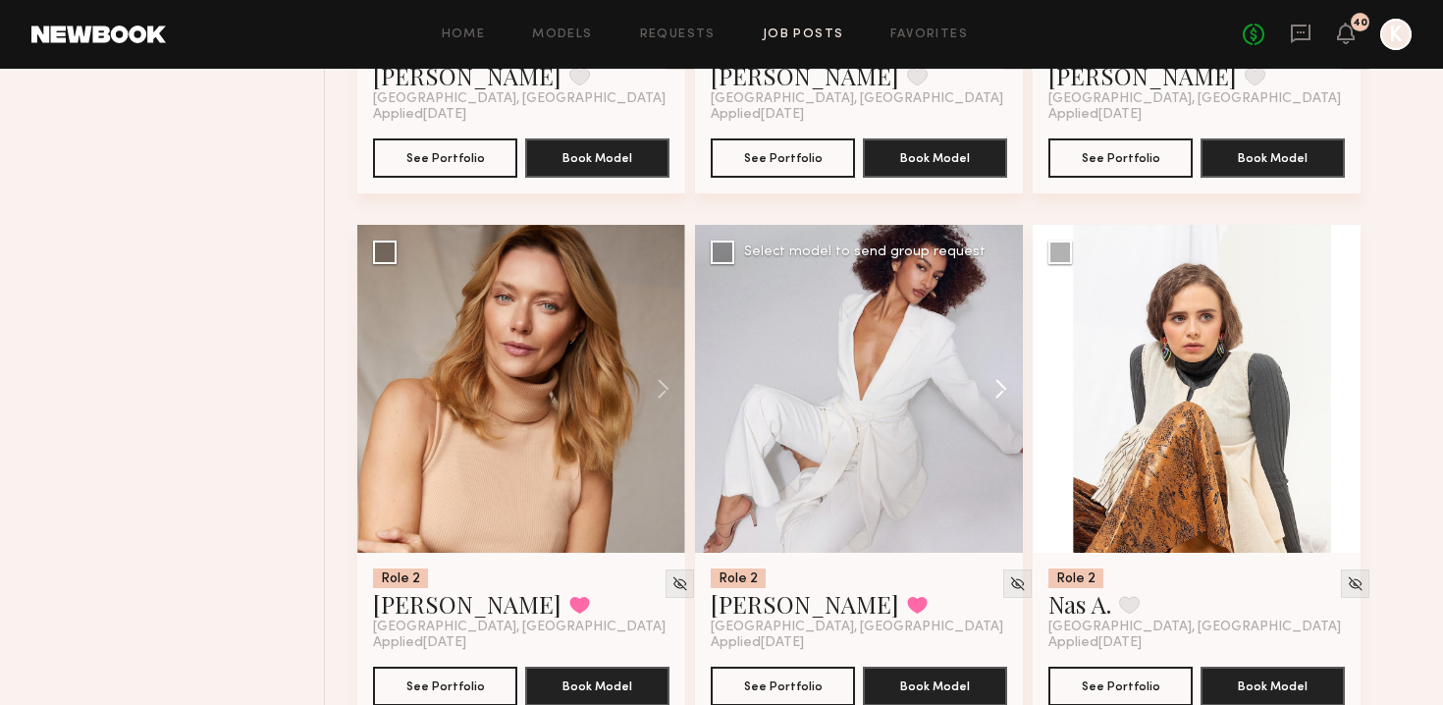
click at [1001, 352] on button at bounding box center [991, 389] width 63 height 328
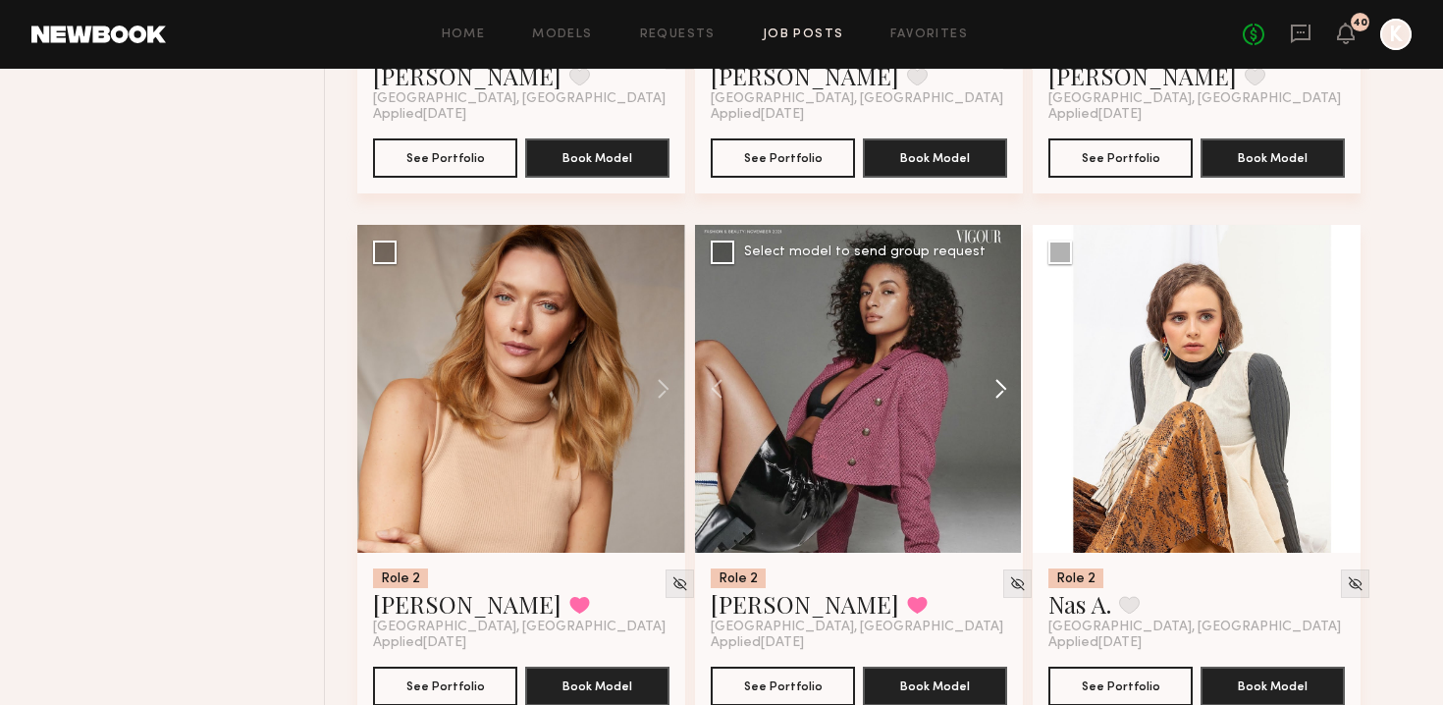
click at [1001, 352] on button at bounding box center [991, 389] width 63 height 328
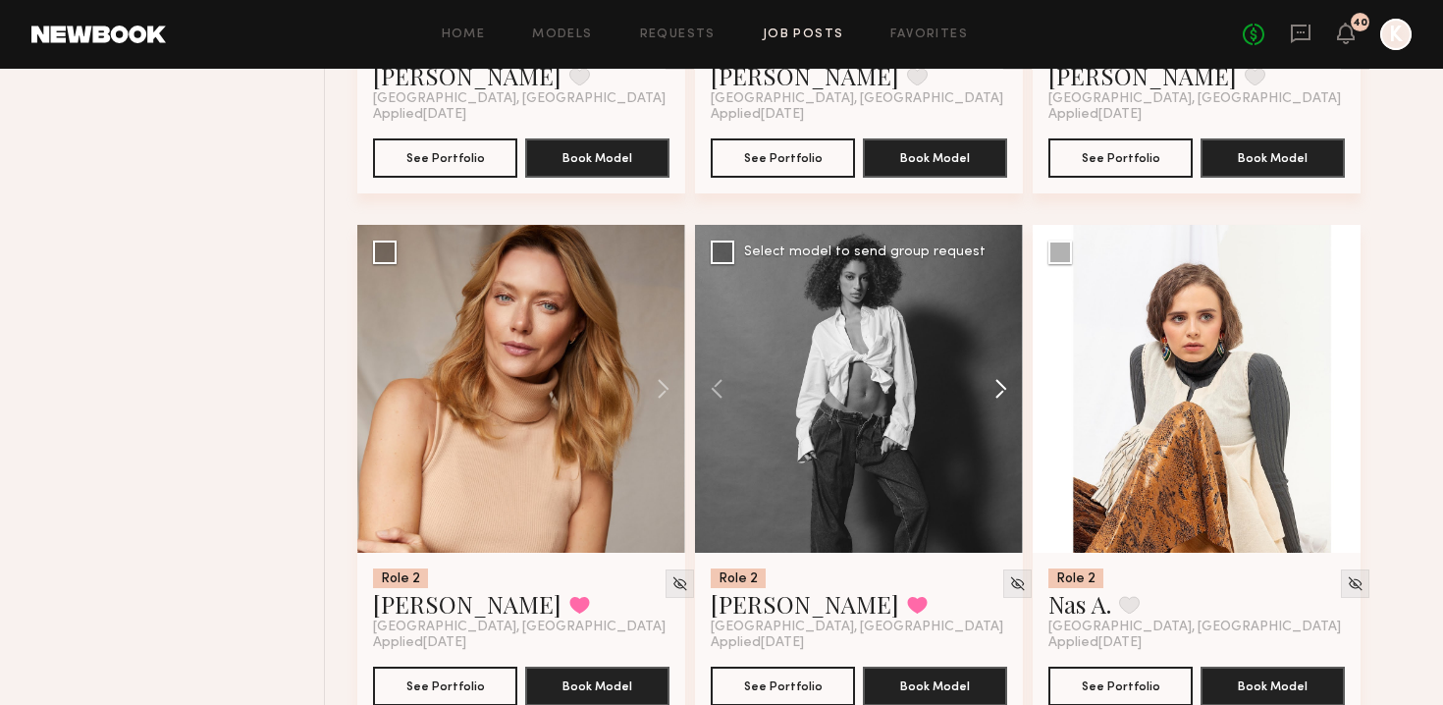
click at [1001, 352] on button at bounding box center [991, 389] width 63 height 328
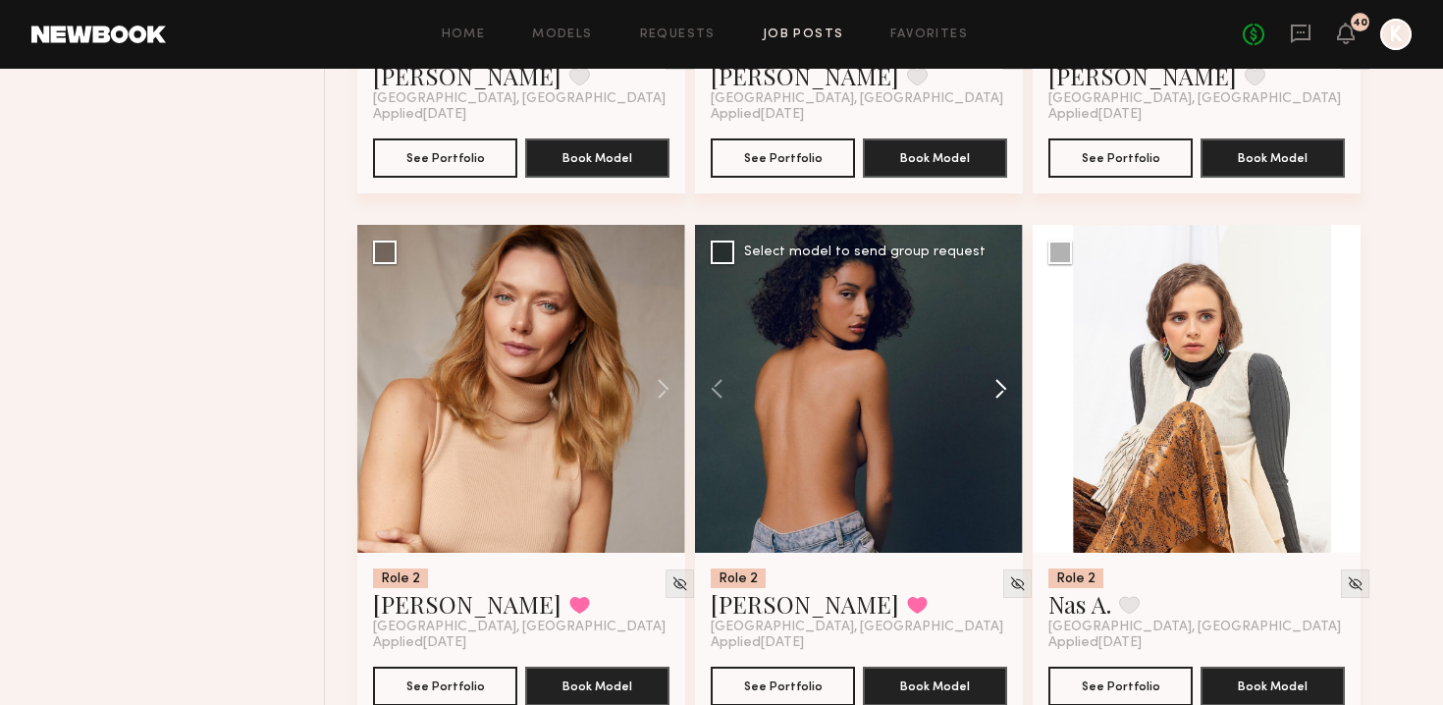
click at [1001, 352] on button at bounding box center [991, 389] width 63 height 328
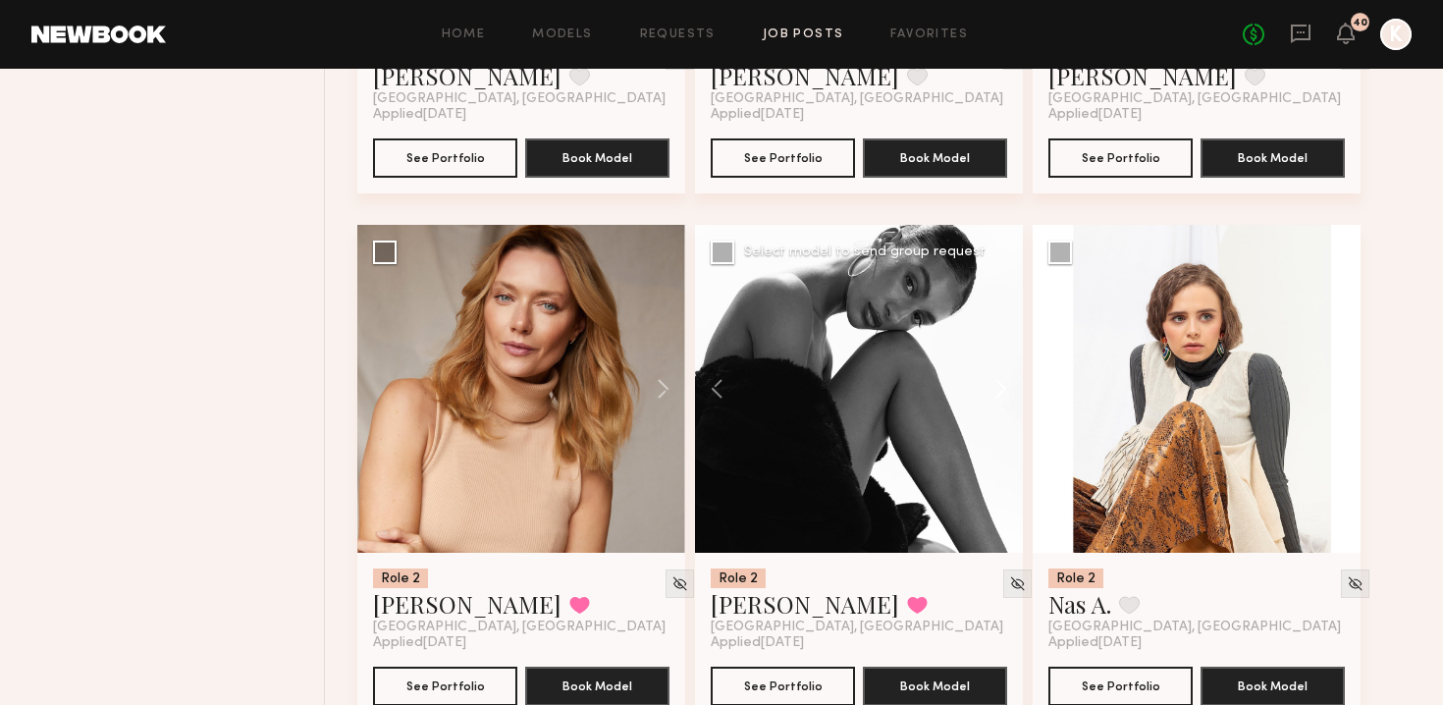
click at [1001, 352] on button at bounding box center [991, 389] width 63 height 328
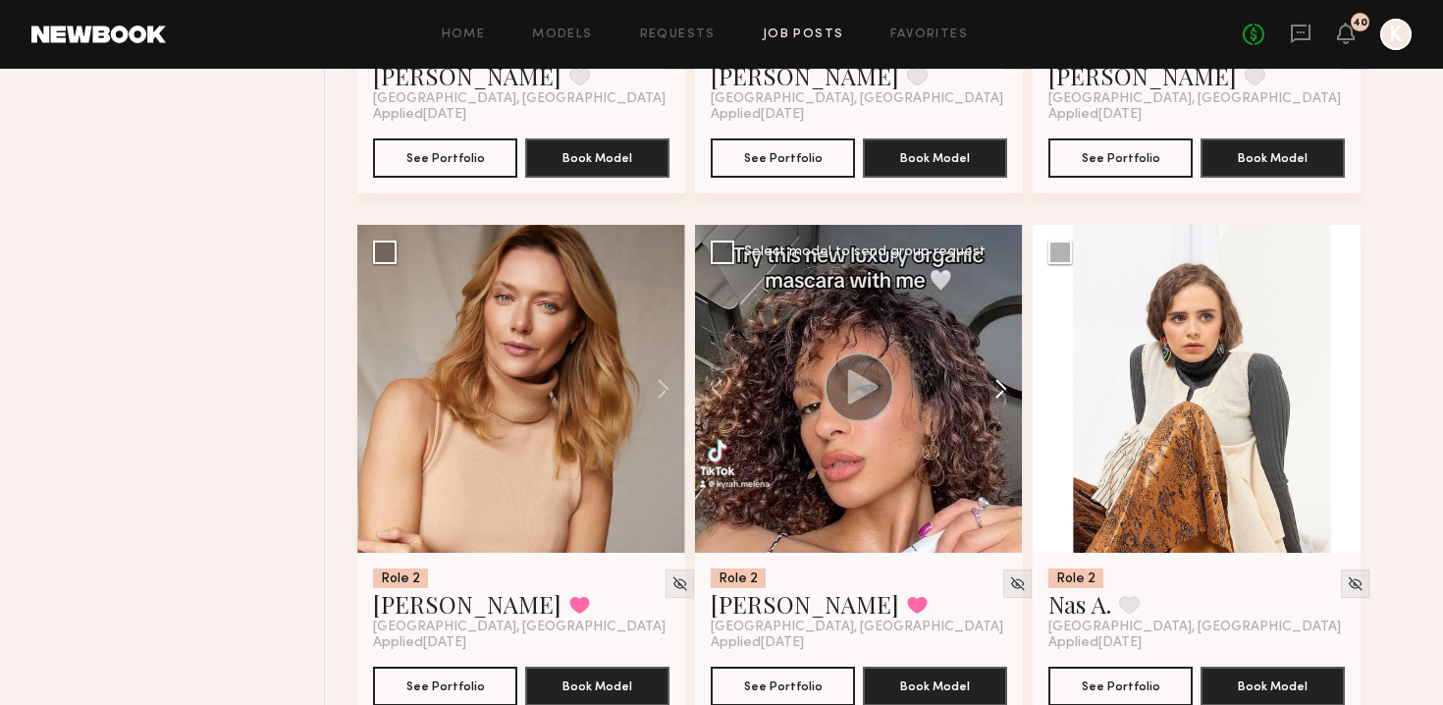
click at [1001, 352] on button at bounding box center [991, 389] width 63 height 328
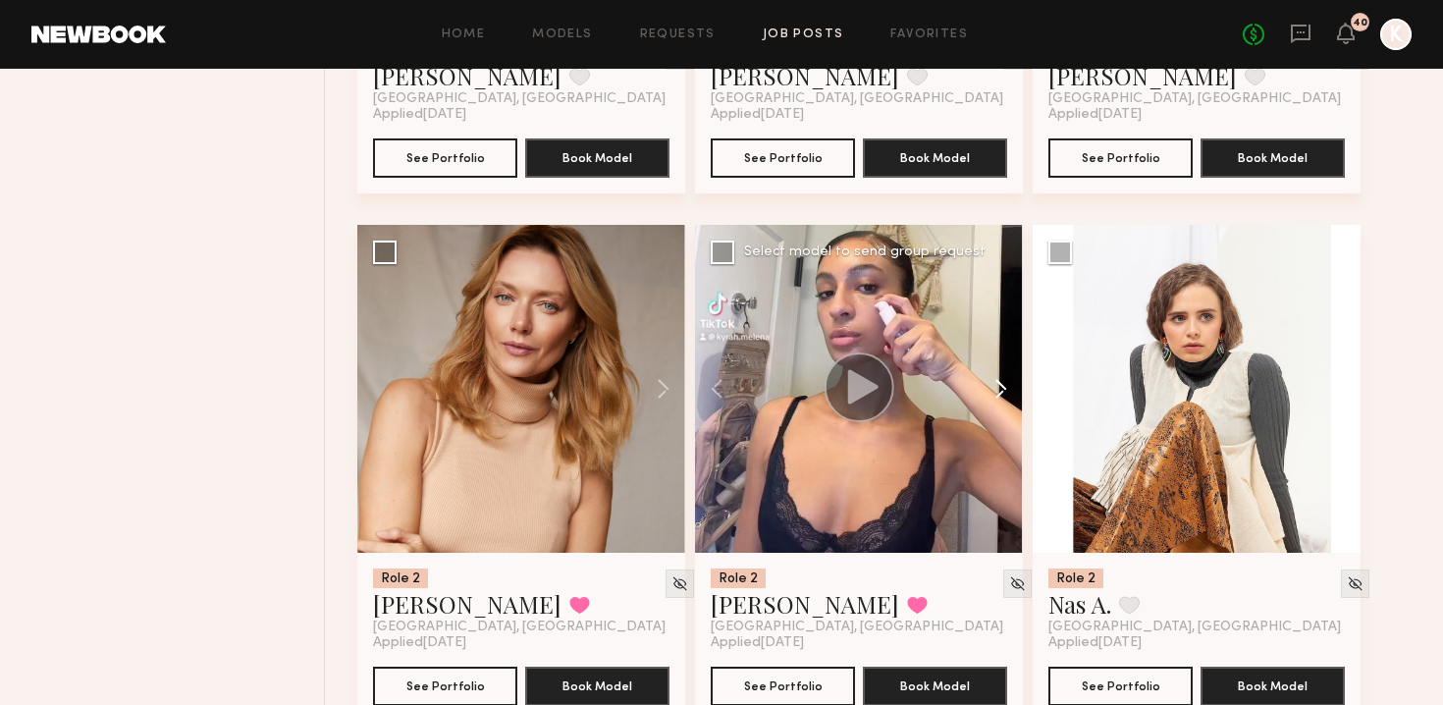
click at [1001, 352] on button at bounding box center [991, 389] width 63 height 328
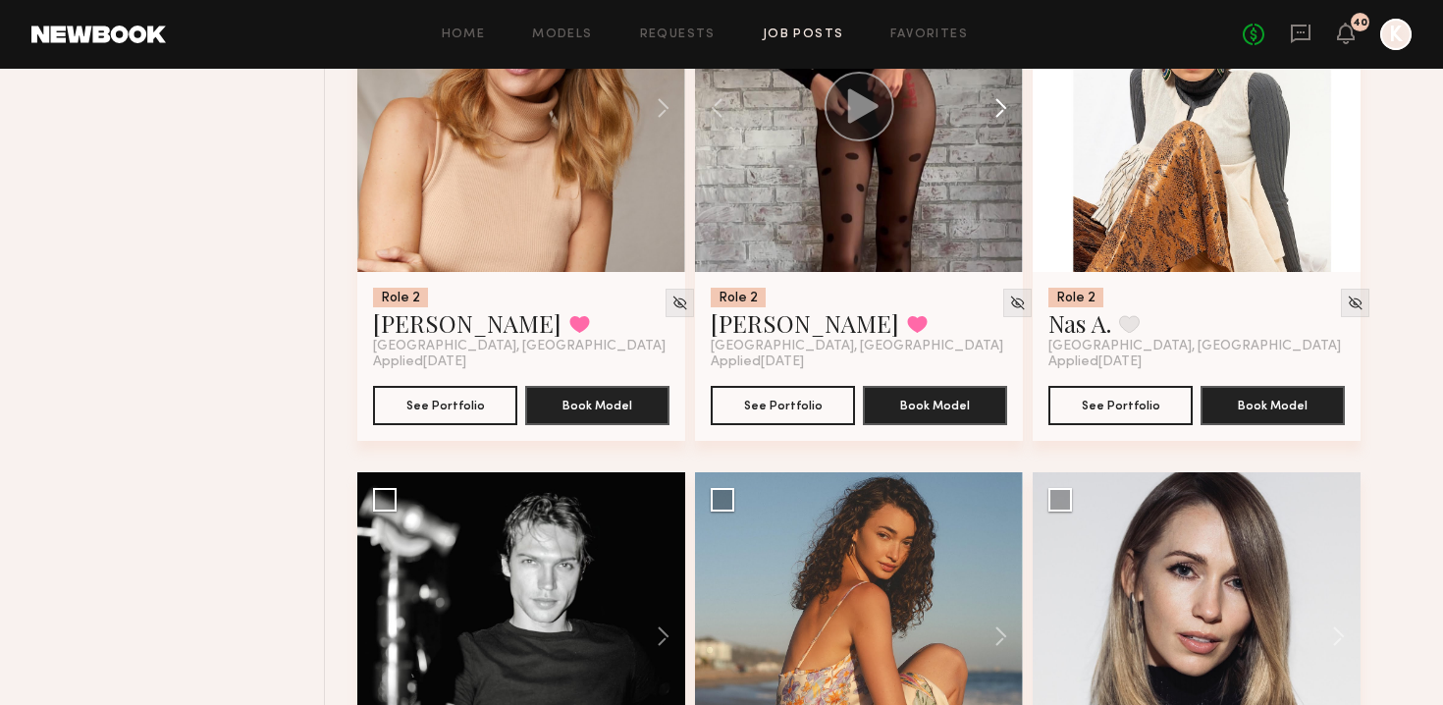
scroll to position [2665, 0]
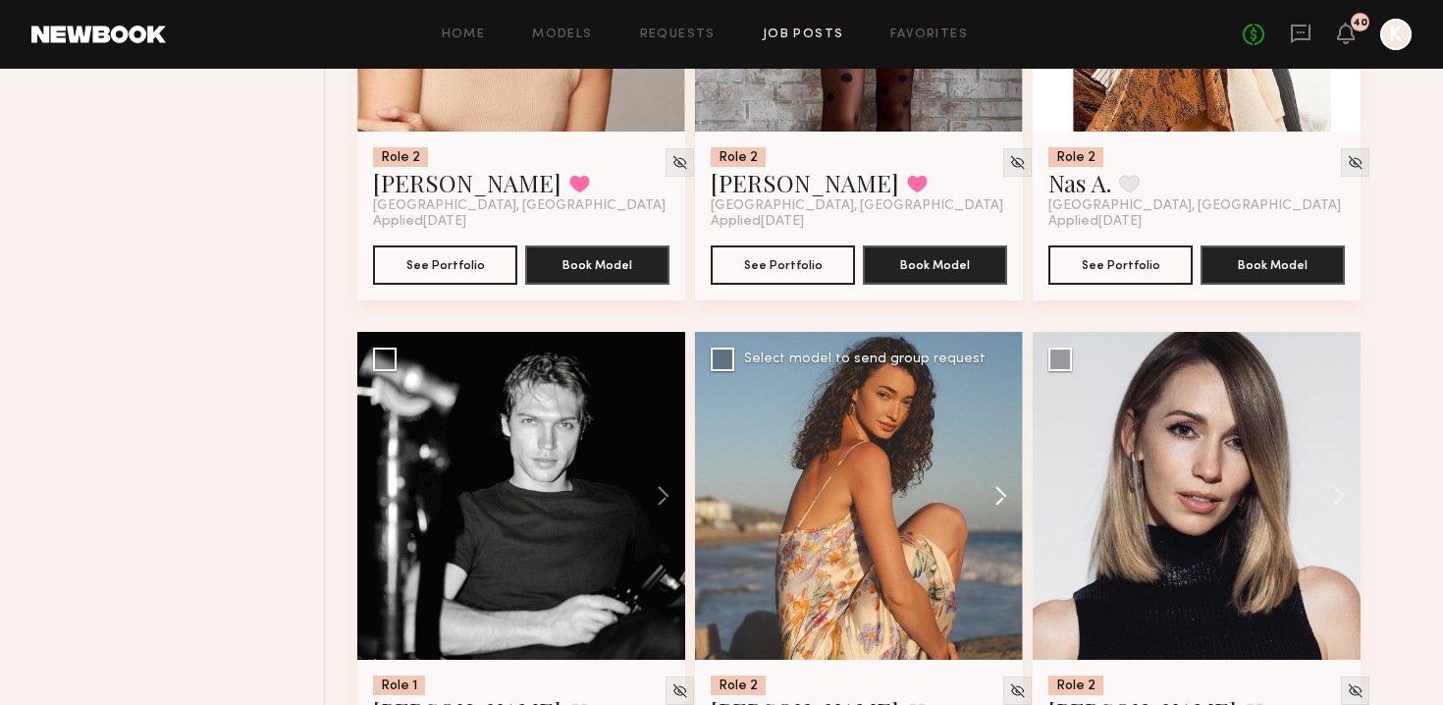
click at [1002, 441] on button at bounding box center [991, 496] width 63 height 328
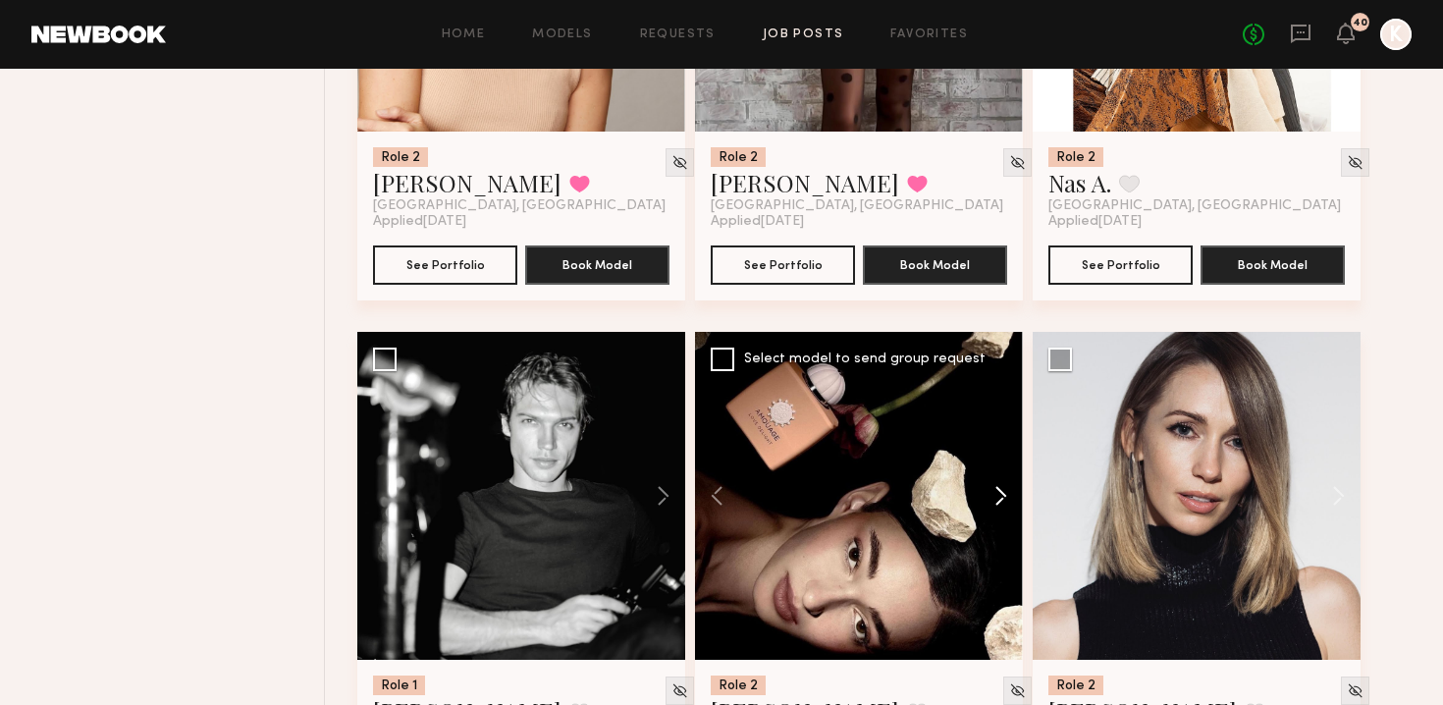
click at [1002, 441] on button at bounding box center [991, 496] width 63 height 328
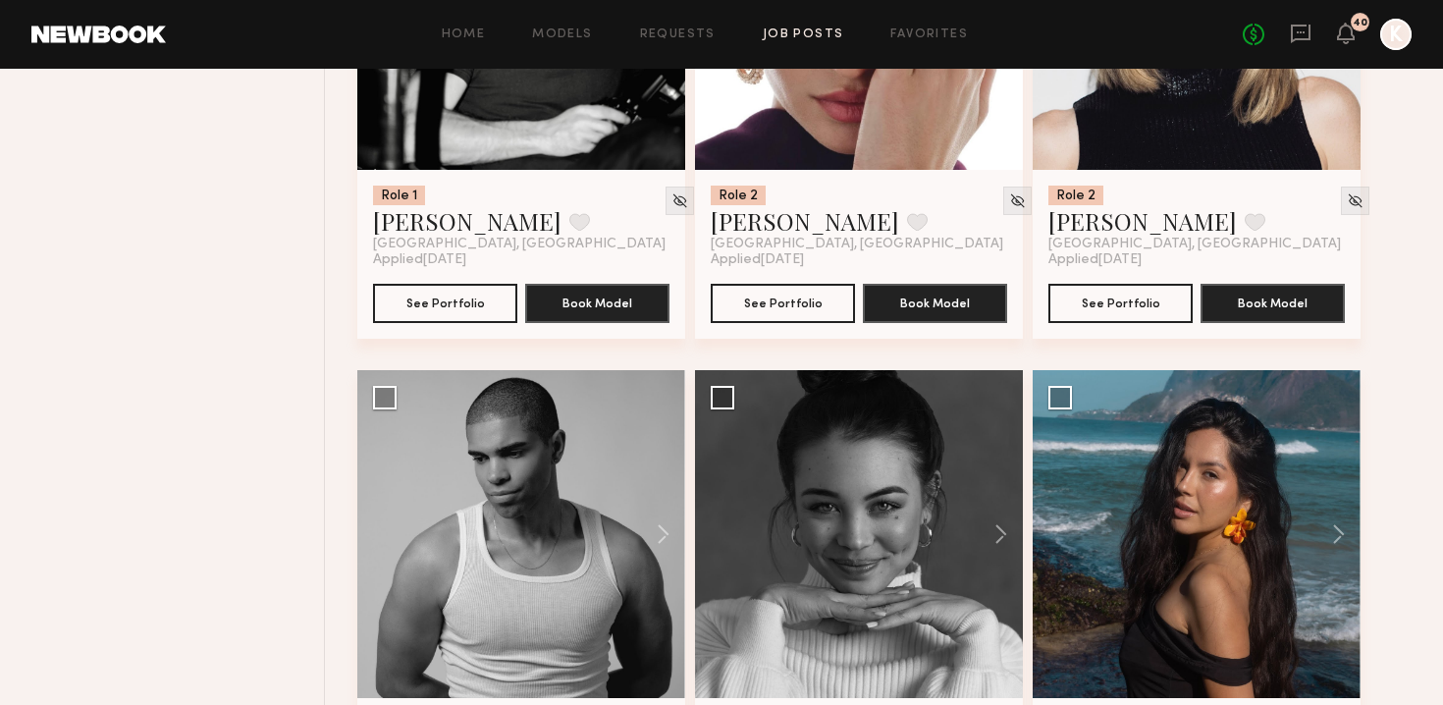
scroll to position [3270, 0]
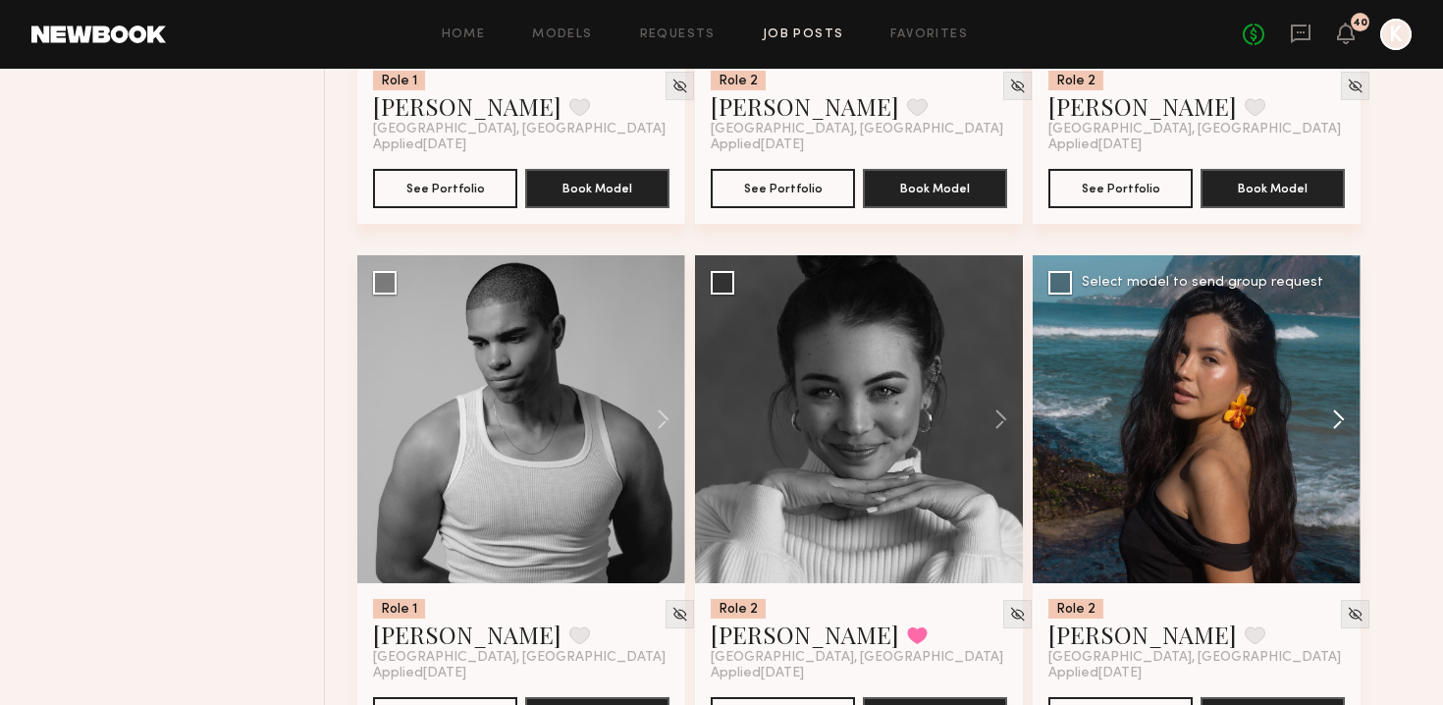
click at [1332, 370] on button at bounding box center [1329, 419] width 63 height 328
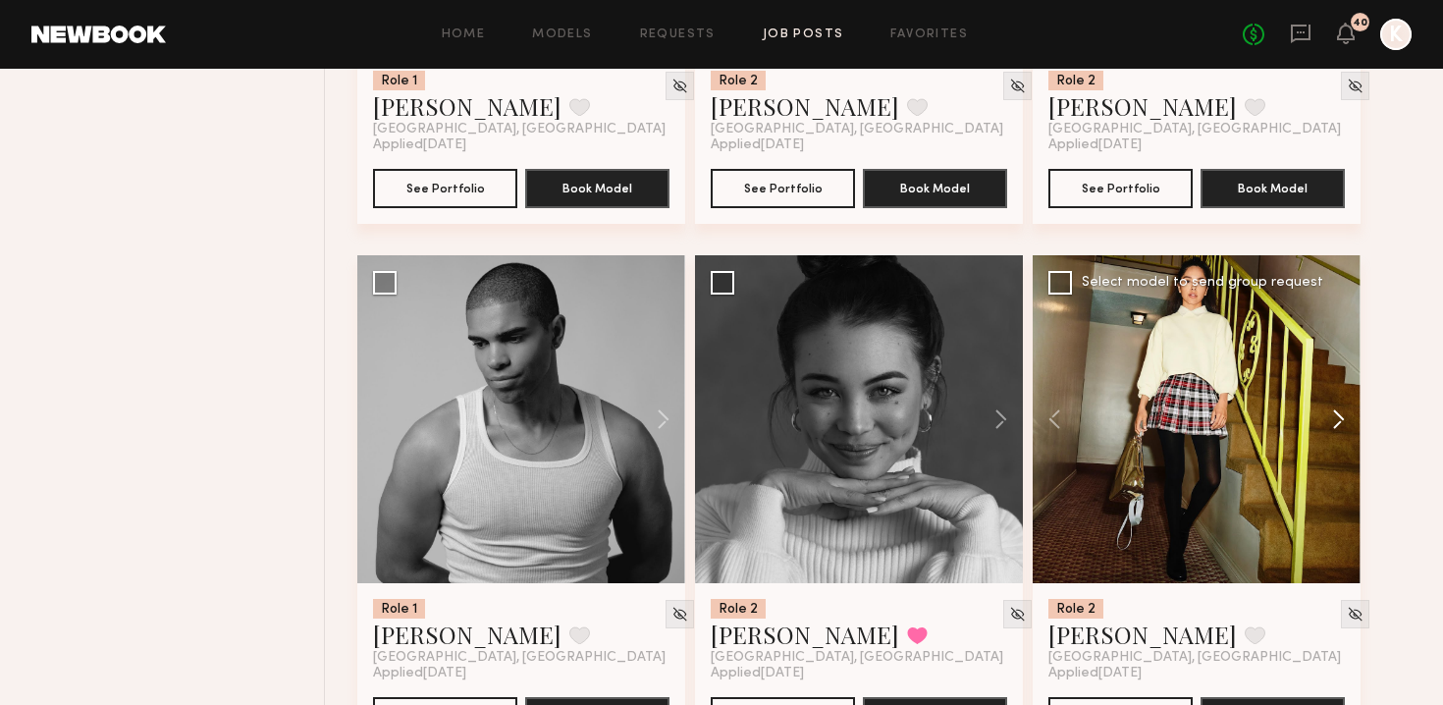
click at [1332, 370] on button at bounding box center [1329, 419] width 63 height 328
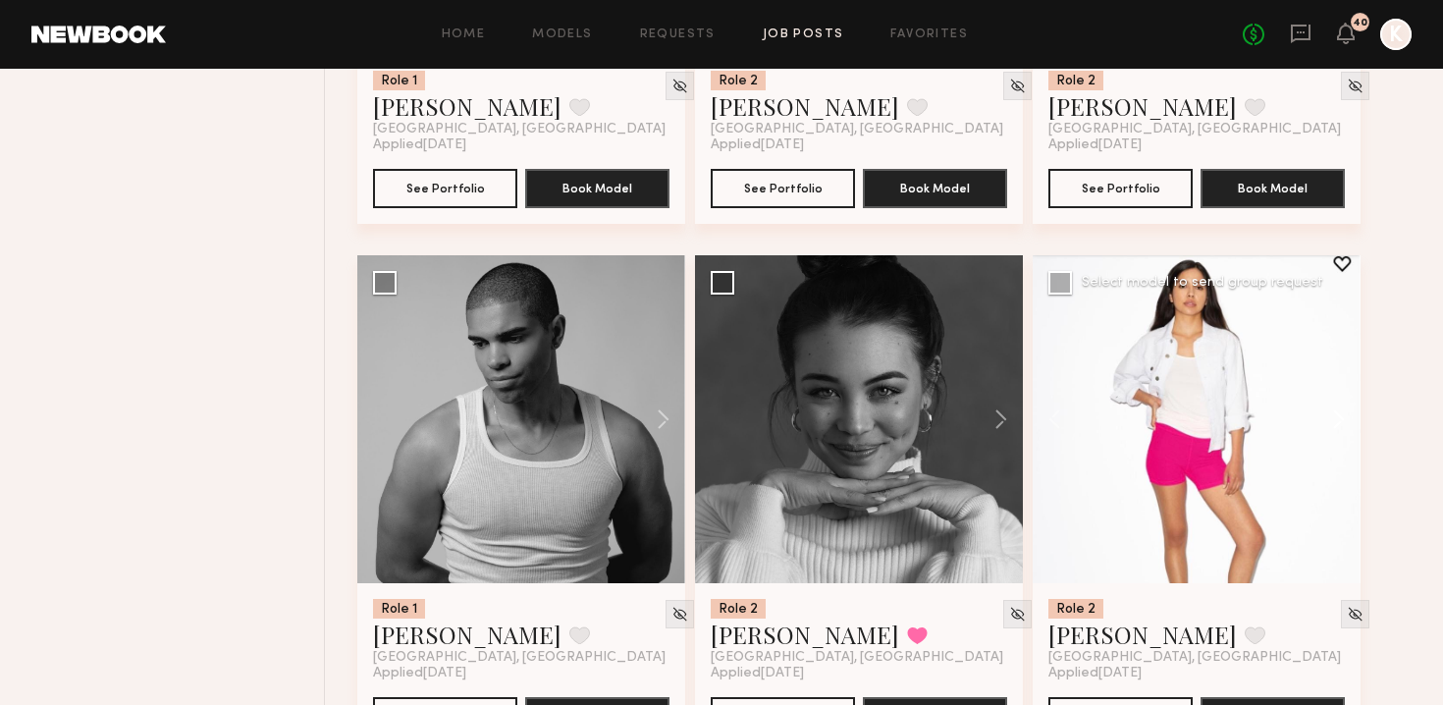
click at [1332, 370] on button at bounding box center [1329, 419] width 63 height 328
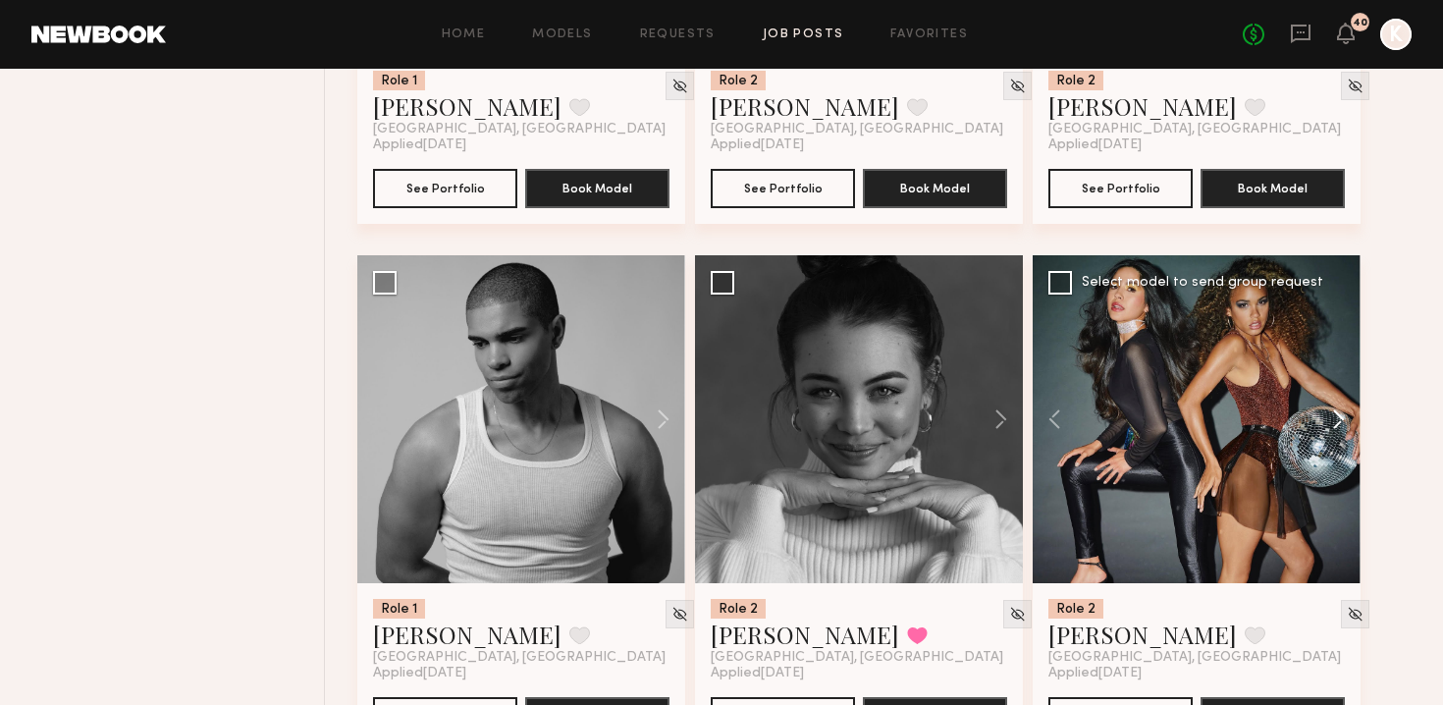
click at [1332, 370] on button at bounding box center [1329, 419] width 63 height 328
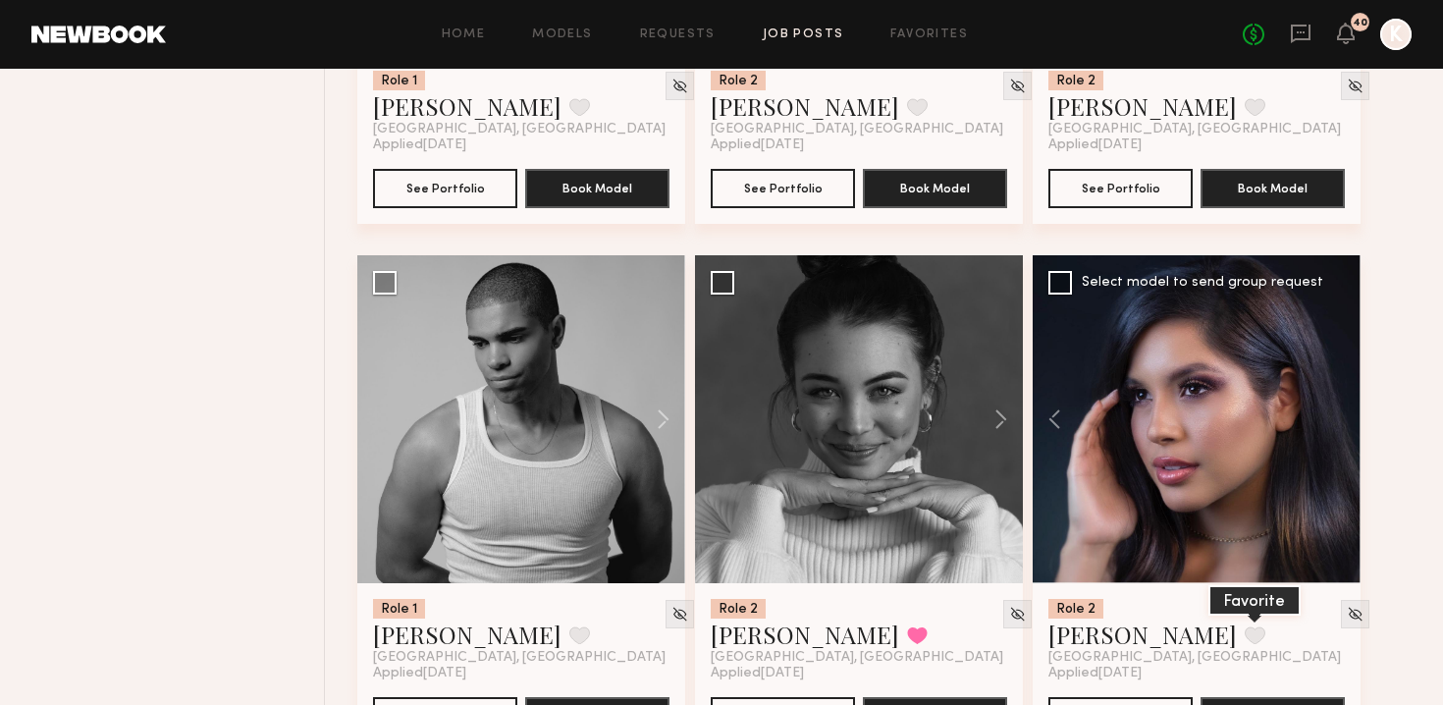
click at [1245, 626] on button at bounding box center [1255, 635] width 21 height 18
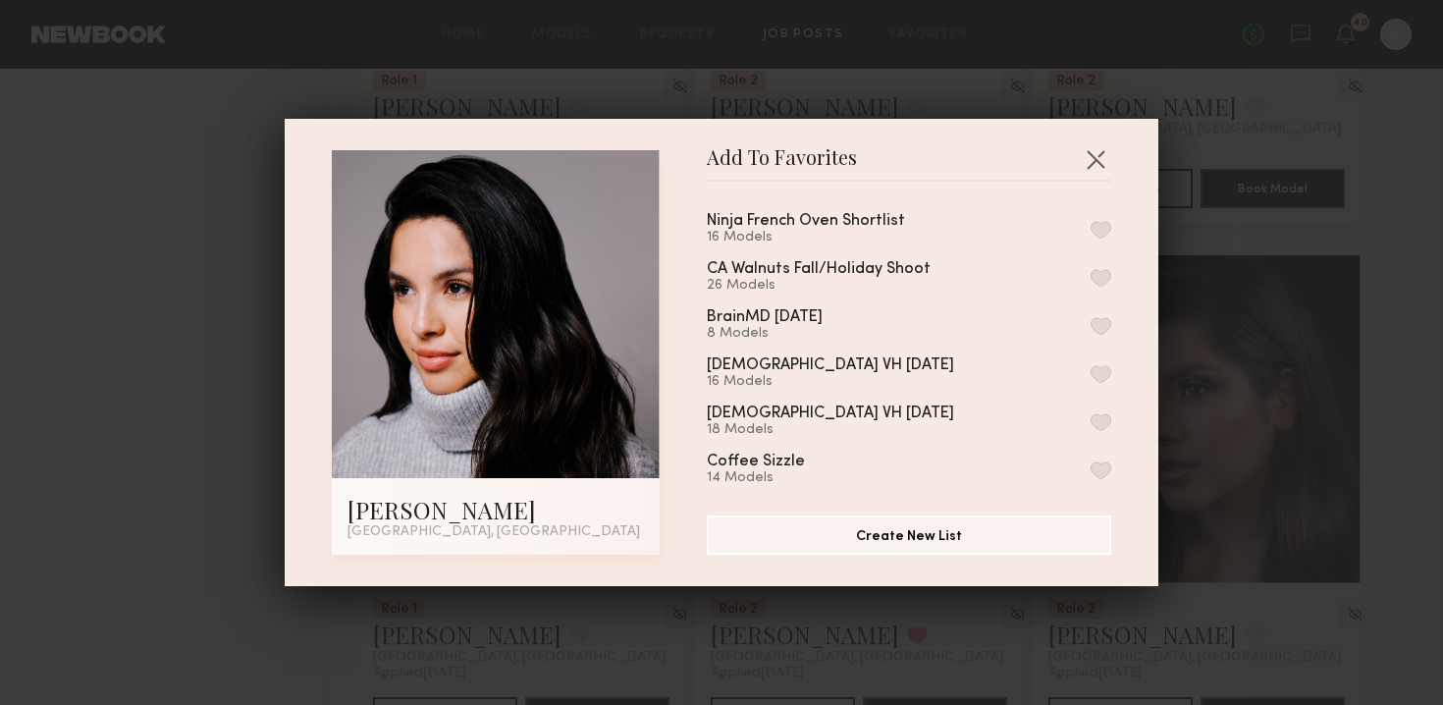
click at [1098, 236] on button "button" at bounding box center [1101, 230] width 21 height 18
click at [1093, 153] on button "button" at bounding box center [1095, 158] width 31 height 31
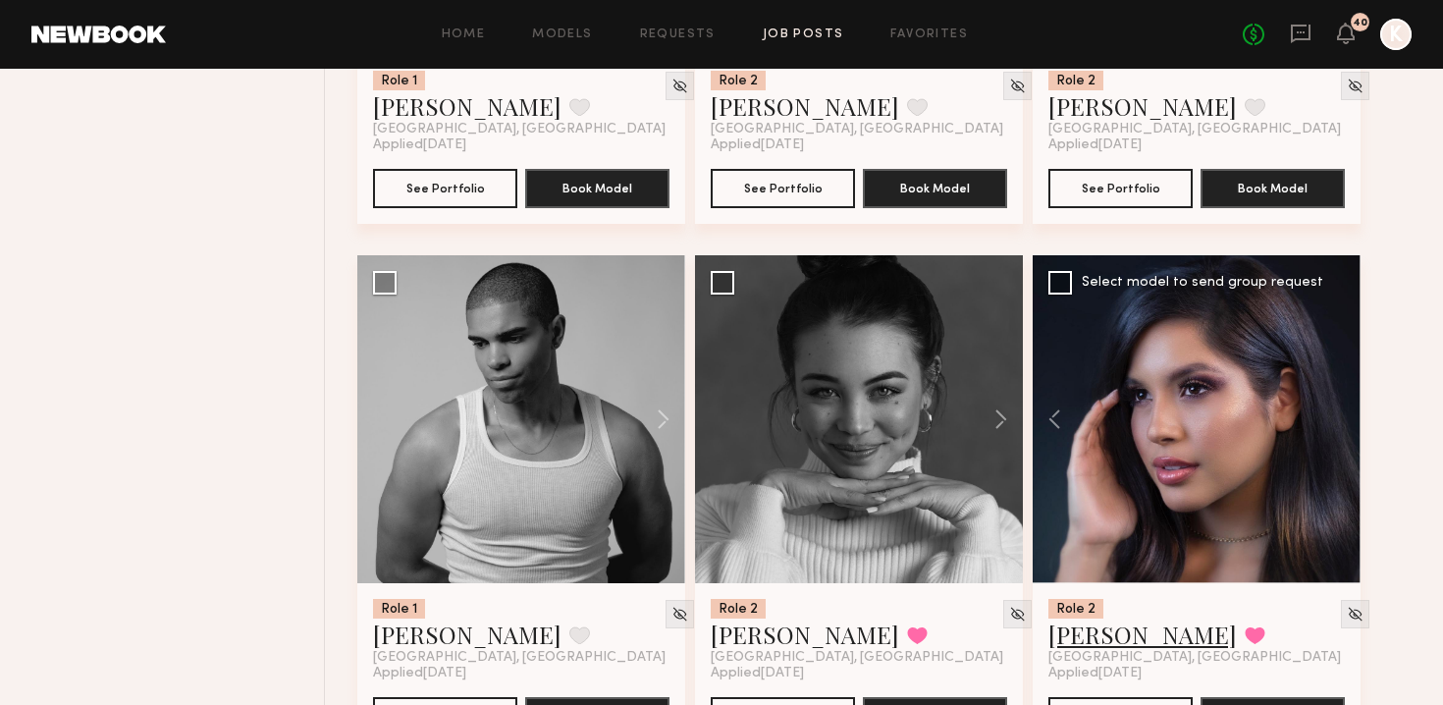
click at [1124, 619] on link "[PERSON_NAME]" at bounding box center [1143, 634] width 189 height 31
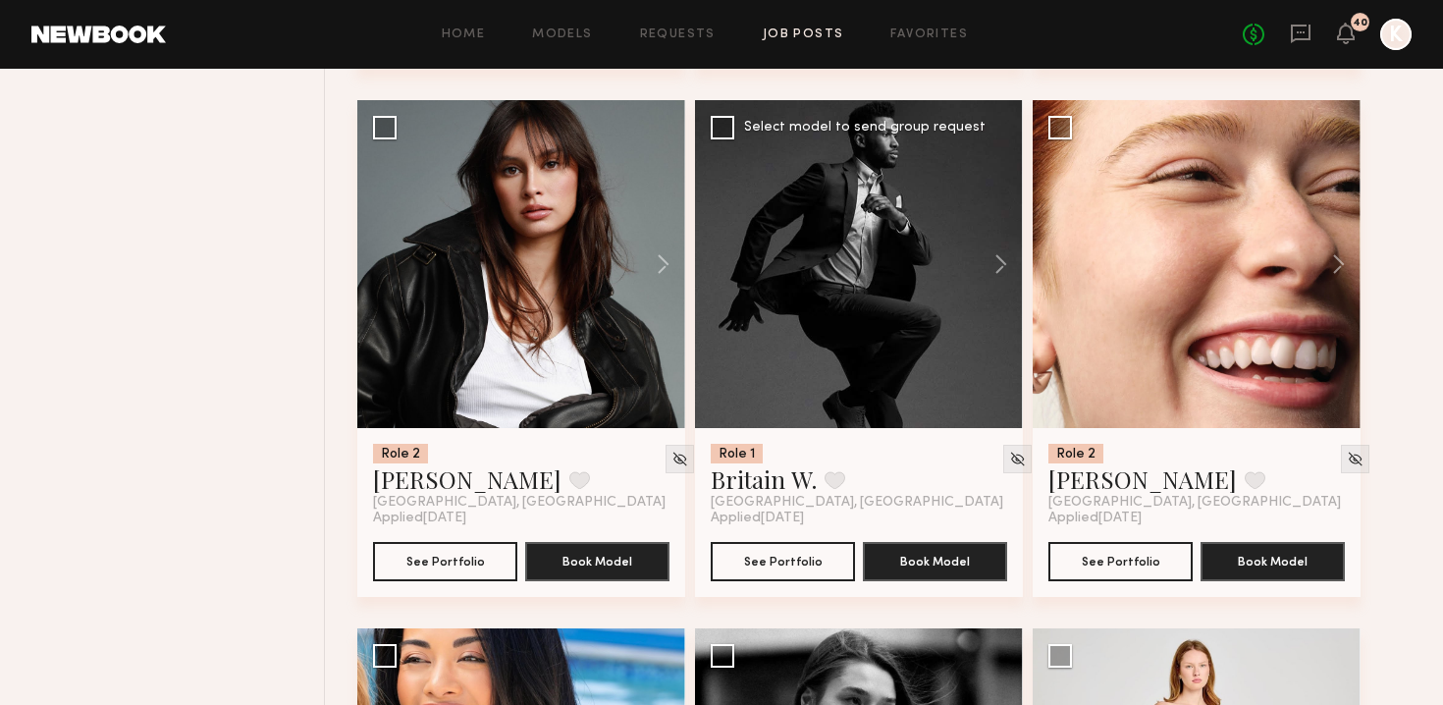
scroll to position [3938, 0]
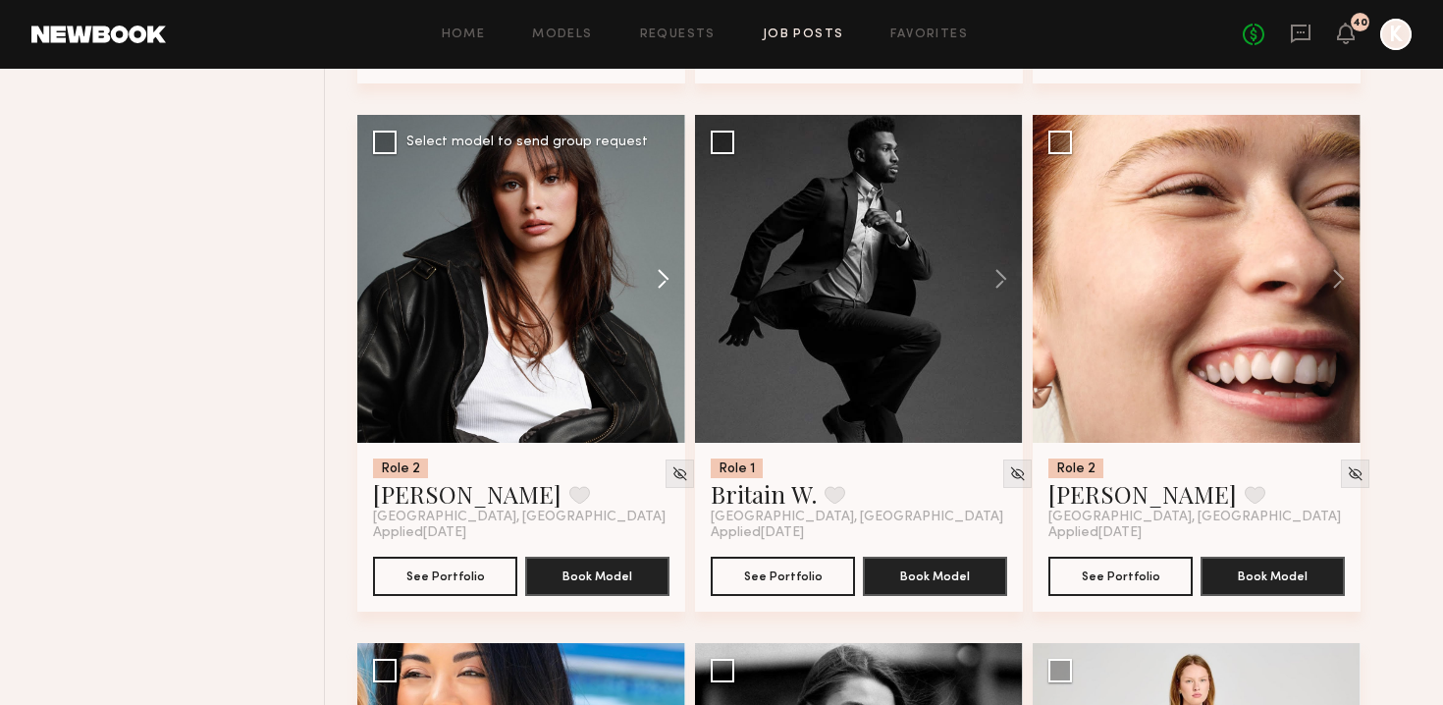
click at [667, 241] on button at bounding box center [653, 279] width 63 height 328
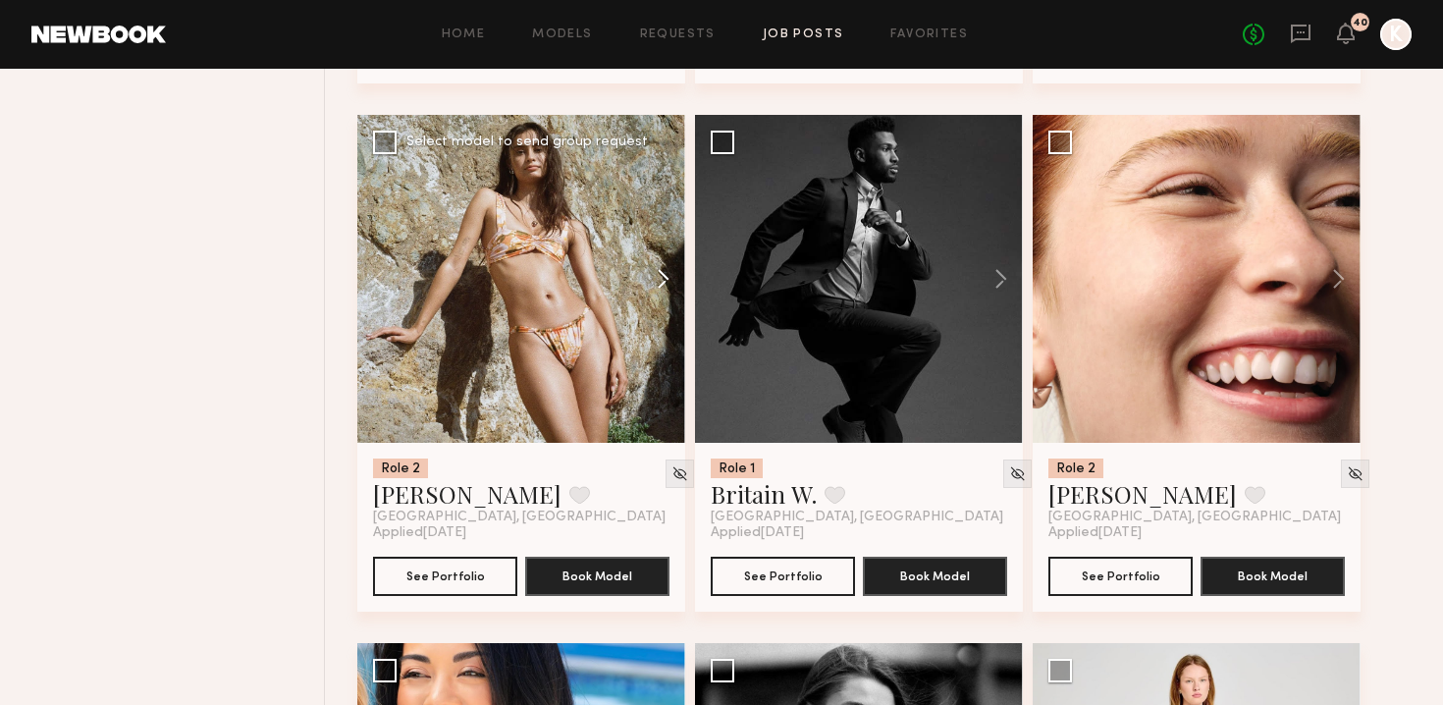
click at [667, 241] on button at bounding box center [653, 279] width 63 height 328
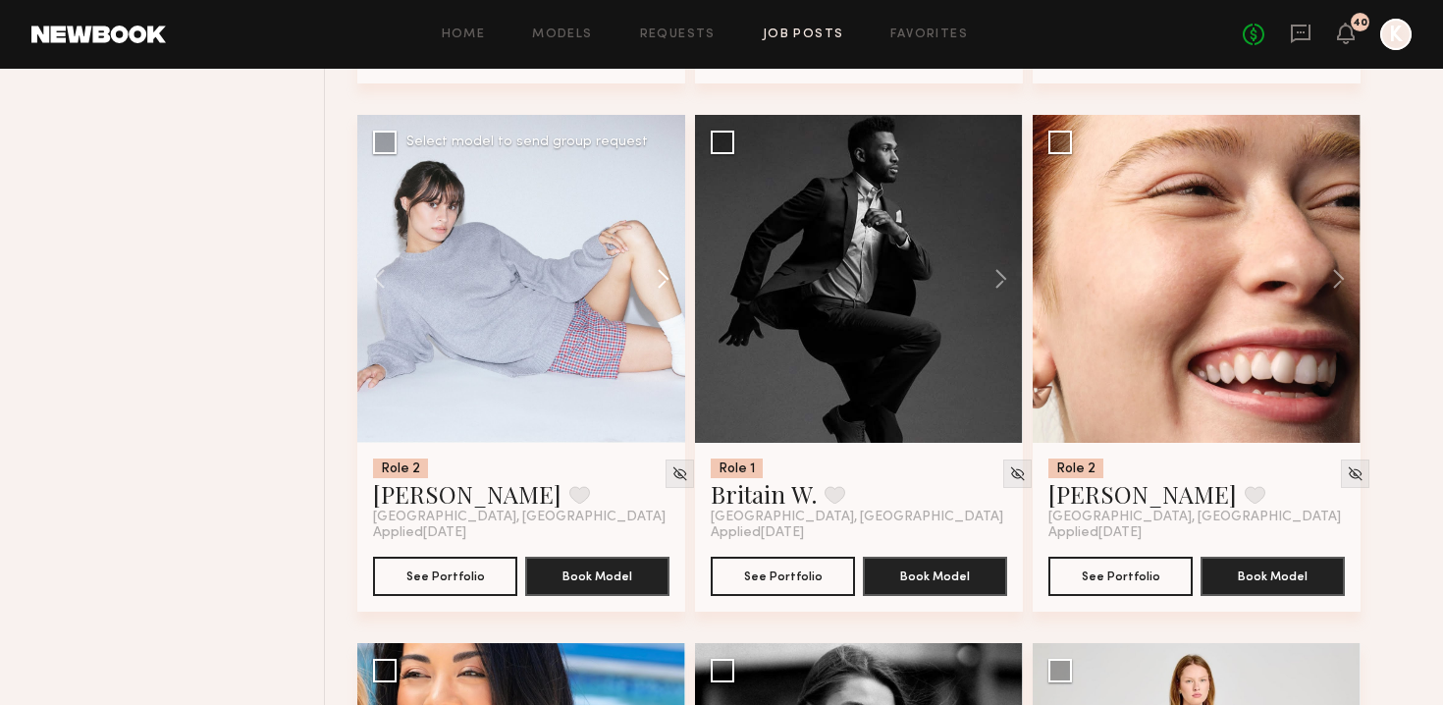
click at [667, 241] on button at bounding box center [653, 279] width 63 height 328
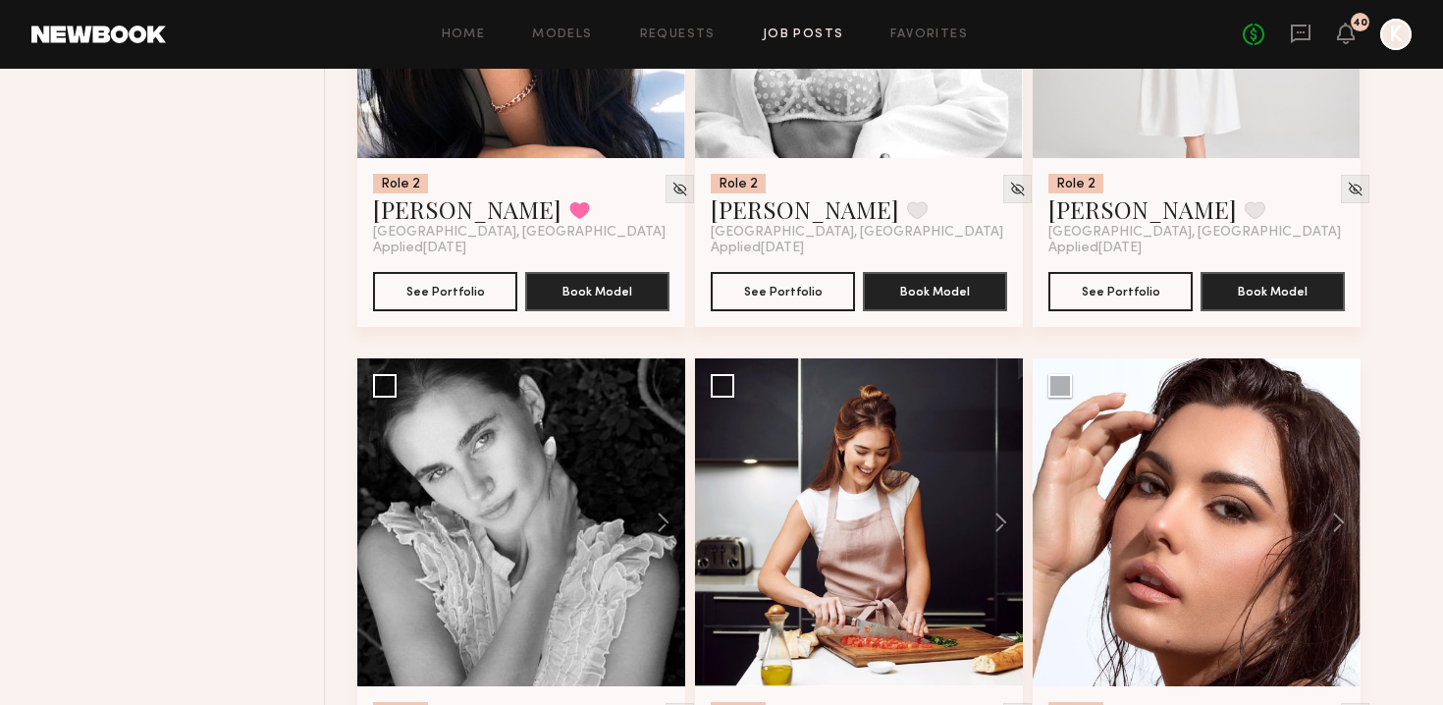
scroll to position [4484, 0]
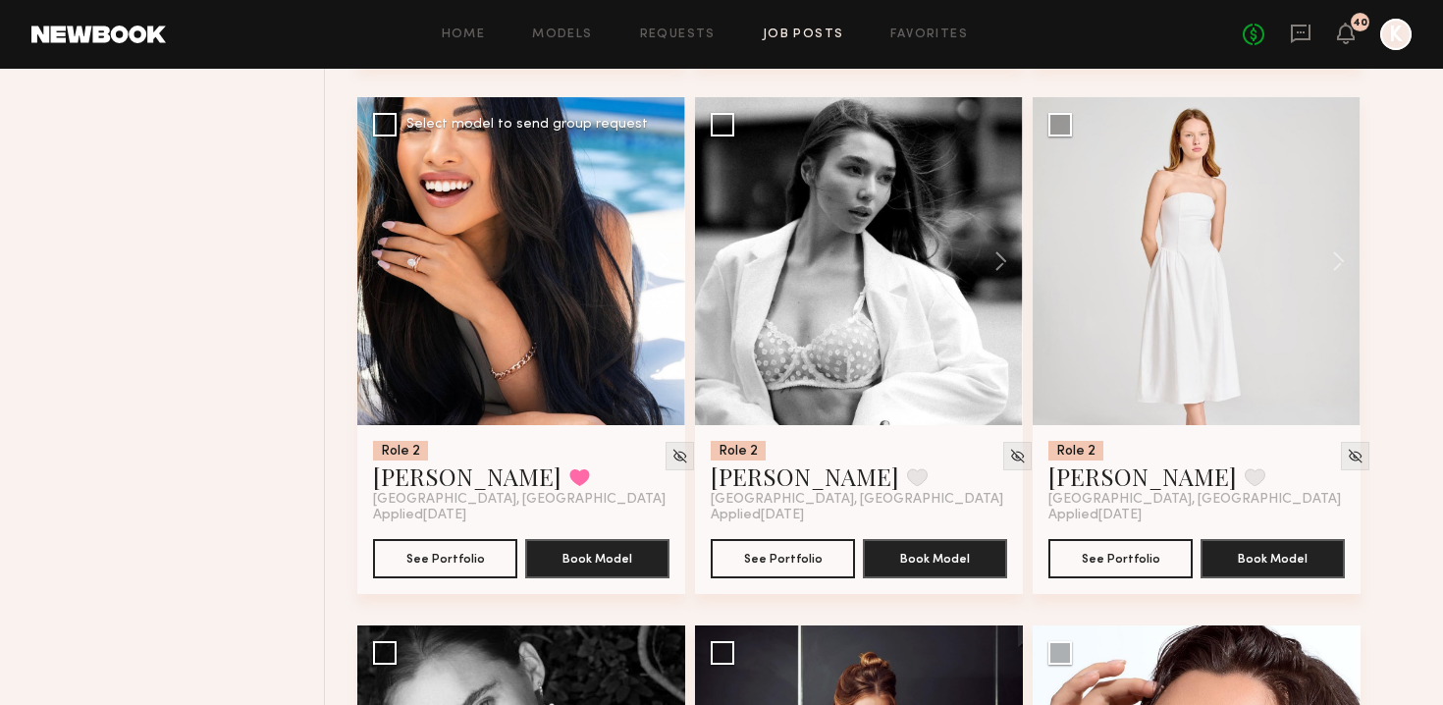
click at [662, 210] on button at bounding box center [653, 261] width 63 height 328
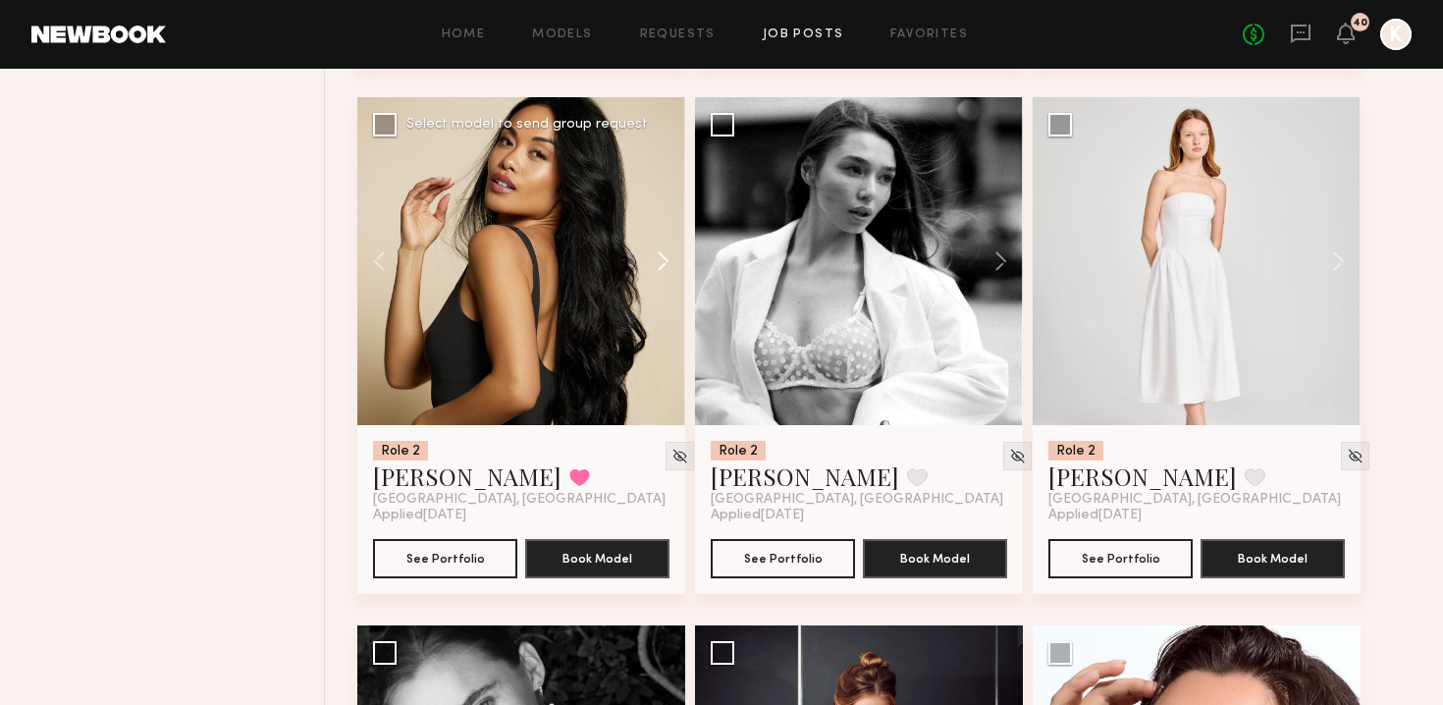
click at [662, 210] on button at bounding box center [653, 261] width 63 height 328
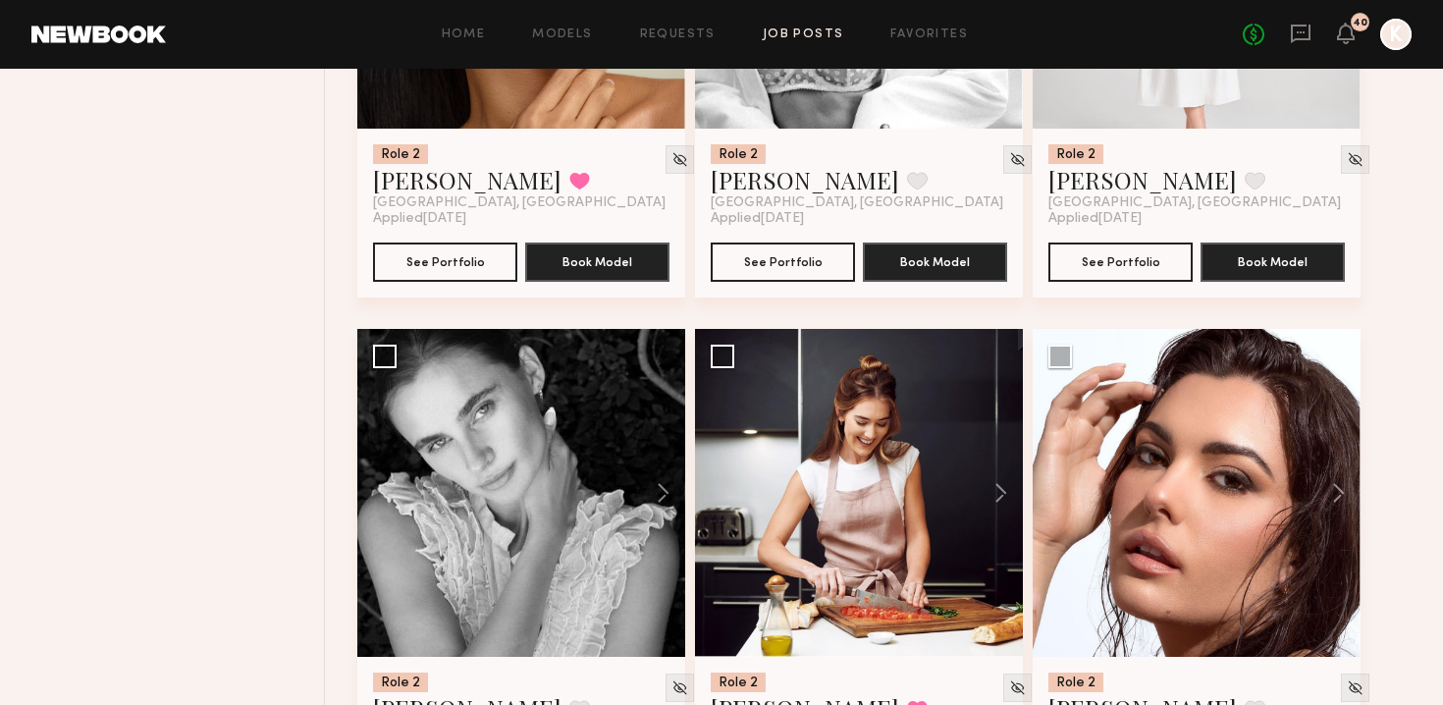
scroll to position [4912, 0]
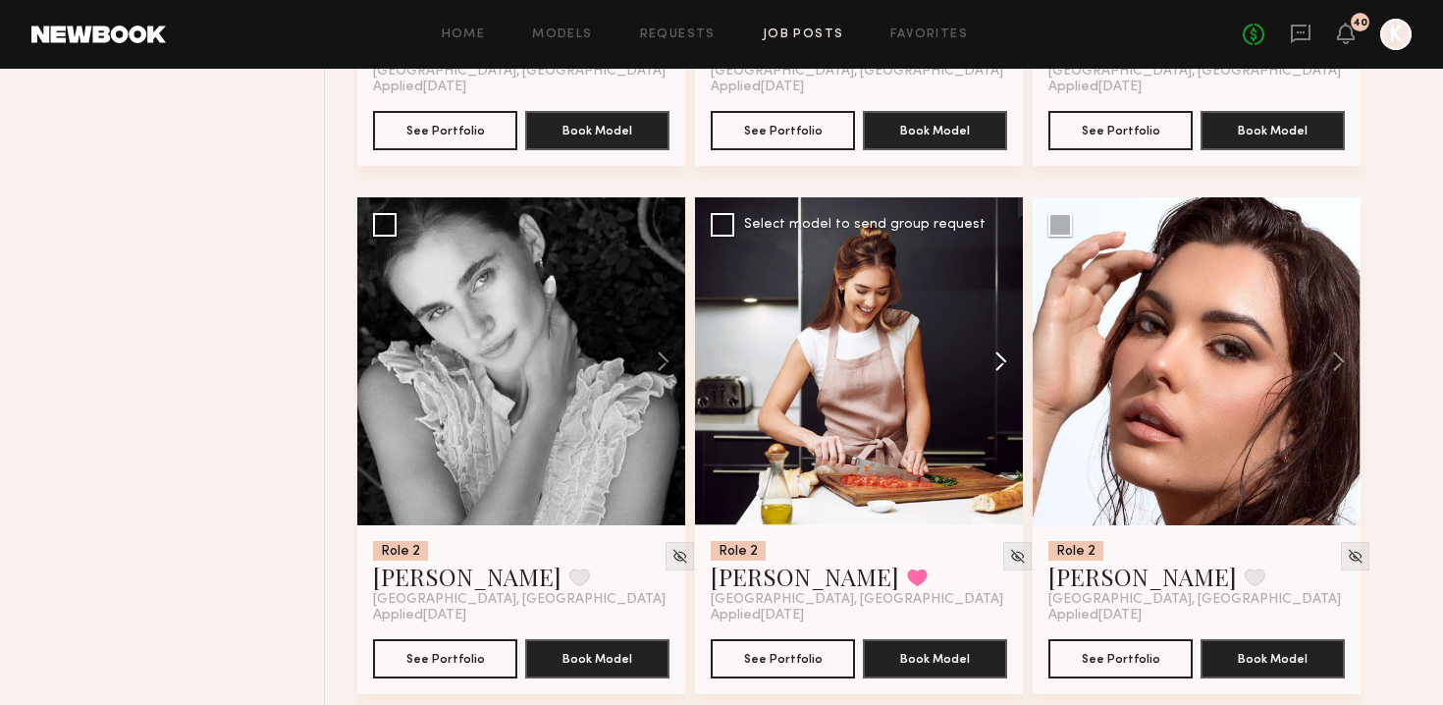
click at [994, 331] on button at bounding box center [991, 361] width 63 height 328
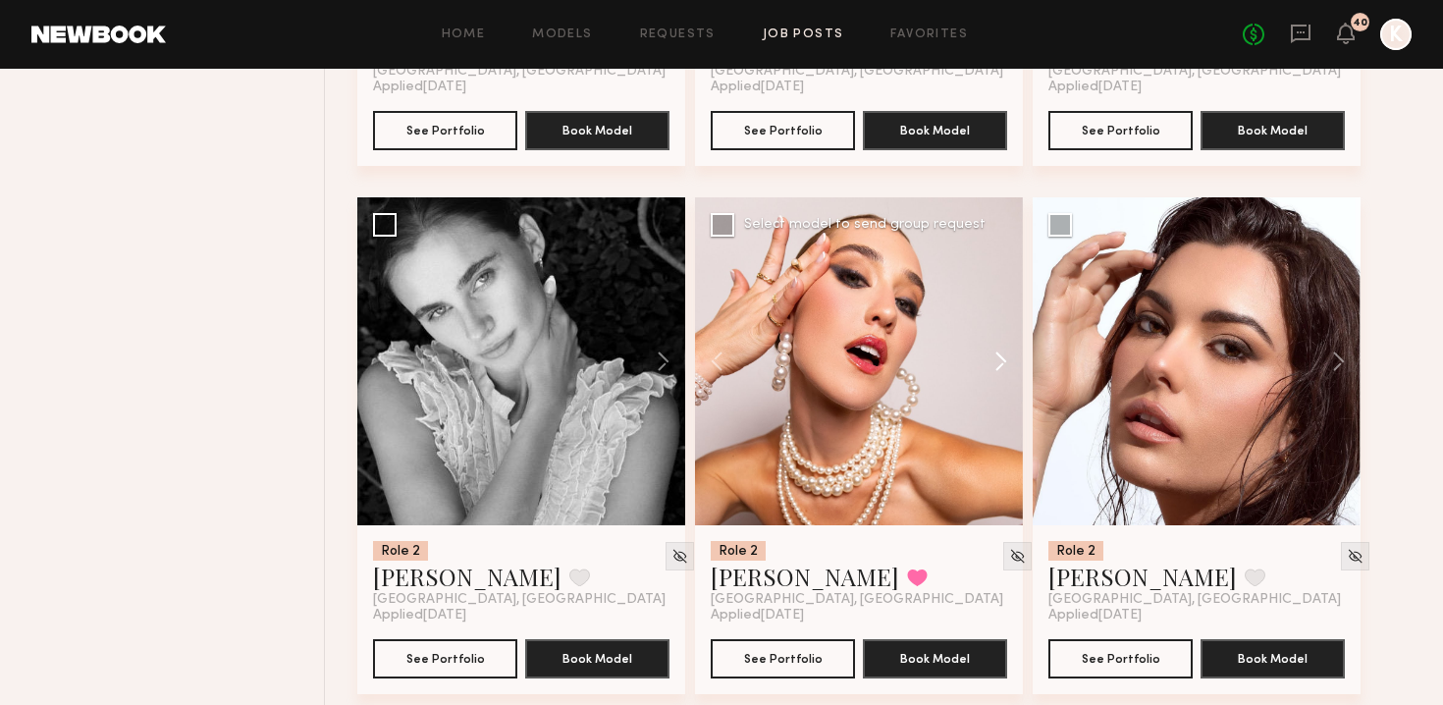
click at [994, 331] on button at bounding box center [991, 361] width 63 height 328
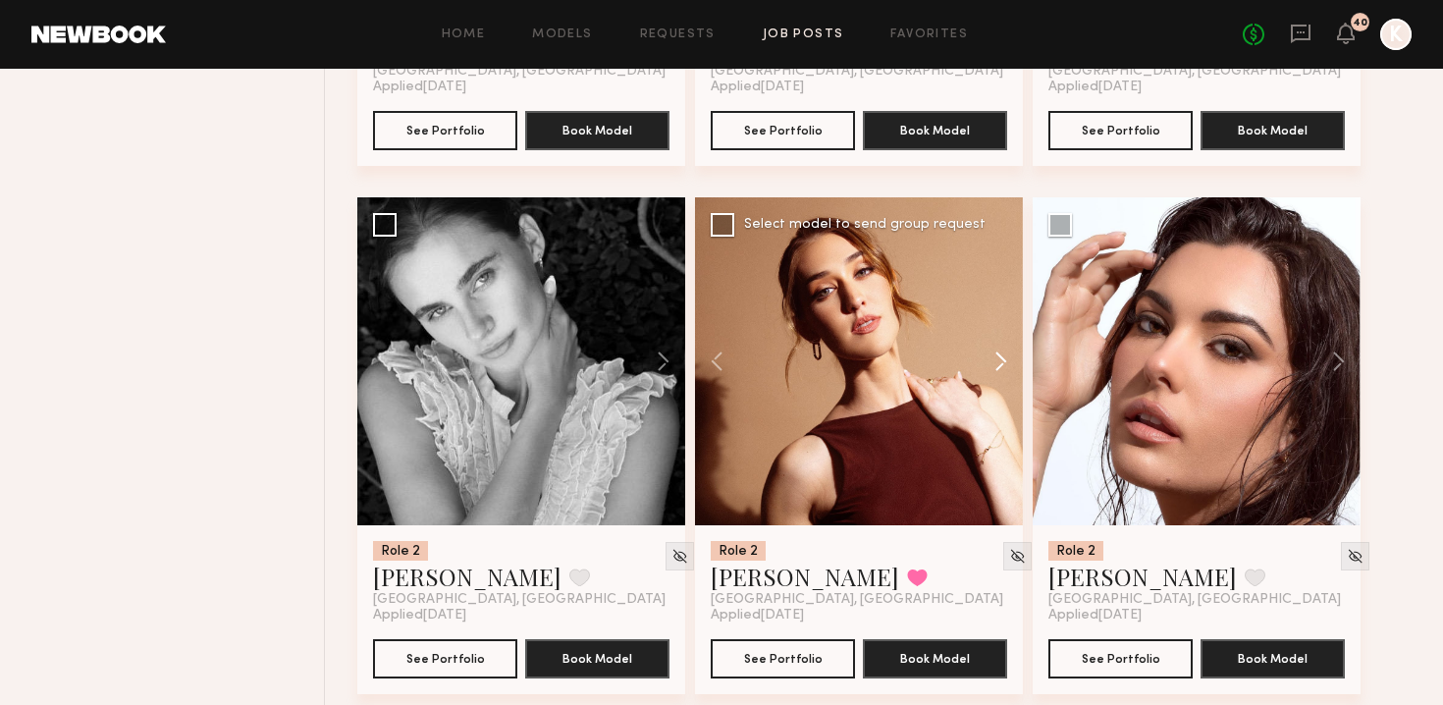
scroll to position [5523, 0]
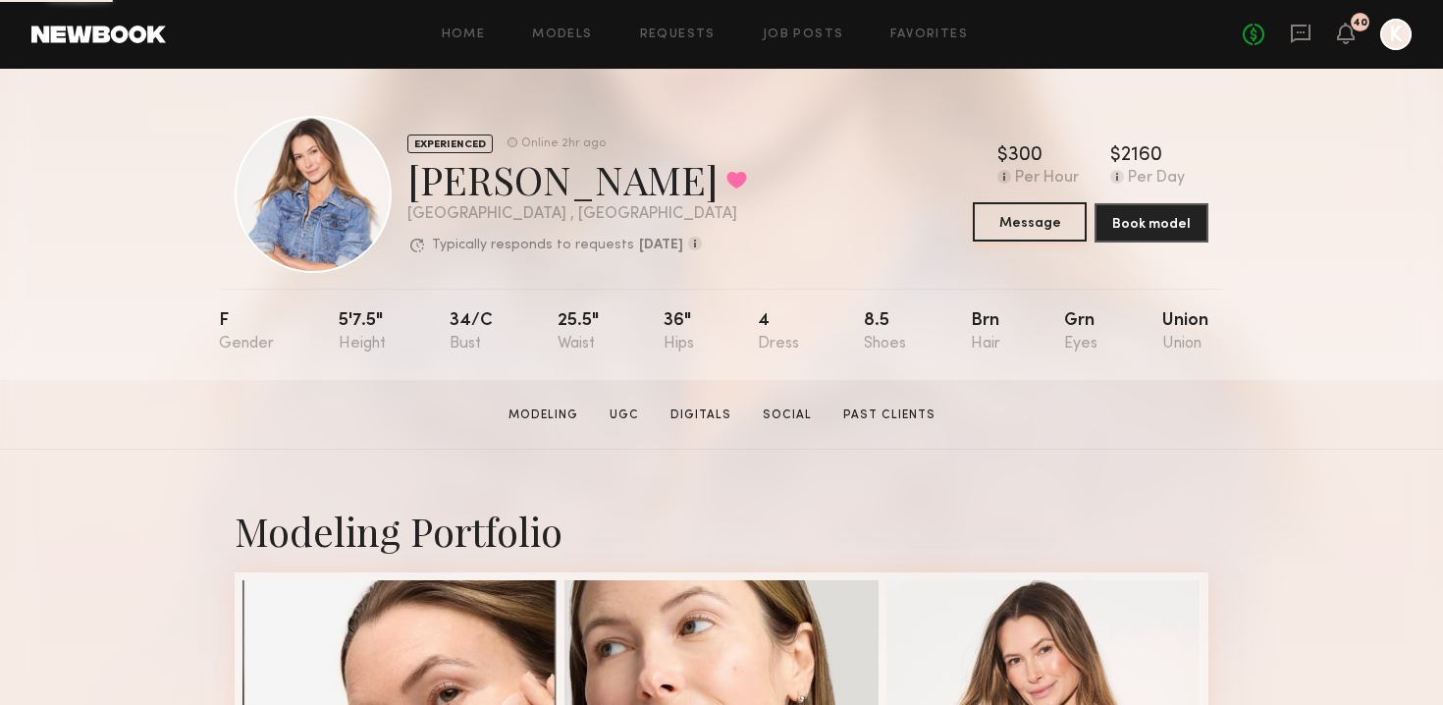
click at [1031, 217] on button "Message" at bounding box center [1030, 221] width 114 height 39
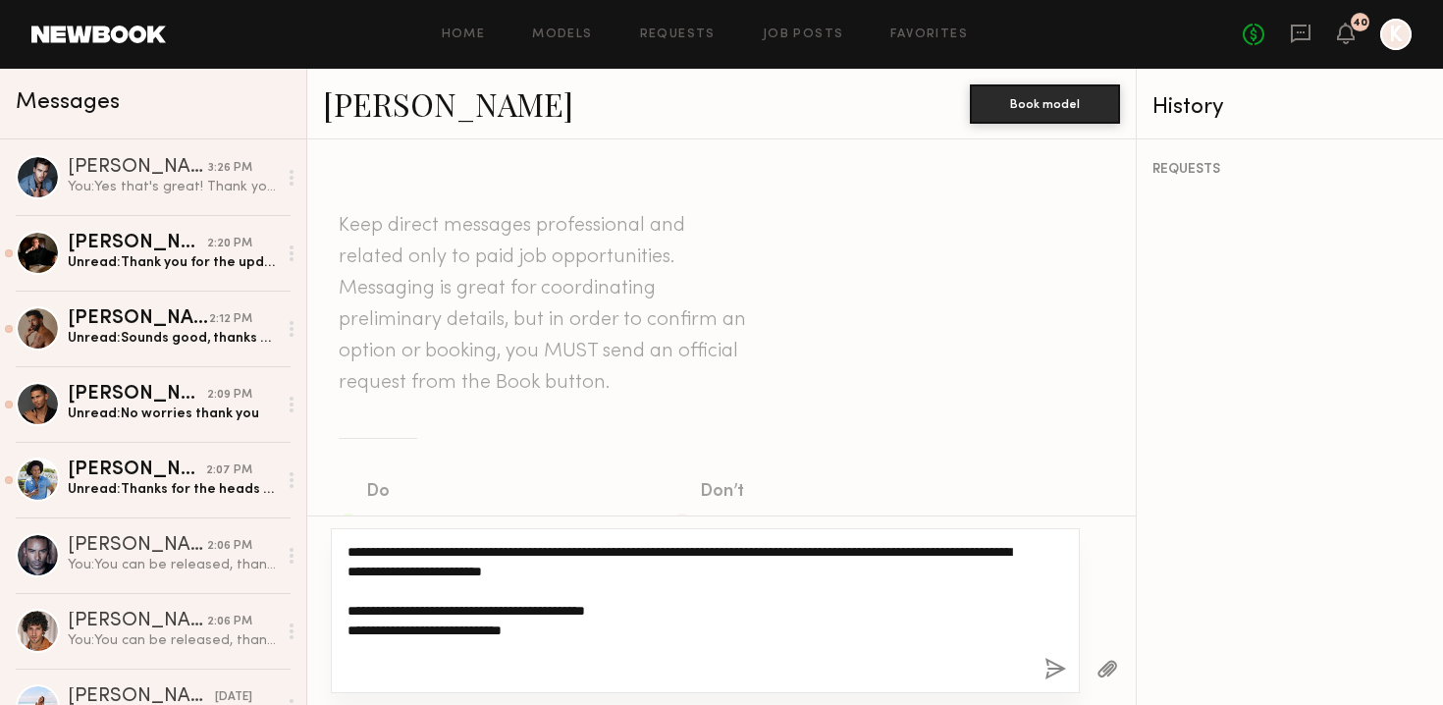
paste textarea "**********"
click at [350, 668] on textarea "**********" at bounding box center [688, 610] width 681 height 137
click at [459, 669] on textarea "**********" at bounding box center [688, 610] width 681 height 137
click at [766, 671] on textarea "**********" at bounding box center [688, 610] width 681 height 137
click at [904, 660] on textarea "**********" at bounding box center [688, 610] width 681 height 137
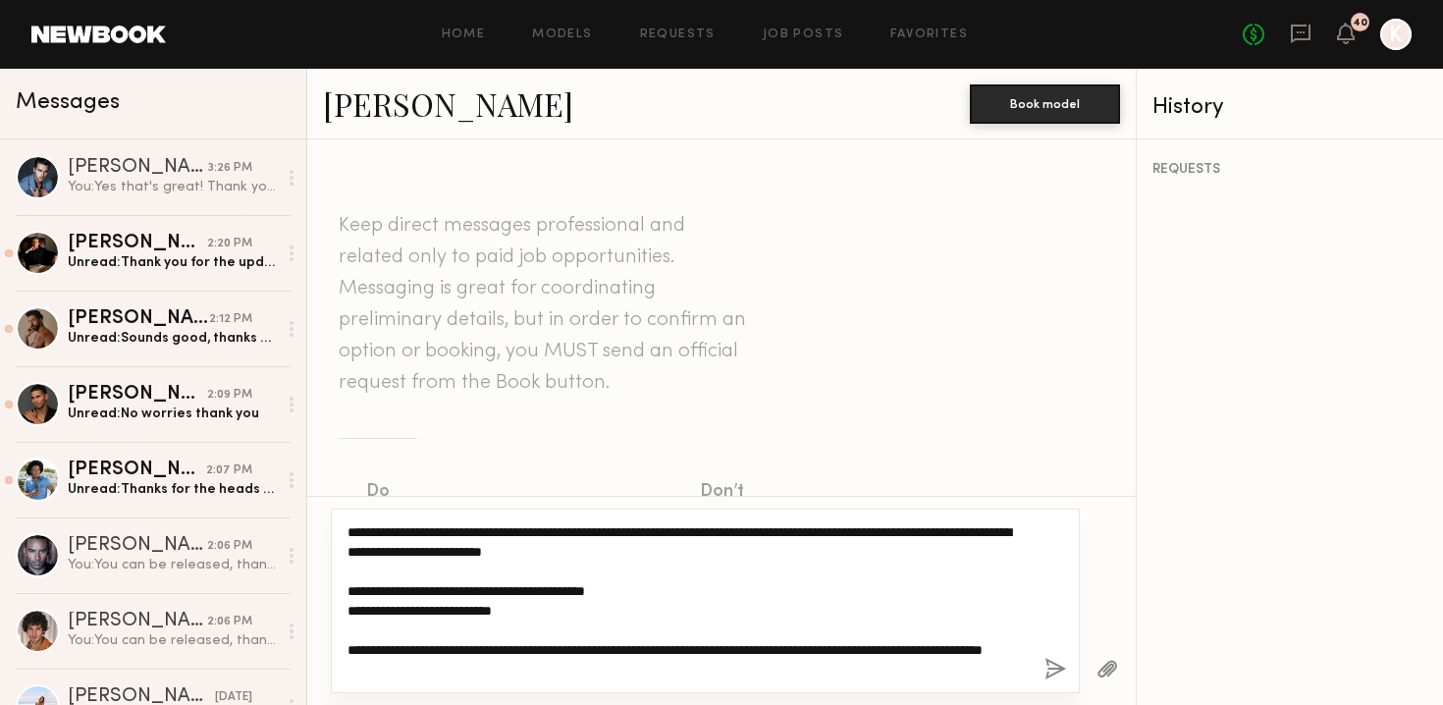
click at [640, 601] on textarea "**********" at bounding box center [688, 600] width 681 height 157
click at [632, 596] on textarea "**********" at bounding box center [688, 600] width 681 height 157
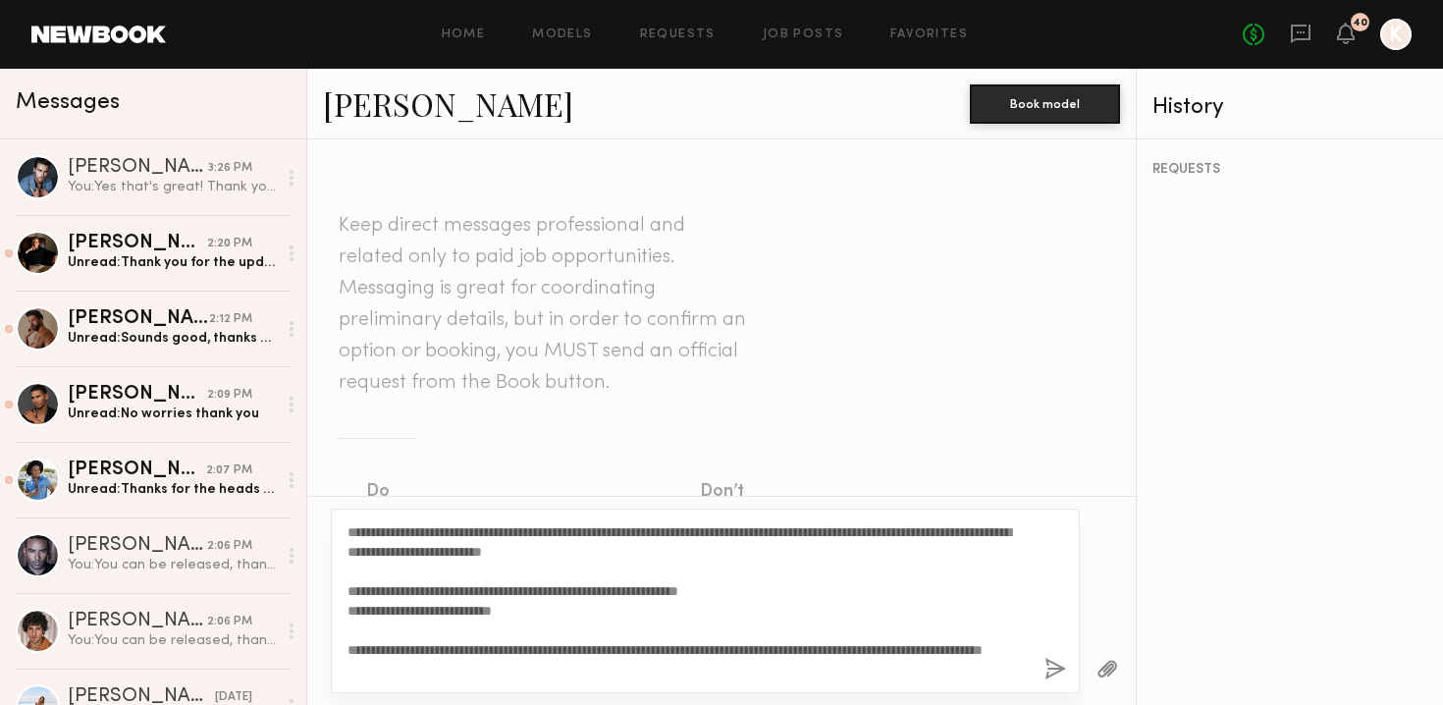
click at [518, 691] on div "**********" at bounding box center [705, 601] width 749 height 185
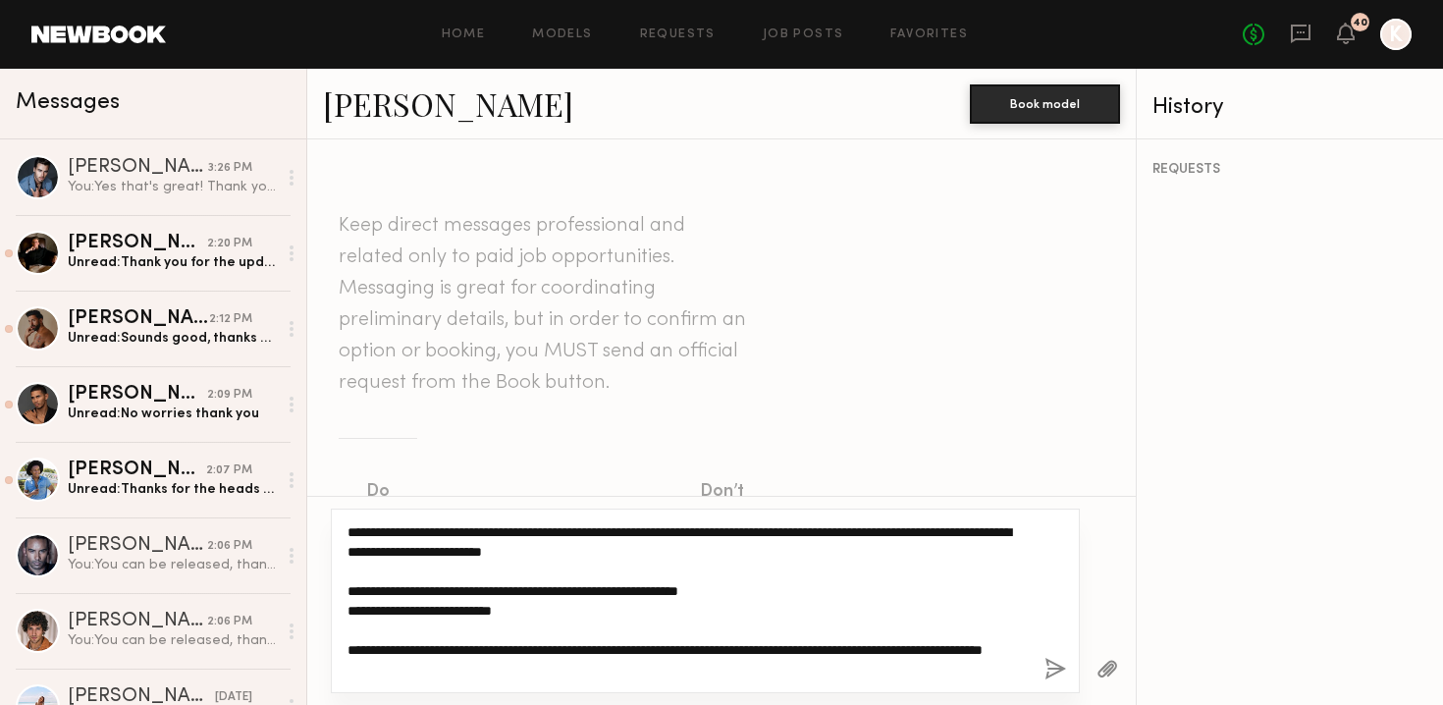
click at [529, 676] on textarea "**********" at bounding box center [688, 600] width 681 height 157
paste textarea "**********"
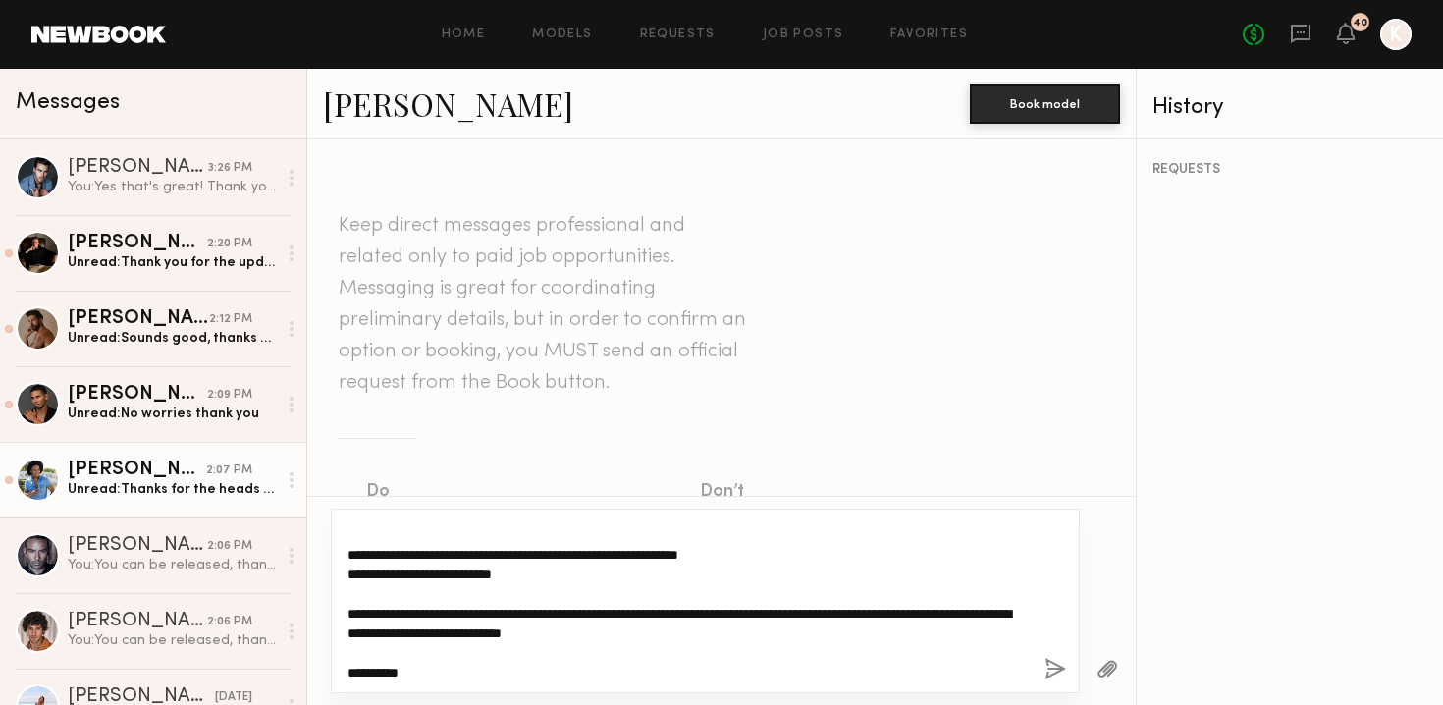
drag, startPoint x: 437, startPoint y: 668, endPoint x: 207, endPoint y: 450, distance: 316.7
click at [207, 450] on div "Messages Jake H. 3:26 PM You: Yes that's great! Thank you. We'll give you more …" at bounding box center [721, 387] width 1443 height 636
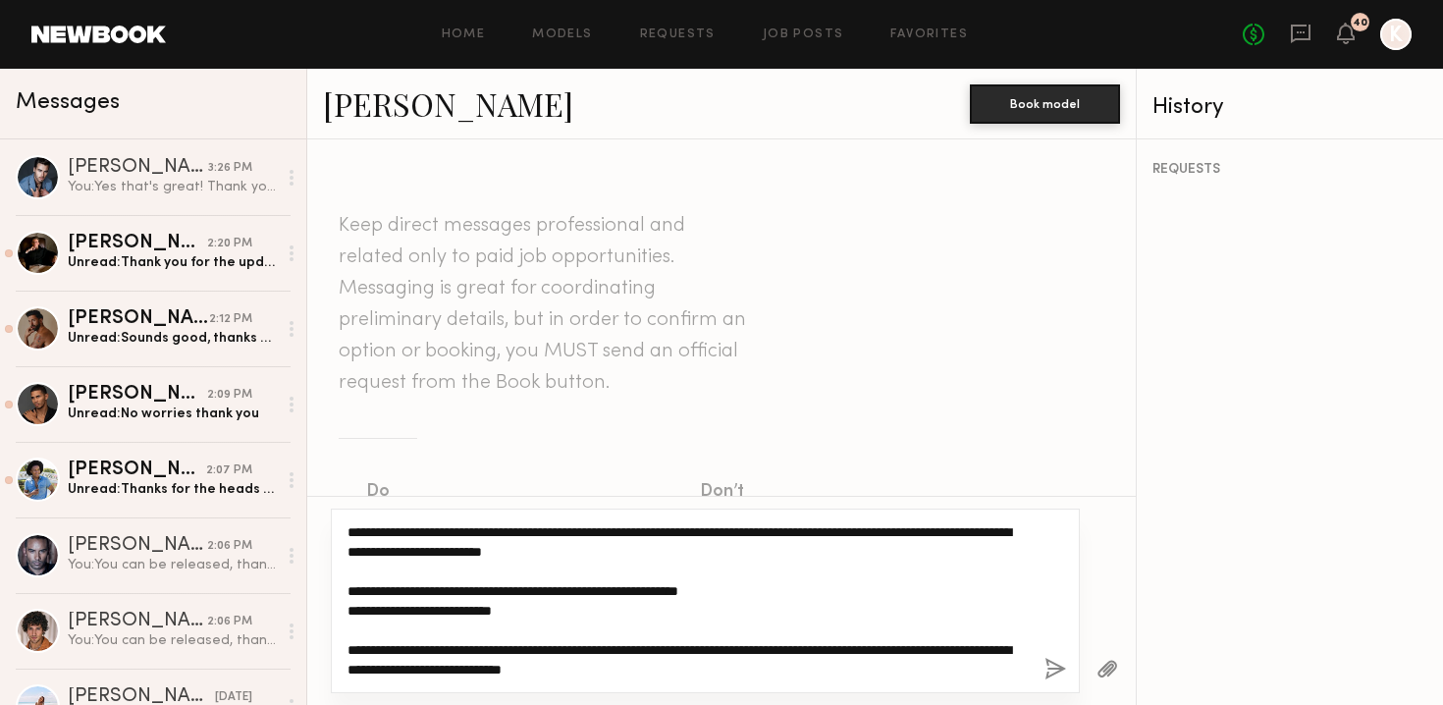
type textarea "**********"
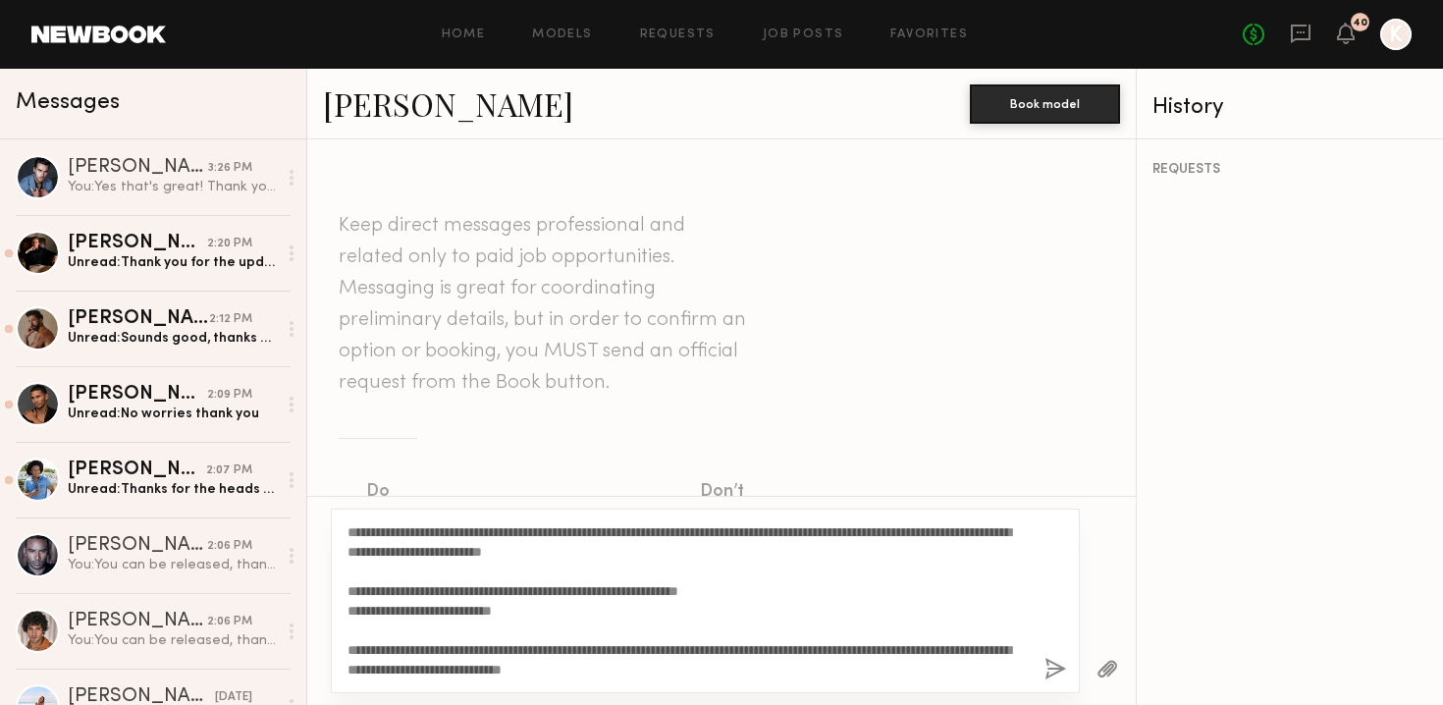
click at [1055, 673] on button "button" at bounding box center [1056, 670] width 22 height 25
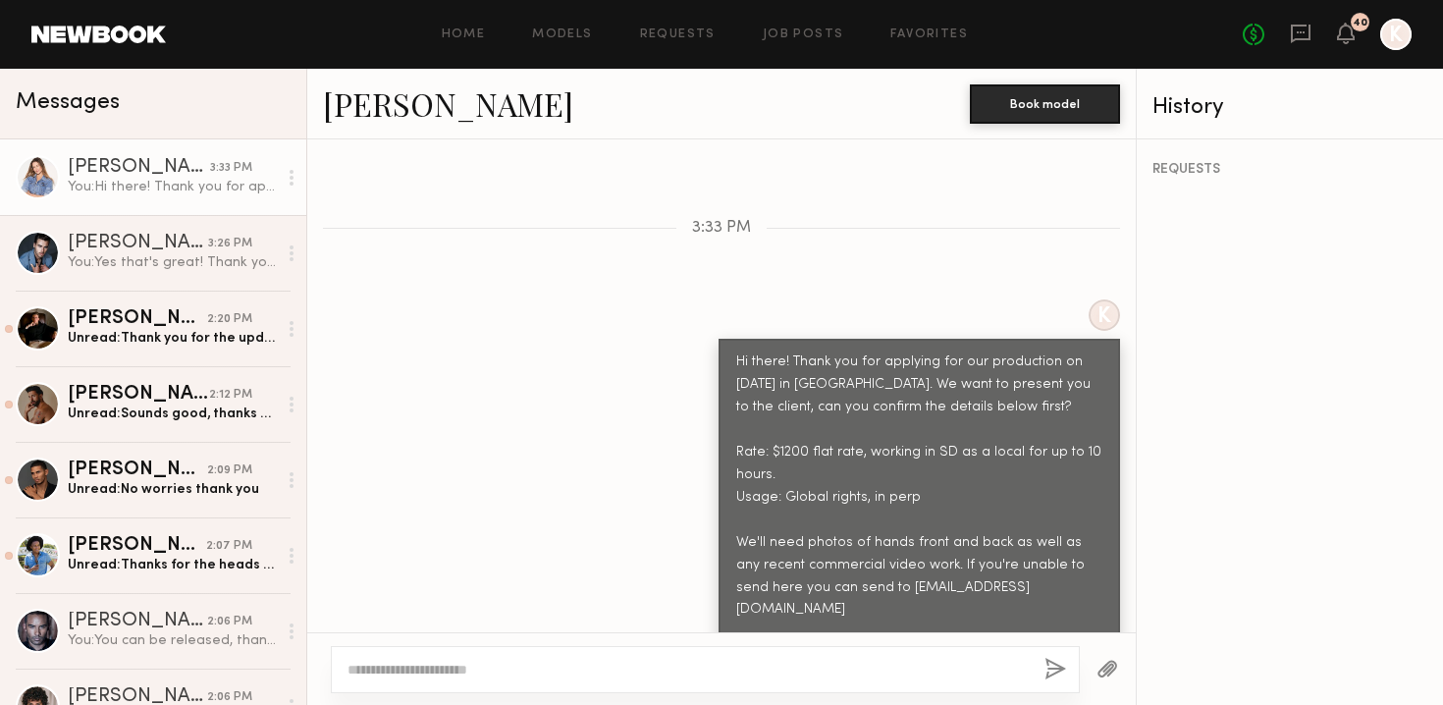
scroll to position [726, 0]
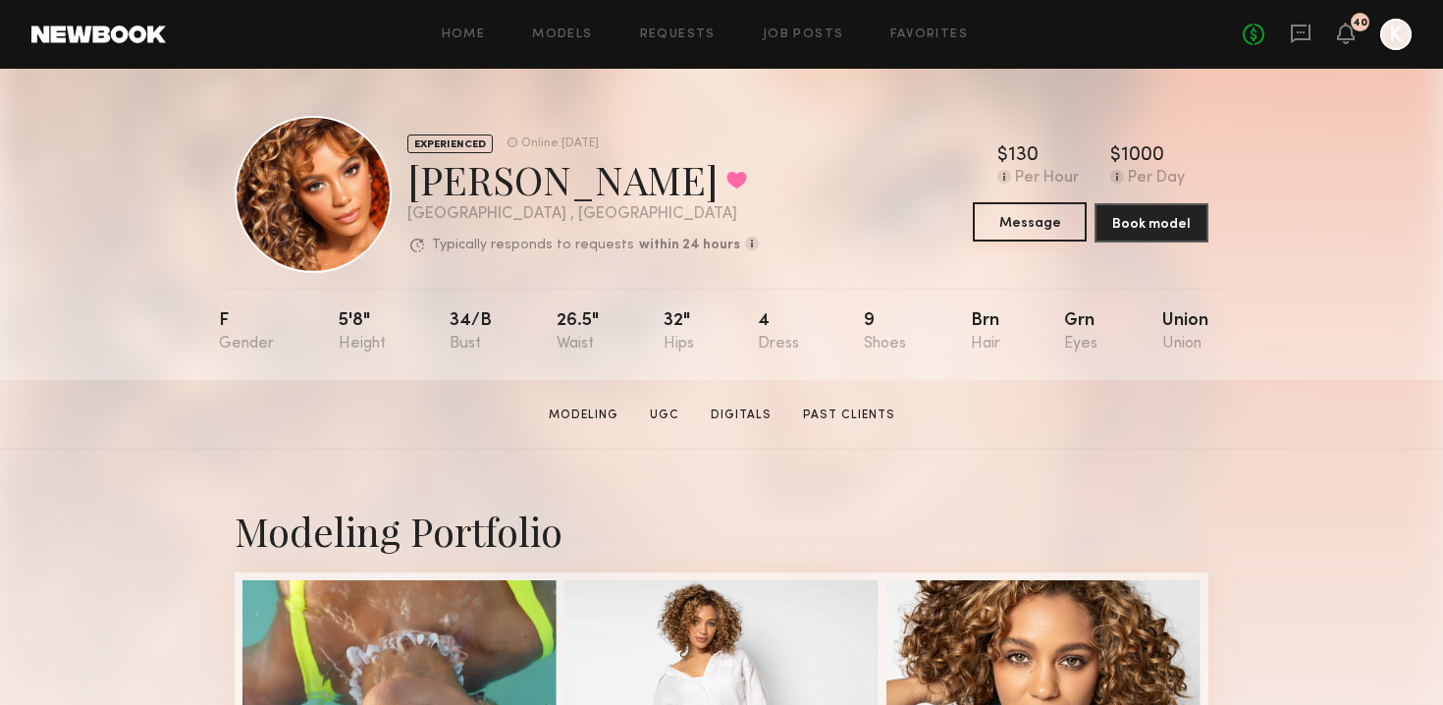
click at [1055, 230] on button "Message" at bounding box center [1030, 221] width 114 height 39
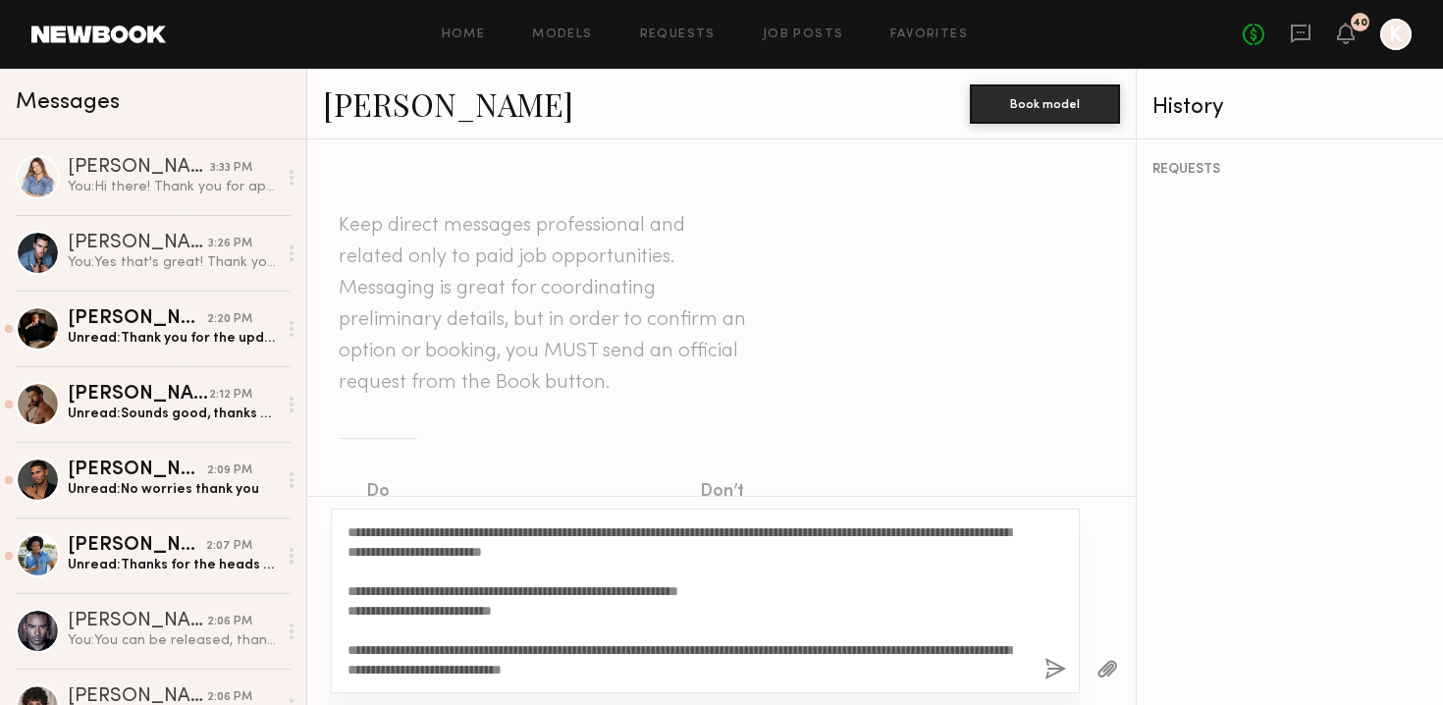
scroll to position [36, 0]
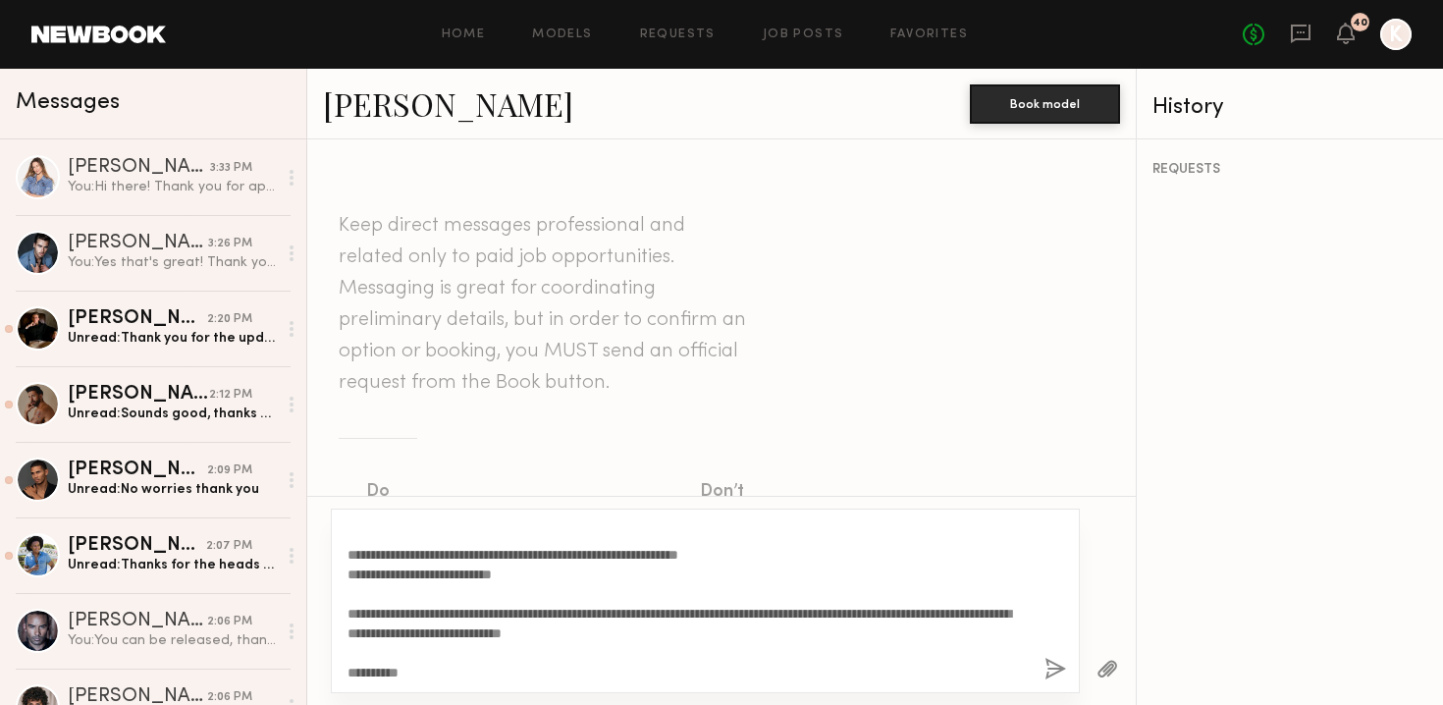
type textarea "**********"
click at [1055, 668] on button "button" at bounding box center [1056, 670] width 22 height 25
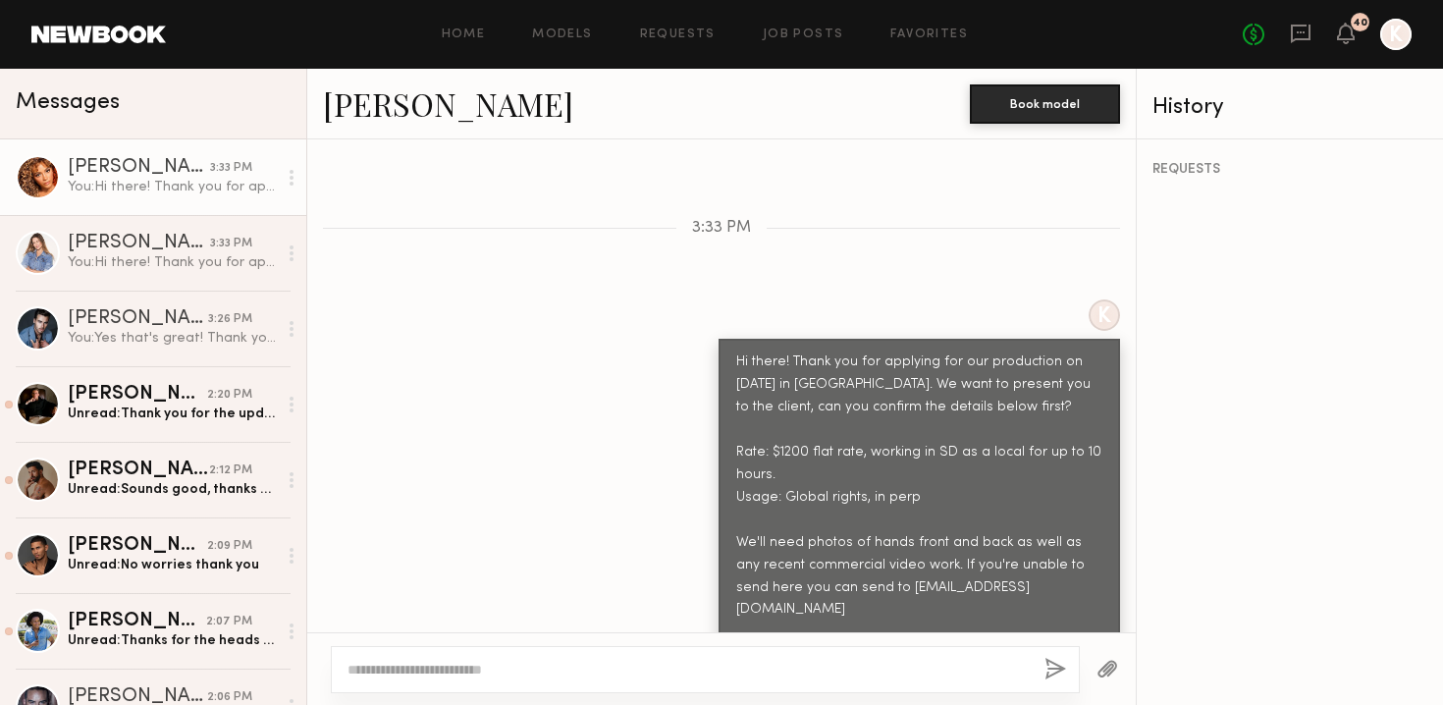
scroll to position [726, 0]
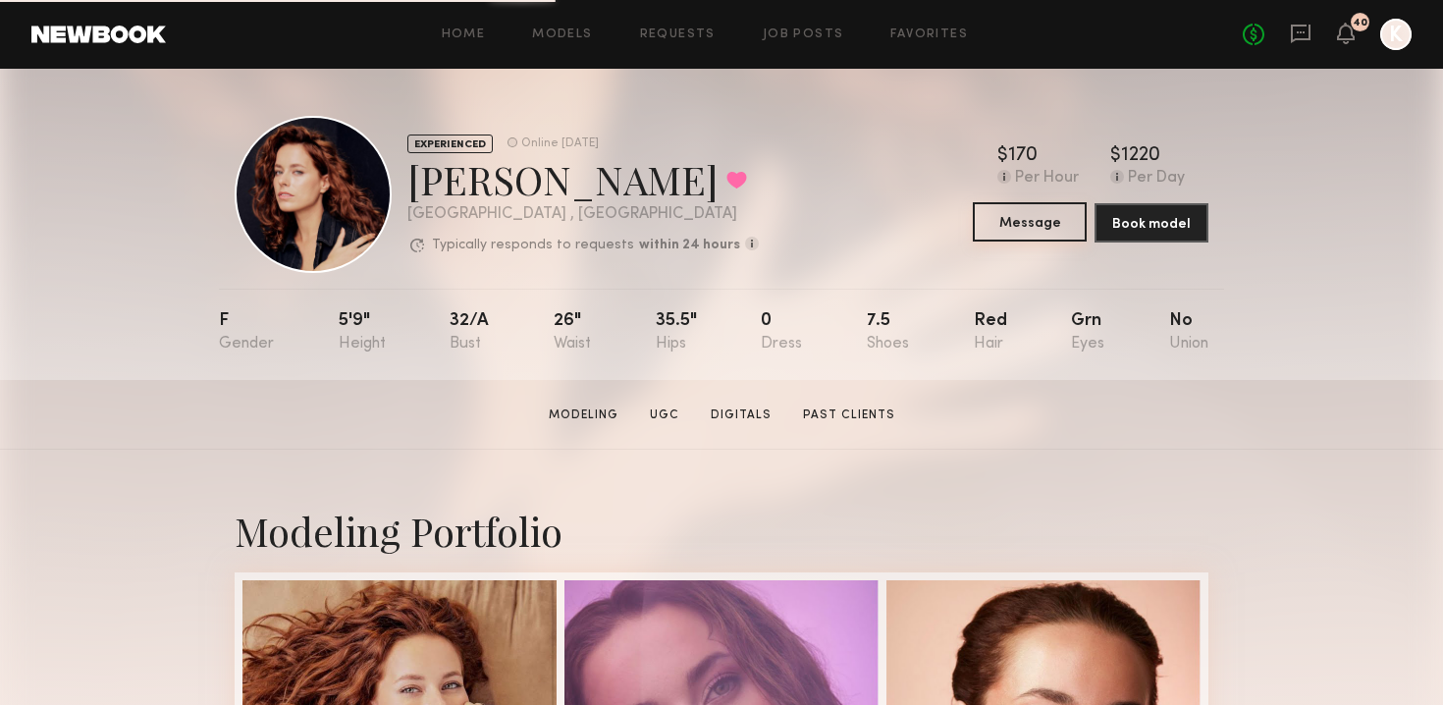
click at [1031, 221] on button "Message" at bounding box center [1030, 221] width 114 height 39
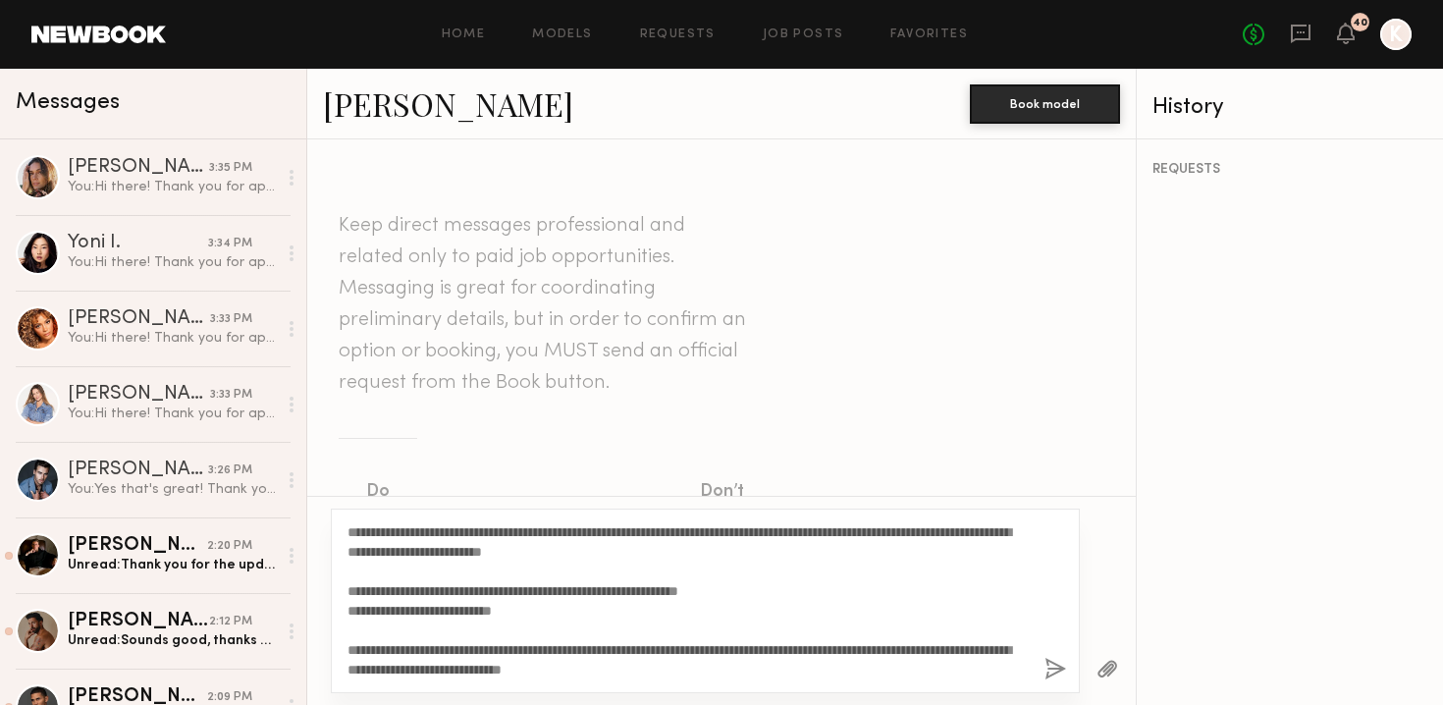
scroll to position [36, 0]
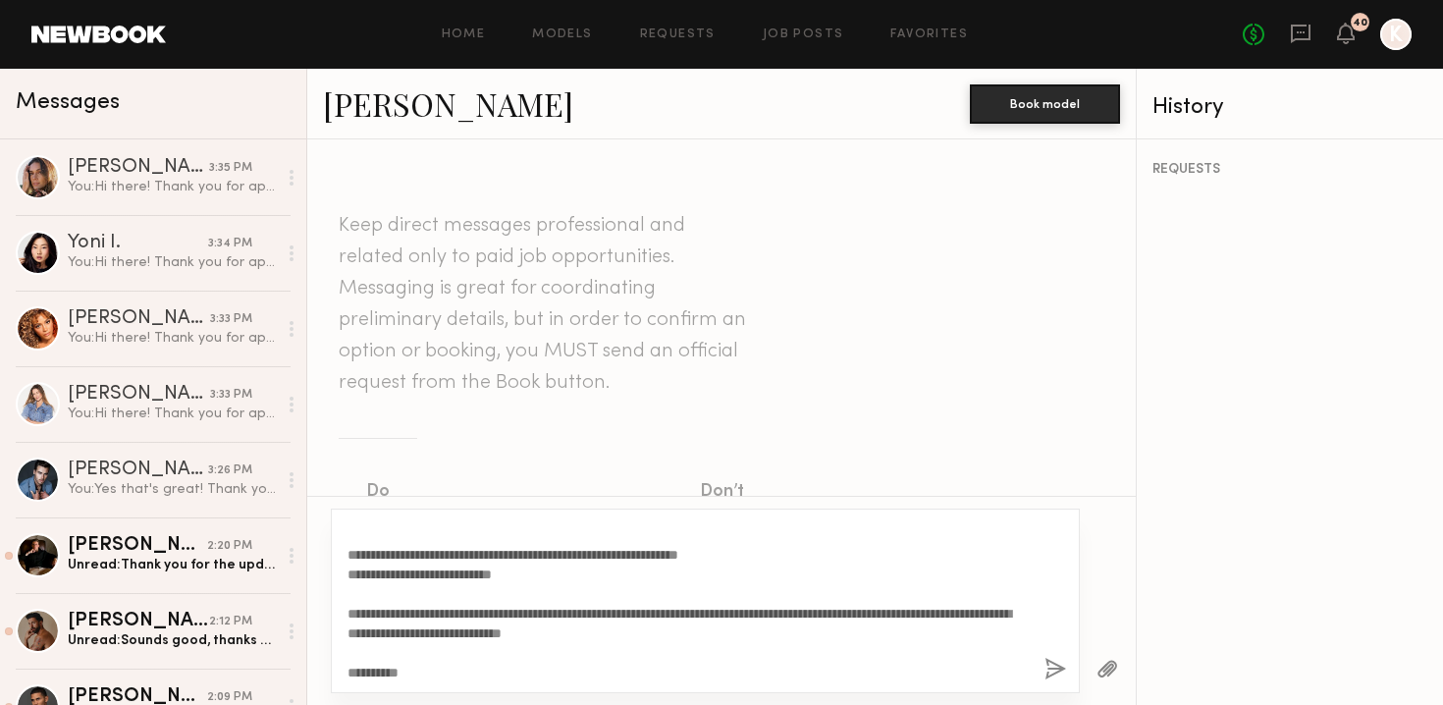
type textarea "**********"
click at [1043, 668] on div "**********" at bounding box center [705, 601] width 749 height 185
click at [1049, 659] on button "button" at bounding box center [1056, 670] width 22 height 25
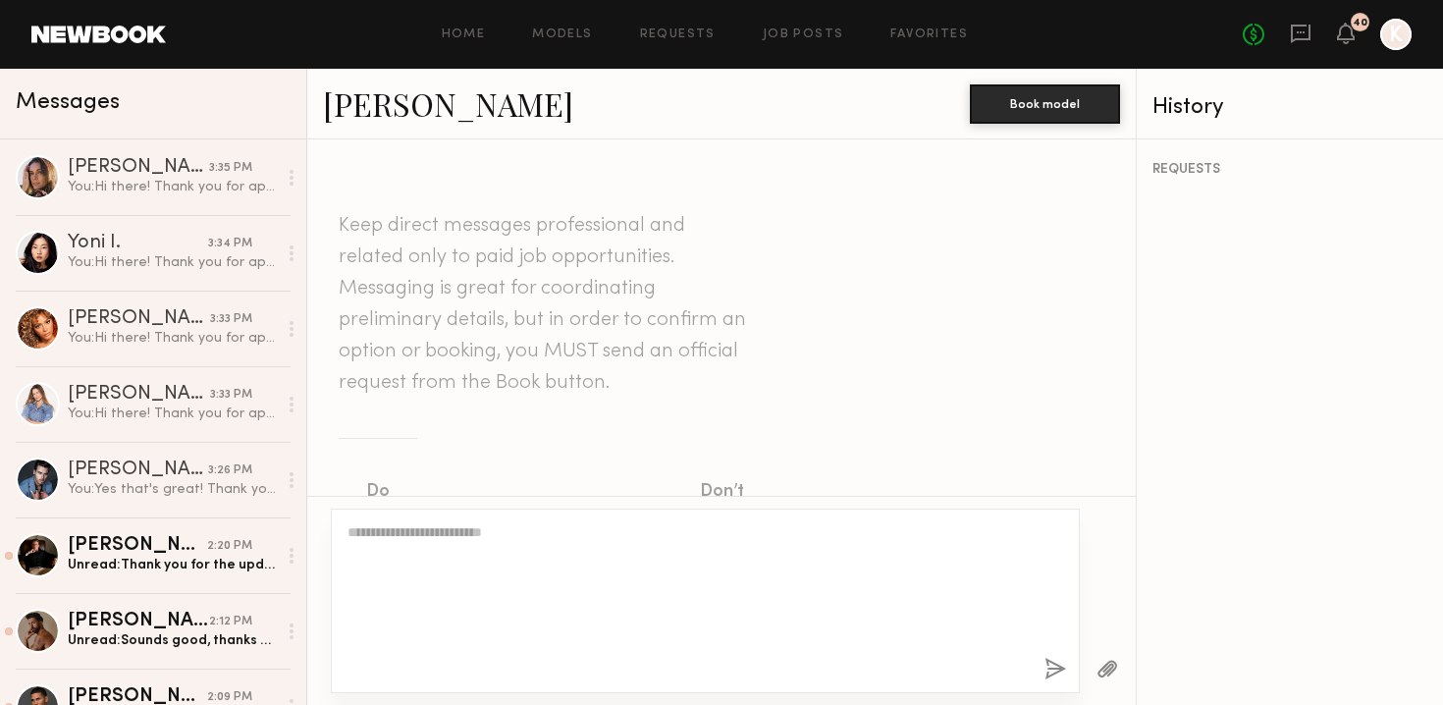
scroll to position [0, 0]
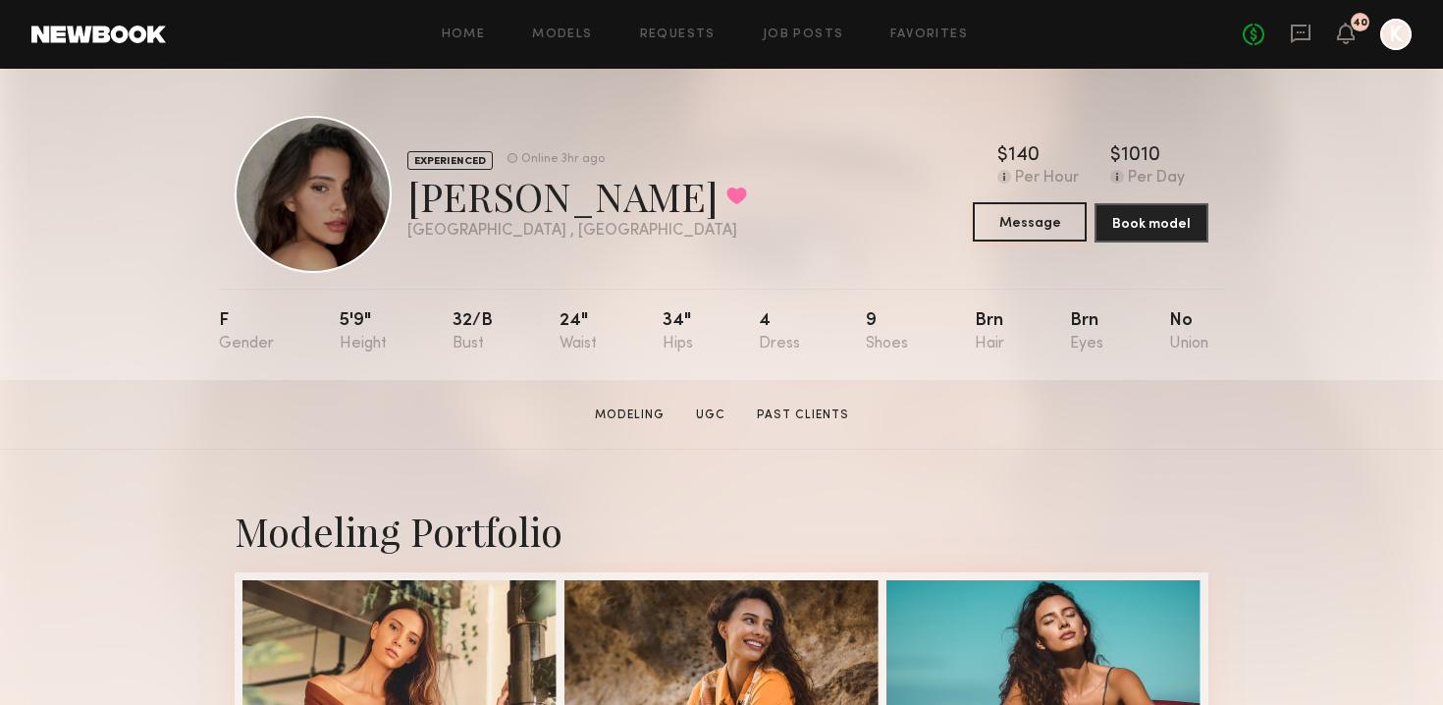
click at [1011, 203] on button "Message" at bounding box center [1030, 221] width 114 height 39
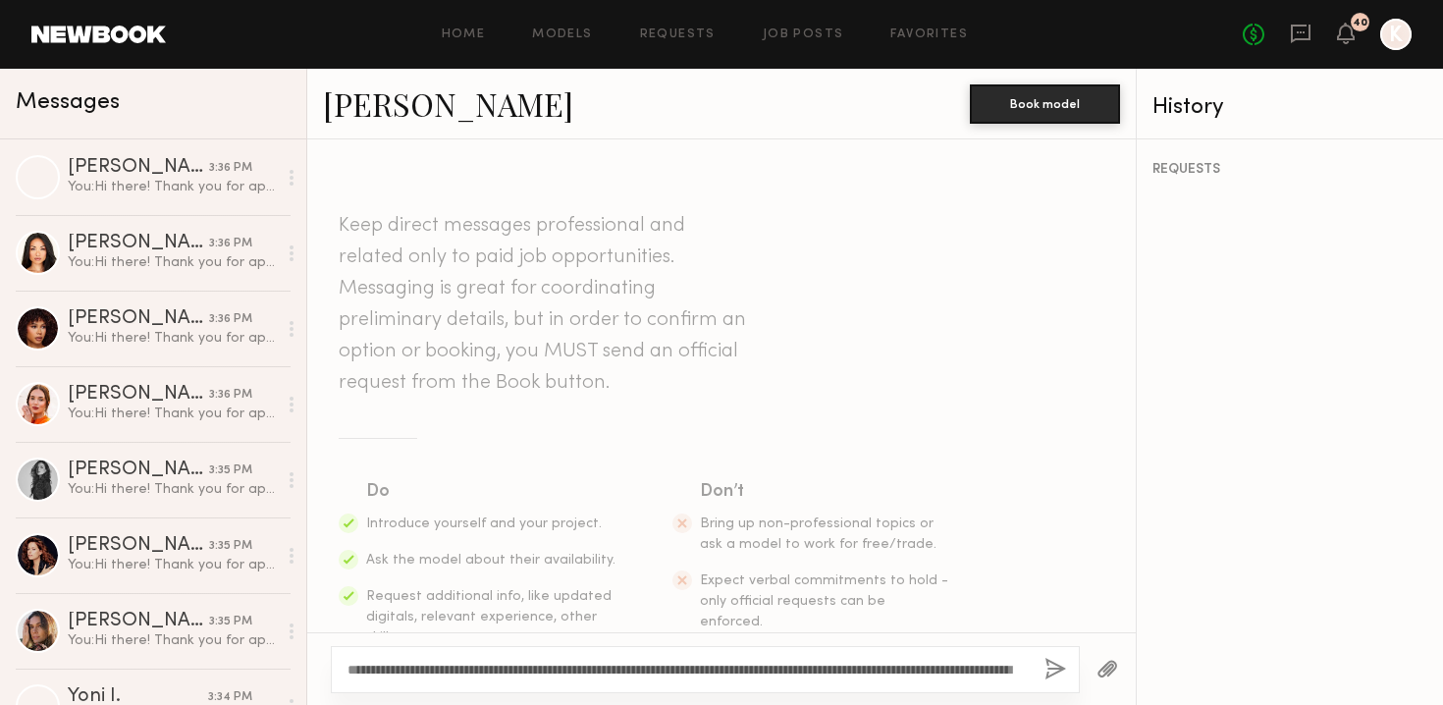
scroll to position [36, 0]
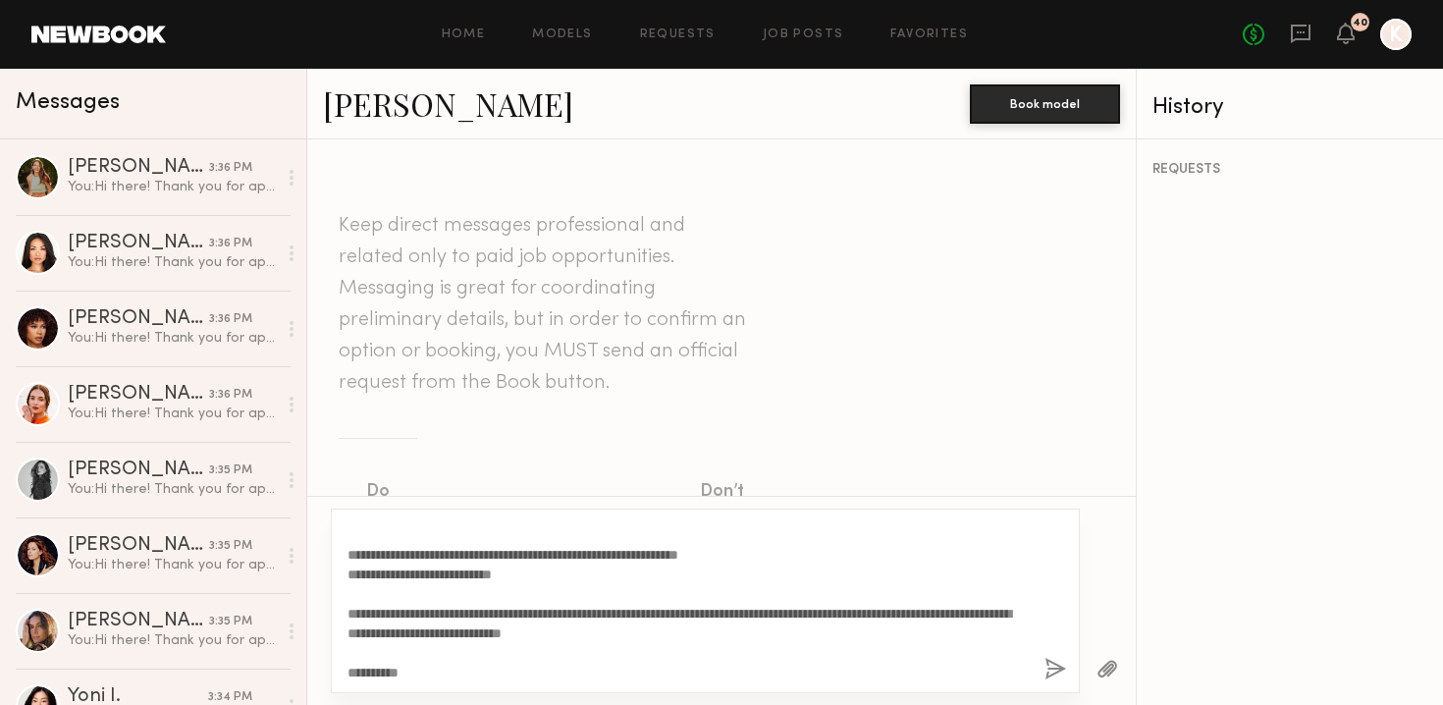
type textarea "**********"
click at [1049, 659] on button "button" at bounding box center [1056, 670] width 22 height 25
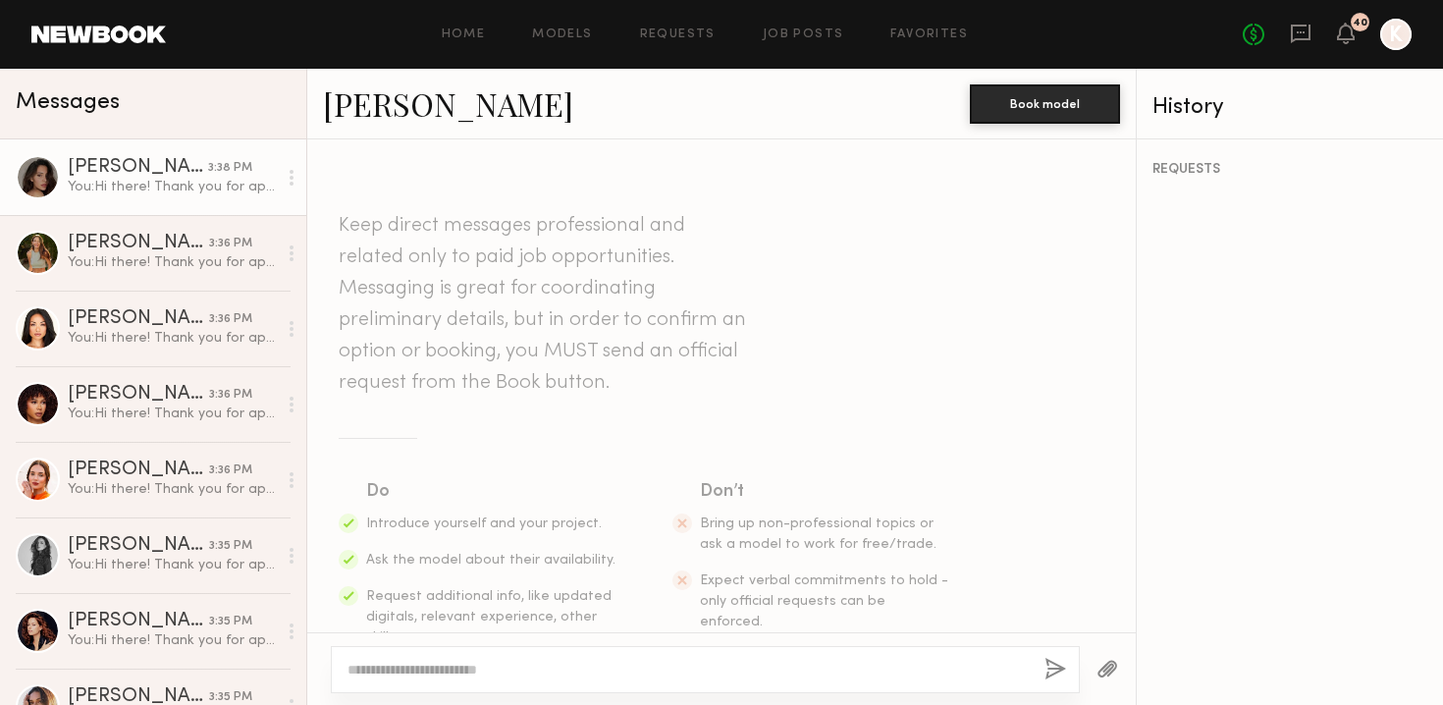
scroll to position [0, 0]
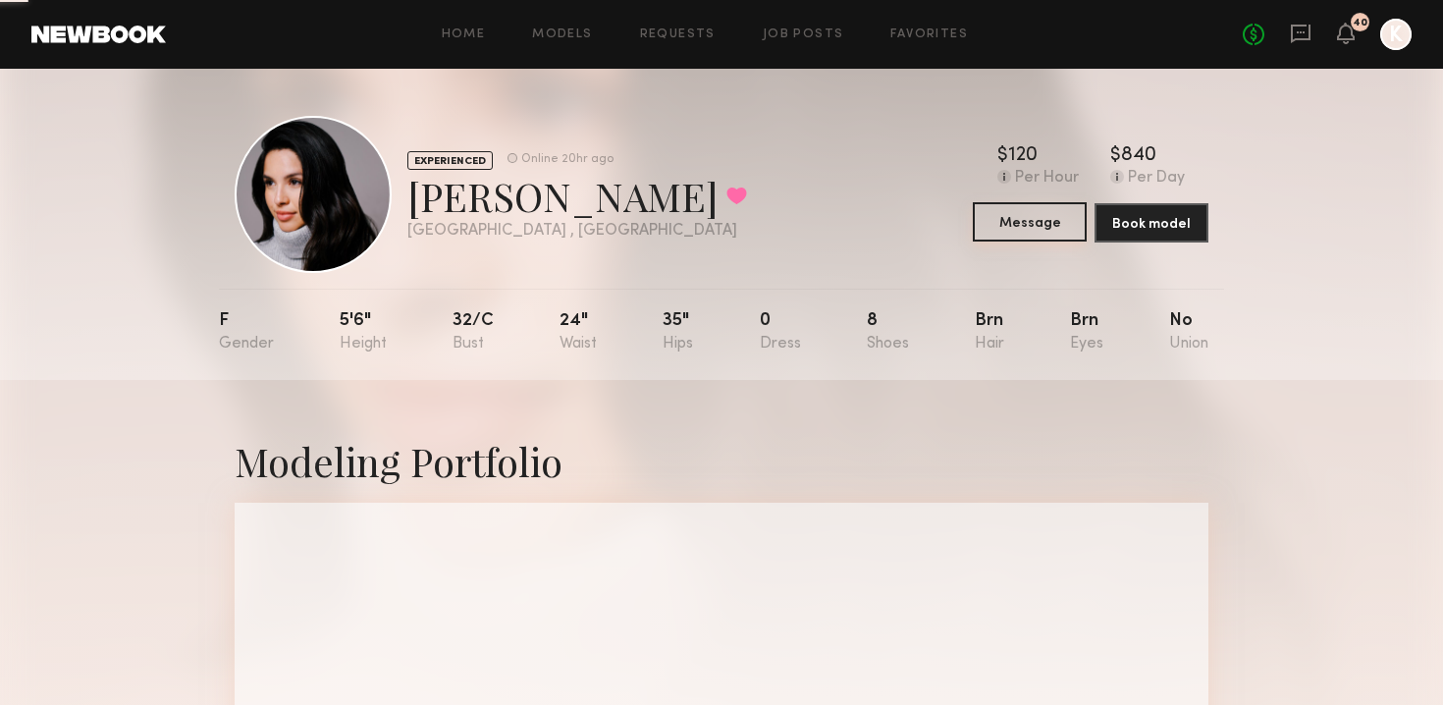
click at [1008, 232] on button "Message" at bounding box center [1030, 221] width 114 height 39
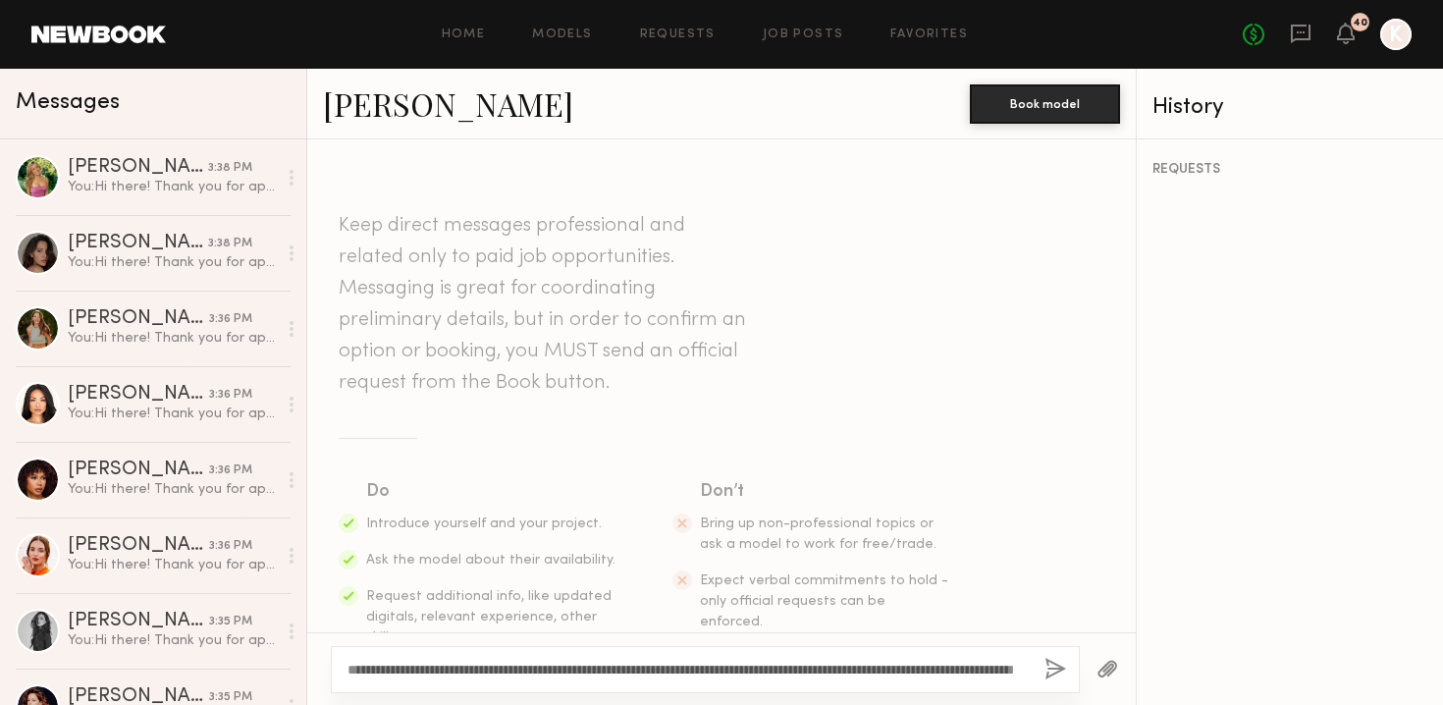
scroll to position [36, 0]
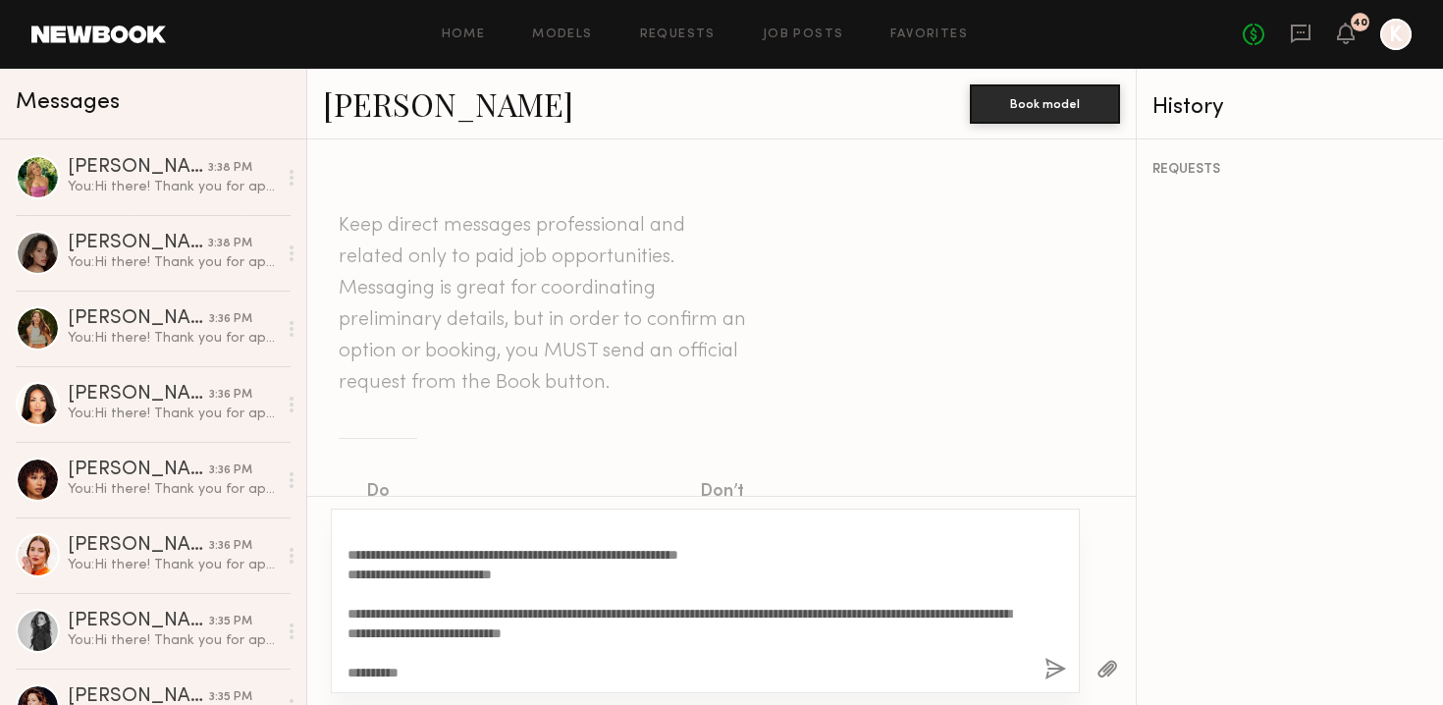
type textarea "**********"
click at [1048, 668] on button "button" at bounding box center [1056, 670] width 22 height 25
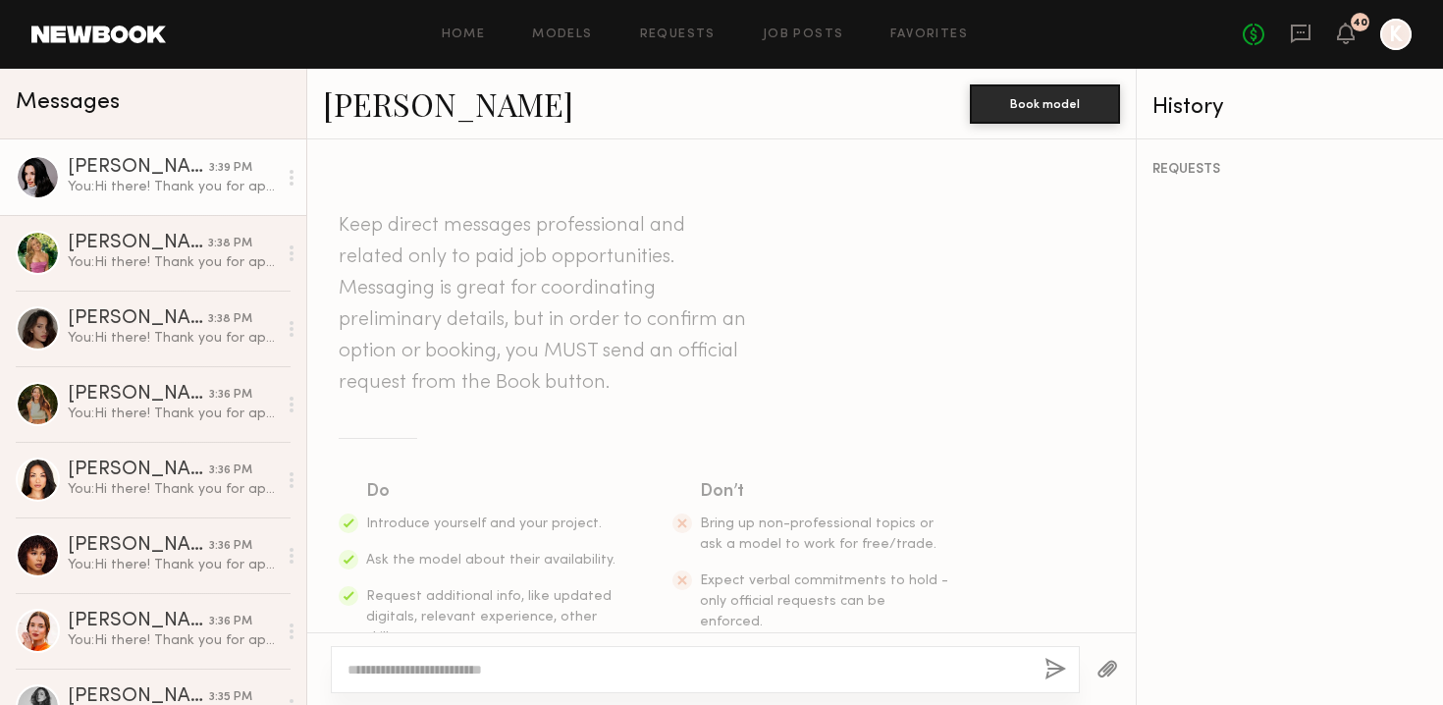
scroll to position [0, 0]
